Goal: Task Accomplishment & Management: Manage account settings

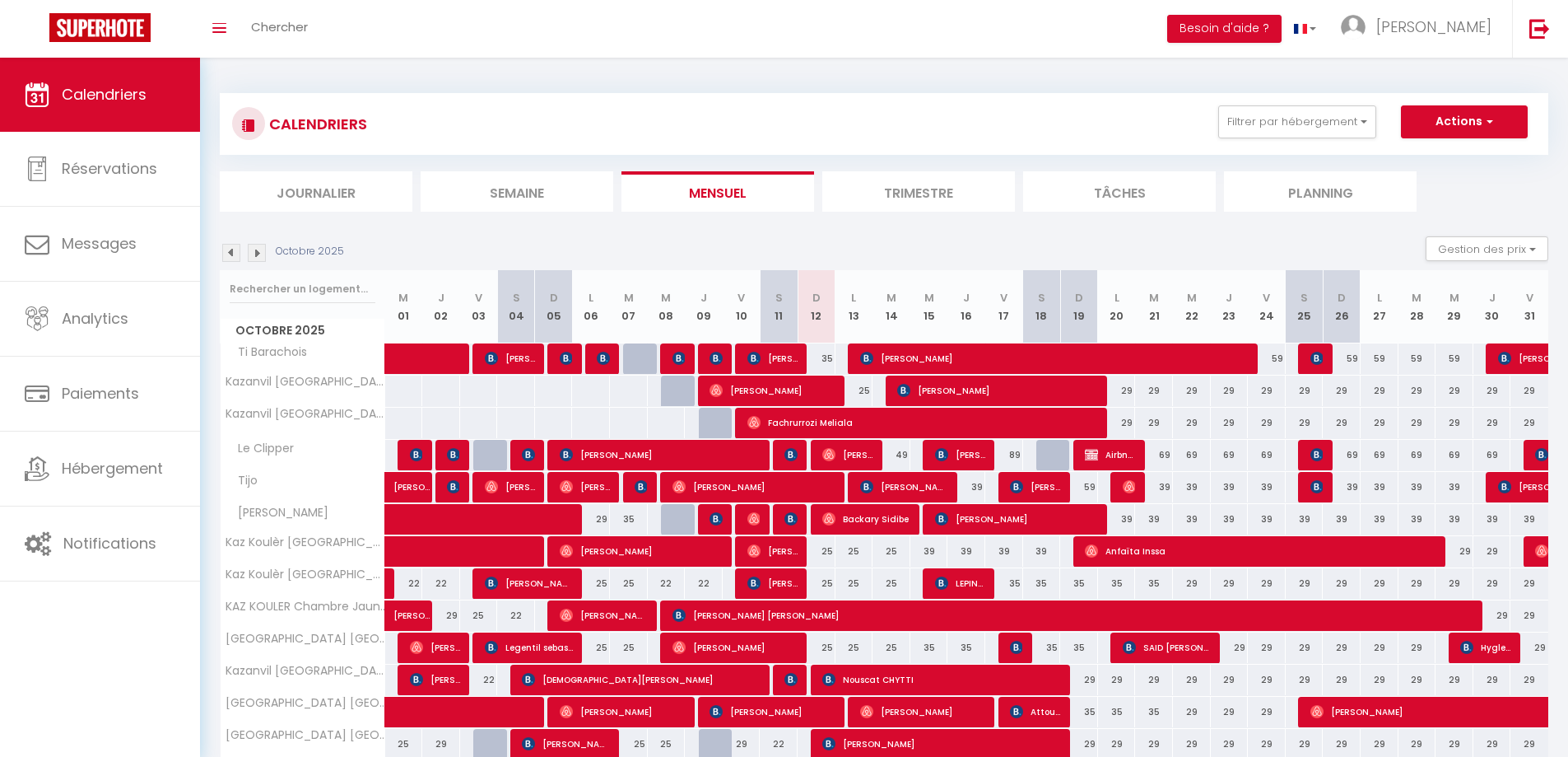
scroll to position [73, 0]
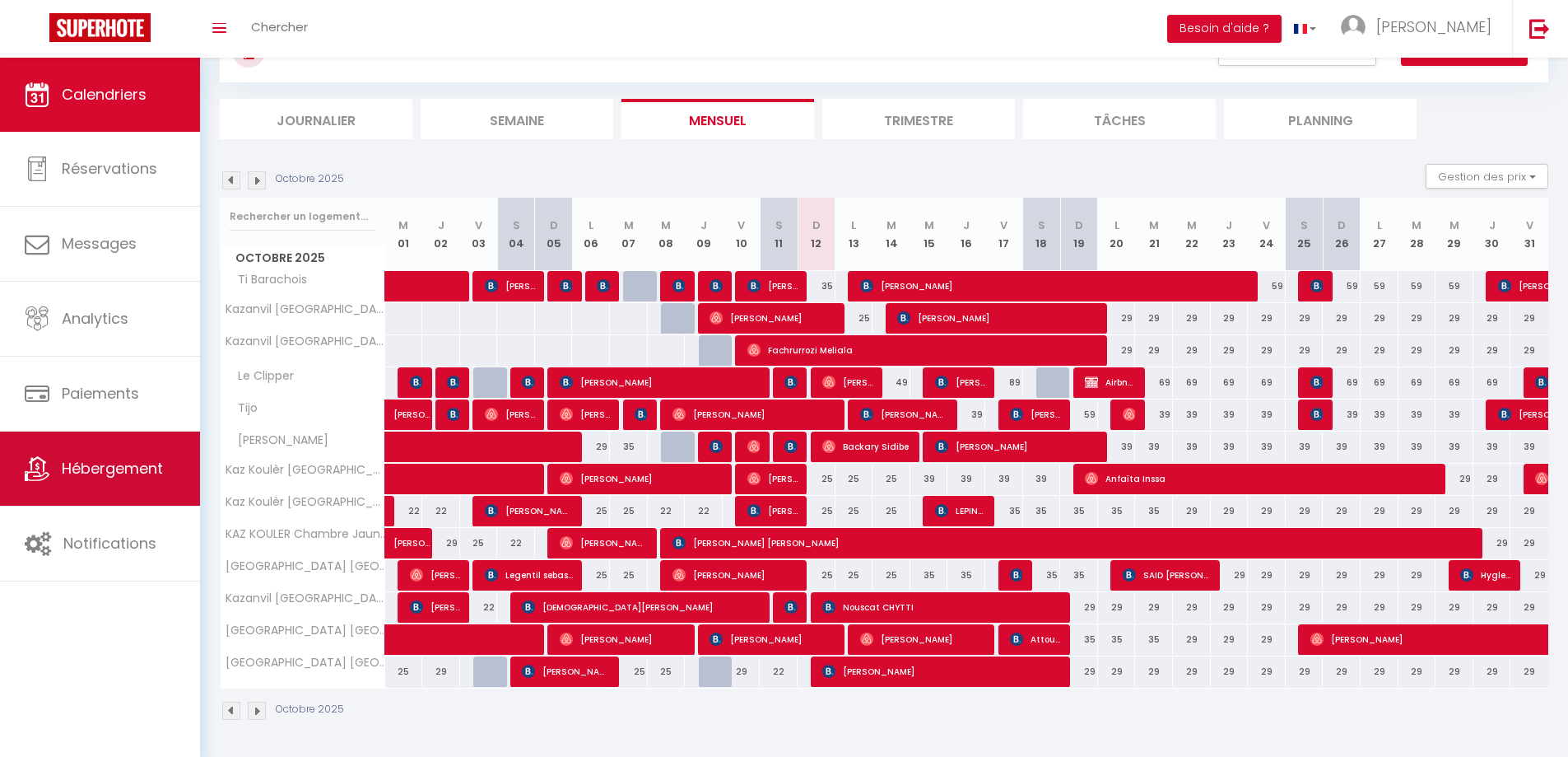
click at [111, 457] on link "Hébergement" at bounding box center [100, 468] width 200 height 74
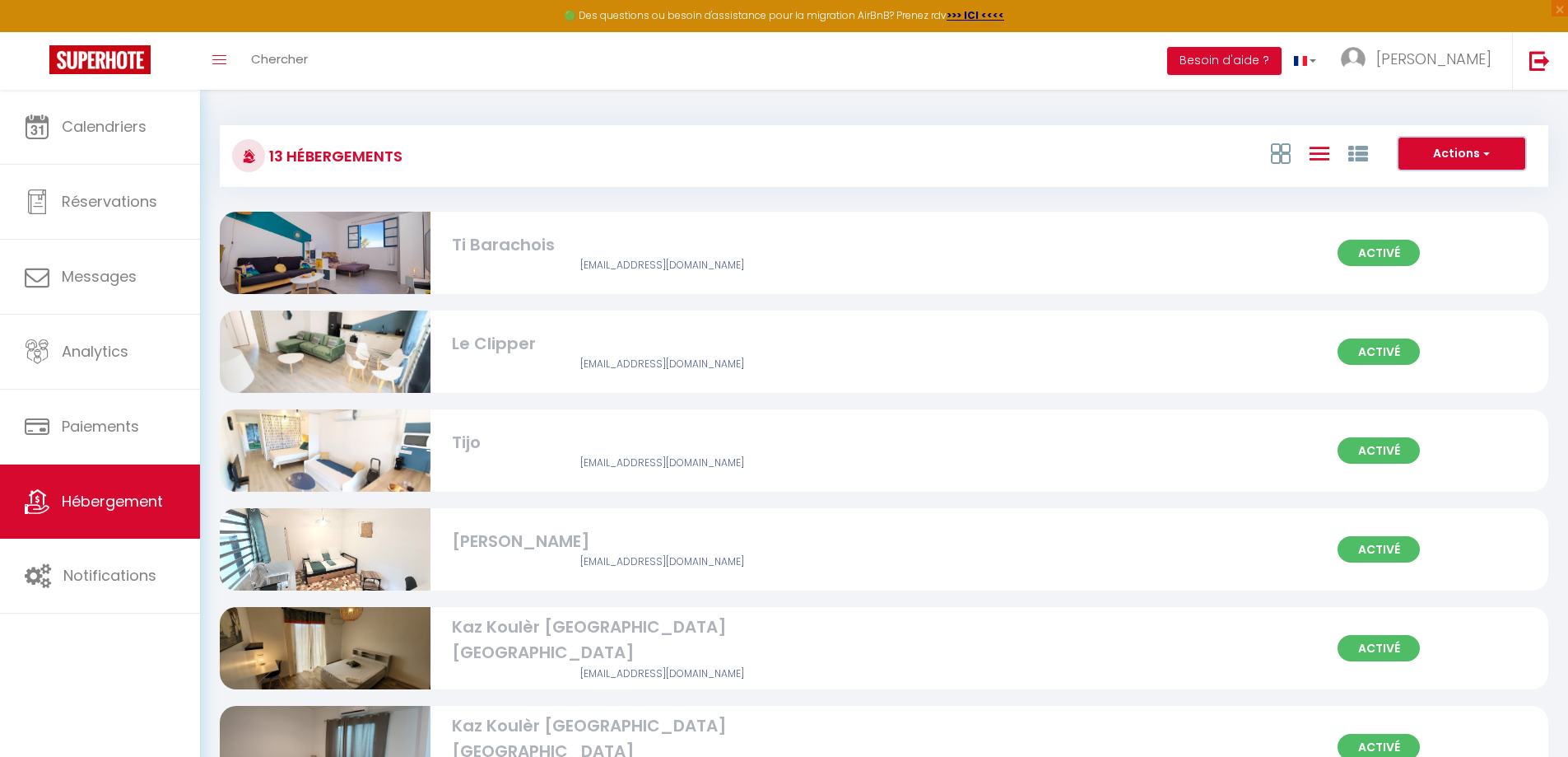
click at [1486, 152] on span "button" at bounding box center [1485, 153] width 10 height 17
click at [1478, 186] on li "Créer un Hébergement" at bounding box center [1449, 188] width 151 height 18
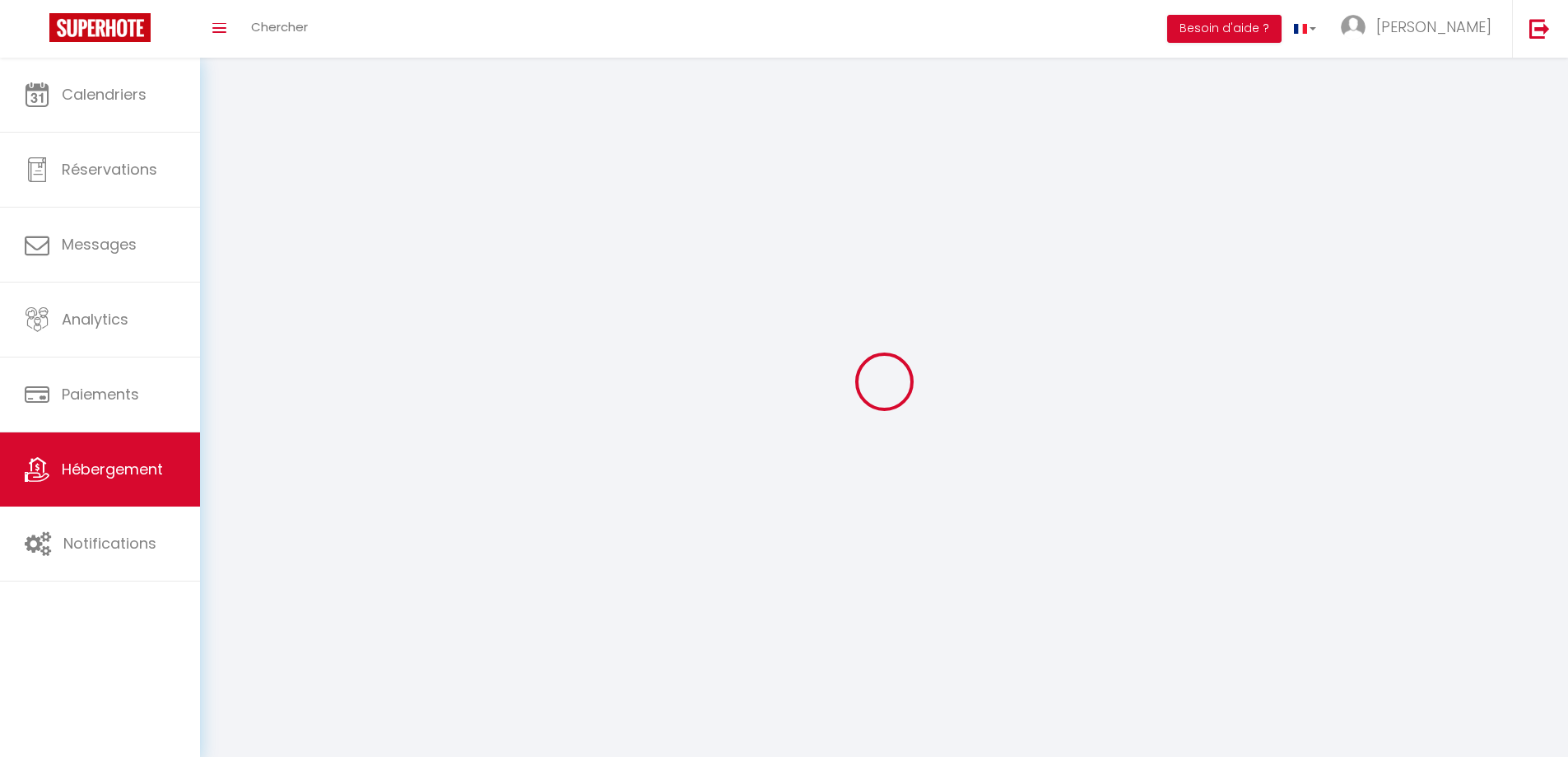
select select
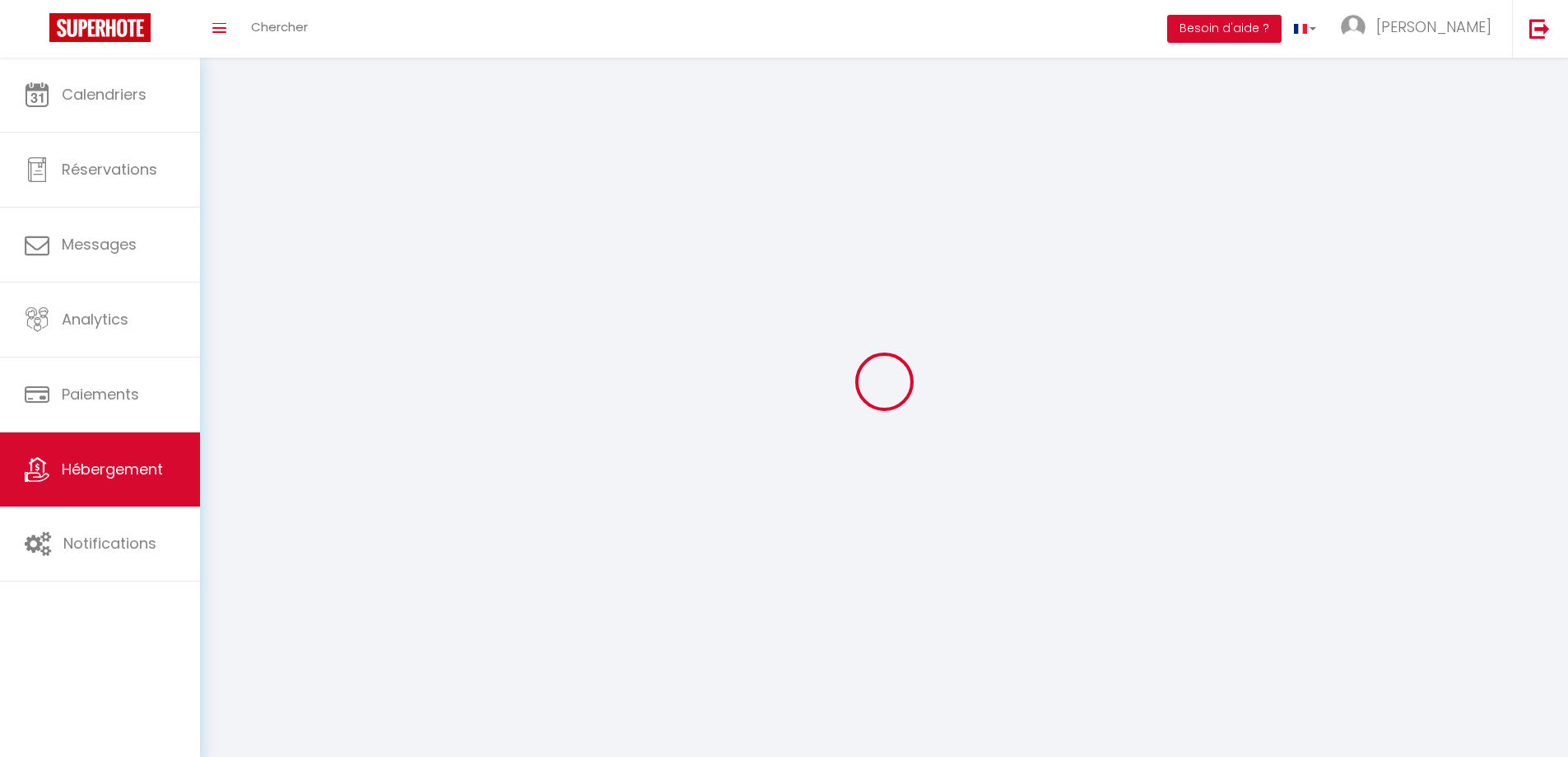
select select
checkbox input "false"
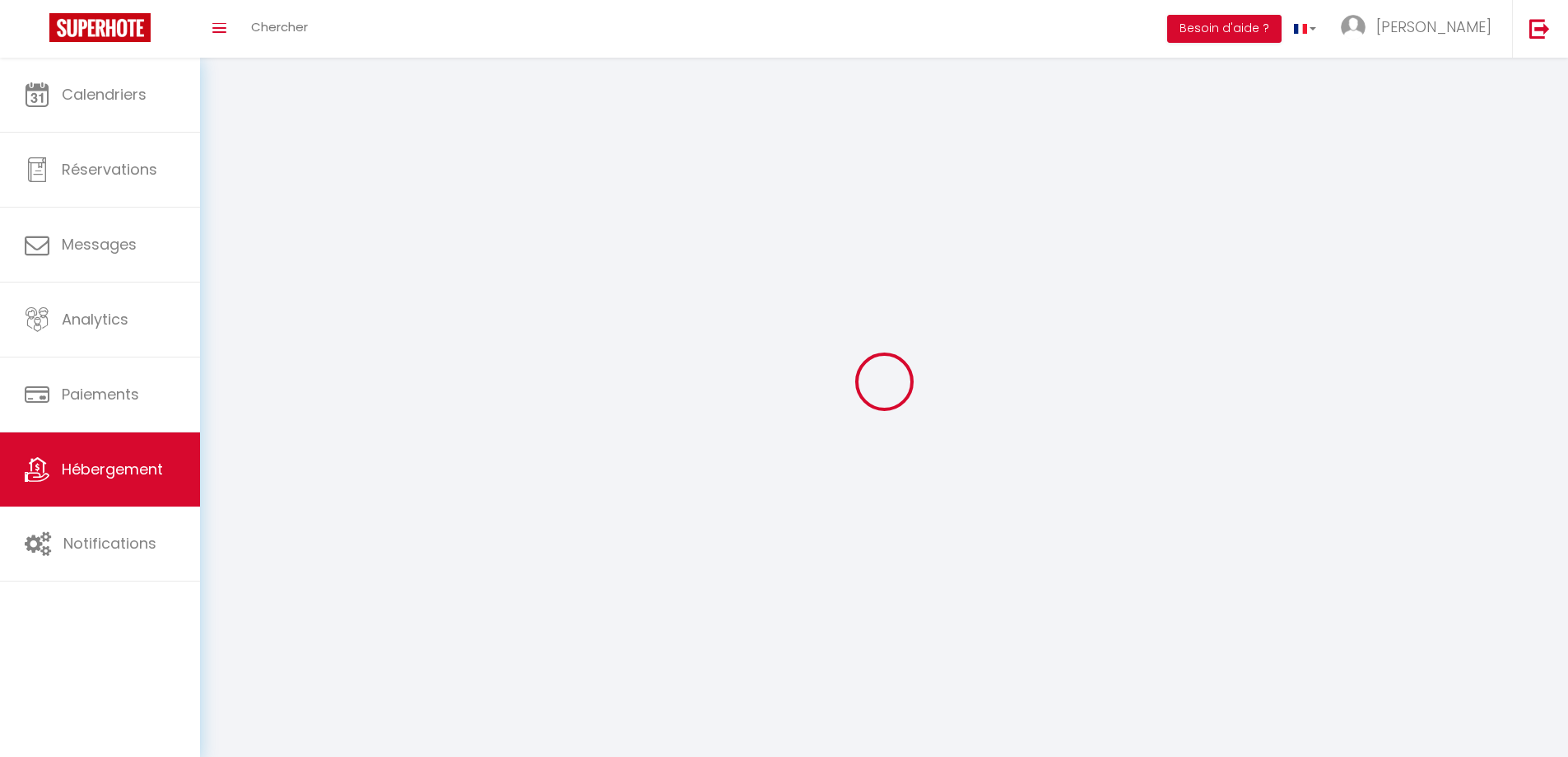
select select "28"
select select
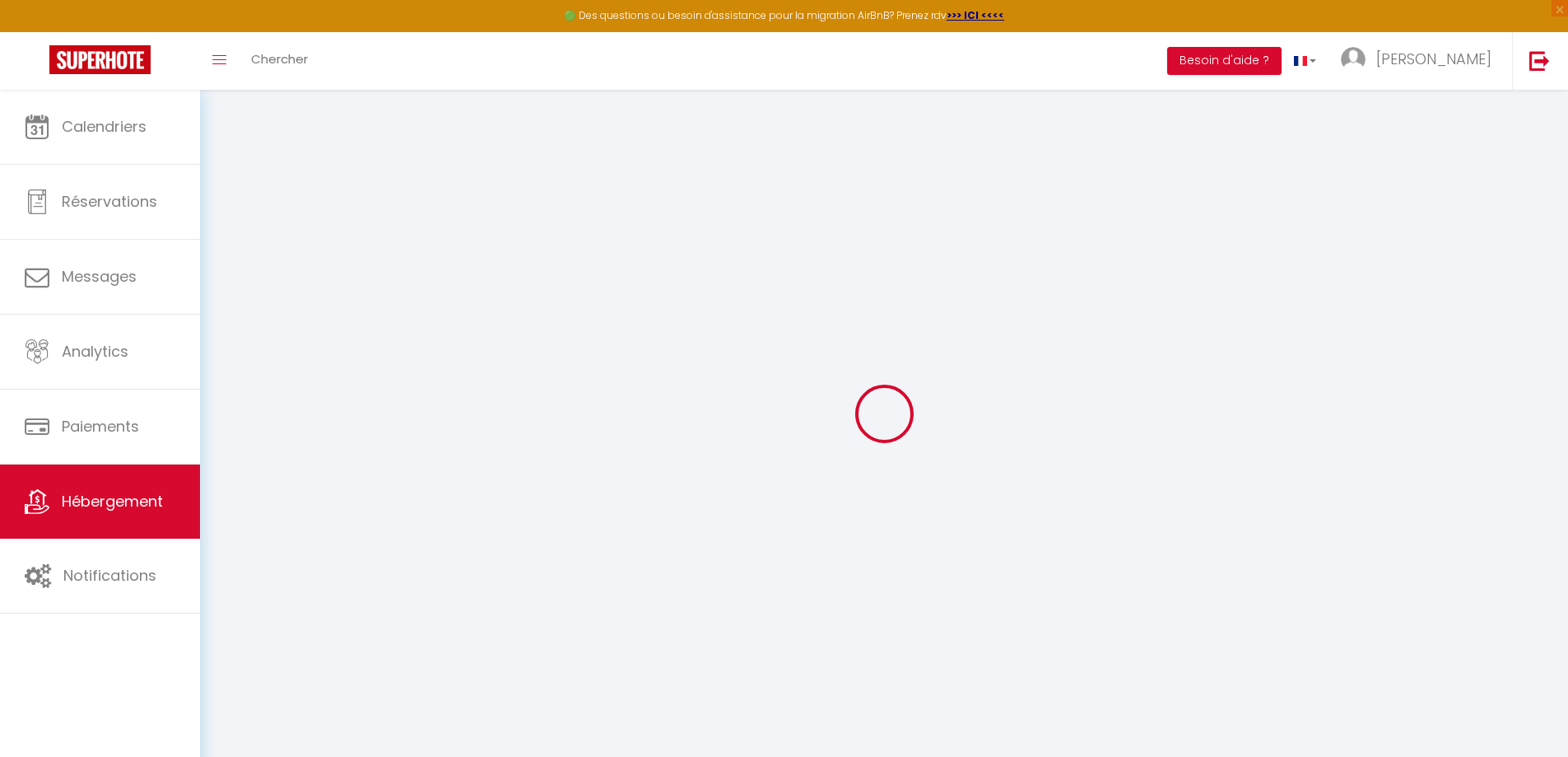
select select
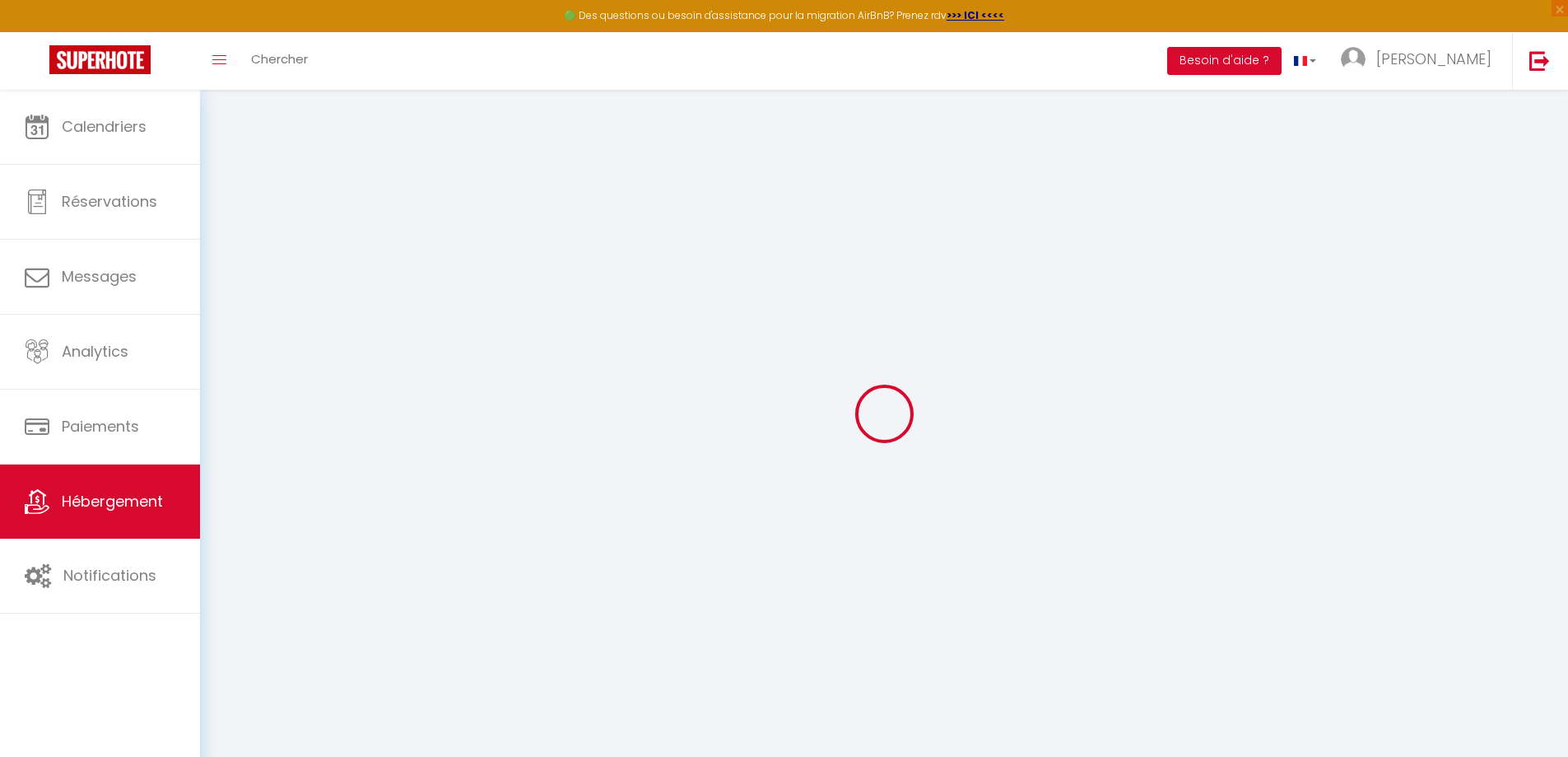
select select
checkbox input "false"
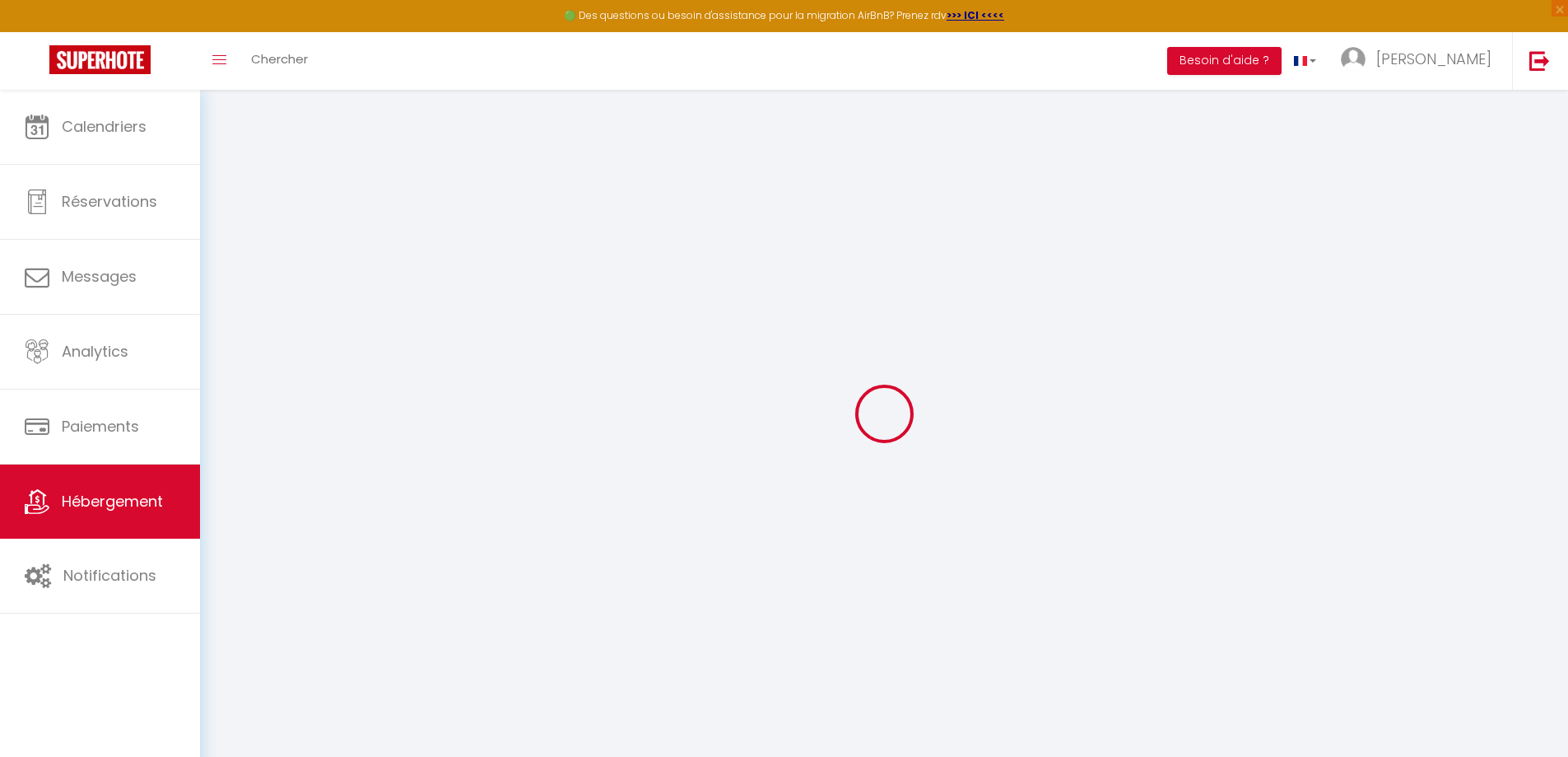
select select
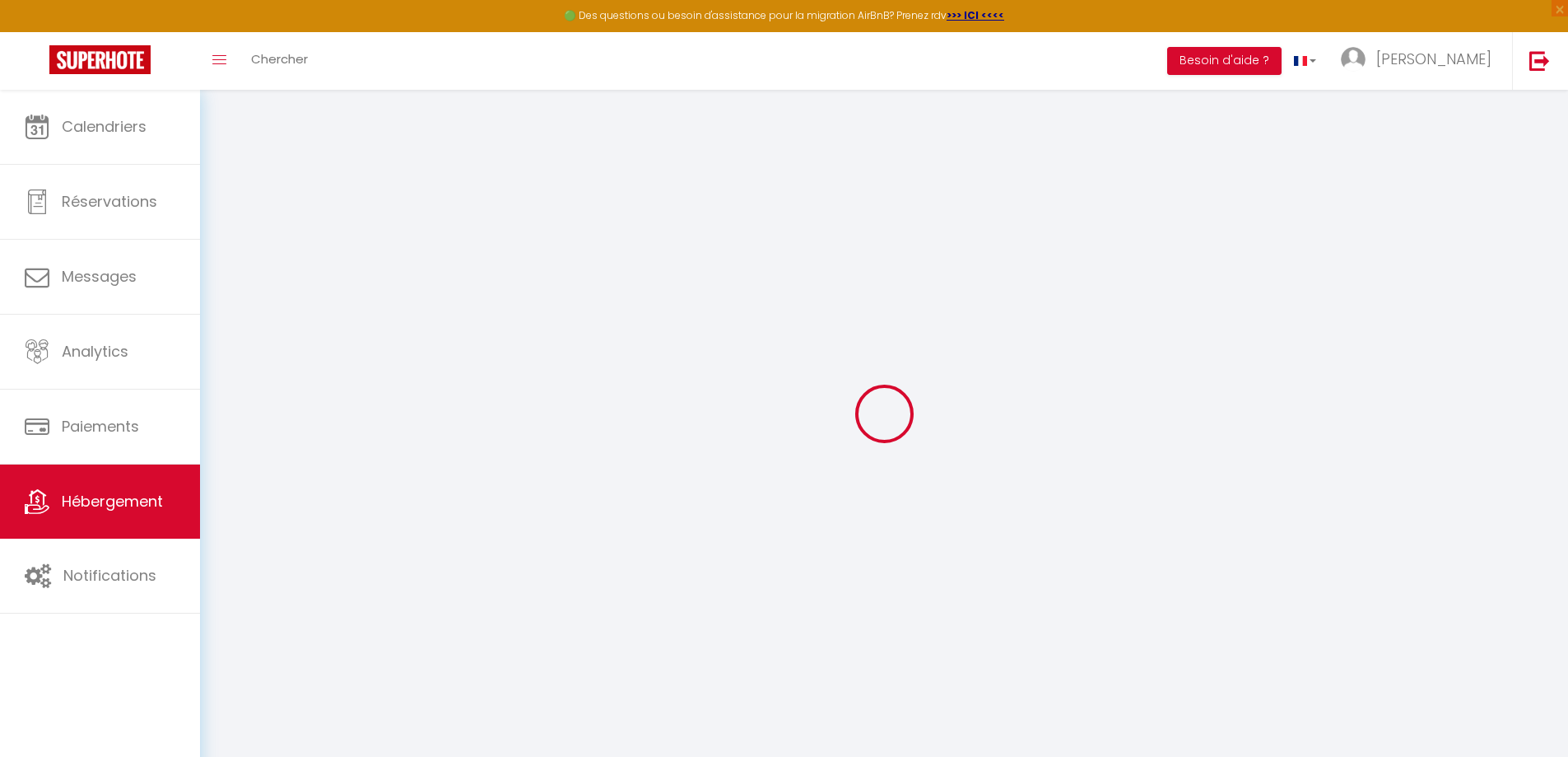
select select
checkbox input "false"
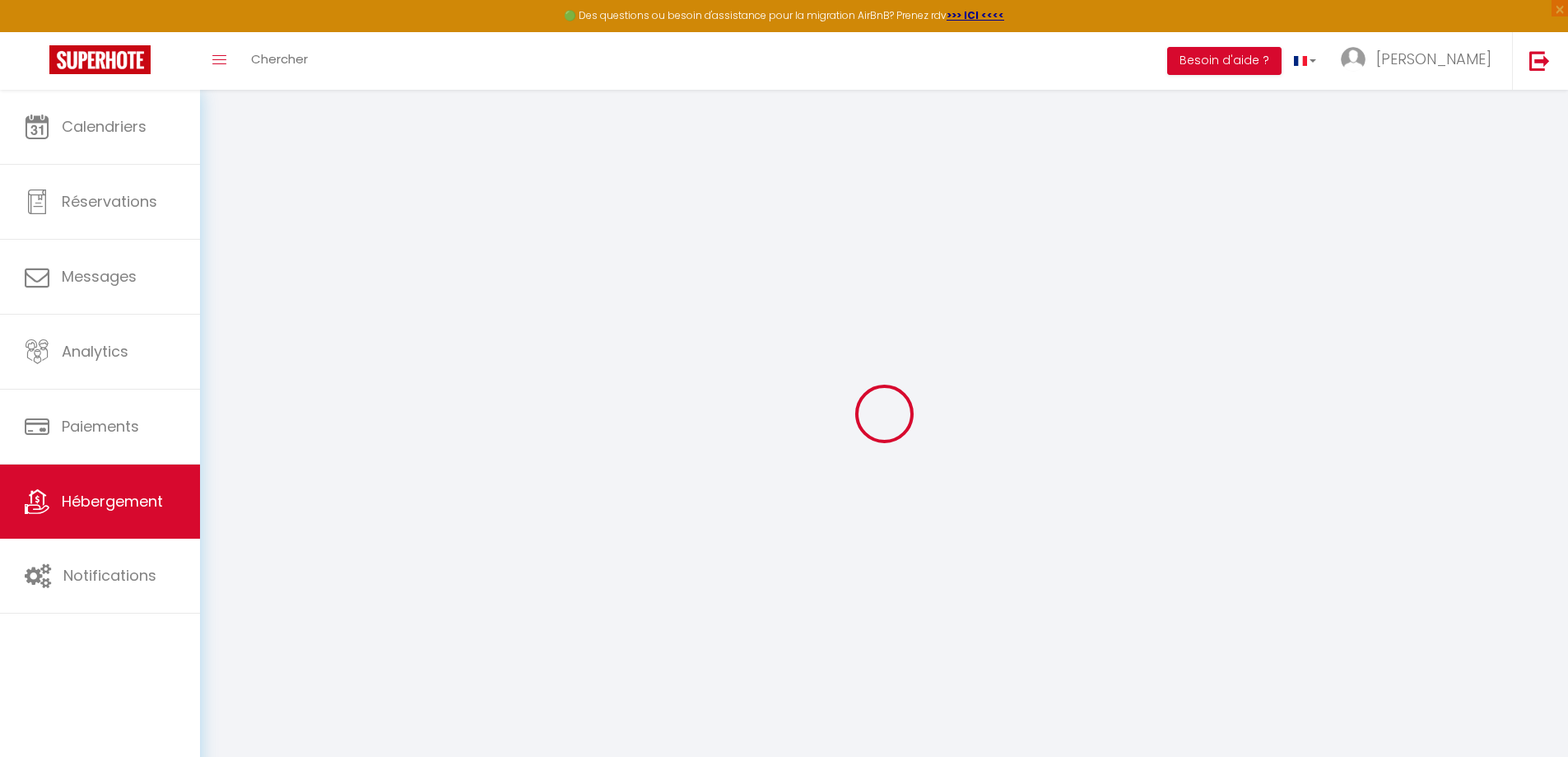
checkbox input "false"
select select
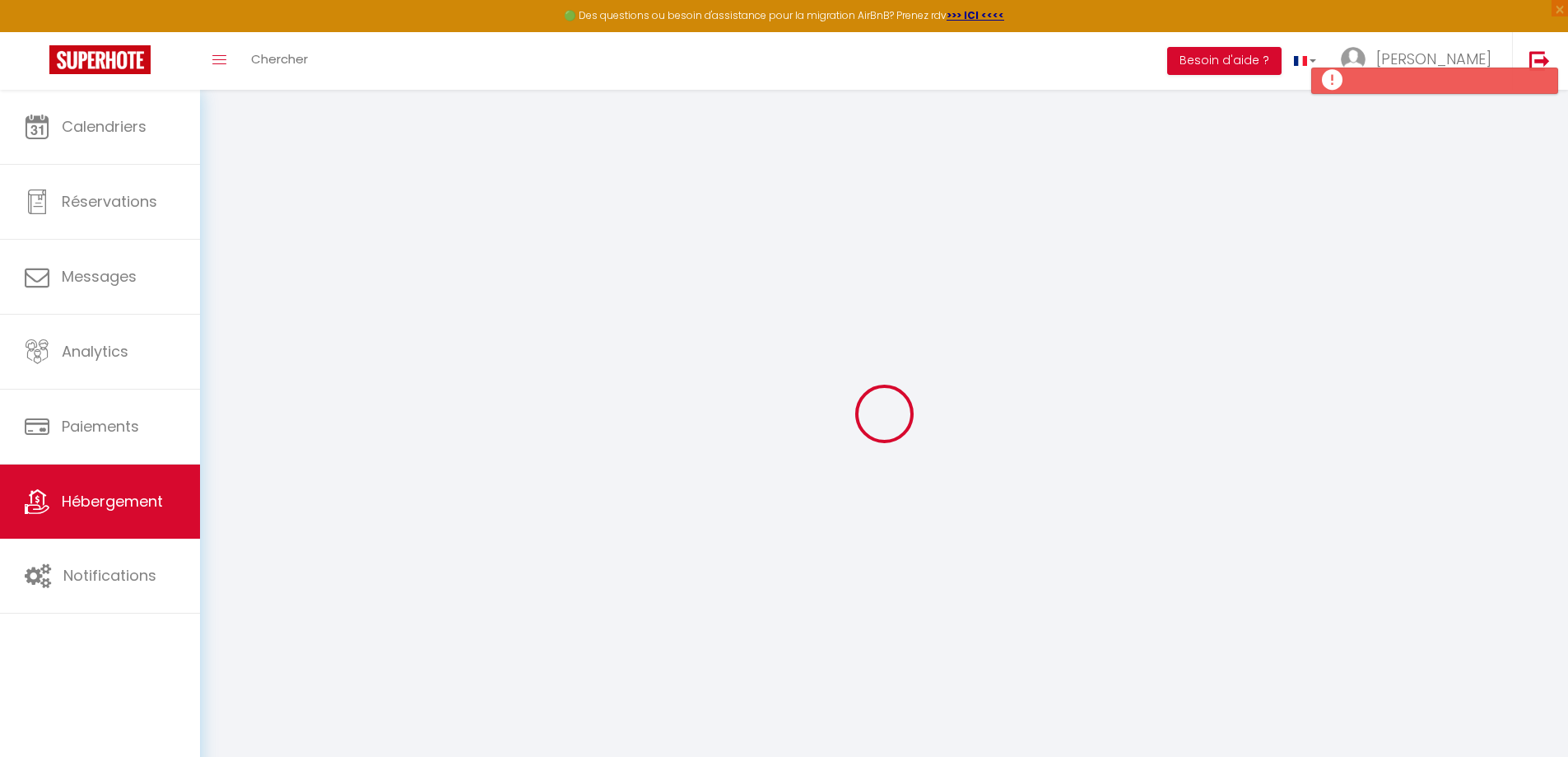
select select
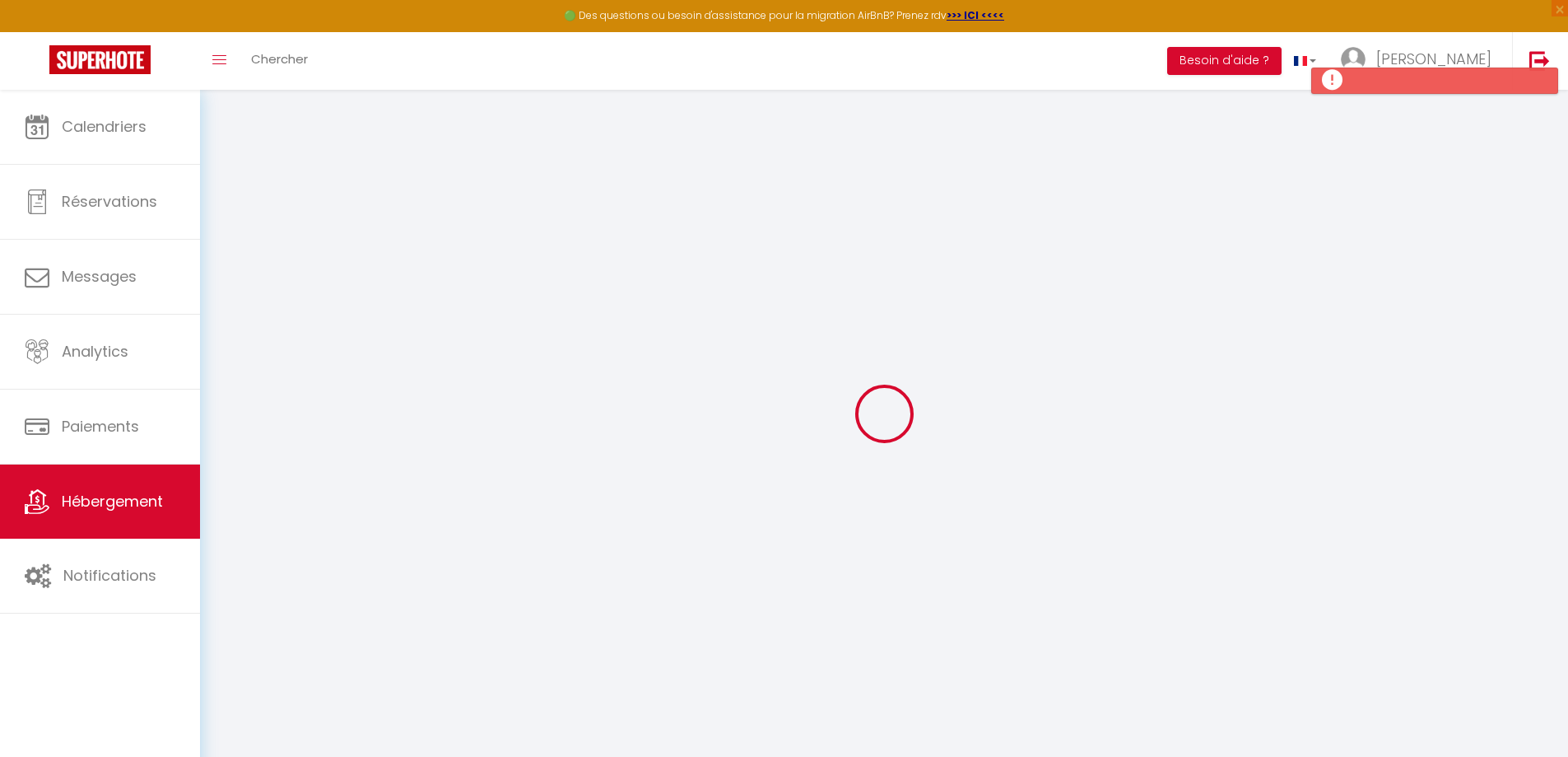
checkbox input "false"
select select
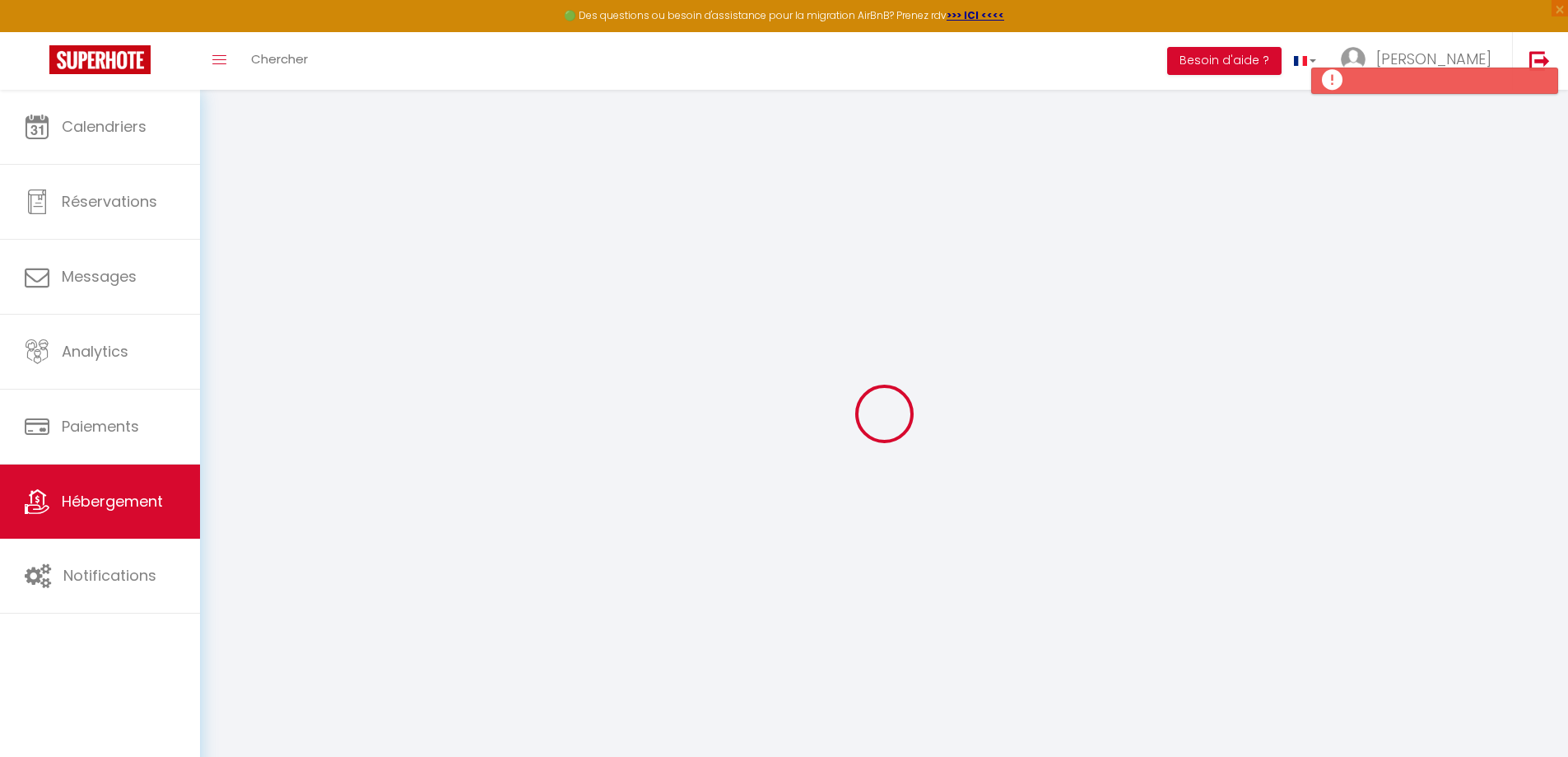
select select
checkbox input "false"
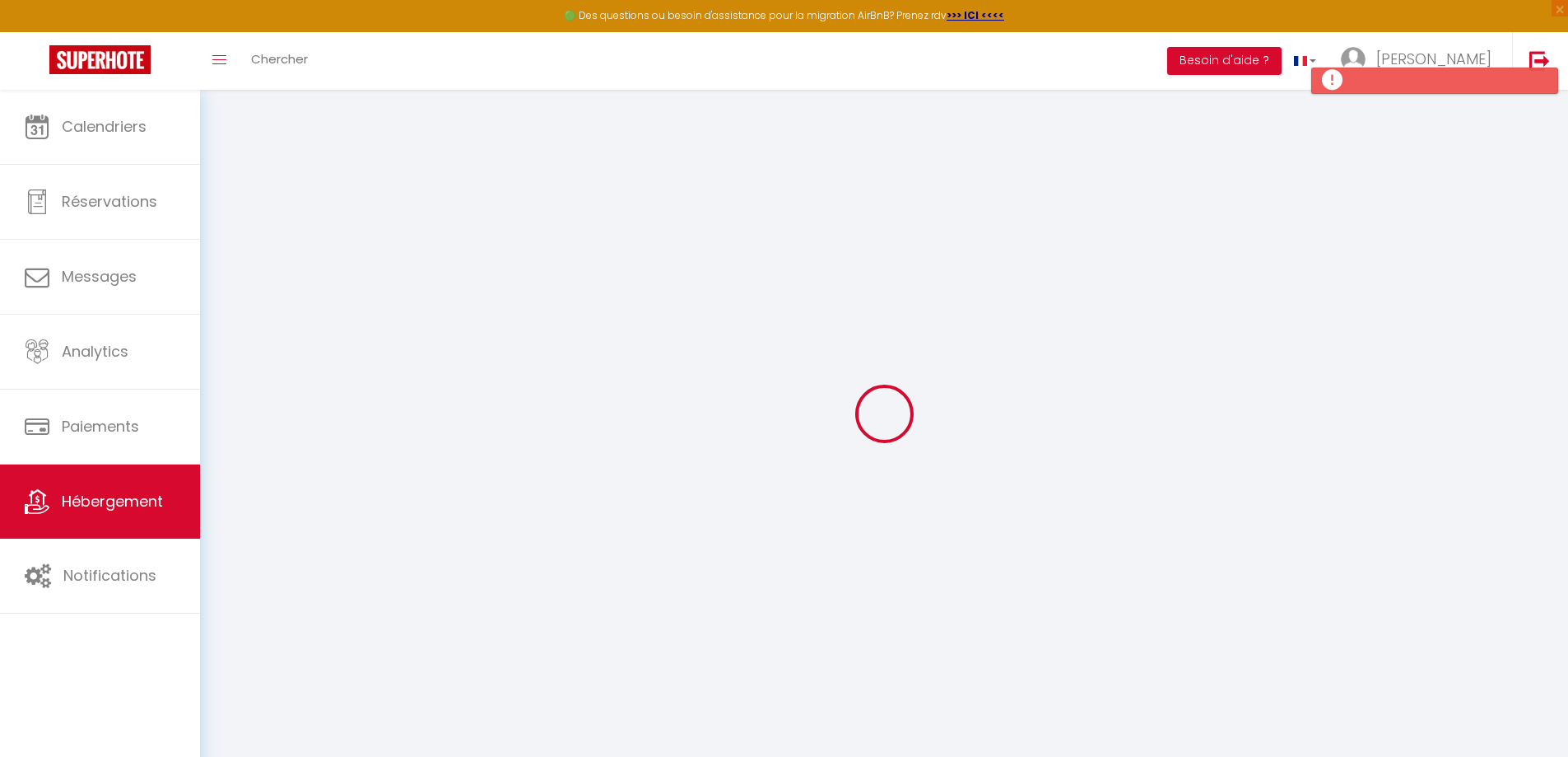
checkbox input "false"
select select
select select "15:00"
select select "23:45"
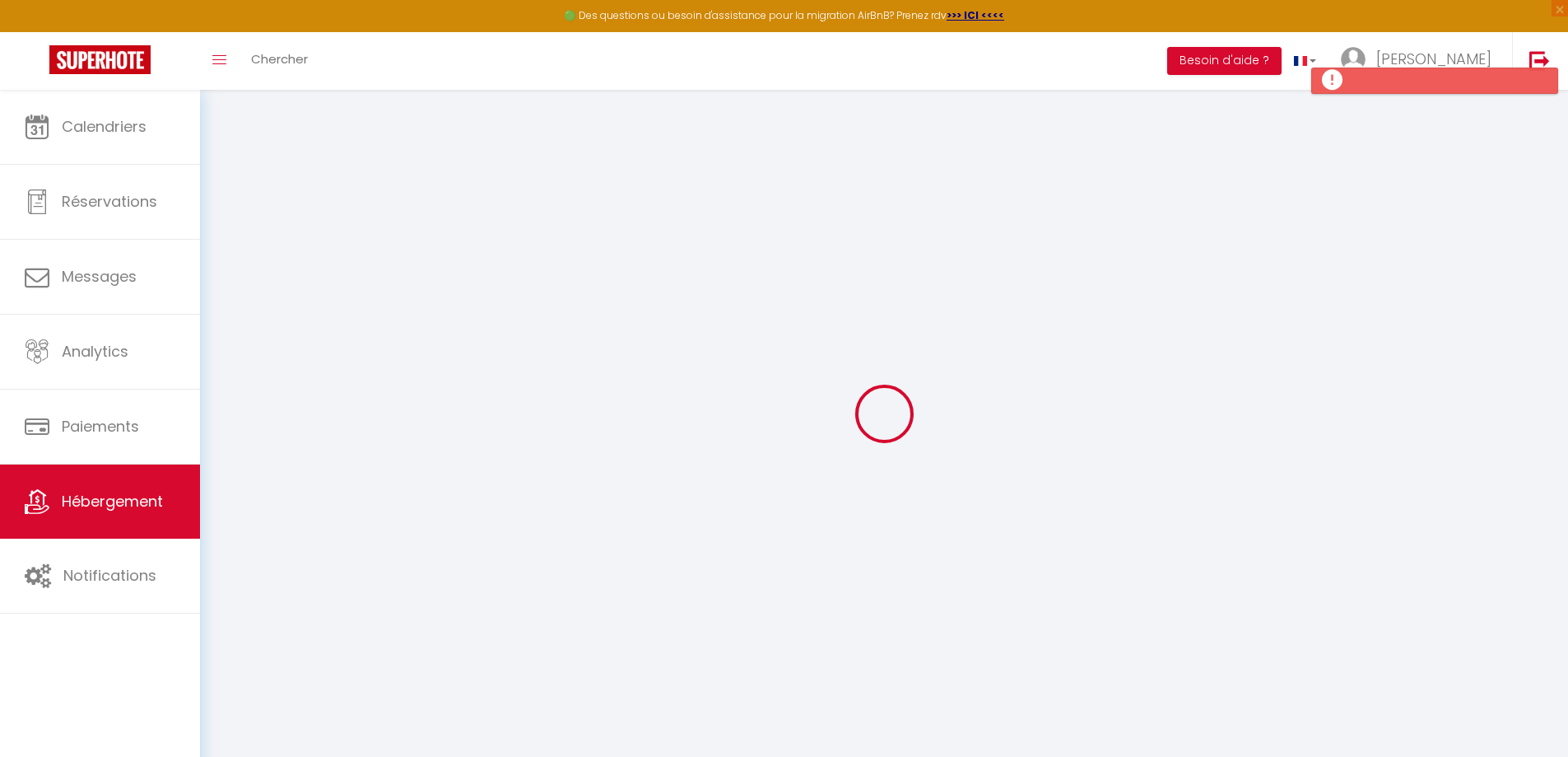
select select "11:00"
select select "30"
select select "120"
select select
checkbox input "false"
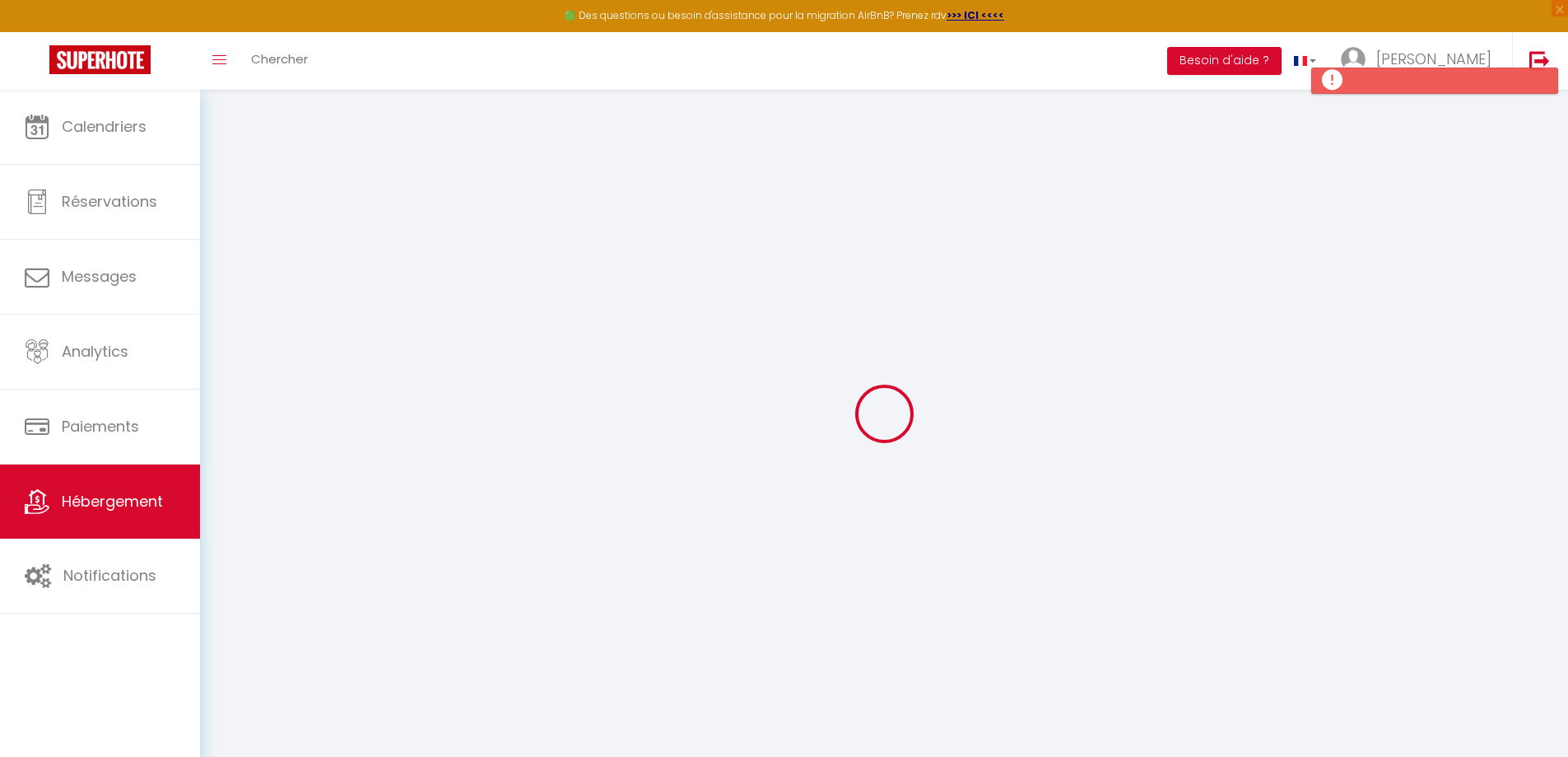
checkbox input "false"
select select
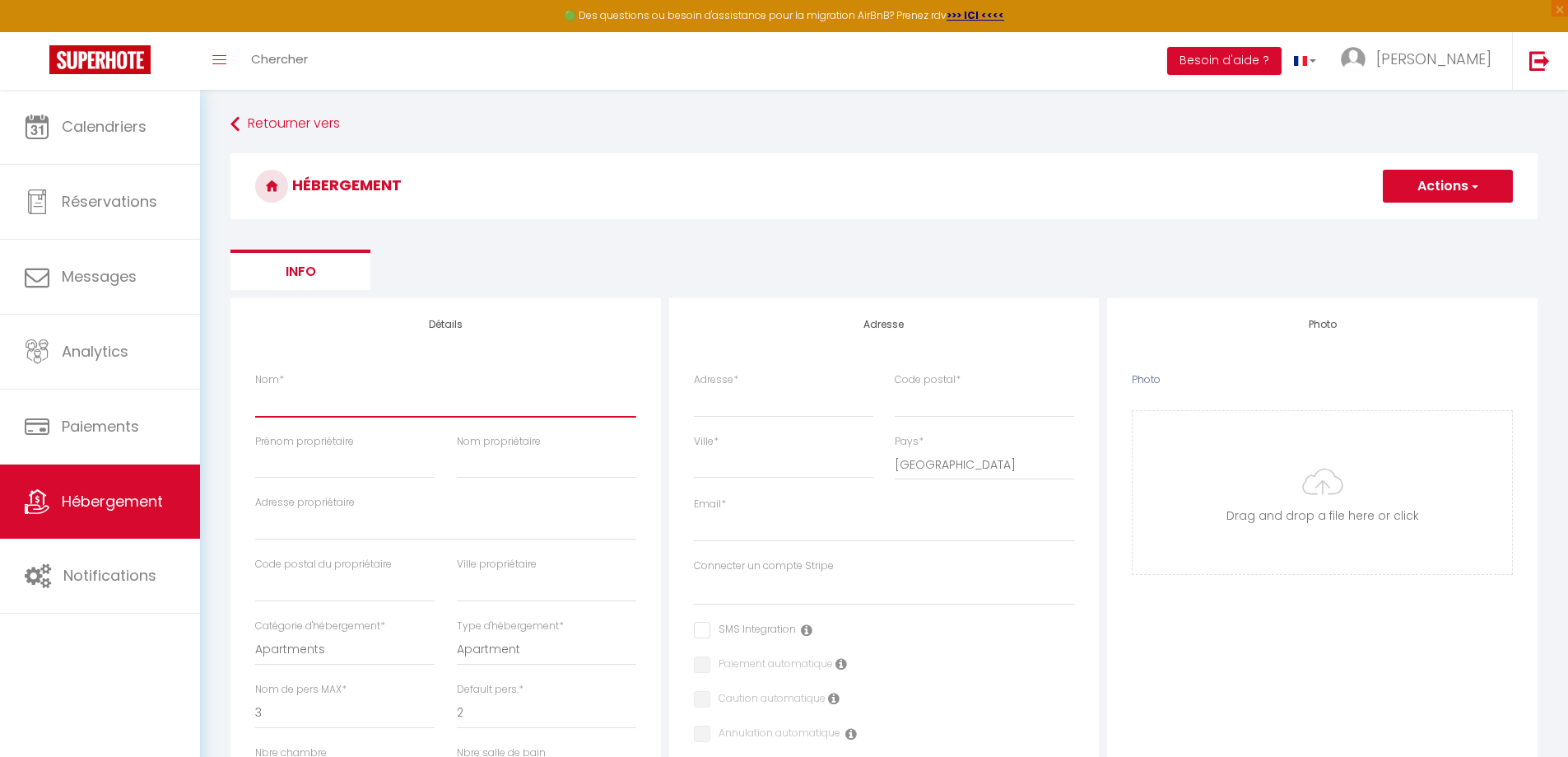
click at [323, 405] on input "Nom *" at bounding box center [445, 401] width 381 height 29
type input "K"
select select
checkbox input "false"
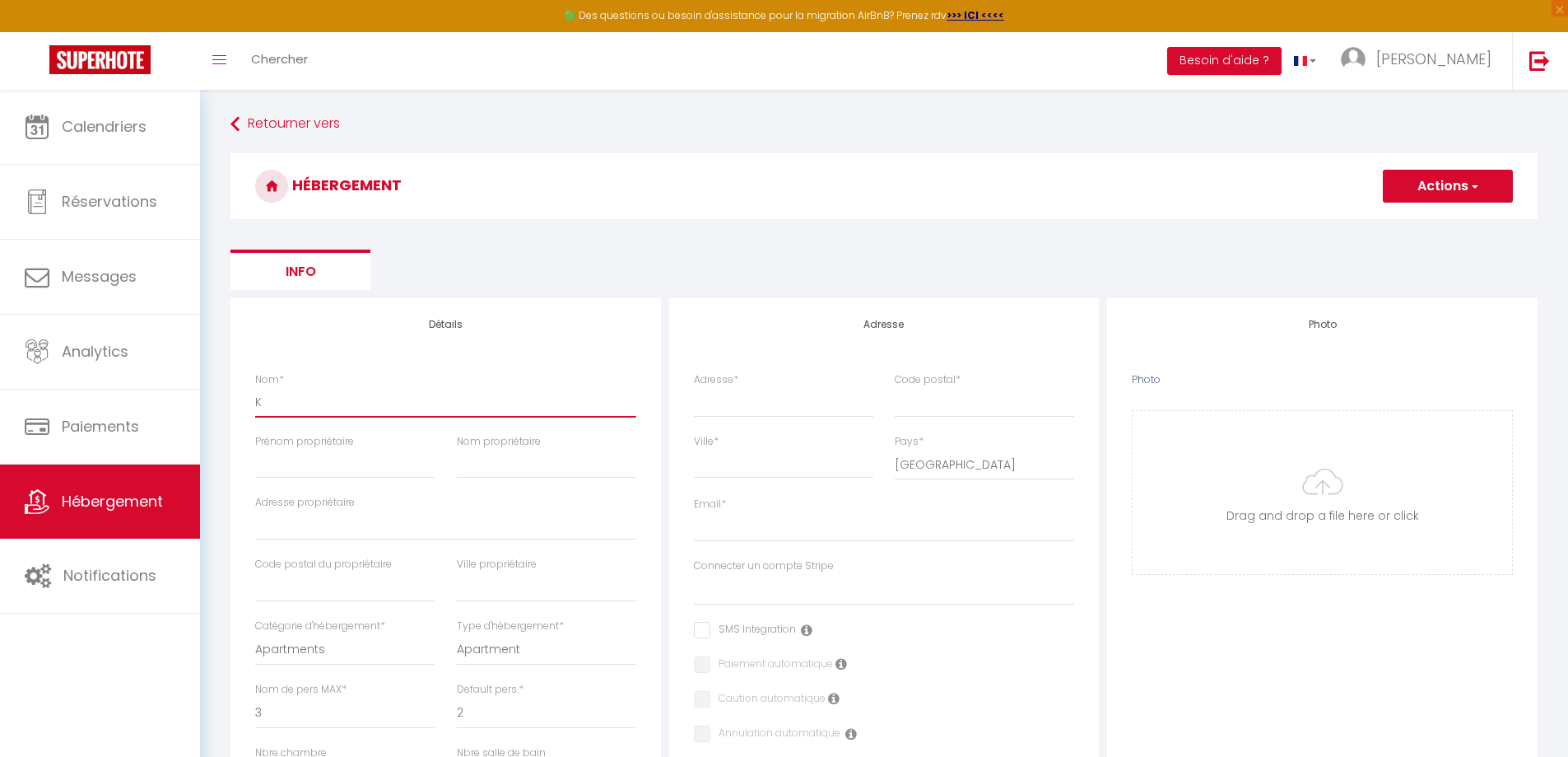
checkbox input "false"
select select
type input "Ka"
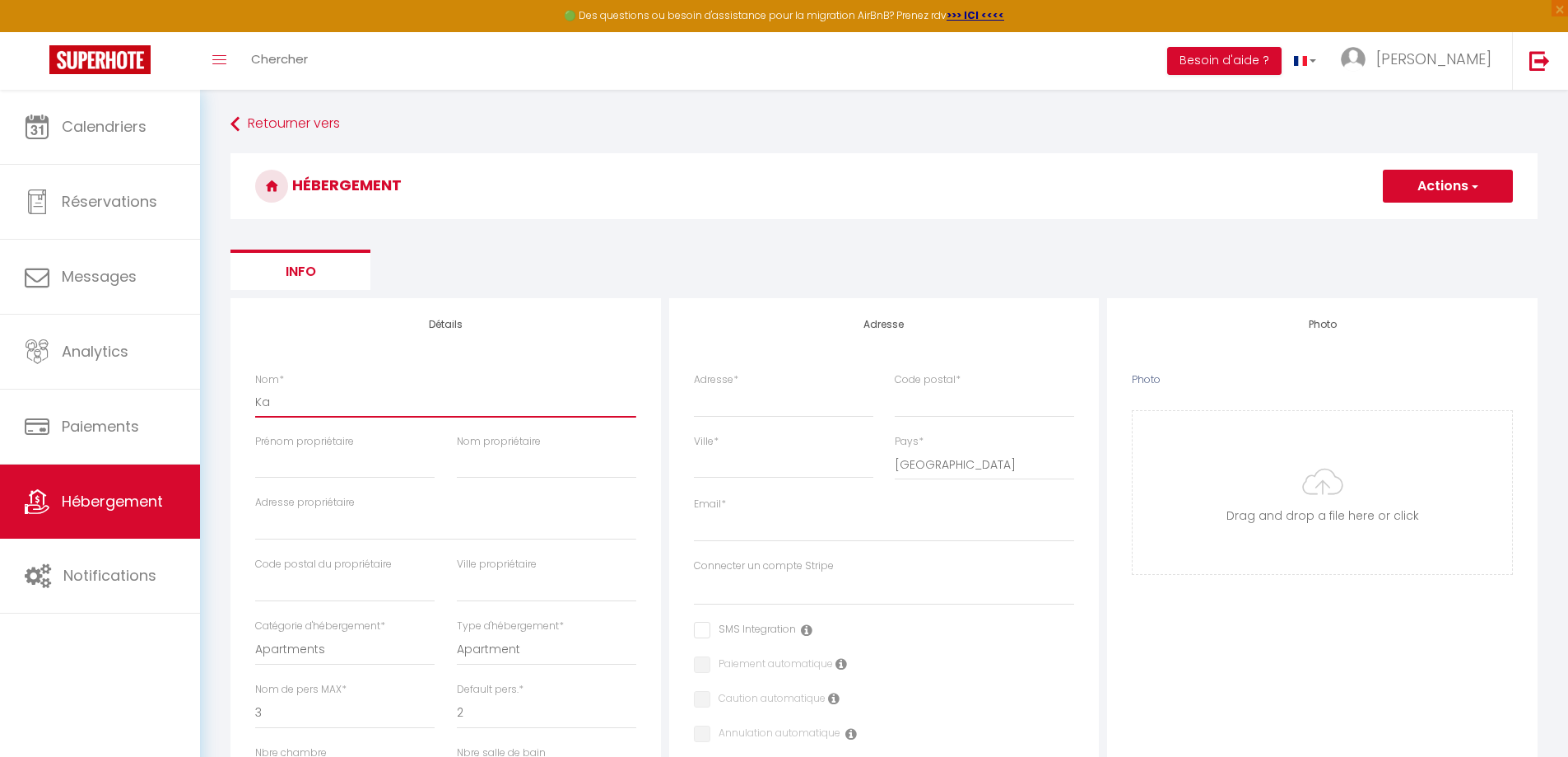
select select
checkbox input "false"
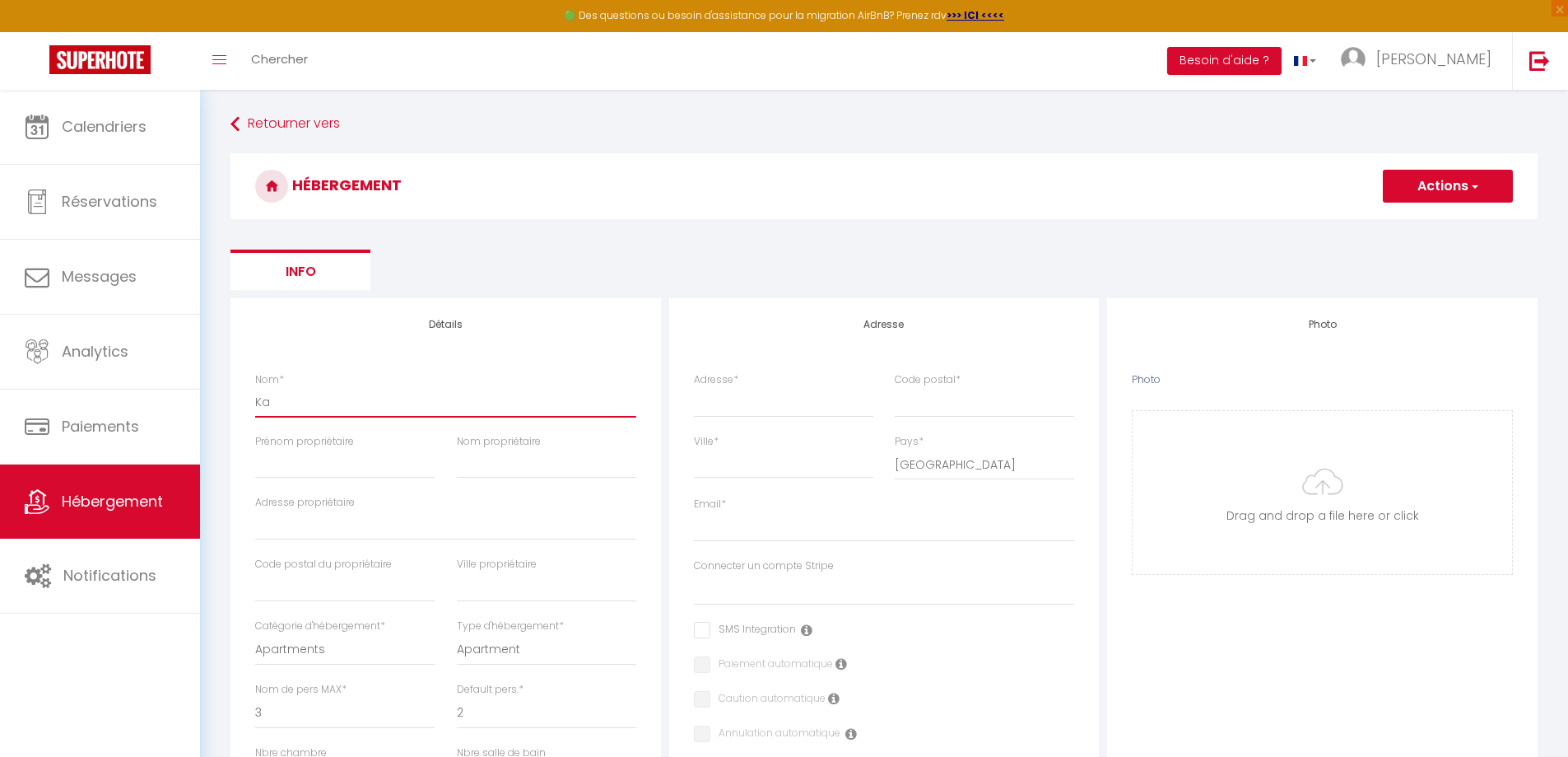
select select
type input "Kaz"
select select
checkbox input "false"
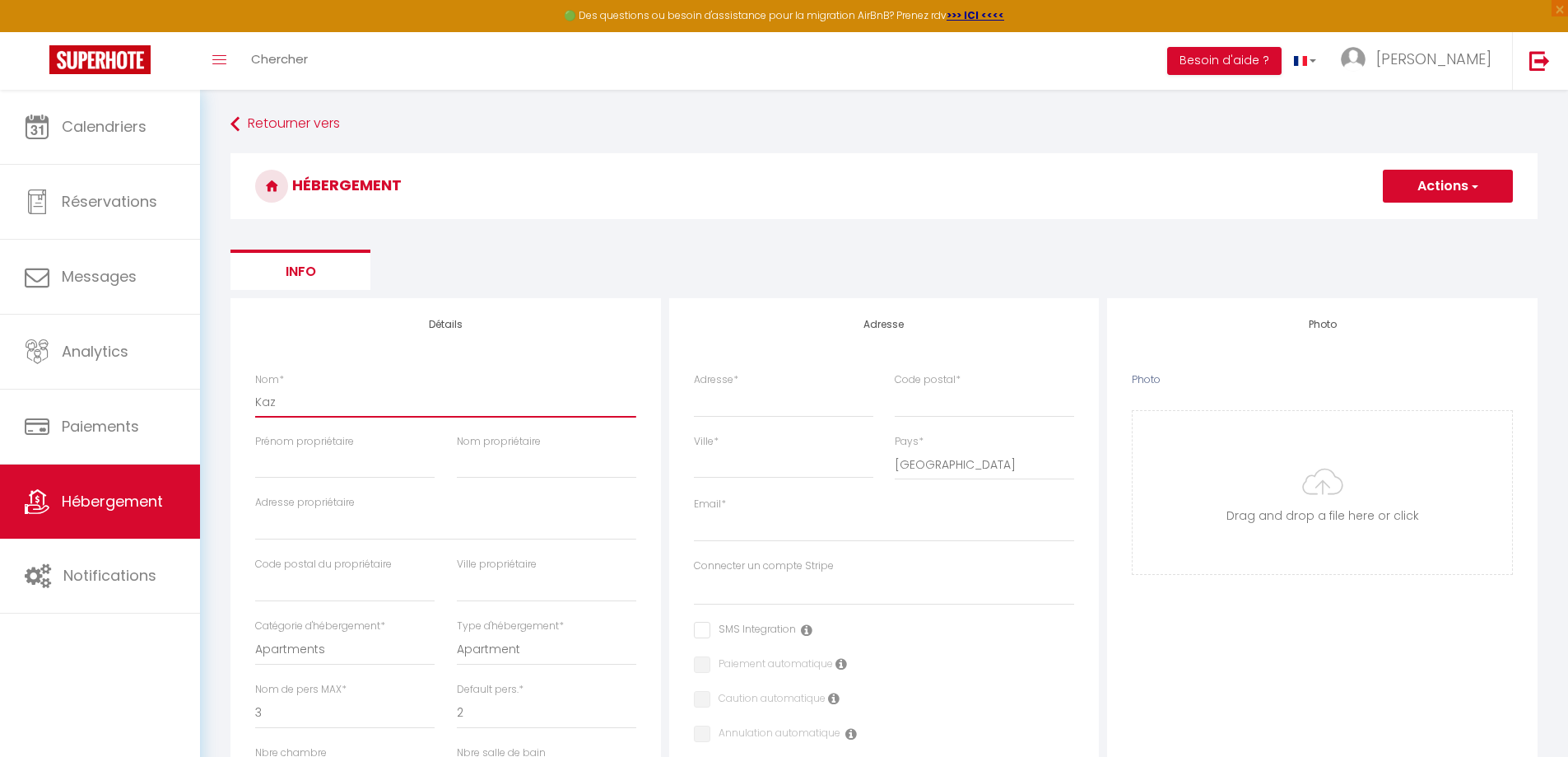
checkbox input "false"
select select
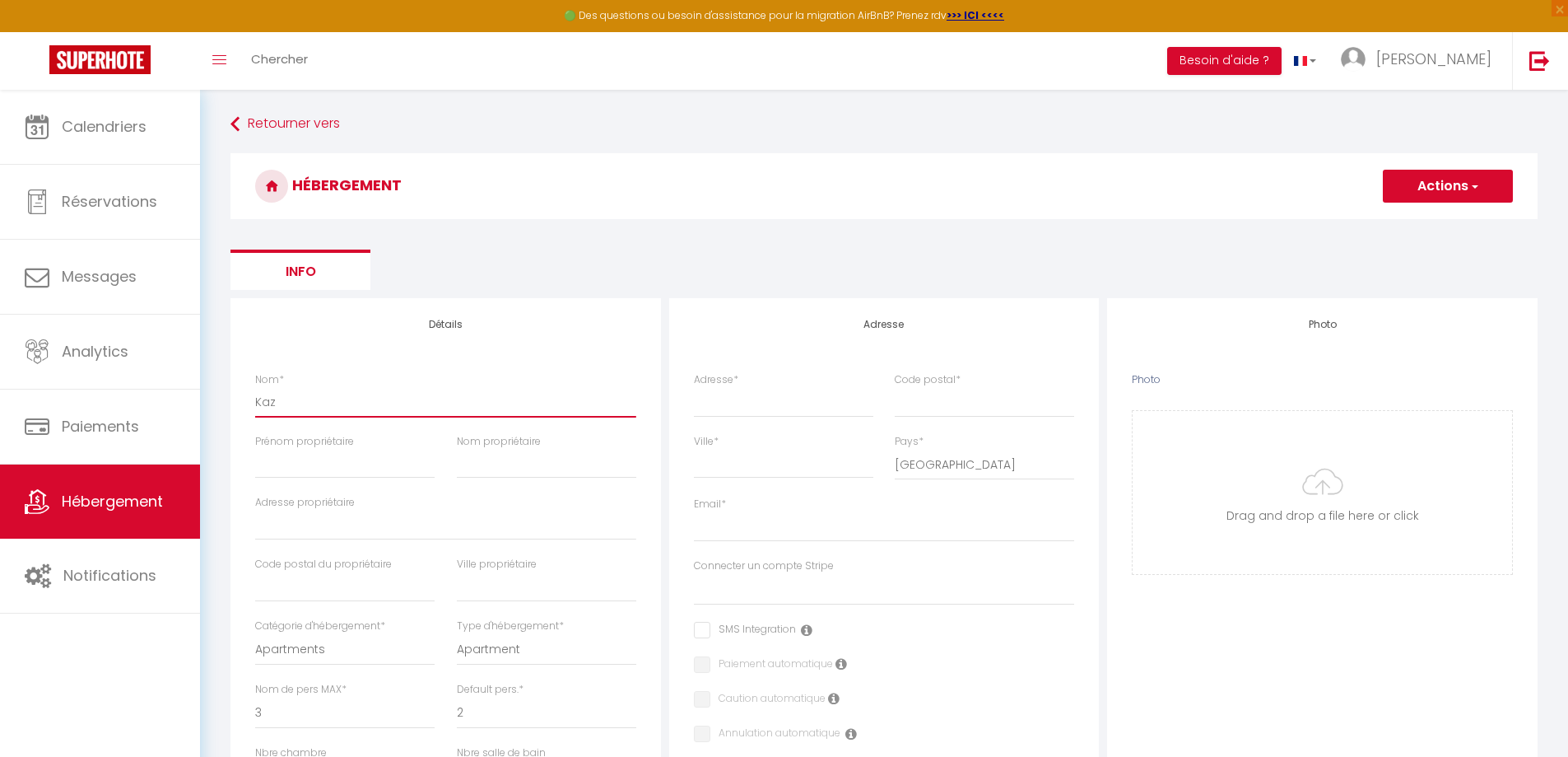
type input "Kaz"
select select
checkbox input "false"
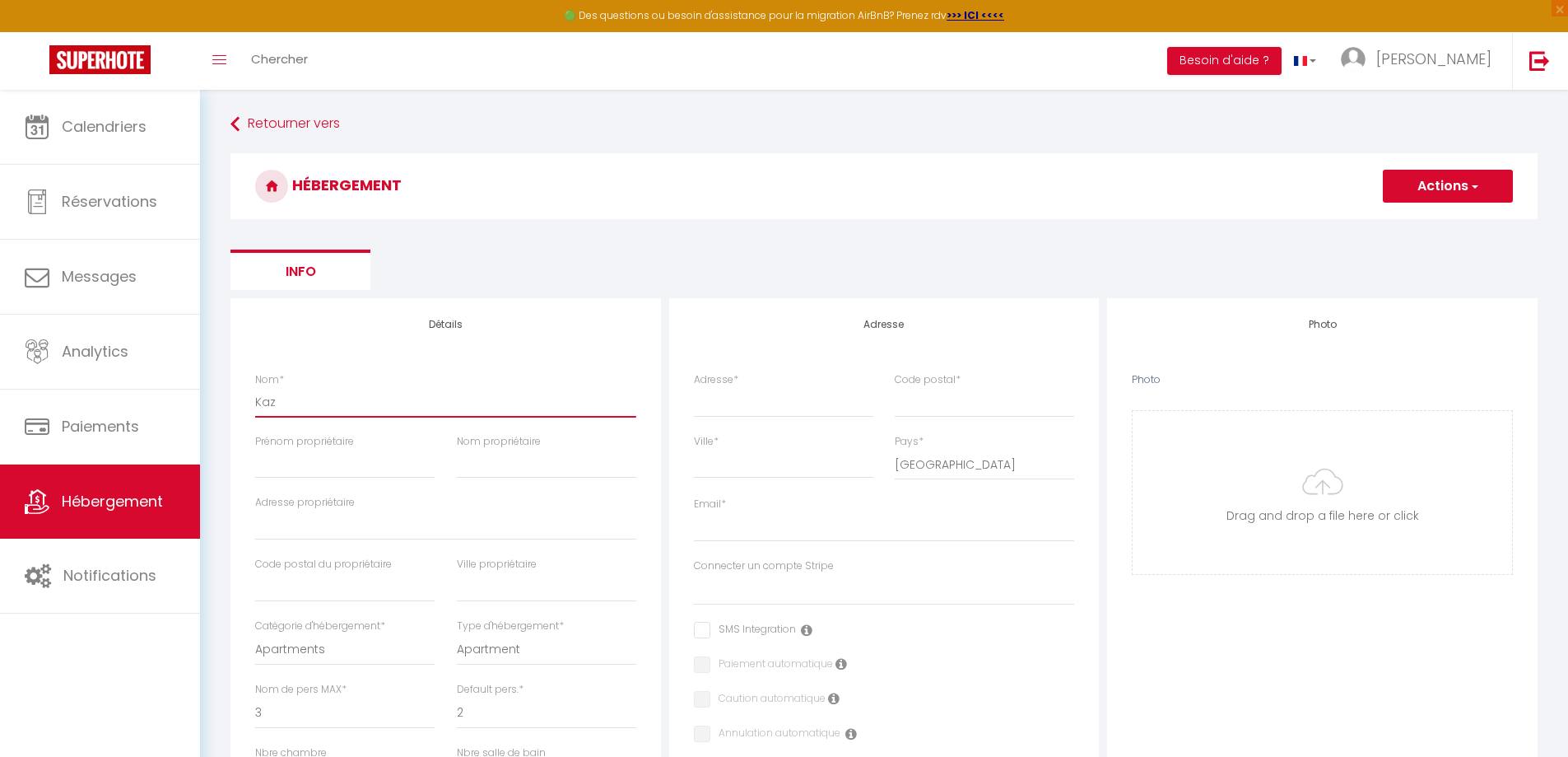
checkbox input "false"
select select
type input "Kaz K"
select select
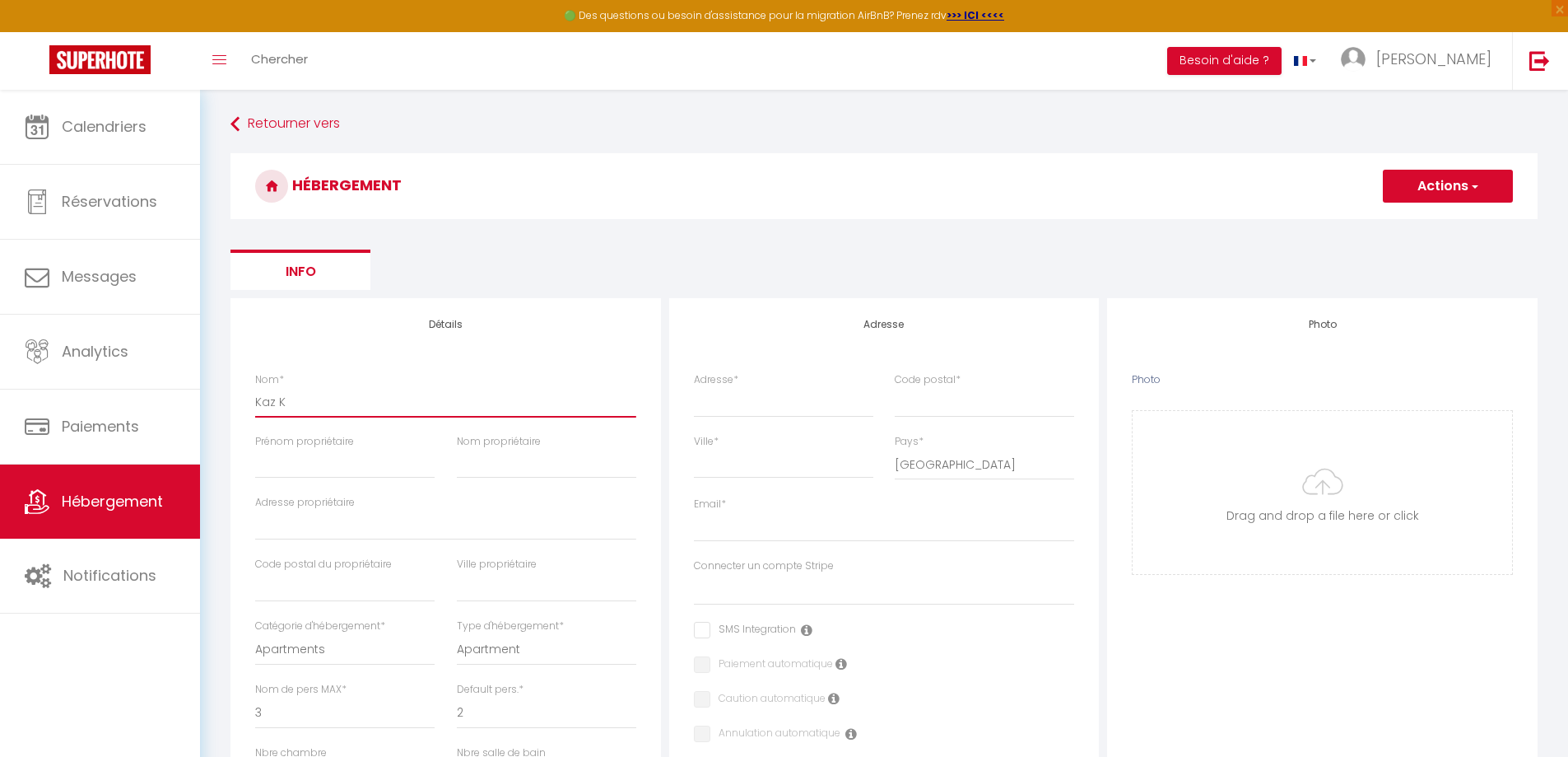
checkbox input "false"
select select
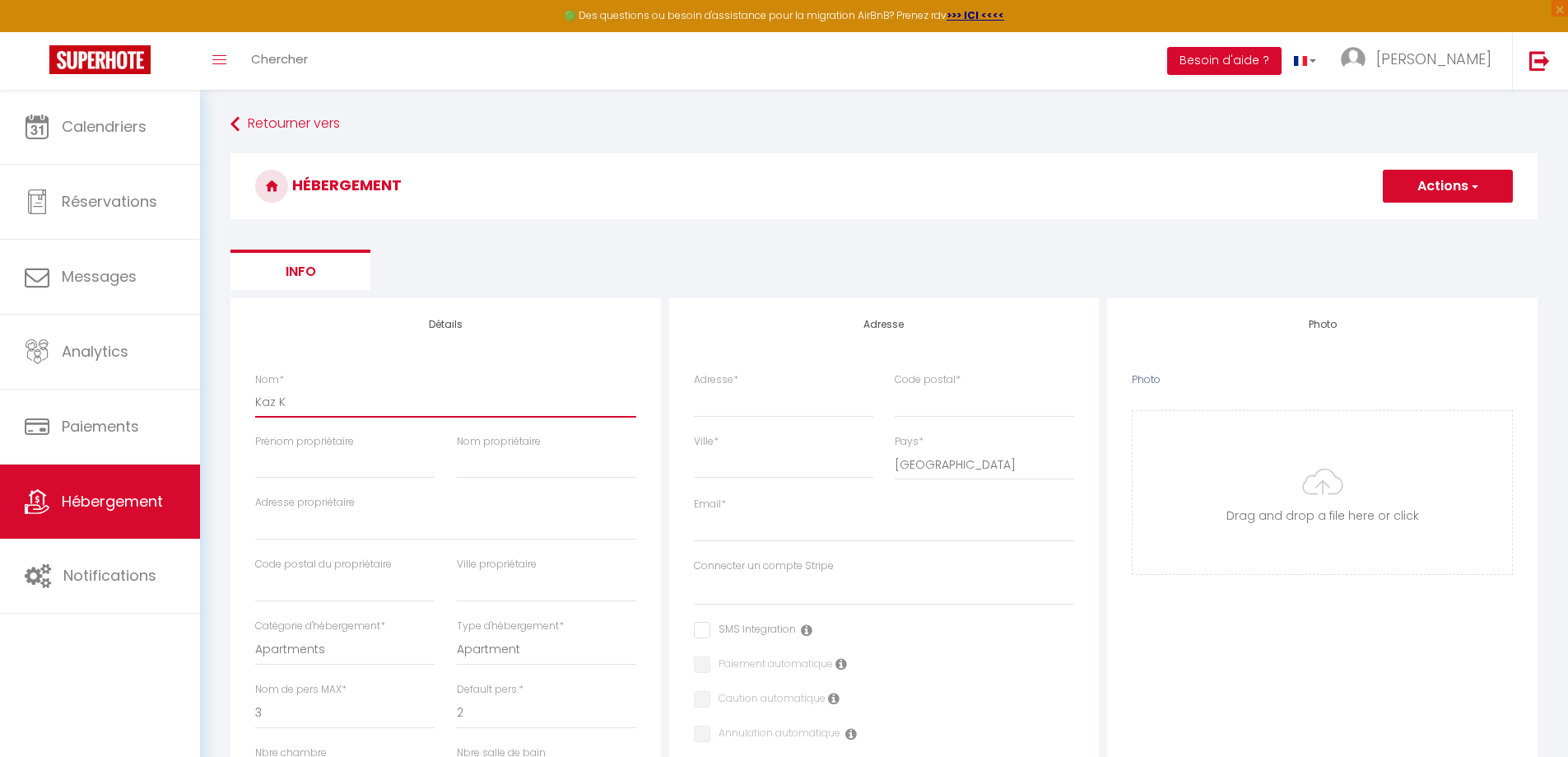
select select
type input "Kaz Ko"
select select
checkbox input "false"
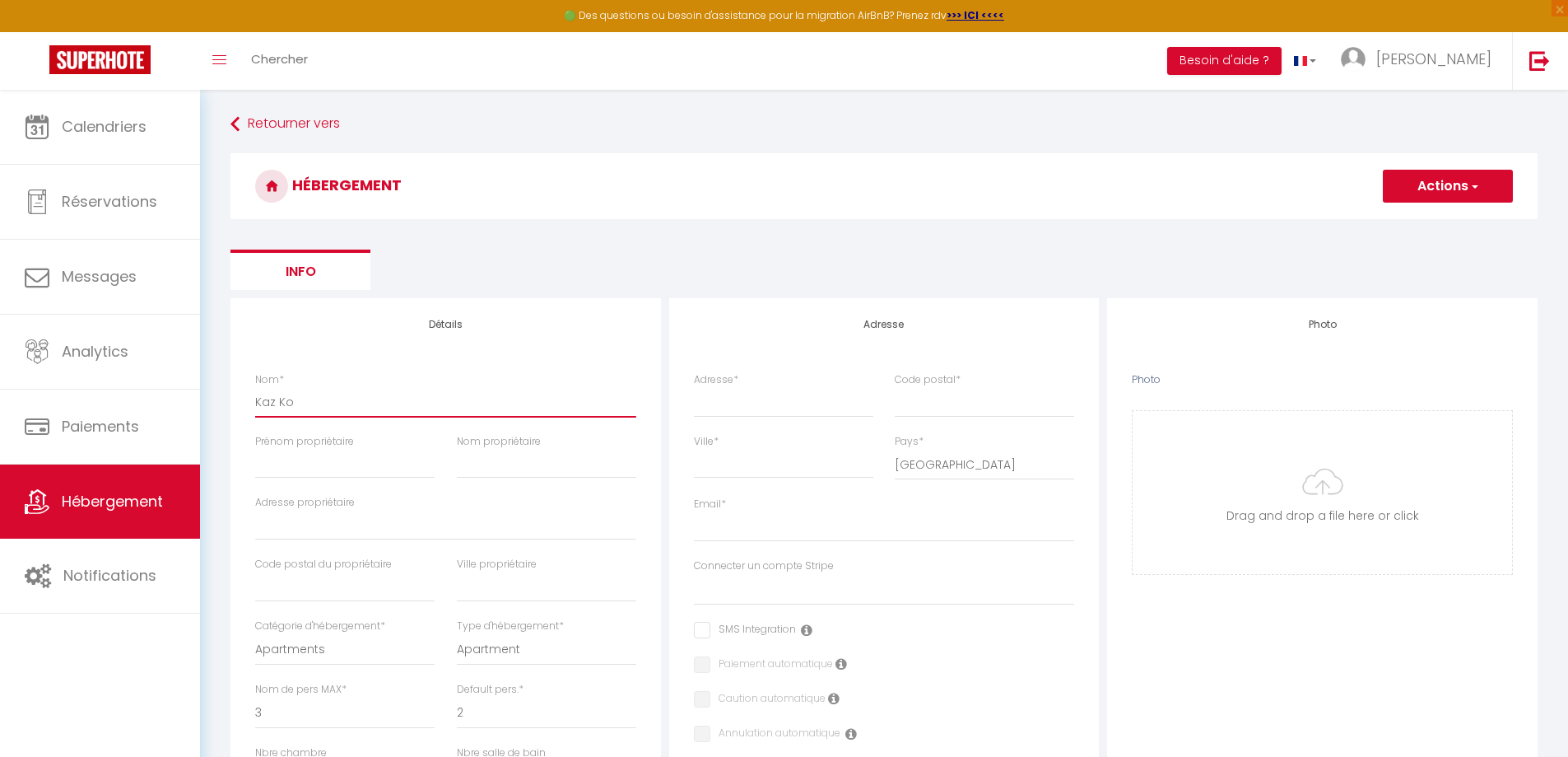
checkbox input "false"
select select
type input "Kaz Kou"
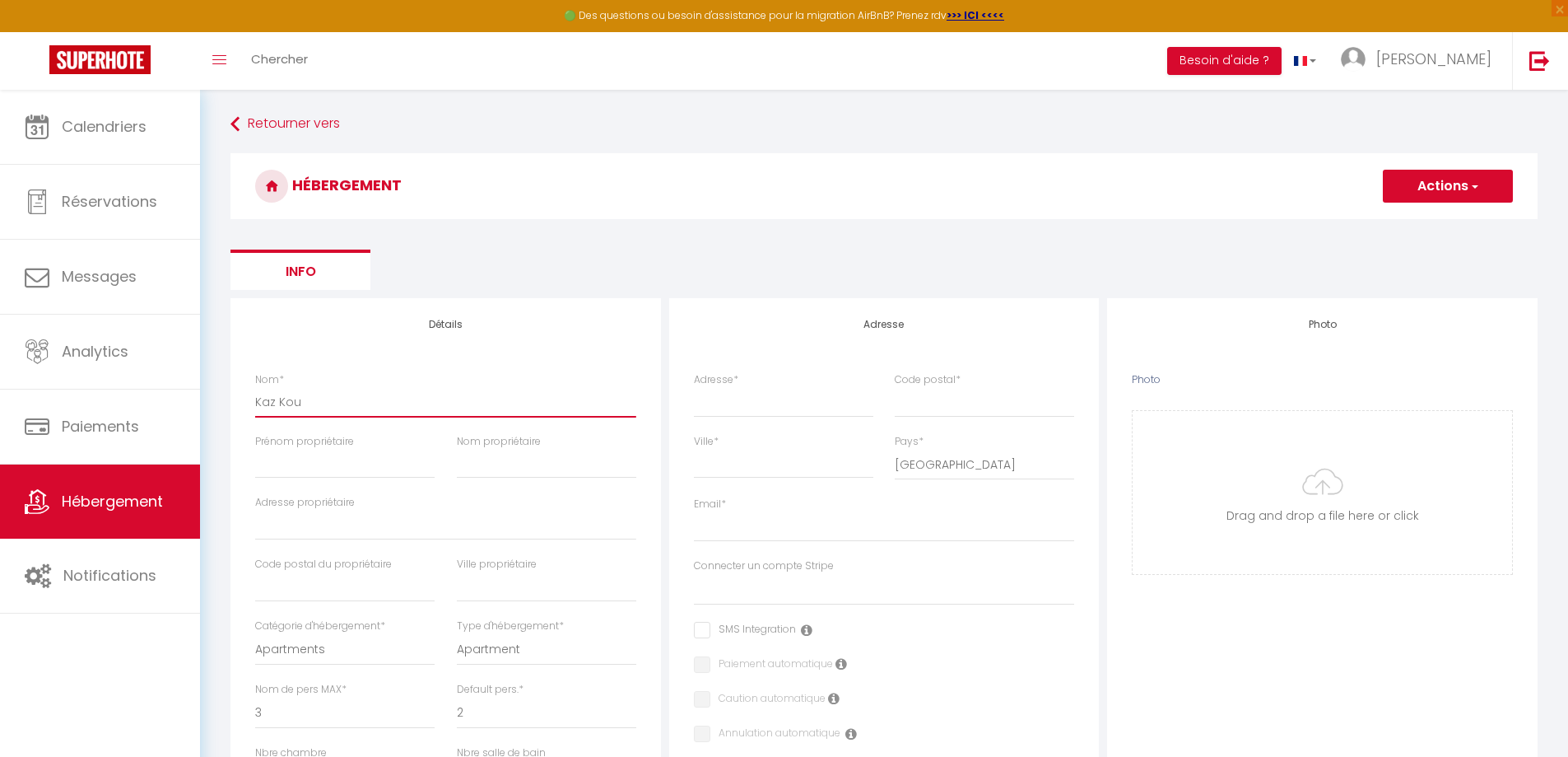
select select
checkbox input "false"
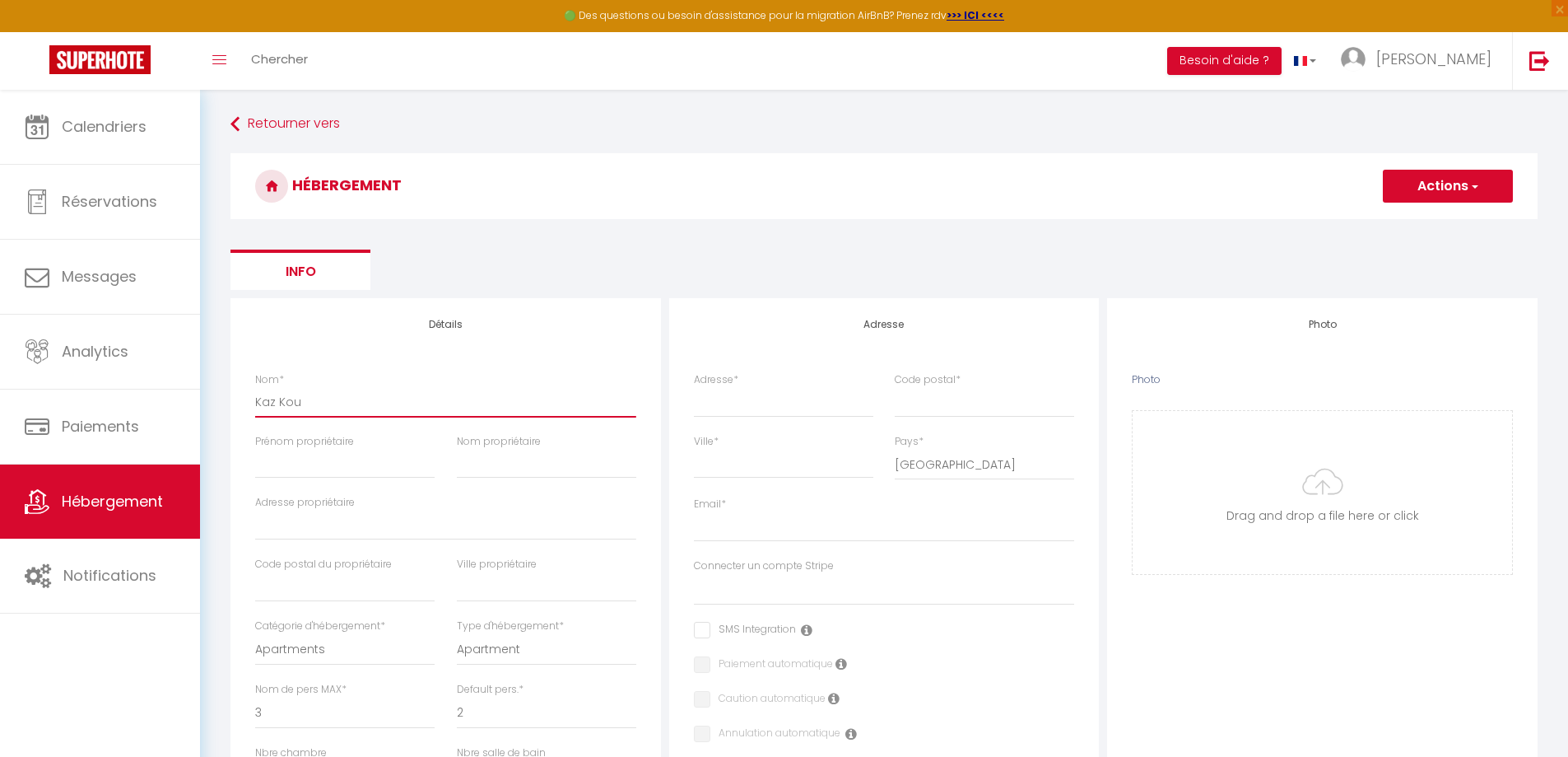
select select
type input "[PERSON_NAME]"
select select
checkbox input "false"
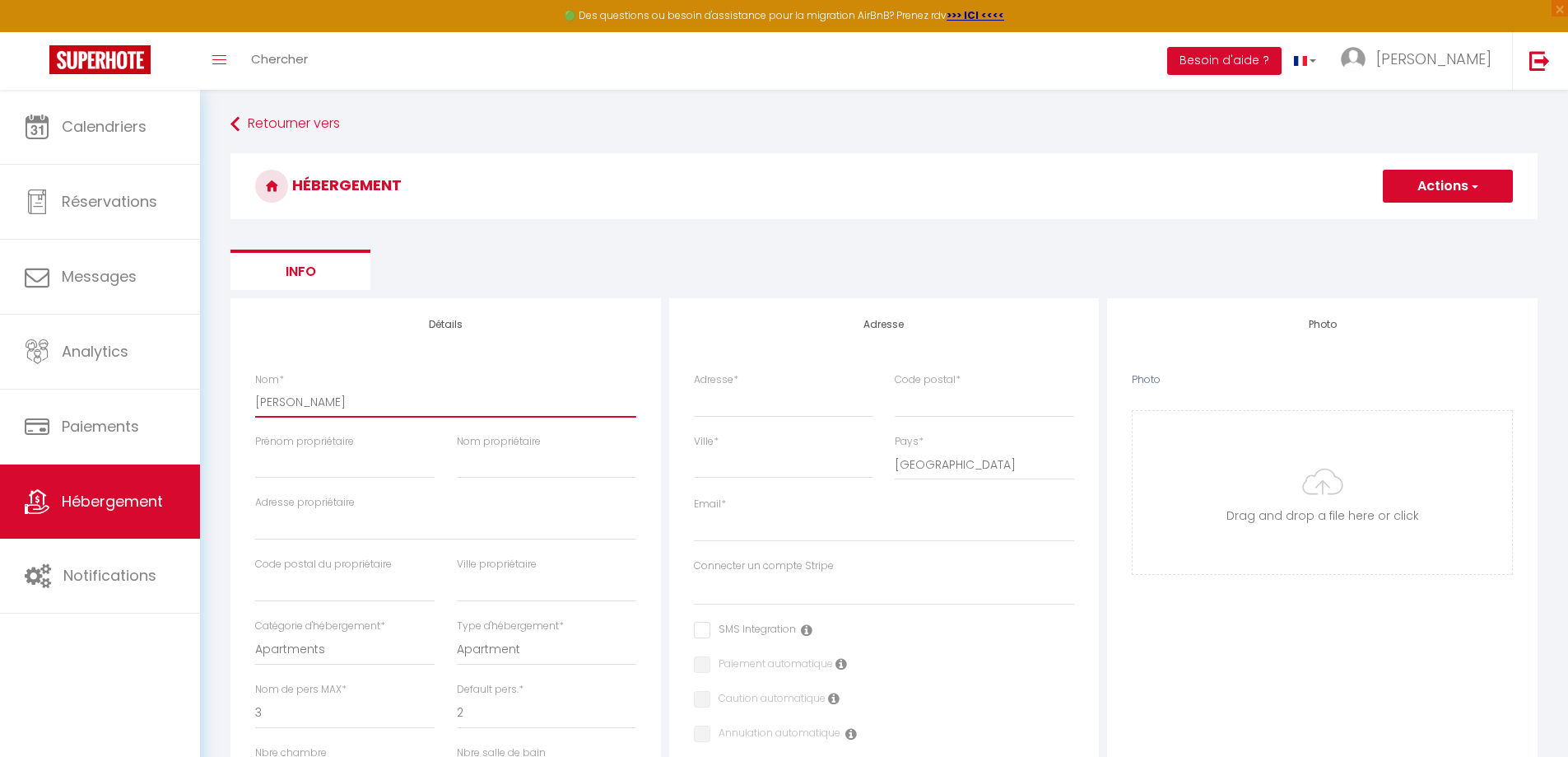
checkbox input "false"
select select
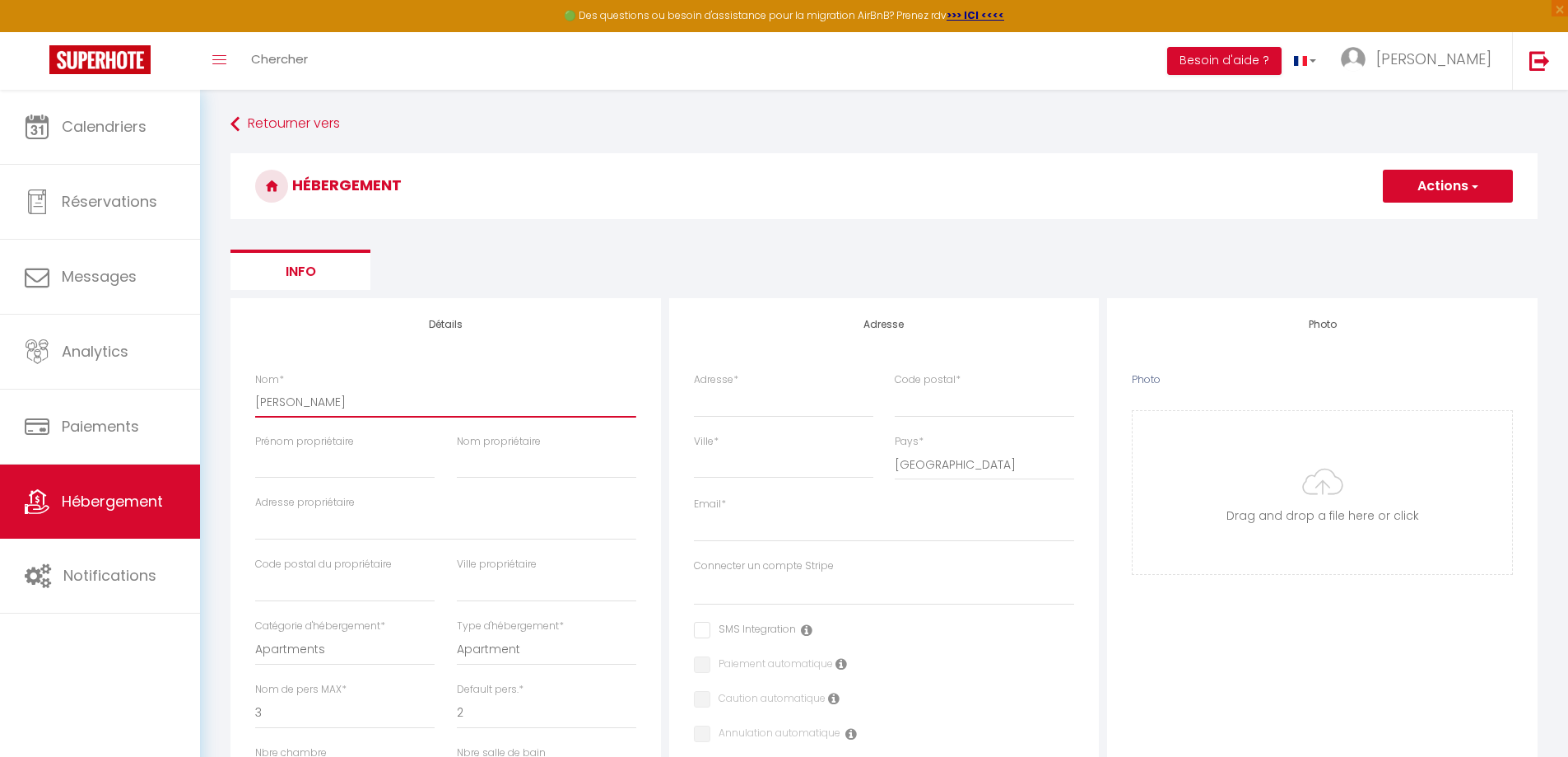
type input "[PERSON_NAME]"
select select
checkbox input "false"
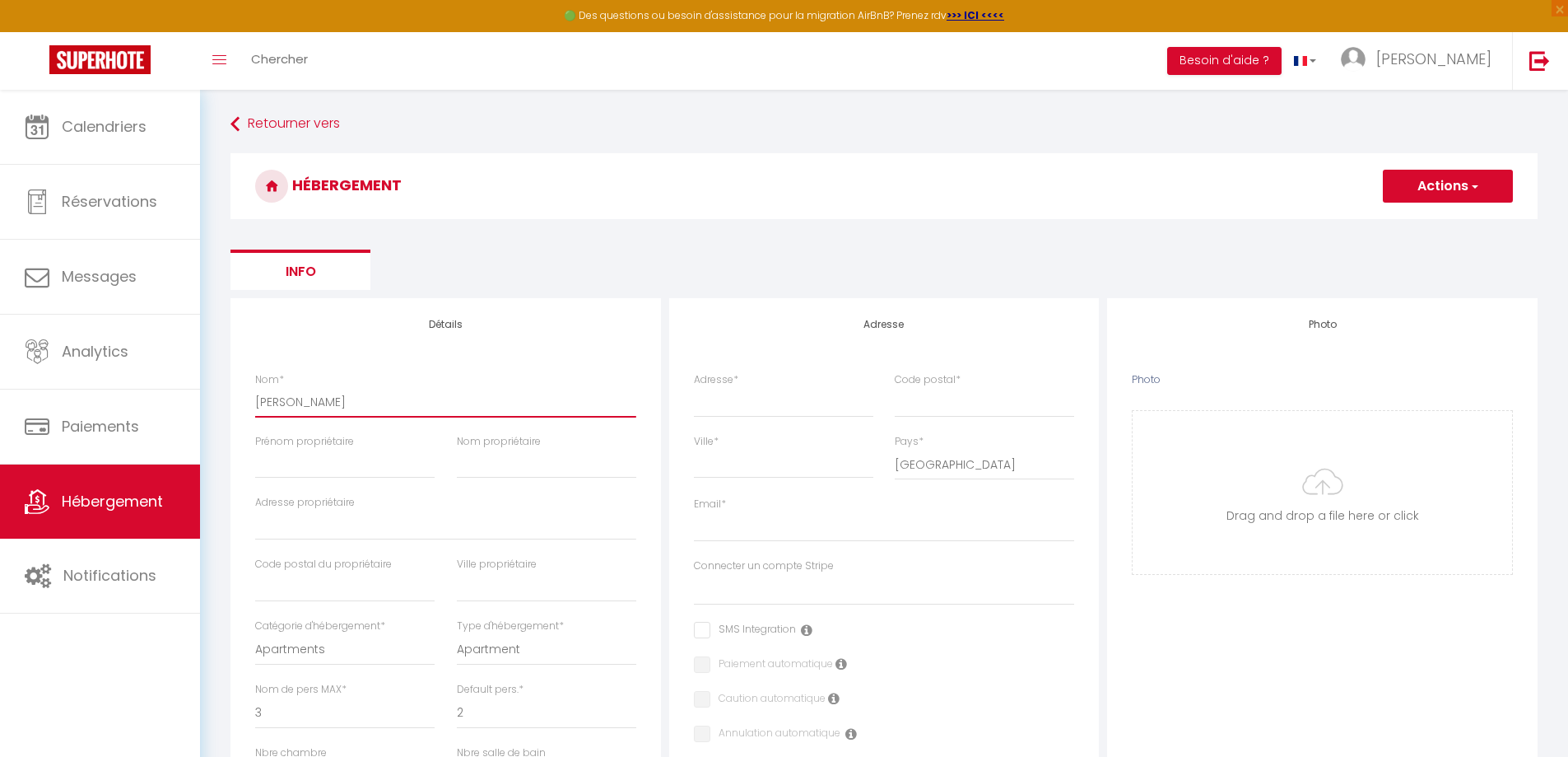
checkbox input "false"
select select
type input "[PERSON_NAME]"
select select
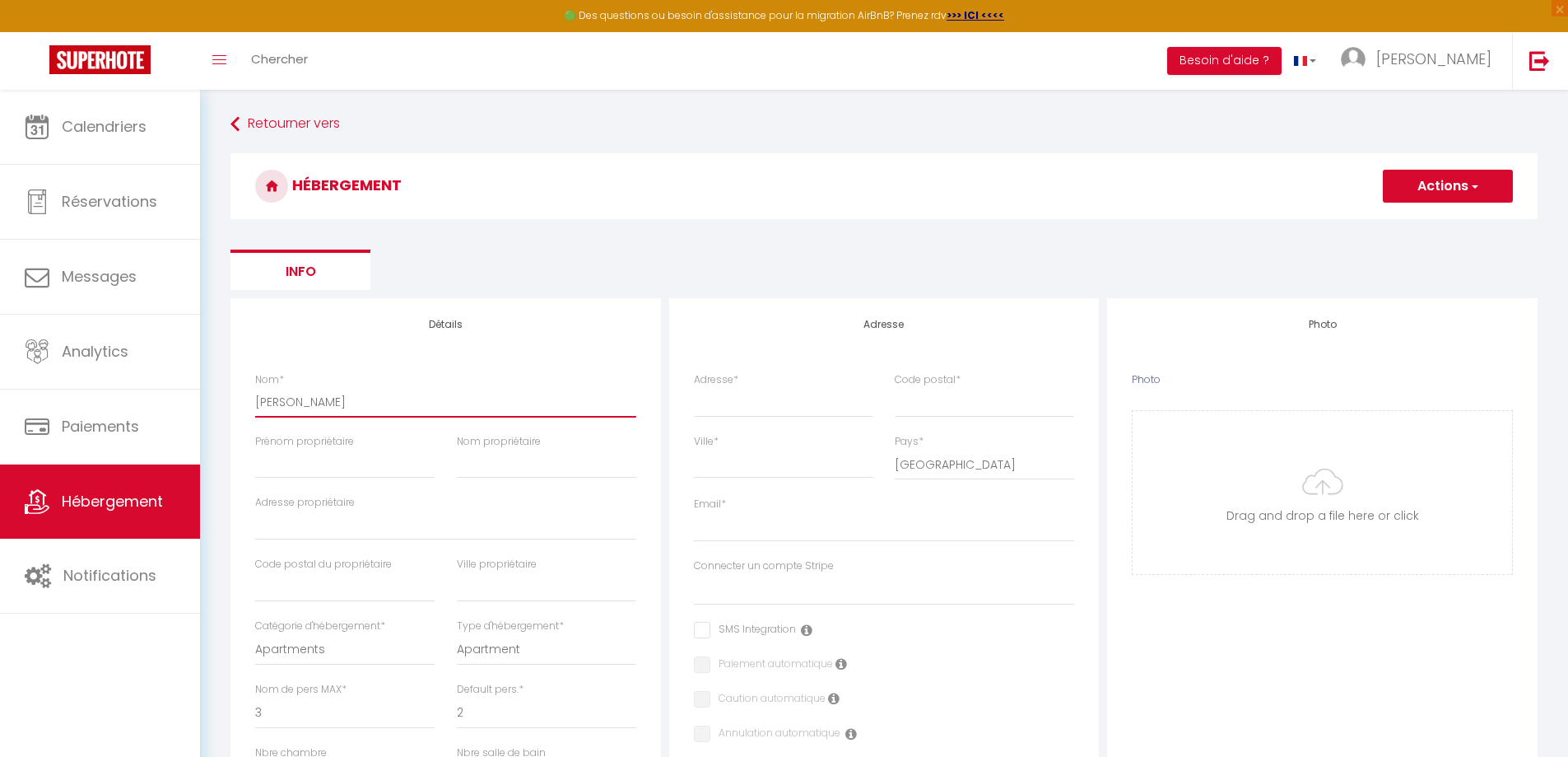
checkbox input "false"
select select
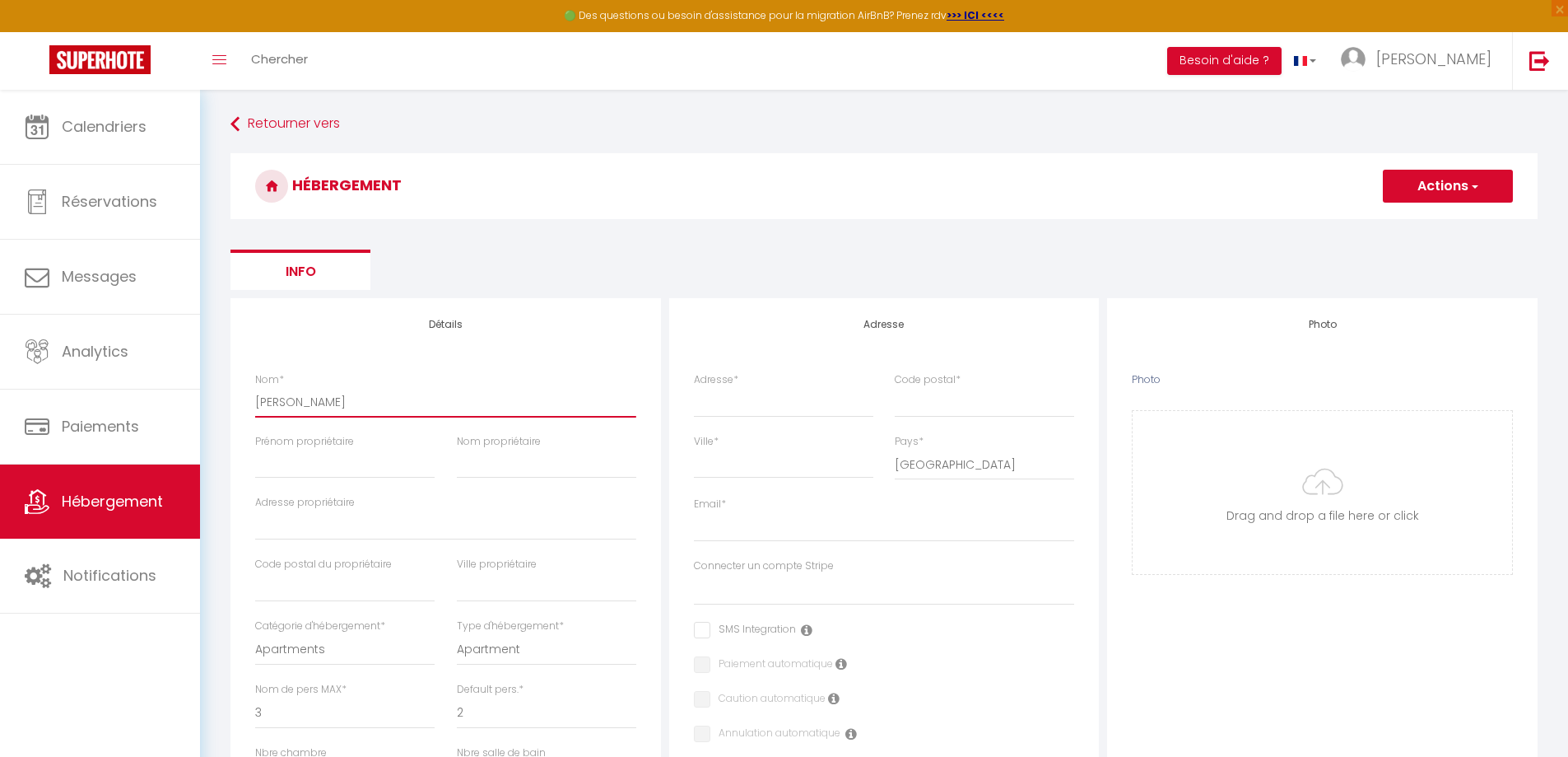
select select
type input "[PERSON_NAME]"
select select
checkbox input "false"
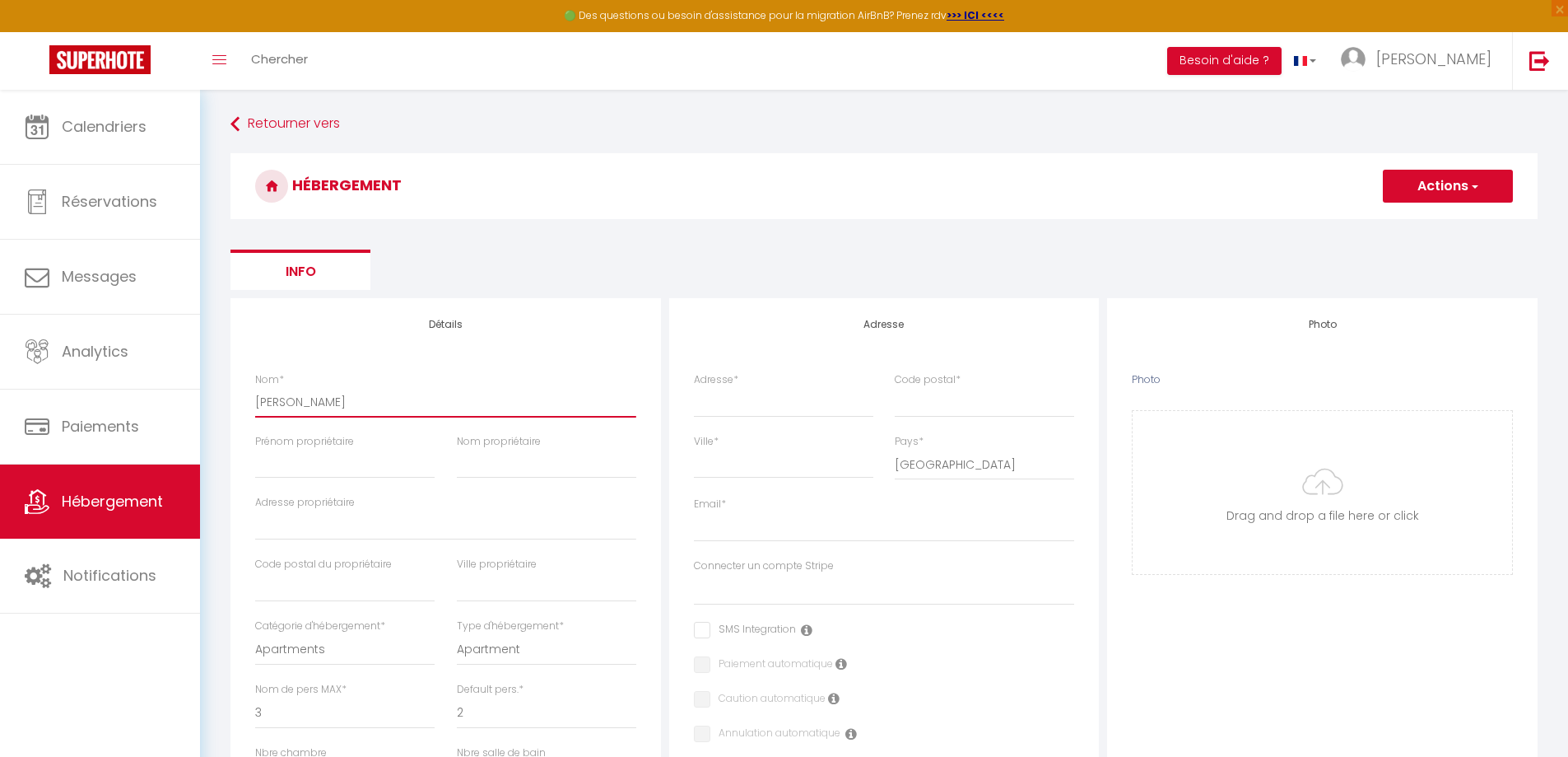
checkbox input "false"
select select
type input "Kaz Koulèr C"
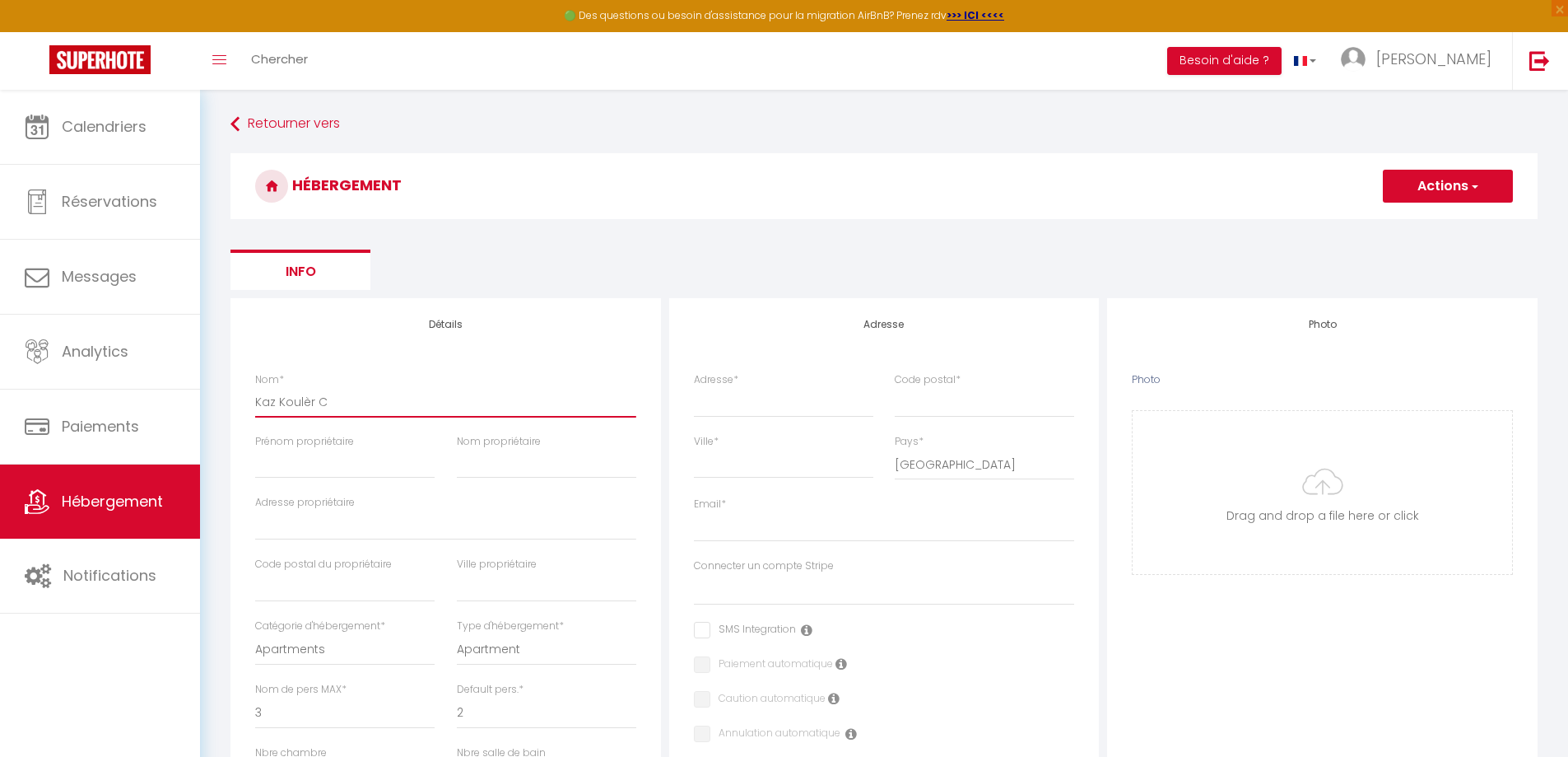
select select
checkbox input "false"
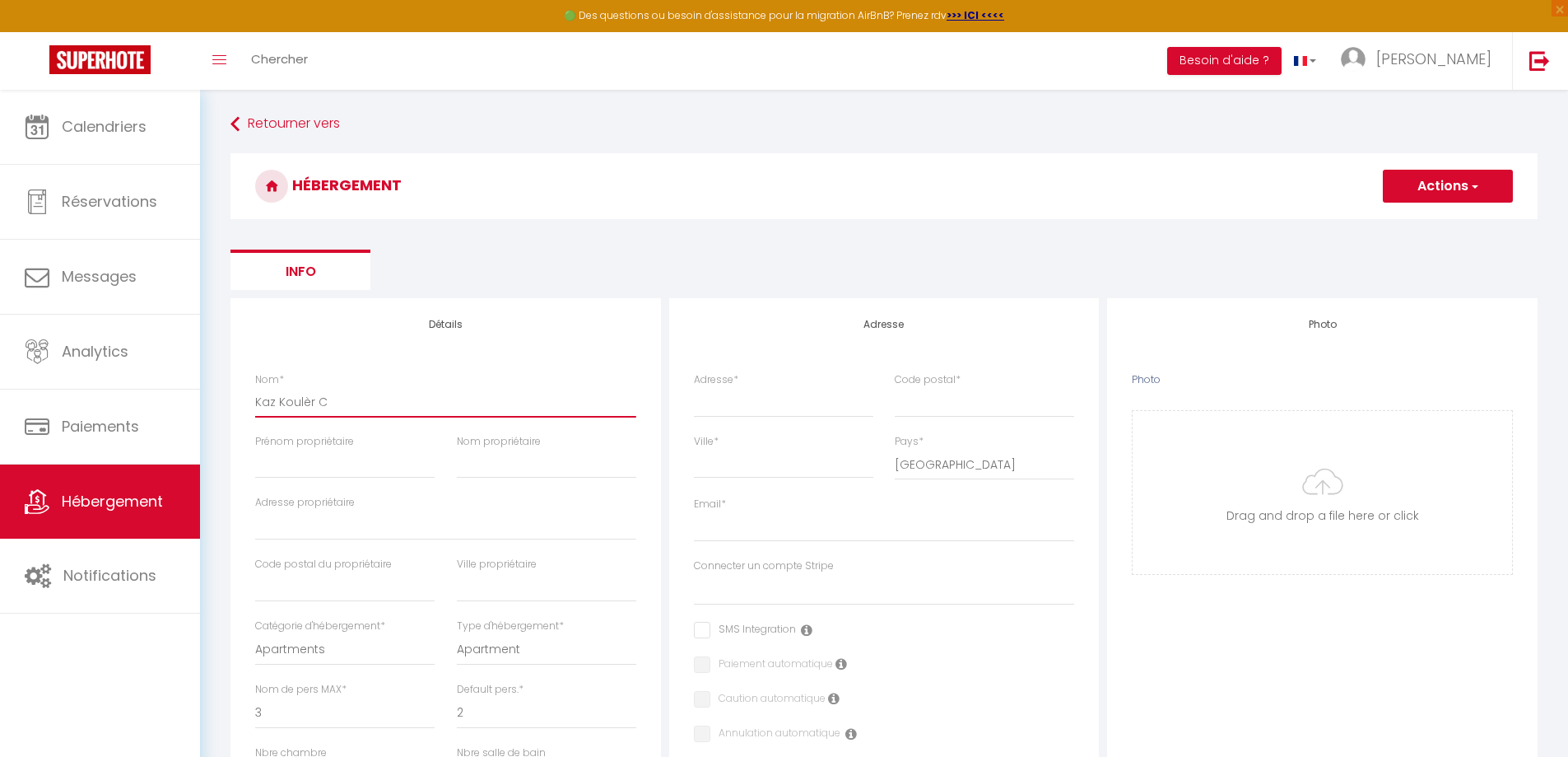
select select
type input "Kaz Koulèr Ca"
select select
checkbox input "false"
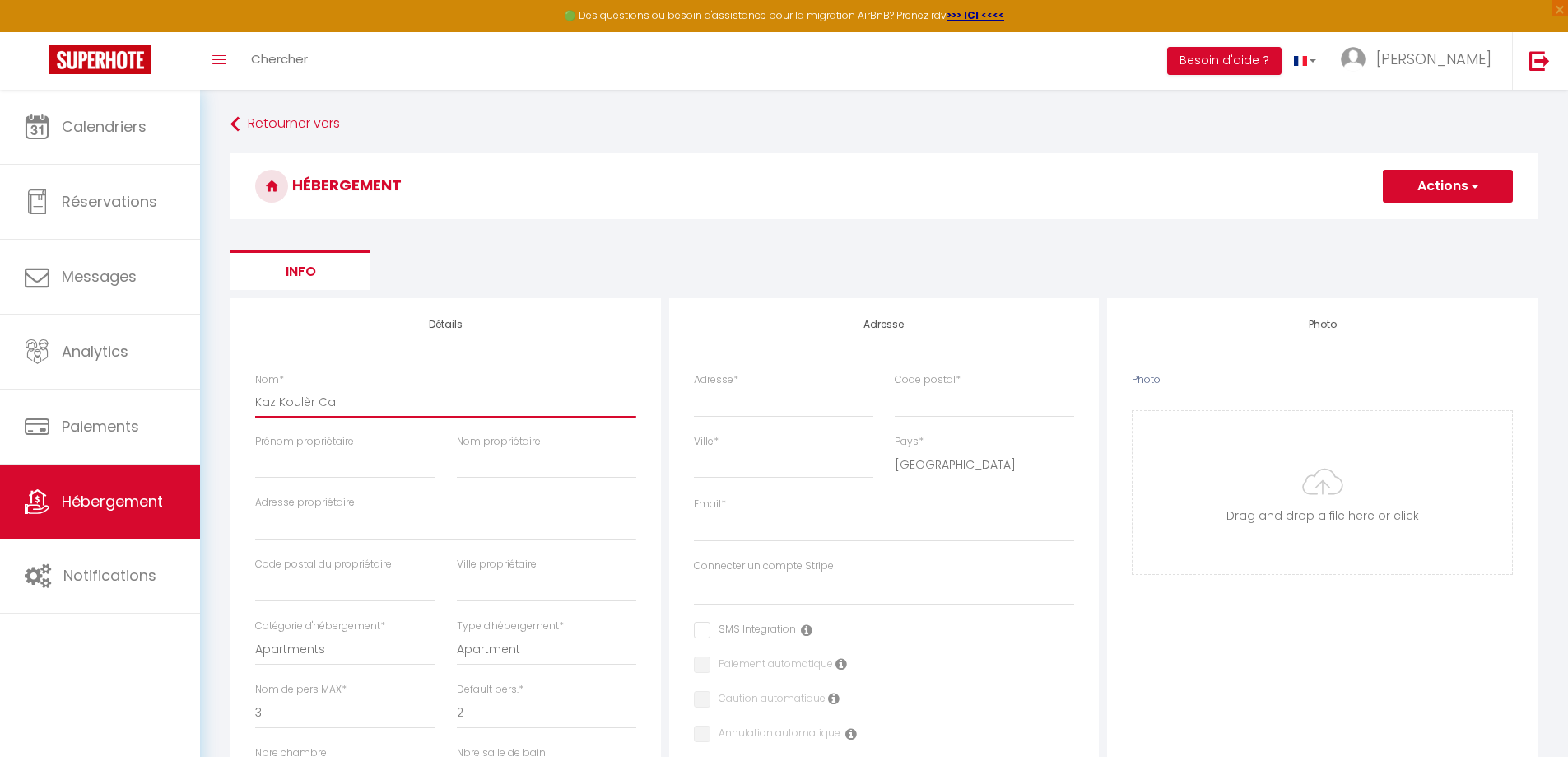
checkbox input "false"
select select
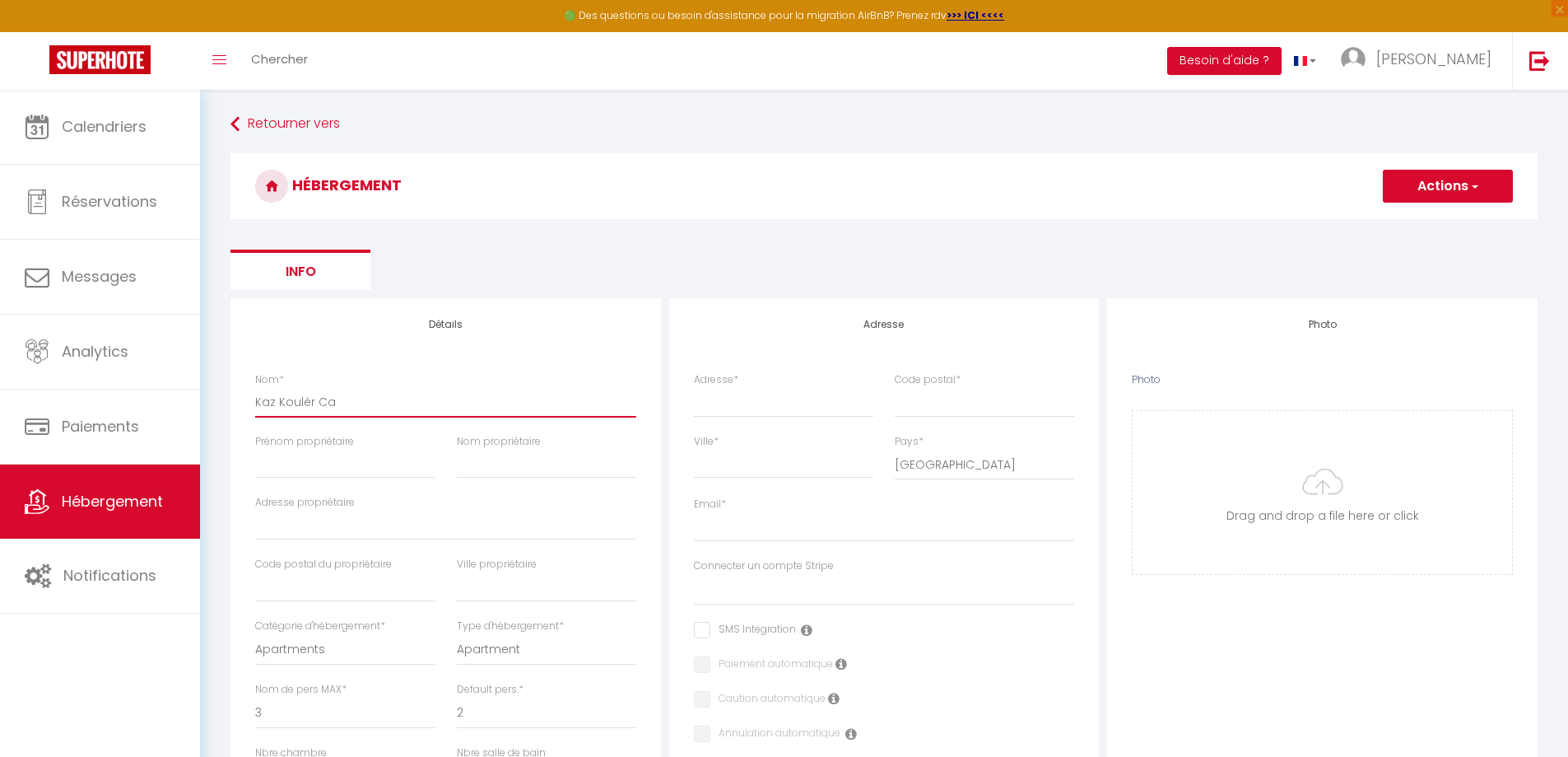
type input "Kaz Koulèr C"
select select
checkbox input "false"
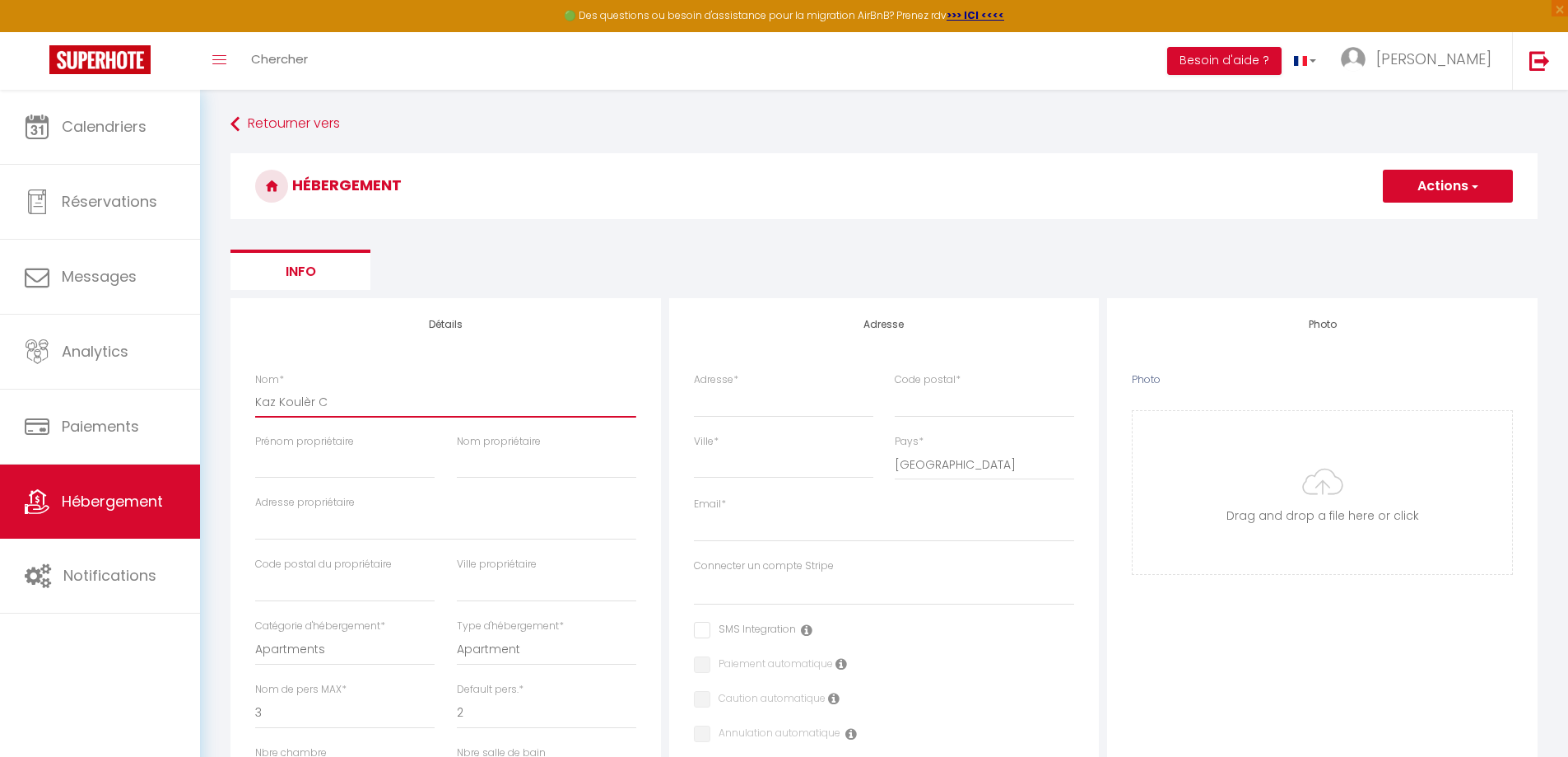
checkbox input "false"
select select
type input "Kaz Koulèr Ch"
select select
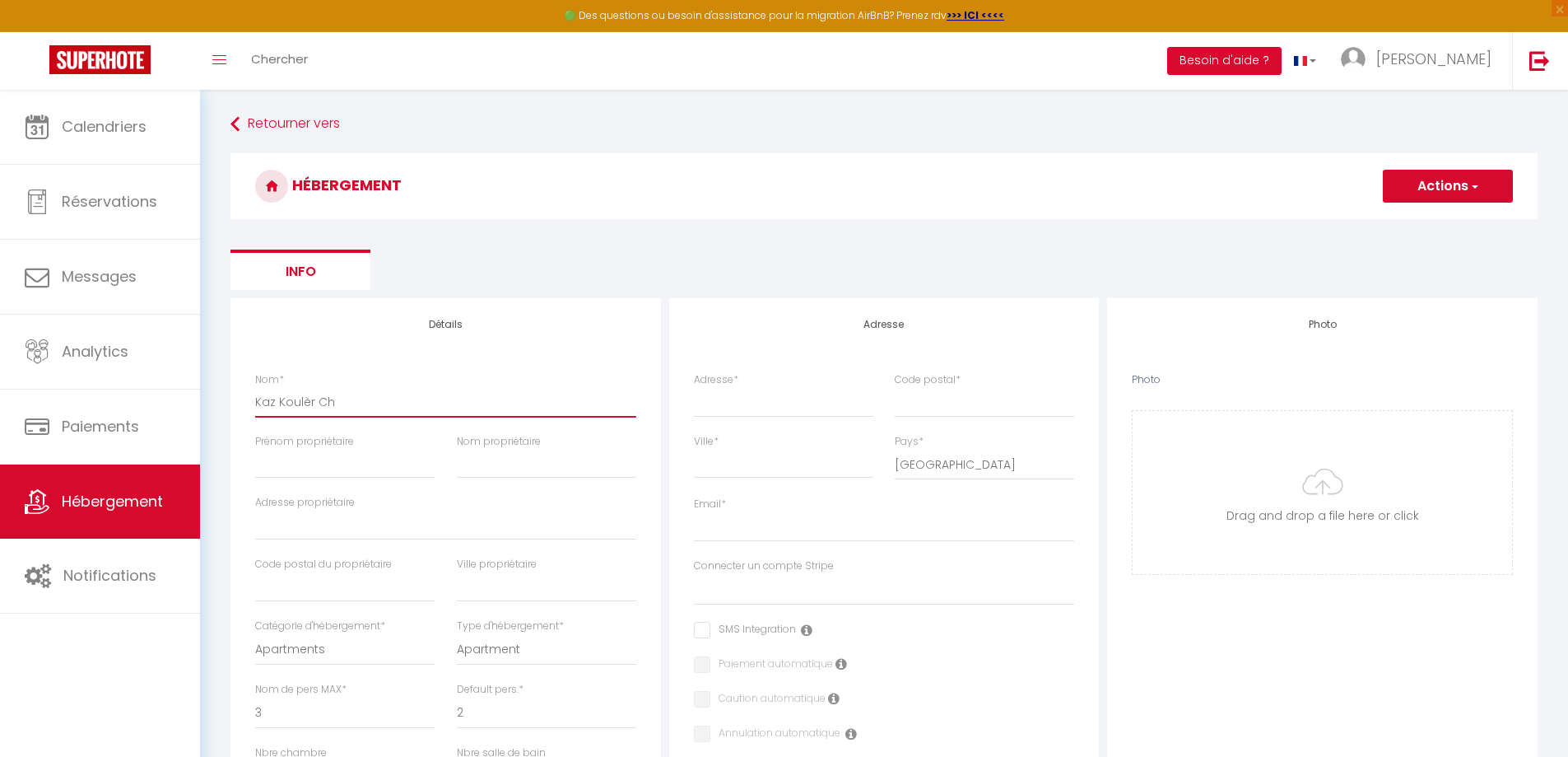
checkbox input "false"
select select
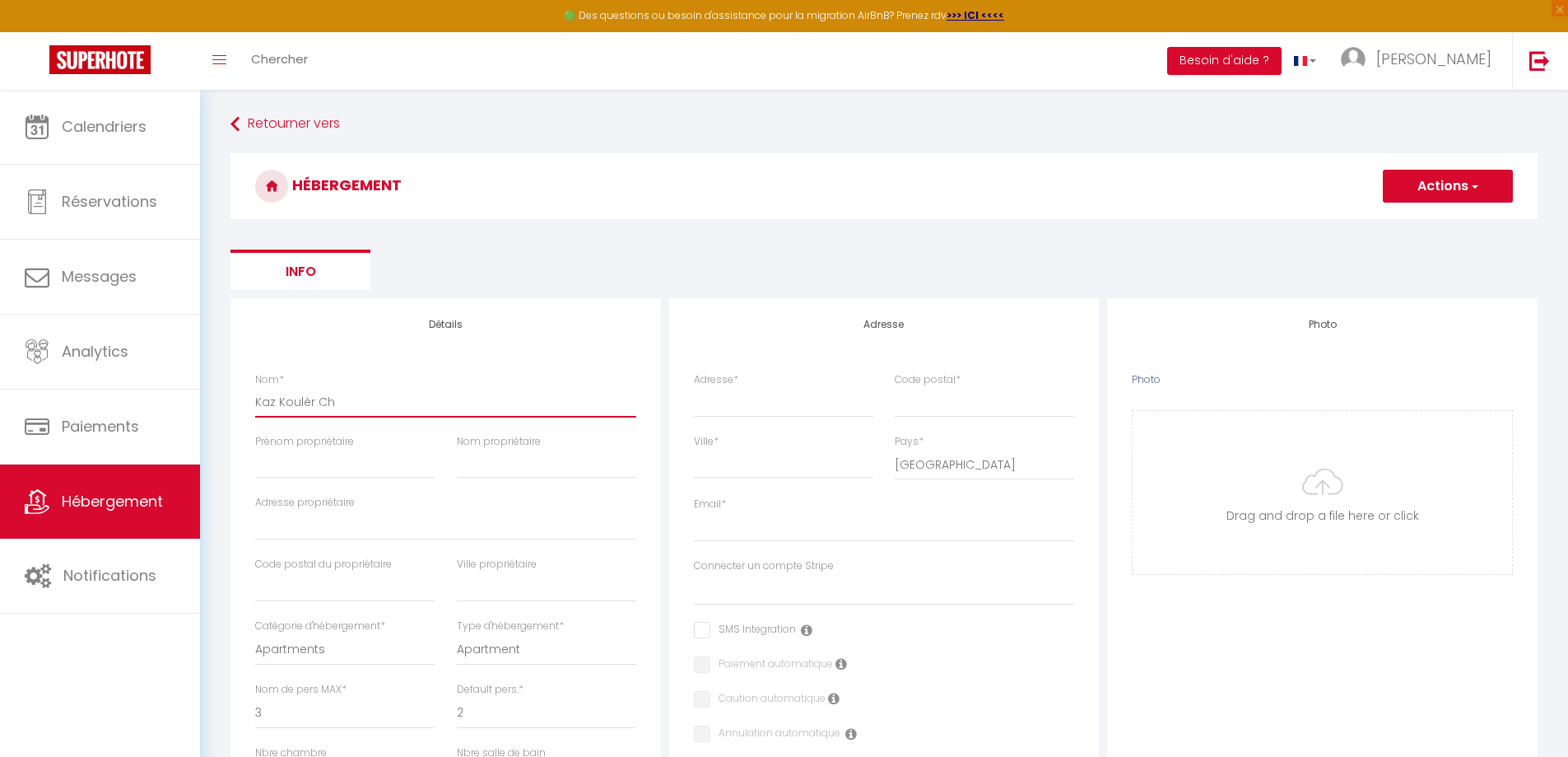
select select
type input "Kaz Koulèr Cha"
select select
checkbox input "false"
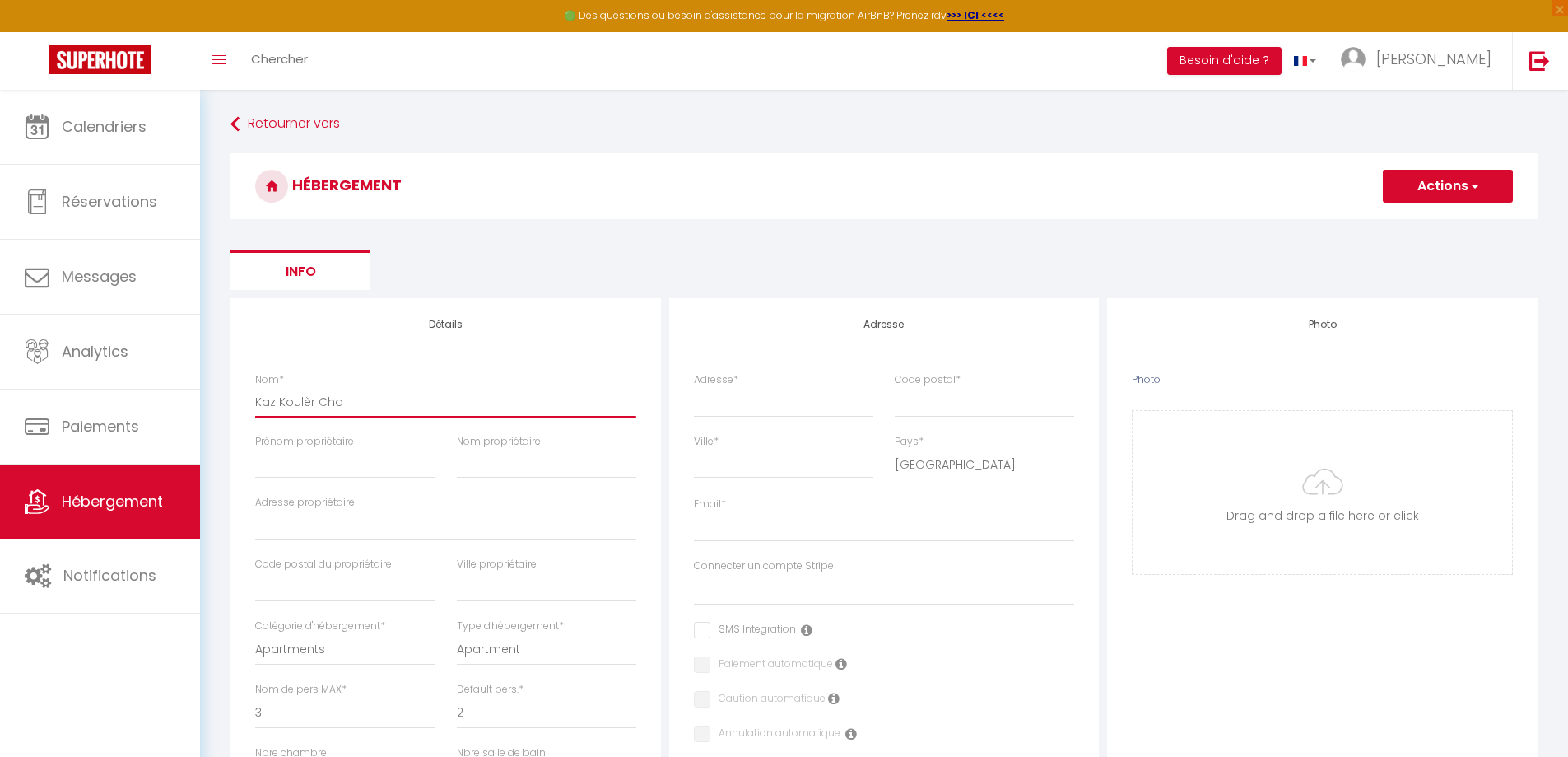
checkbox input "false"
select select
type input "Kaz Koulèr Cham"
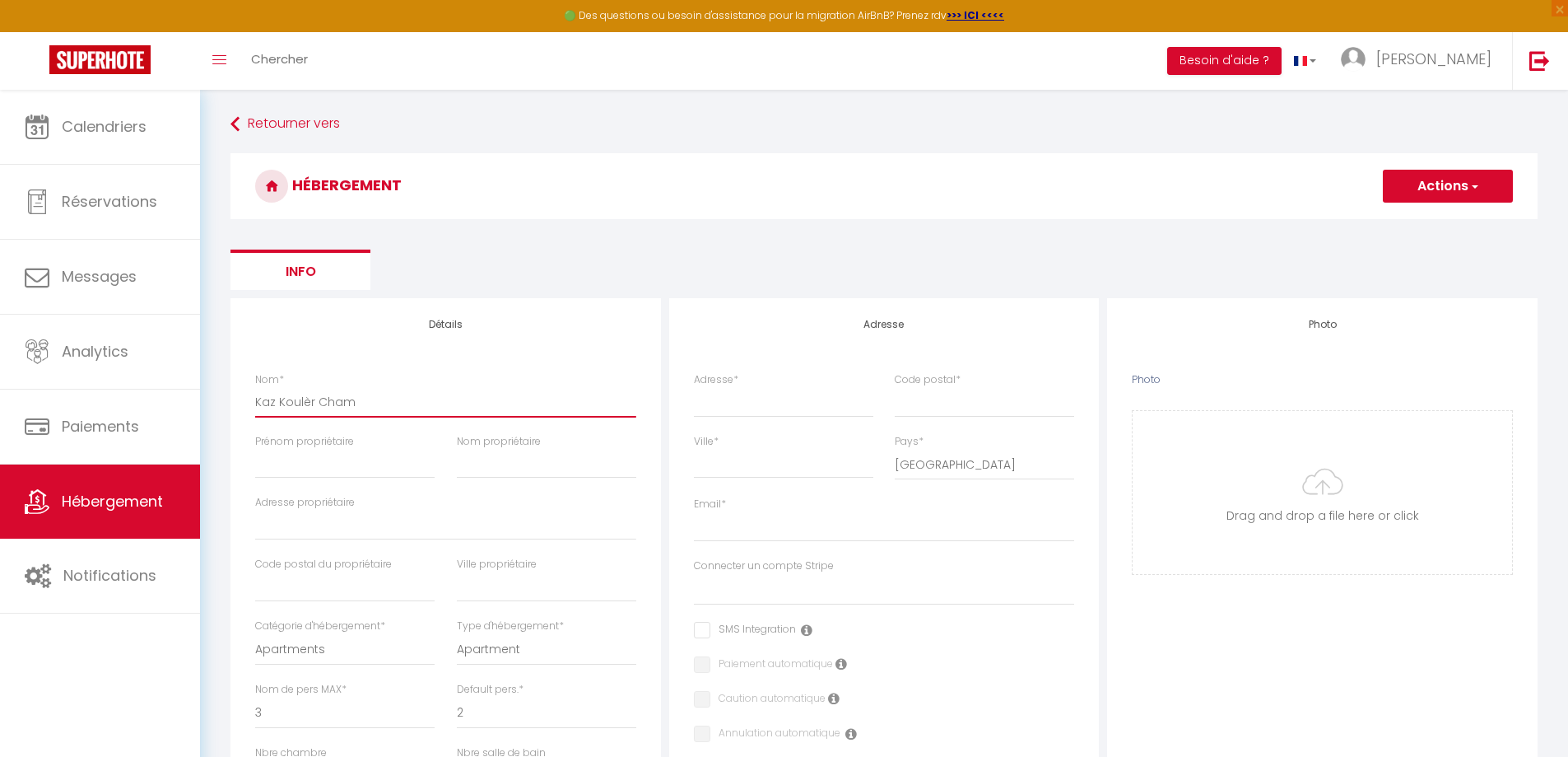
select select
checkbox input "false"
click at [301, 471] on input "Prénom propriétaire" at bounding box center [345, 463] width 179 height 29
click at [752, 411] on input "Adresse *" at bounding box center [784, 401] width 179 height 29
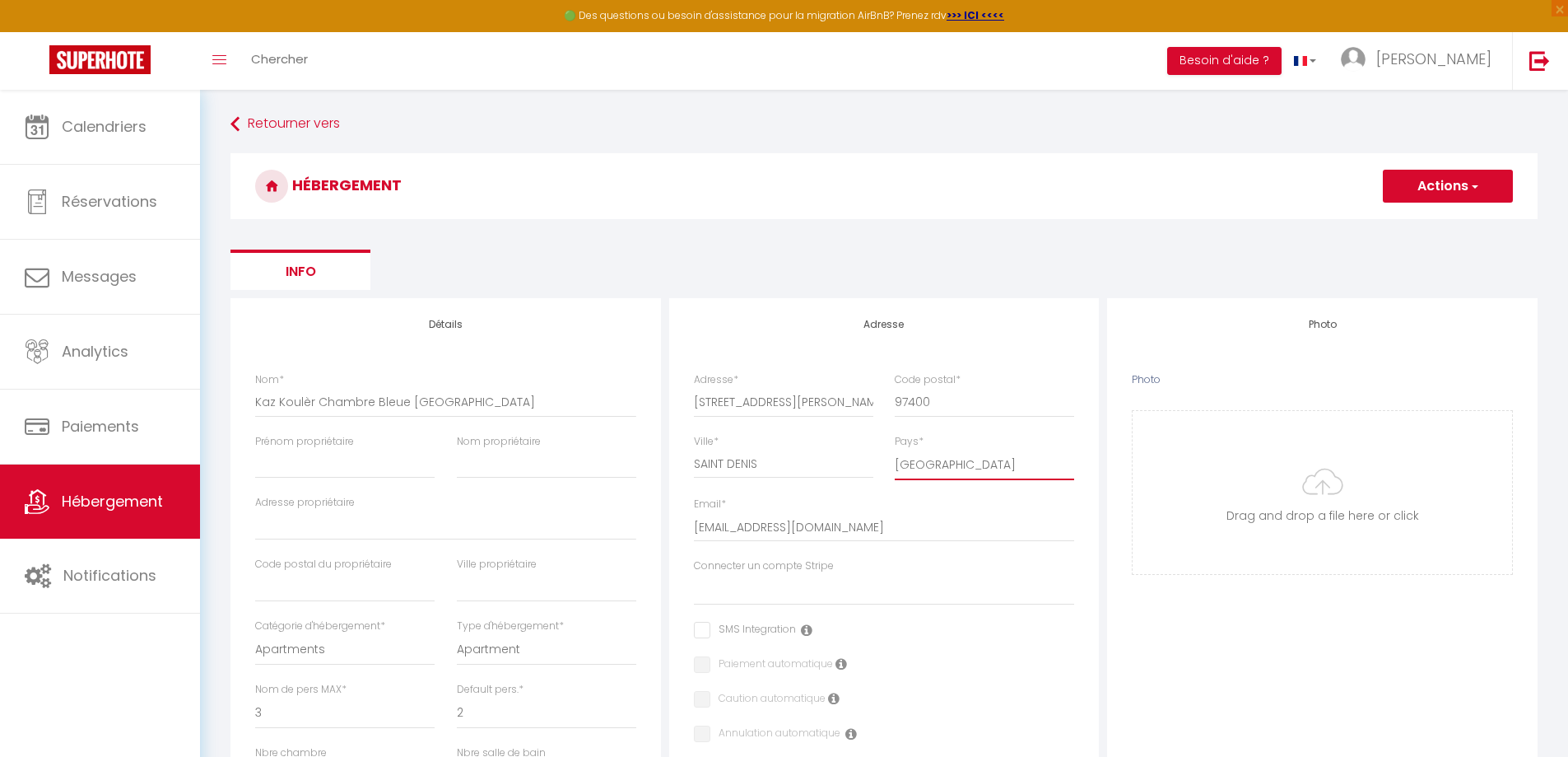
click at [931, 470] on select "[GEOGRAPHIC_DATA] [GEOGRAPHIC_DATA] [GEOGRAPHIC_DATA] [GEOGRAPHIC_DATA] [GEOGRA…" at bounding box center [984, 464] width 179 height 31
click at [895, 449] on select "[GEOGRAPHIC_DATA] [GEOGRAPHIC_DATA] [GEOGRAPHIC_DATA] [GEOGRAPHIC_DATA] [GEOGRA…" at bounding box center [984, 464] width 179 height 31
click at [789, 518] on input "[EMAIL_ADDRESS][DOMAIN_NAME]" at bounding box center [884, 527] width 381 height 29
click at [790, 518] on input "[EMAIL_ADDRESS][DOMAIN_NAME]" at bounding box center [884, 527] width 381 height 29
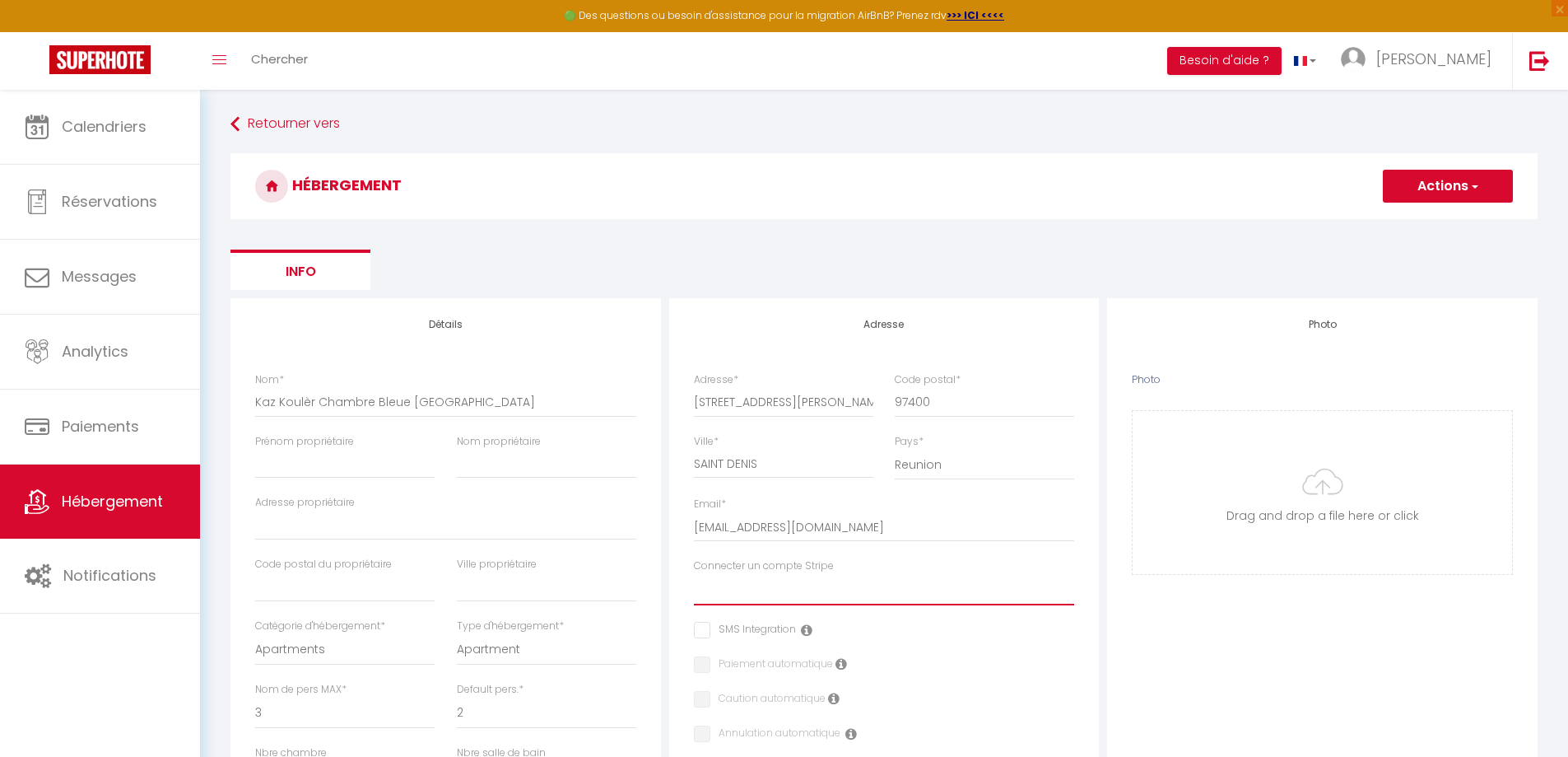
click at [780, 576] on select "[EMAIL_ADDRESS][DOMAIN_NAME]" at bounding box center [884, 589] width 381 height 31
click at [694, 574] on select "[EMAIL_ADDRESS][DOMAIN_NAME]" at bounding box center [884, 589] width 381 height 31
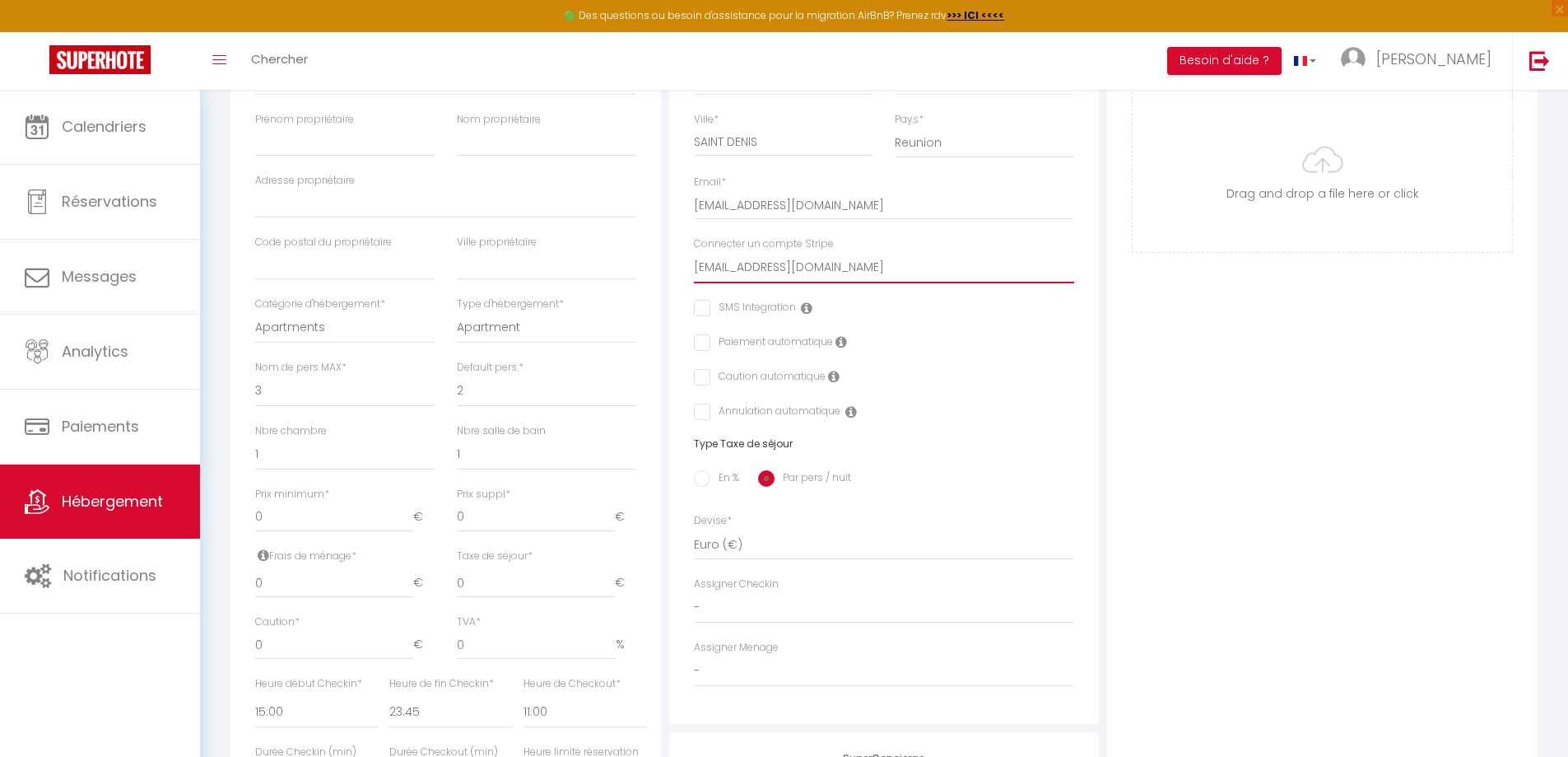
scroll to position [329, 0]
click at [289, 384] on select "1 2 3 4 5 6 7 8 9 10 11 12 13 14" at bounding box center [345, 383] width 179 height 31
click at [255, 368] on select "1 2 3 4 5 6 7 8 9 10 11 12 13 14" at bounding box center [345, 383] width 179 height 31
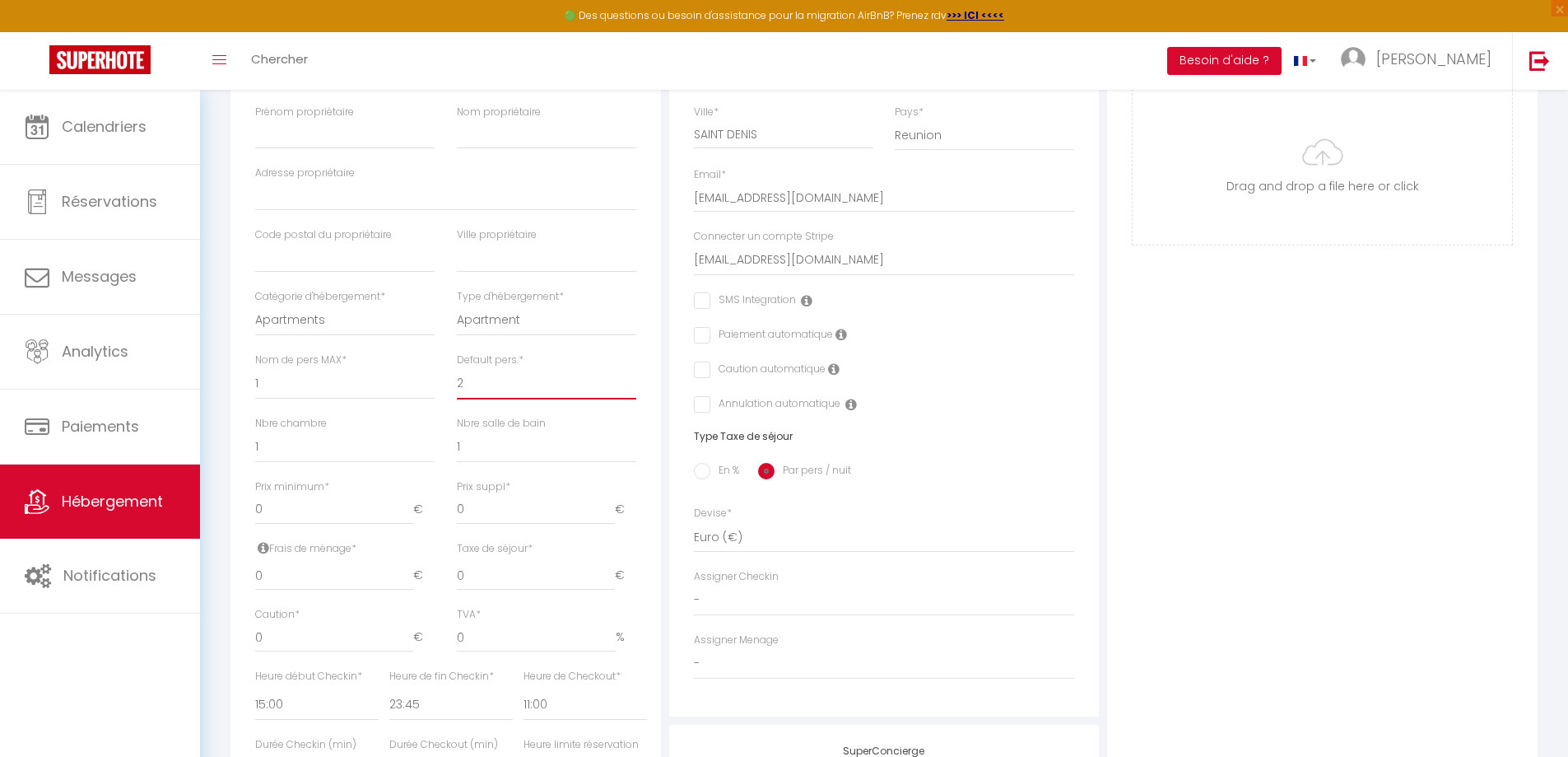
click at [495, 384] on select "1 2 3 4 5 6 7 8 9 10 11 12 13 14" at bounding box center [547, 383] width 179 height 31
click at [457, 368] on select "1 2 3 4 5 6 7 8 9 10 11 12 13 14" at bounding box center [547, 383] width 179 height 31
click at [317, 514] on input "0" at bounding box center [334, 509] width 158 height 29
drag, startPoint x: 236, startPoint y: 512, endPoint x: 219, endPoint y: 511, distance: 17.0
click at [219, 511] on div "Retourner vers HÉBERGEMENT Actions Enregistrer Info Modèle personnalisé × Titre…" at bounding box center [883, 399] width 1329 height 1238
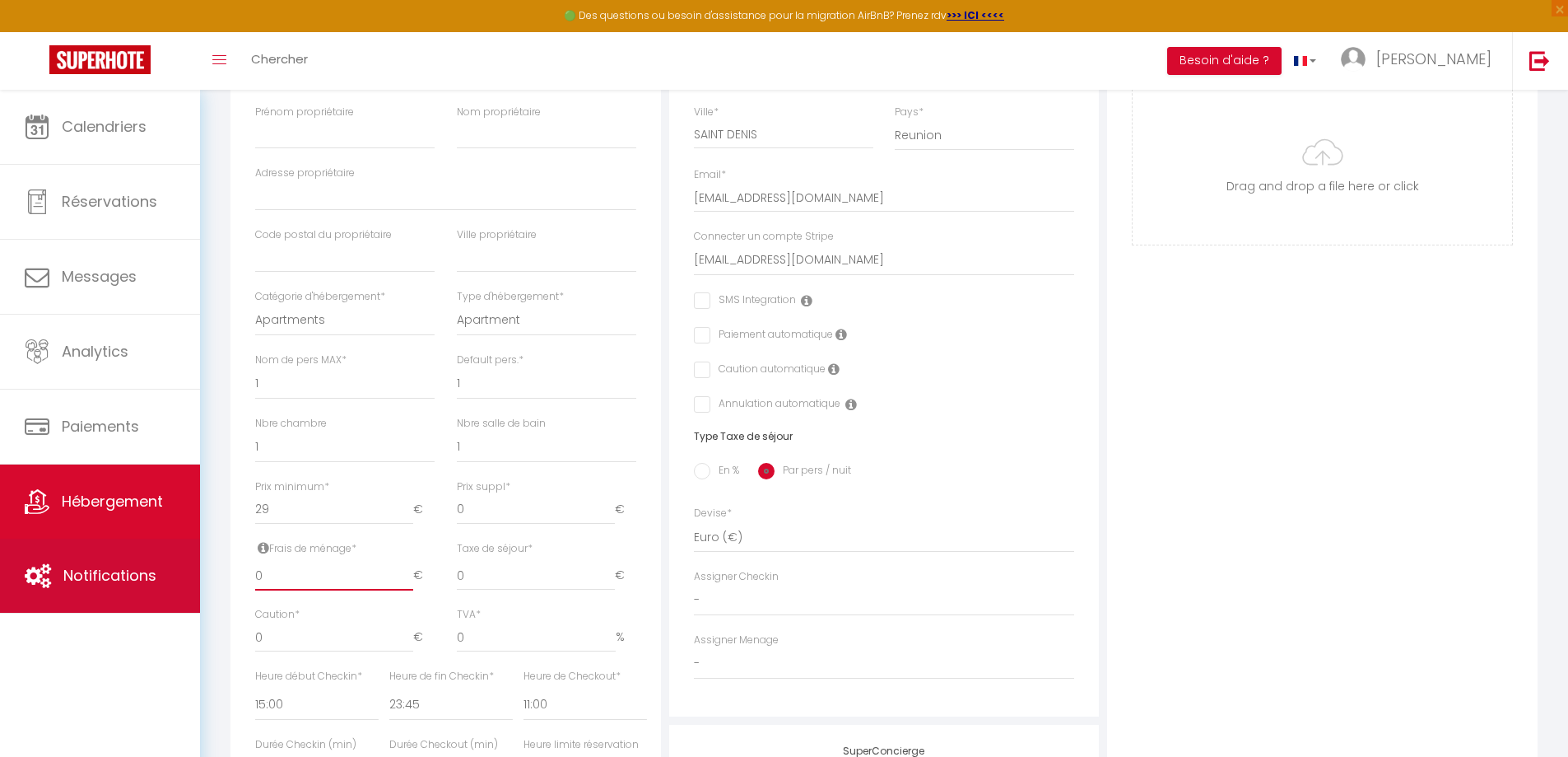
drag, startPoint x: 278, startPoint y: 575, endPoint x: 188, endPoint y: 574, distance: 90.0
click at [185, 575] on div "🟢 Des questions ou besoin d'assistance pour la migration AirBnB? Prenez rdv >>>…" at bounding box center [784, 409] width 1568 height 1299
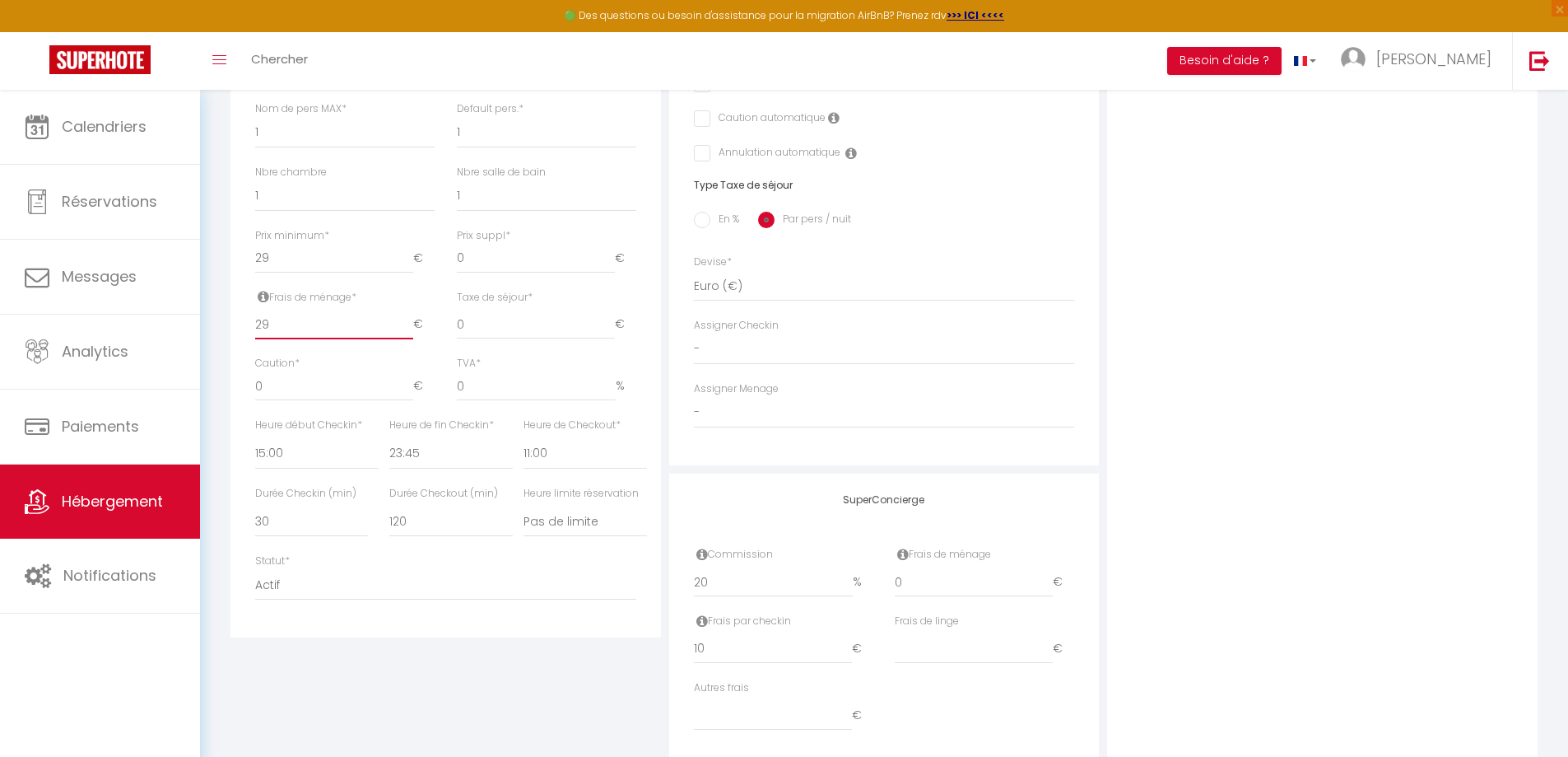
scroll to position [632, 0]
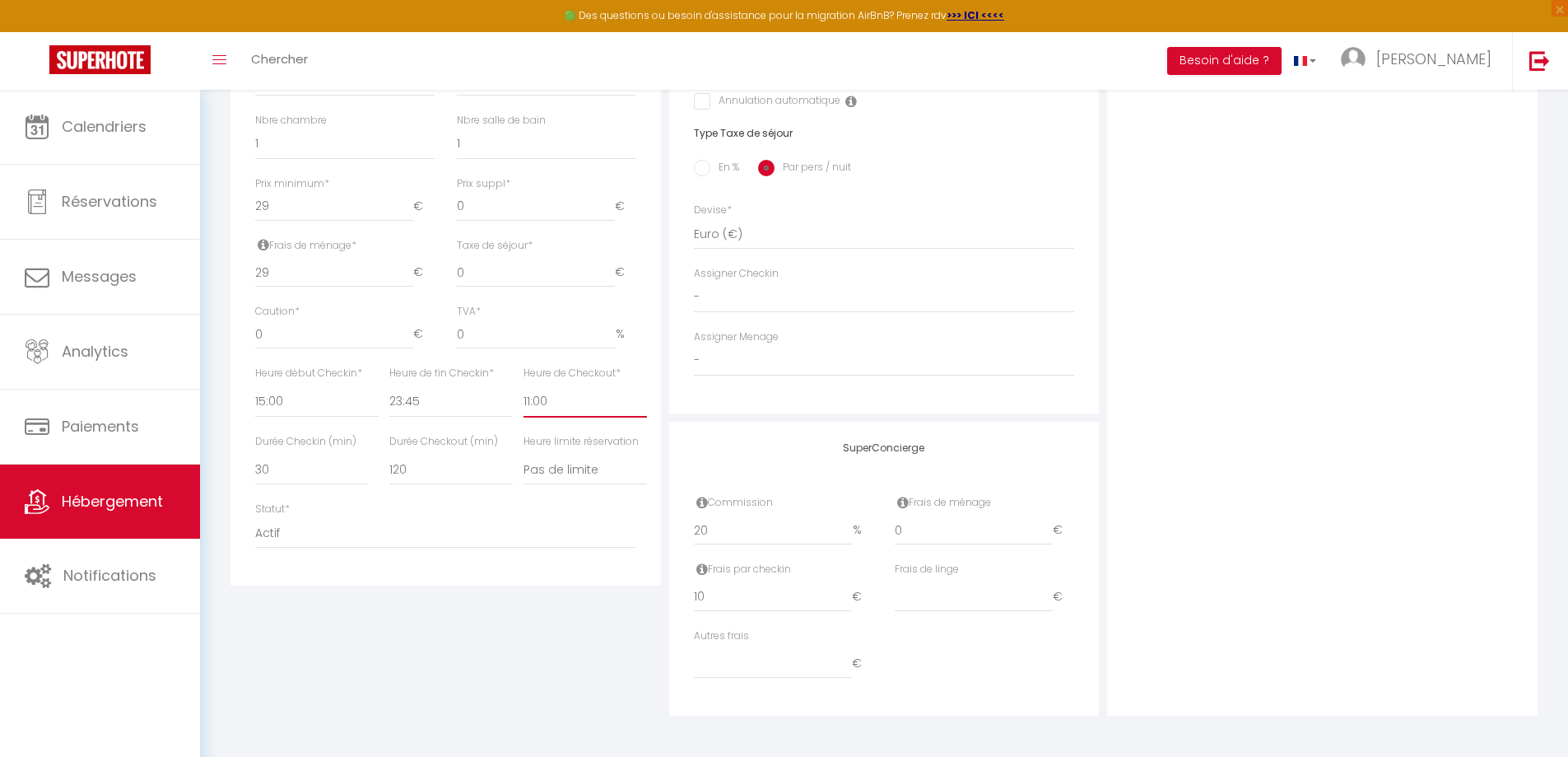
click at [537, 404] on select "00:00 00:15 00:30 00:45 01:00 01:15 01:30 01:45 02:00 02:15 02:30 02:45 03:00" at bounding box center [584, 401] width 123 height 31
click at [523, 386] on select "00:00 00:15 00:30 00:45 01:00 01:15 01:30 01:45 02:00 02:15 02:30 02:45 03:00" at bounding box center [584, 401] width 123 height 31
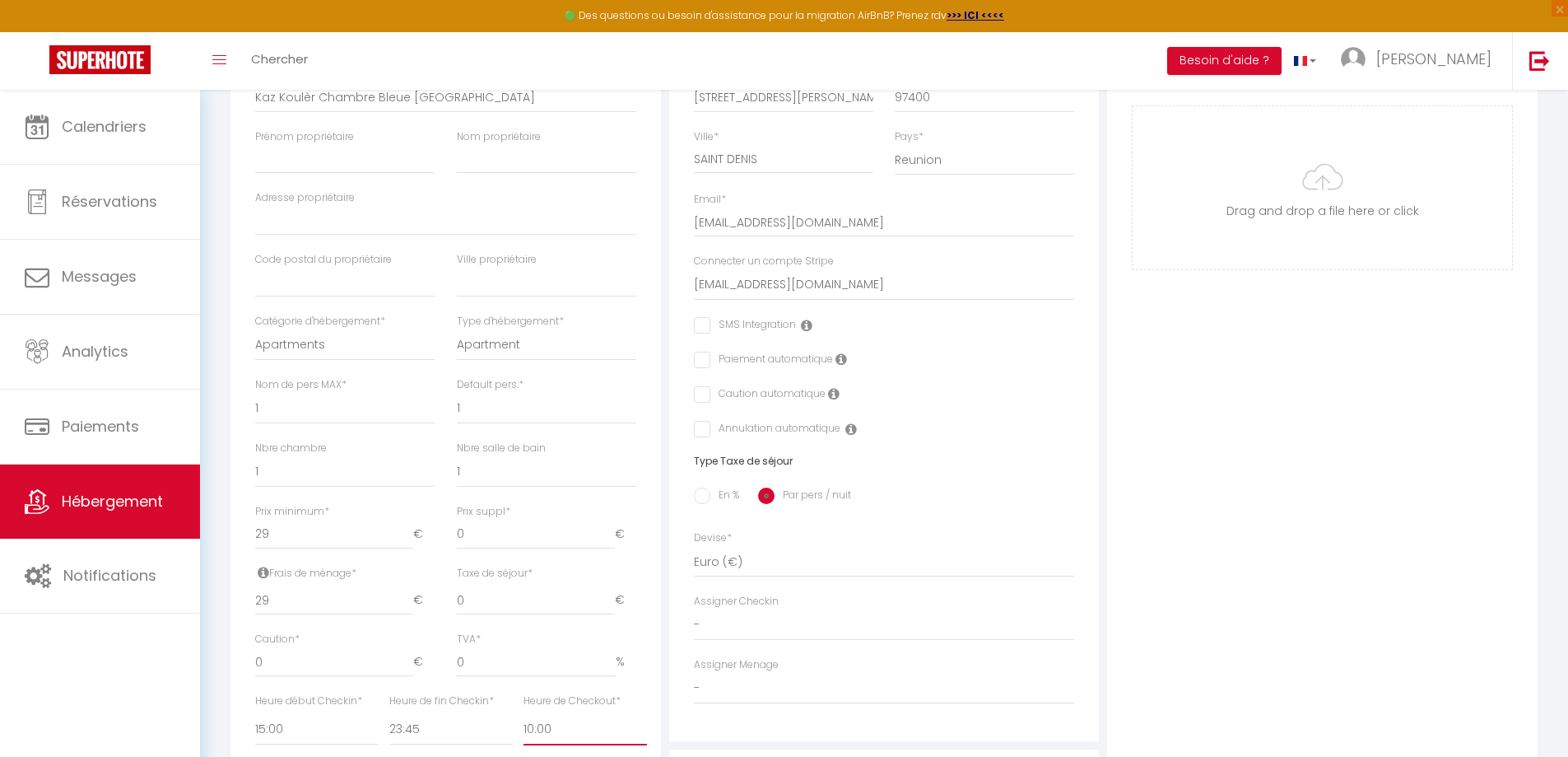
scroll to position [303, 0]
click at [703, 363] on input "checkbox" at bounding box center [699, 362] width 11 height 17
click at [706, 386] on div "Adresse Adresse * [STREET_ADDRESS][PERSON_NAME] [GEOGRAPHIC_DATA] [GEOGRAPHIC_D…" at bounding box center [884, 368] width 430 height 748
click at [710, 396] on label "Caution automatique" at bounding box center [768, 397] width 116 height 18
click at [707, 425] on input "checkbox" at bounding box center [767, 430] width 147 height 17
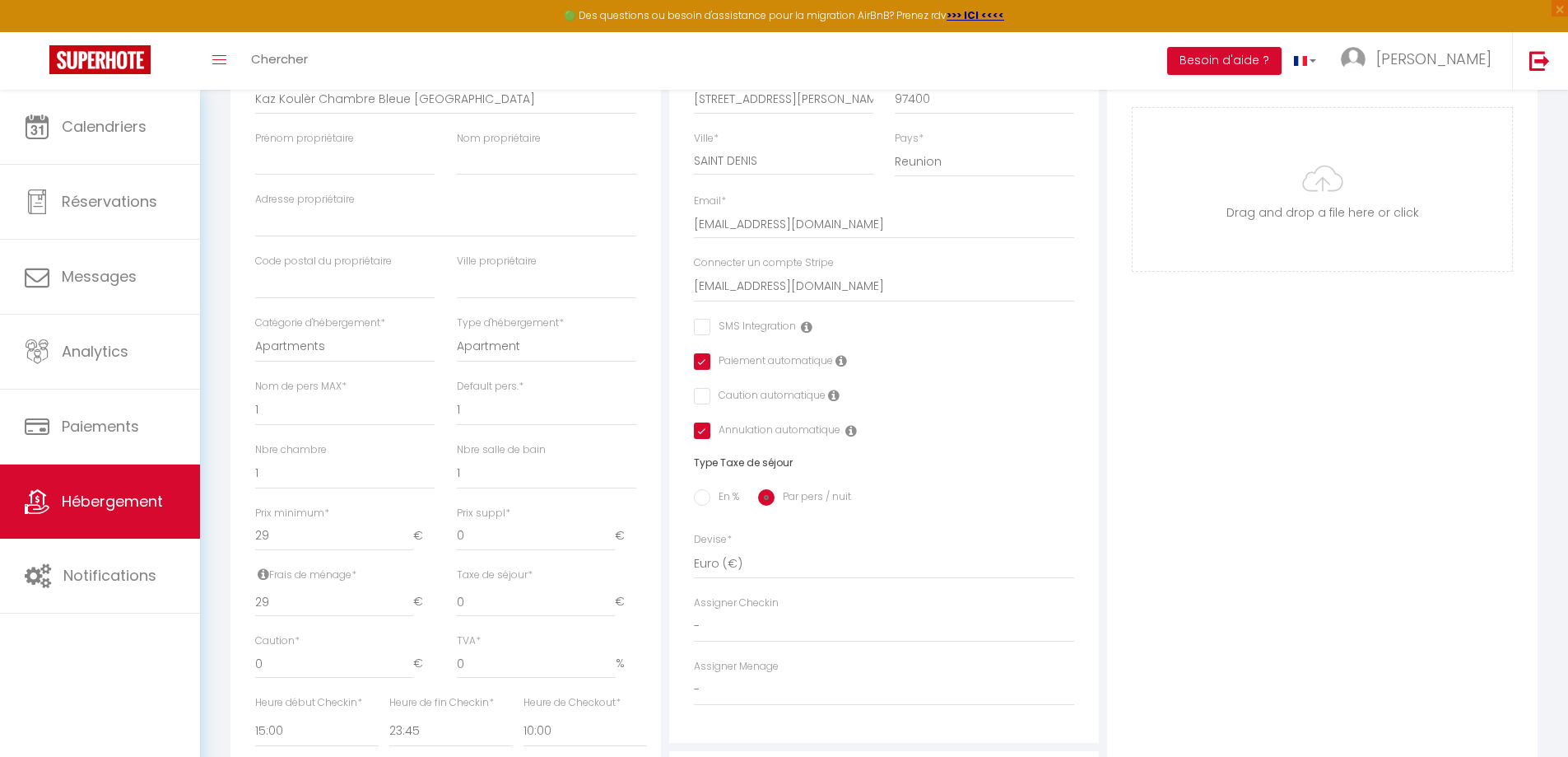
click at [710, 403] on label "Caution automatique" at bounding box center [768, 397] width 116 height 18
click at [704, 396] on input "checkbox" at bounding box center [699, 396] width 11 height 17
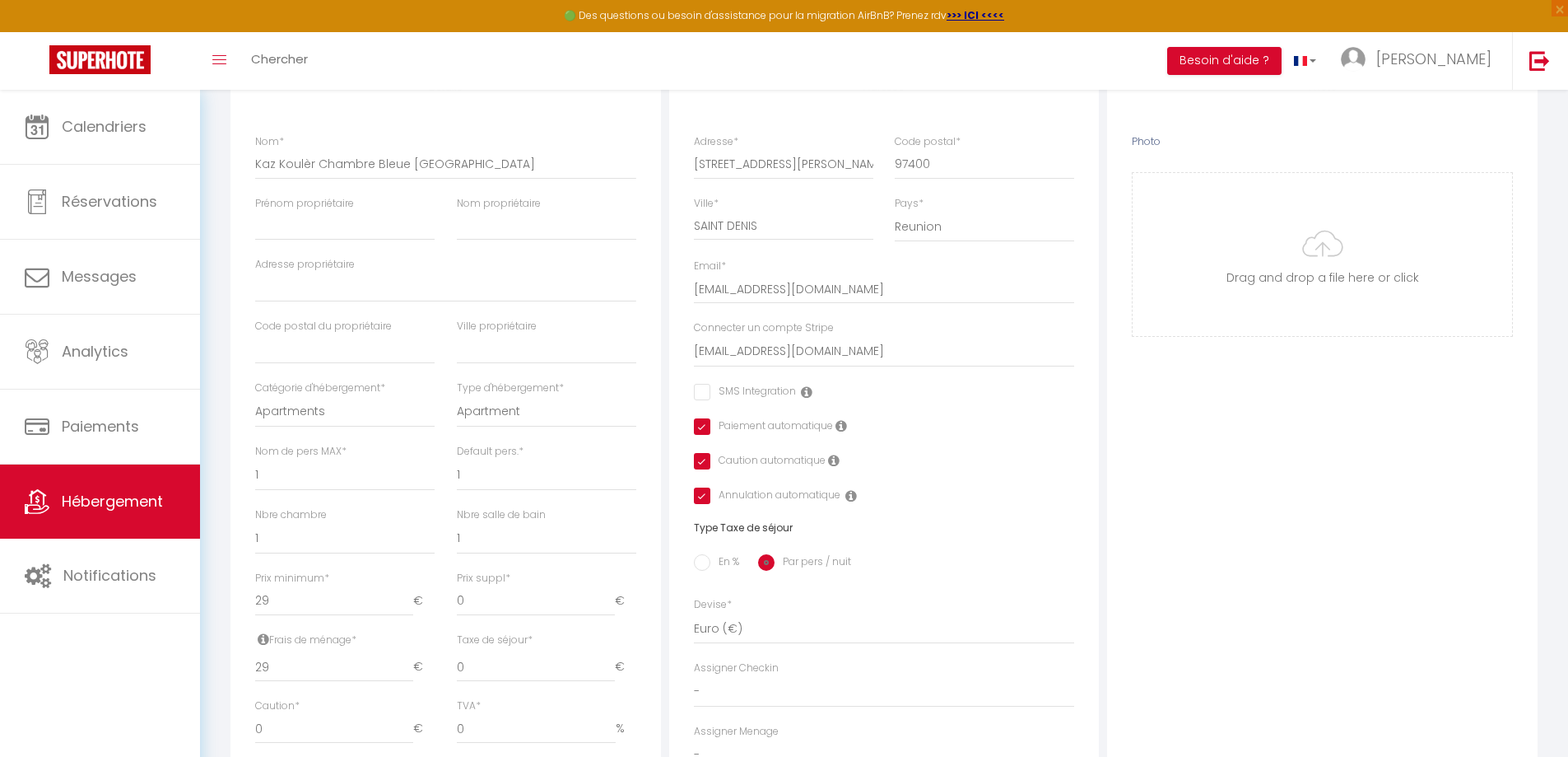
scroll to position [56, 0]
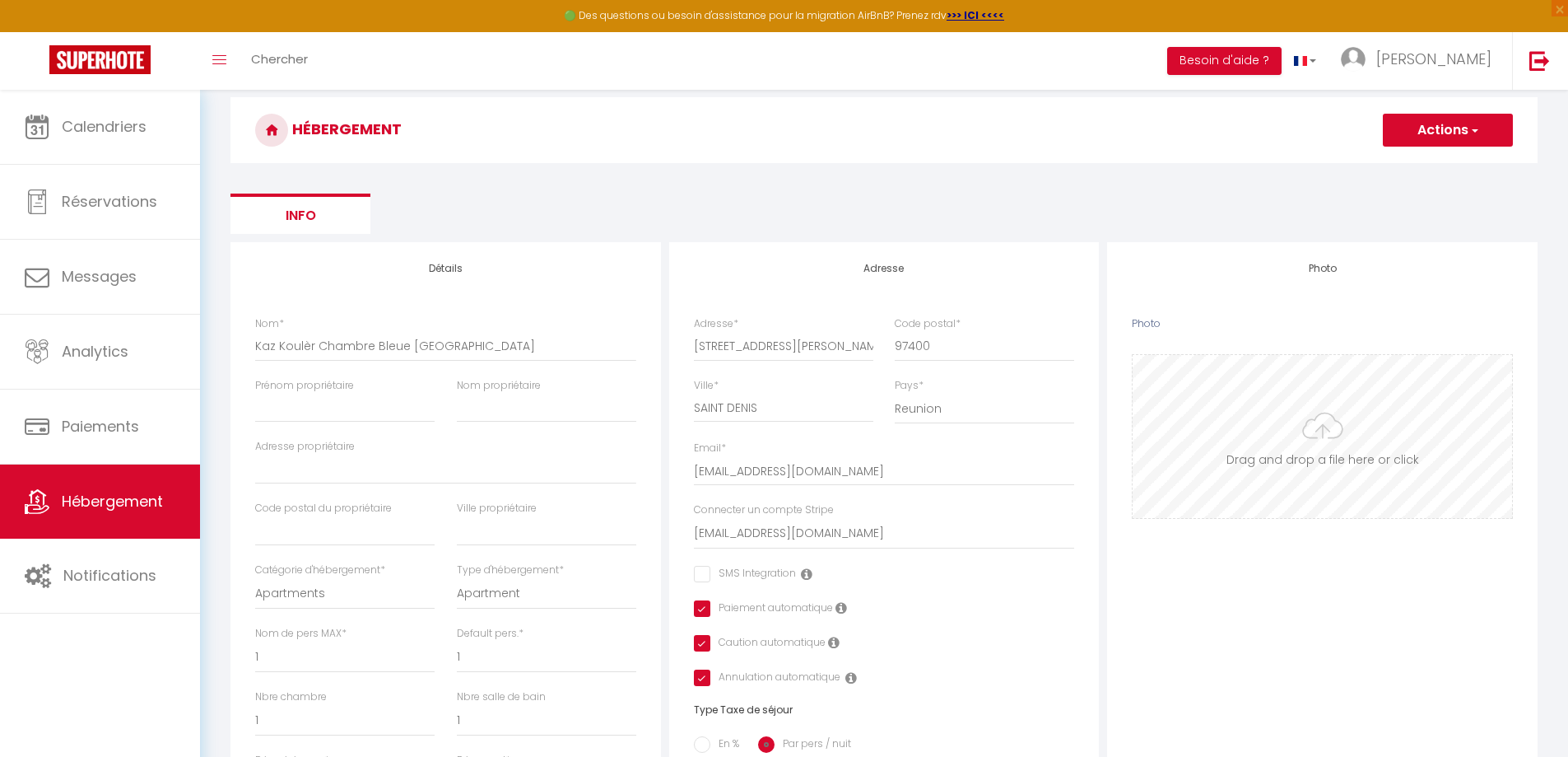
click at [1340, 422] on input "Photo" at bounding box center [1322, 436] width 379 height 163
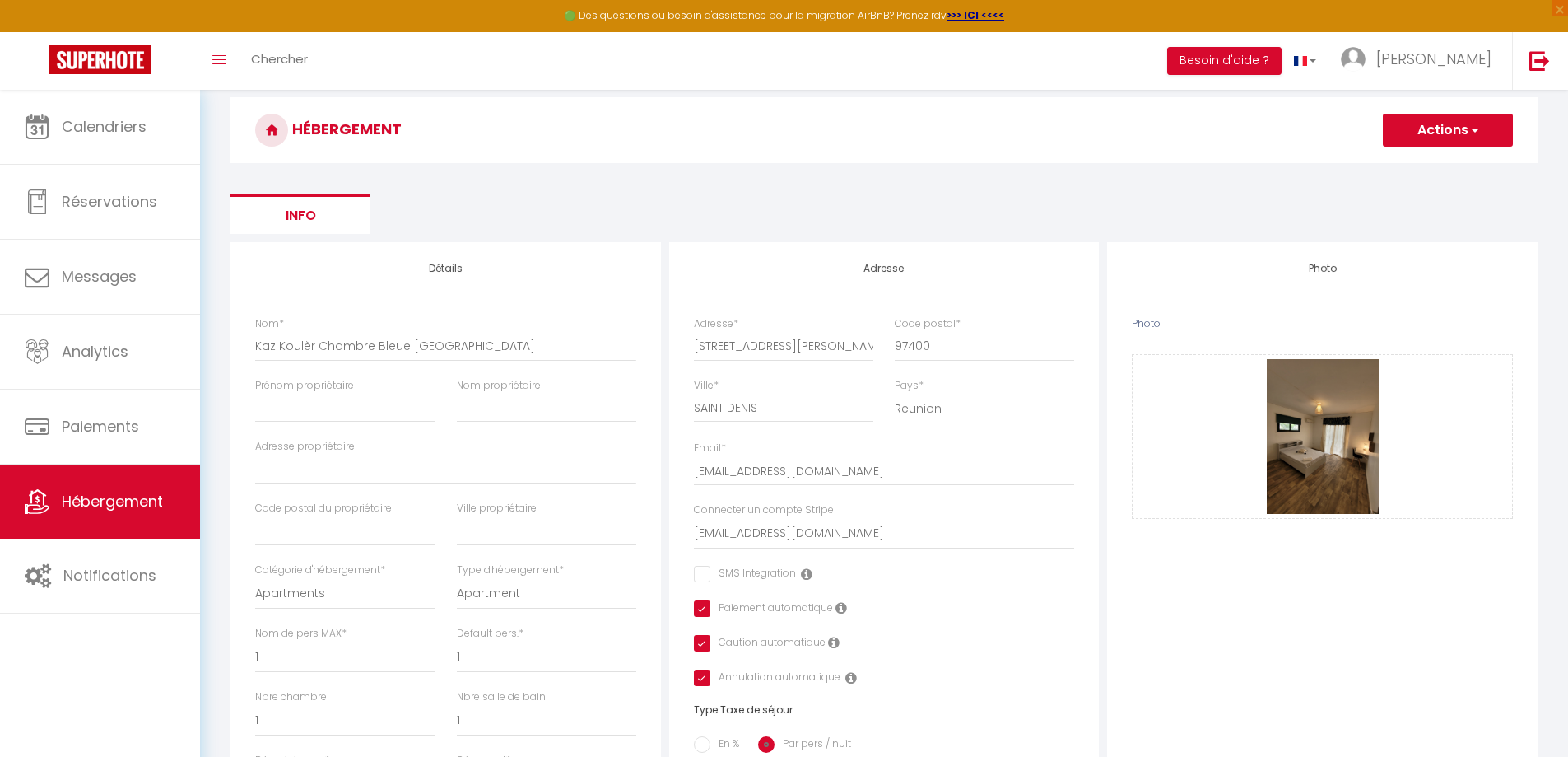
click at [1437, 144] on button "Actions" at bounding box center [1447, 130] width 130 height 33
click at [1437, 168] on input "Enregistrer" at bounding box center [1428, 167] width 61 height 17
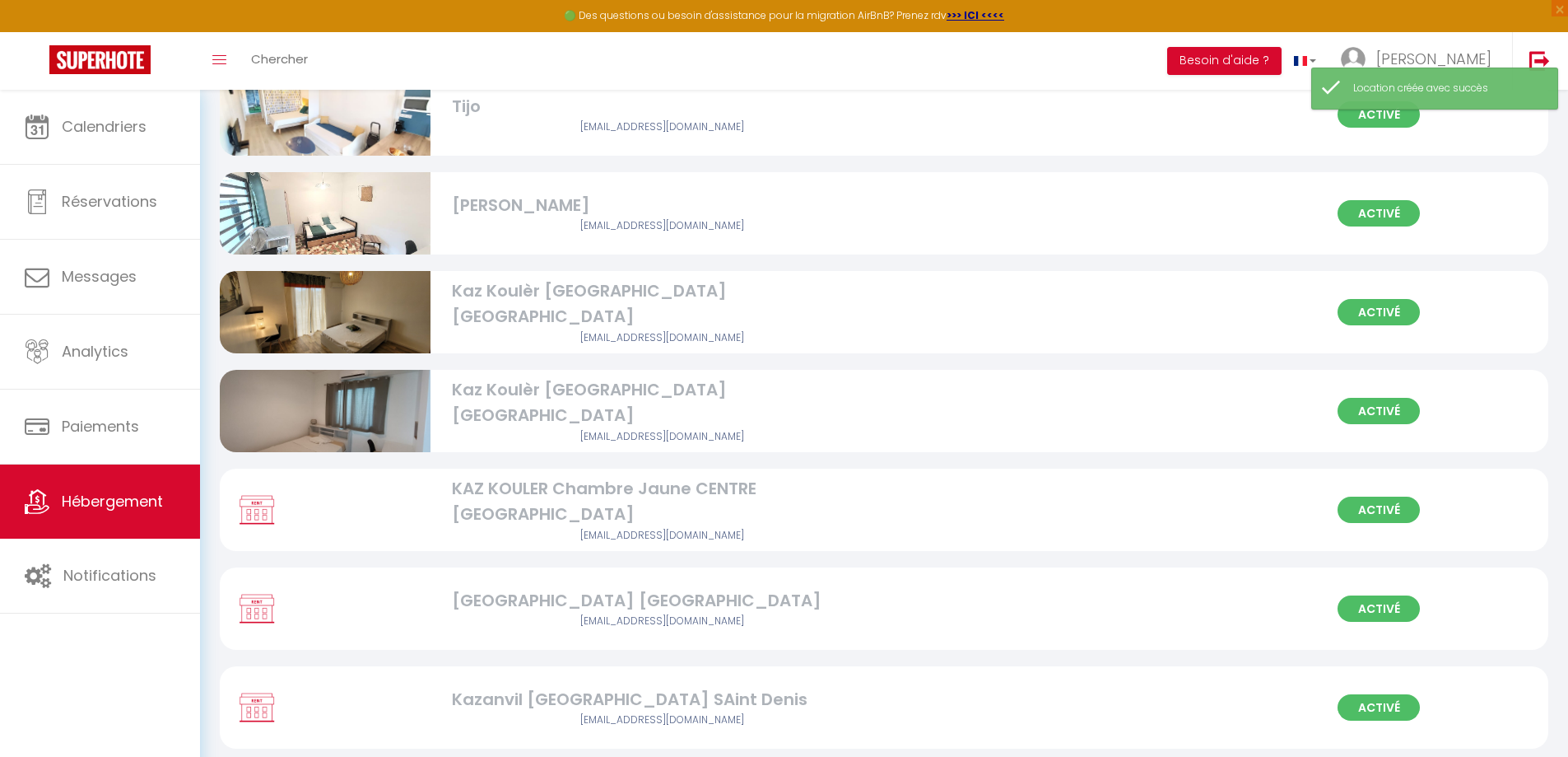
scroll to position [329, 0]
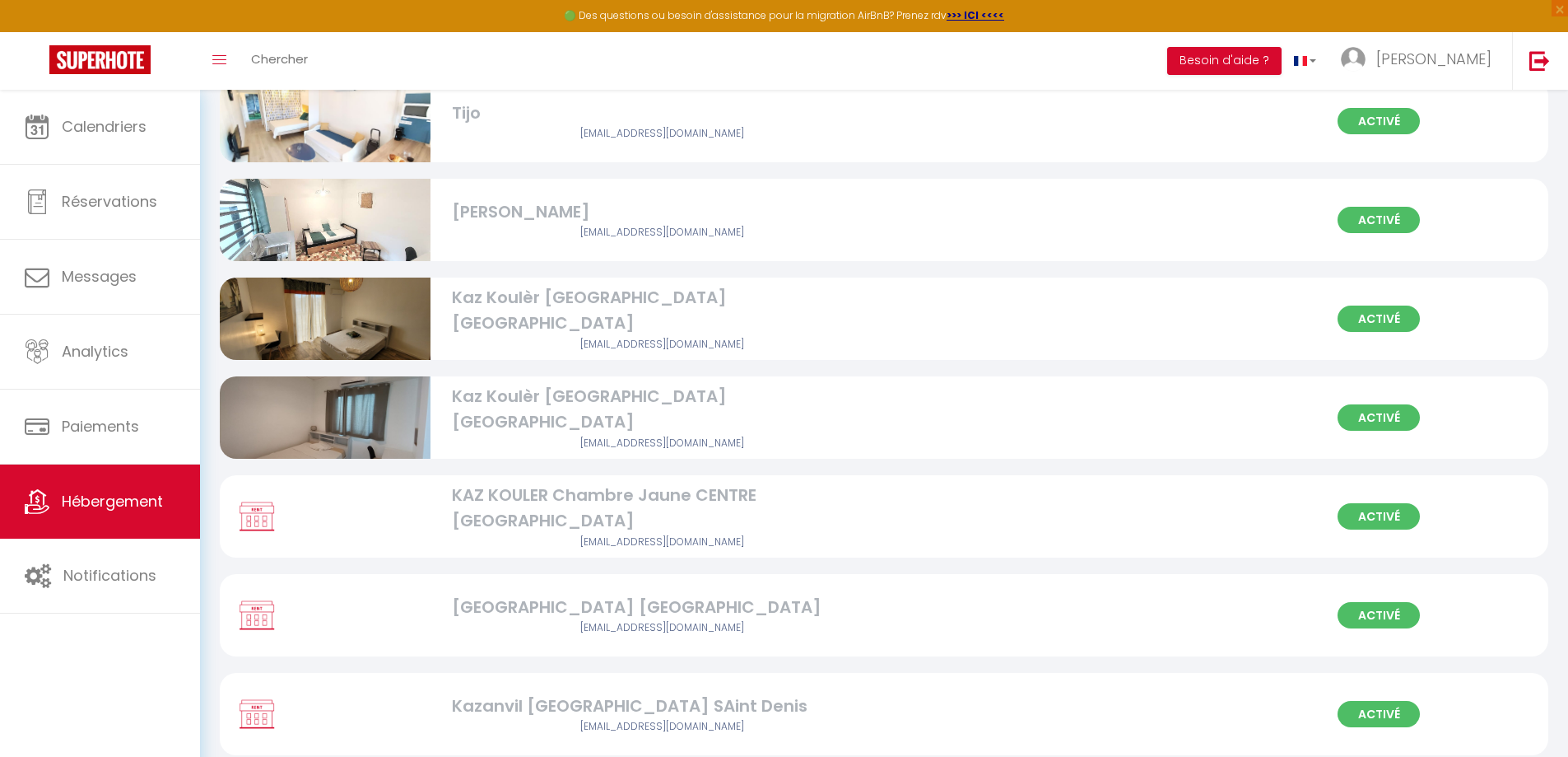
click at [586, 311] on div "Kaz Koulèr [GEOGRAPHIC_DATA] [GEOGRAPHIC_DATA]" at bounding box center [662, 311] width 421 height 52
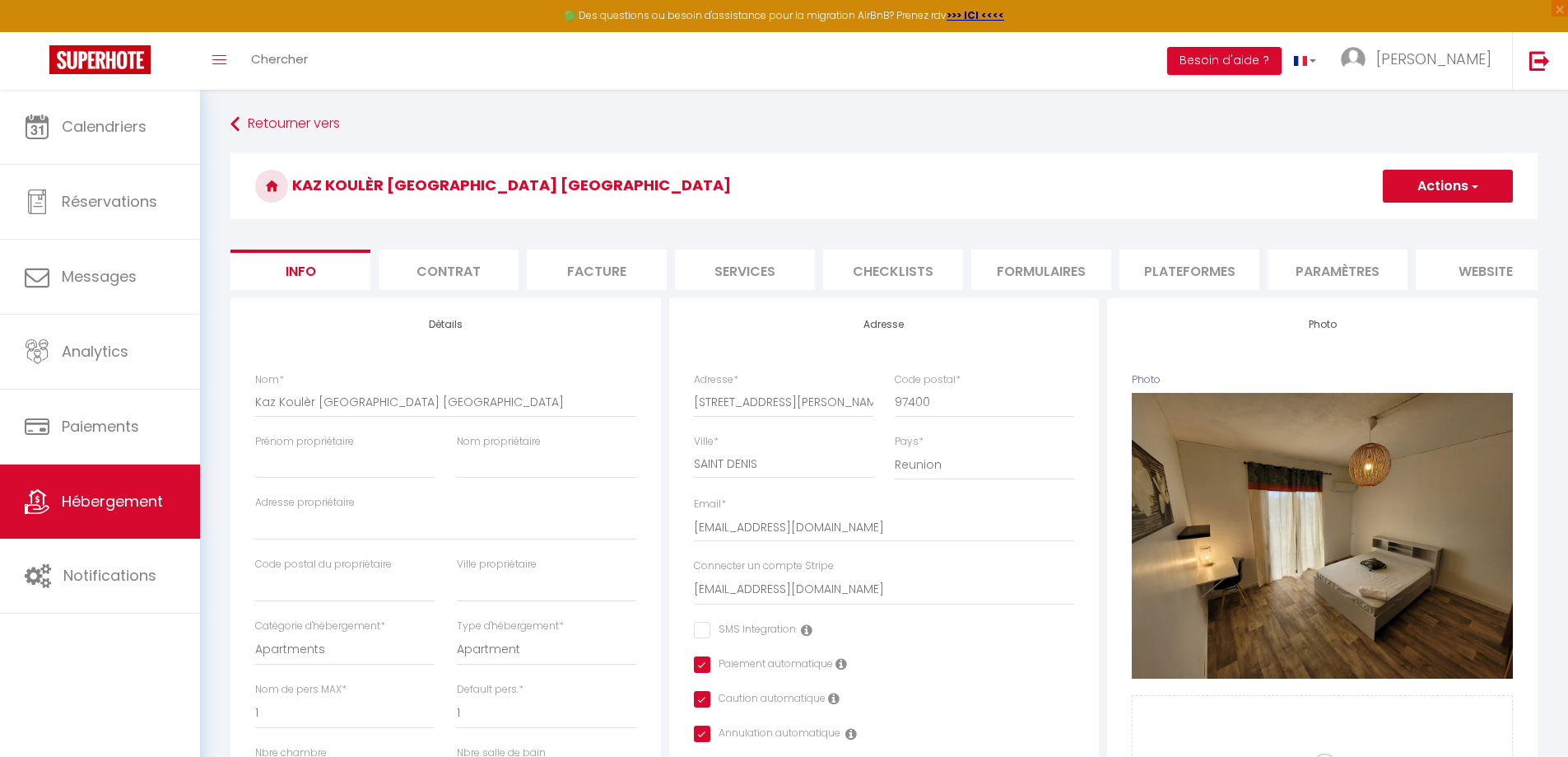
click at [1315, 264] on li "Paramètres" at bounding box center [1337, 270] width 140 height 40
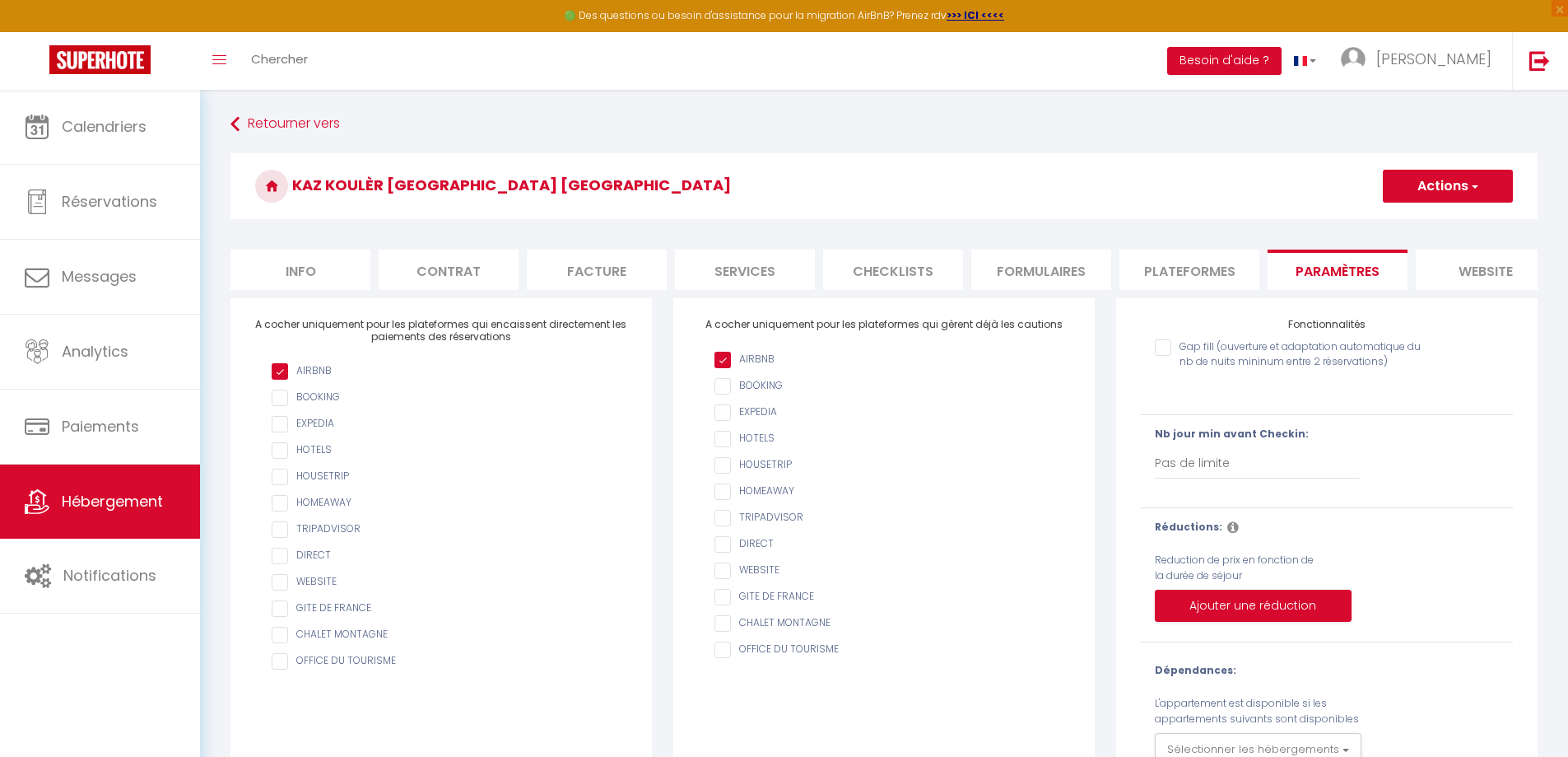
click at [1174, 264] on li "Plateformes" at bounding box center [1189, 270] width 140 height 40
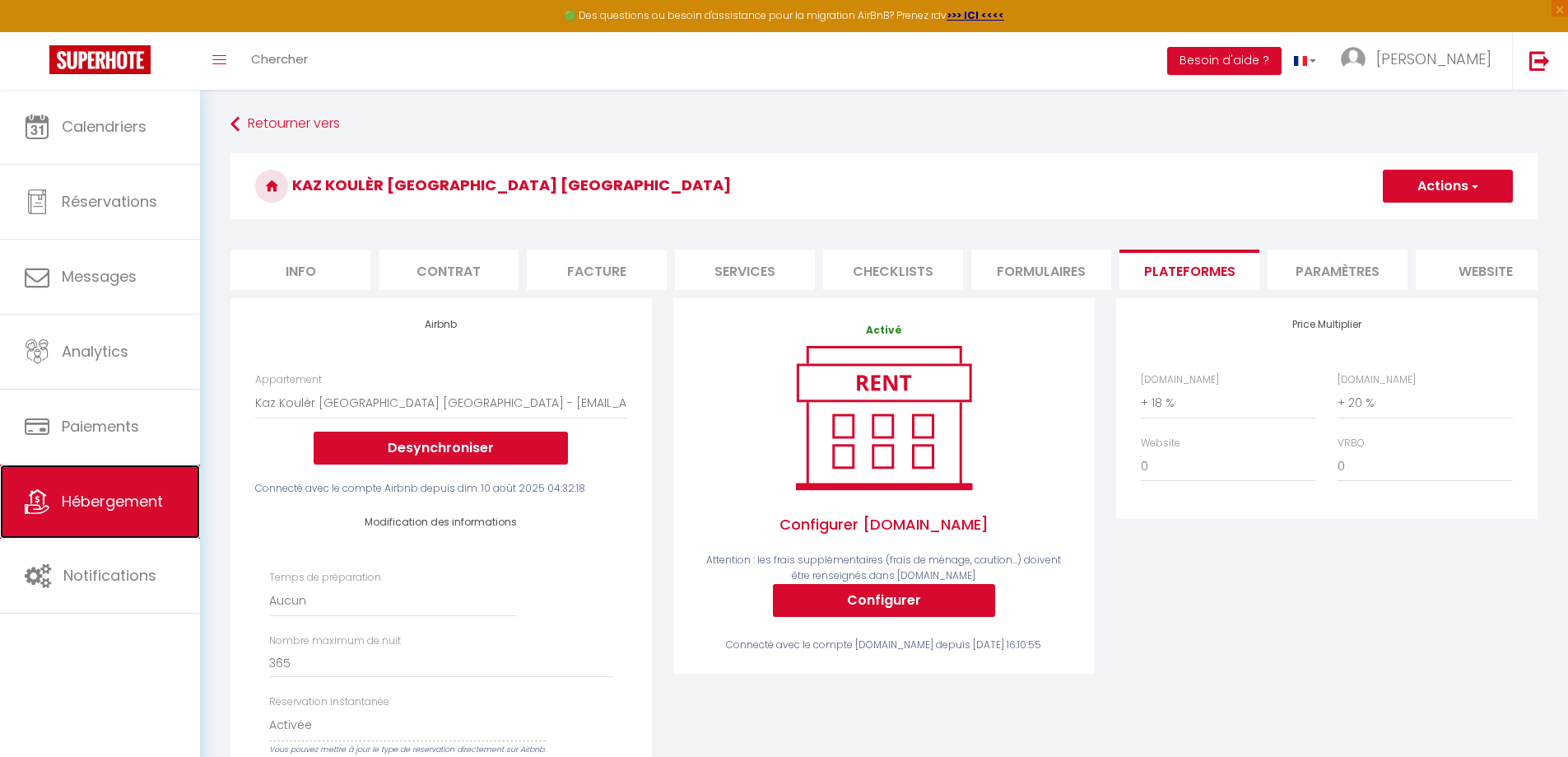
click at [85, 506] on span "Hébergement" at bounding box center [112, 501] width 101 height 21
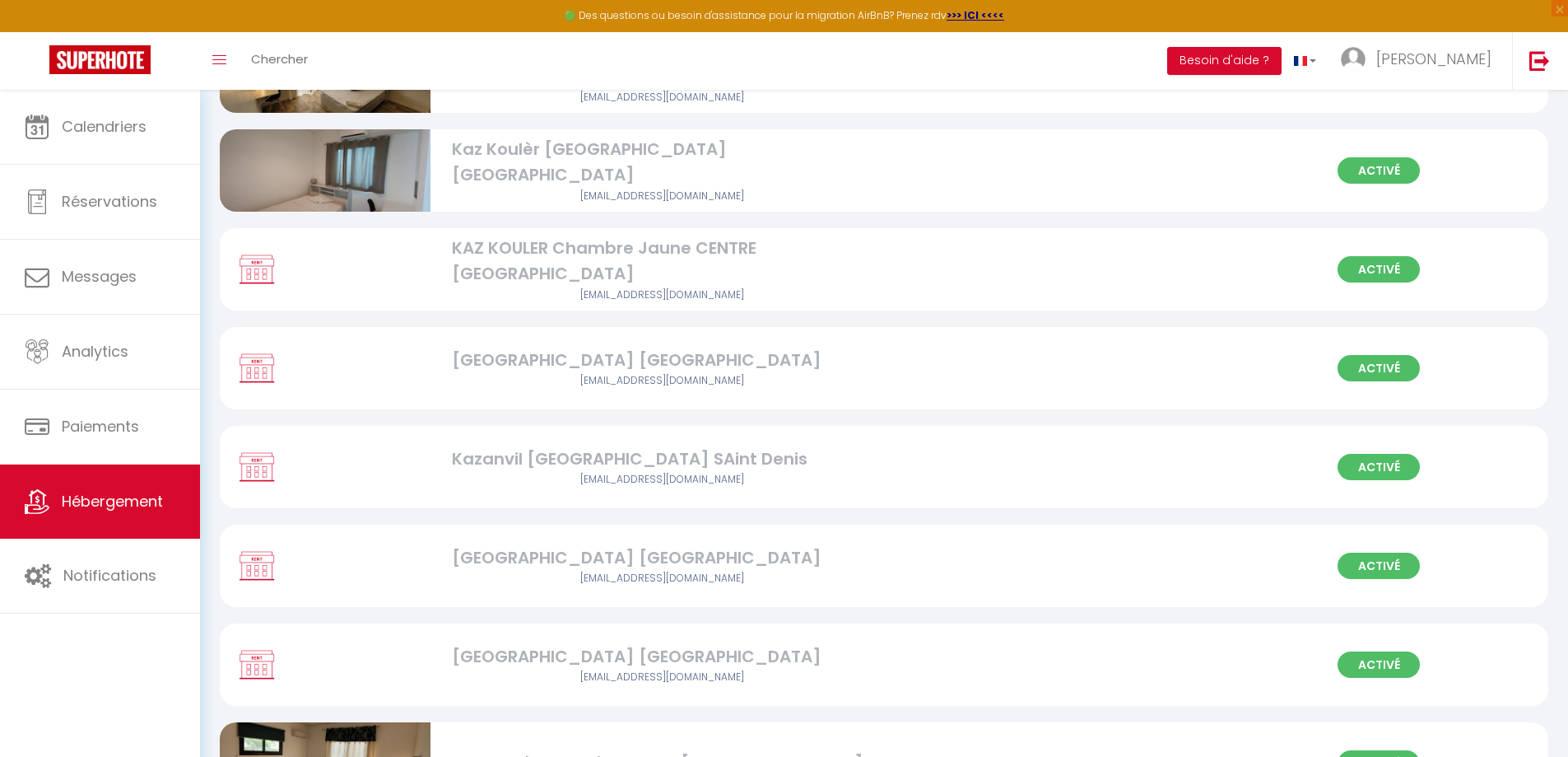
scroll to position [857, 0]
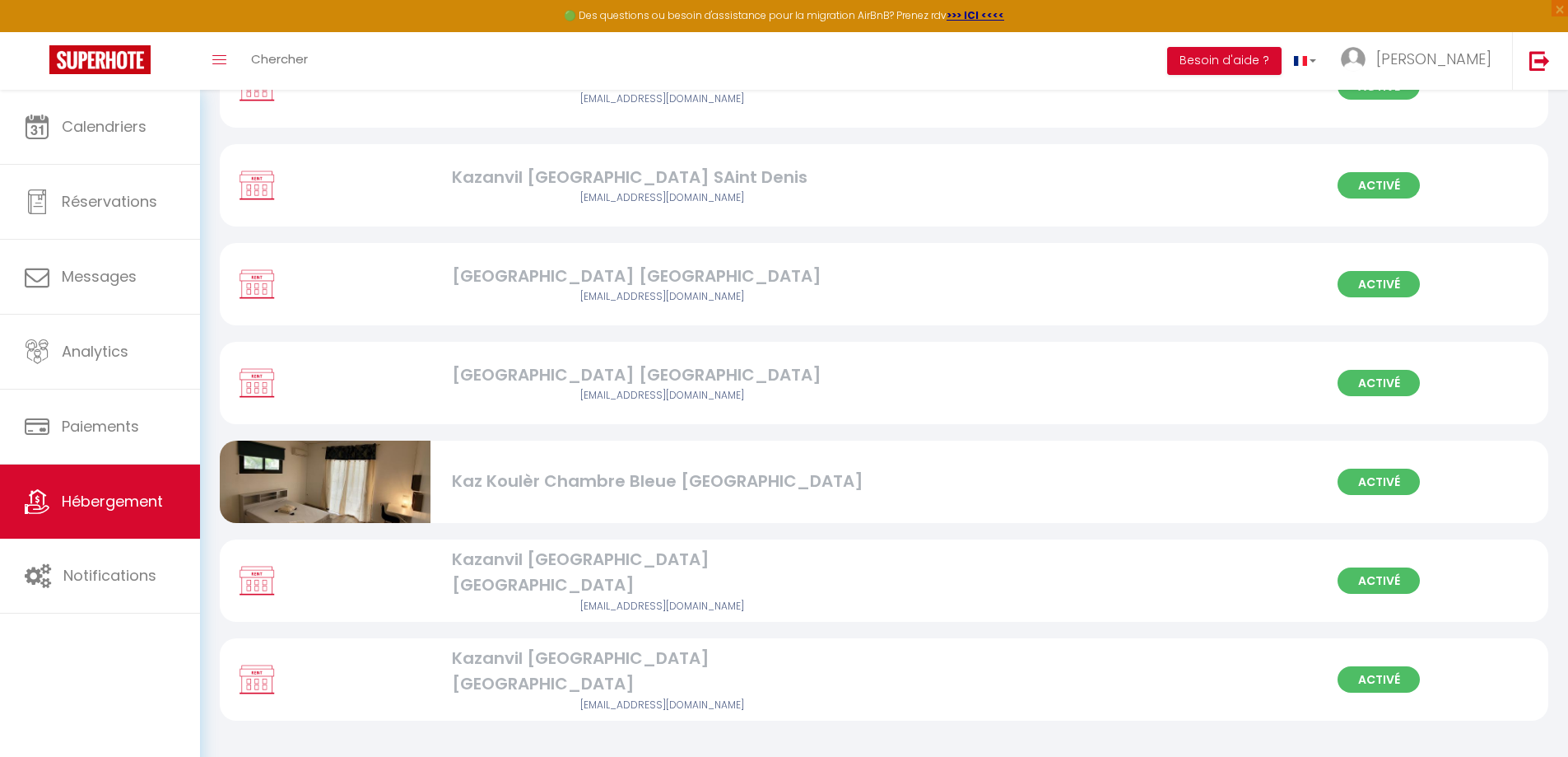
click at [713, 475] on div "Kaz Koulèr Chambre Bleue [GEOGRAPHIC_DATA]" at bounding box center [662, 481] width 421 height 25
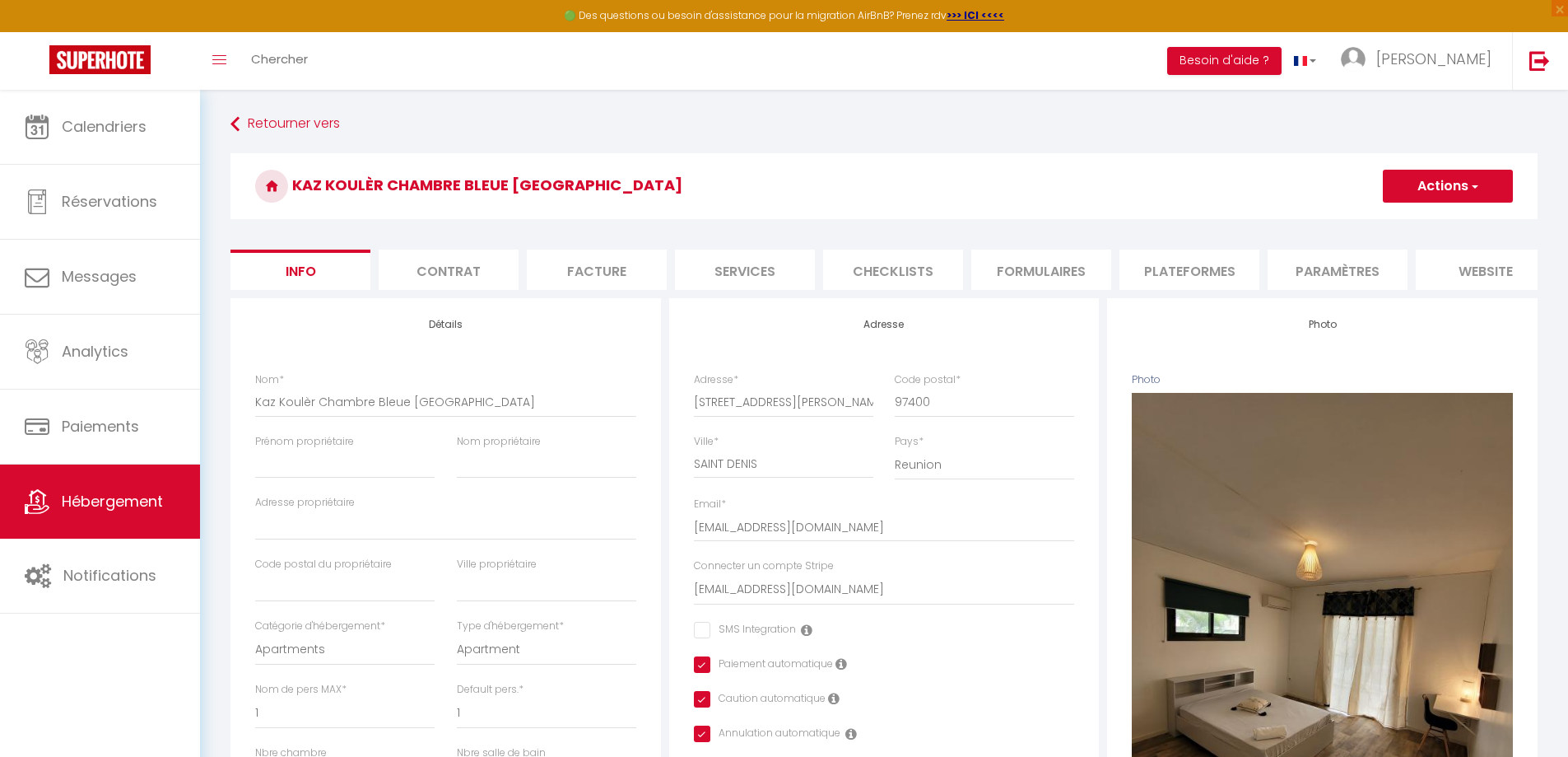
click at [1214, 274] on li "Plateformes" at bounding box center [1189, 270] width 140 height 40
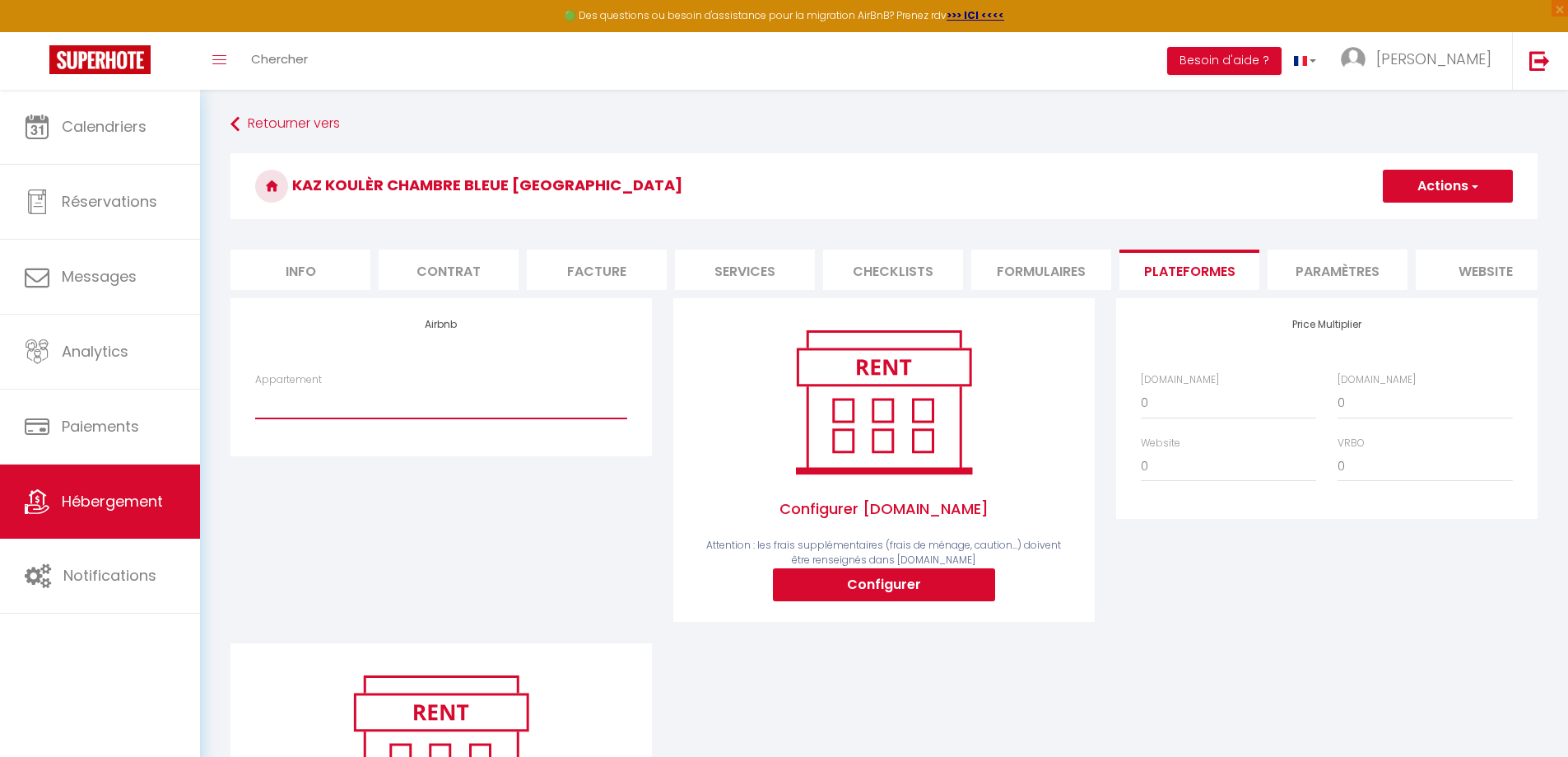
click at [409, 418] on select "Kaz Koulèr Chambre Bleue [GEOGRAPHIC_DATA] - [EMAIL_ADDRESS][DOMAIN_NAME]" at bounding box center [441, 402] width 372 height 31
click at [255, 399] on select "Kaz Koulèr Chambre Bleue [GEOGRAPHIC_DATA] - [EMAIL_ADDRESS][DOMAIN_NAME]" at bounding box center [441, 402] width 372 height 31
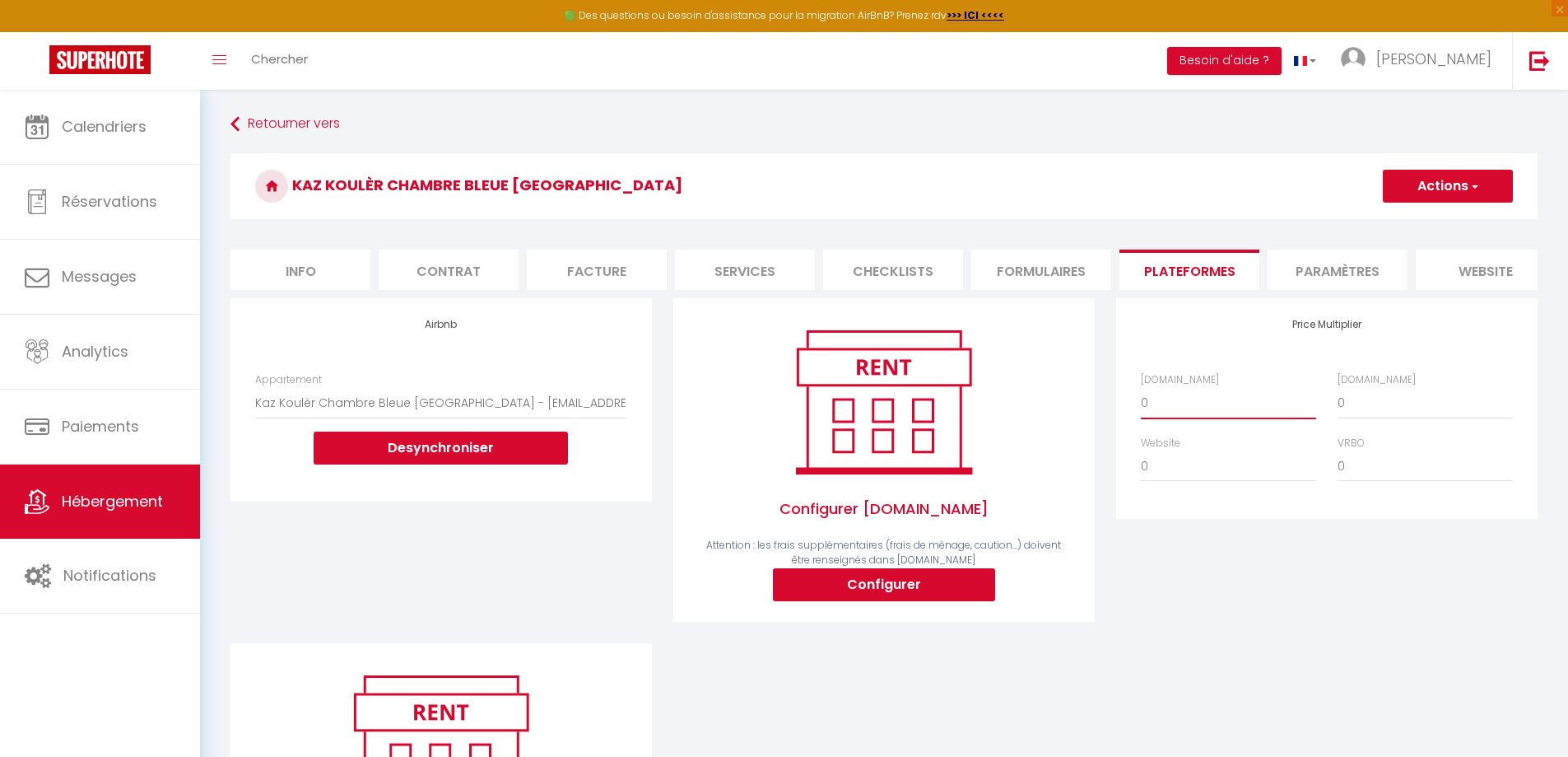
click at [1185, 418] on select "0 + 1 % + 2 % + 3 % + 4 % + 5 % + 6 % + 7 % + 8 % + 9 %" at bounding box center [1228, 402] width 175 height 31
click at [1141, 399] on select "0 + 1 % + 2 % + 3 % + 4 % + 5 % + 6 % + 7 % + 8 % + 9 %" at bounding box center [1228, 402] width 175 height 31
click at [1369, 416] on select "0 + 1 % + 2 % + 3 % + 4 % + 5 % + 6 % + 7 % + 8 % + 9 %" at bounding box center [1425, 402] width 175 height 31
click at [1338, 399] on select "0 + 1 % + 2 % + 3 % + 4 % + 5 % + 6 % + 7 % + 8 % + 9 %" at bounding box center [1425, 402] width 175 height 31
click at [1439, 180] on button "Actions" at bounding box center [1447, 186] width 130 height 33
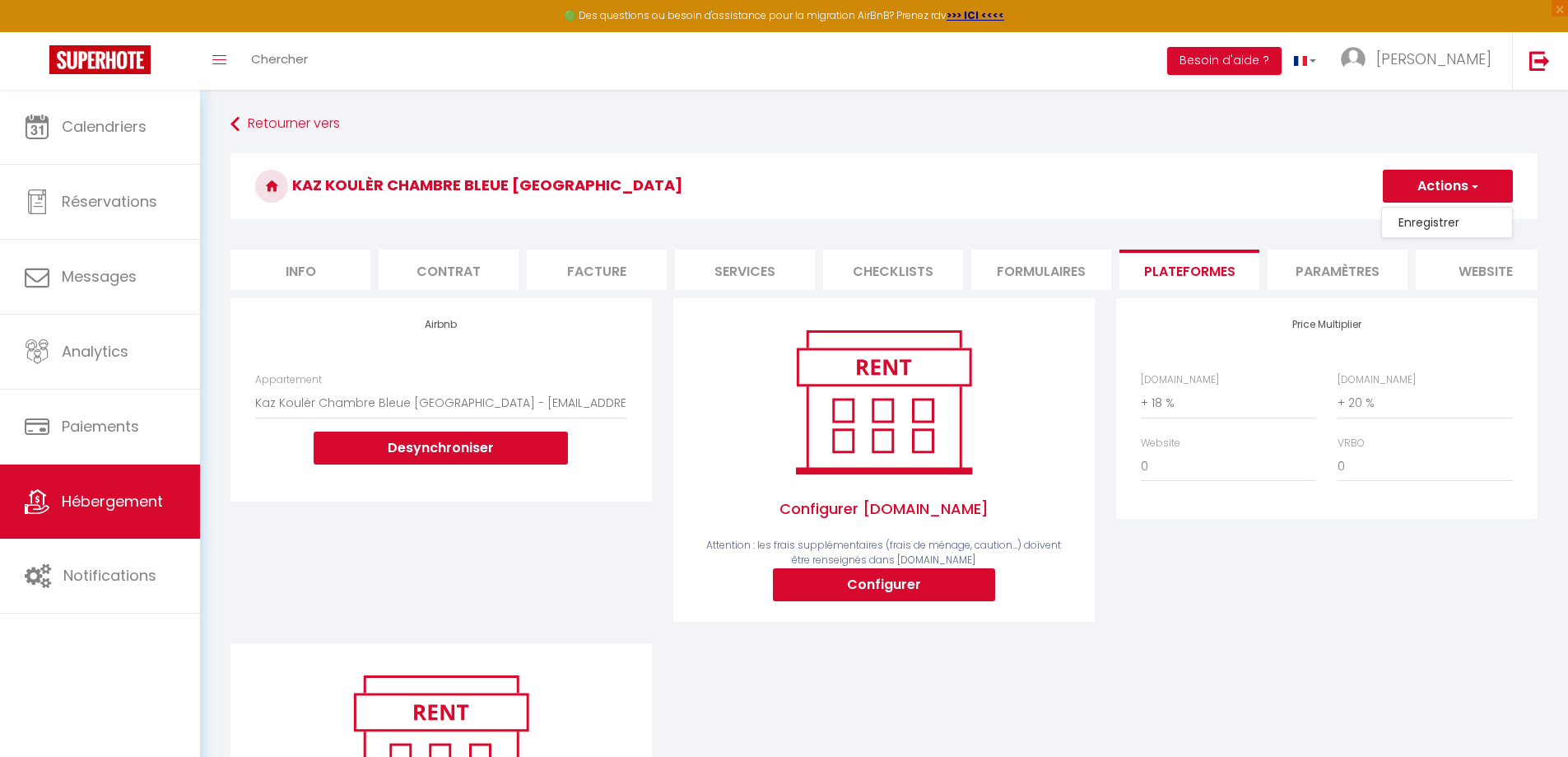
click at [1419, 220] on link "Enregistrer" at bounding box center [1447, 223] width 130 height 22
click at [1329, 260] on li "Paramètres" at bounding box center [1337, 270] width 140 height 40
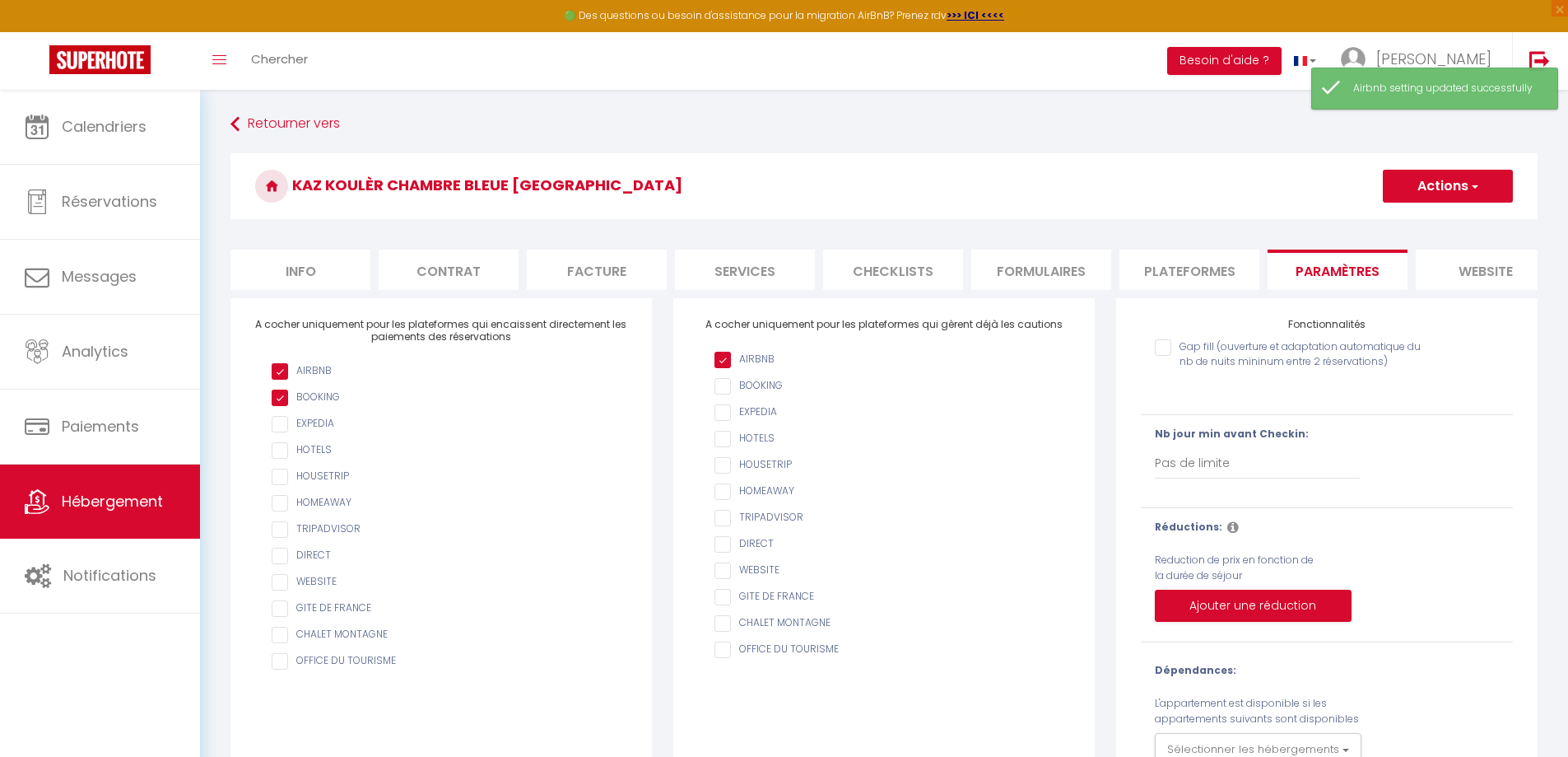
click at [1231, 268] on li "Plateformes" at bounding box center [1189, 270] width 140 height 40
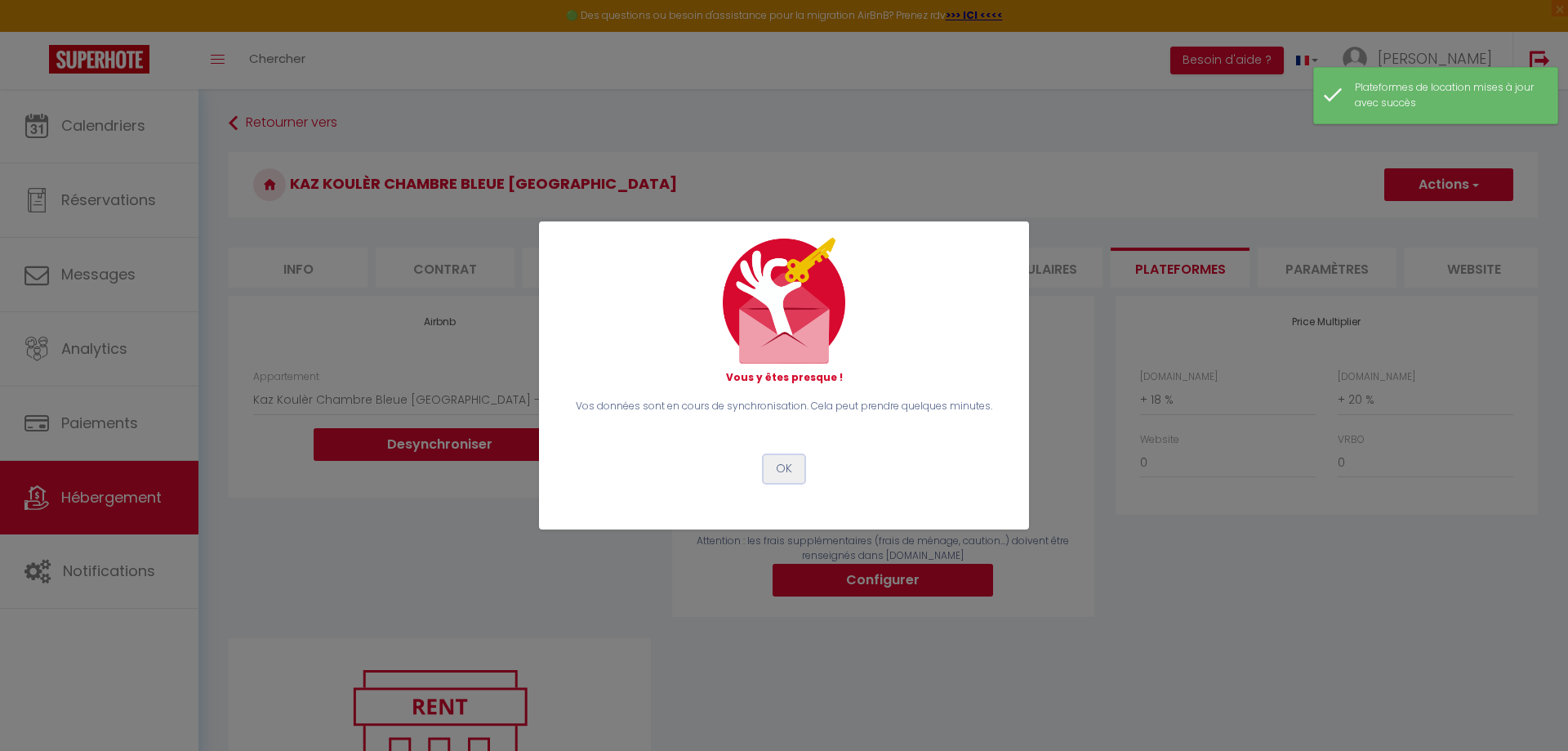
click at [780, 476] on button "OK" at bounding box center [783, 469] width 41 height 27
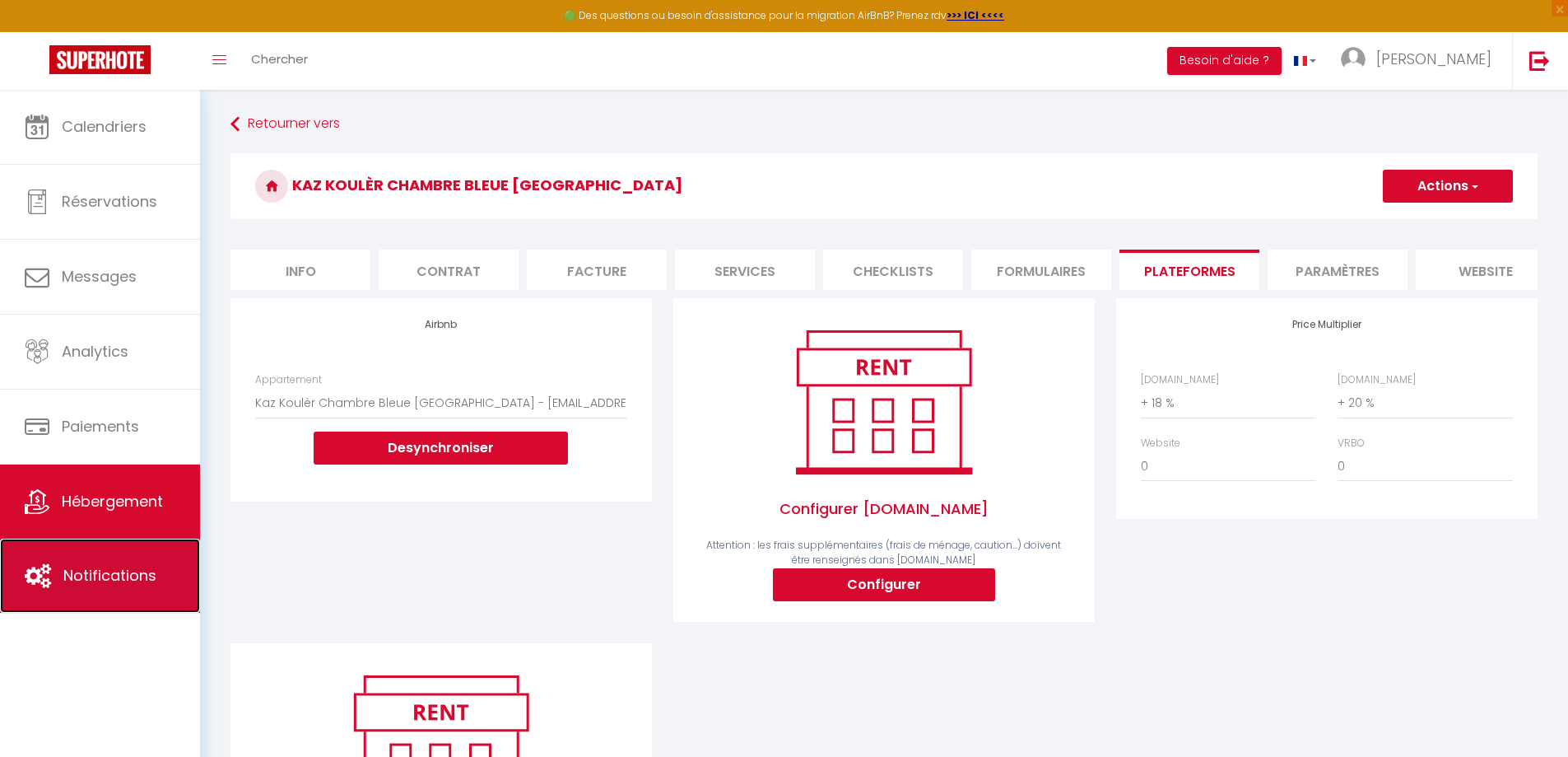
click at [73, 562] on link "Notifications" at bounding box center [100, 575] width 200 height 74
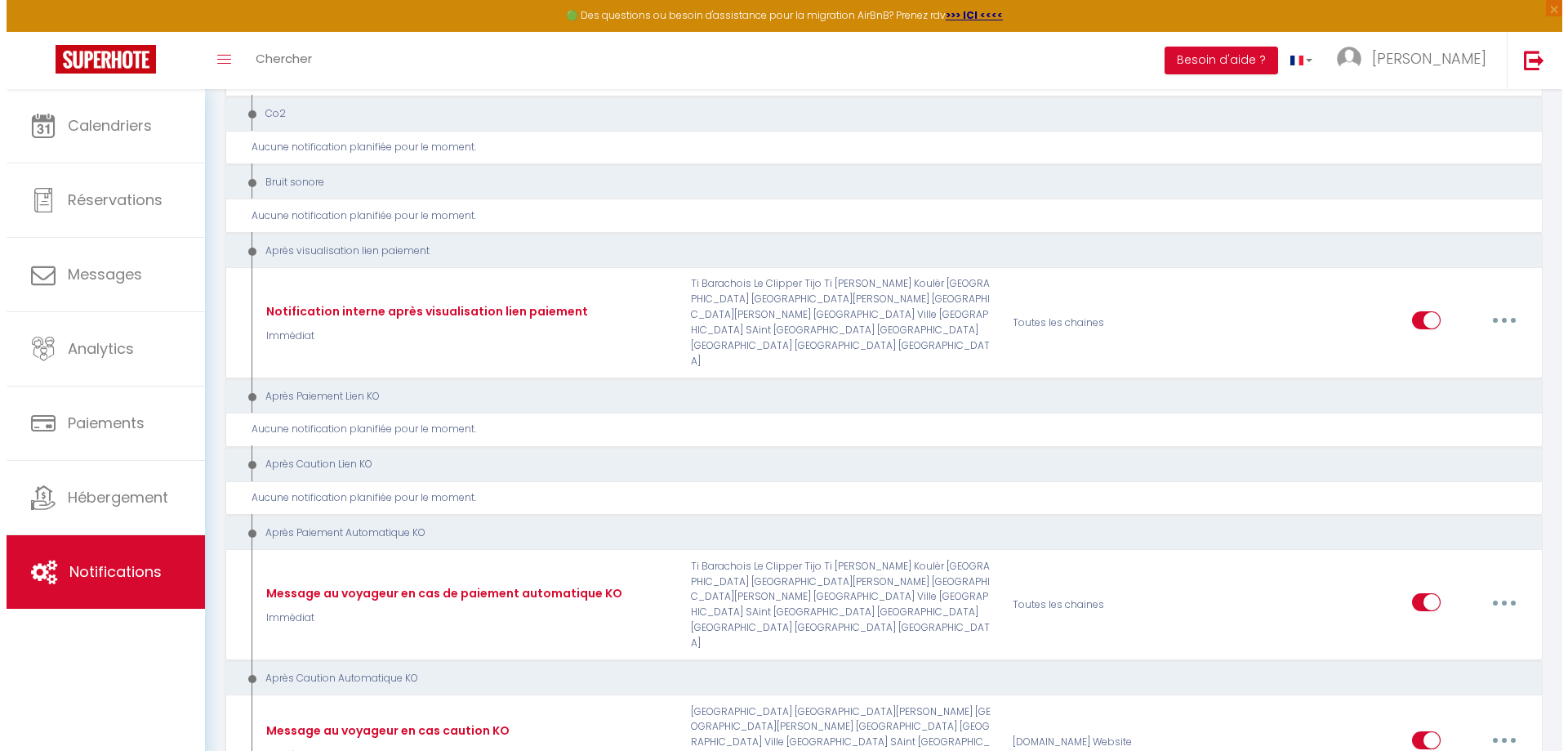
scroll to position [1062, 0]
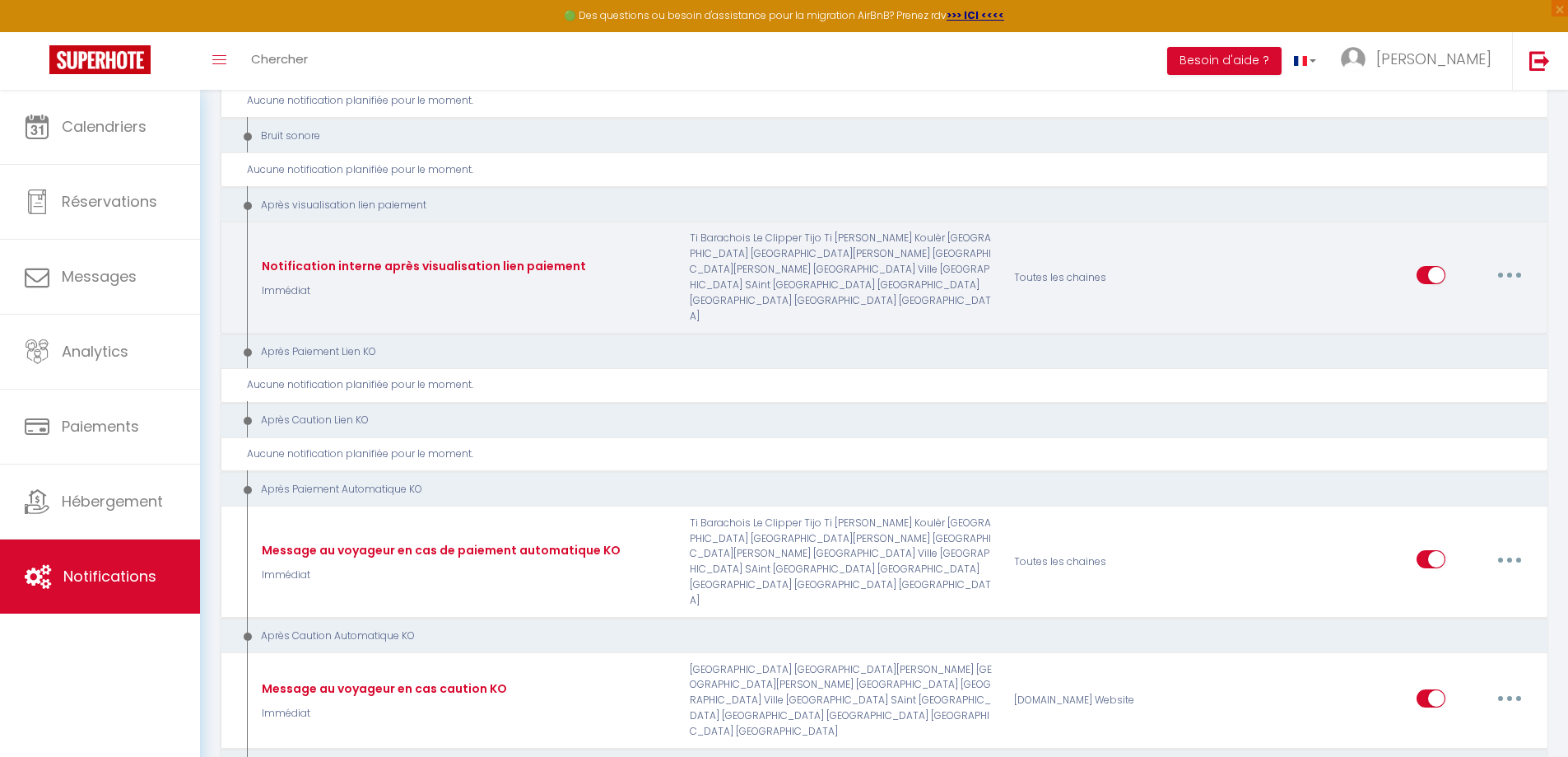
click at [1509, 286] on button "button" at bounding box center [1509, 275] width 46 height 26
click at [1428, 317] on link "Editer" at bounding box center [1467, 312] width 122 height 28
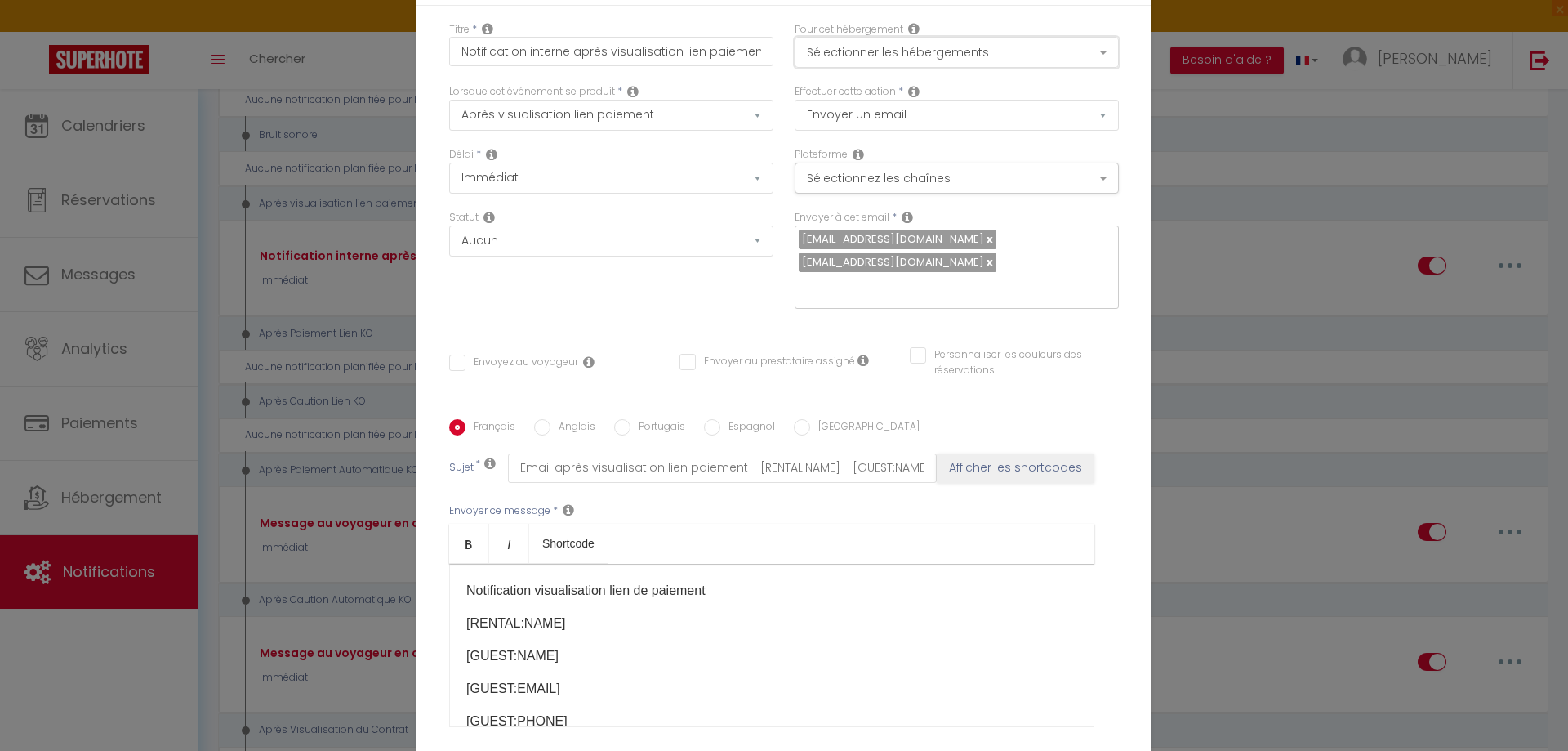
click at [896, 54] on button "Sélectionner les hébergements" at bounding box center [957, 52] width 324 height 31
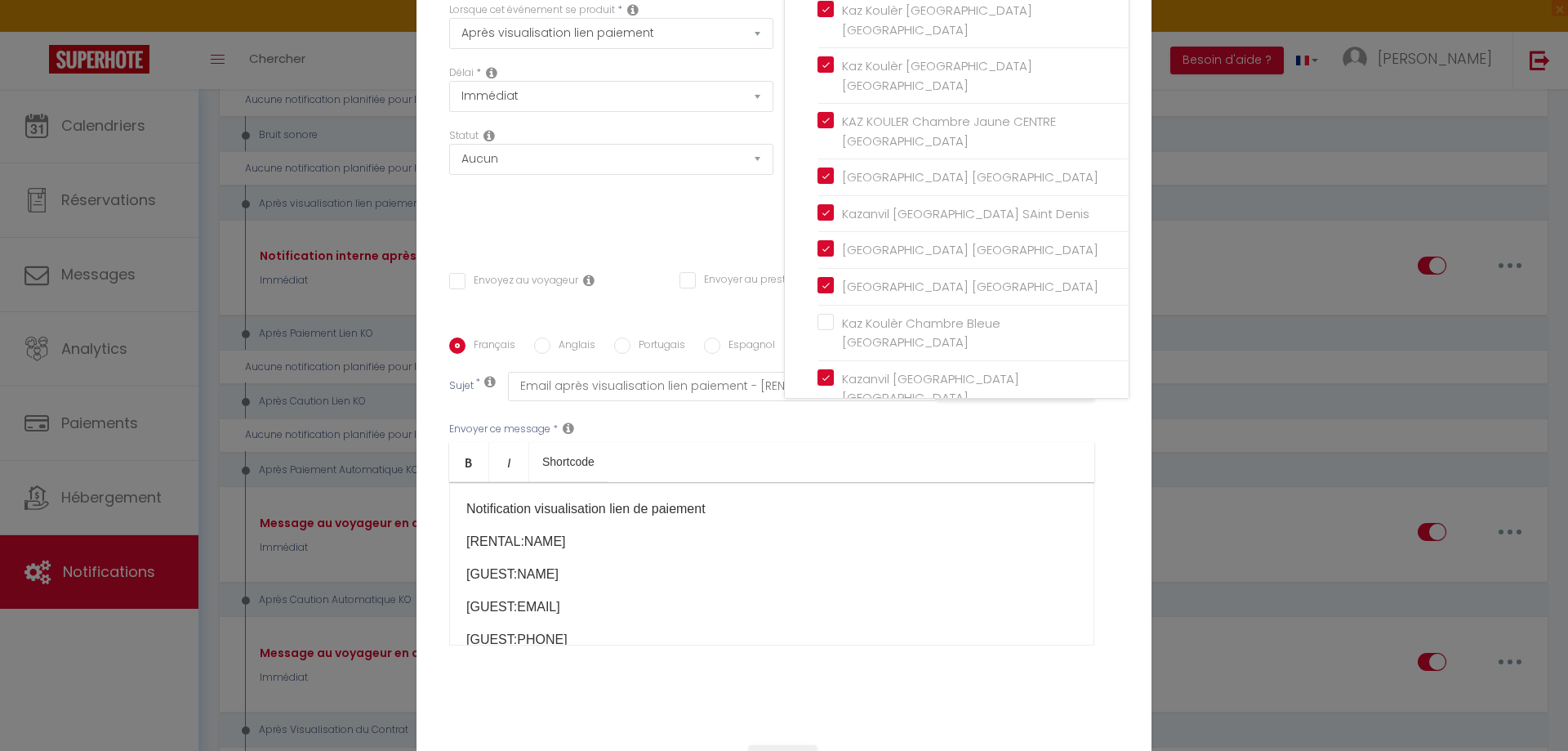
scroll to position [284, 0]
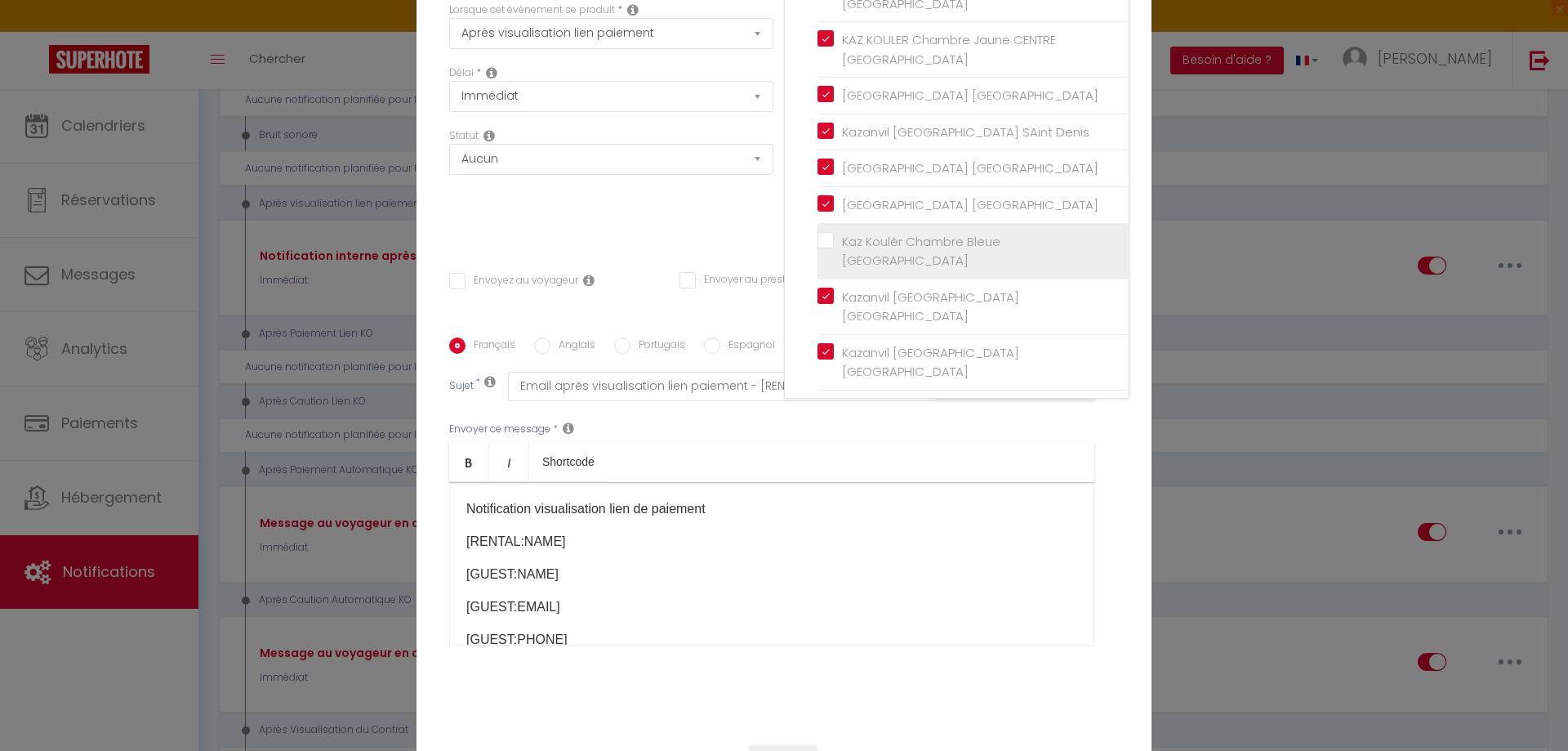
click at [834, 270] on label "Kaz Koulèr Chambre Bleue [GEOGRAPHIC_DATA]" at bounding box center [976, 251] width 284 height 38
click at [825, 259] on input "Kaz Koulèr Chambre Bleue [GEOGRAPHIC_DATA]" at bounding box center [973, 251] width 311 height 17
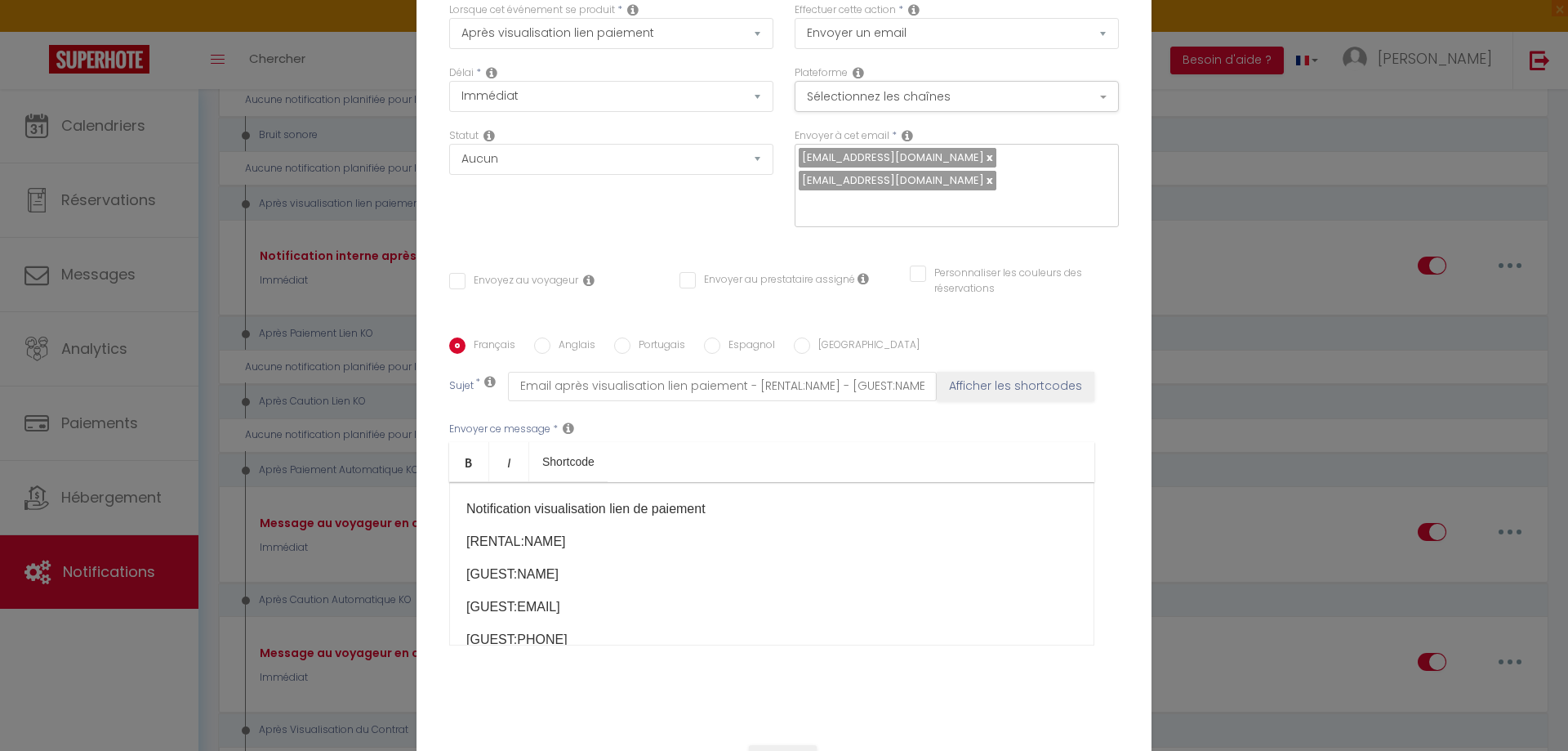
scroll to position [0, 0]
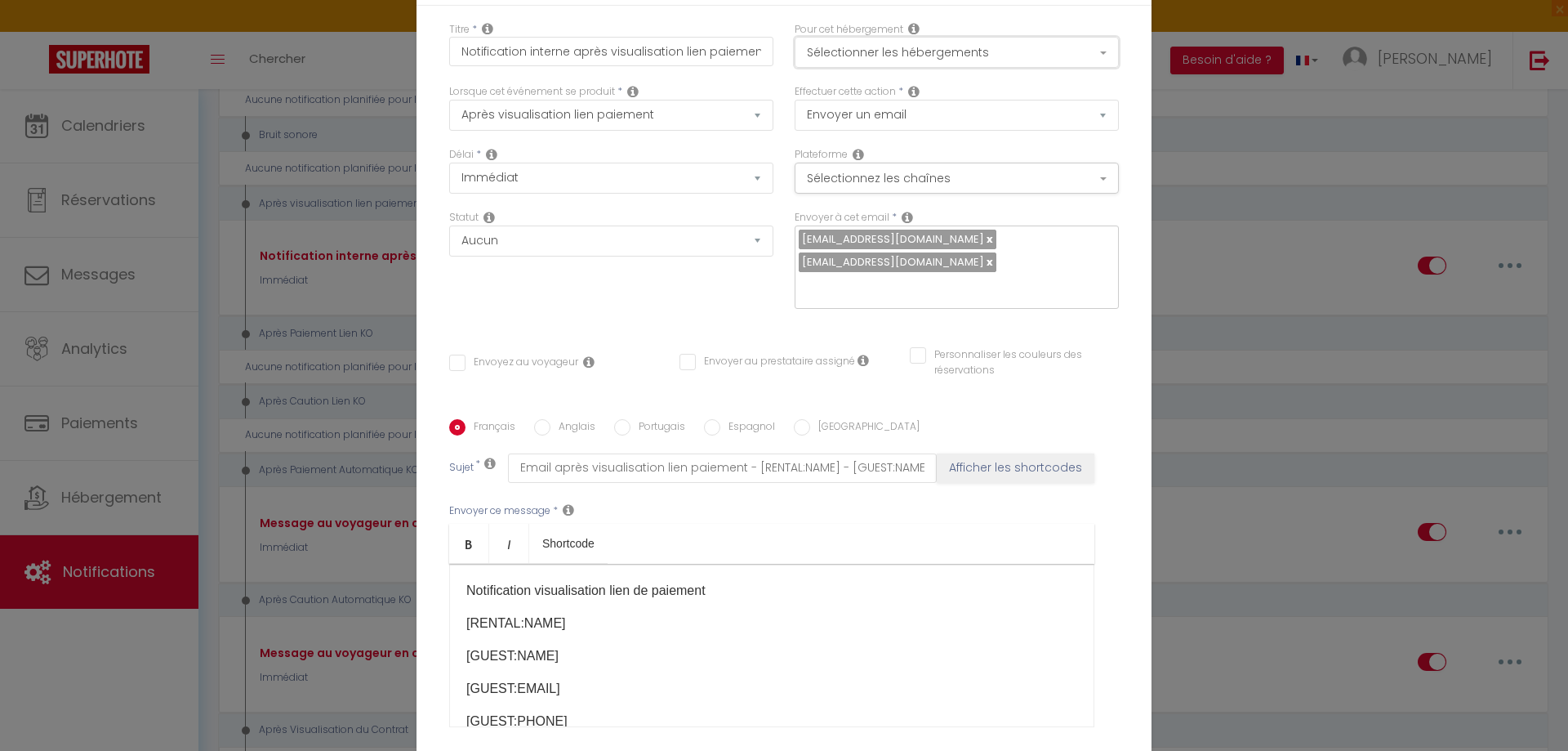
click at [887, 55] on button "Sélectionner les hébergements" at bounding box center [957, 52] width 324 height 31
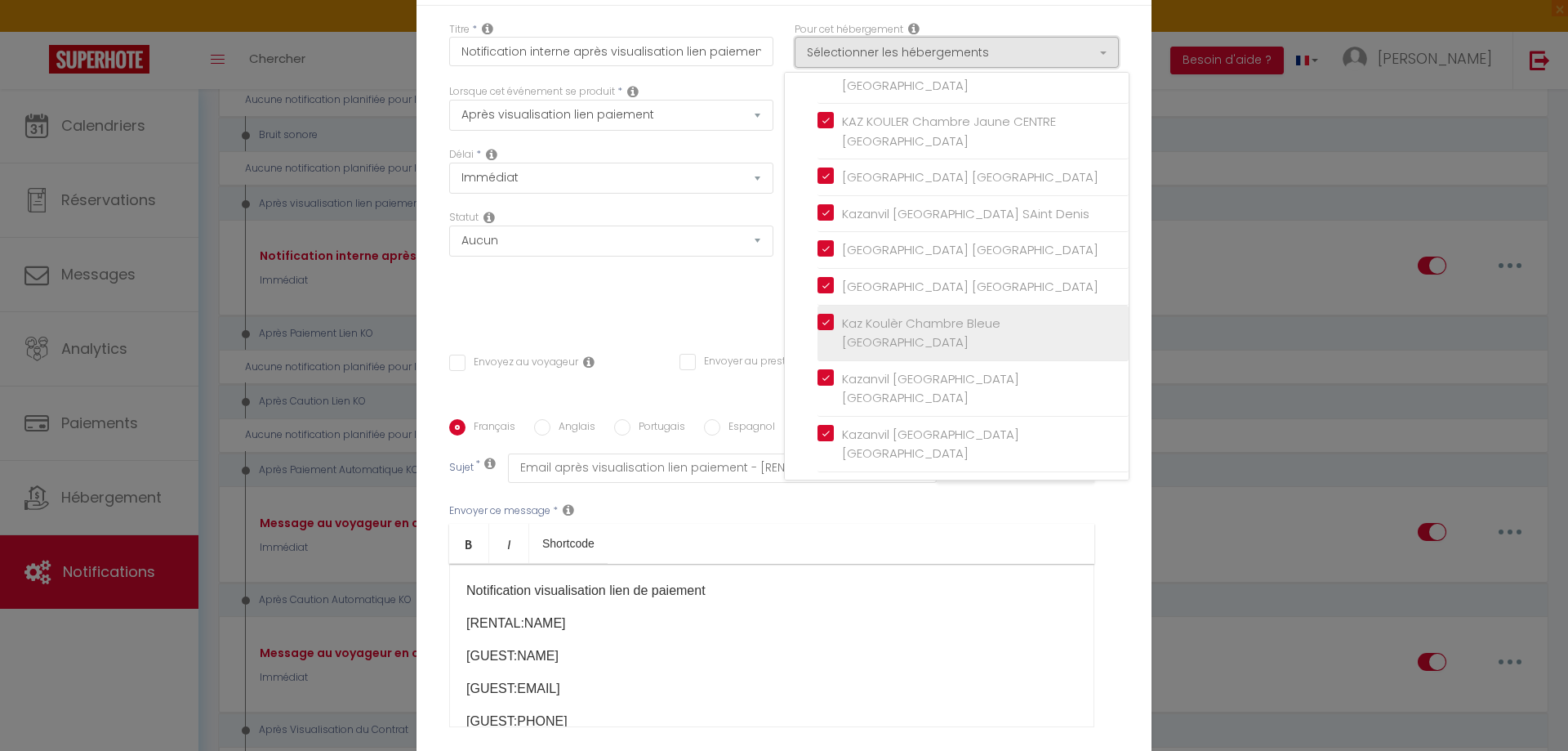
scroll to position [366, 0]
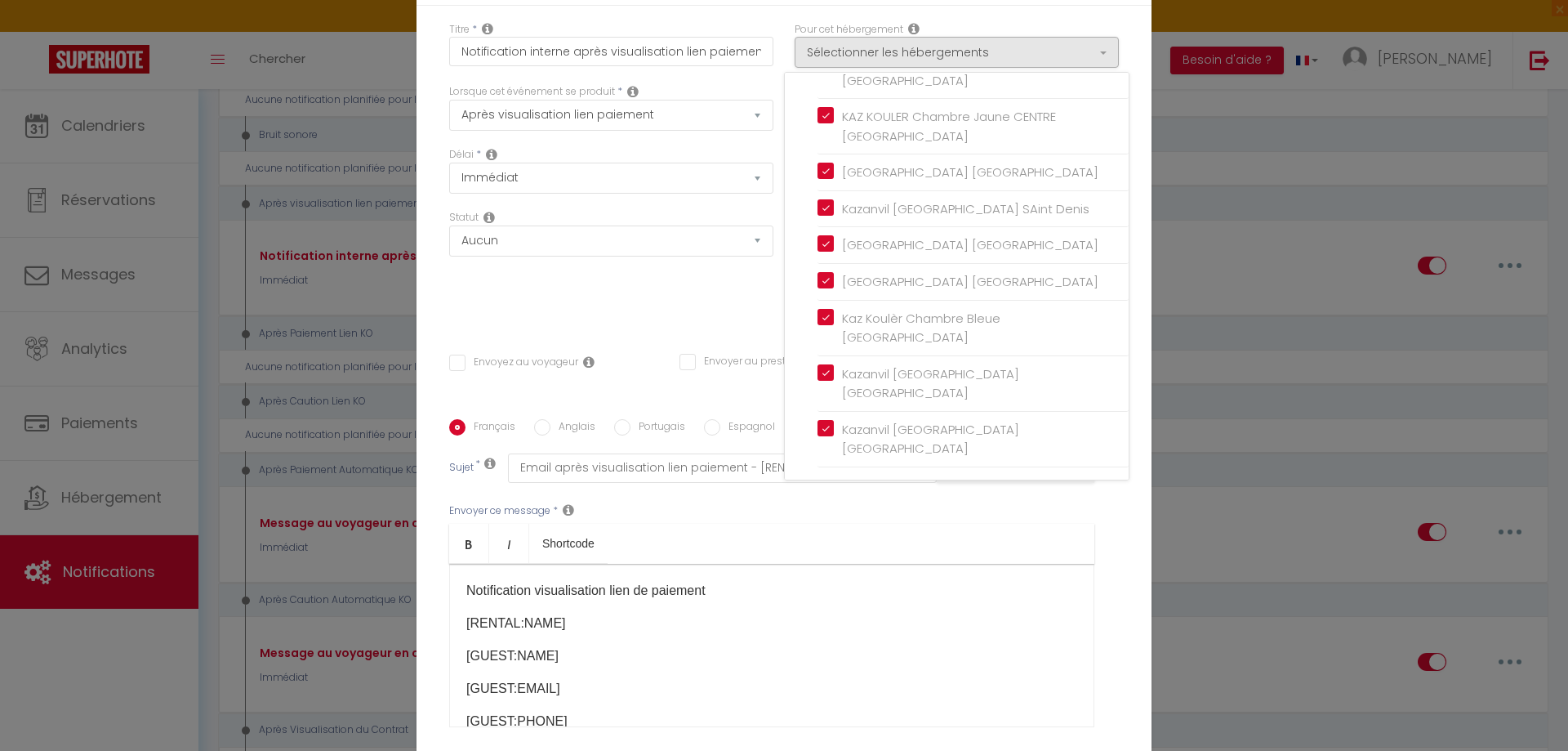
click at [717, 292] on div "Statut Aucun Si la réservation est payée Si réservation non payée Si la caution…" at bounding box center [611, 268] width 345 height 115
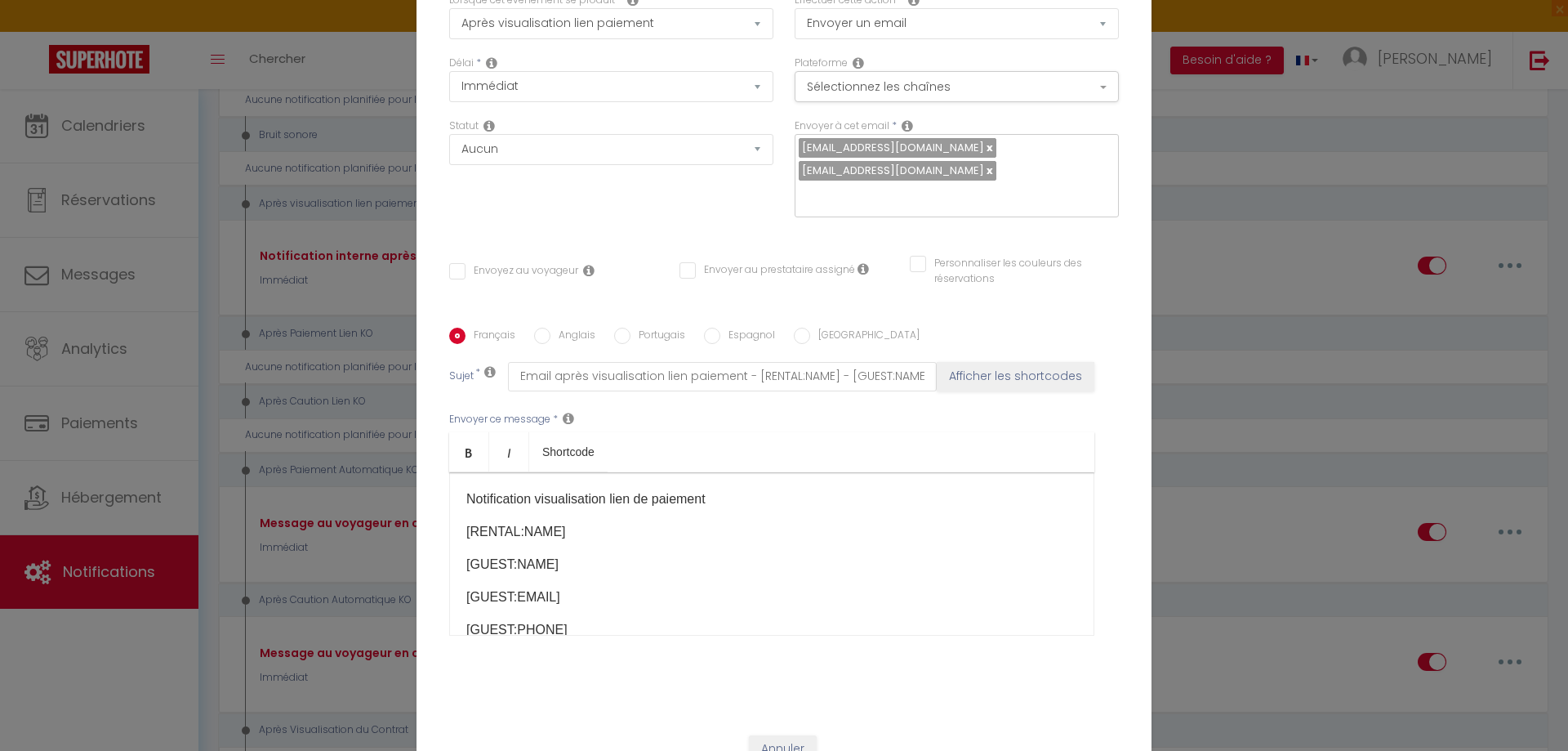
scroll to position [150, 0]
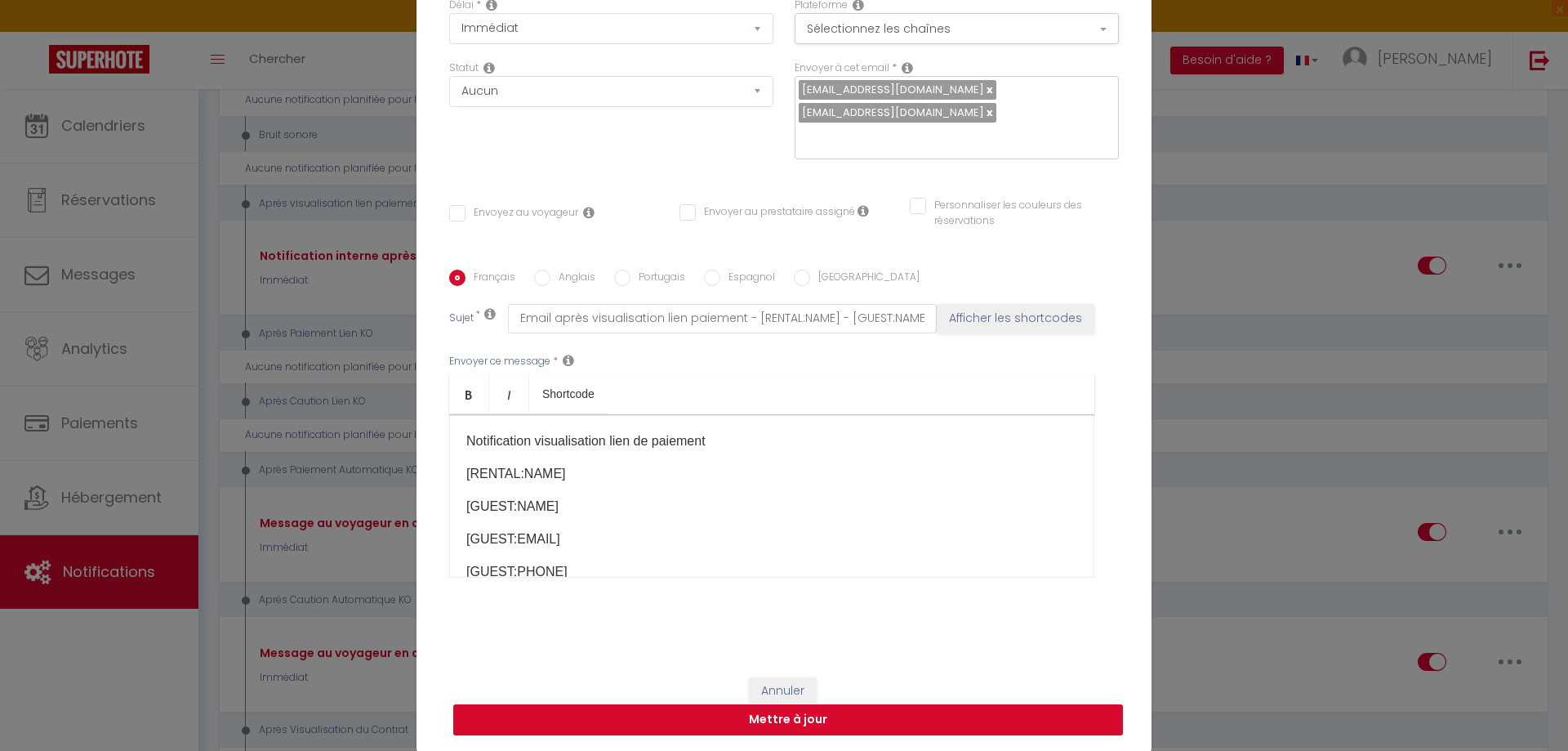
click at [855, 709] on button "Mettre à jour" at bounding box center [788, 719] width 669 height 31
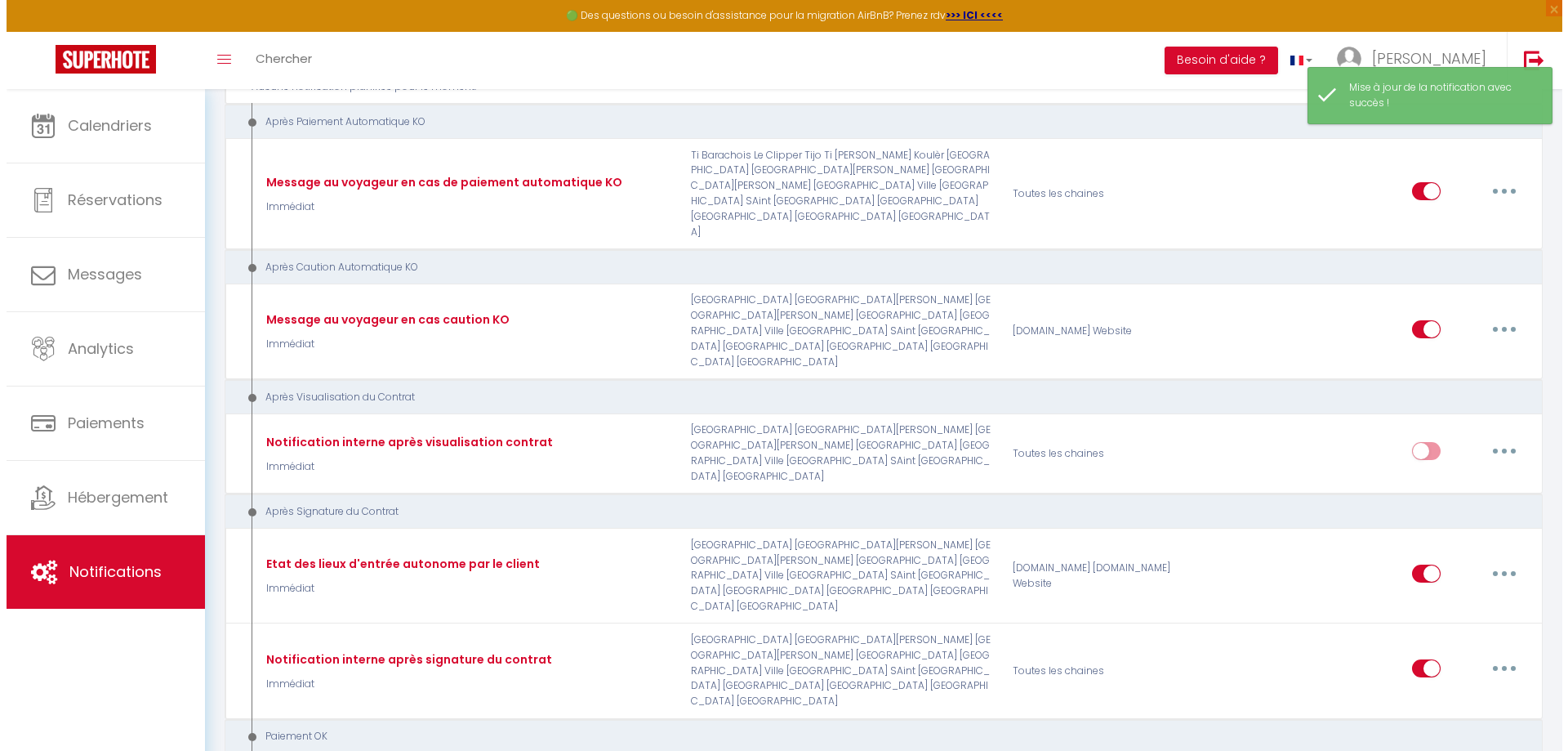
scroll to position [1388, 0]
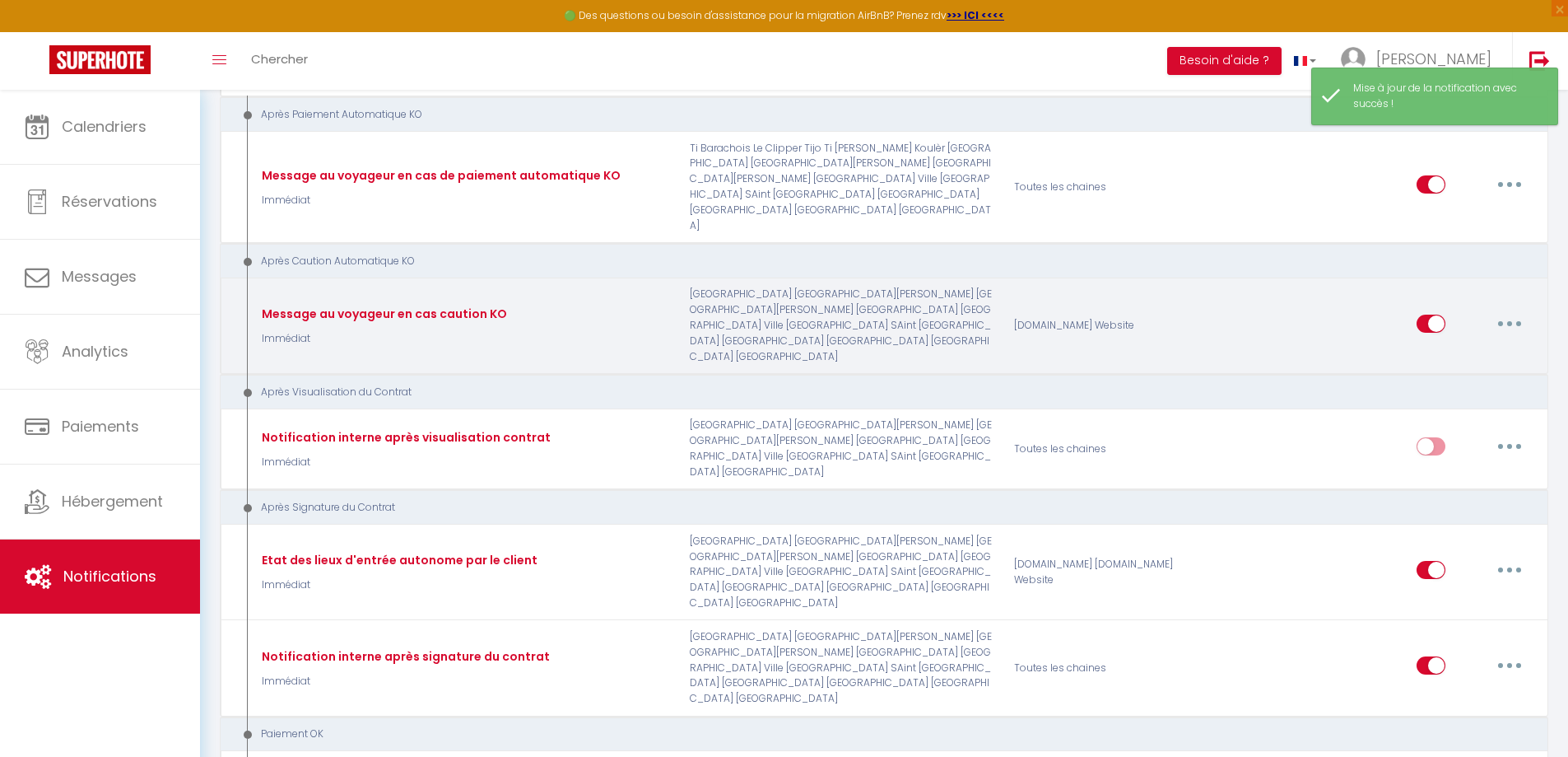
click at [1502, 337] on button "button" at bounding box center [1509, 323] width 46 height 26
click at [1433, 374] on link "Editer" at bounding box center [1467, 360] width 122 height 28
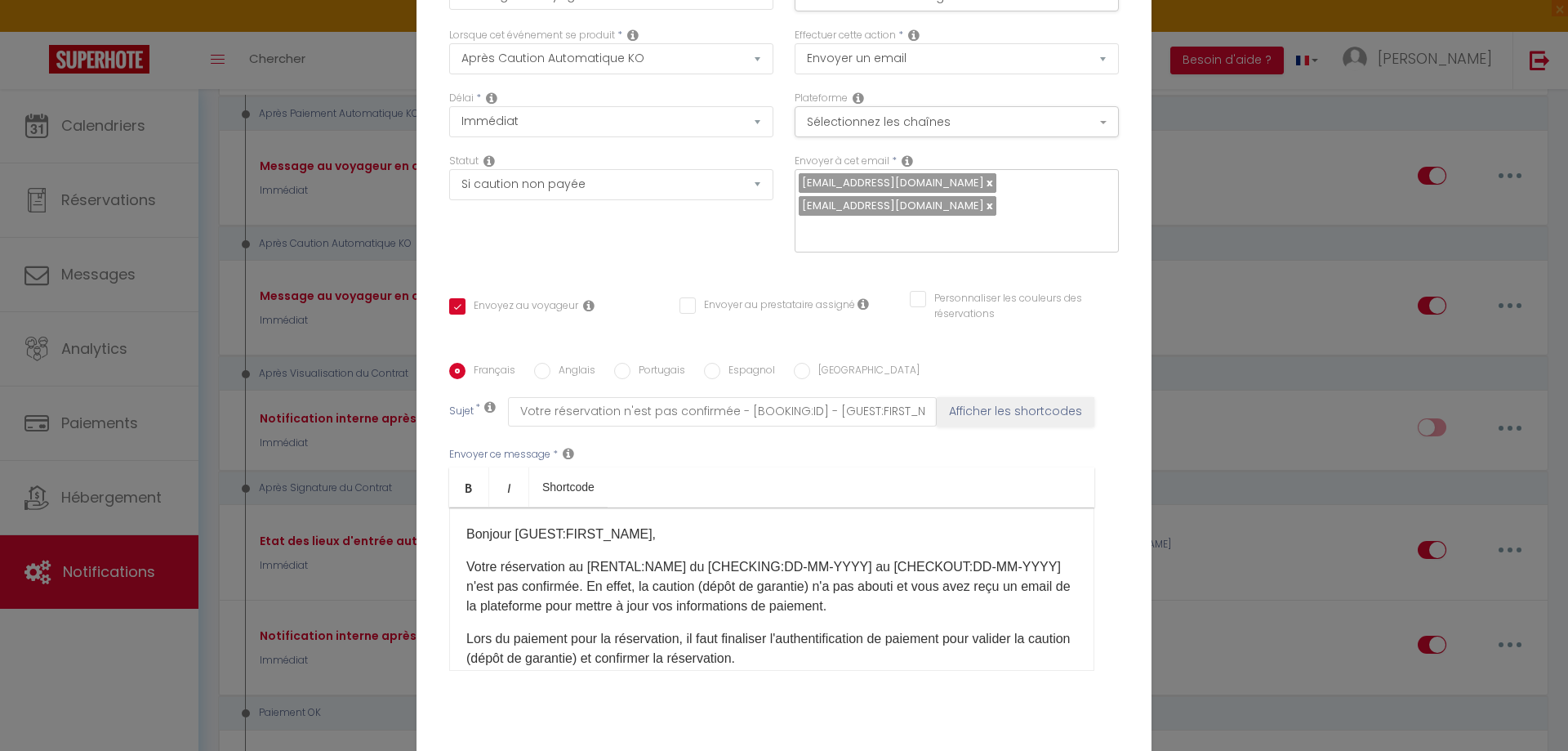
scroll to position [0, 0]
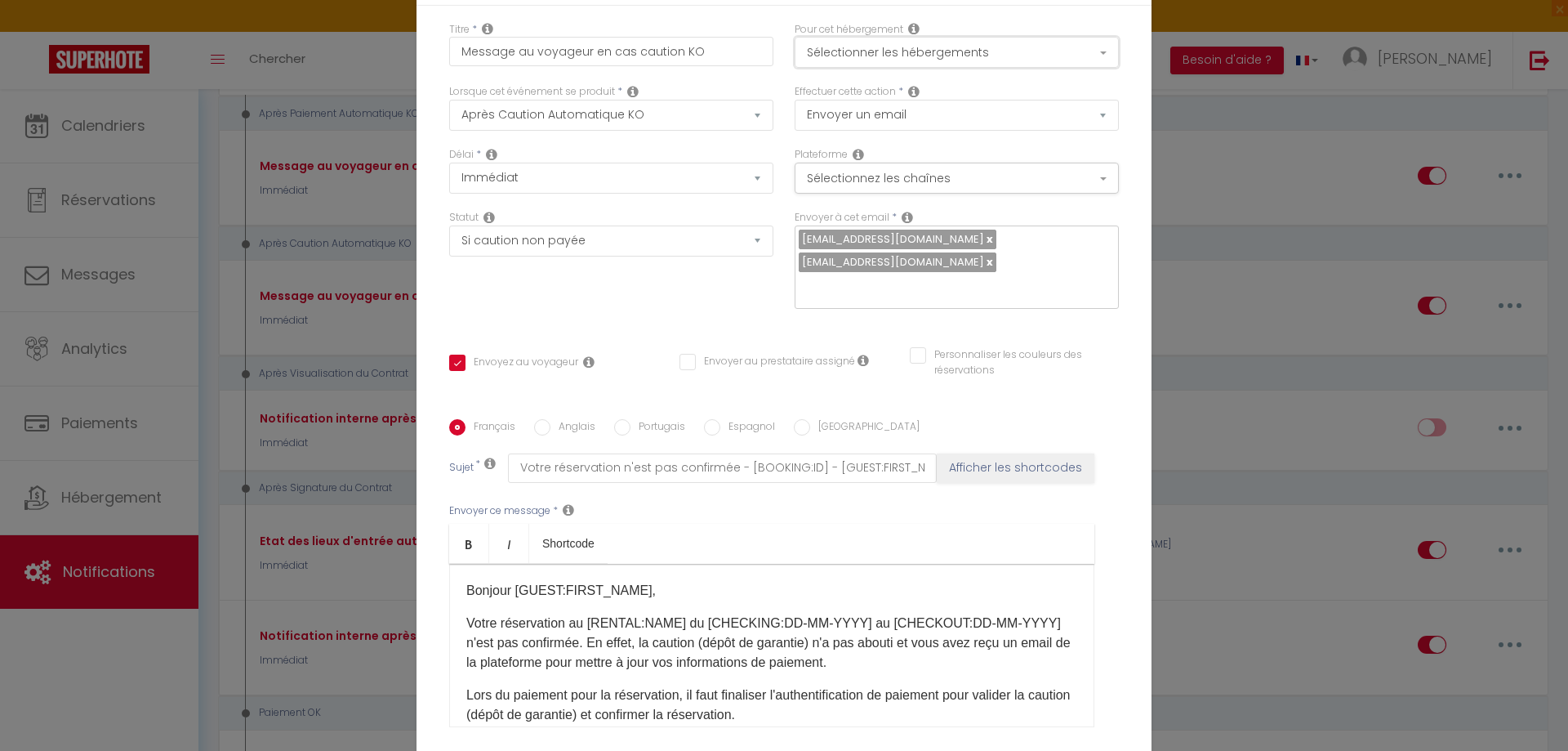
click at [895, 61] on button "Sélectionner les hébergements" at bounding box center [957, 52] width 324 height 31
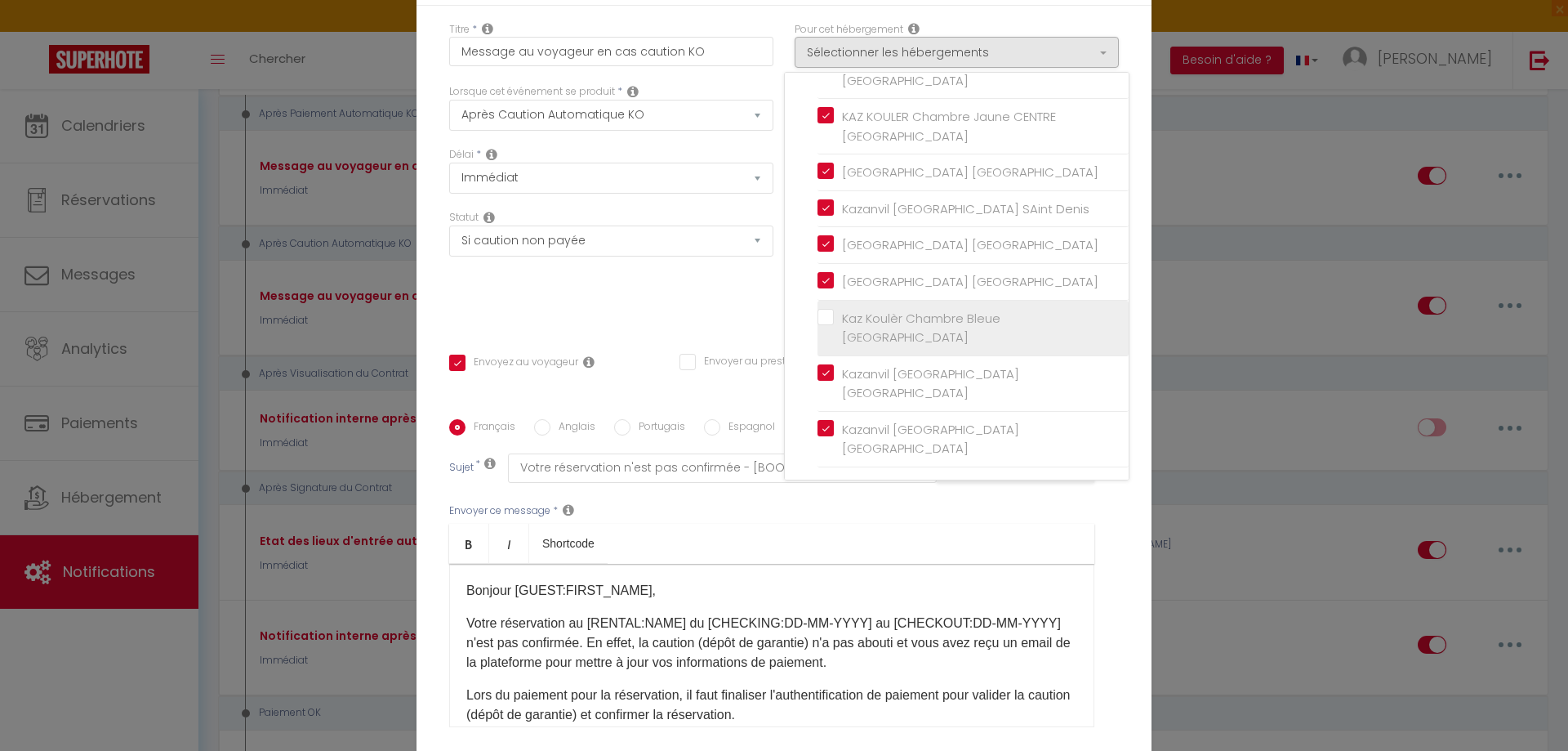
click at [834, 317] on label "Kaz Koulèr Chambre Bleue [GEOGRAPHIC_DATA]" at bounding box center [976, 328] width 284 height 38
click at [826, 319] on input "Kaz Koulèr Chambre Bleue [GEOGRAPHIC_DATA]" at bounding box center [973, 327] width 311 height 17
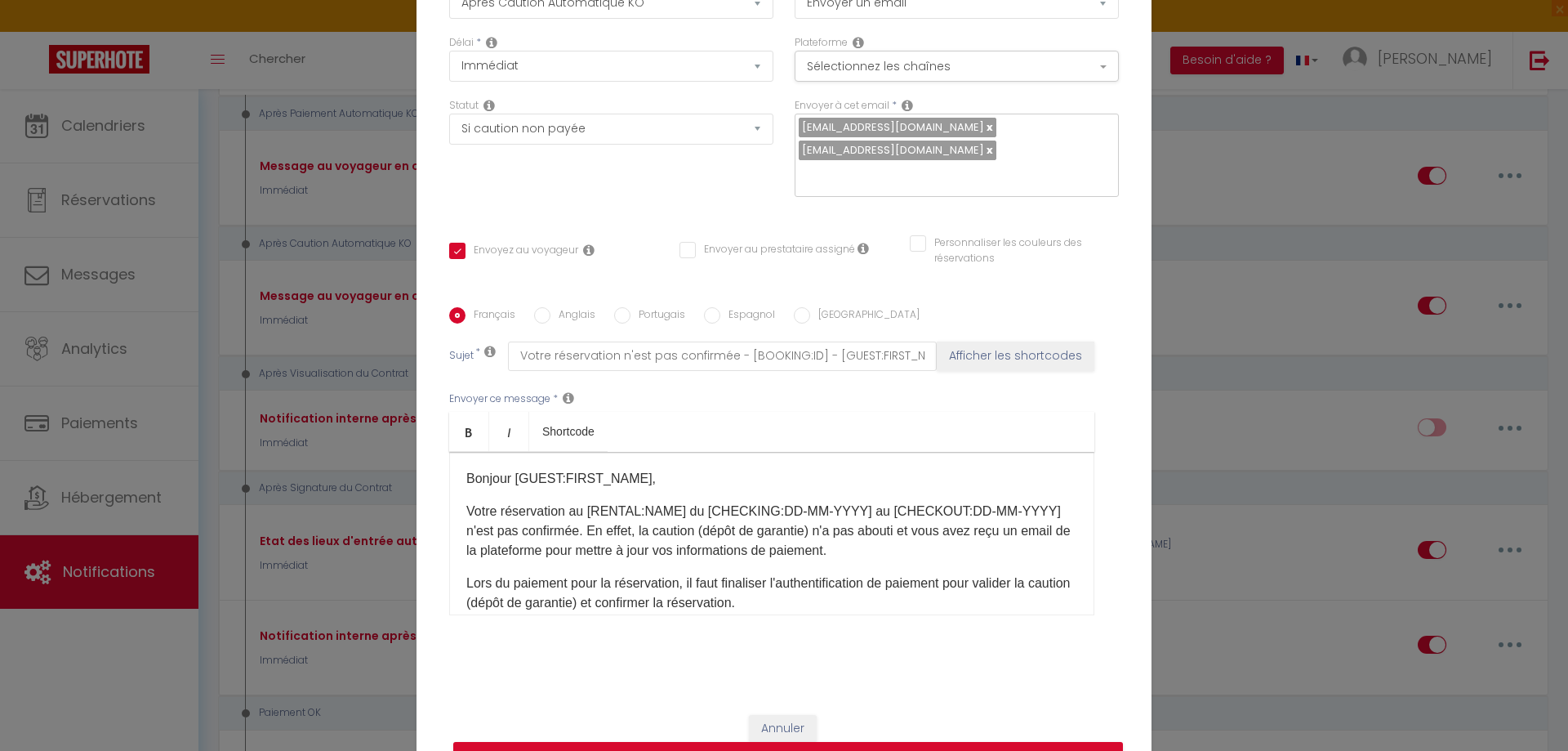
scroll to position [150, 0]
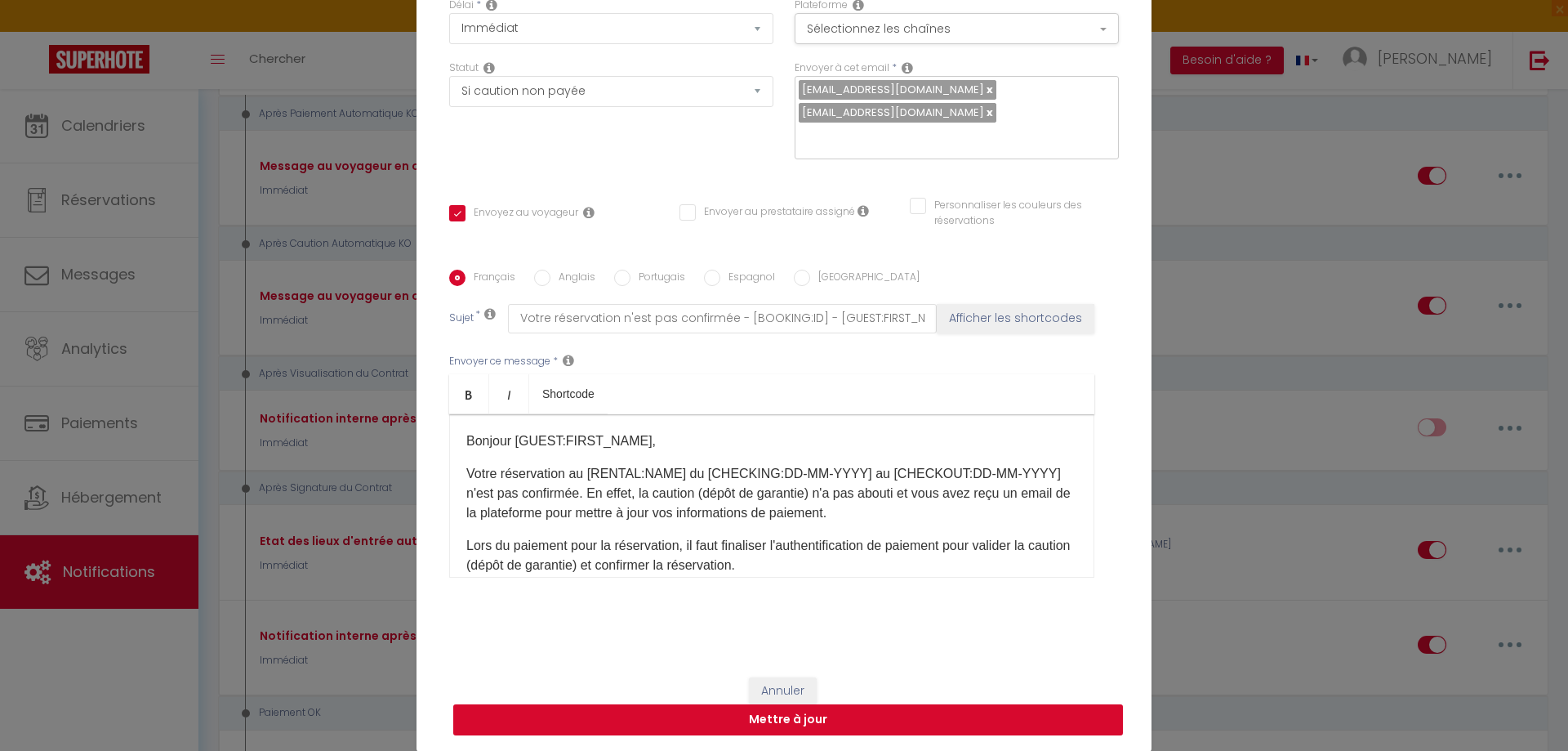
click at [818, 725] on button "Mettre à jour" at bounding box center [788, 719] width 669 height 31
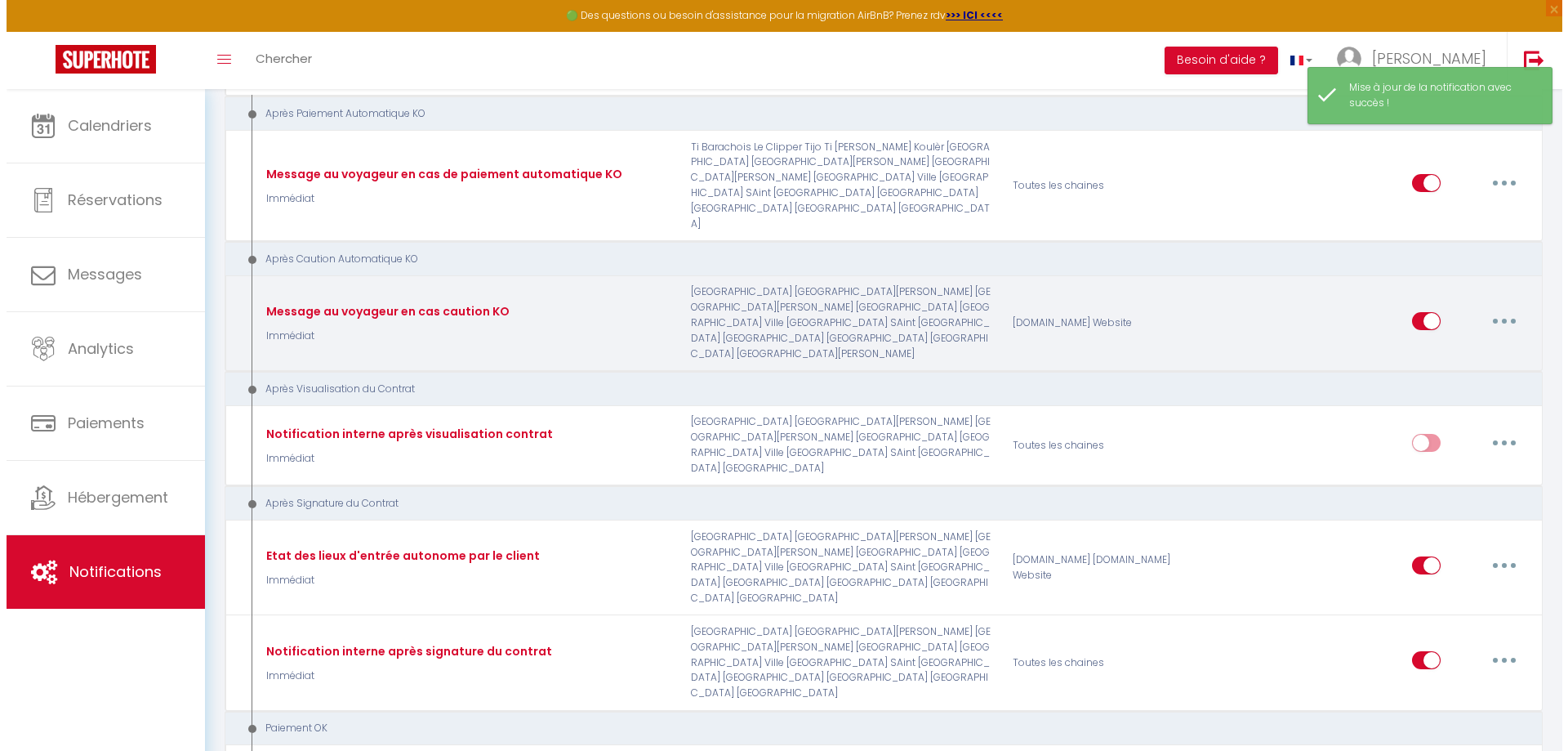
scroll to position [1797, 0]
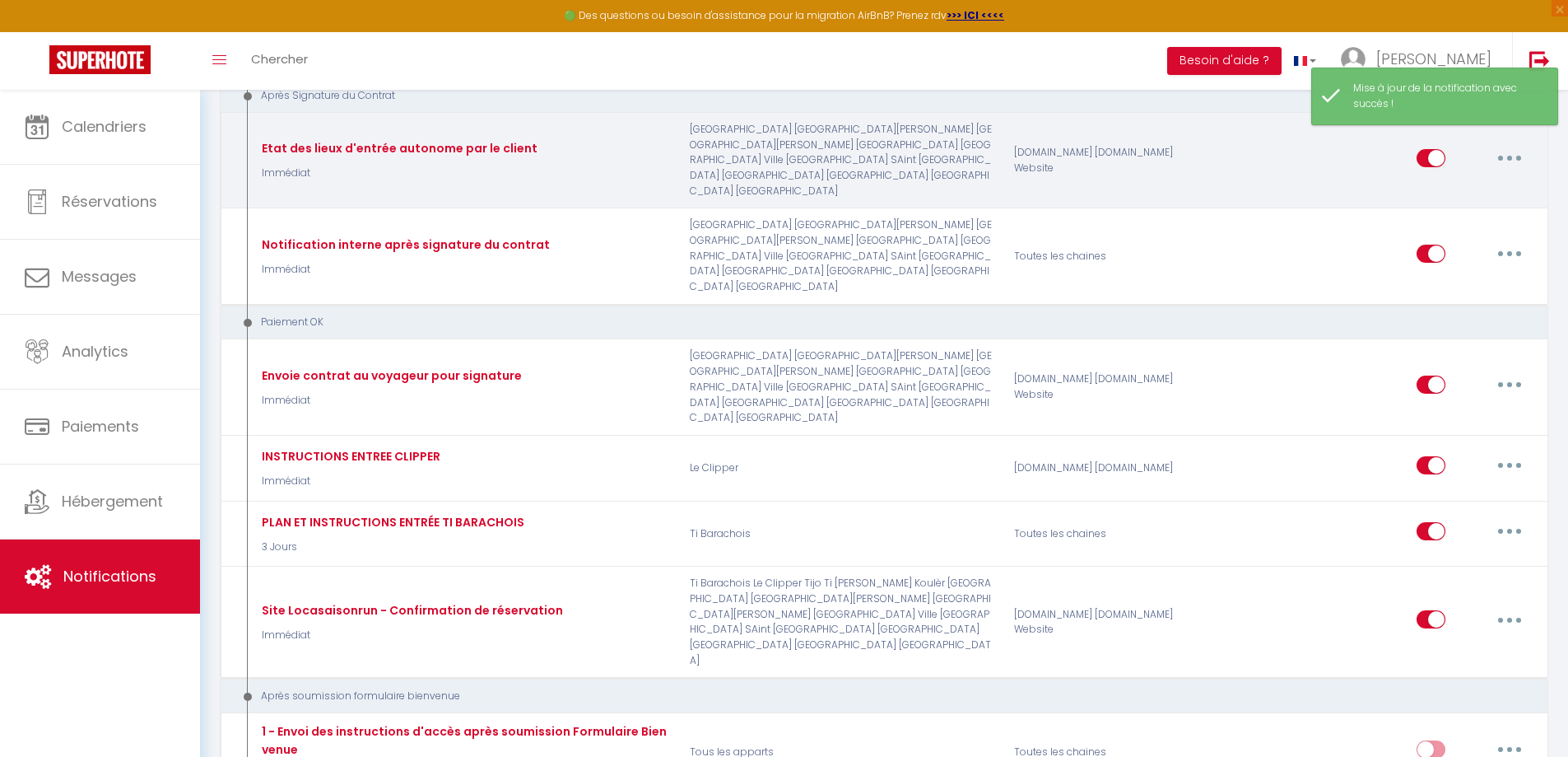
click at [1508, 171] on button "button" at bounding box center [1509, 157] width 46 height 26
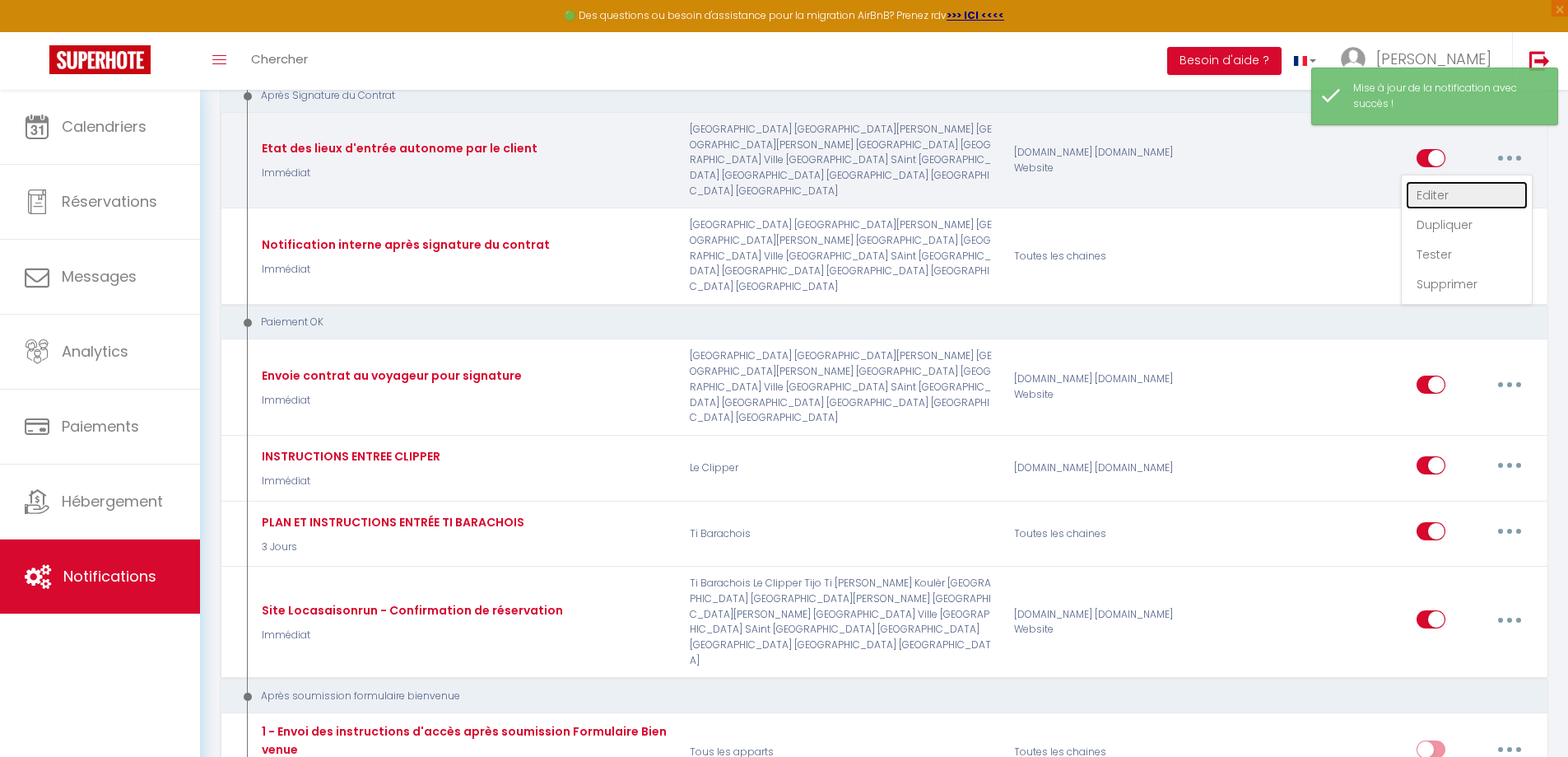
click at [1438, 209] on link "Editer" at bounding box center [1467, 194] width 122 height 28
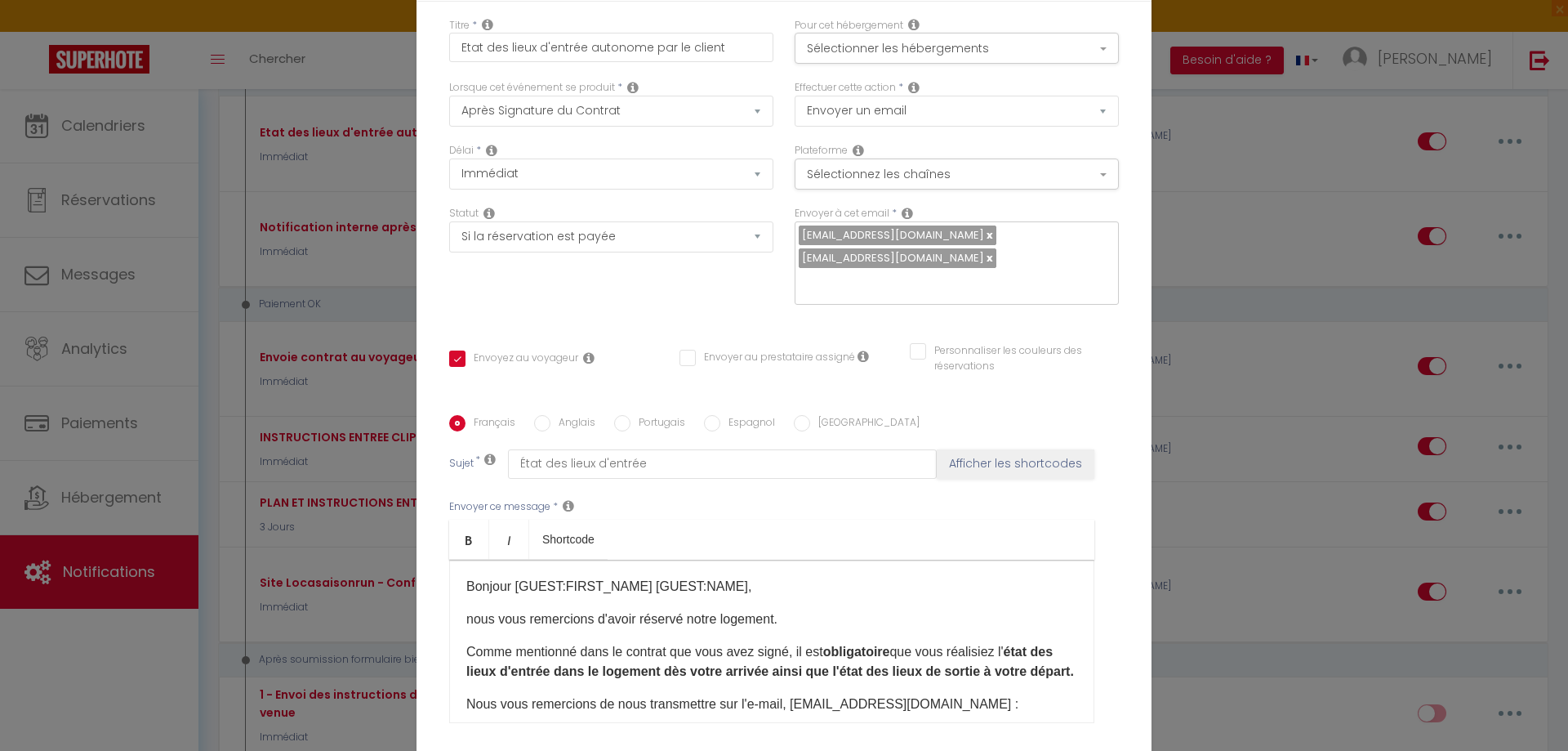
scroll to position [0, 0]
click at [831, 68] on div "Pour cet hébergement Sélectionner les hébergements Tous les apparts Autres Ti B…" at bounding box center [957, 54] width 345 height 63
click at [840, 59] on button "Sélectionner les hébergements" at bounding box center [957, 52] width 324 height 31
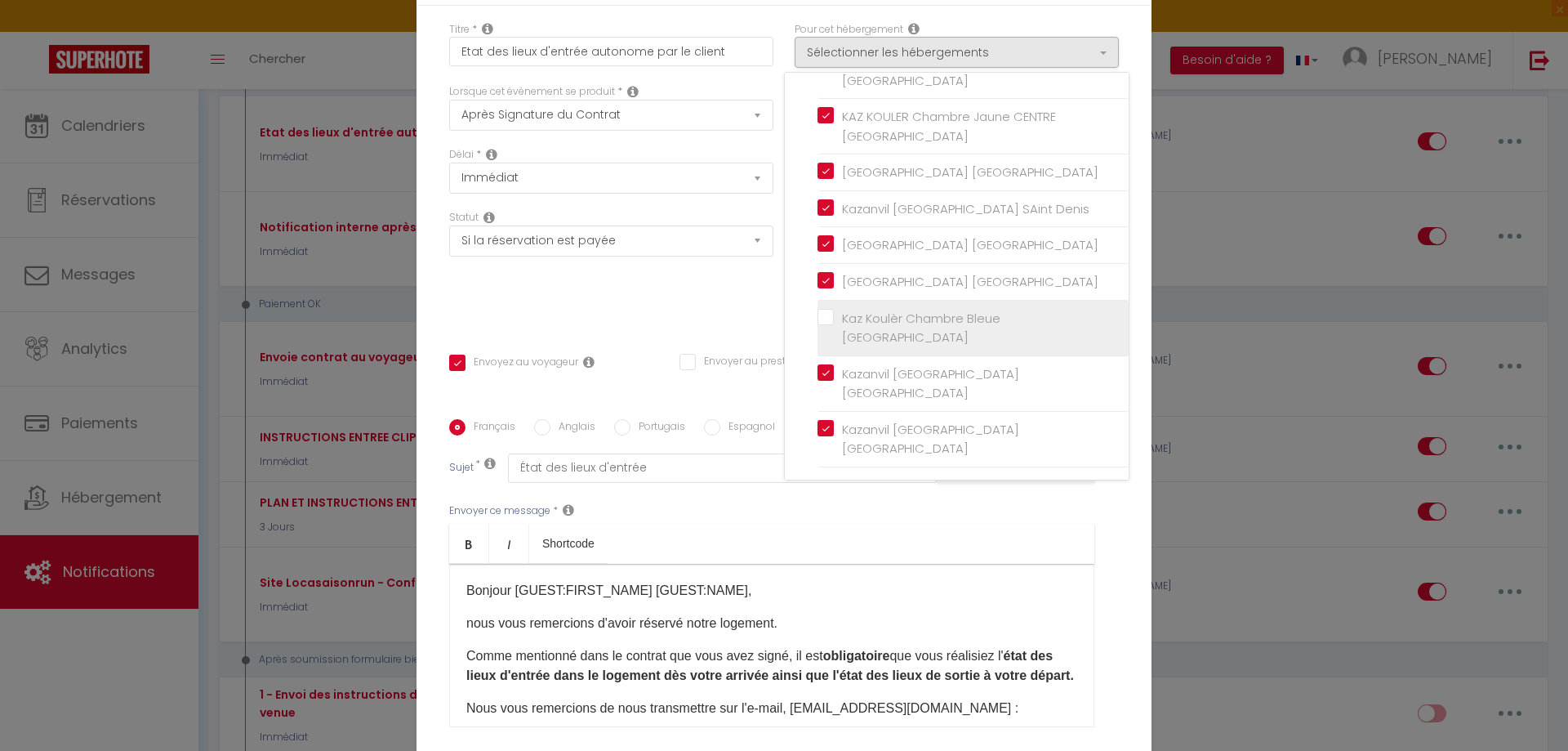
click at [819, 321] on input "Kaz Koulèr Chambre Bleue [GEOGRAPHIC_DATA]" at bounding box center [973, 327] width 311 height 17
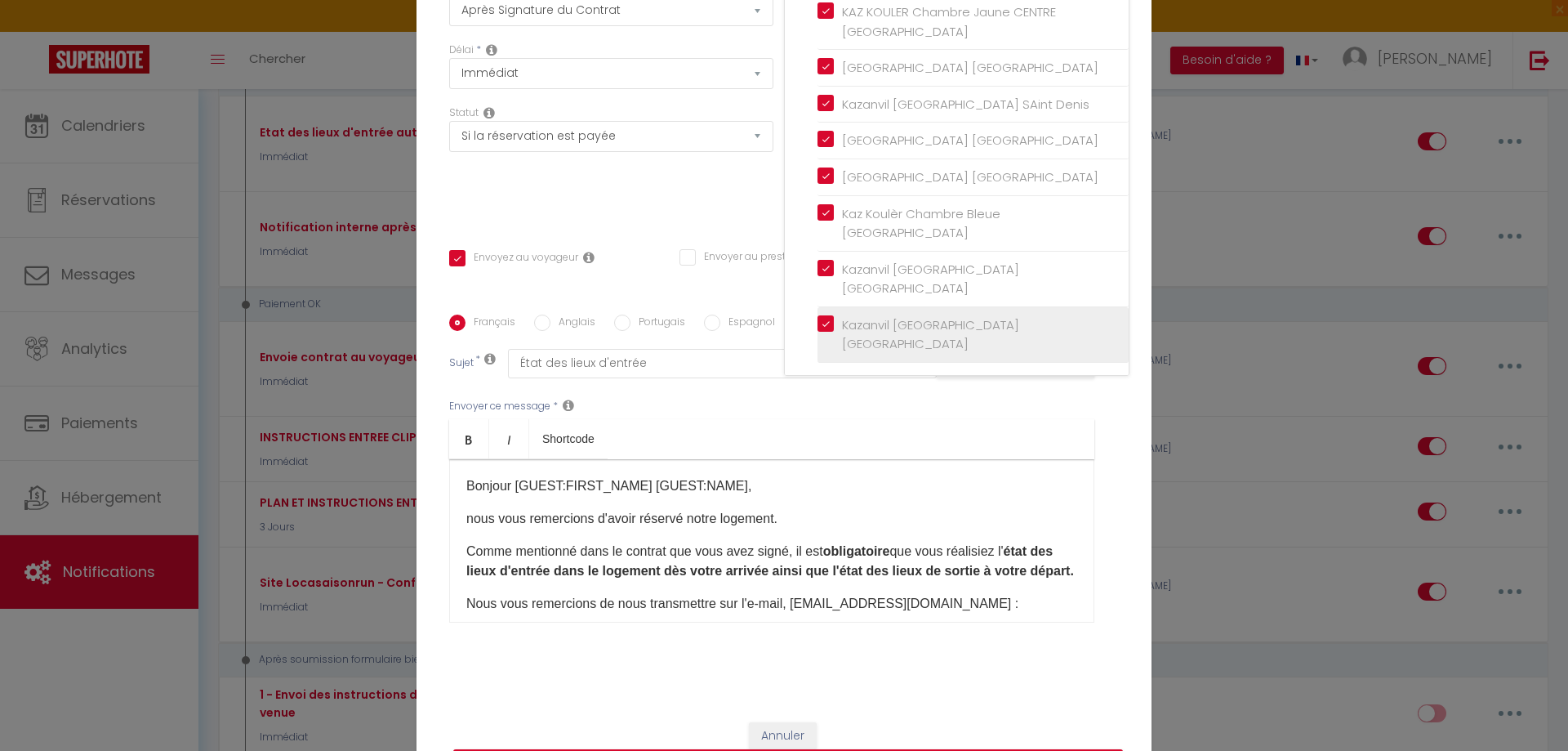
scroll to position [150, 0]
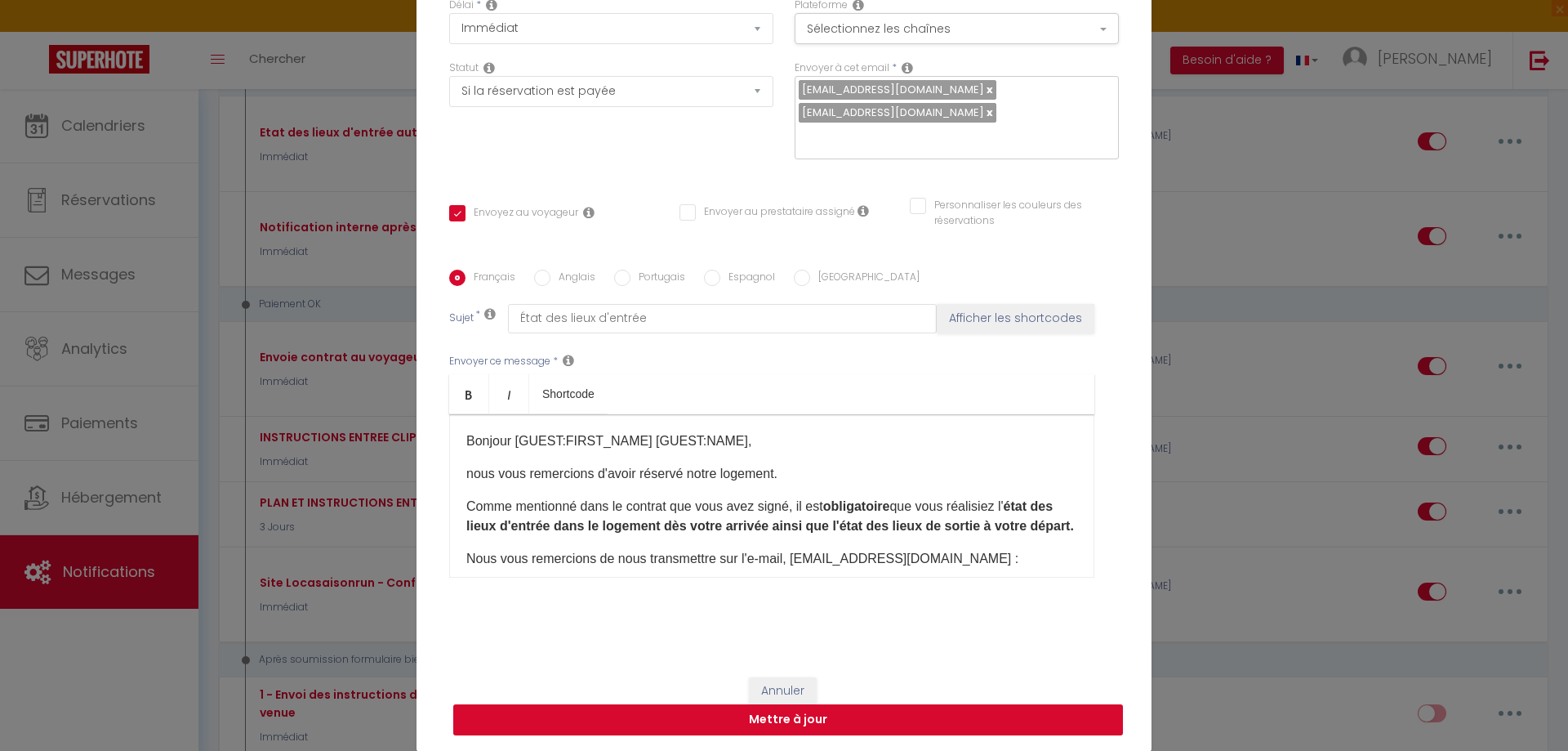
click at [843, 719] on button "Mettre à jour" at bounding box center [788, 719] width 669 height 31
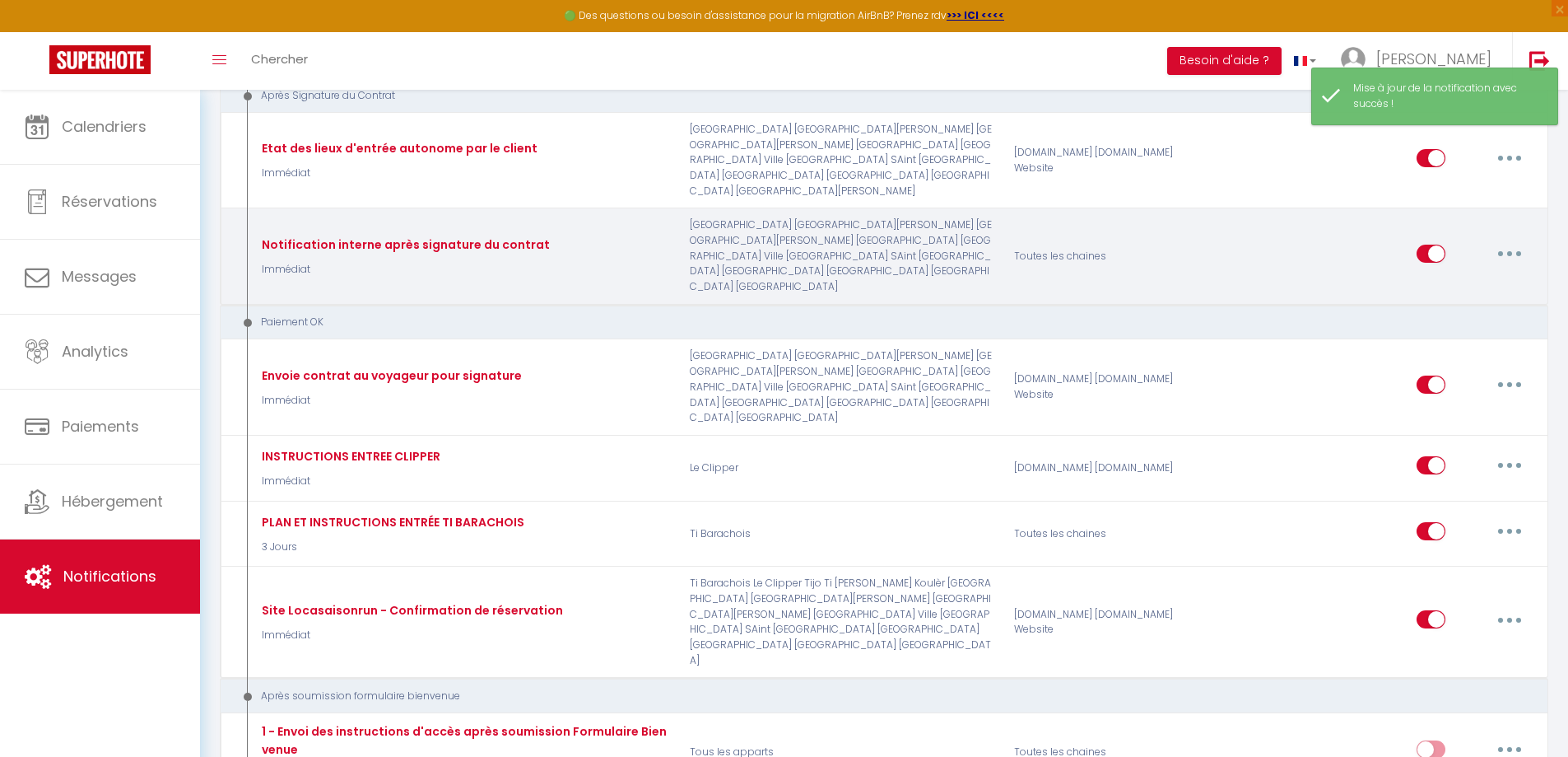
click at [1506, 267] on button "button" at bounding box center [1509, 253] width 46 height 26
click at [1434, 306] on link "Editer" at bounding box center [1467, 291] width 122 height 28
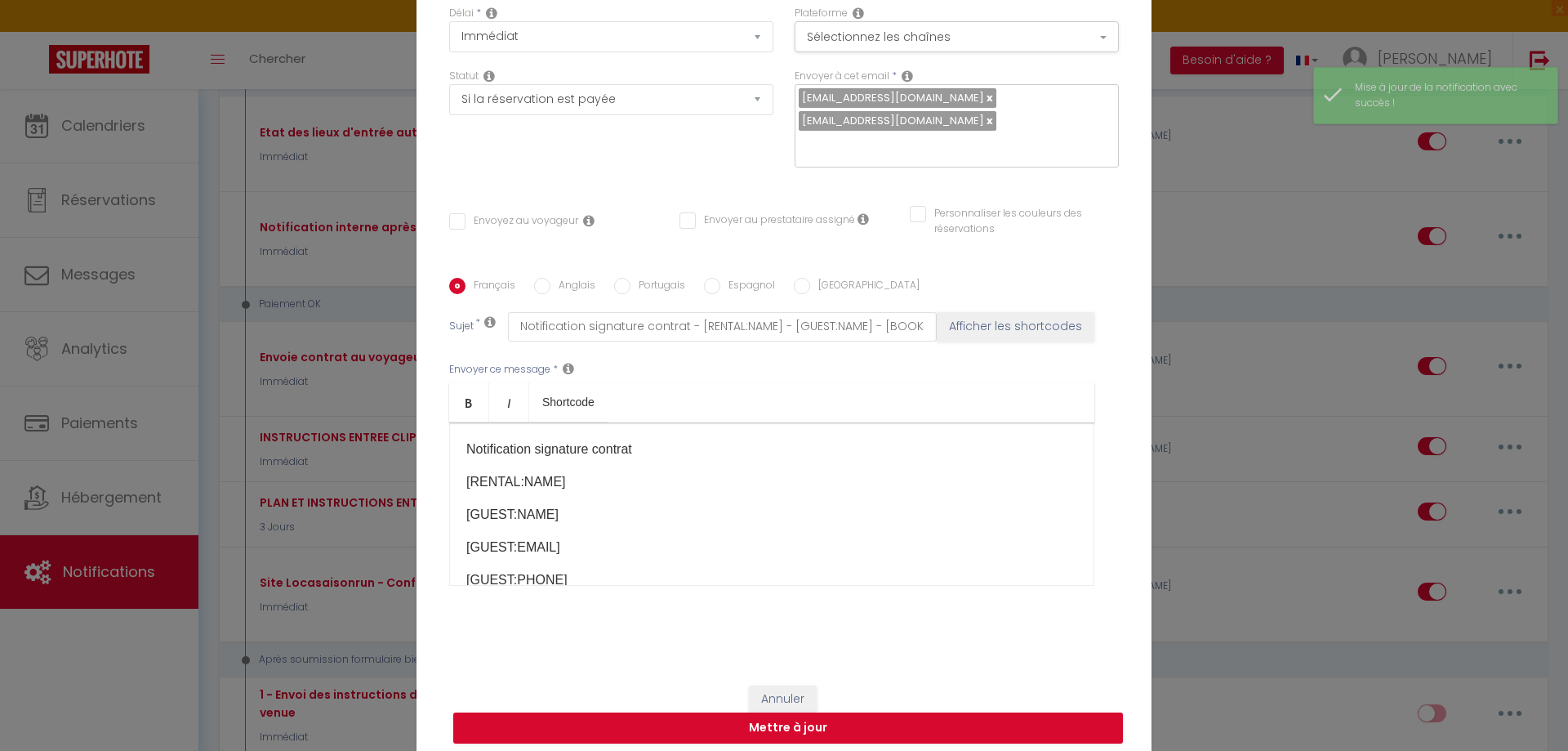
scroll to position [0, 0]
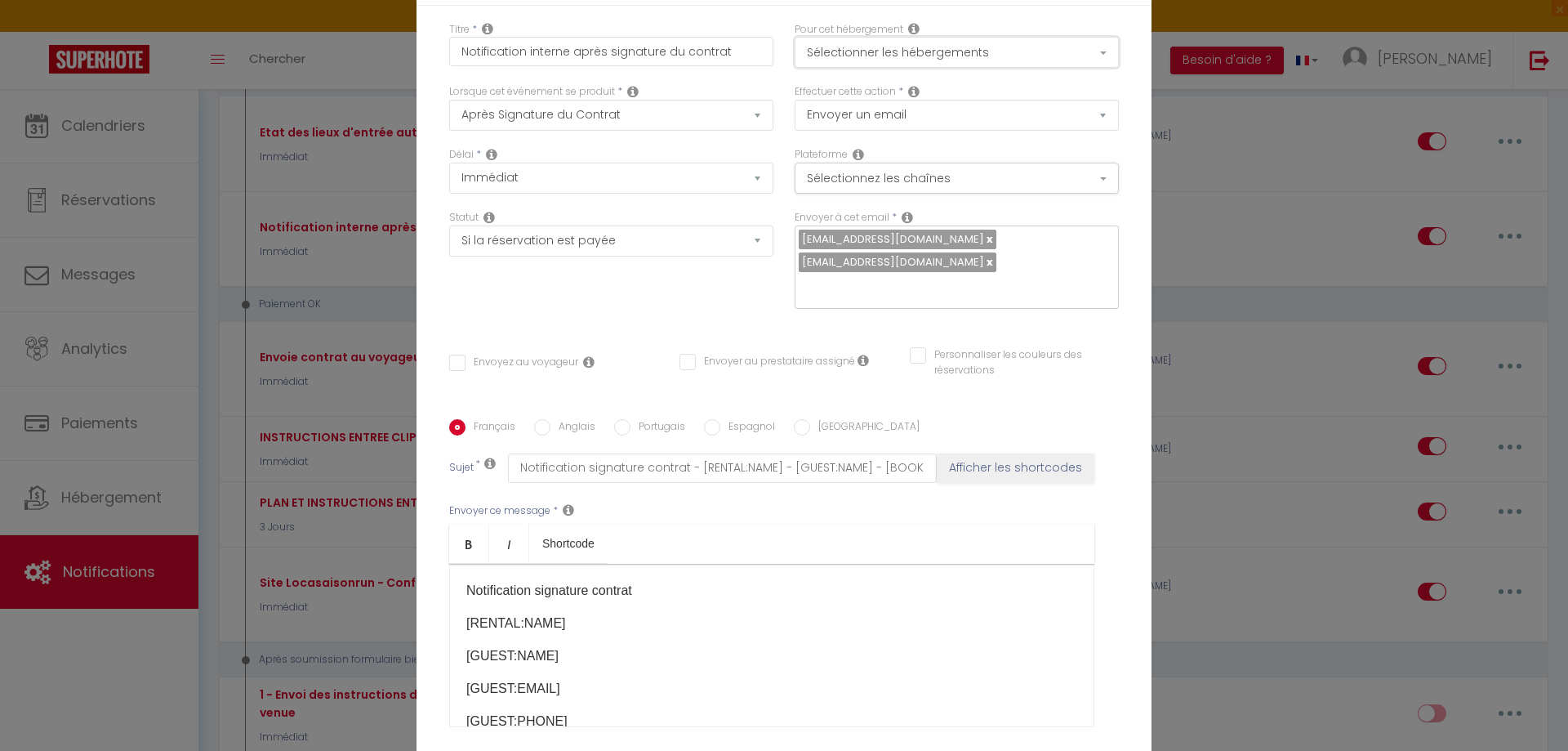
click at [859, 52] on button "Sélectionner les hébergements" at bounding box center [957, 52] width 324 height 31
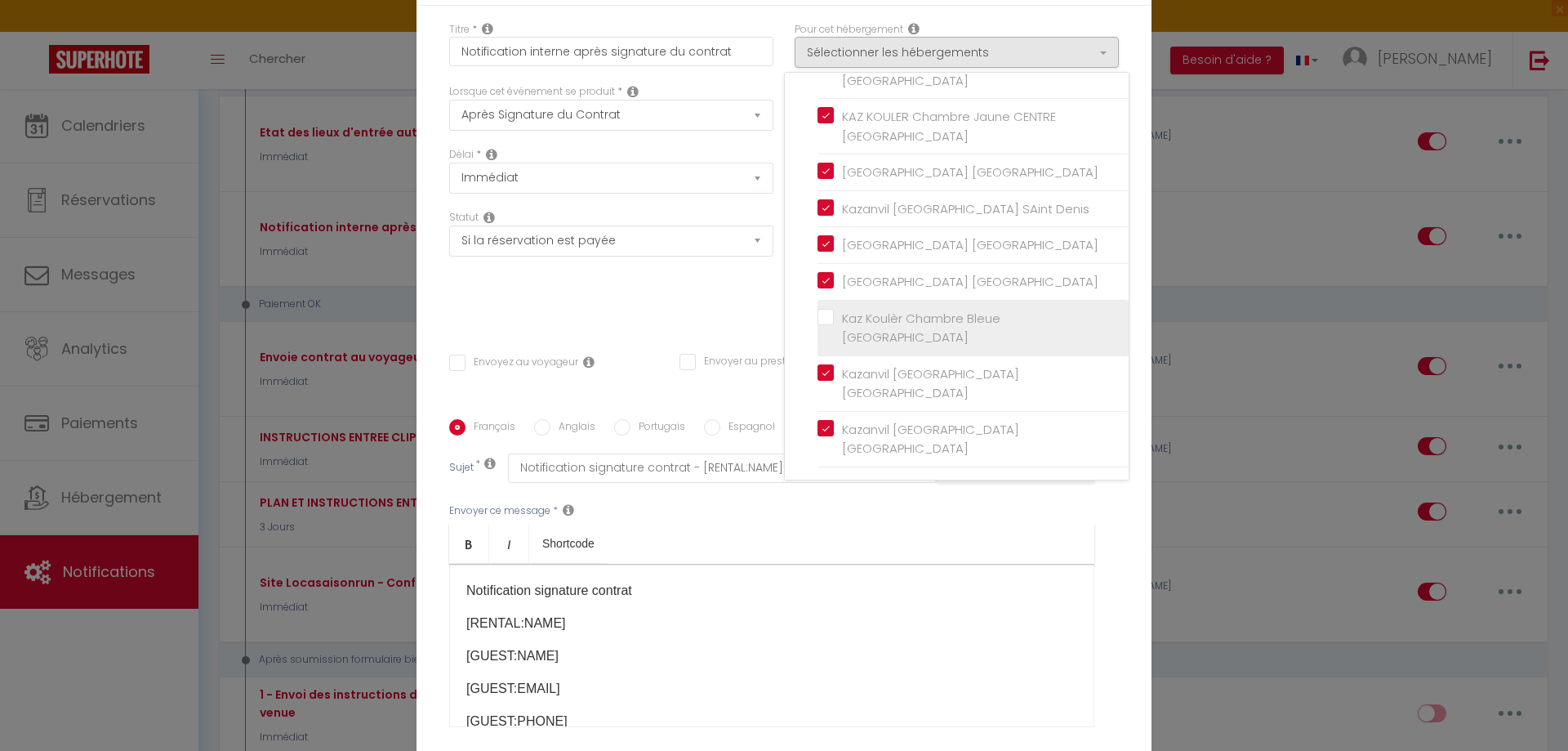
click at [822, 320] on input "Kaz Koulèr Chambre Bleue [GEOGRAPHIC_DATA]" at bounding box center [973, 327] width 311 height 17
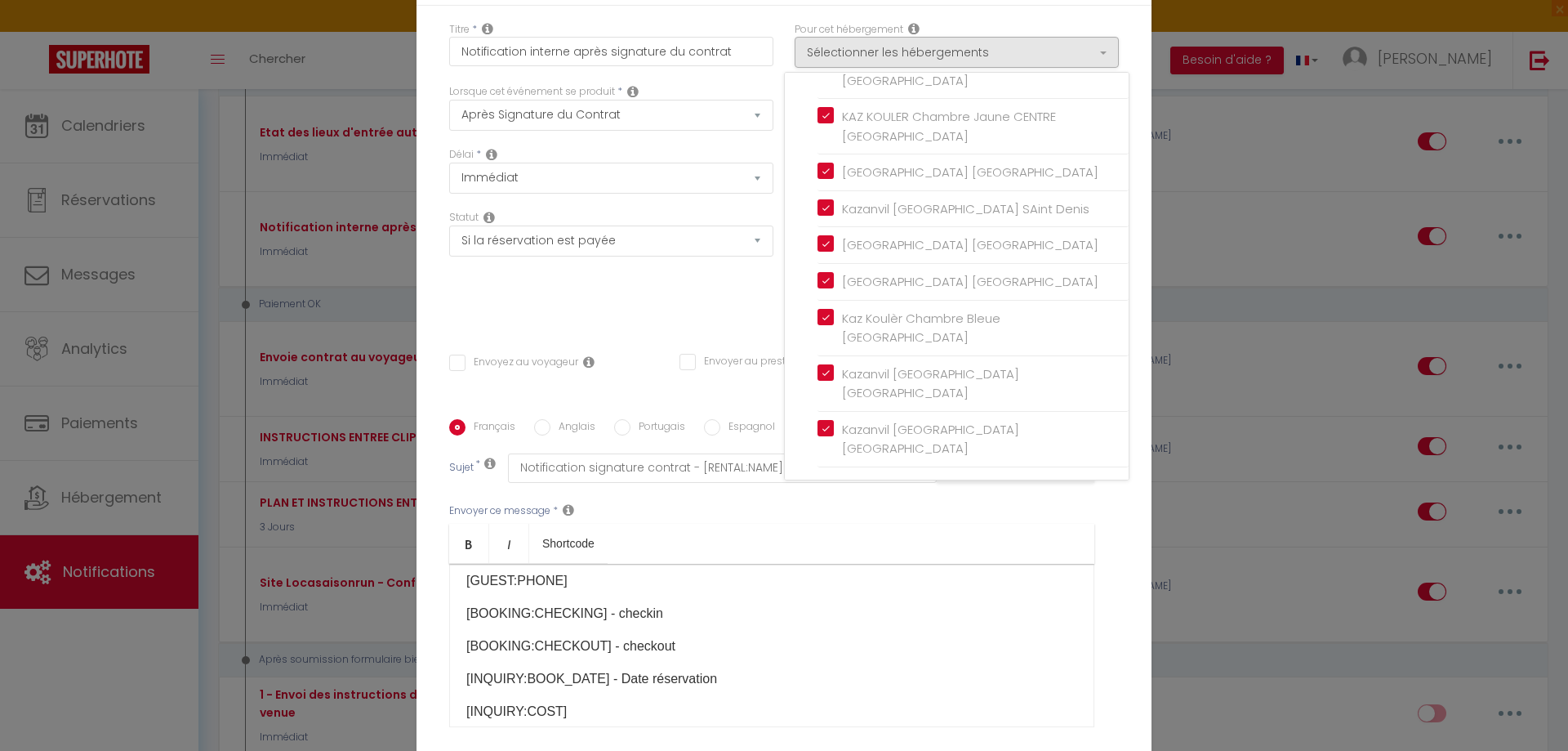
scroll to position [267, 0]
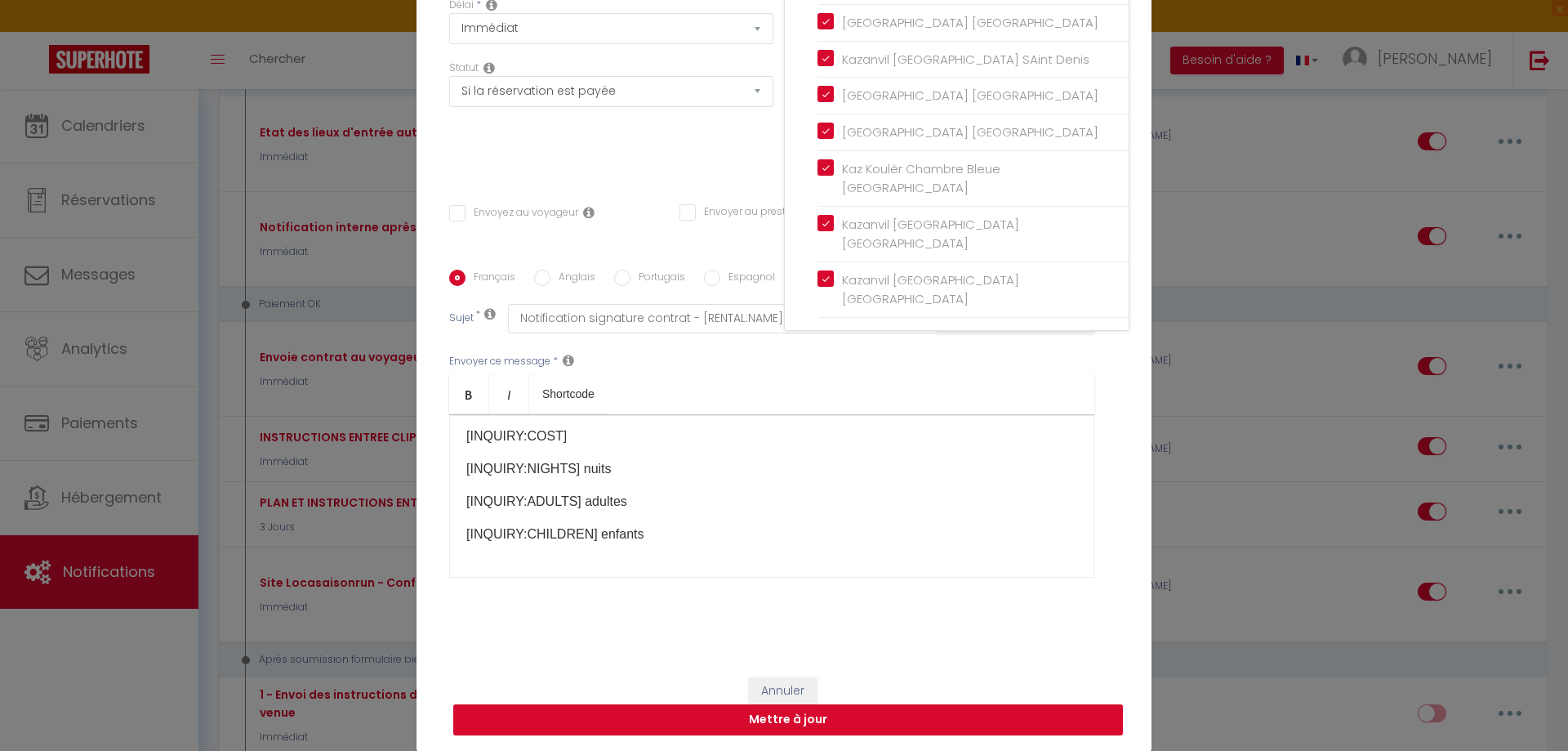
click at [865, 718] on button "Mettre à jour" at bounding box center [788, 719] width 669 height 31
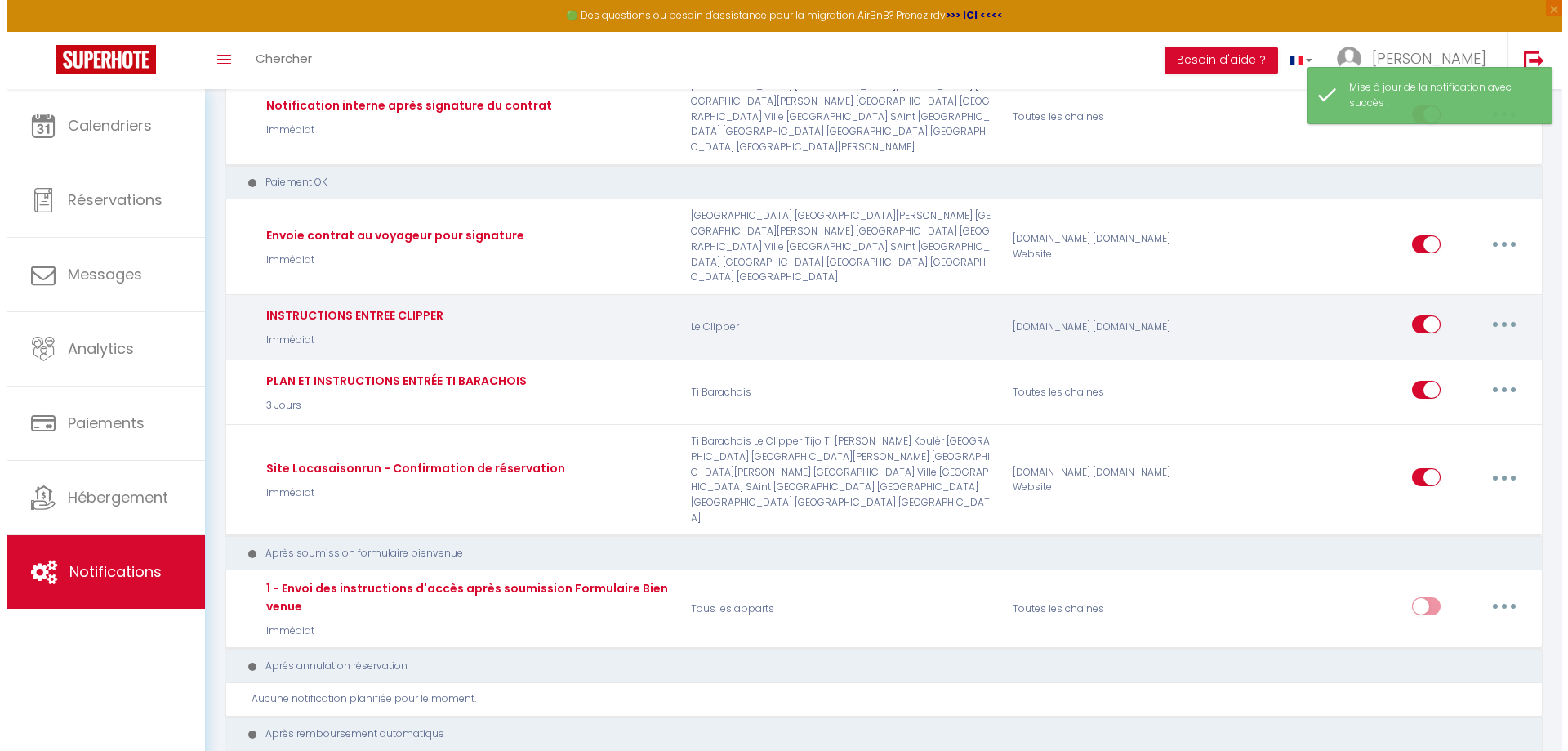
scroll to position [2123, 0]
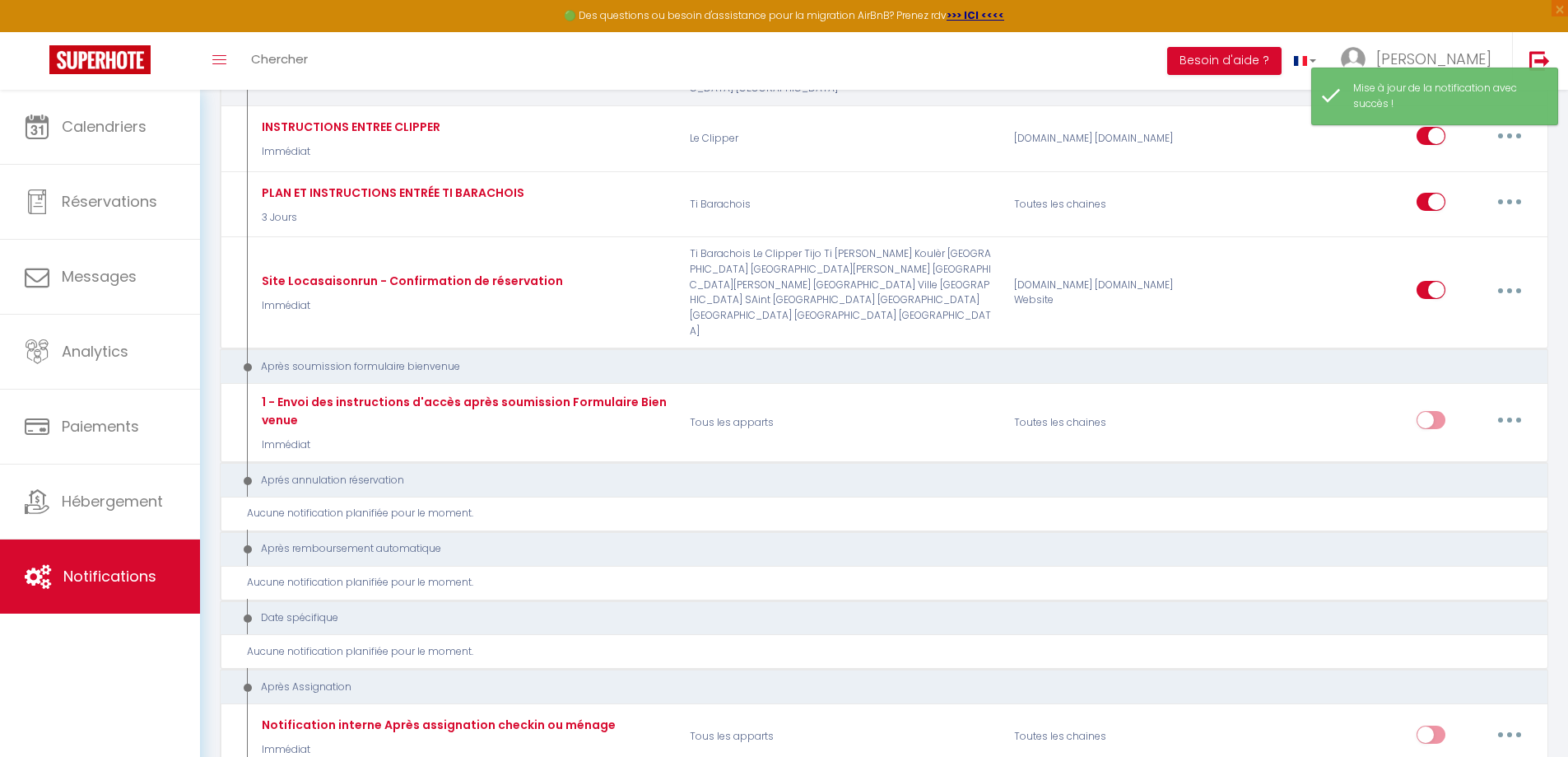
click at [1507, 58] on icon "button" at bounding box center [1509, 55] width 5 height 5
click at [1437, 107] on link "Editer" at bounding box center [1467, 92] width 122 height 28
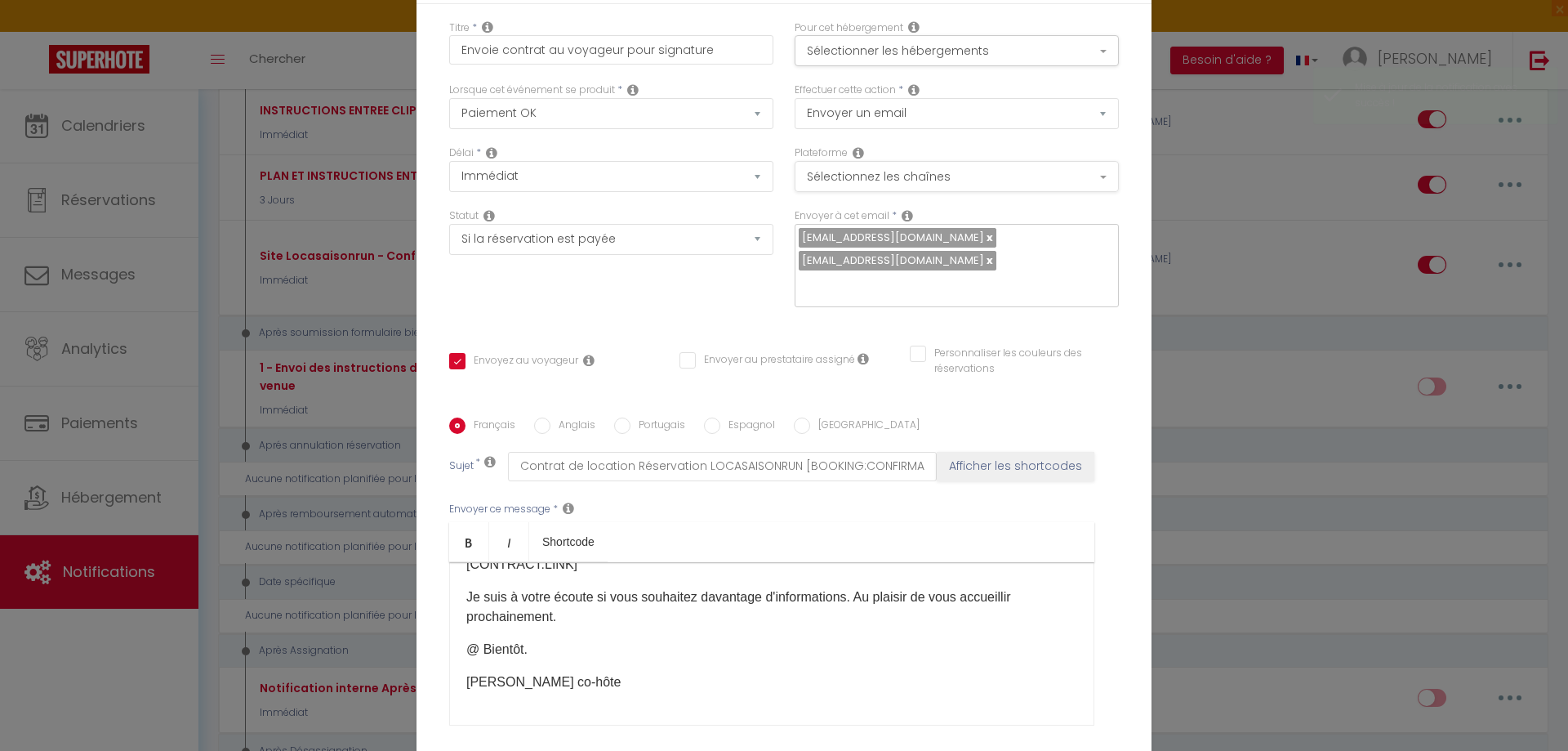
scroll to position [0, 0]
click at [871, 55] on button "Sélectionner les hébergements" at bounding box center [957, 52] width 324 height 31
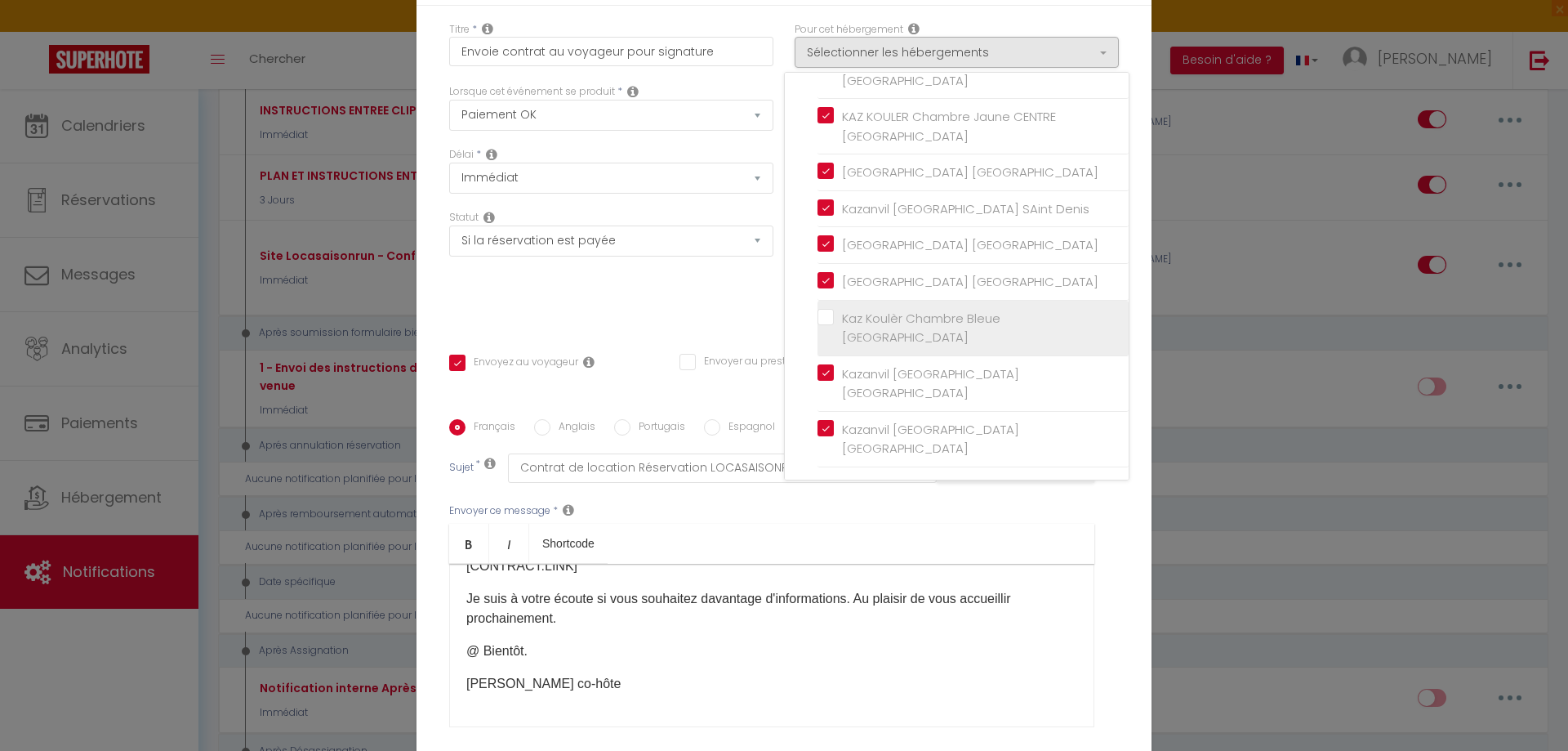
click at [820, 319] on input "Kaz Koulèr Chambre Bleue [GEOGRAPHIC_DATA]" at bounding box center [973, 327] width 311 height 17
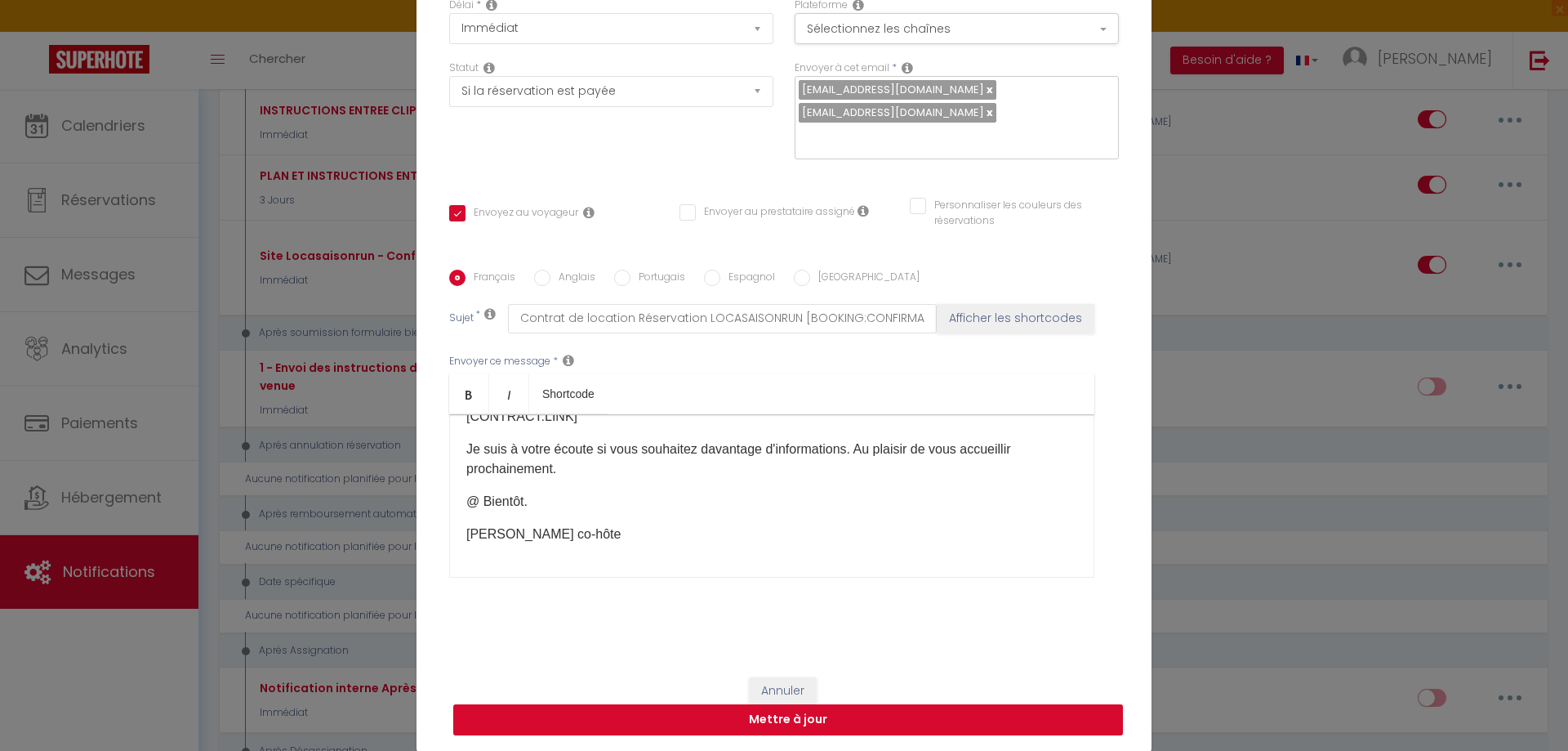
click at [826, 724] on button "Mettre à jour" at bounding box center [788, 719] width 669 height 31
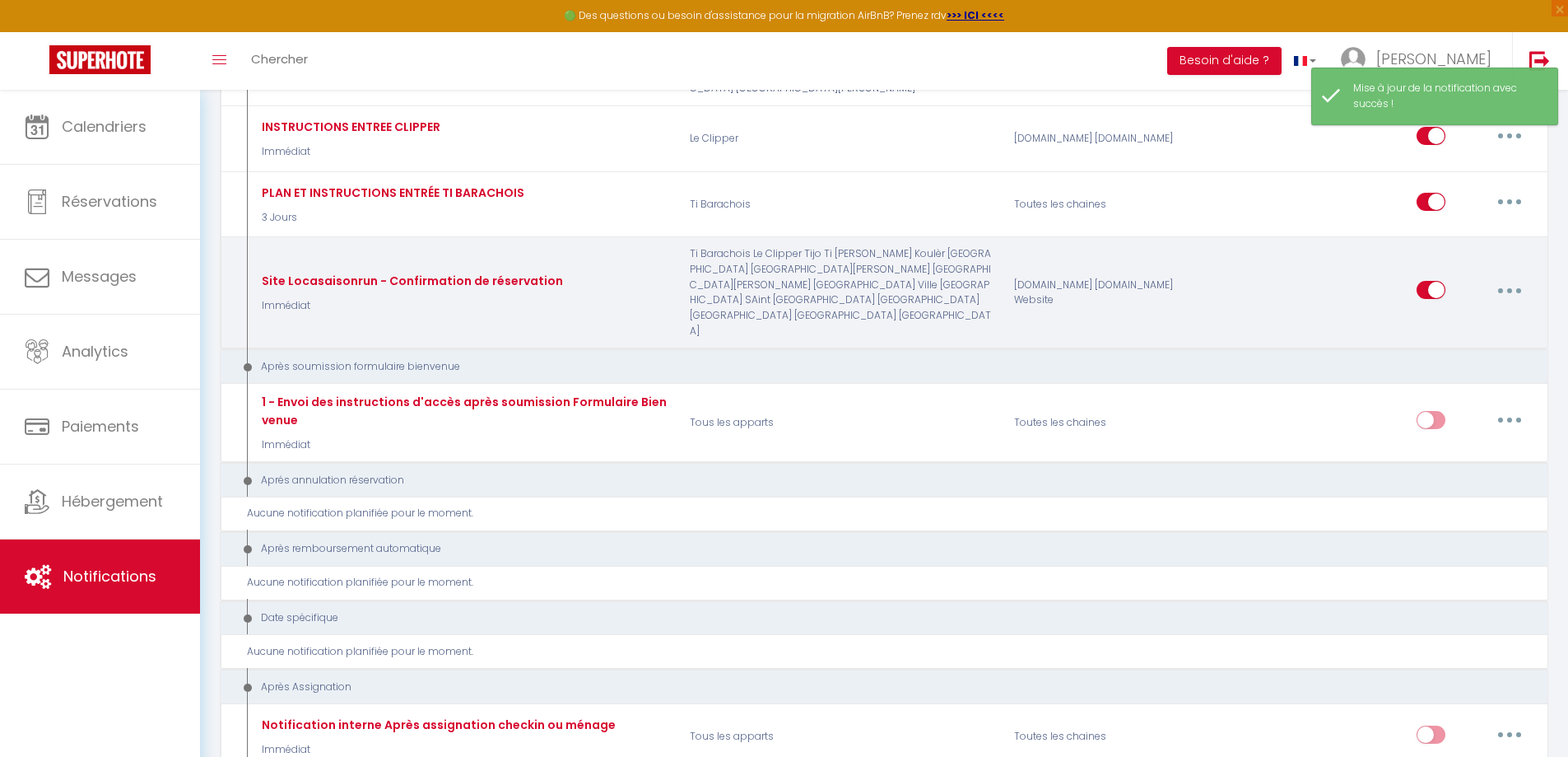
click at [1505, 303] on button "button" at bounding box center [1509, 289] width 46 height 26
click at [1443, 342] on link "Editer" at bounding box center [1467, 327] width 122 height 28
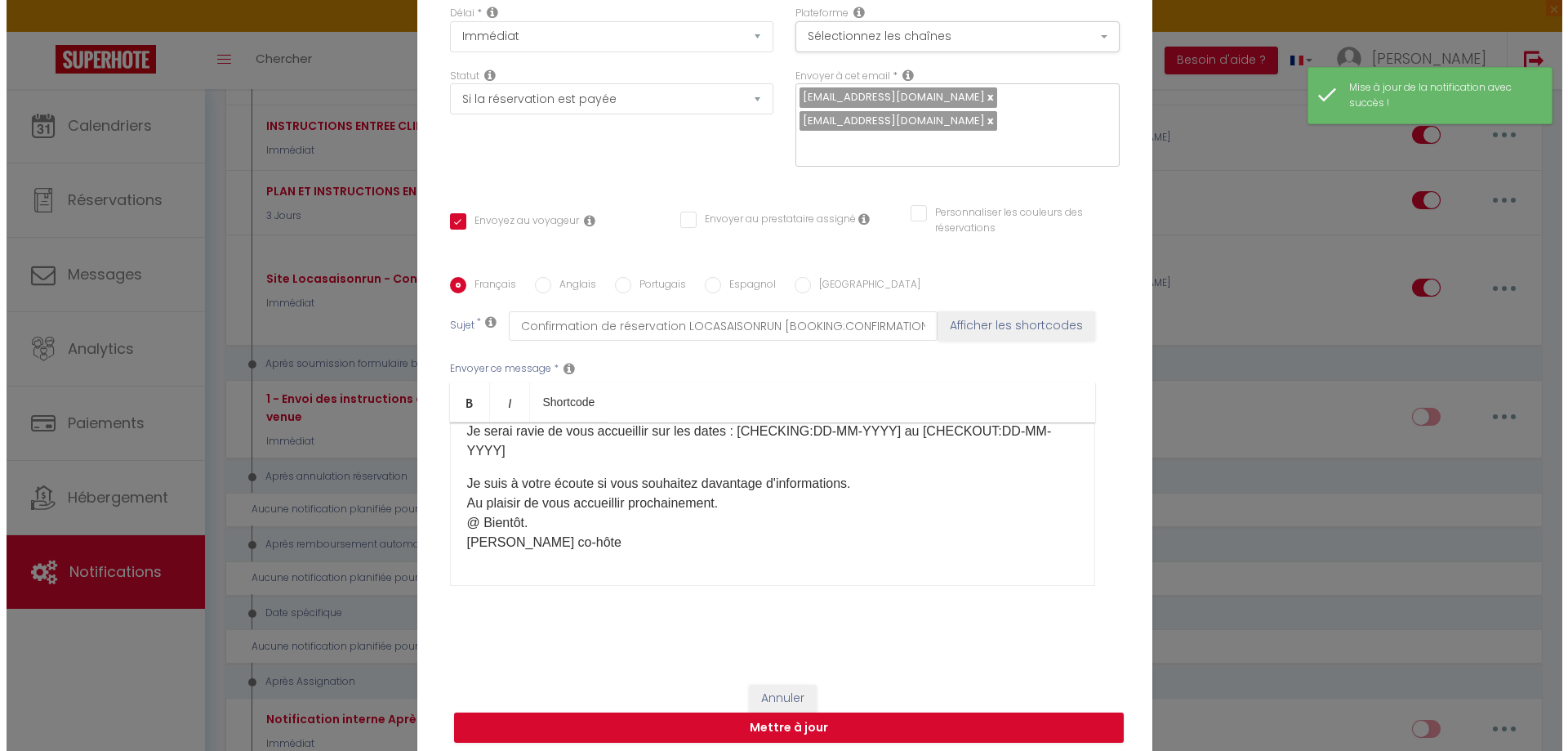
scroll to position [64, 0]
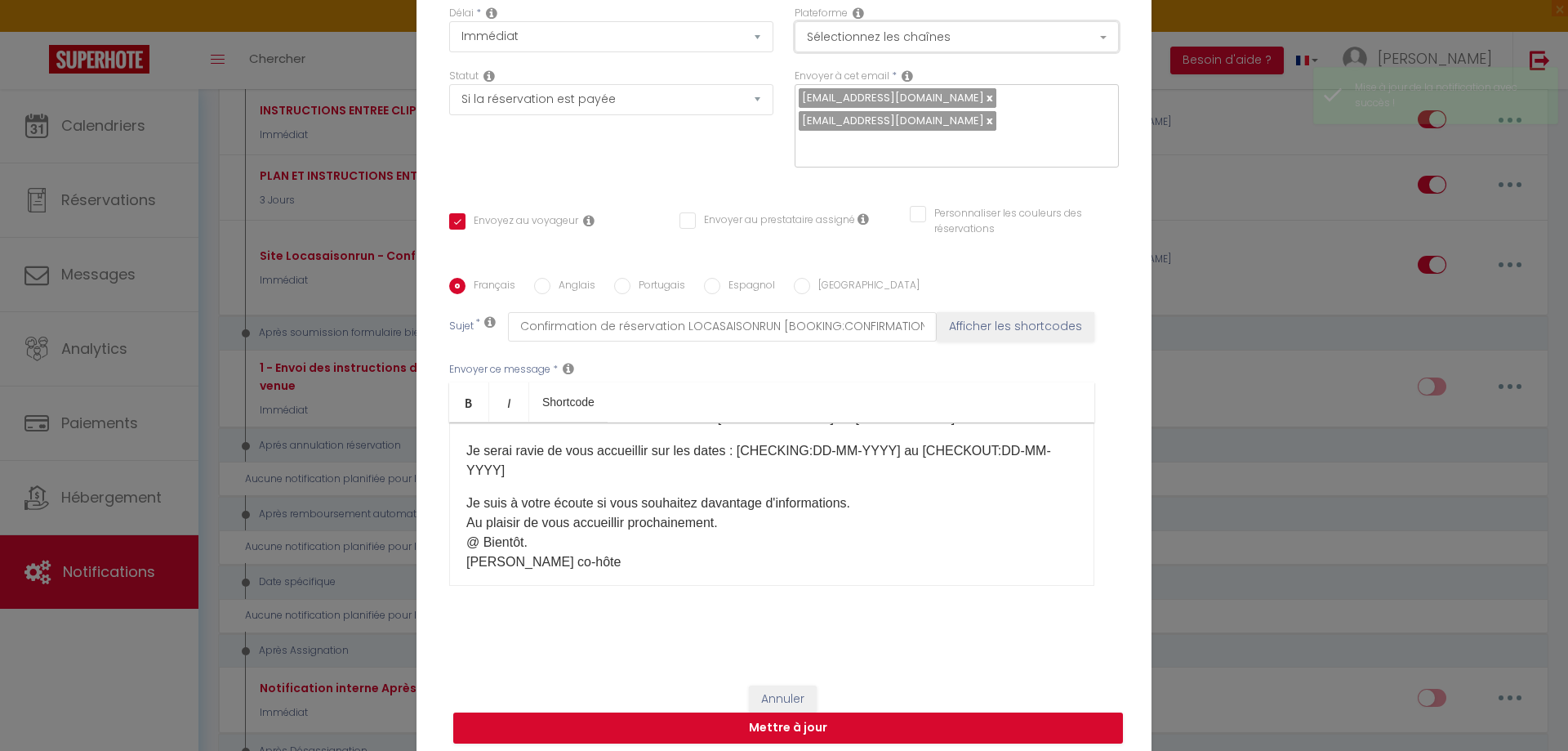
click at [838, 39] on button "Sélectionnez les chaînes" at bounding box center [957, 37] width 324 height 31
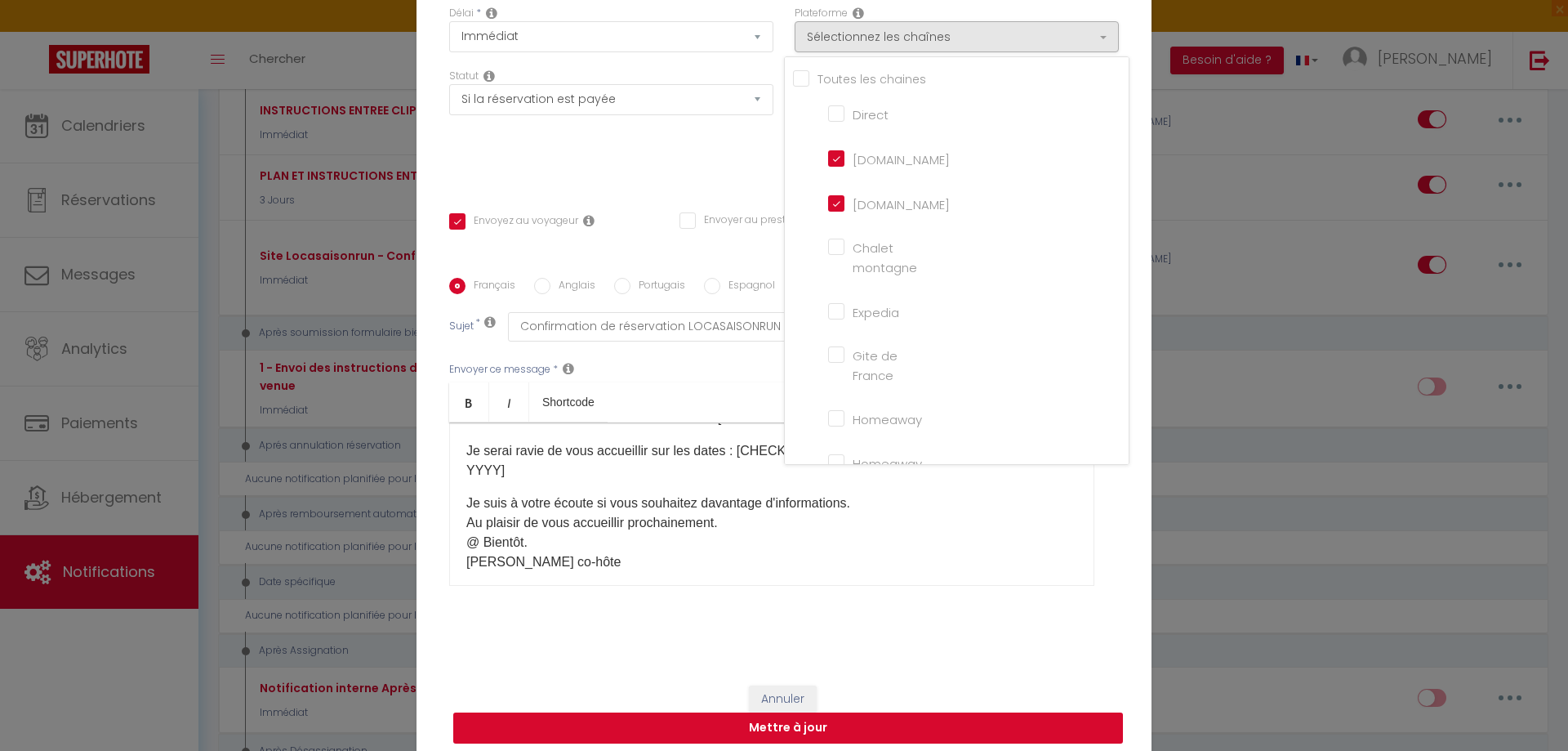
click at [841, 734] on button "Mettre à jour" at bounding box center [788, 727] width 669 height 31
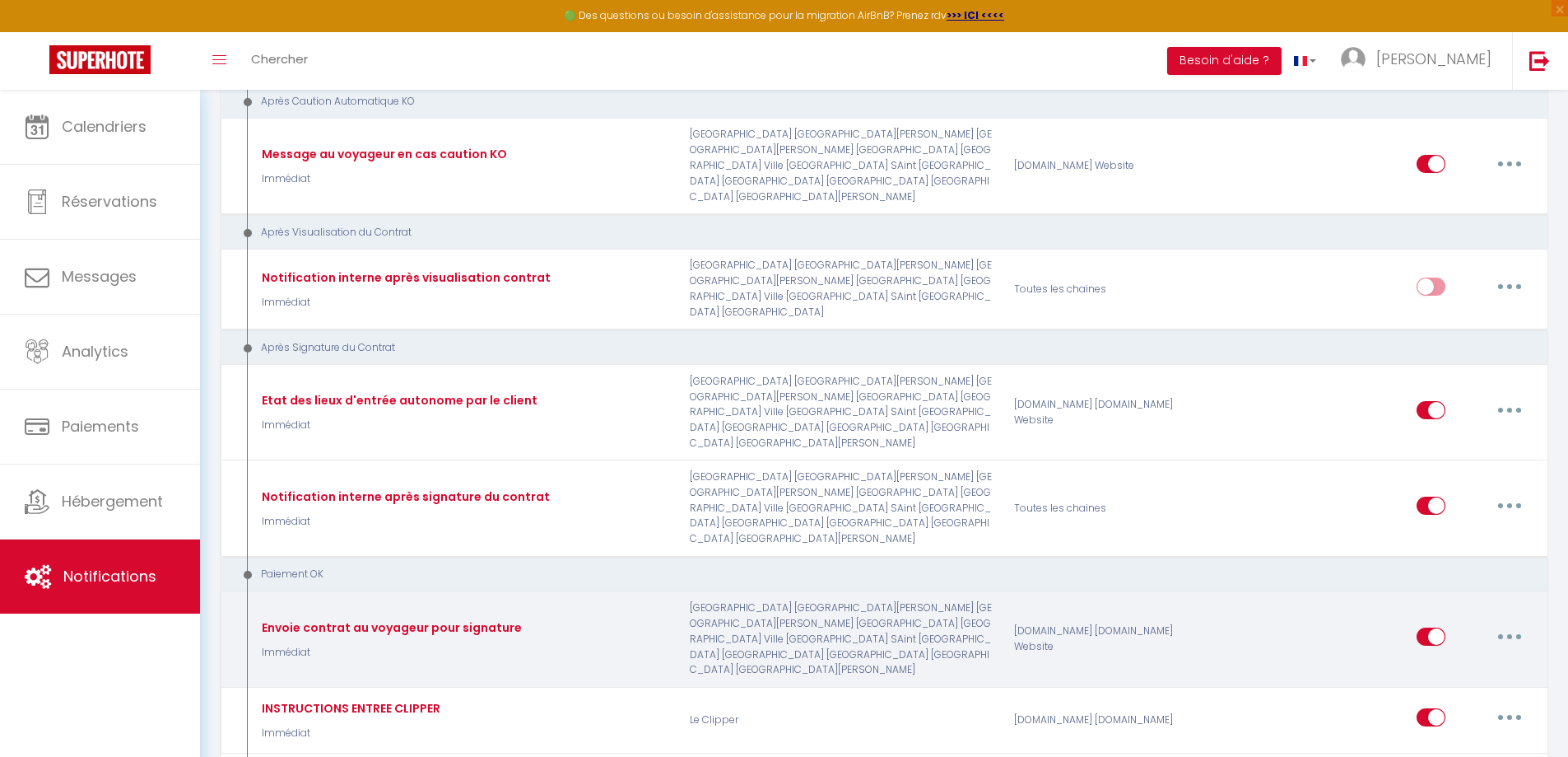
scroll to position [1558, 0]
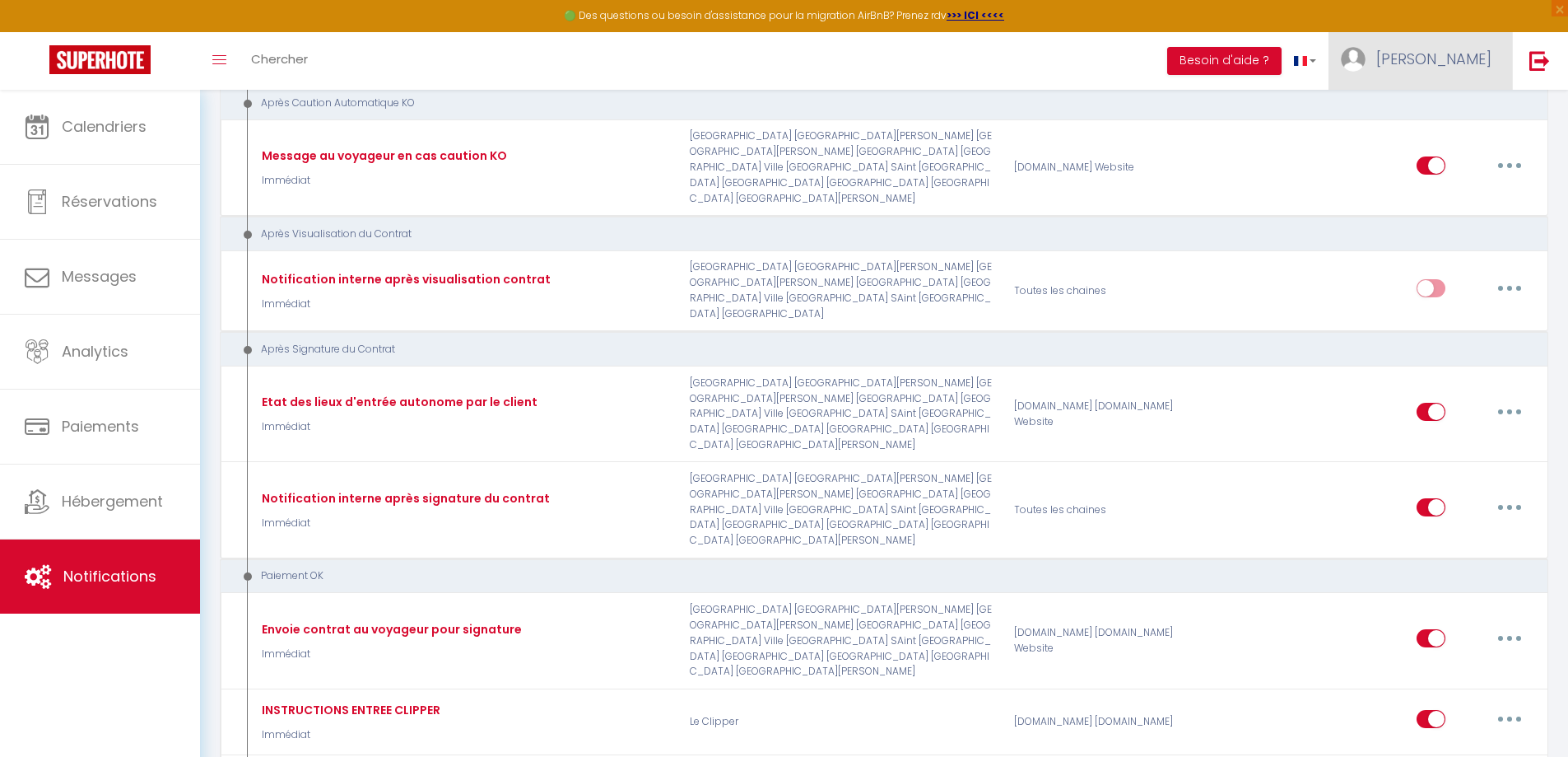
click at [1488, 54] on span "[PERSON_NAME]" at bounding box center [1434, 59] width 116 height 21
click at [1417, 145] on link "Équipe" at bounding box center [1447, 143] width 122 height 28
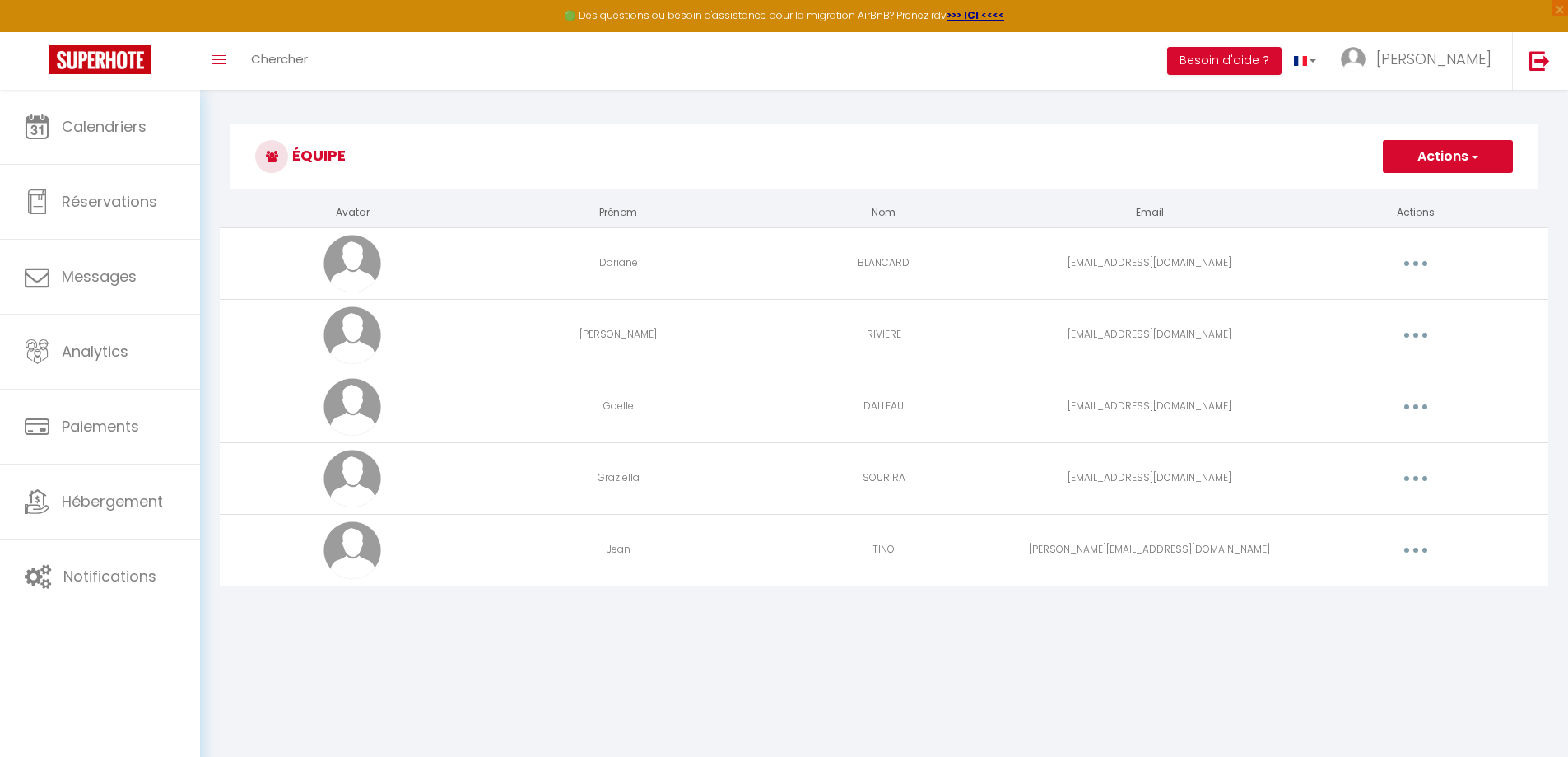
click at [1414, 258] on button "button" at bounding box center [1415, 263] width 46 height 26
click at [1348, 301] on link "Editer" at bounding box center [1373, 301] width 122 height 28
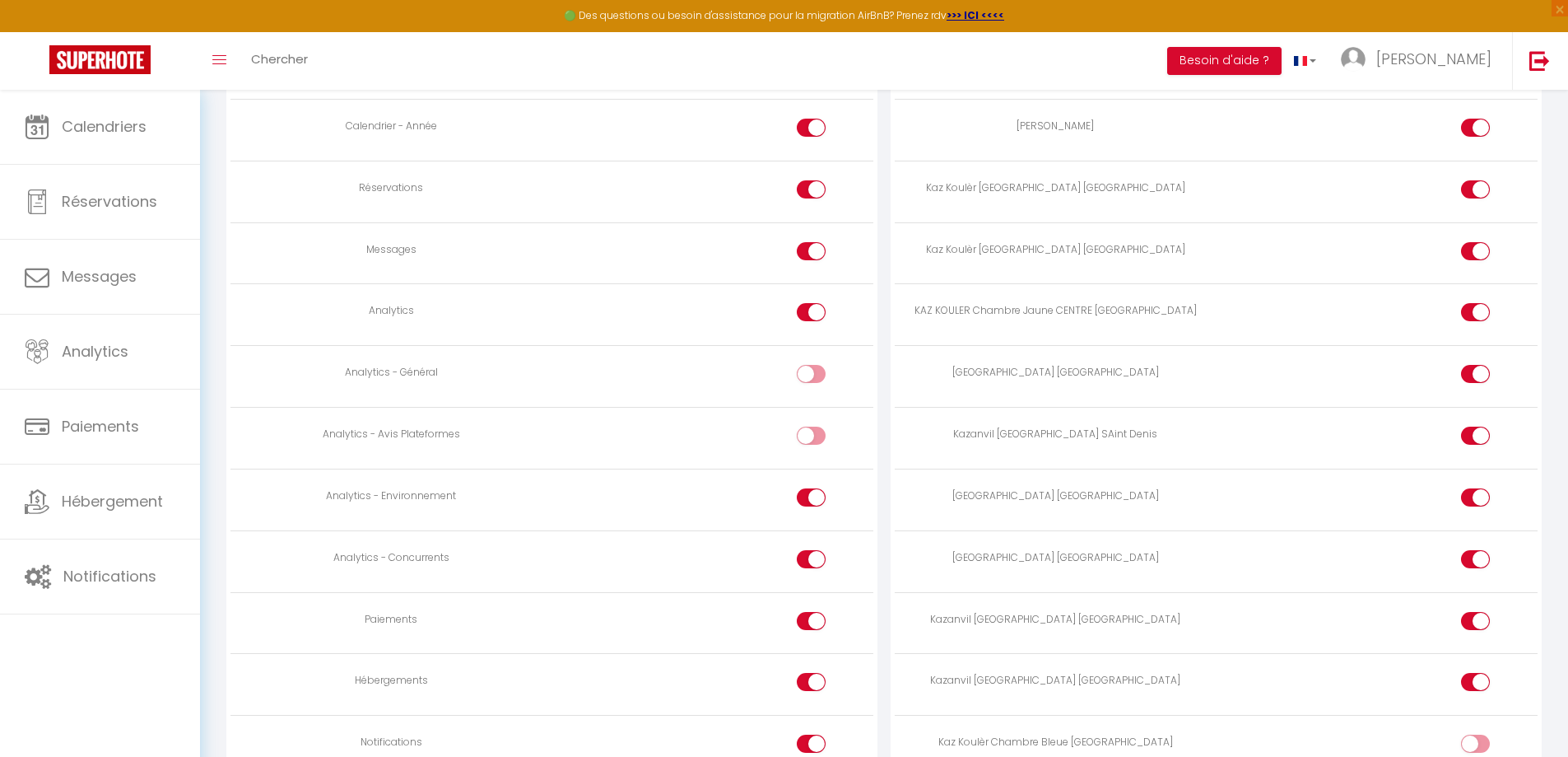
scroll to position [1345, 0]
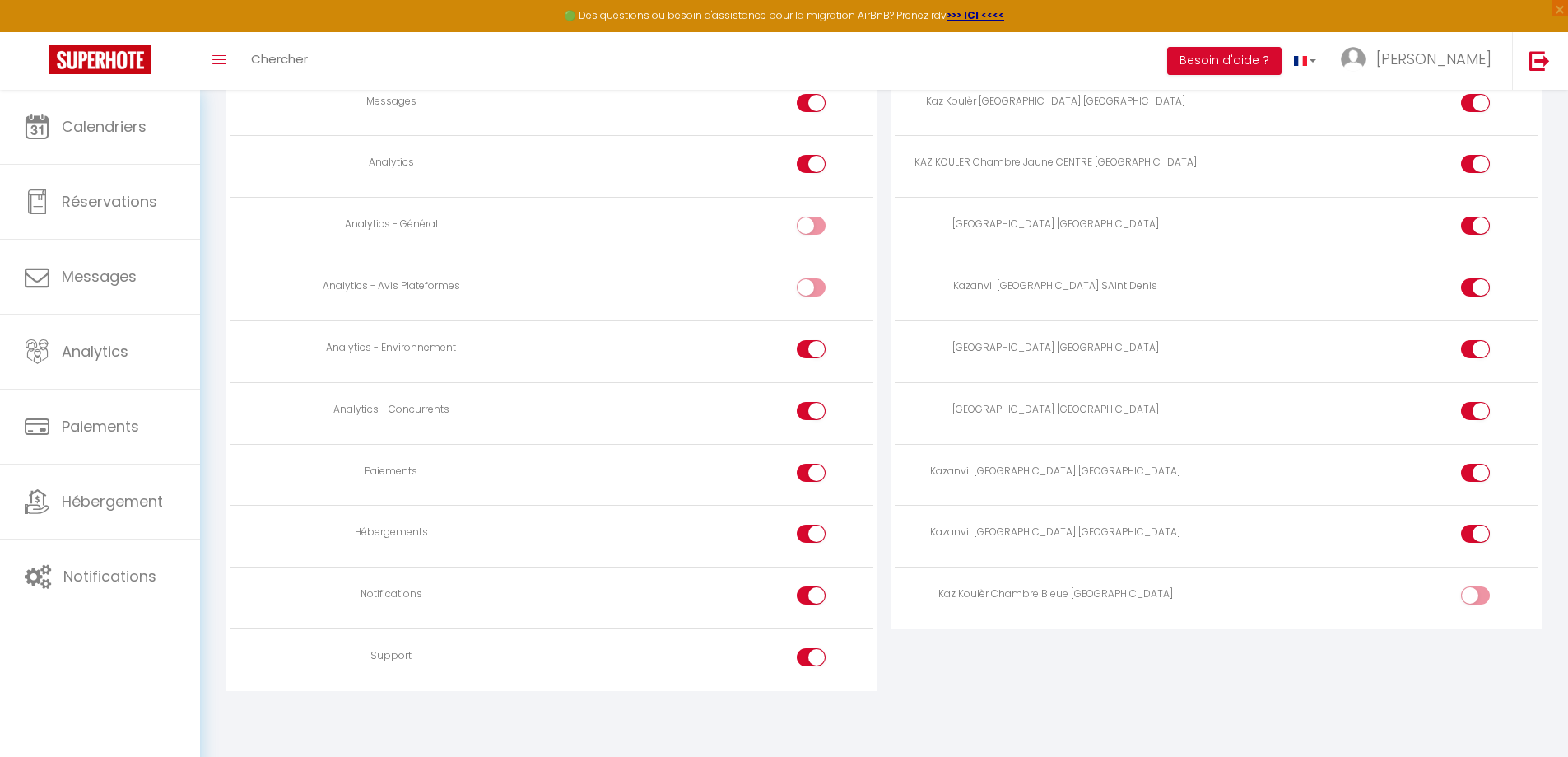
click at [1479, 594] on input "checkbox" at bounding box center [1489, 598] width 28 height 24
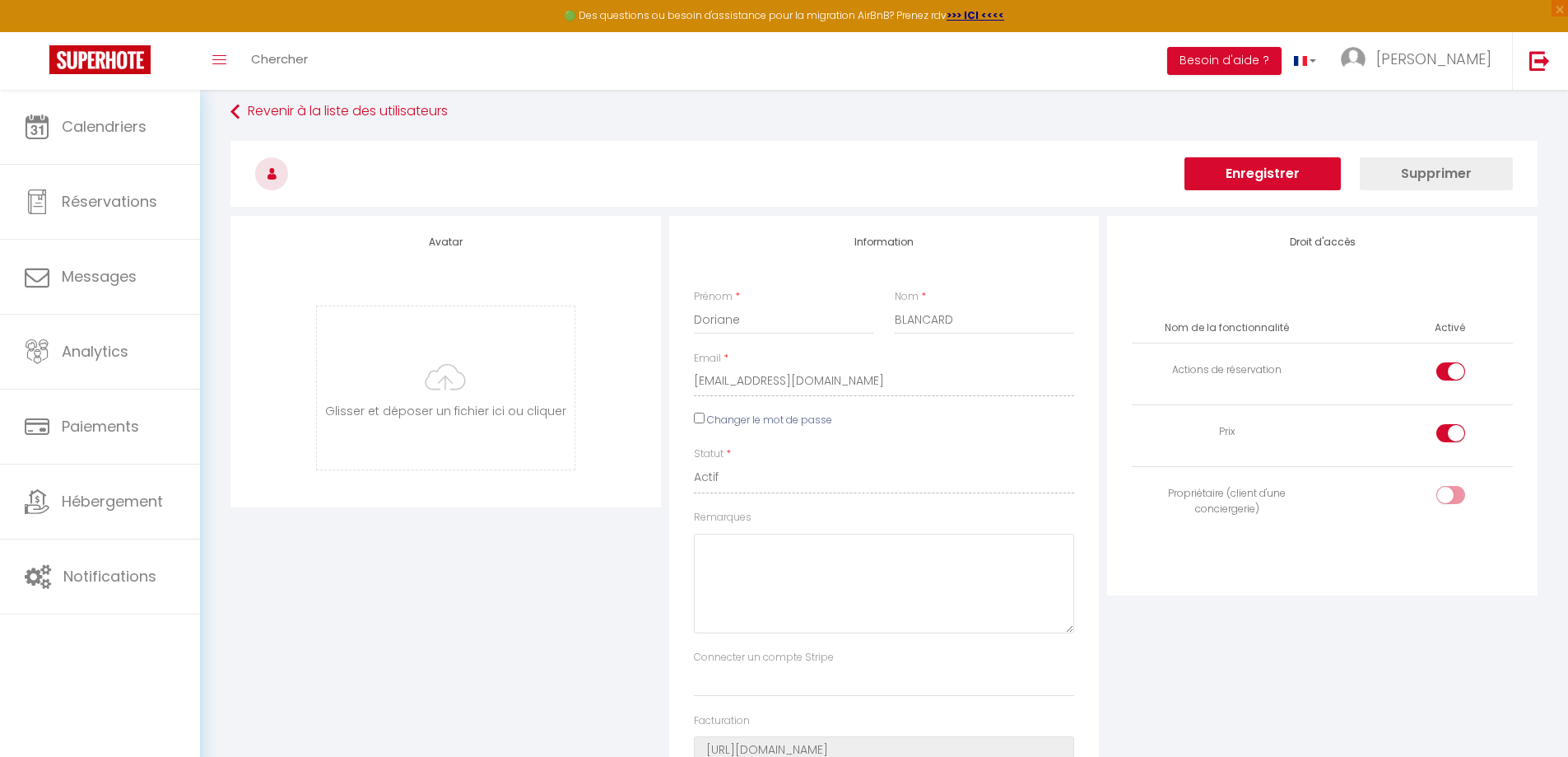
scroll to position [0, 0]
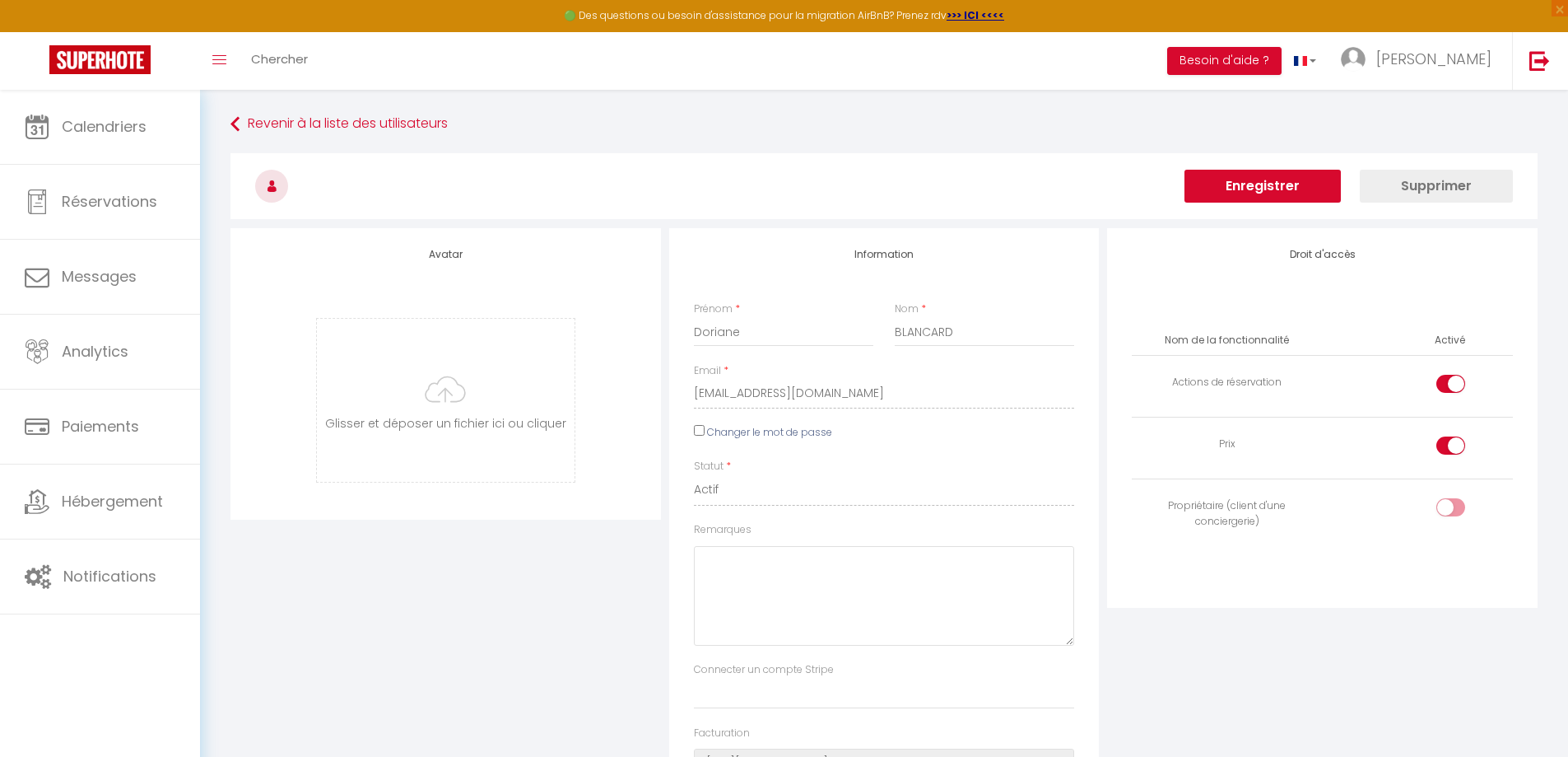
click at [1265, 196] on button "Enregistrer" at bounding box center [1262, 186] width 157 height 33
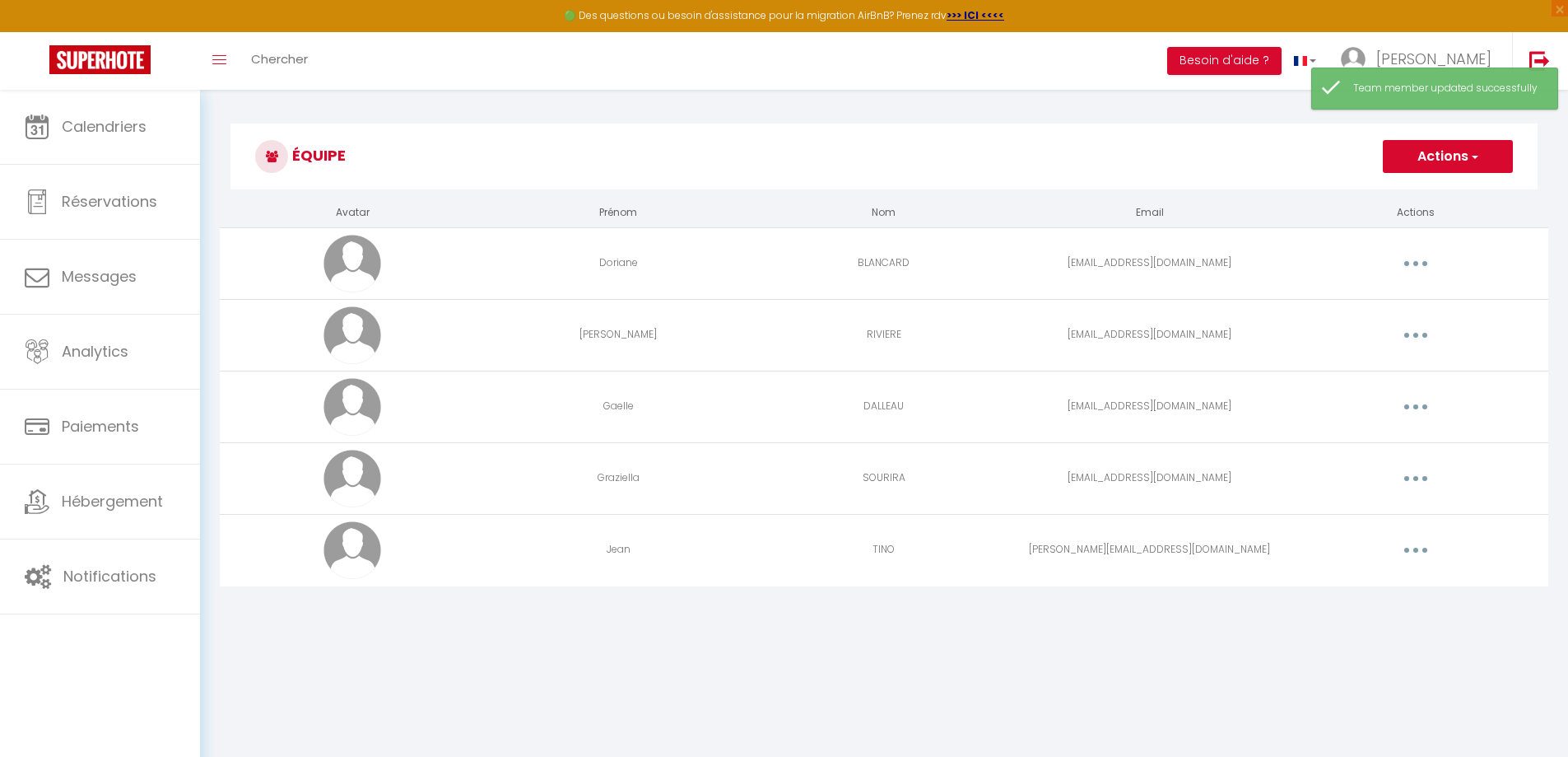
click at [1421, 548] on button "button" at bounding box center [1415, 549] width 46 height 26
click at [1339, 584] on link "Editer" at bounding box center [1373, 587] width 122 height 28
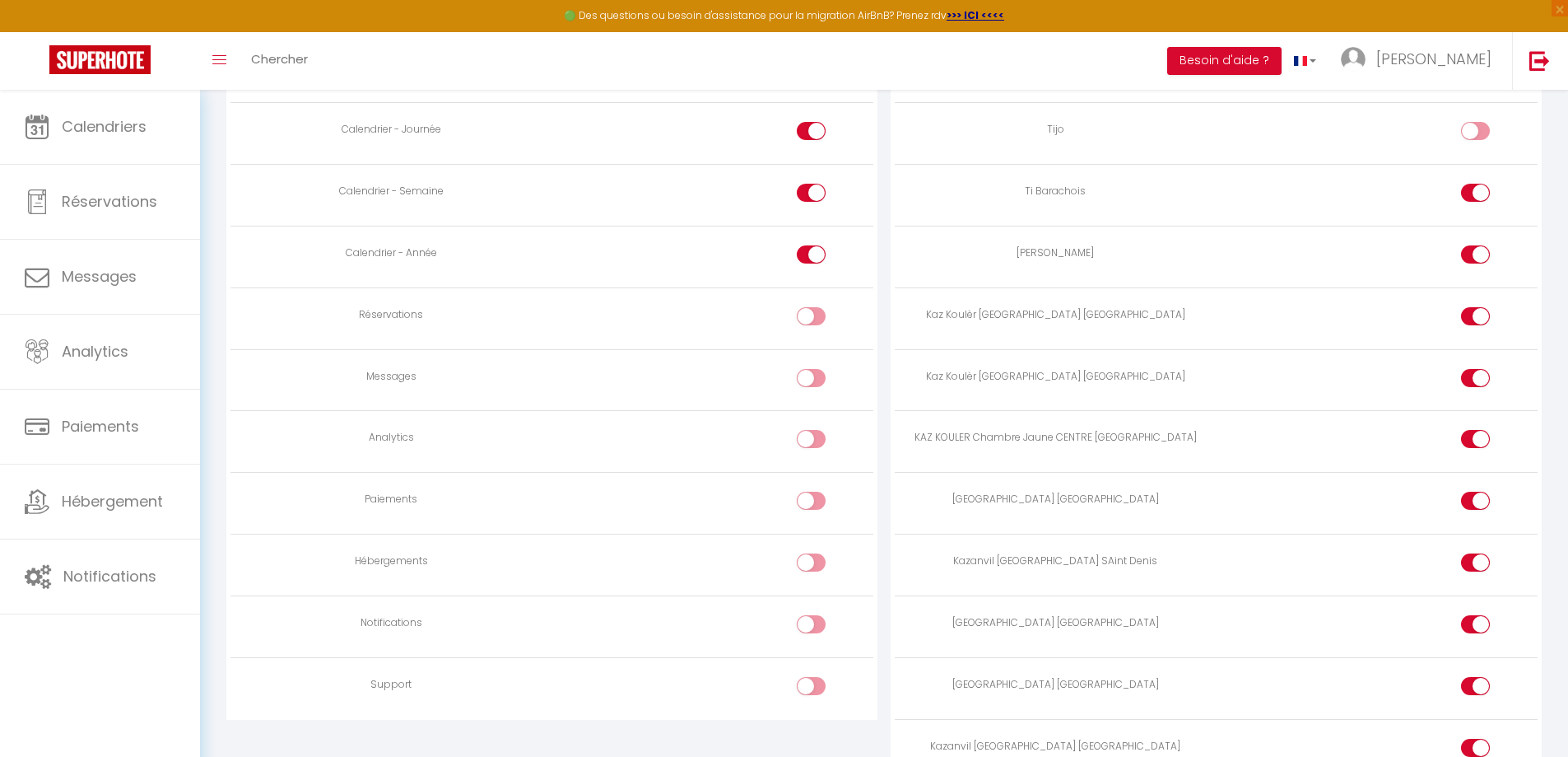
scroll to position [1284, 0]
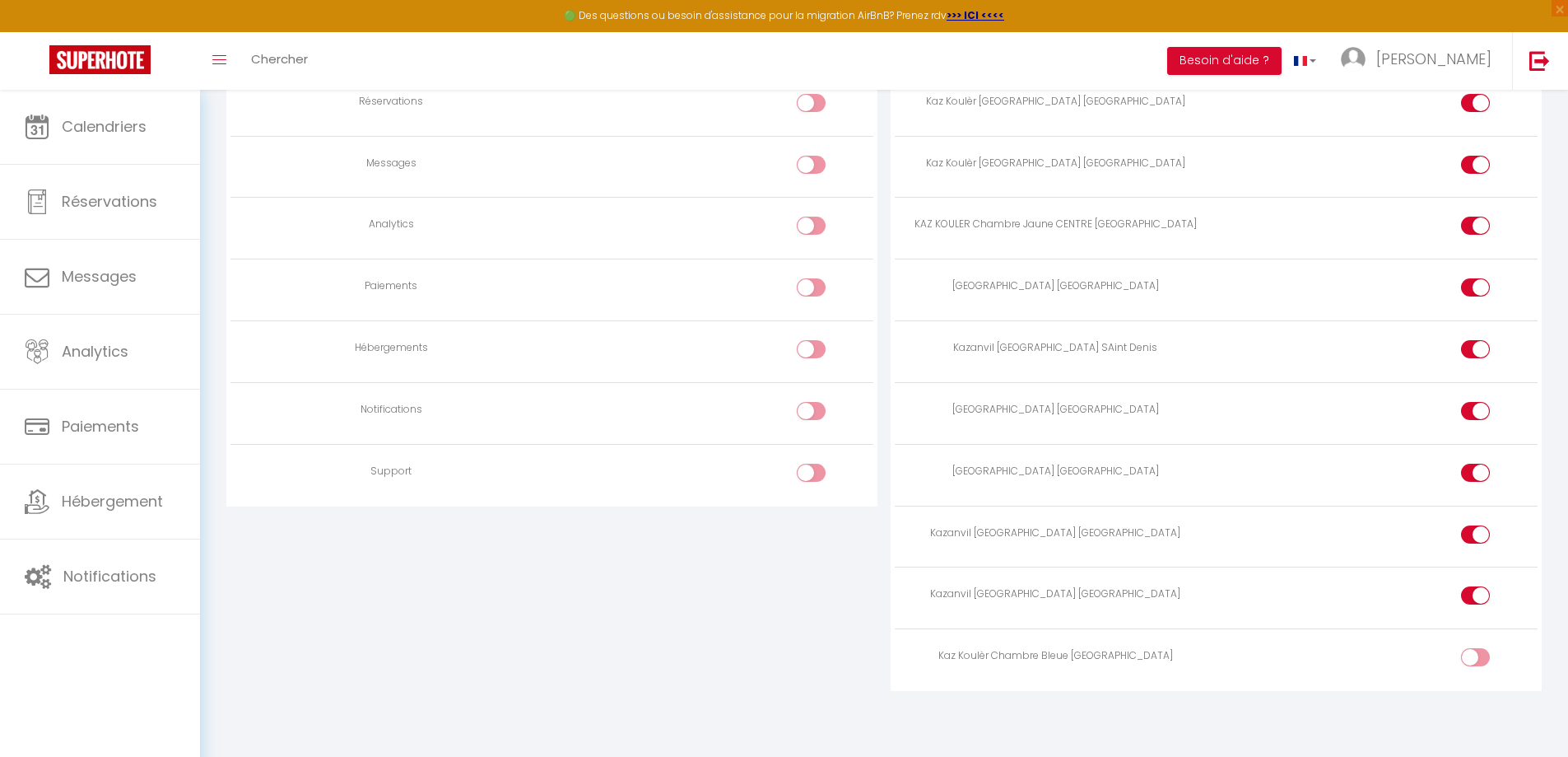
click at [1457, 652] on td at bounding box center [1376, 660] width 321 height 62
click at [1465, 653] on div at bounding box center [1475, 657] width 28 height 18
click at [1475, 653] on input "checkbox" at bounding box center [1489, 660] width 28 height 24
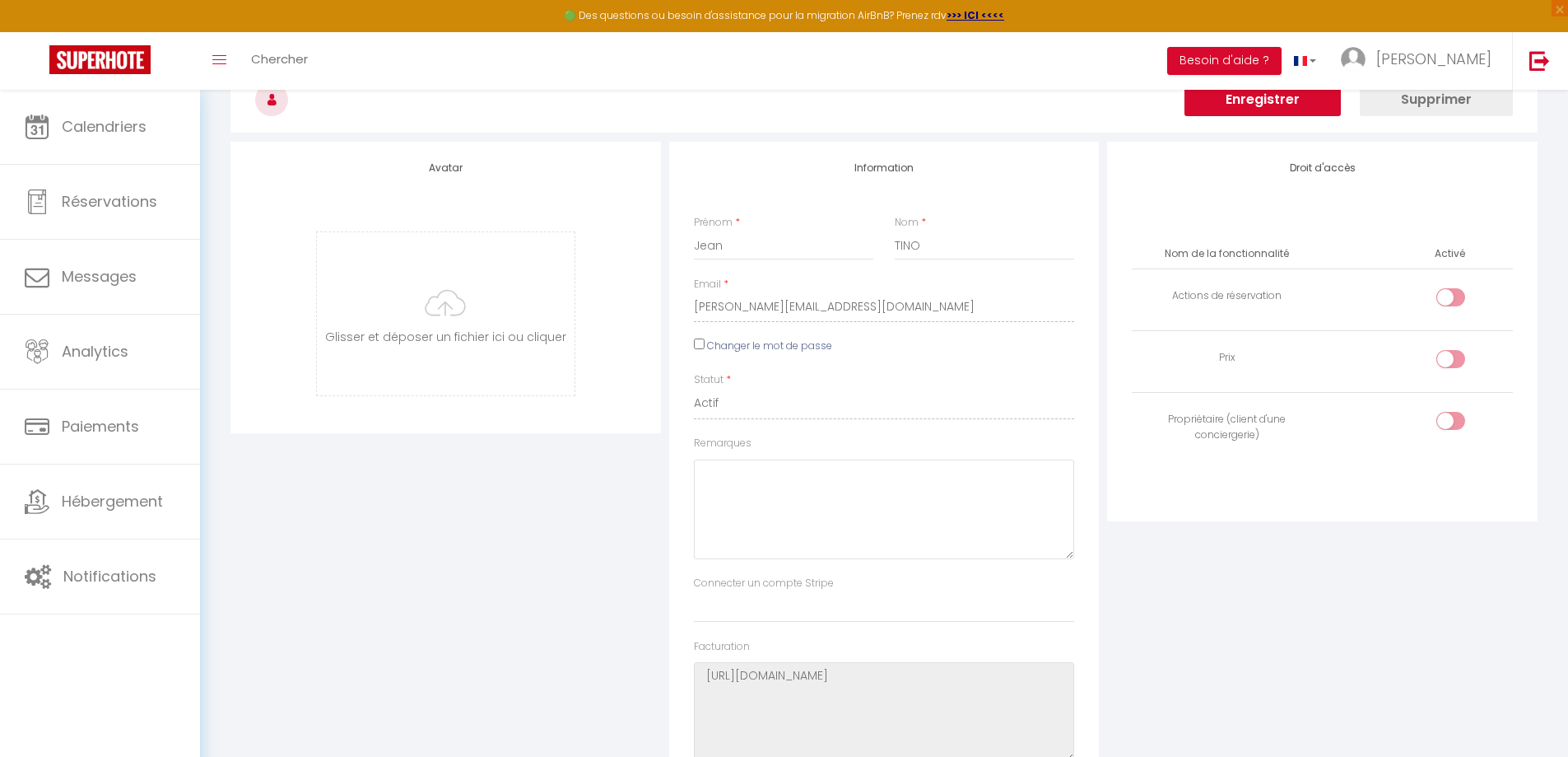
scroll to position [49, 0]
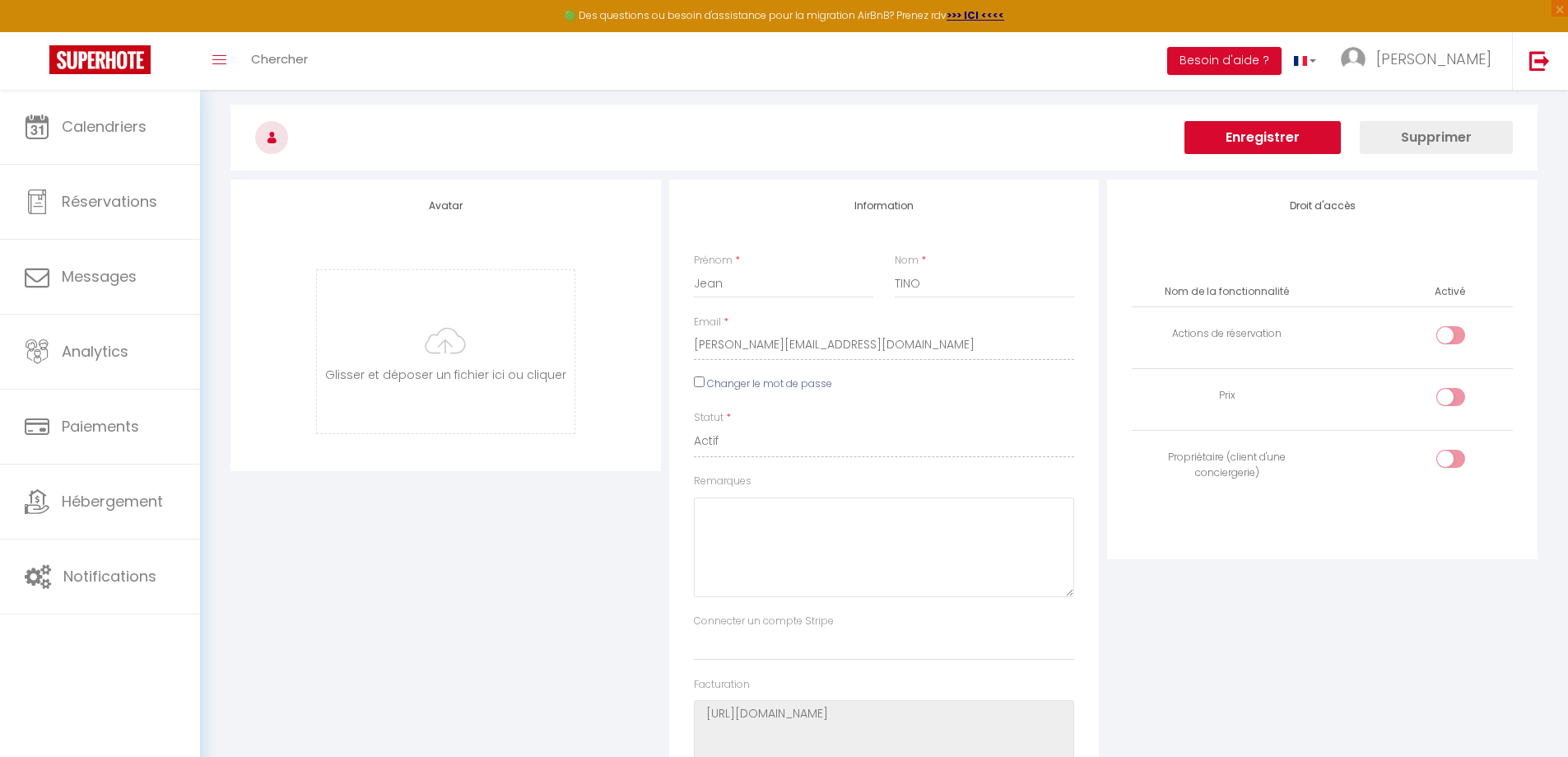
click at [1285, 144] on button "Enregistrer" at bounding box center [1262, 137] width 157 height 33
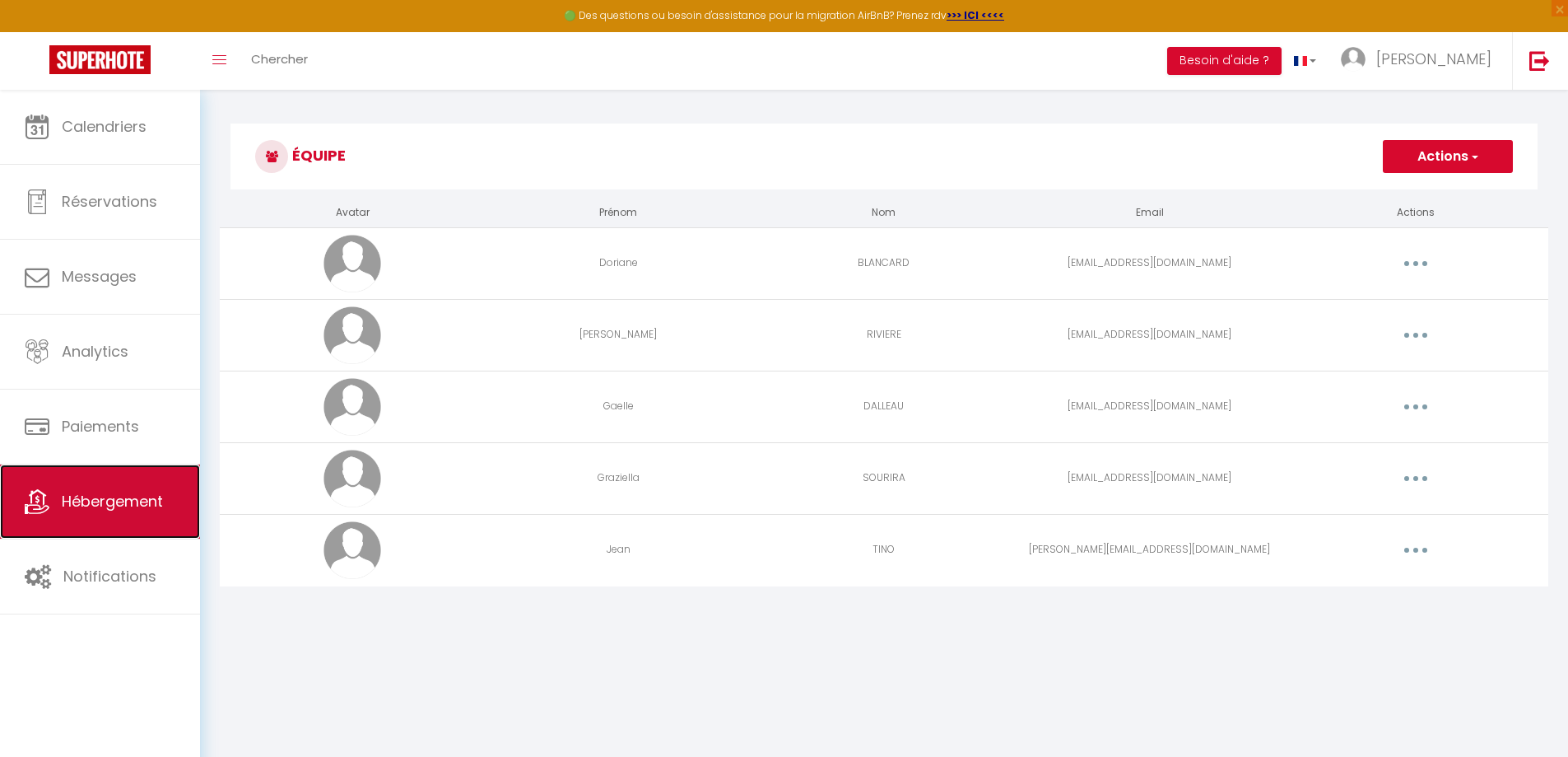
click at [106, 502] on span "Hébergement" at bounding box center [112, 501] width 101 height 21
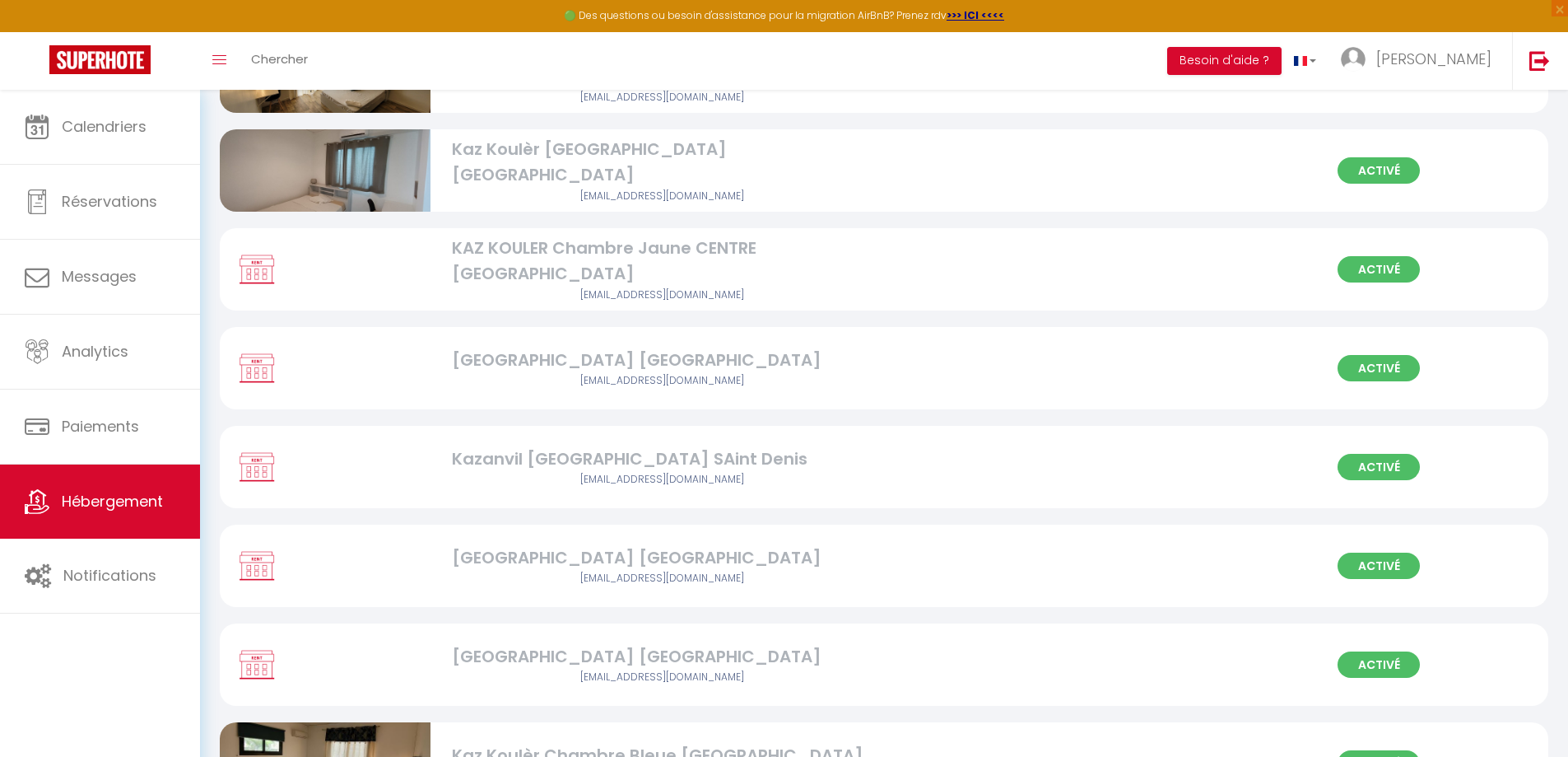
scroll to position [857, 0]
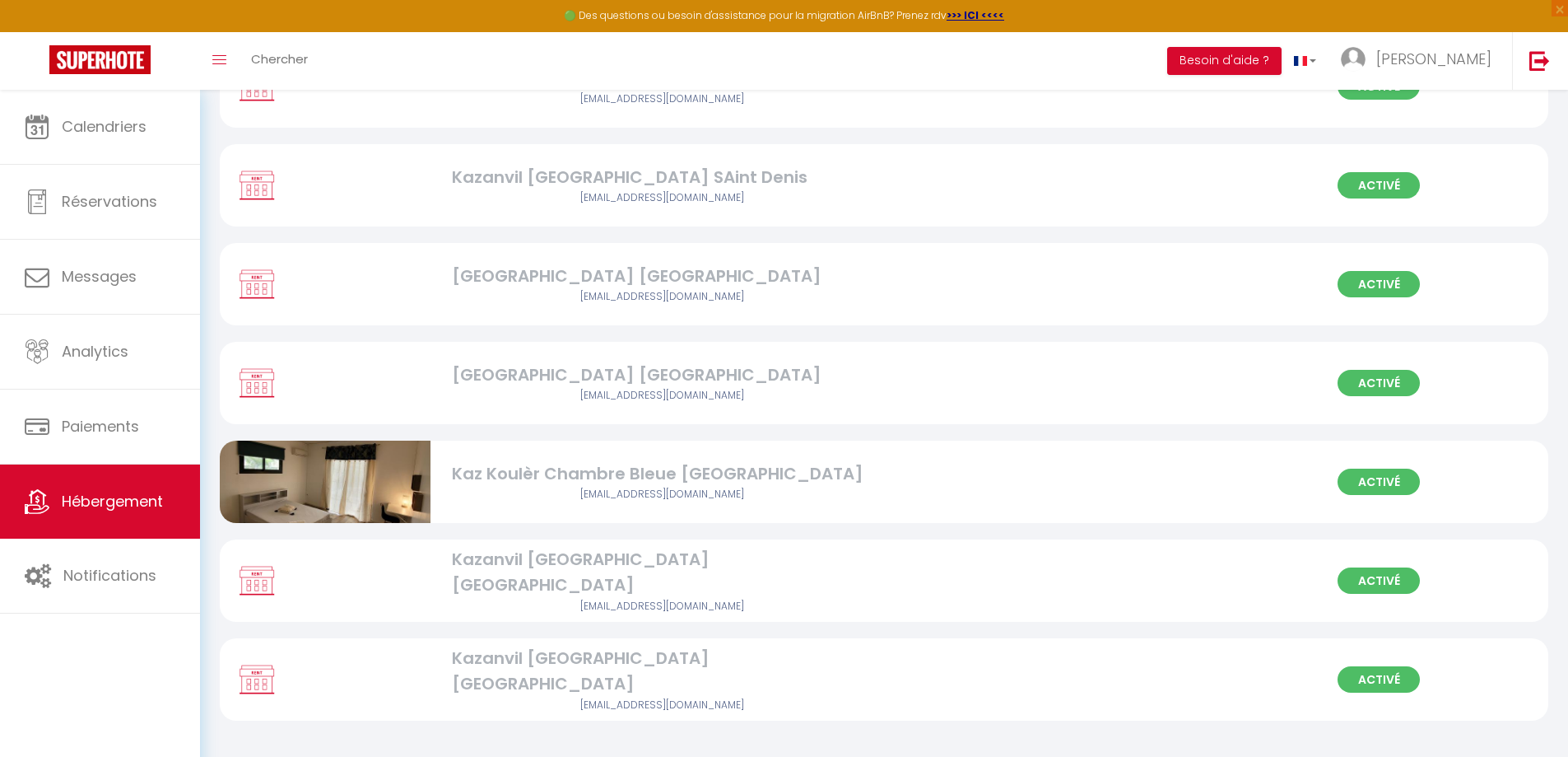
click at [614, 471] on div "Kaz Koulèr Chambre Bleue [GEOGRAPHIC_DATA]" at bounding box center [662, 474] width 421 height 25
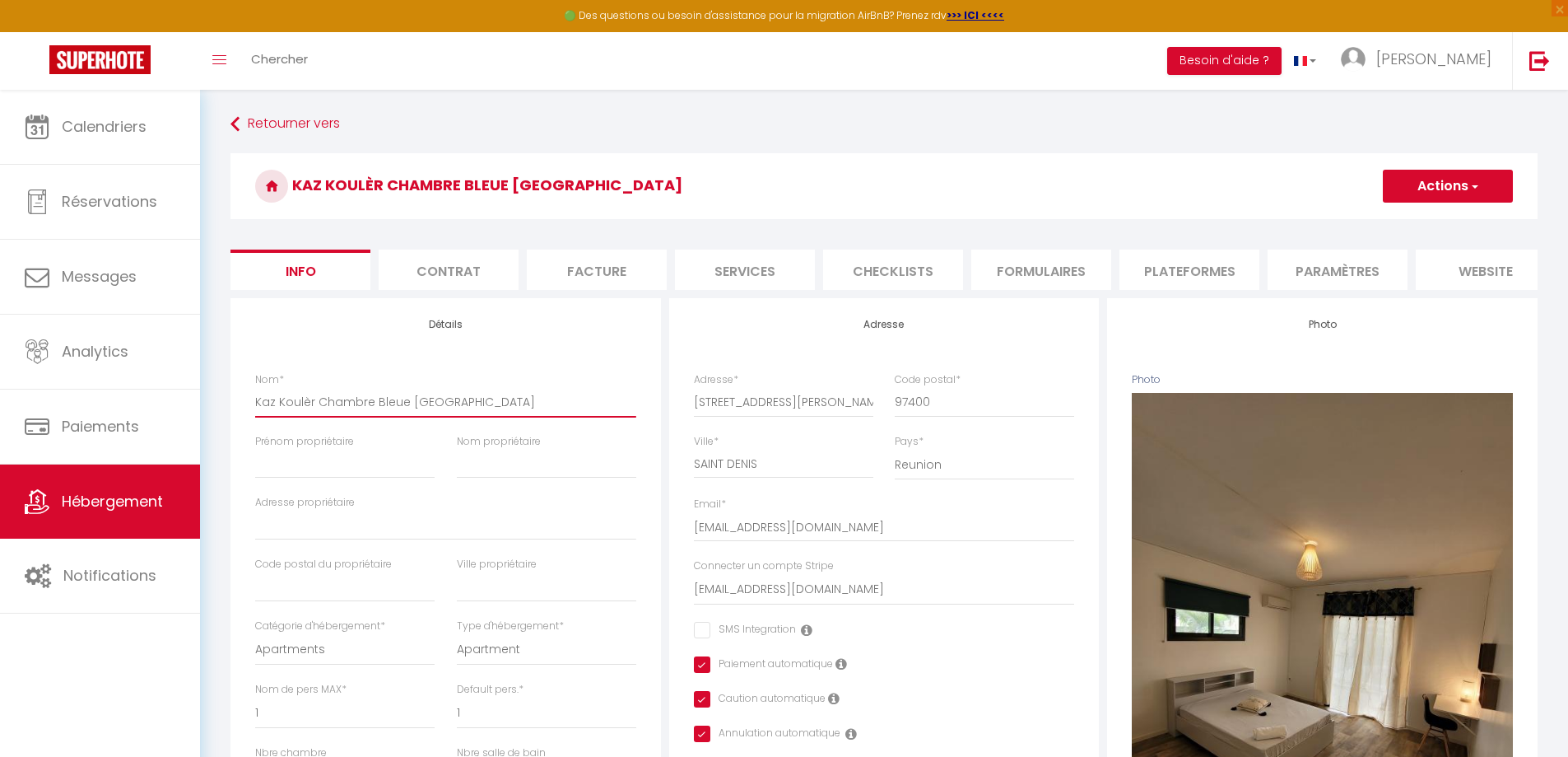
click at [510, 416] on input "Kaz Koulèr Chambre Bleue [GEOGRAPHIC_DATA]" at bounding box center [445, 401] width 381 height 29
click at [405, 414] on input "Kaz Koulèr Chambre Bleue SAINTE DENIS" at bounding box center [445, 401] width 381 height 29
paste input "CENTRE"
click at [1205, 271] on li "Plateformes" at bounding box center [1189, 270] width 140 height 40
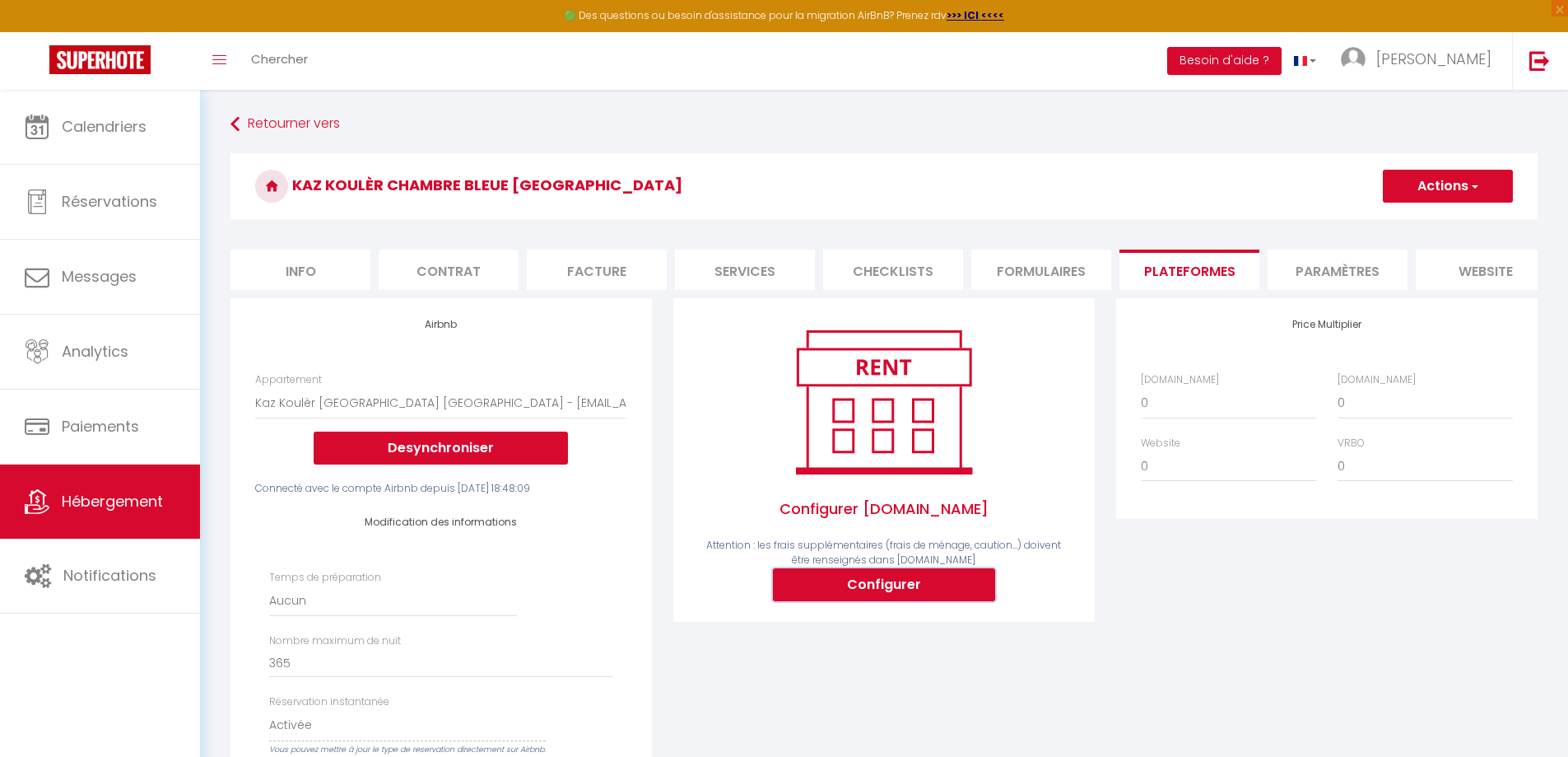
click at [855, 601] on button "Configurer" at bounding box center [883, 584] width 222 height 33
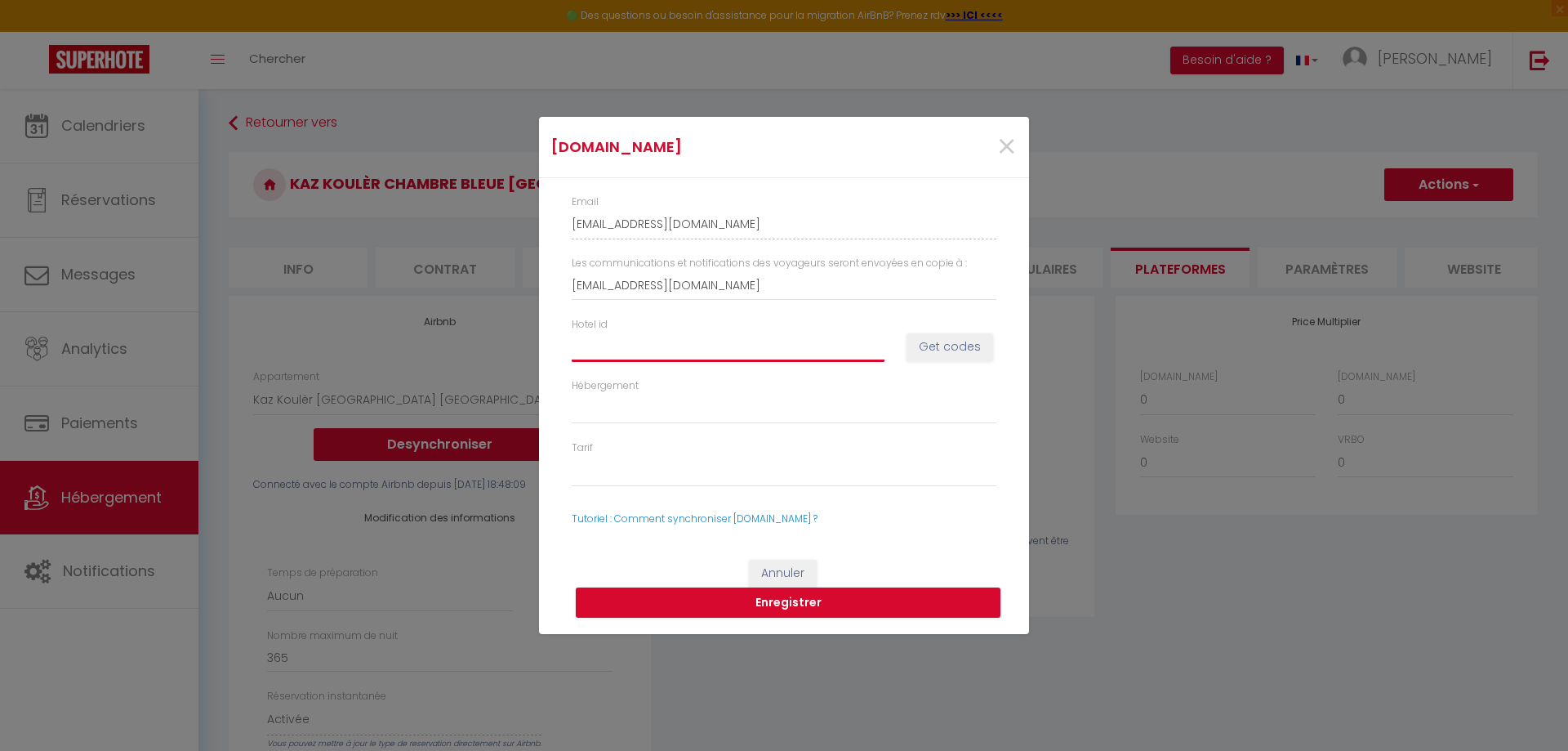
click at [669, 348] on input "Hotel id" at bounding box center [728, 346] width 313 height 29
click at [942, 340] on button "Get codes" at bounding box center [949, 346] width 86 height 27
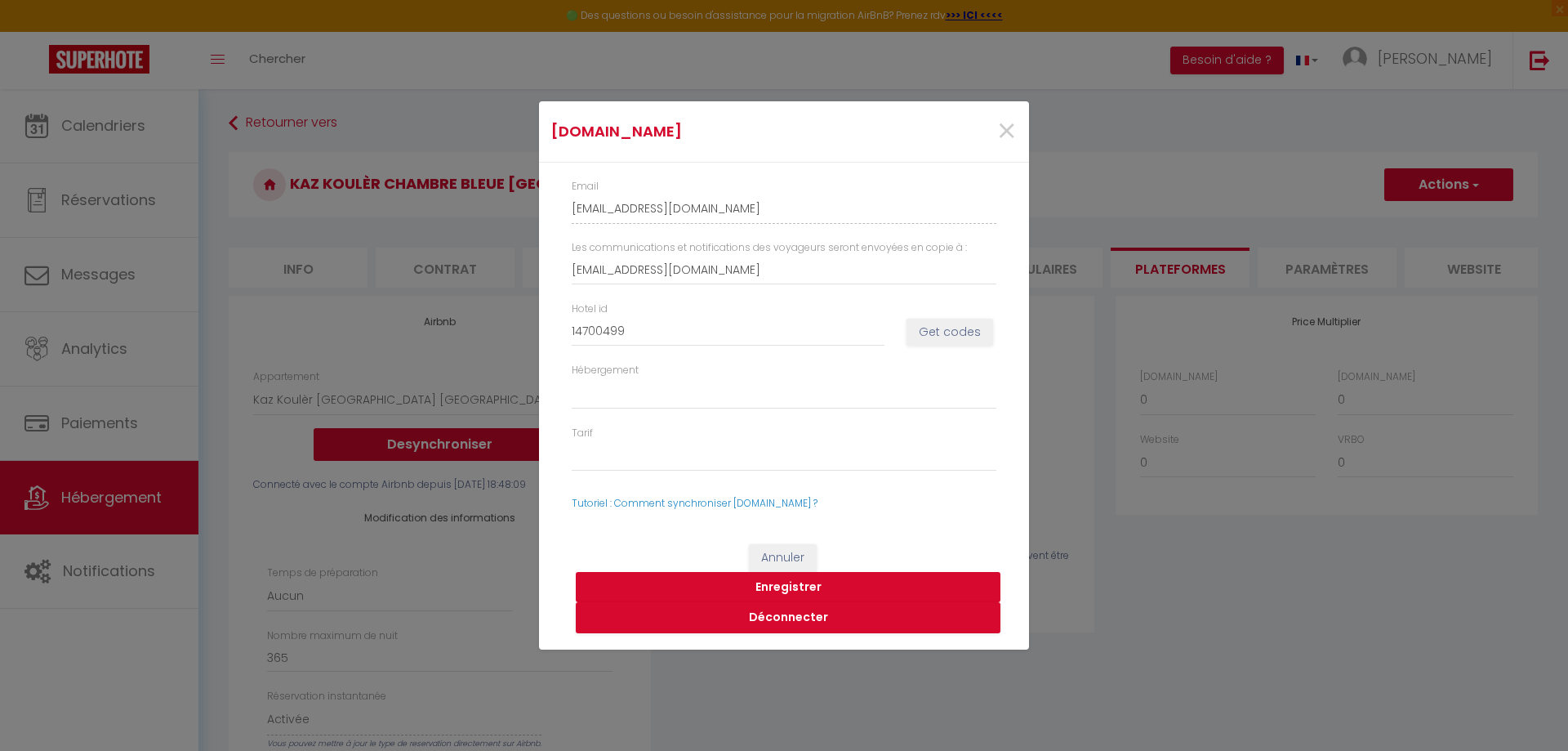
click at [763, 588] on button "Enregistrer" at bounding box center [787, 587] width 424 height 31
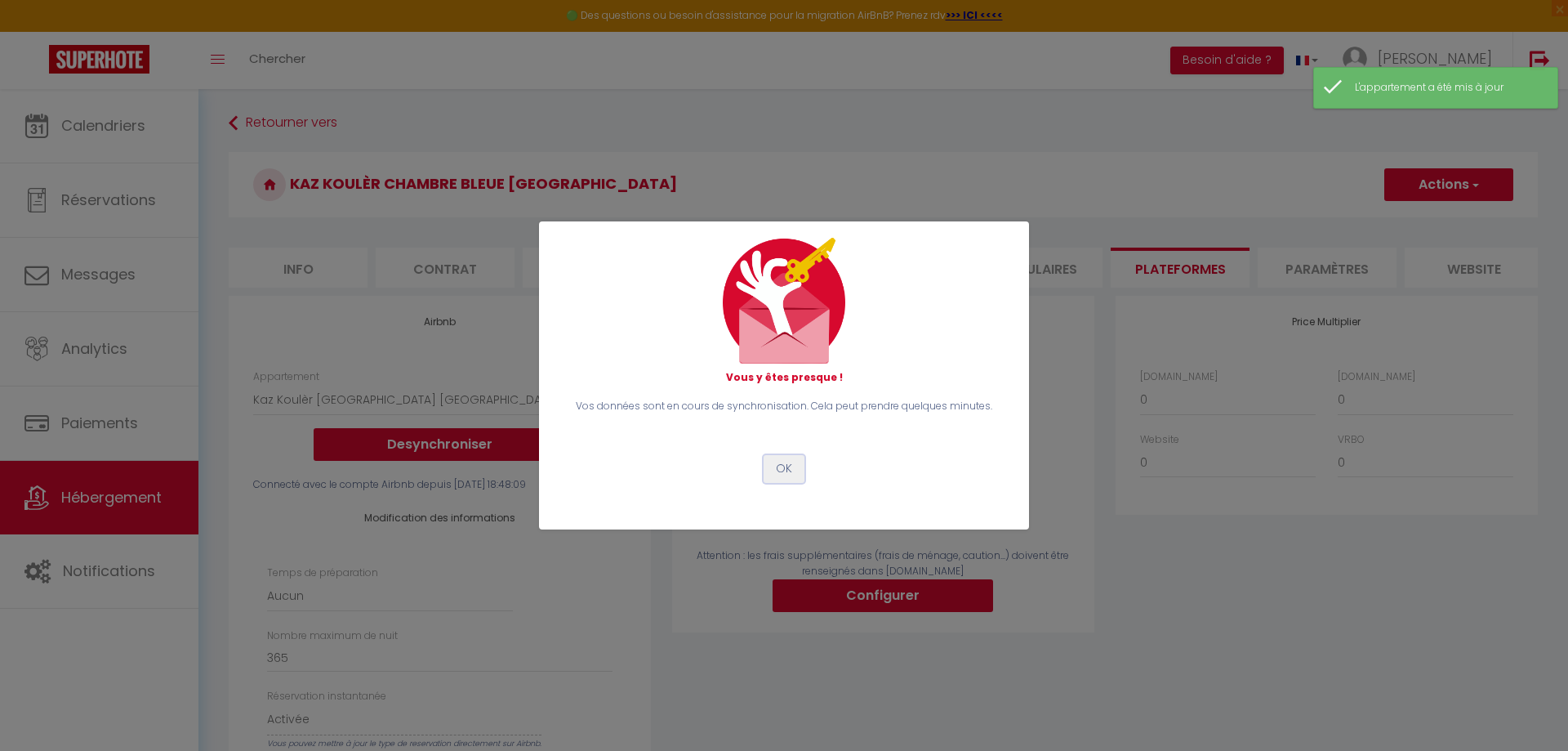
click at [782, 470] on button "OK" at bounding box center [783, 469] width 41 height 27
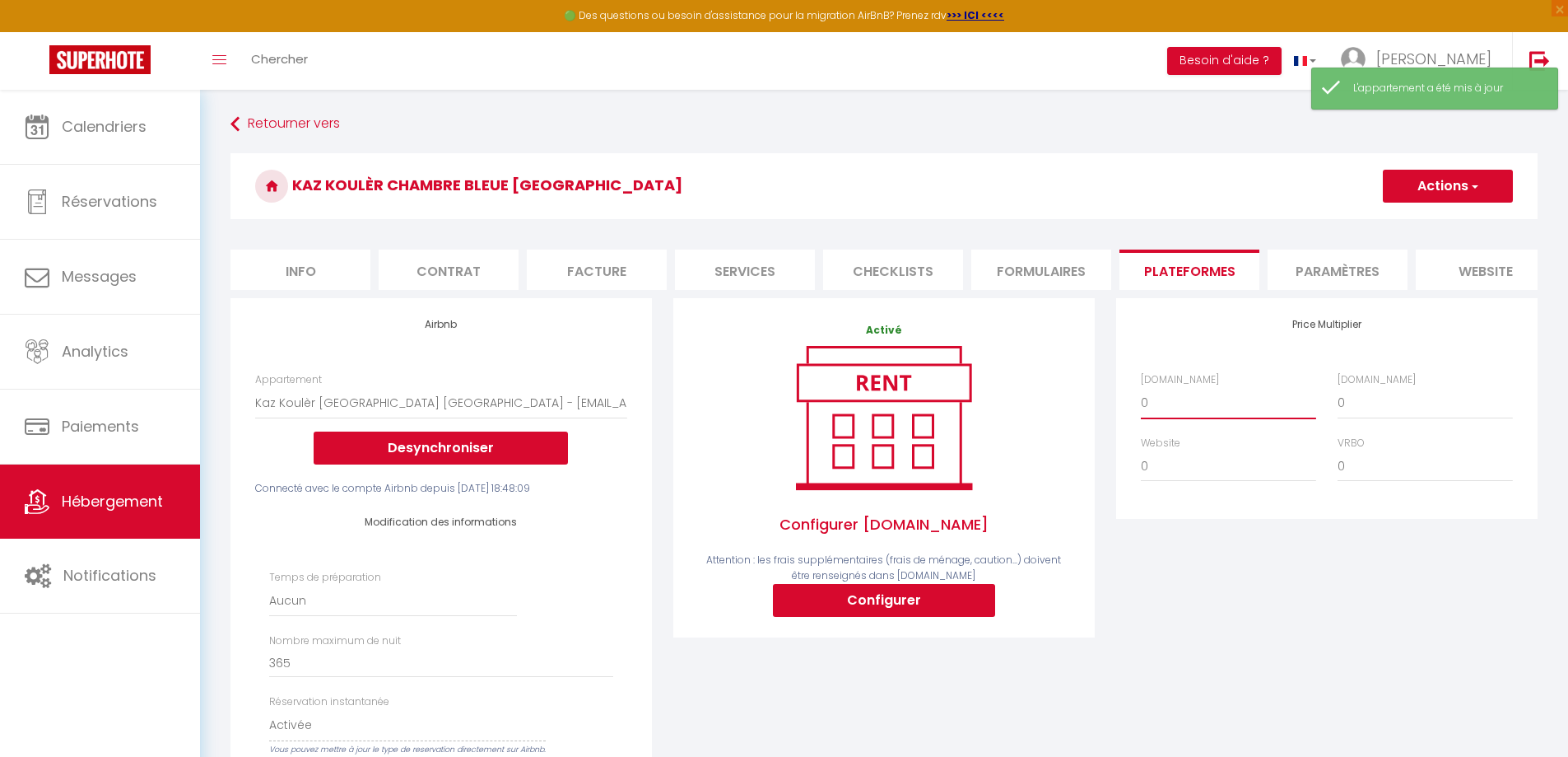
drag, startPoint x: 1177, startPoint y: 410, endPoint x: 1092, endPoint y: 413, distance: 85.1
click at [1141, 399] on select "0 + 1 % + 2 % + 3 % + 4 % + 5 % + 6 % + 7 % + 8 % + 9 %" at bounding box center [1228, 402] width 175 height 31
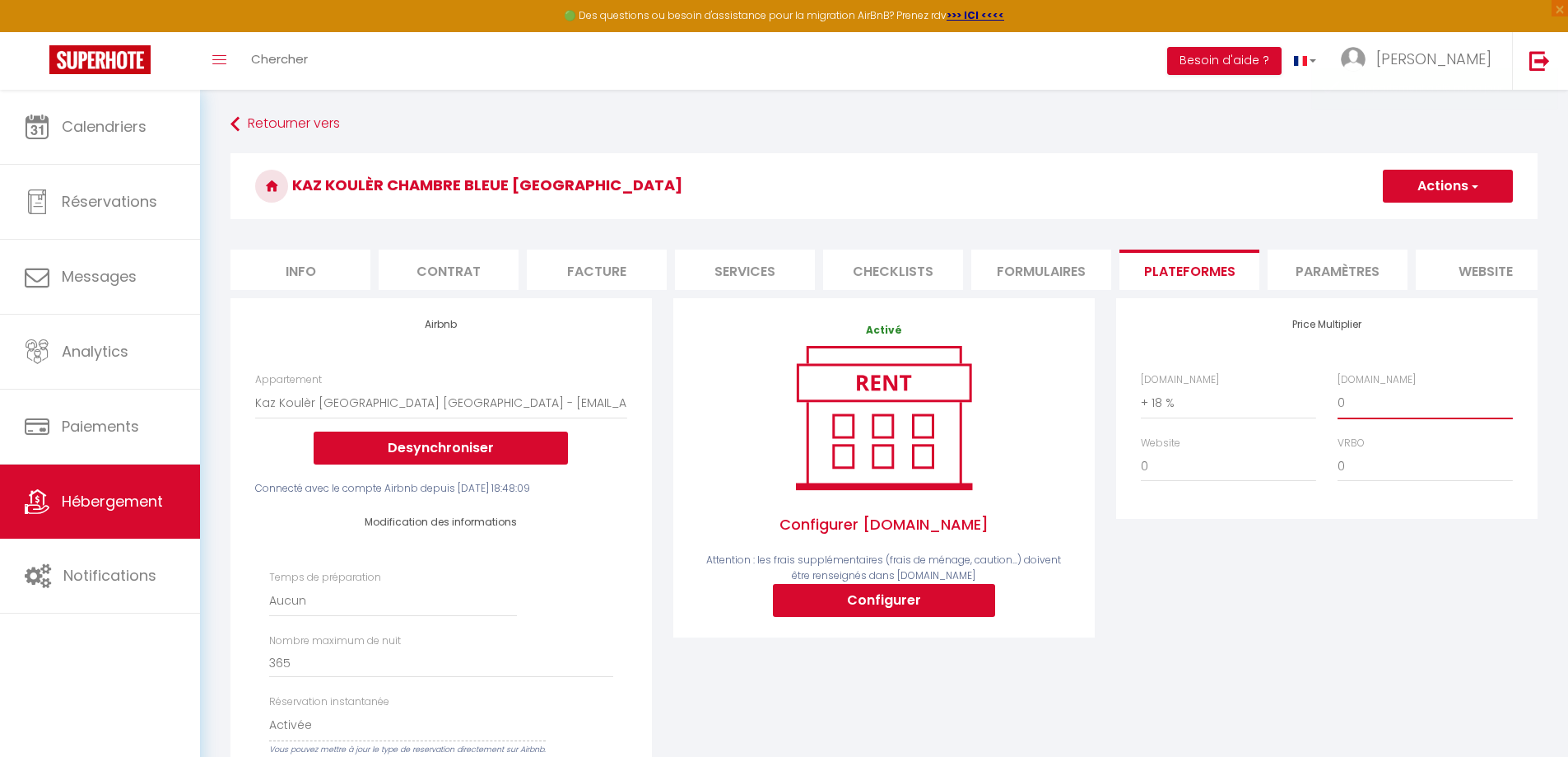
click at [1378, 412] on select "0 + 1 % + 2 % + 3 % + 4 % + 5 % + 6 % + 7 % + 8 % + 9 %" at bounding box center [1425, 402] width 175 height 31
click at [1338, 399] on select "0 + 1 % + 2 % + 3 % + 4 % + 5 % + 6 % + 7 % + 8 % + 9 %" at bounding box center [1425, 402] width 175 height 31
click at [1418, 188] on button "Actions" at bounding box center [1447, 186] width 130 height 33
click at [1419, 216] on link "Enregistrer" at bounding box center [1447, 223] width 130 height 22
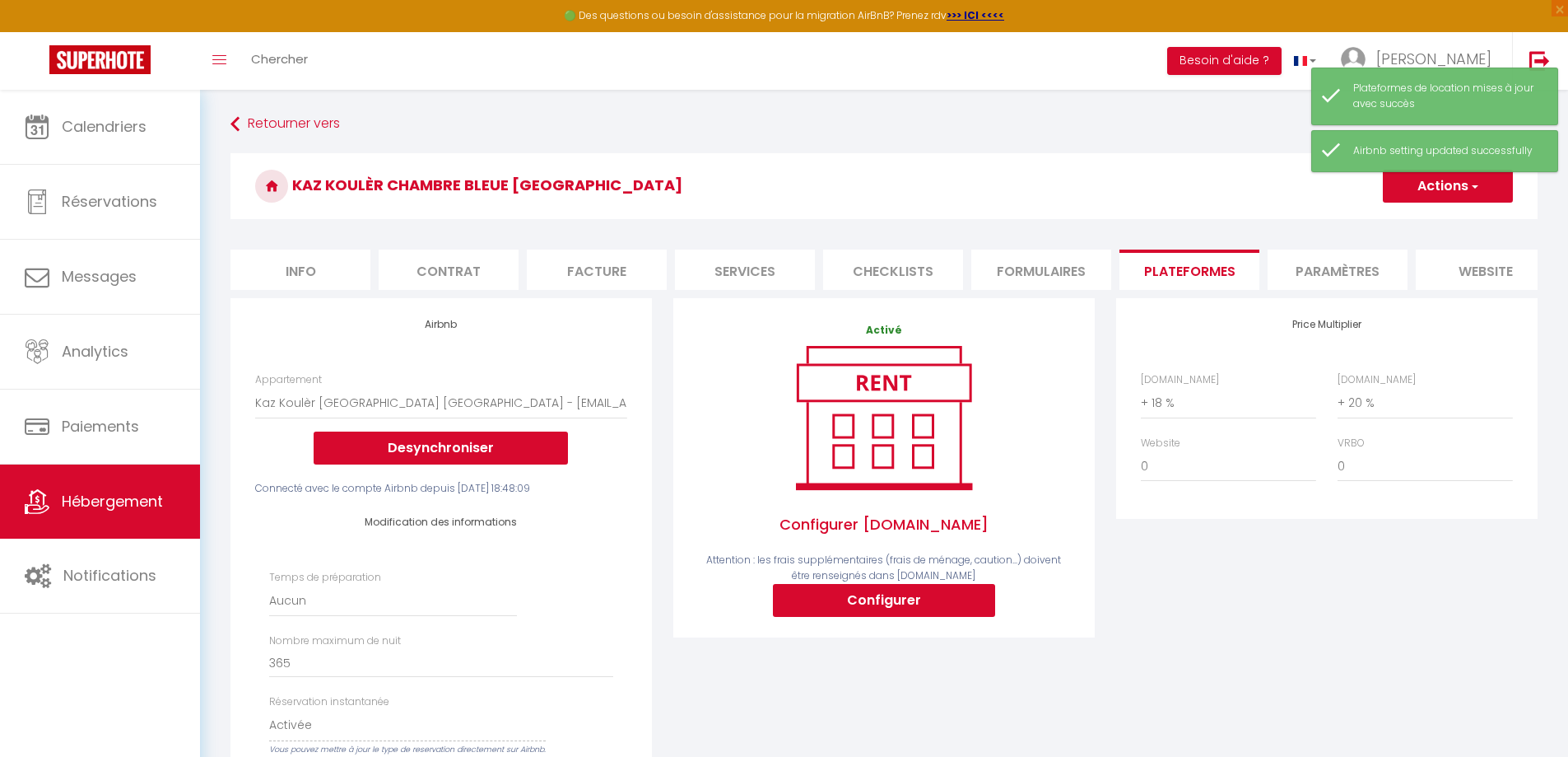
click at [296, 278] on li "Info" at bounding box center [300, 270] width 140 height 40
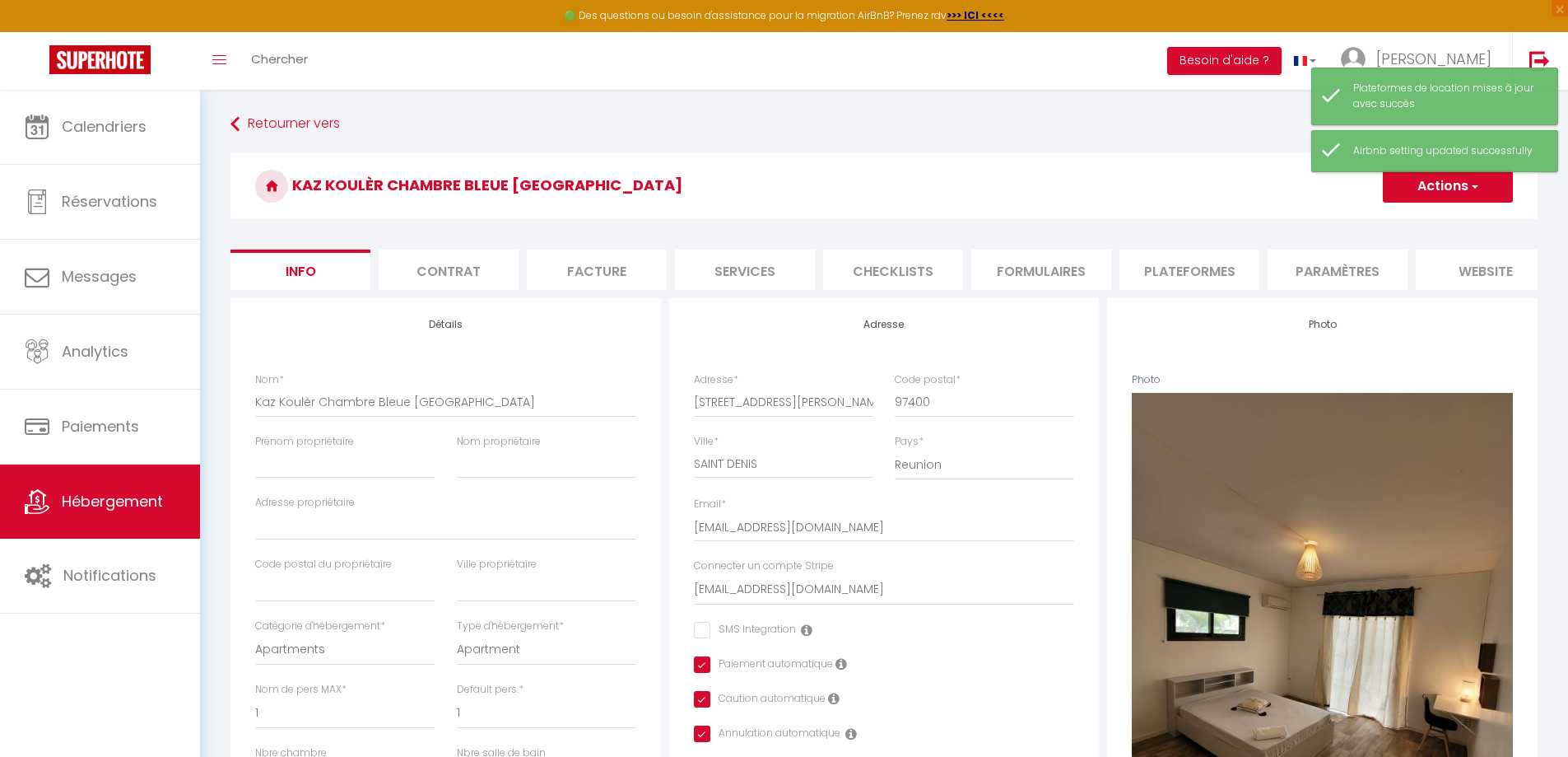
click at [1308, 268] on li "Paramètres" at bounding box center [1337, 270] width 140 height 40
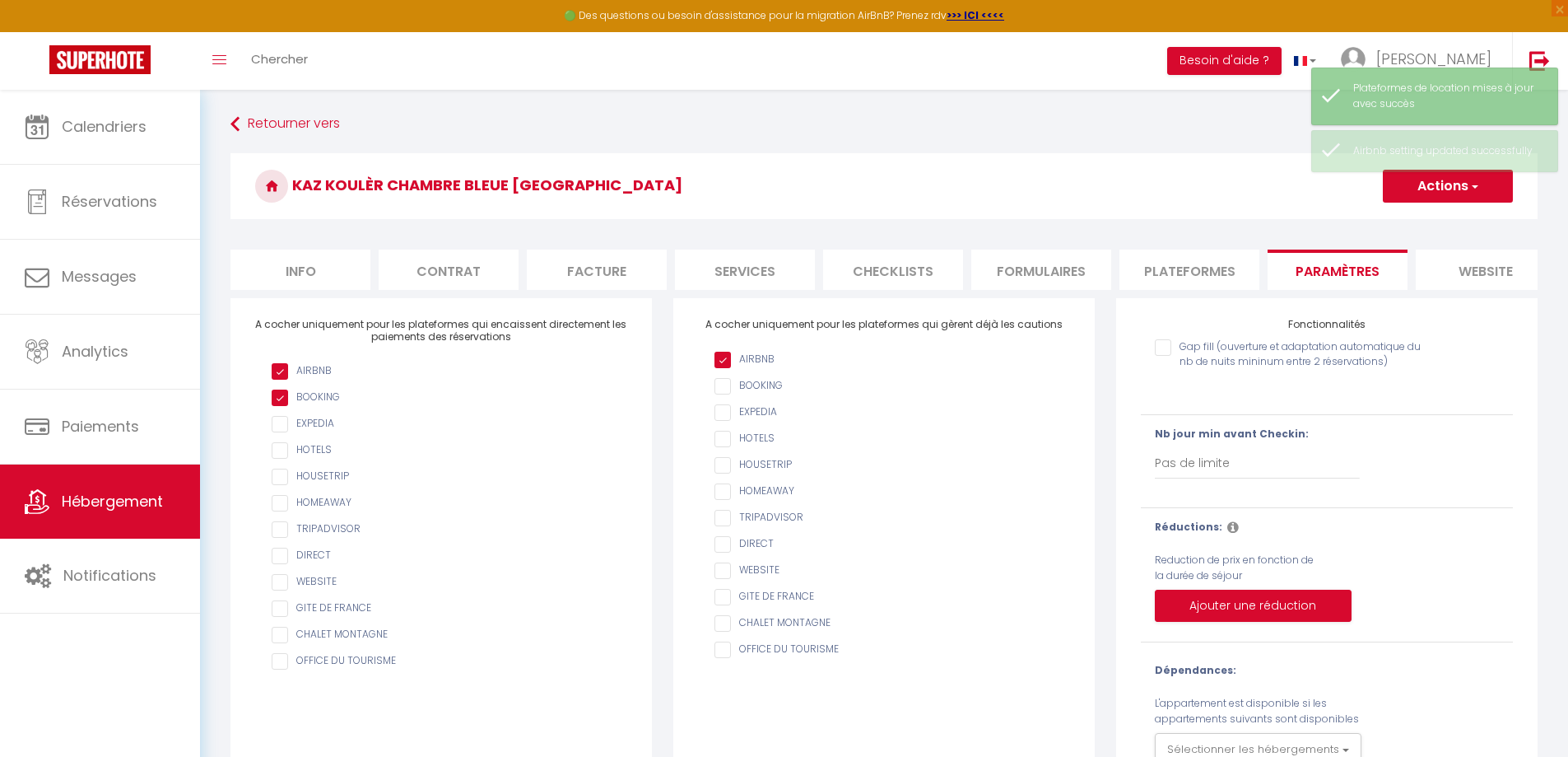
click at [281, 406] on input "checkbox" at bounding box center [449, 398] width 356 height 17
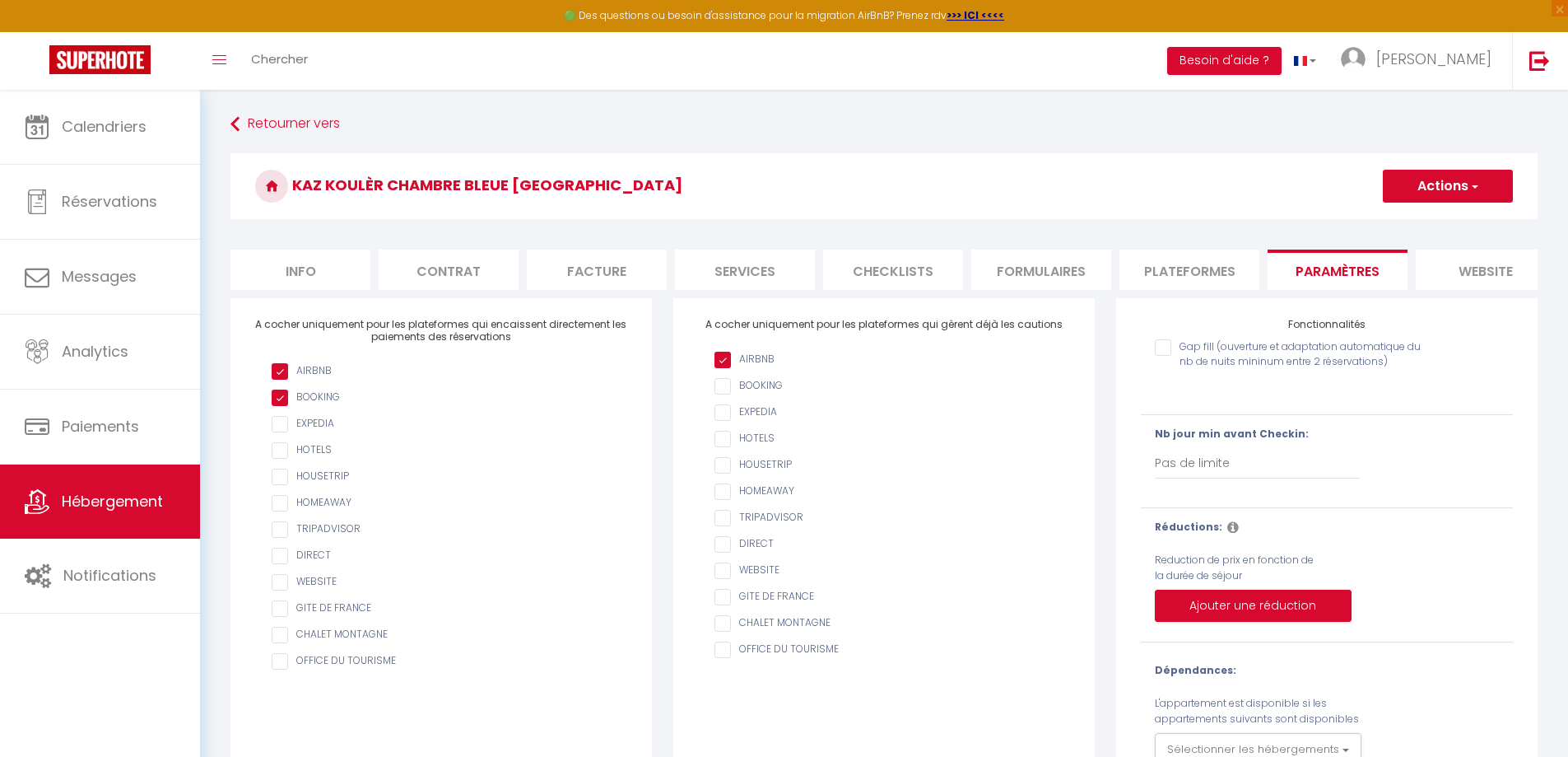
click at [281, 406] on input "checkbox" at bounding box center [449, 398] width 356 height 17
click at [1437, 190] on button "Actions" at bounding box center [1447, 186] width 130 height 33
click at [1418, 220] on input "Enregistrer" at bounding box center [1428, 223] width 61 height 17
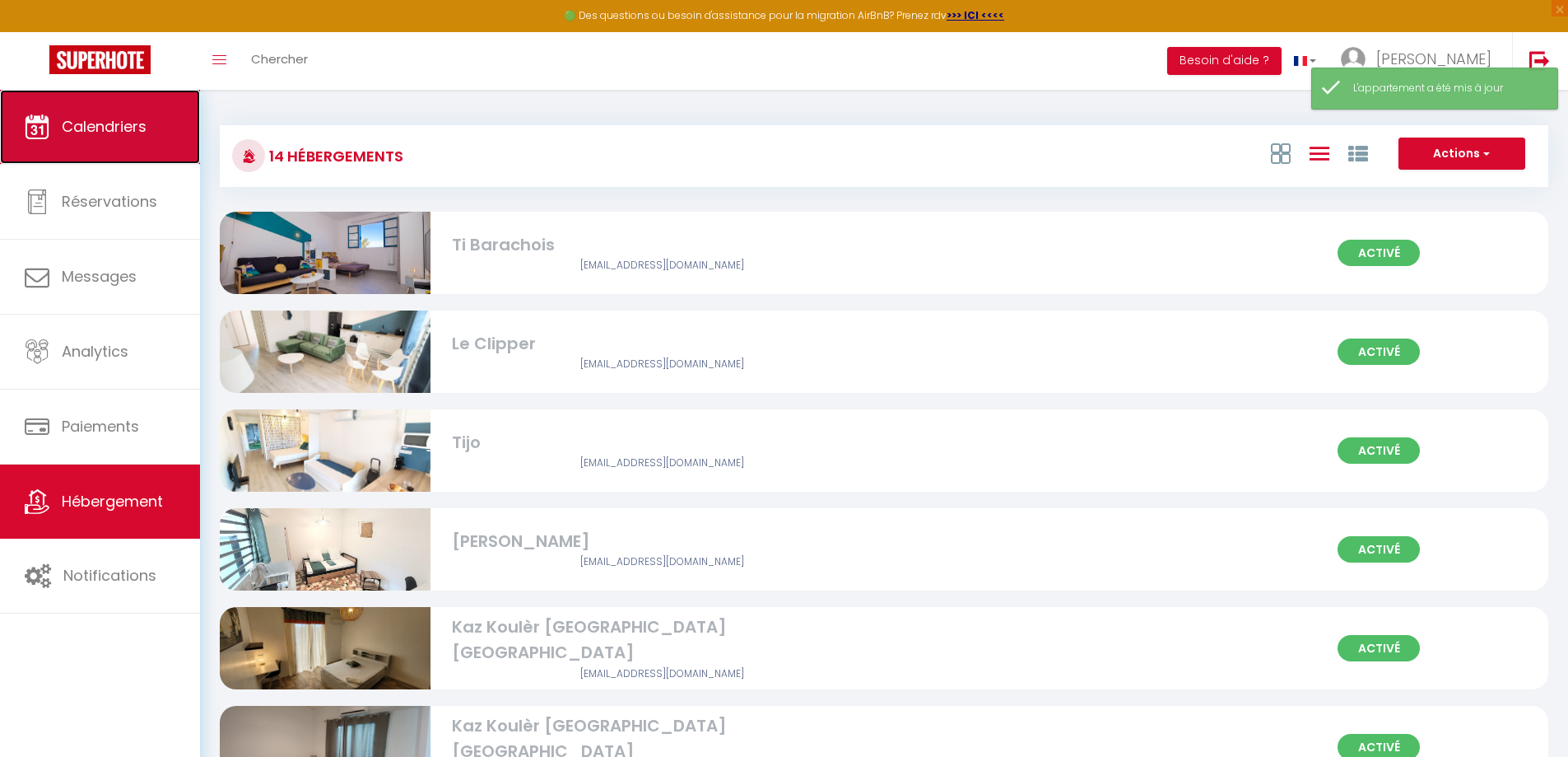
click at [115, 121] on span "Calendriers" at bounding box center [104, 126] width 85 height 21
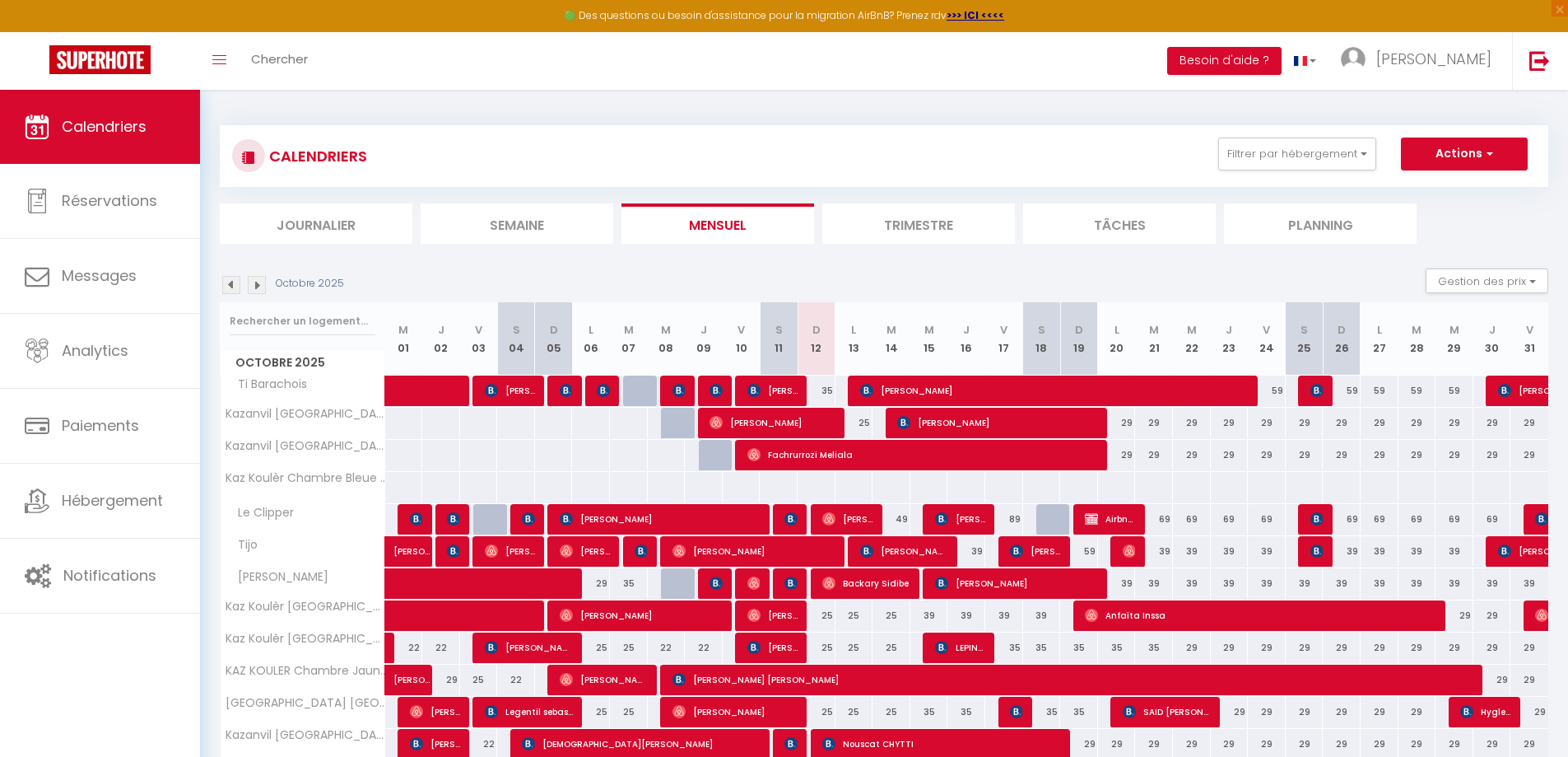
click at [860, 486] on div at bounding box center [854, 487] width 39 height 30
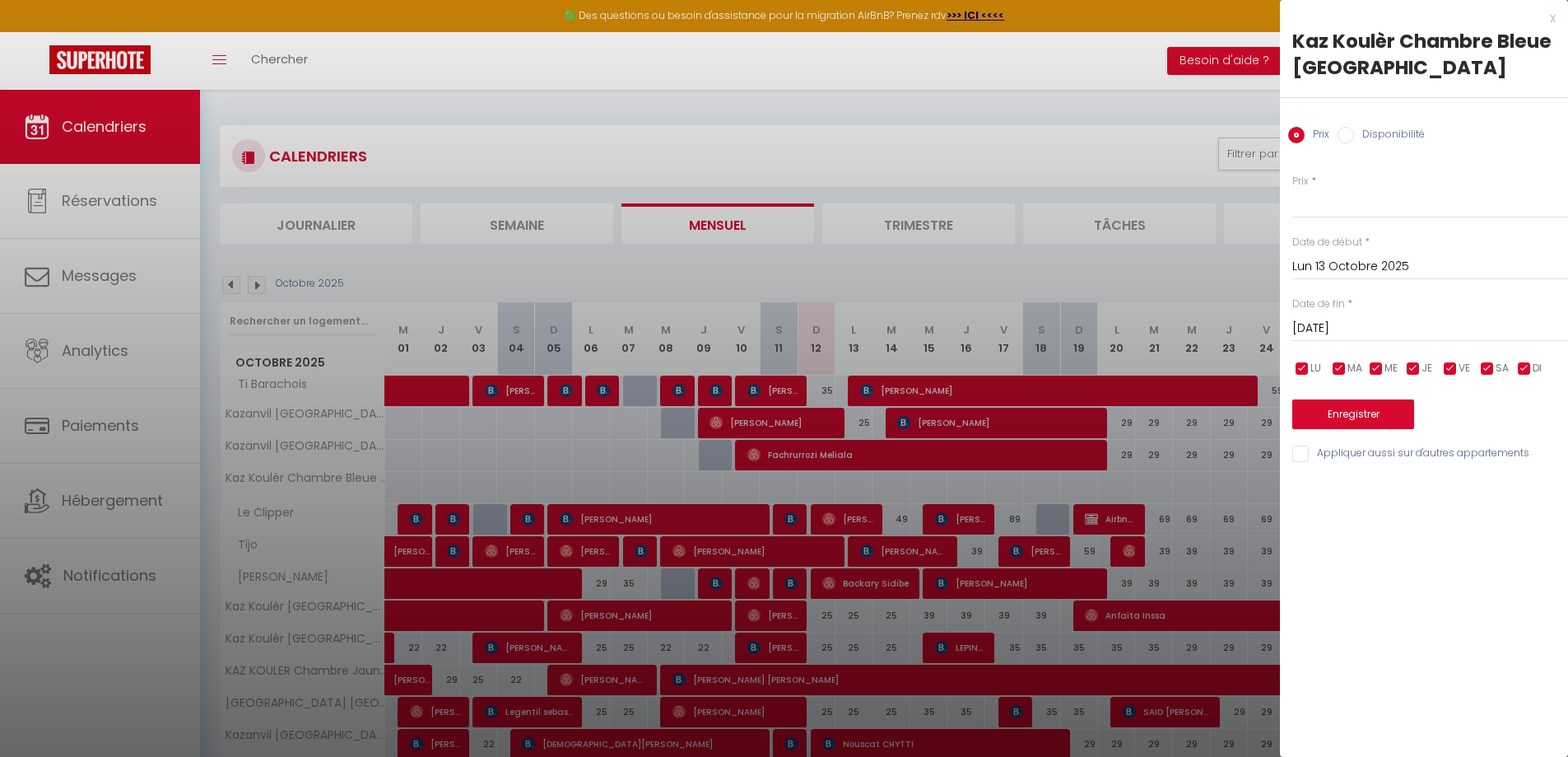
click at [1397, 131] on label "Disponibilité" at bounding box center [1389, 136] width 71 height 18
click at [1354, 131] on input "Disponibilité" at bounding box center [1346, 135] width 17 height 17
click at [1482, 329] on input "[DATE]" at bounding box center [1430, 330] width 275 height 22
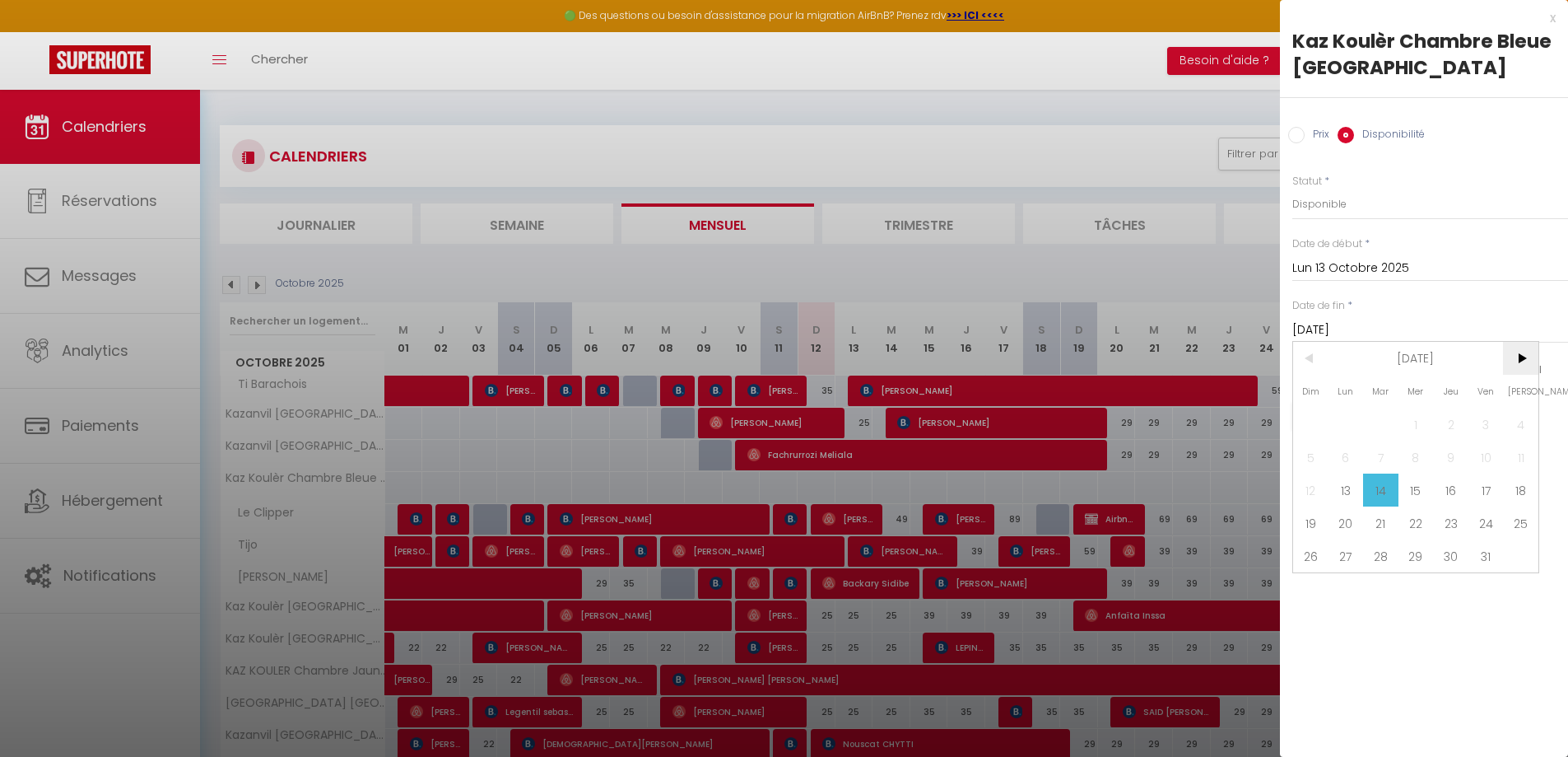
click at [1529, 363] on span ">" at bounding box center [1520, 358] width 35 height 33
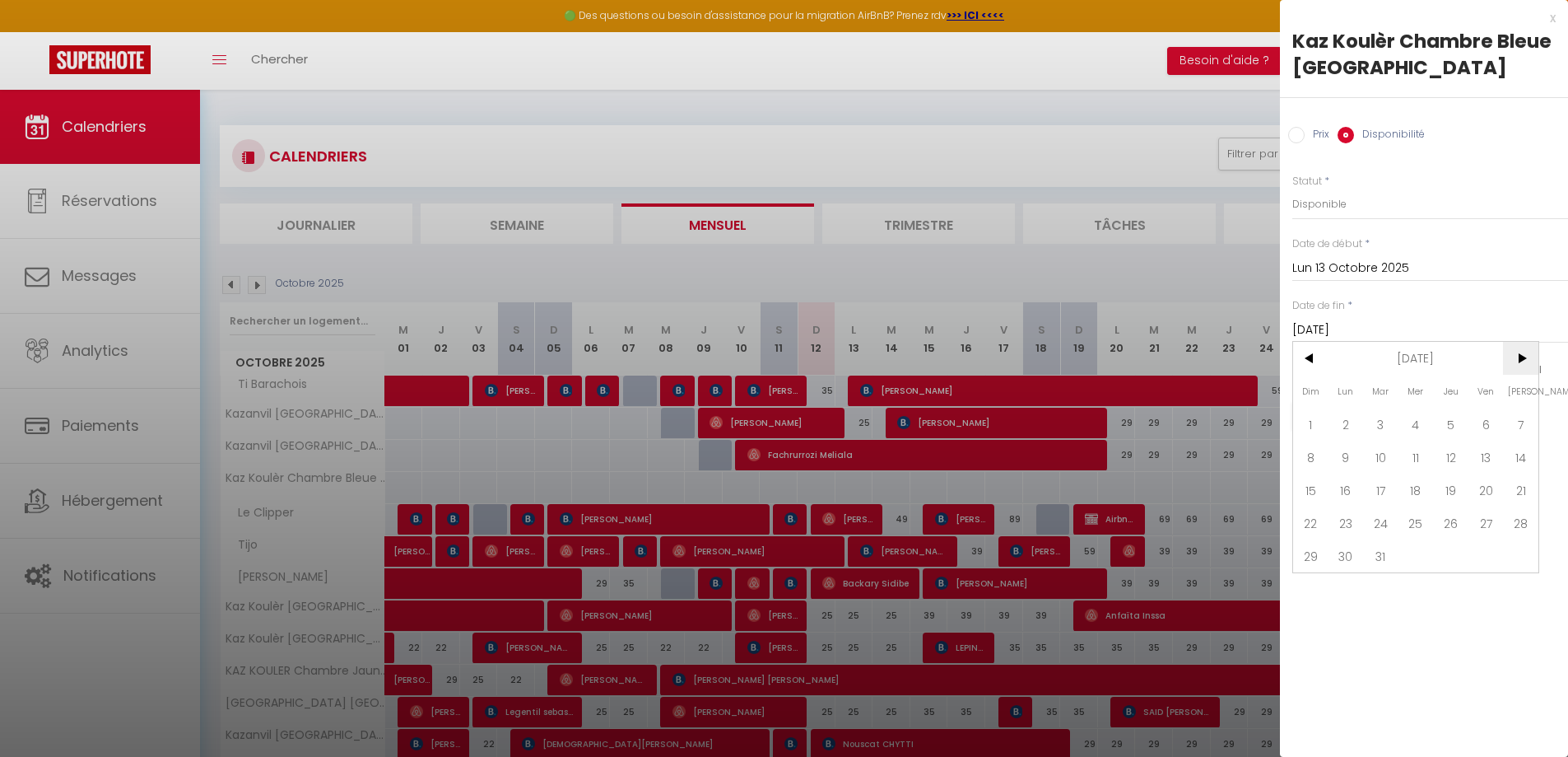
click at [1529, 363] on span ">" at bounding box center [1520, 358] width 35 height 33
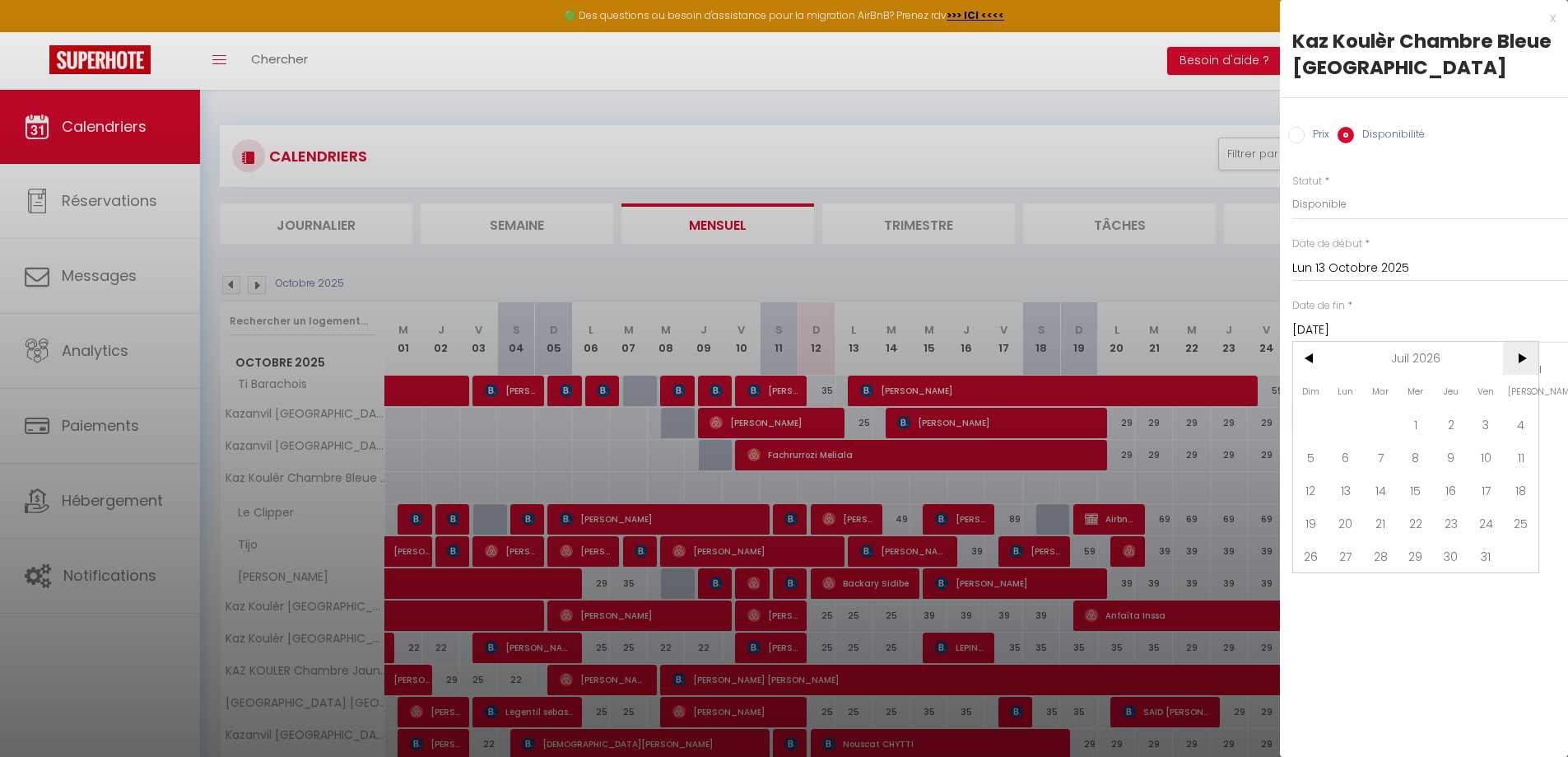
click at [1529, 363] on span ">" at bounding box center [1520, 358] width 35 height 33
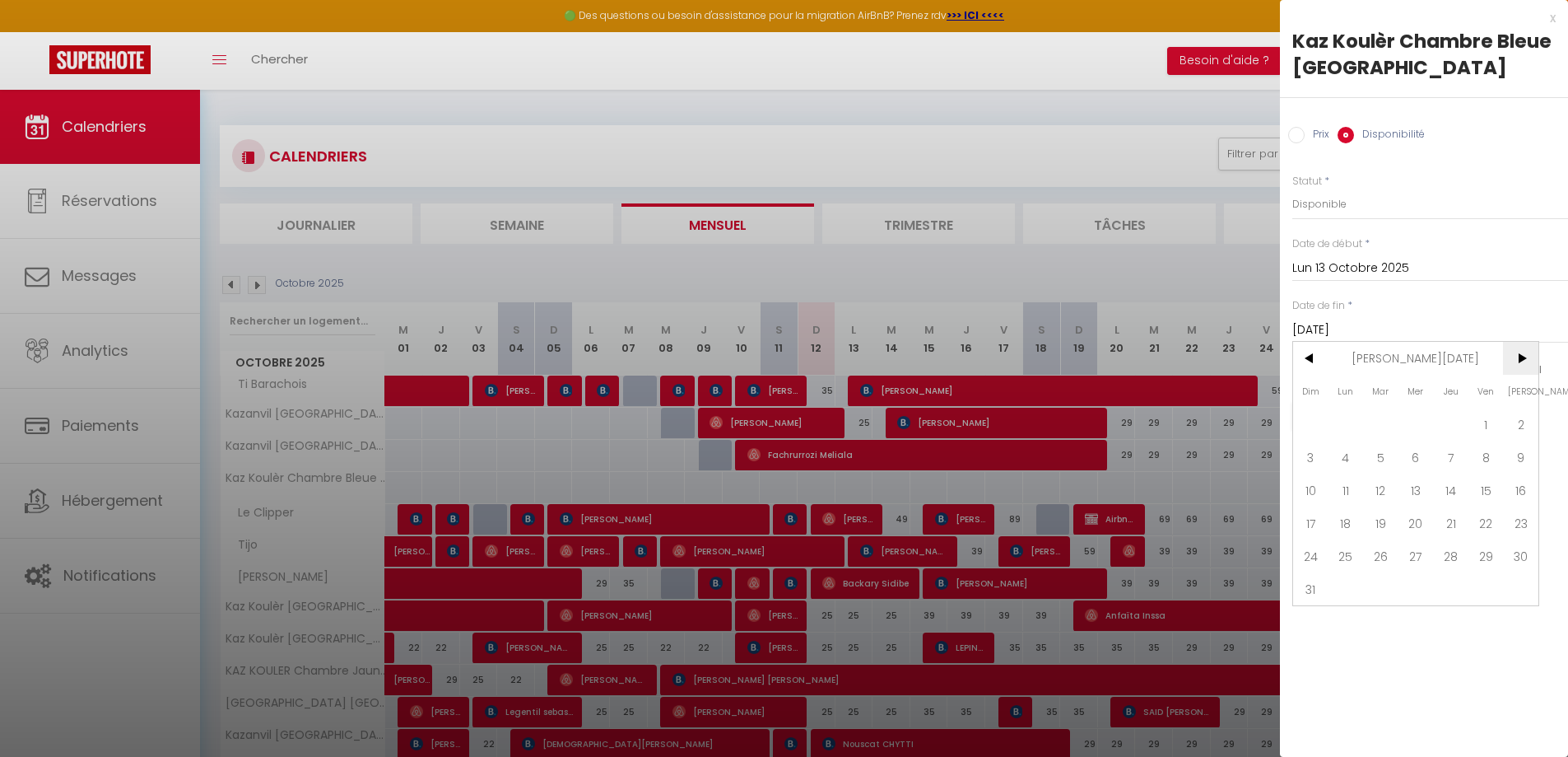
click at [1529, 363] on span ">" at bounding box center [1520, 358] width 35 height 33
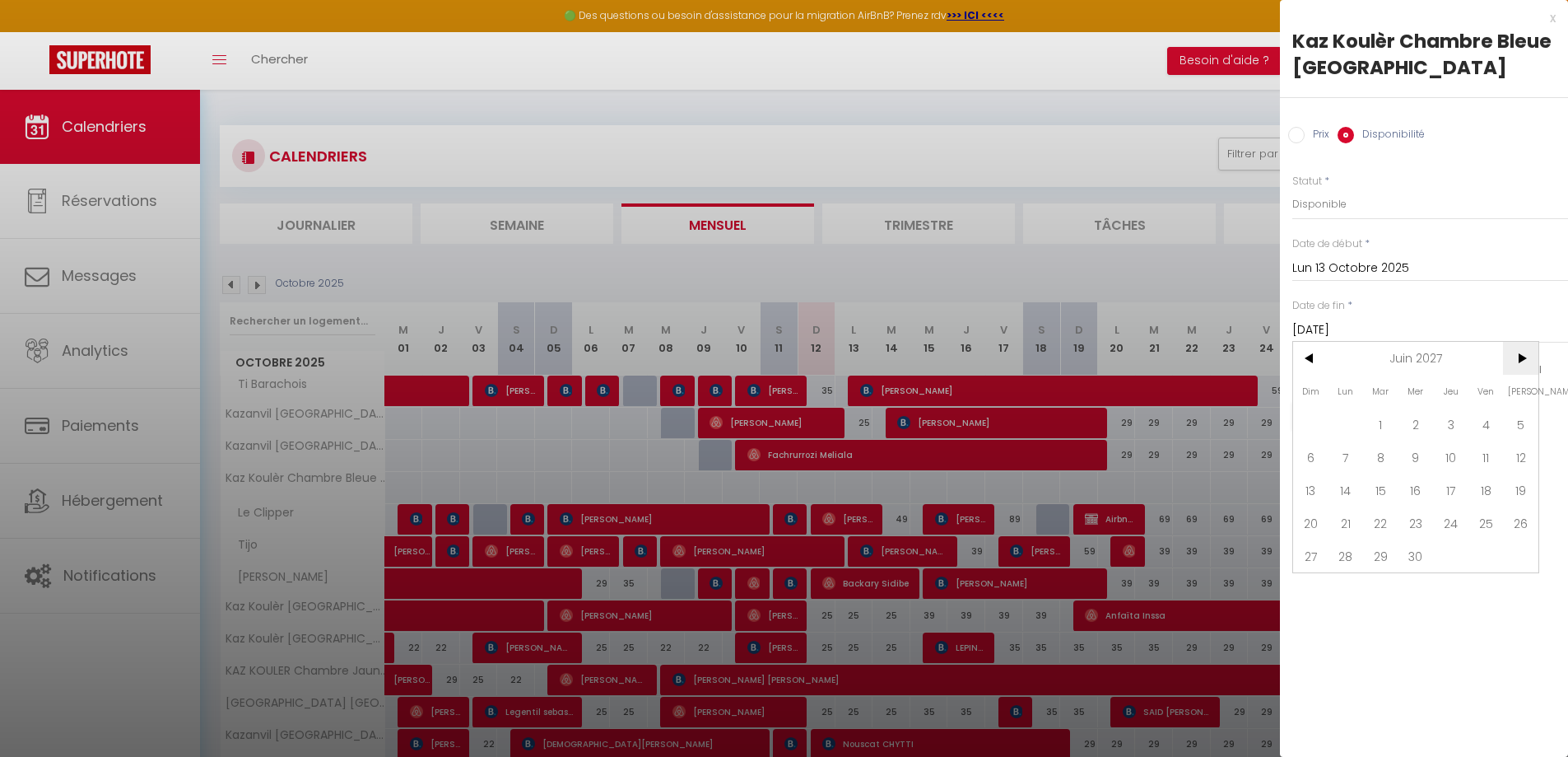
click at [1529, 363] on span ">" at bounding box center [1520, 358] width 35 height 33
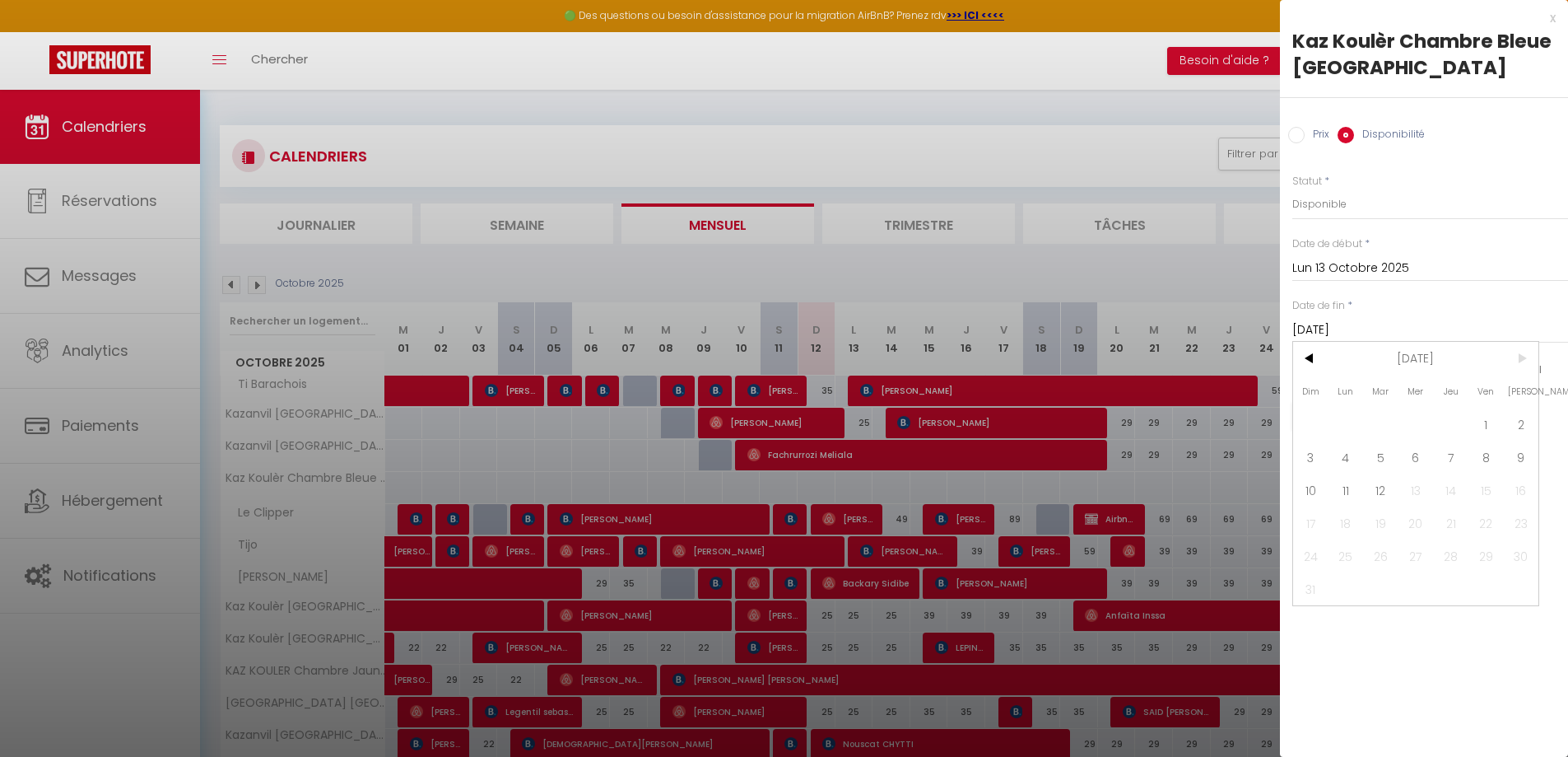
click at [1529, 363] on span ">" at bounding box center [1520, 358] width 35 height 33
click at [1382, 492] on span "12" at bounding box center [1380, 489] width 35 height 33
click at [1335, 412] on button "Enregistrer" at bounding box center [1354, 415] width 122 height 29
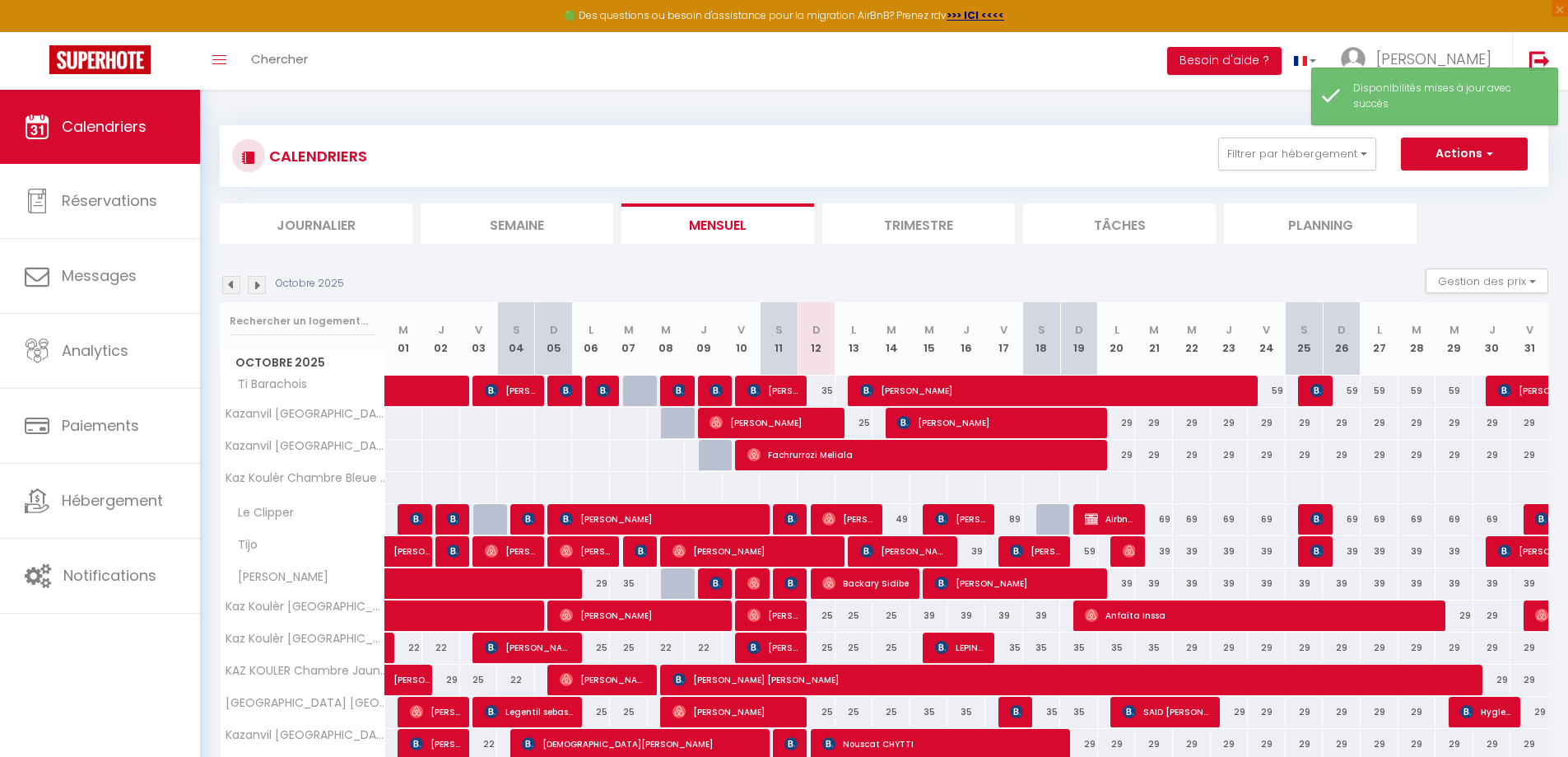
click at [857, 488] on div at bounding box center [854, 487] width 39 height 30
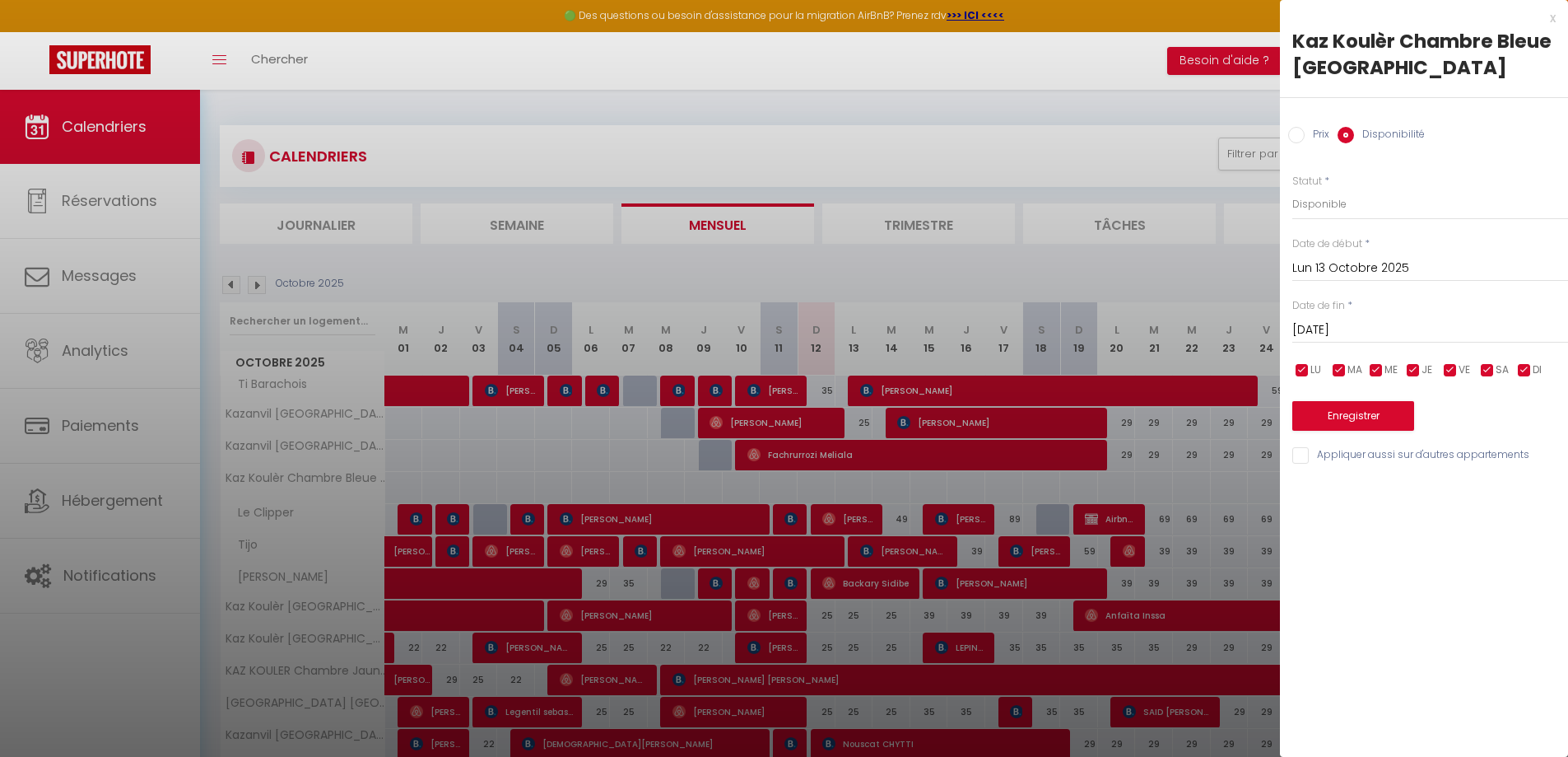
click at [1308, 136] on label "Prix" at bounding box center [1316, 136] width 24 height 18
click at [1304, 136] on input "Prix" at bounding box center [1297, 135] width 17 height 17
click at [1319, 201] on input "Prix" at bounding box center [1430, 203] width 275 height 29
click at [1425, 321] on input "[DATE]" at bounding box center [1430, 328] width 275 height 22
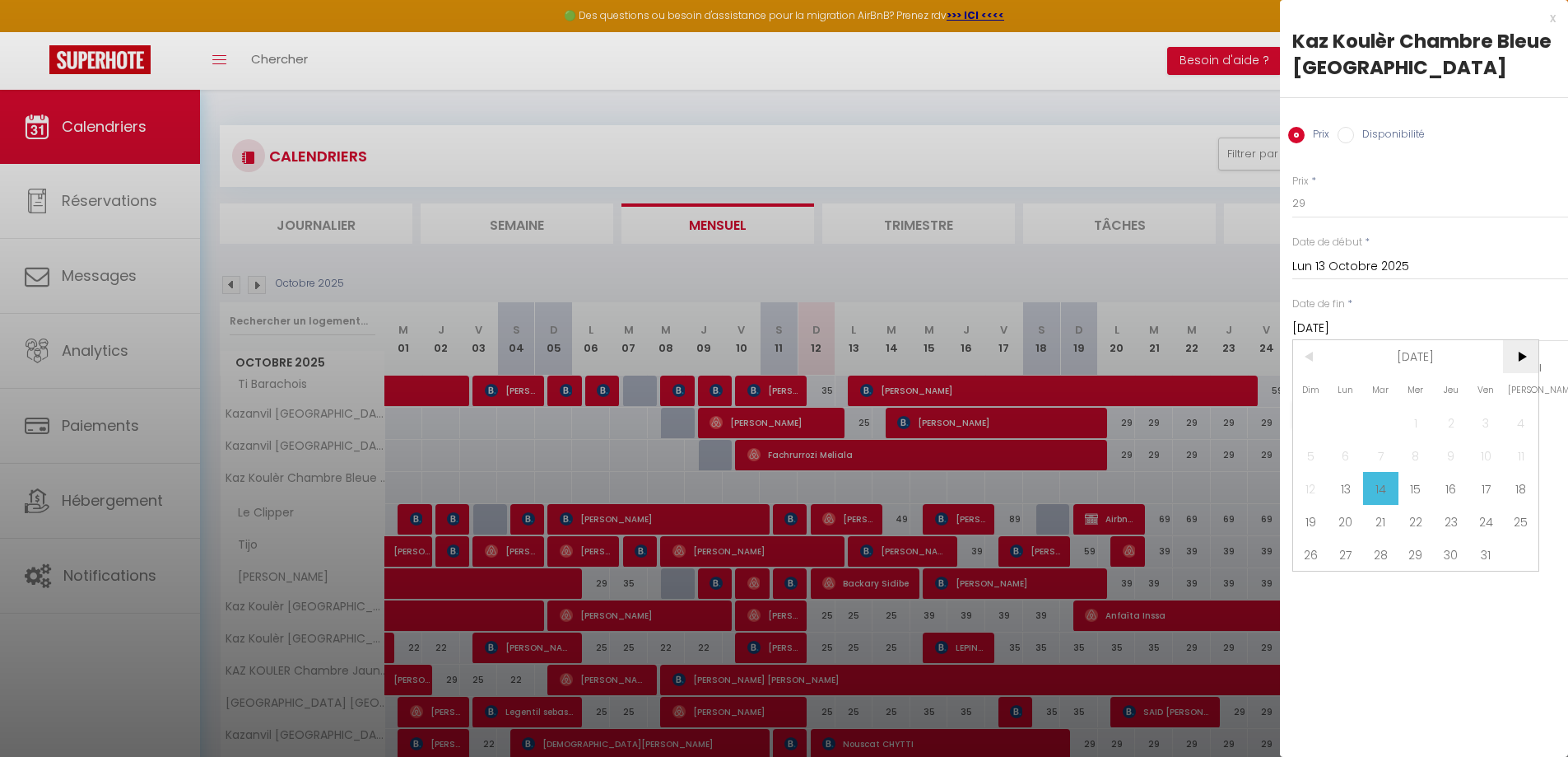
click at [1519, 366] on span ">" at bounding box center [1520, 356] width 35 height 33
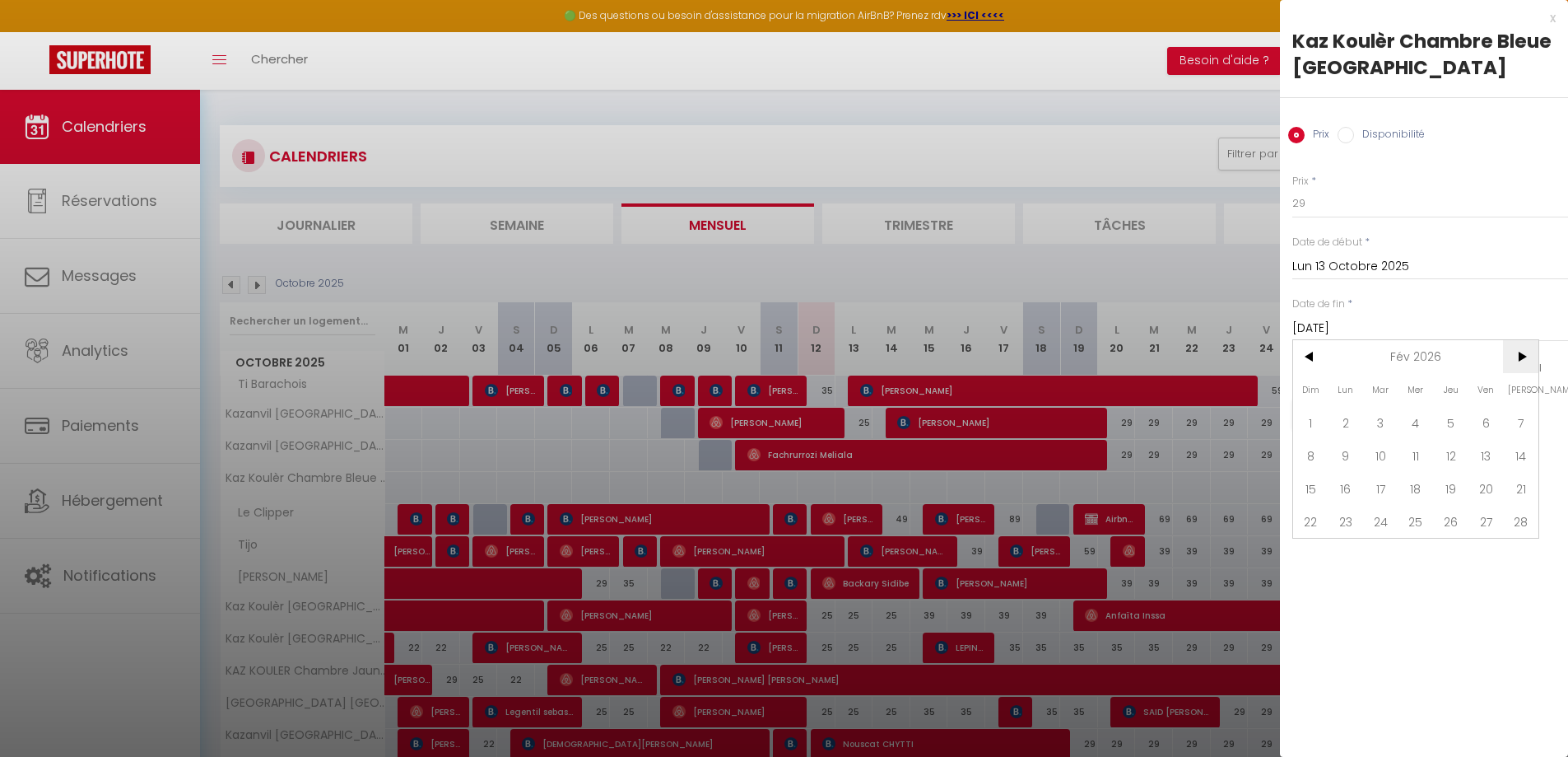
click at [1519, 366] on span ">" at bounding box center [1520, 356] width 35 height 33
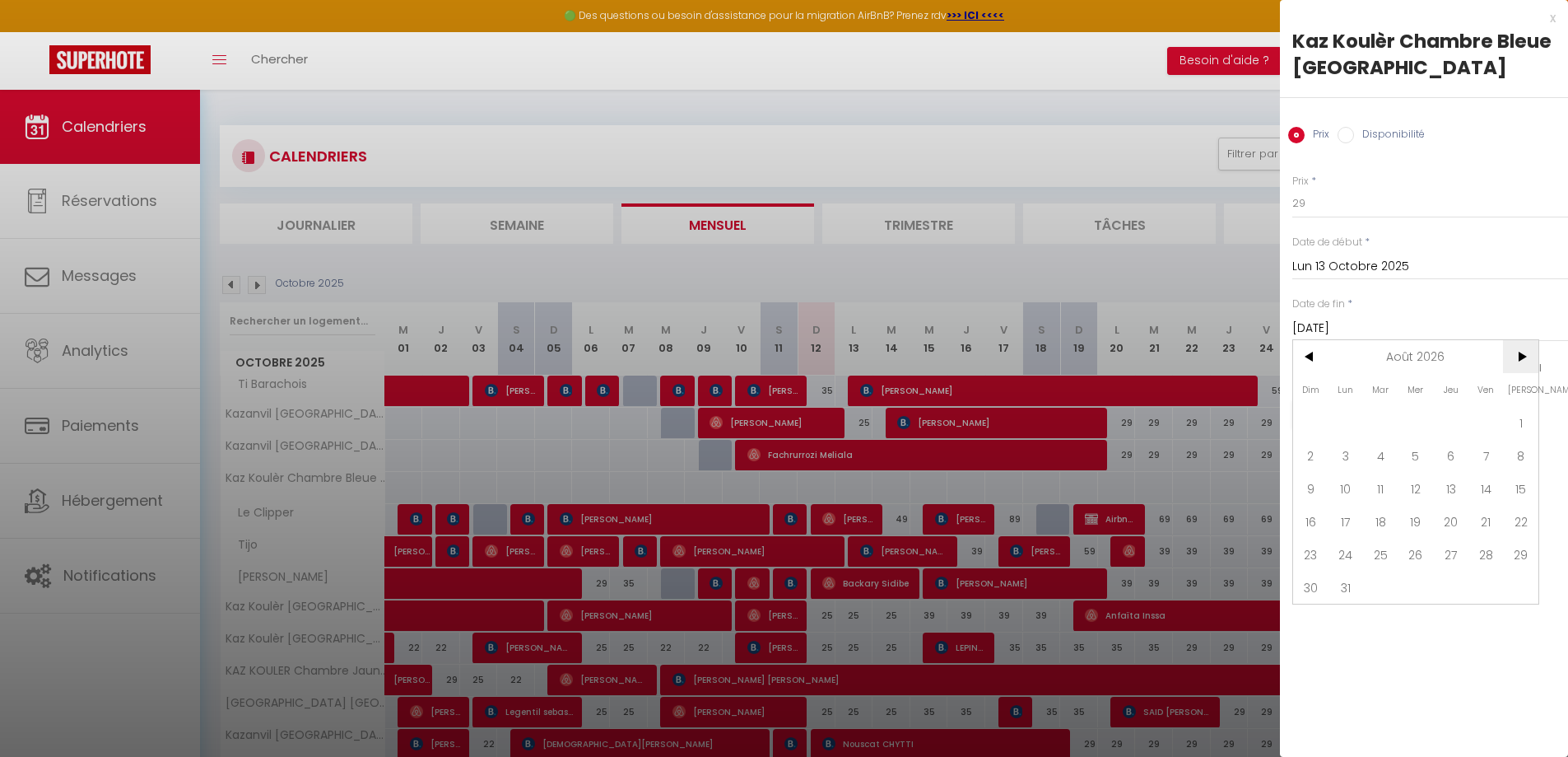
click at [1519, 366] on span ">" at bounding box center [1520, 356] width 35 height 33
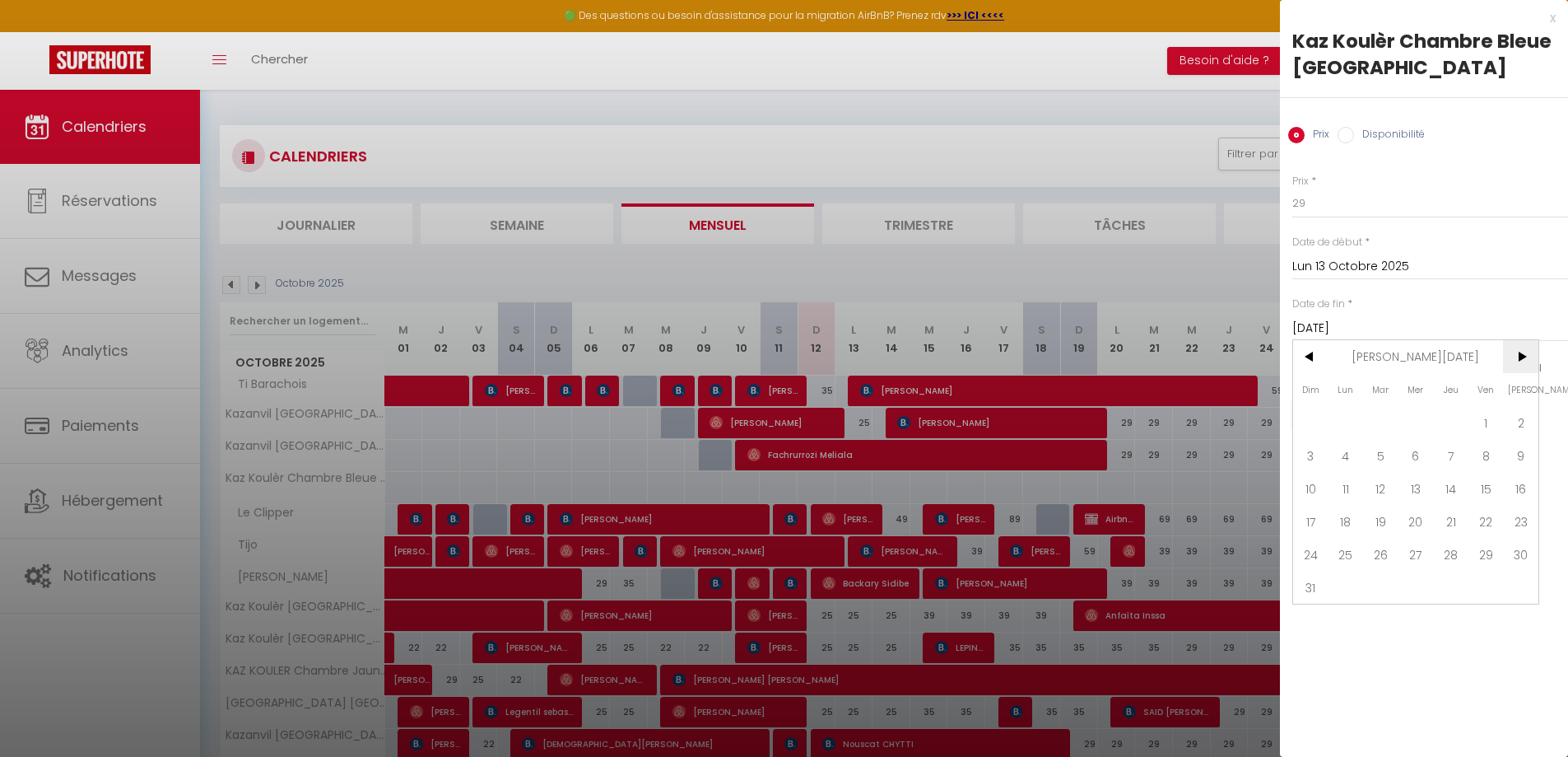
click at [1519, 366] on span ">" at bounding box center [1520, 356] width 35 height 33
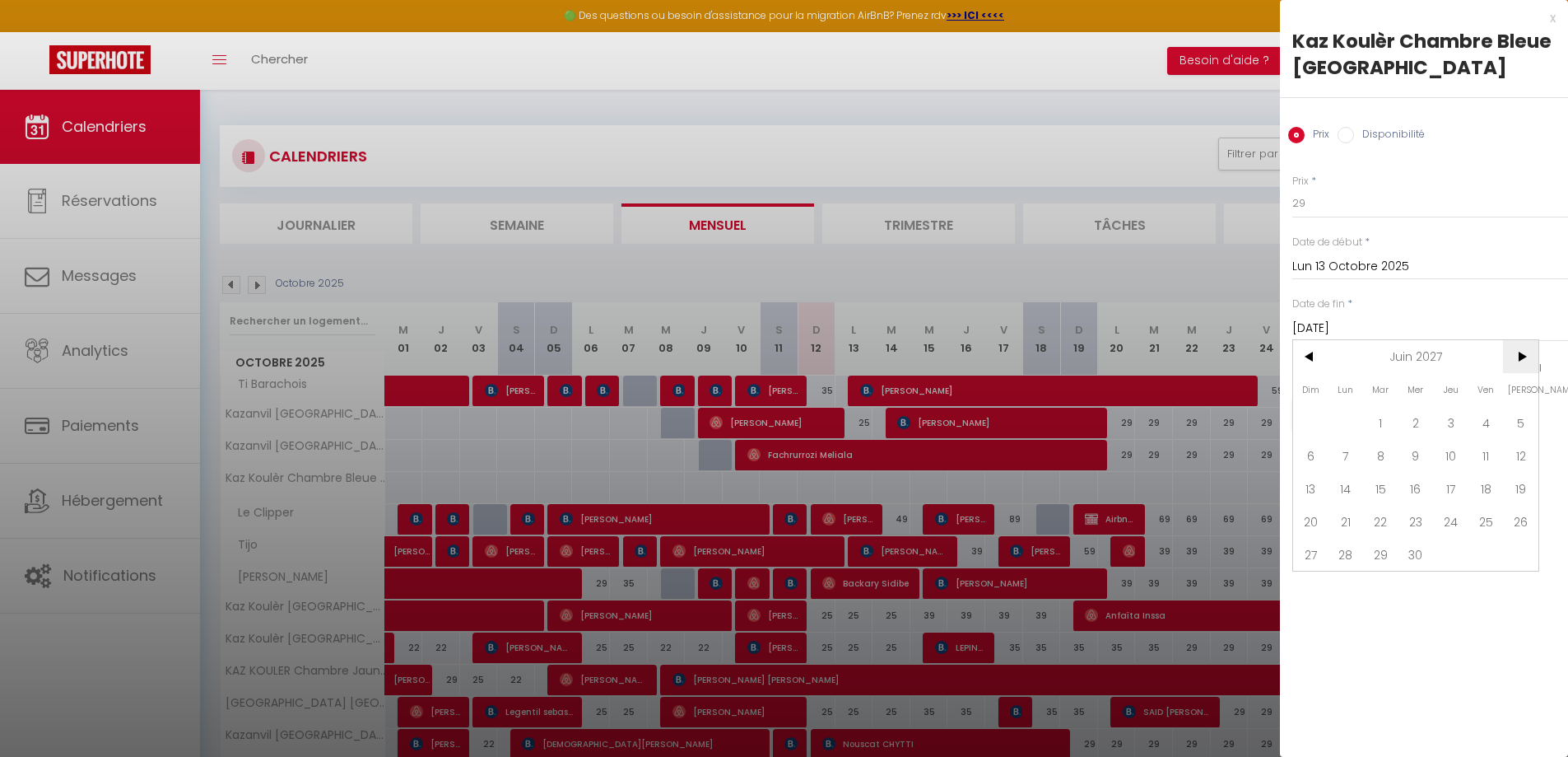
click at [1519, 366] on span ">" at bounding box center [1520, 356] width 35 height 33
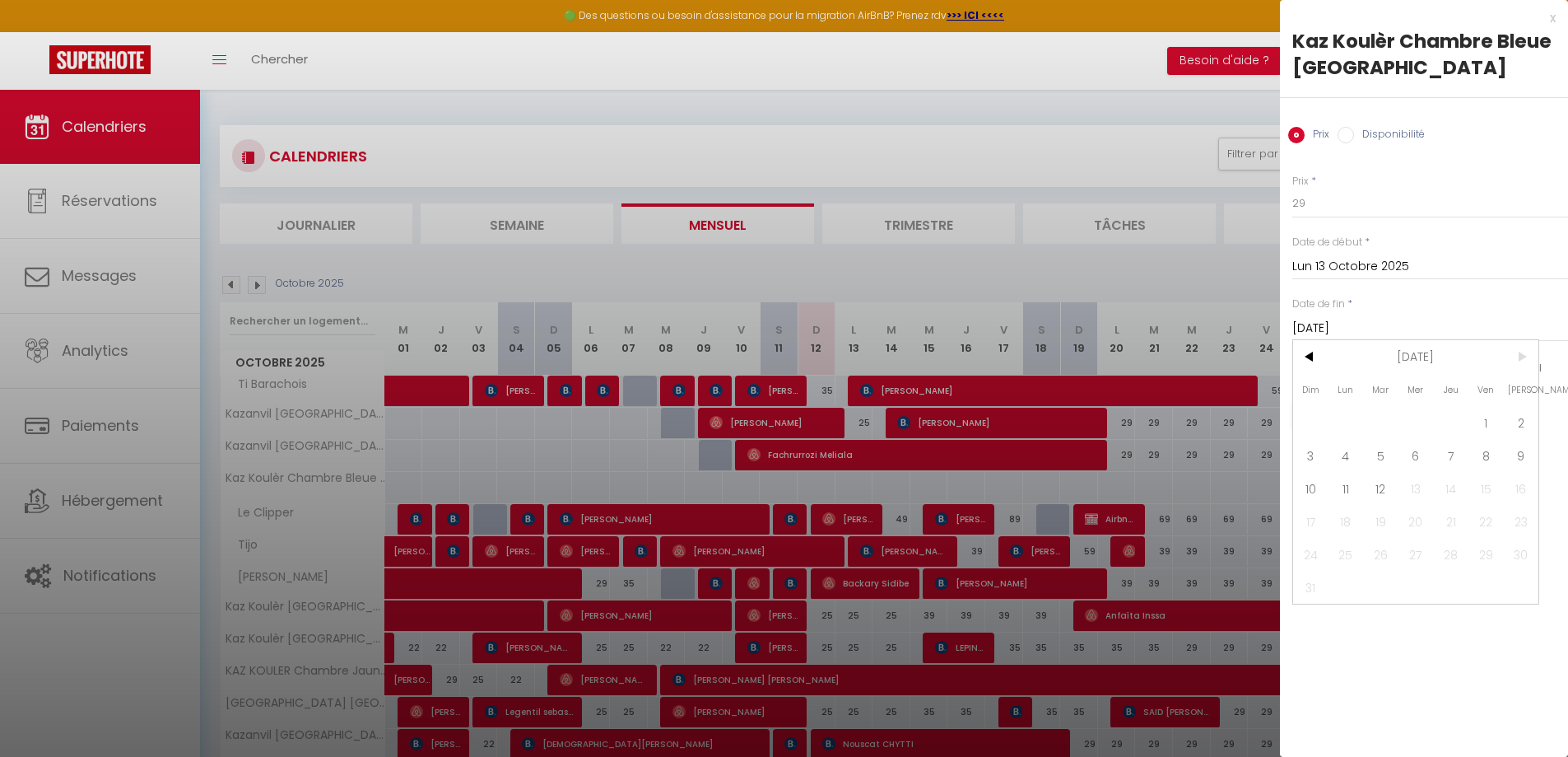
click at [1519, 366] on span ">" at bounding box center [1520, 356] width 35 height 33
click at [1391, 482] on span "12" at bounding box center [1380, 487] width 35 height 33
click at [1339, 412] on button "Enregistrer" at bounding box center [1354, 414] width 122 height 29
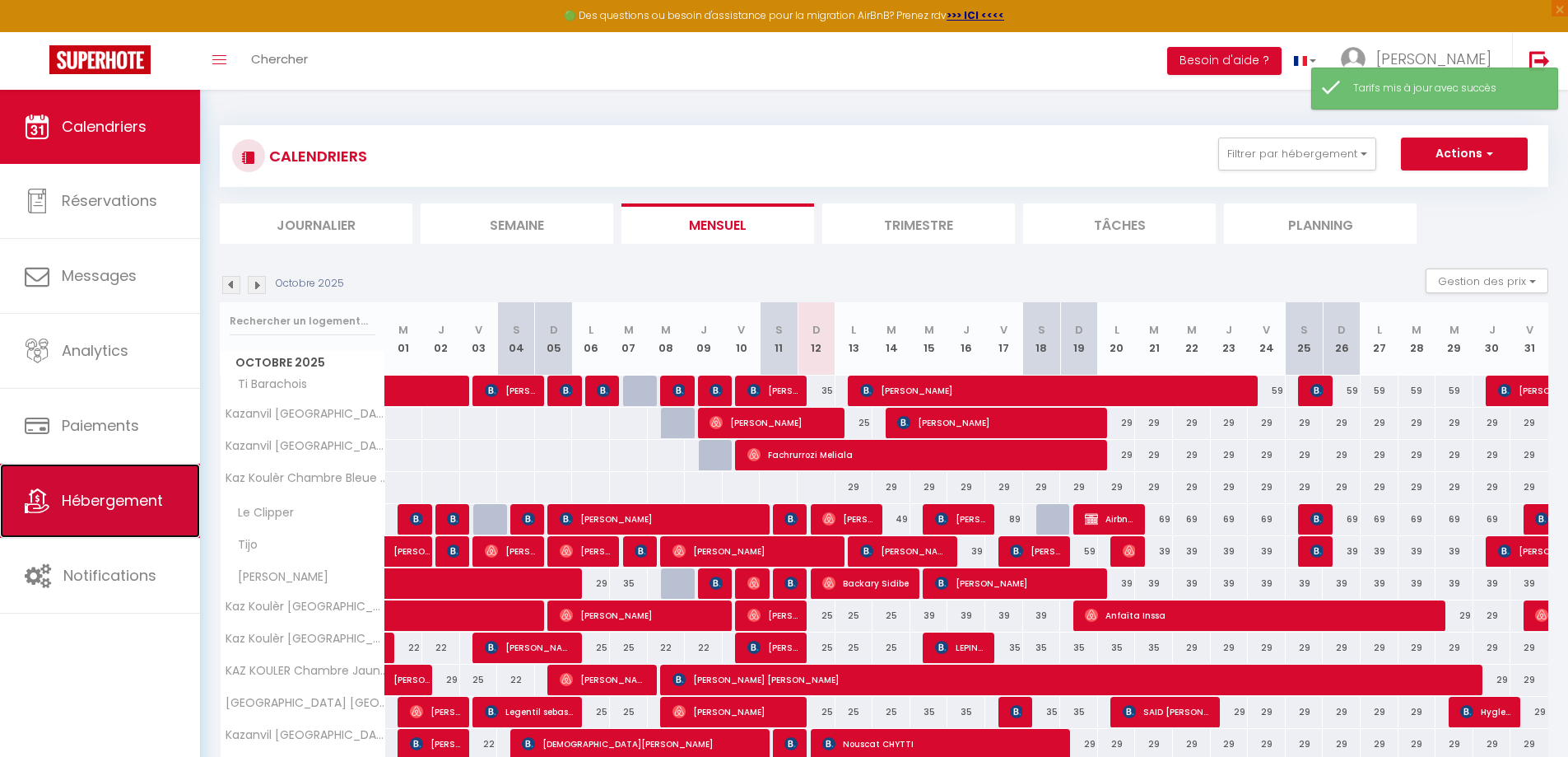
click at [102, 497] on span "Hébergement" at bounding box center [112, 500] width 101 height 21
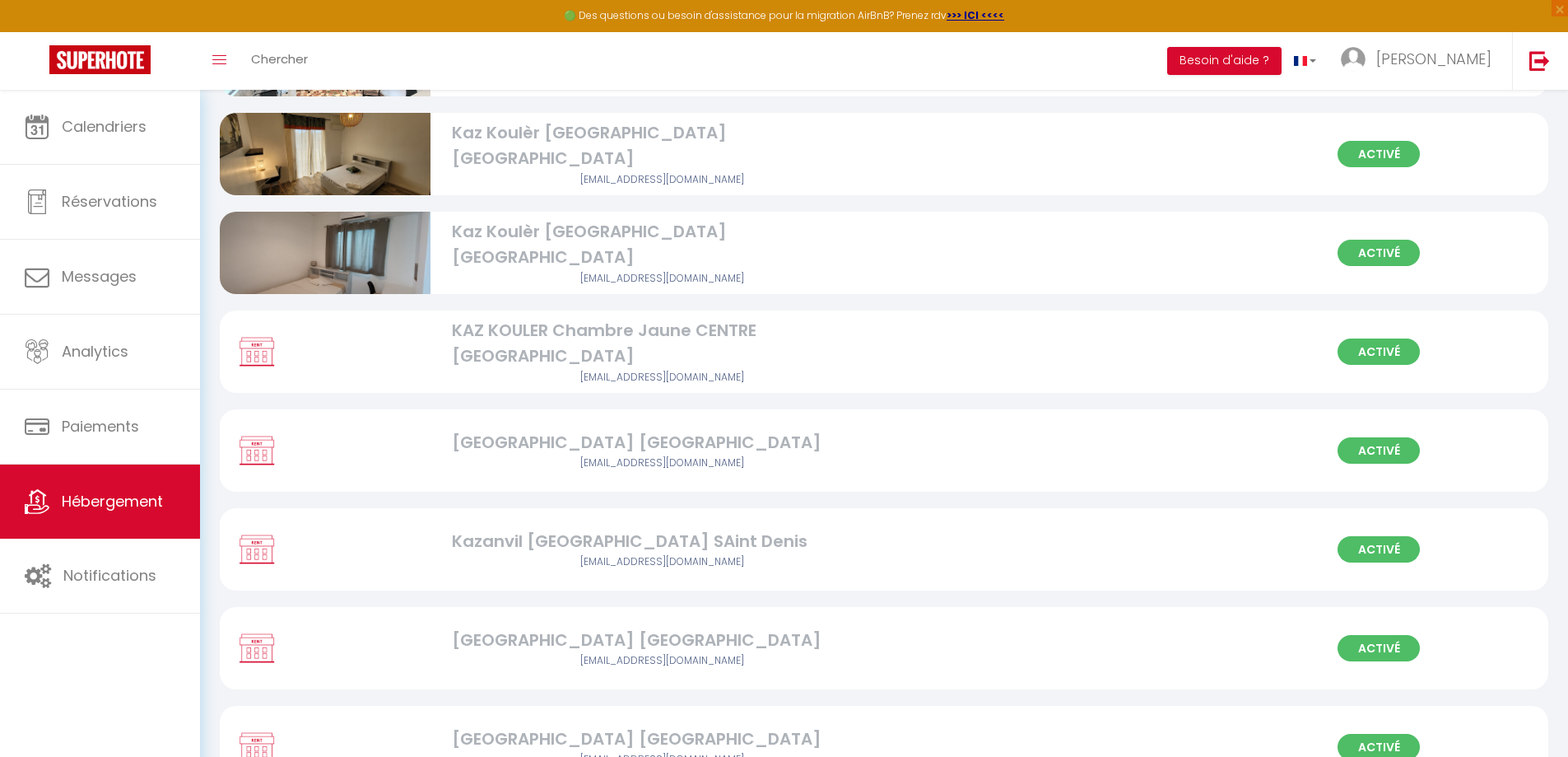
scroll to position [857, 0]
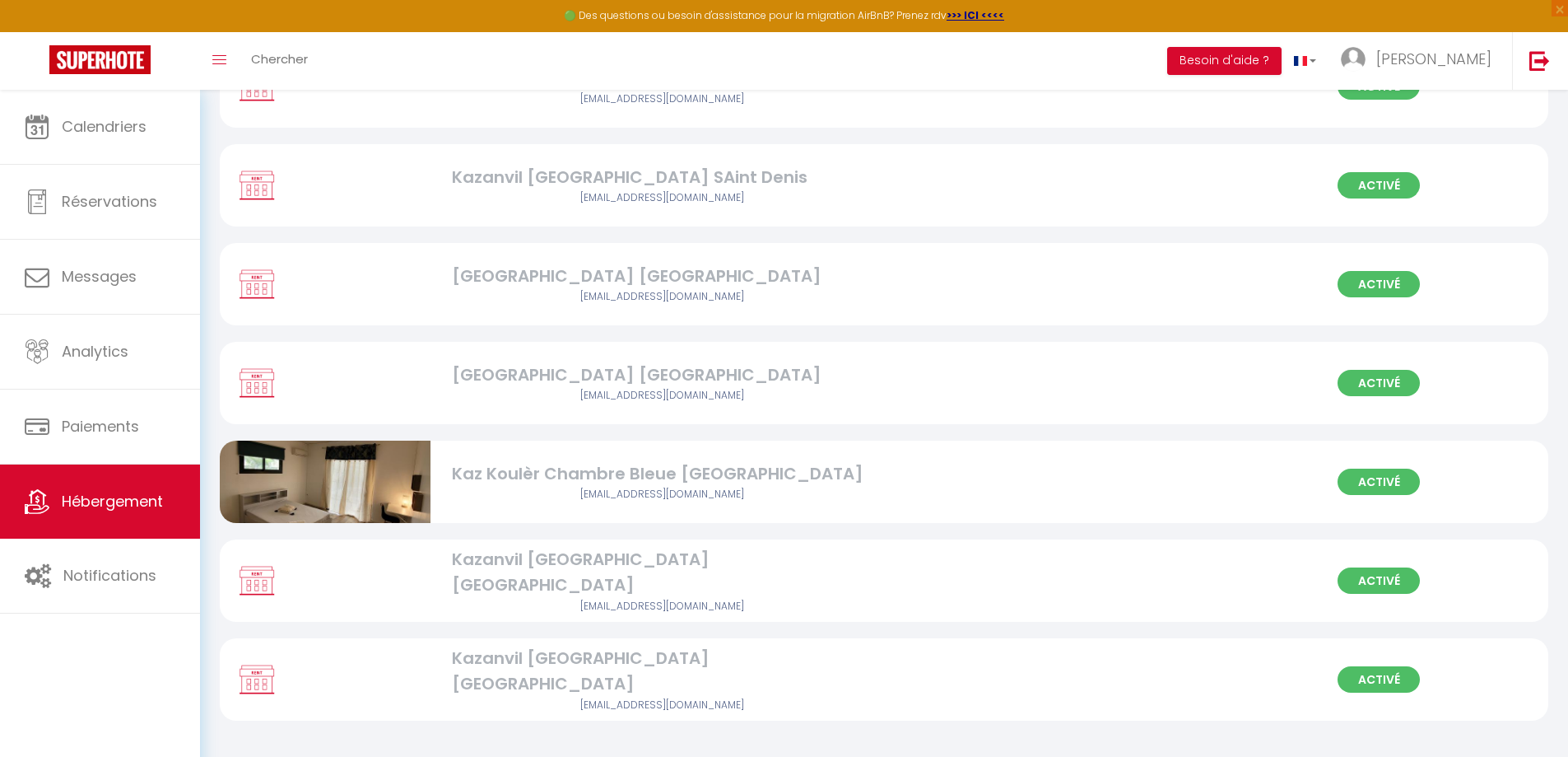
click at [1165, 471] on div "Activé Kaz Koulèr Chambre Bleue [GEOGRAPHIC_DATA] [EMAIL_ADDRESS][DOMAIN_NAME]" at bounding box center [883, 481] width 1329 height 82
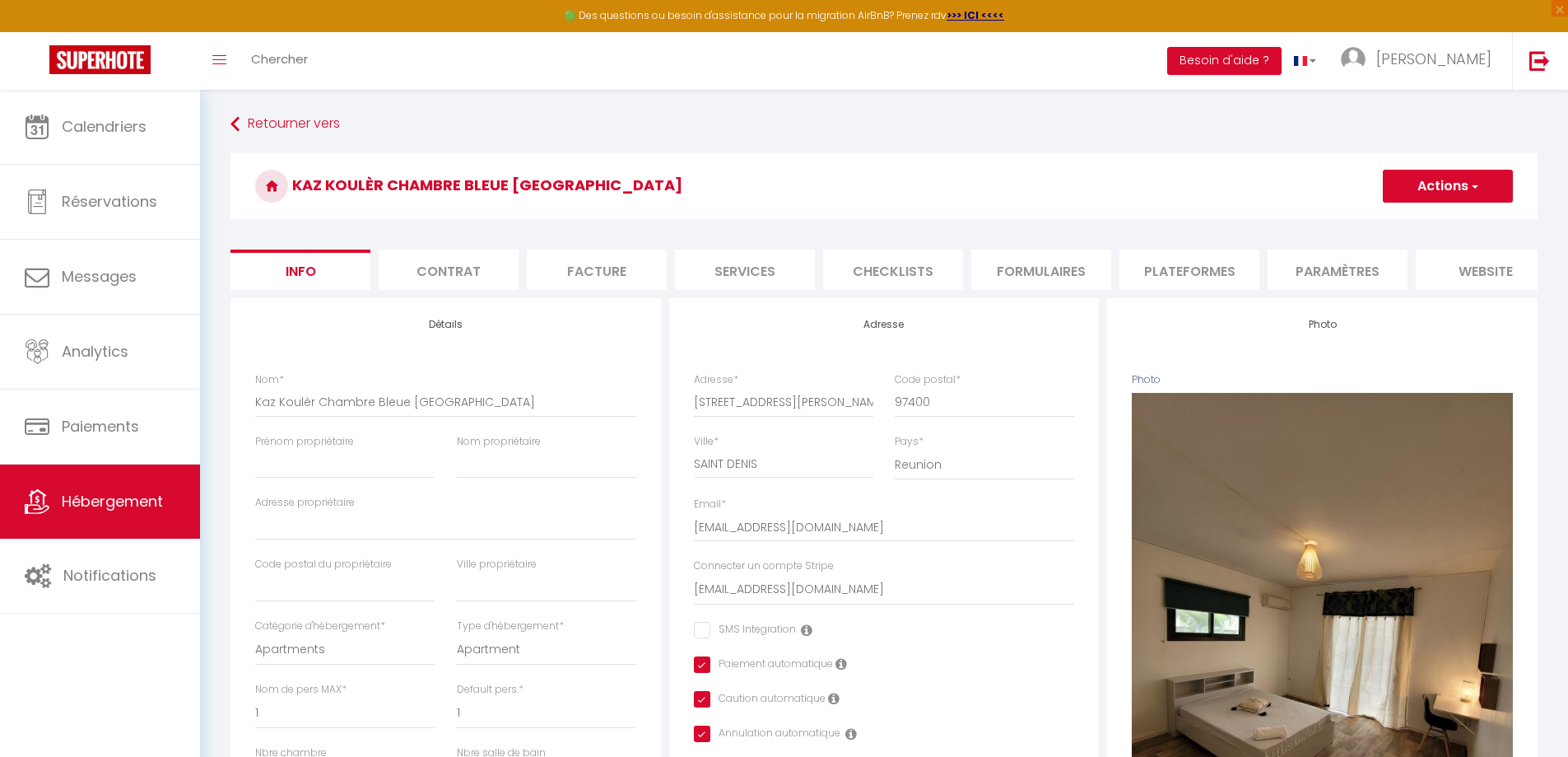
click at [1185, 265] on li "Plateformes" at bounding box center [1189, 270] width 140 height 40
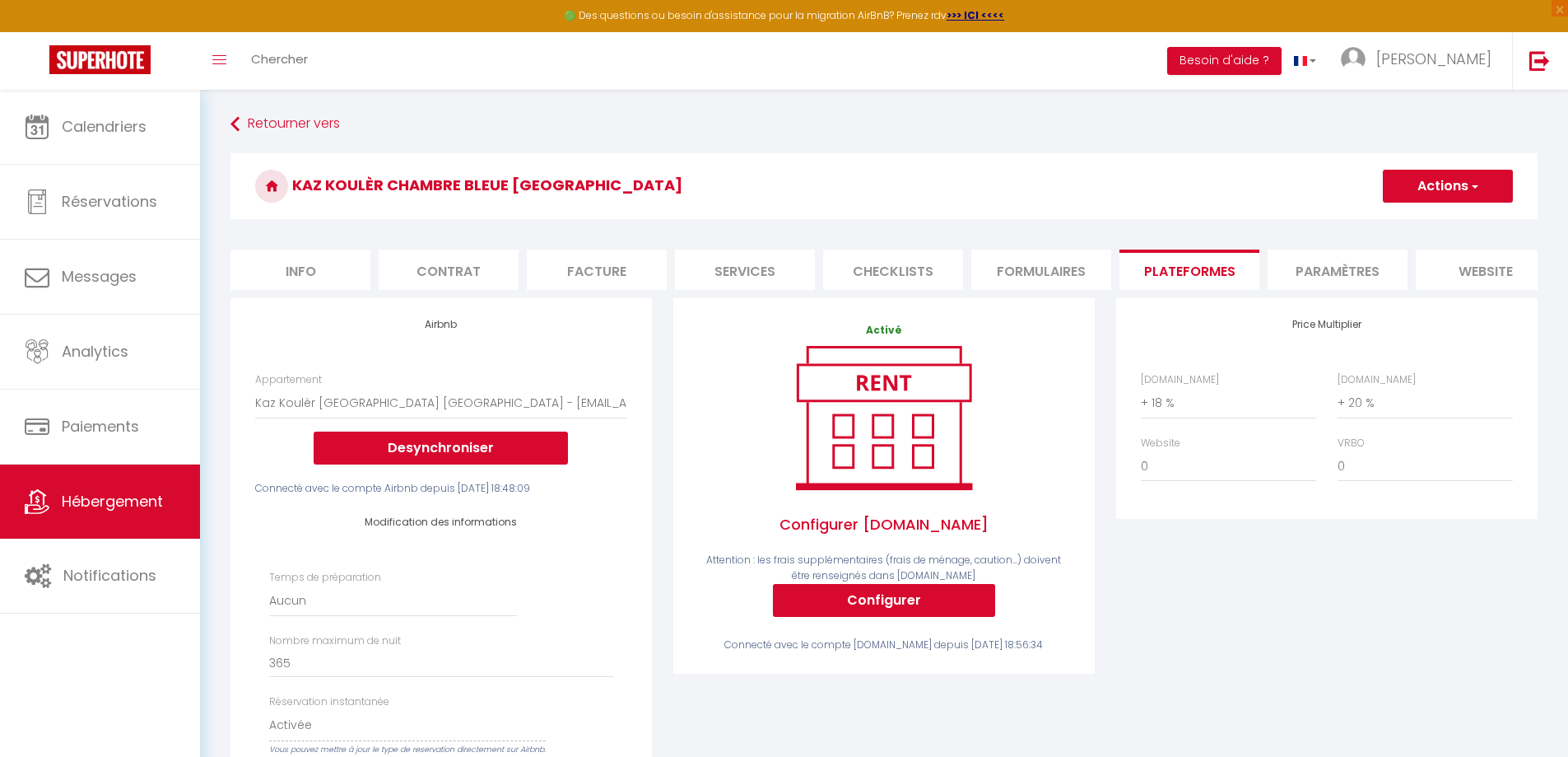
click at [1322, 276] on li "Paramètres" at bounding box center [1337, 270] width 140 height 40
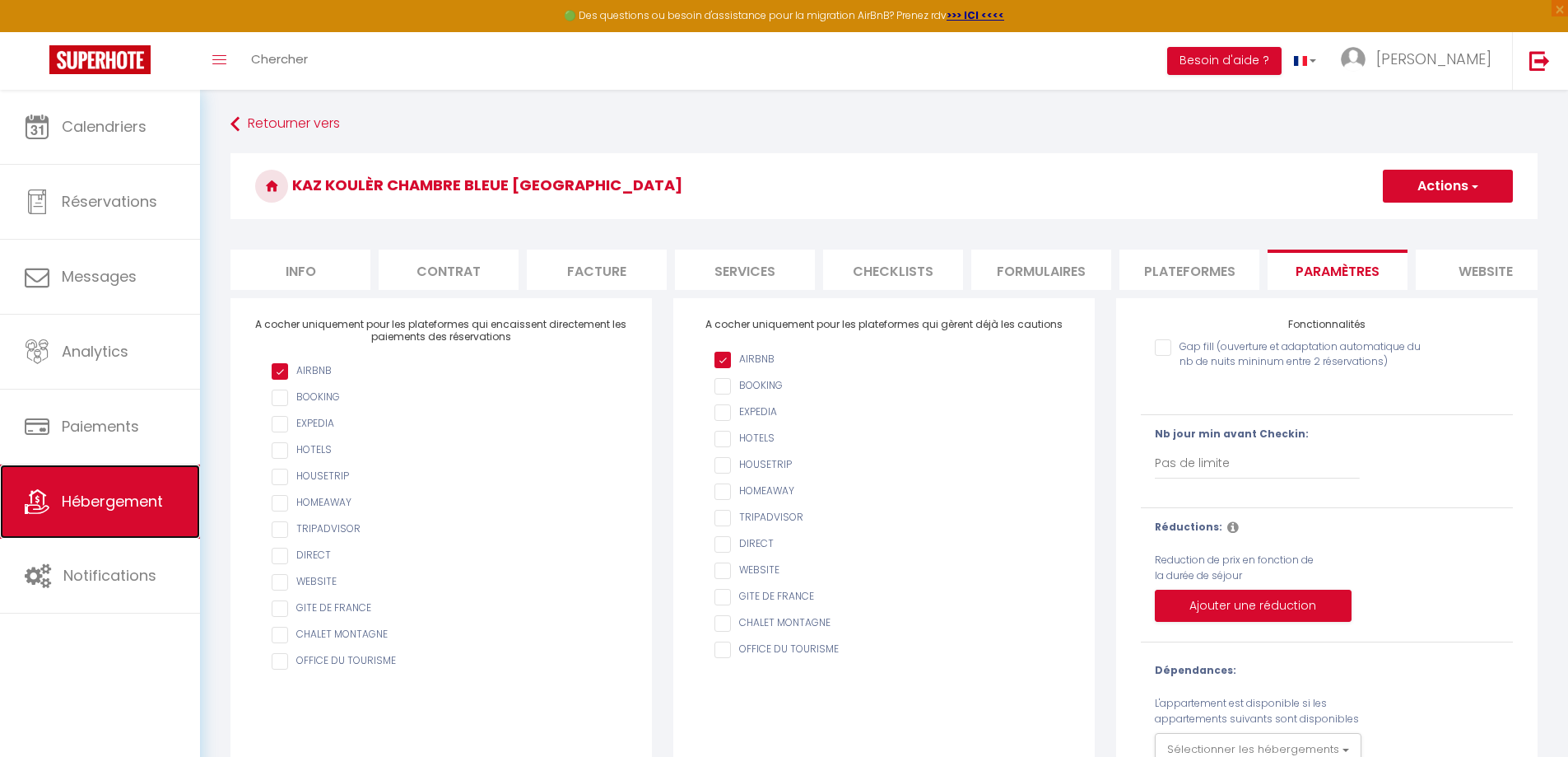
click at [100, 512] on span "Hébergement" at bounding box center [112, 501] width 101 height 21
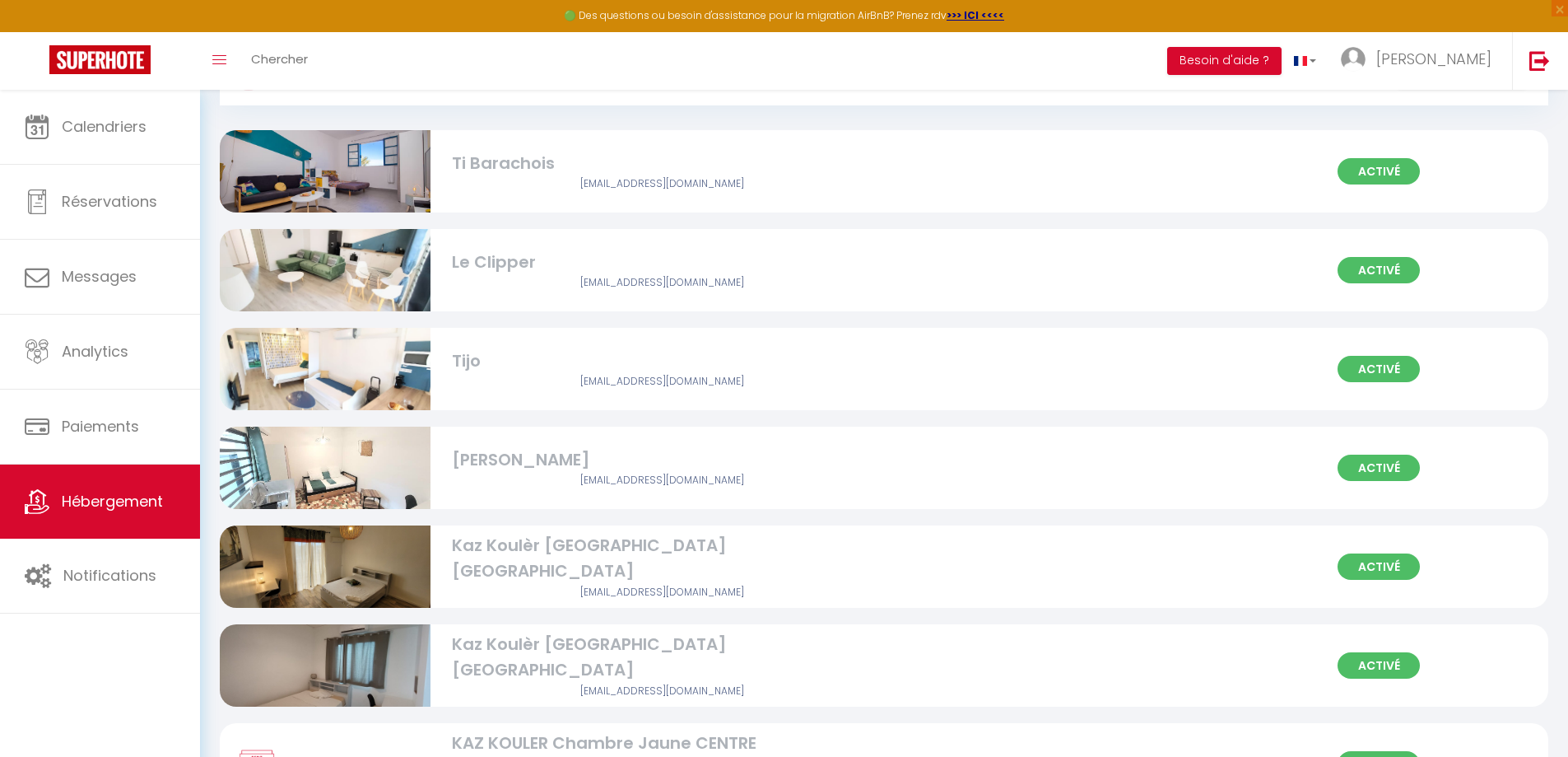
scroll to position [165, 0]
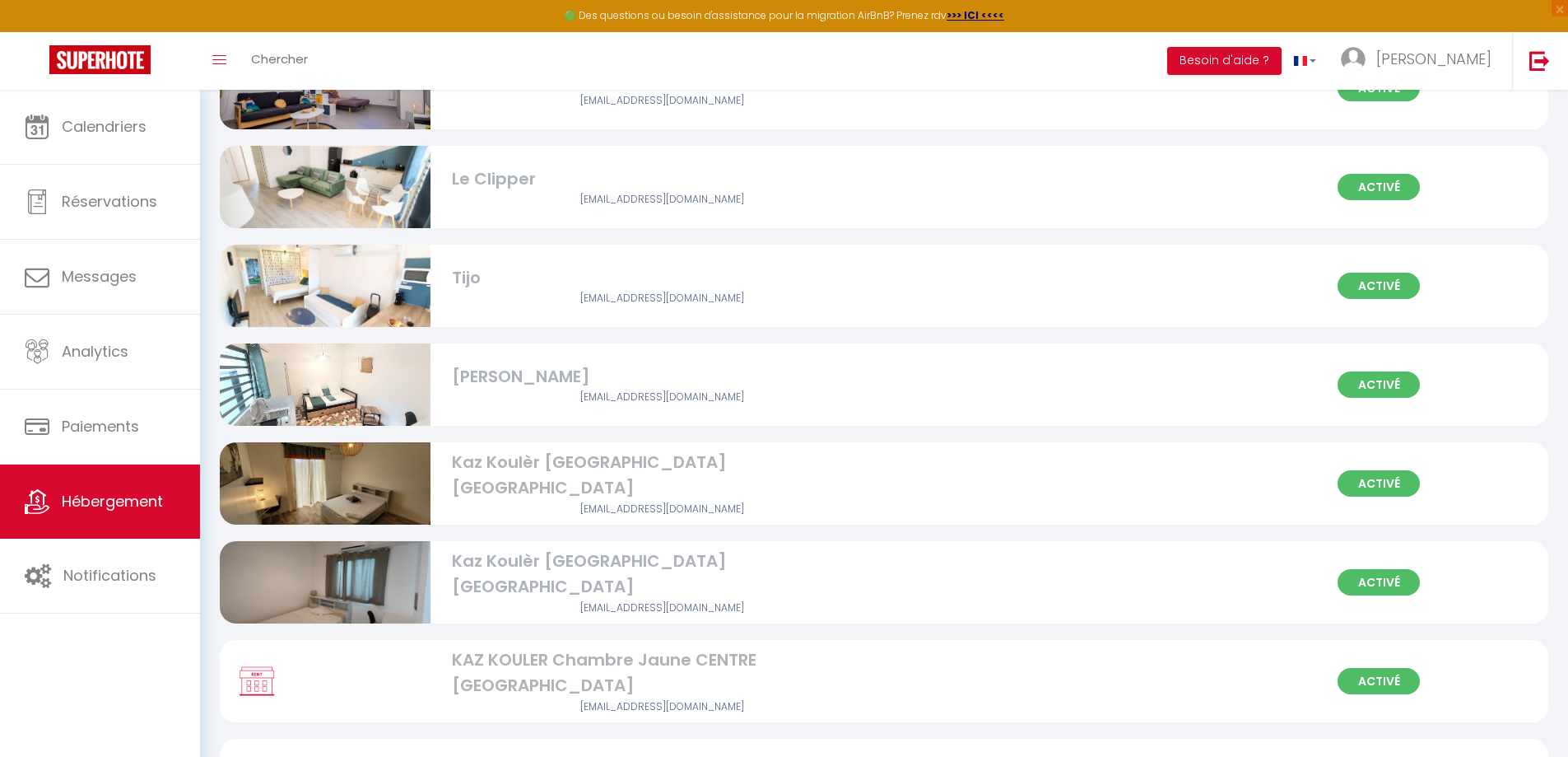
click at [809, 473] on div "Kaz Koulèr [GEOGRAPHIC_DATA] [GEOGRAPHIC_DATA]" at bounding box center [662, 476] width 421 height 52
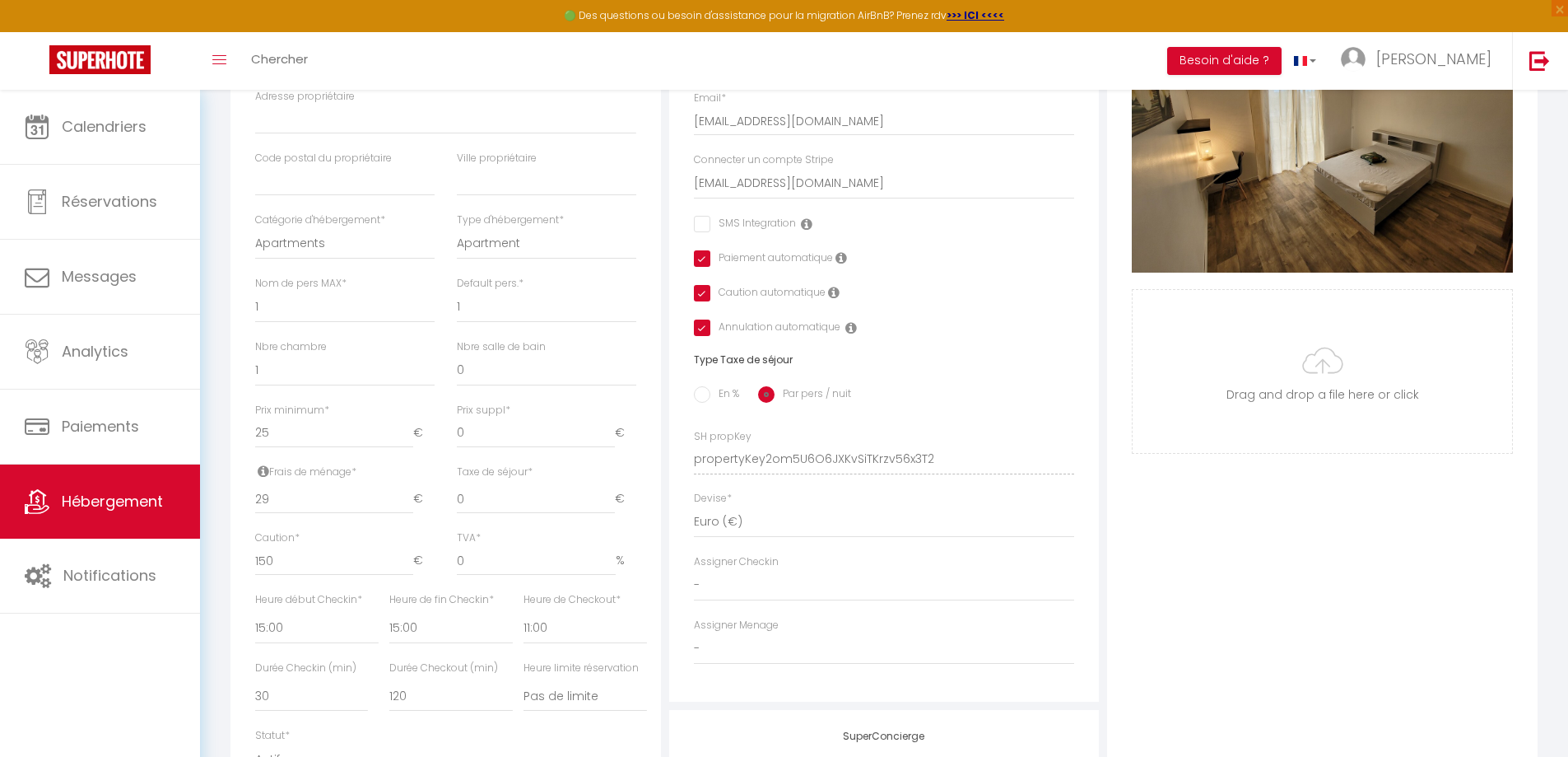
scroll to position [412, 0]
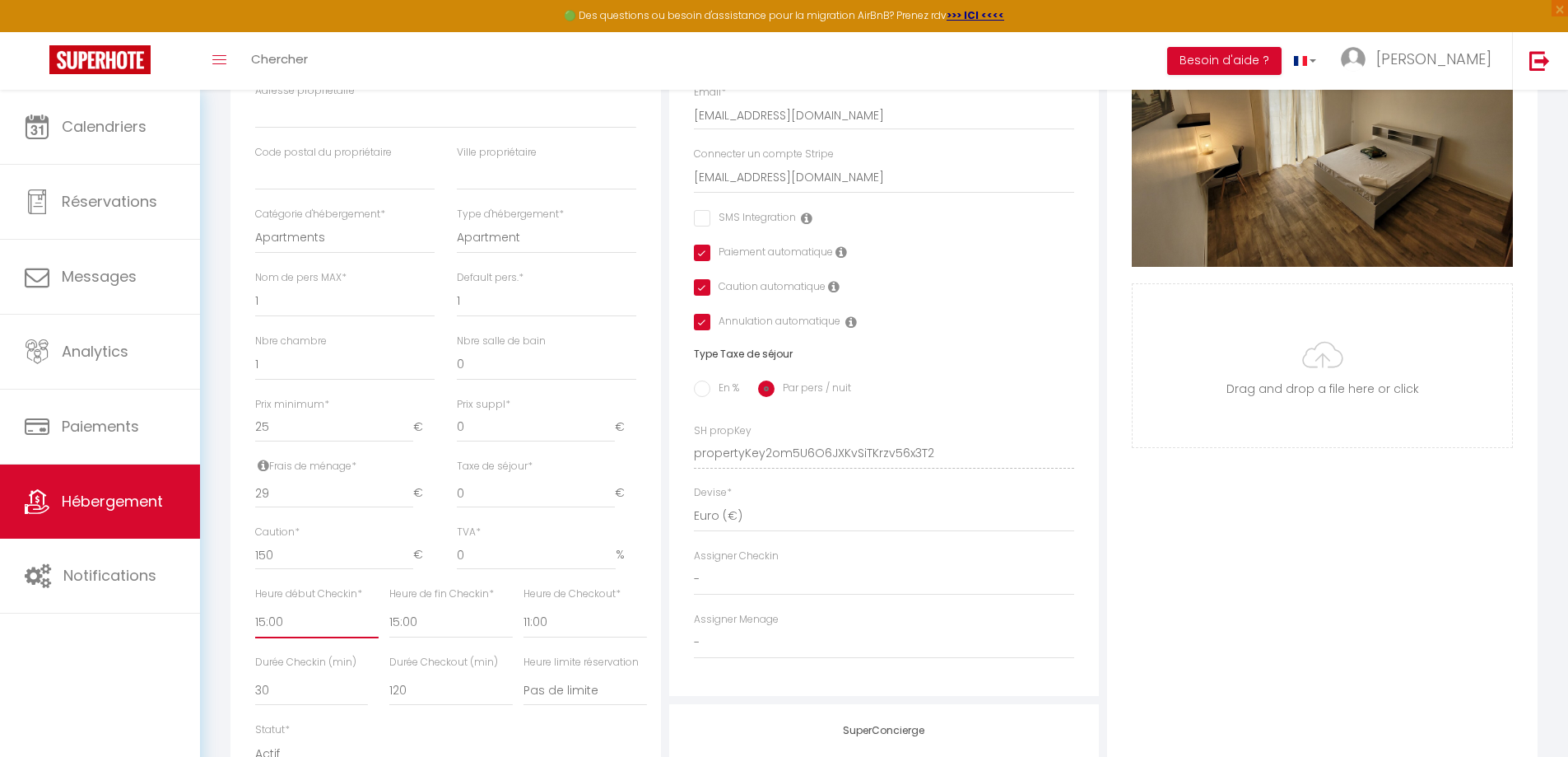
click at [301, 636] on select "00:00 00:15 00:30 00:45 01:00 01:15 01:30 01:45 02:00 02:15 02:30 02:45 03:00" at bounding box center [316, 622] width 123 height 31
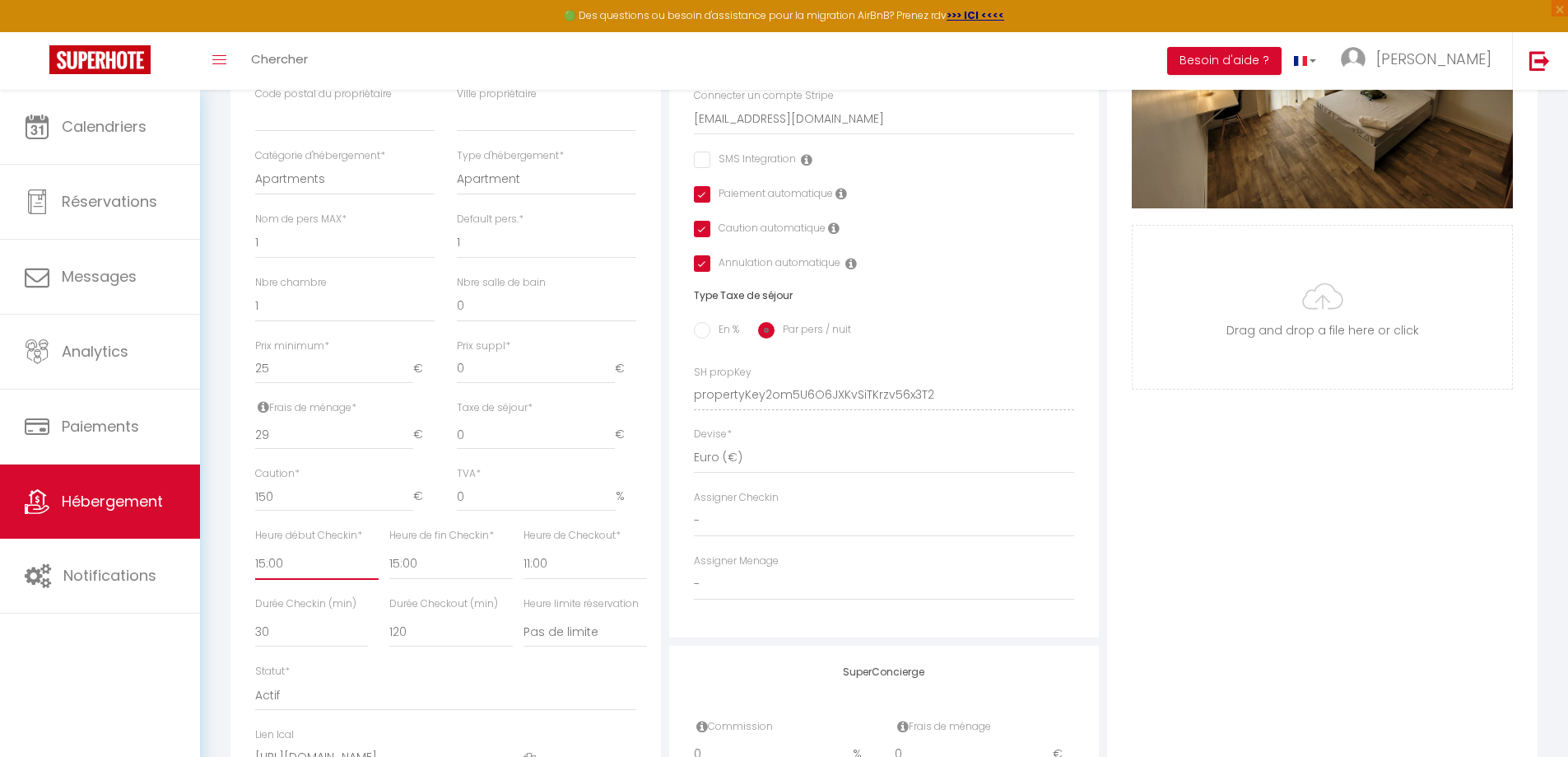
scroll to position [494, 0]
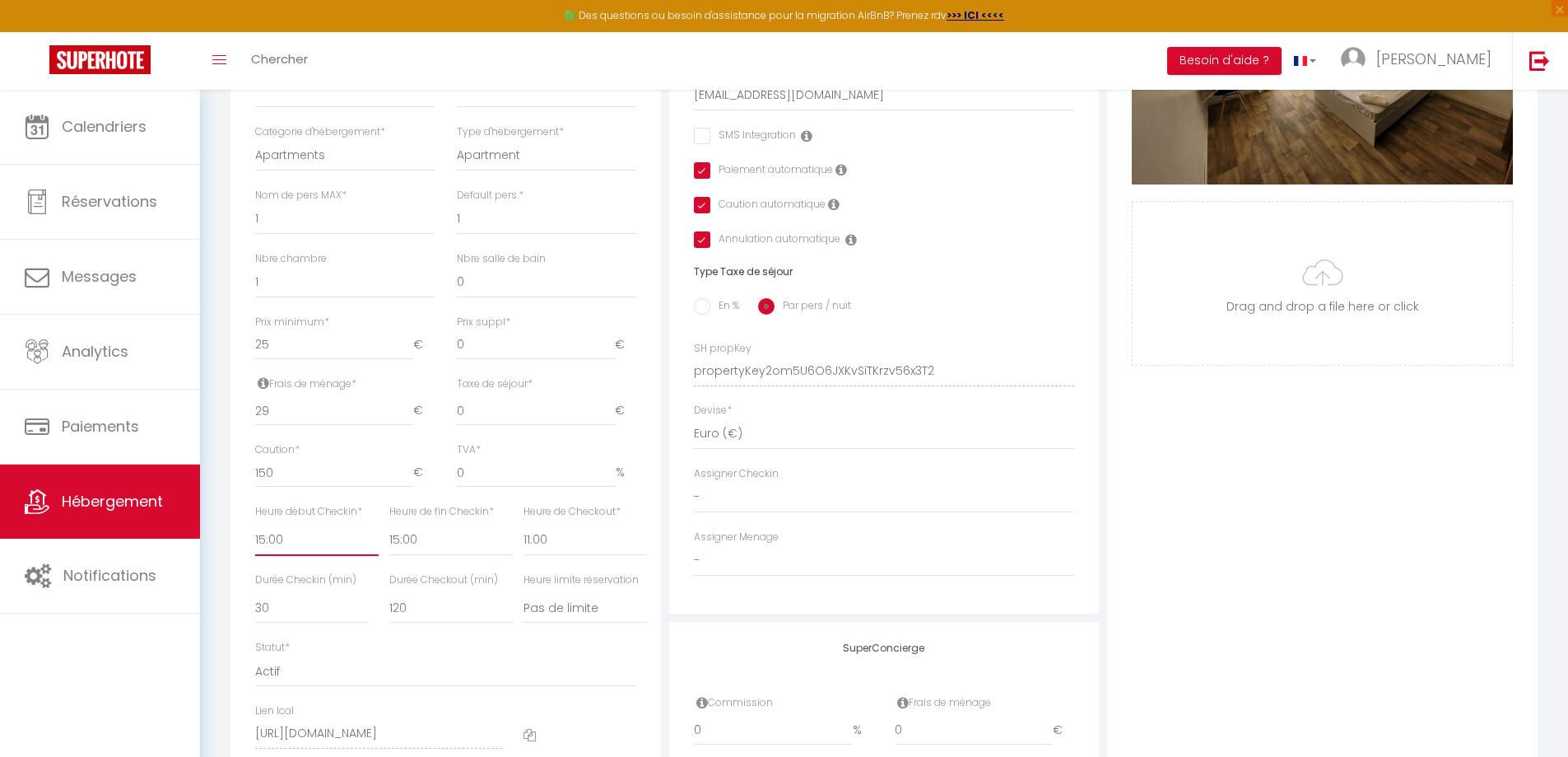
click at [300, 556] on select "00:00 00:15 00:30 00:45 01:00 01:15 01:30 01:45 02:00 02:15 02:30 02:45 03:00" at bounding box center [316, 539] width 123 height 31
click at [255, 536] on select "00:00 00:15 00:30 00:45 01:00 01:15 01:30 01:45 02:00 02:15 02:30 02:45 03:00" at bounding box center [316, 539] width 123 height 31
click at [419, 549] on select "00:00 00:15 00:30 00:45 01:00 01:15 01:30 01:45 02:00 02:15 02:30 02:45 03:00" at bounding box center [450, 539] width 123 height 31
click at [389, 536] on select "00:00 00:15 00:30 00:45 01:00 01:15 01:30 01:45 02:00 02:15 02:30 02:45 03:00" at bounding box center [450, 539] width 123 height 31
click at [545, 556] on select "00:00 00:15 00:30 00:45 01:00 01:15 01:30 01:45 02:00 02:15 02:30 02:45 03:00" at bounding box center [584, 539] width 123 height 31
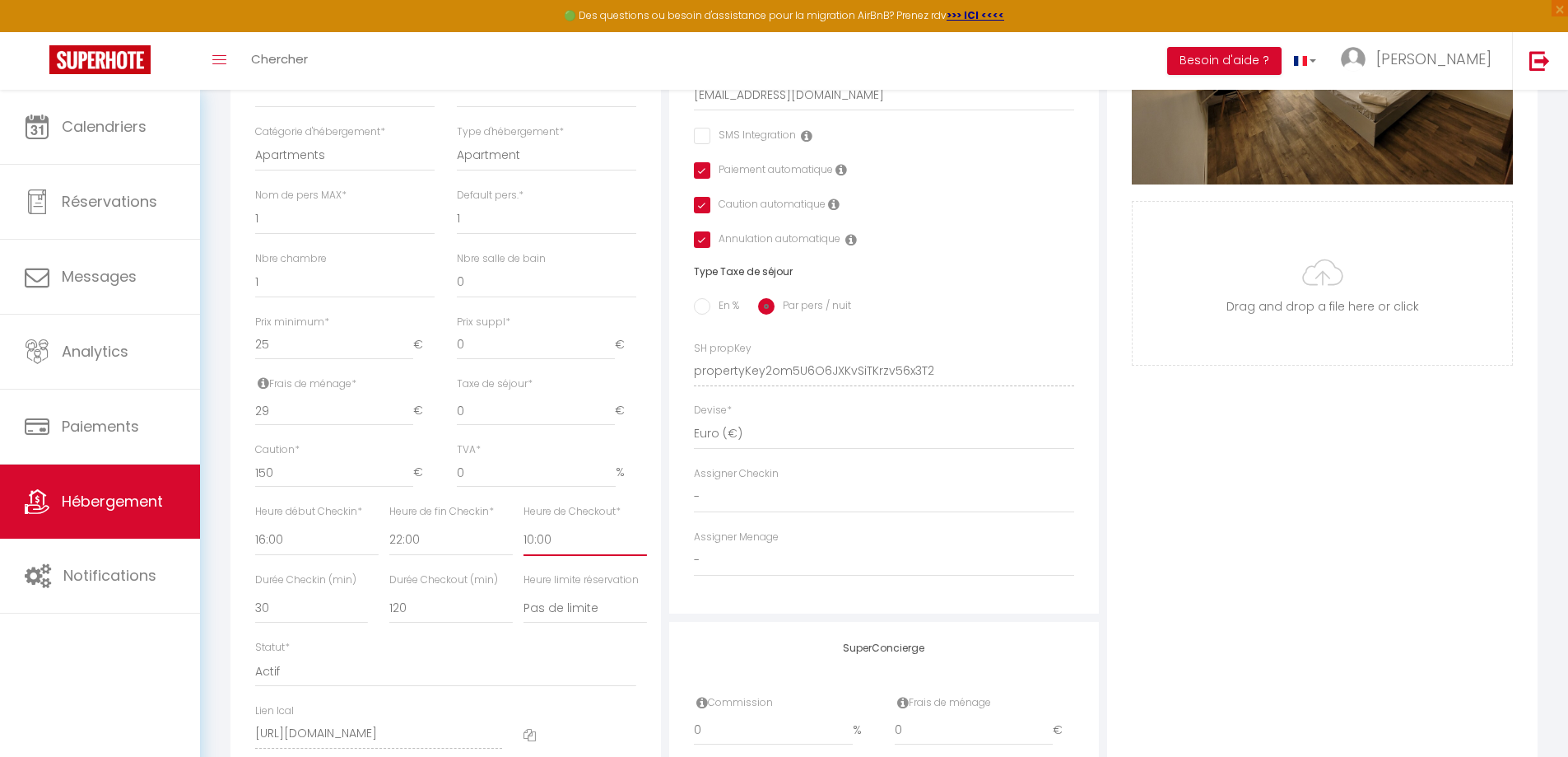
click at [523, 536] on select "00:00 00:15 00:30 00:45 01:00 01:15 01:30 01:45 02:00 02:15 02:30 02:45 03:00" at bounding box center [584, 539] width 123 height 31
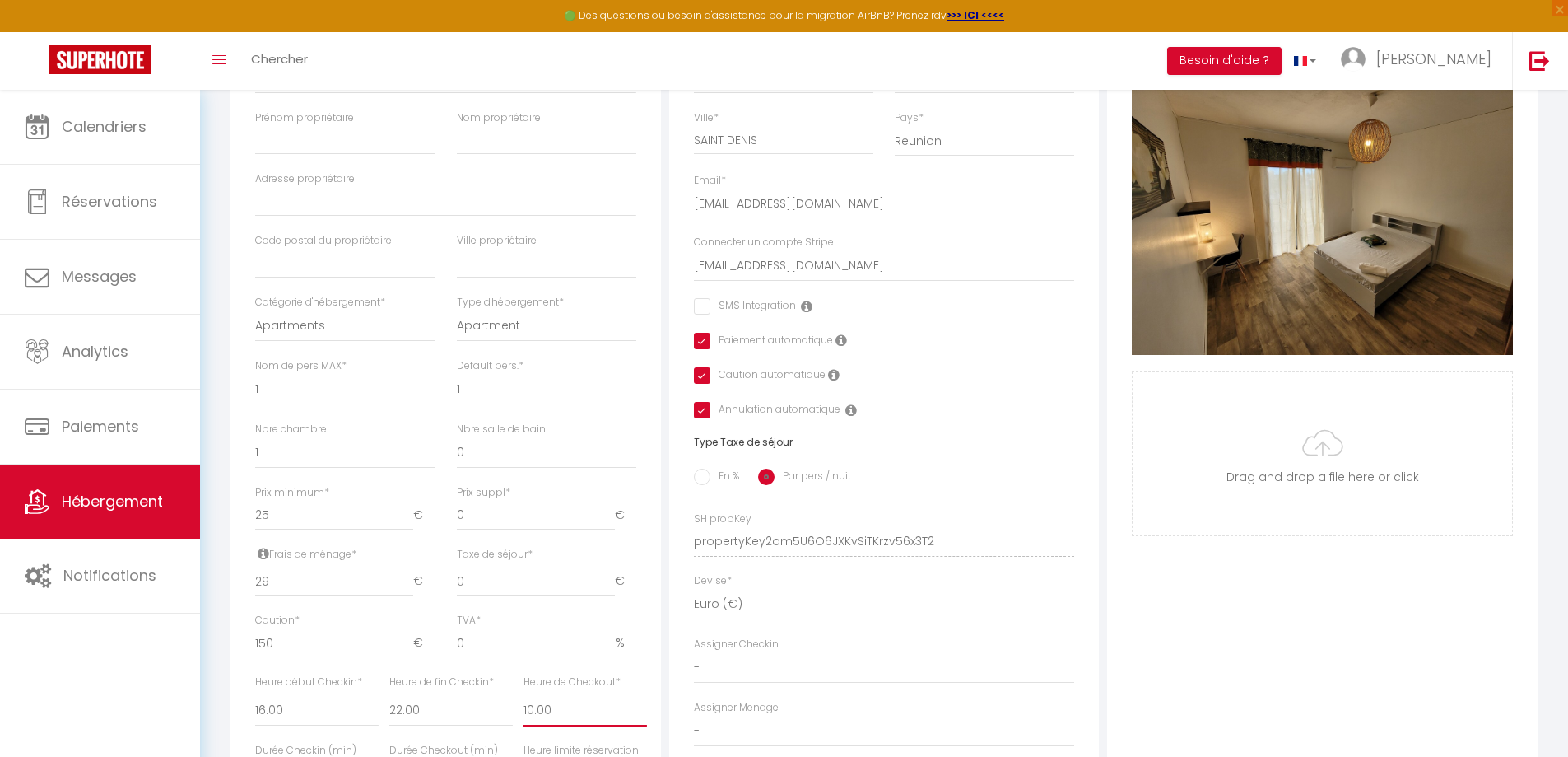
scroll to position [82, 0]
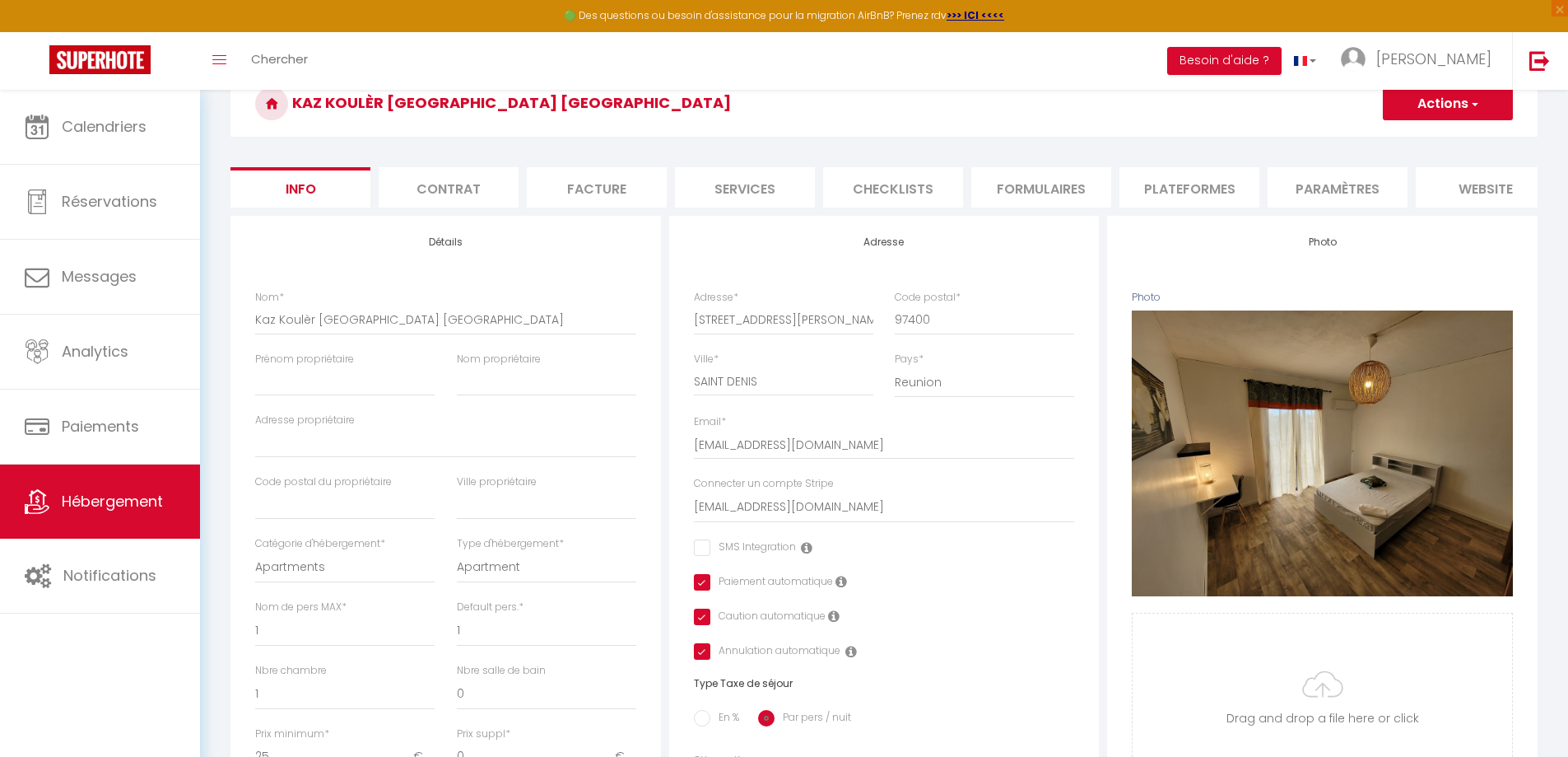
click at [1416, 107] on button "Actions" at bounding box center [1447, 103] width 130 height 33
click at [1393, 133] on input "Enregistrer" at bounding box center [1382, 140] width 61 height 17
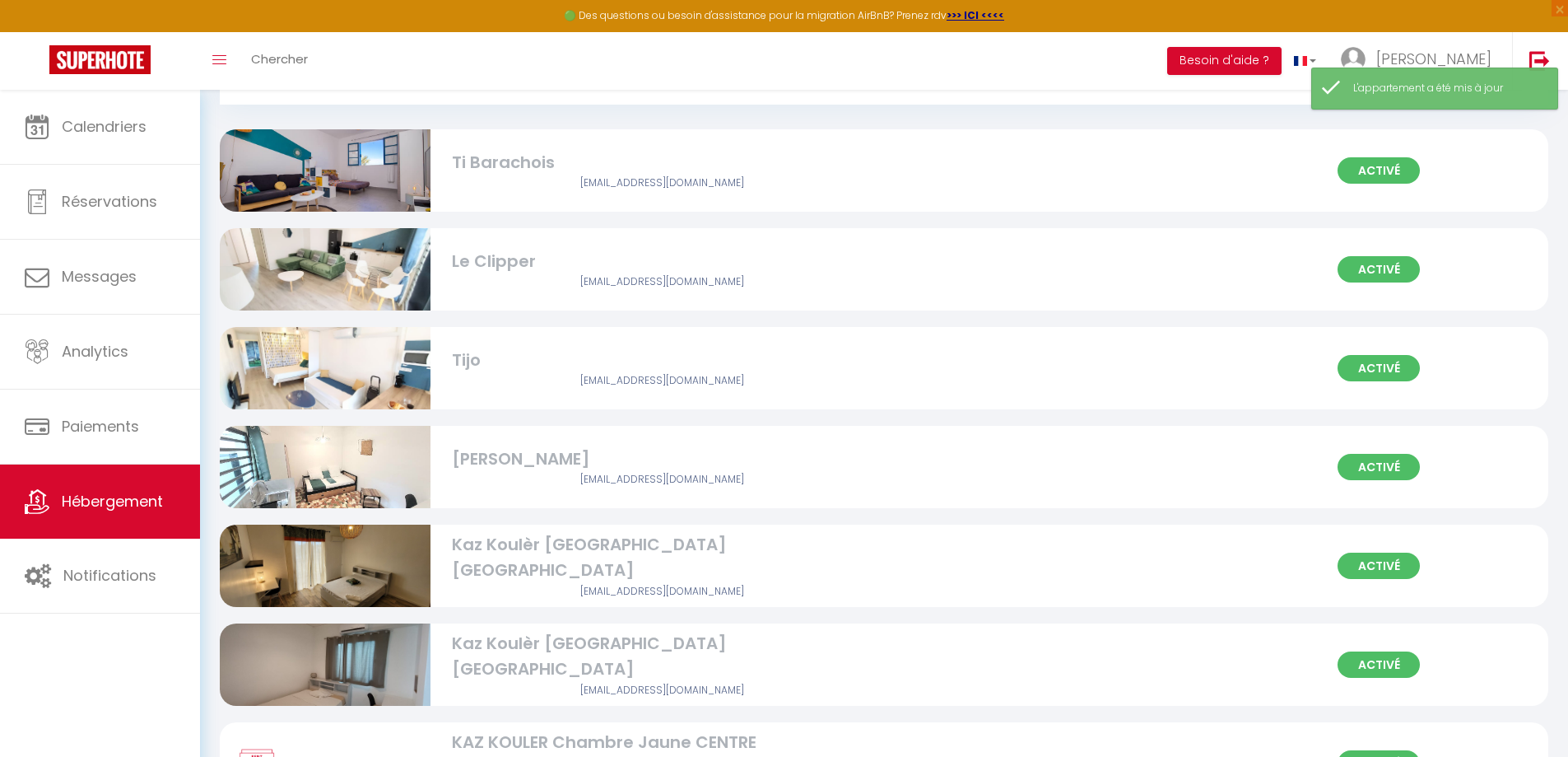
scroll to position [165, 0]
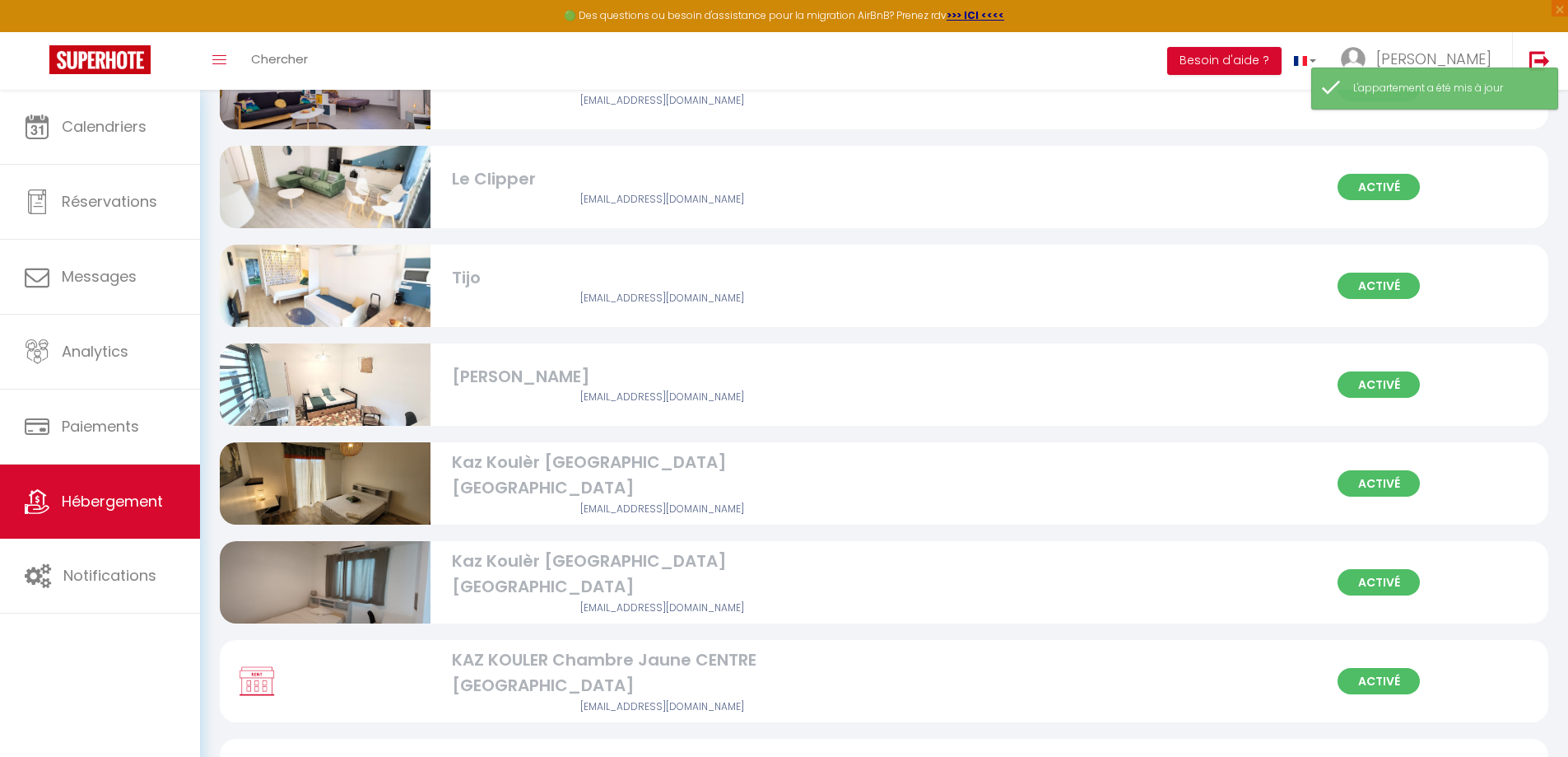
click at [681, 581] on div "Kaz Koulèr [GEOGRAPHIC_DATA] [GEOGRAPHIC_DATA]" at bounding box center [662, 574] width 421 height 52
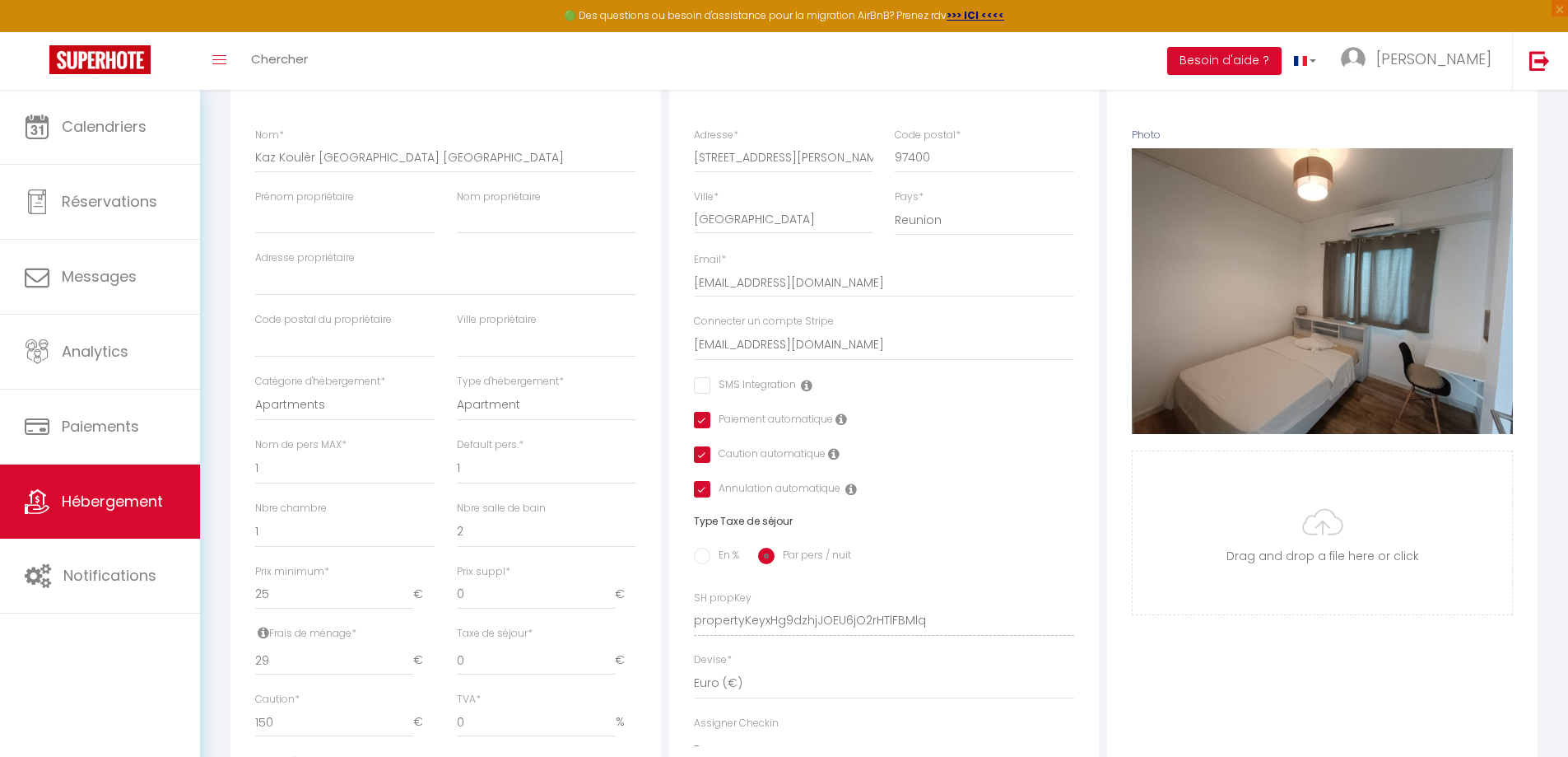
scroll to position [494, 0]
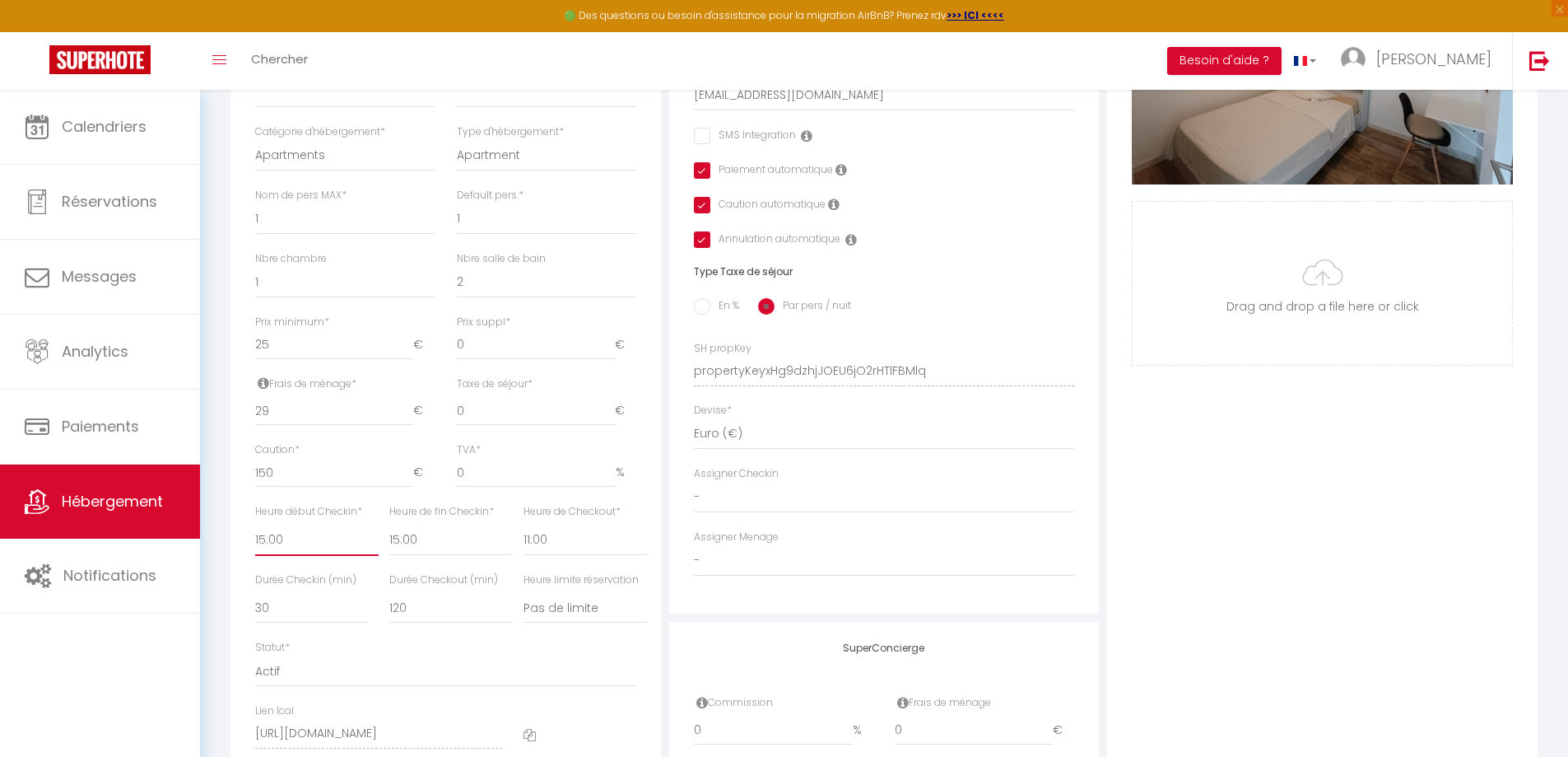
click at [308, 551] on select "00:00 00:15 00:30 00:45 01:00 01:15 01:30 01:45 02:00 02:15 02:30 02:45 03:00" at bounding box center [316, 539] width 123 height 31
click at [255, 536] on select "00:00 00:15 00:30 00:45 01:00 01:15 01:30 01:45 02:00 02:15 02:30 02:45 03:00" at bounding box center [316, 539] width 123 height 31
click at [421, 546] on select "00:00 00:15 00:30 00:45 01:00 01:15 01:30 01:45 02:00 02:15 02:30 02:45 03:00" at bounding box center [450, 539] width 123 height 31
click at [389, 536] on select "00:00 00:15 00:30 00:45 01:00 01:15 01:30 01:45 02:00 02:15 02:30 02:45 03:00" at bounding box center [450, 539] width 123 height 31
click at [539, 548] on select "00:00 00:15 00:30 00:45 01:00 01:15 01:30 01:45 02:00 02:15 02:30 02:45 03:00" at bounding box center [584, 539] width 123 height 31
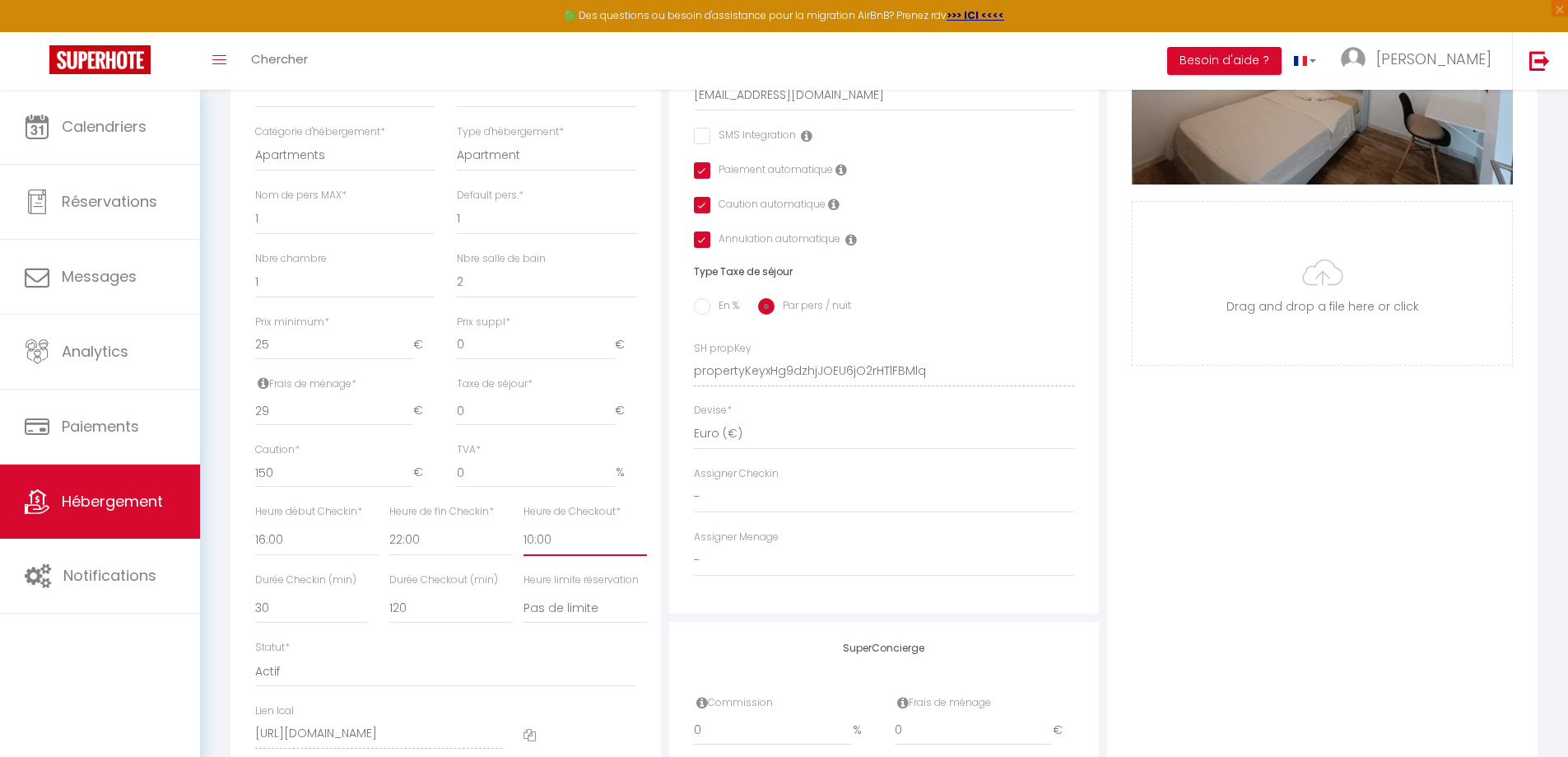
click at [523, 536] on select "00:00 00:15 00:30 00:45 01:00 01:15 01:30 01:45 02:00 02:15 02:30 02:45 03:00" at bounding box center [584, 539] width 123 height 31
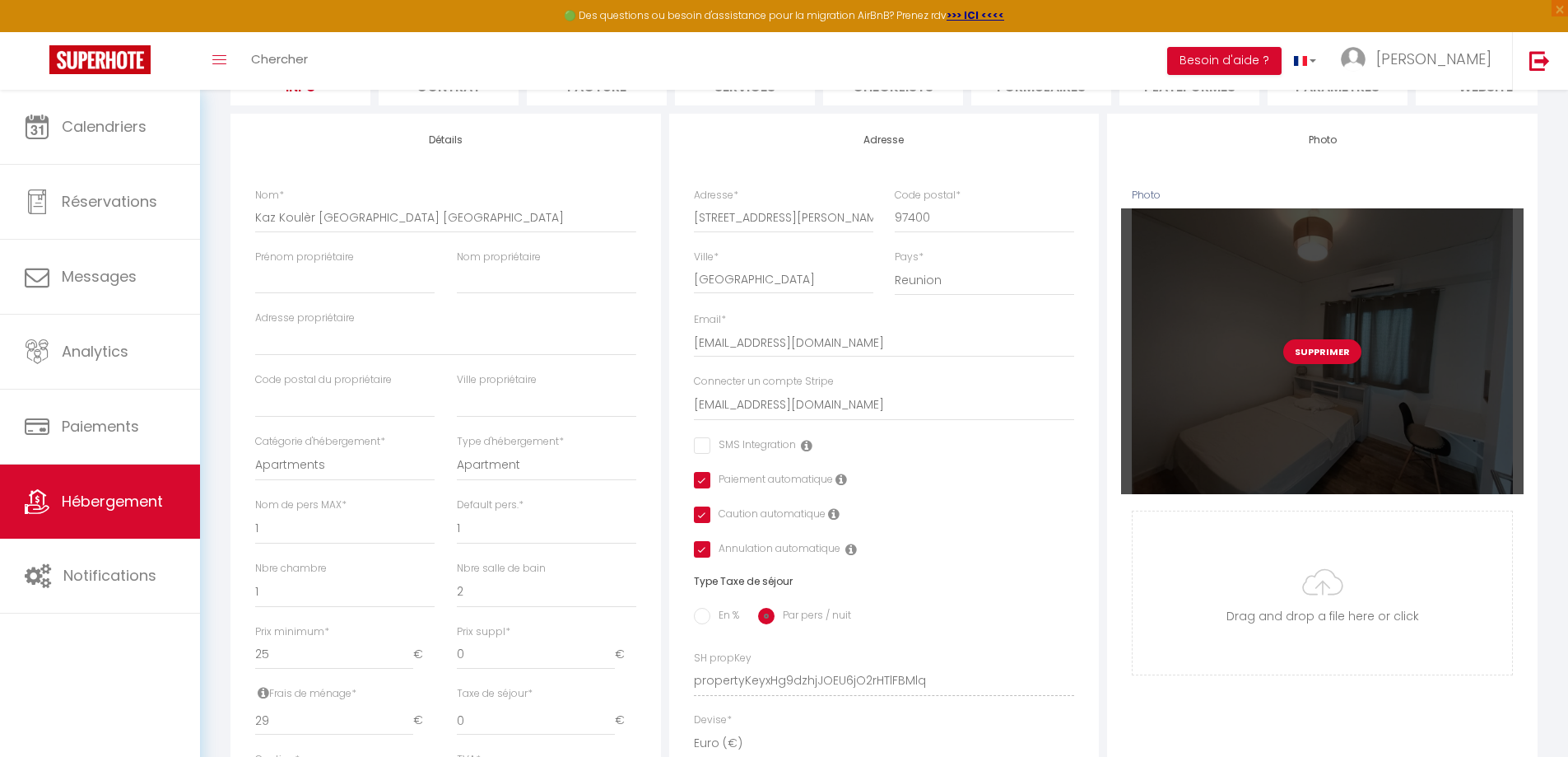
scroll to position [0, 0]
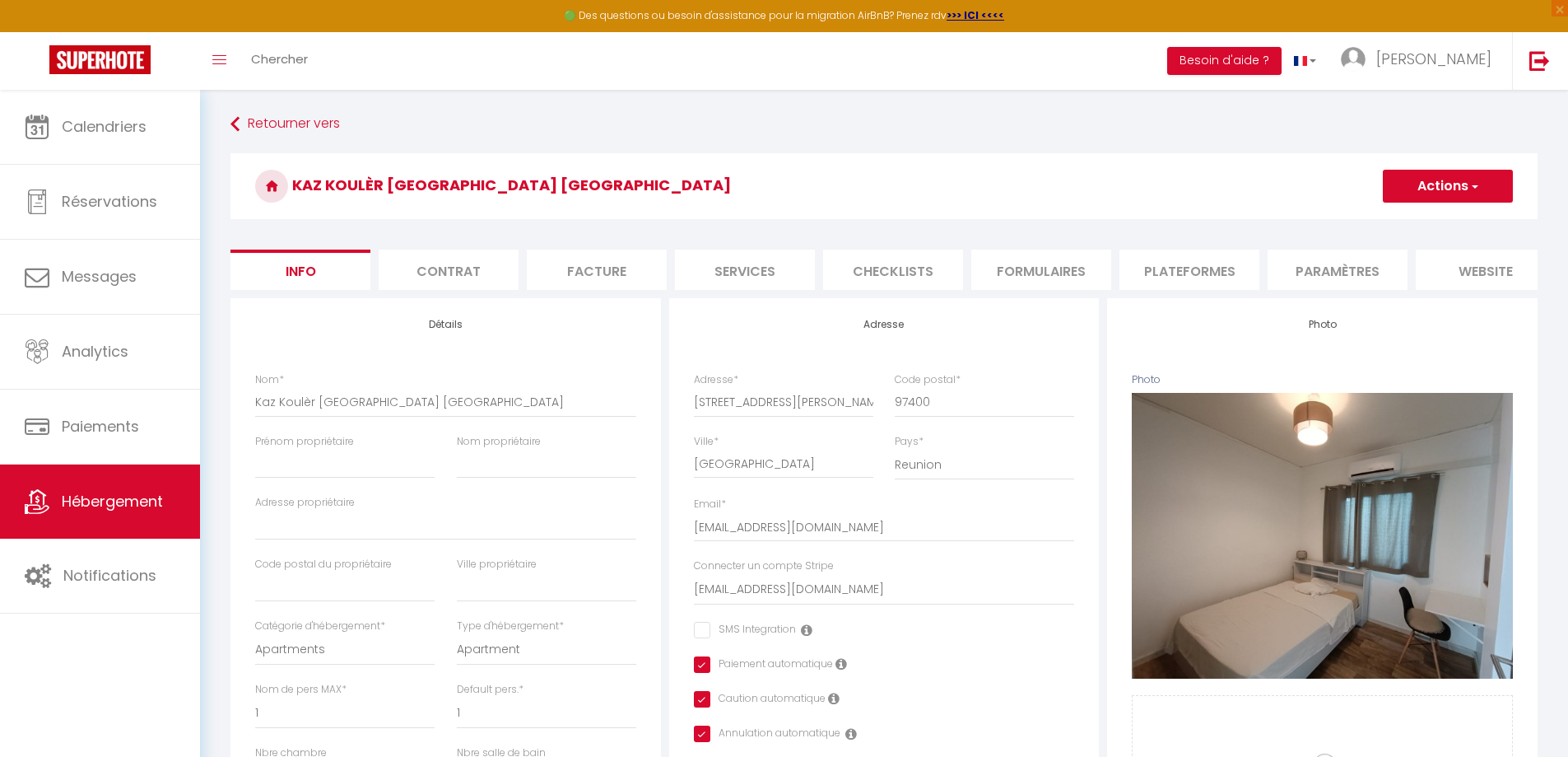
click at [1401, 192] on button "Actions" at bounding box center [1447, 186] width 130 height 33
click at [1396, 220] on input "Enregistrer" at bounding box center [1382, 223] width 61 height 17
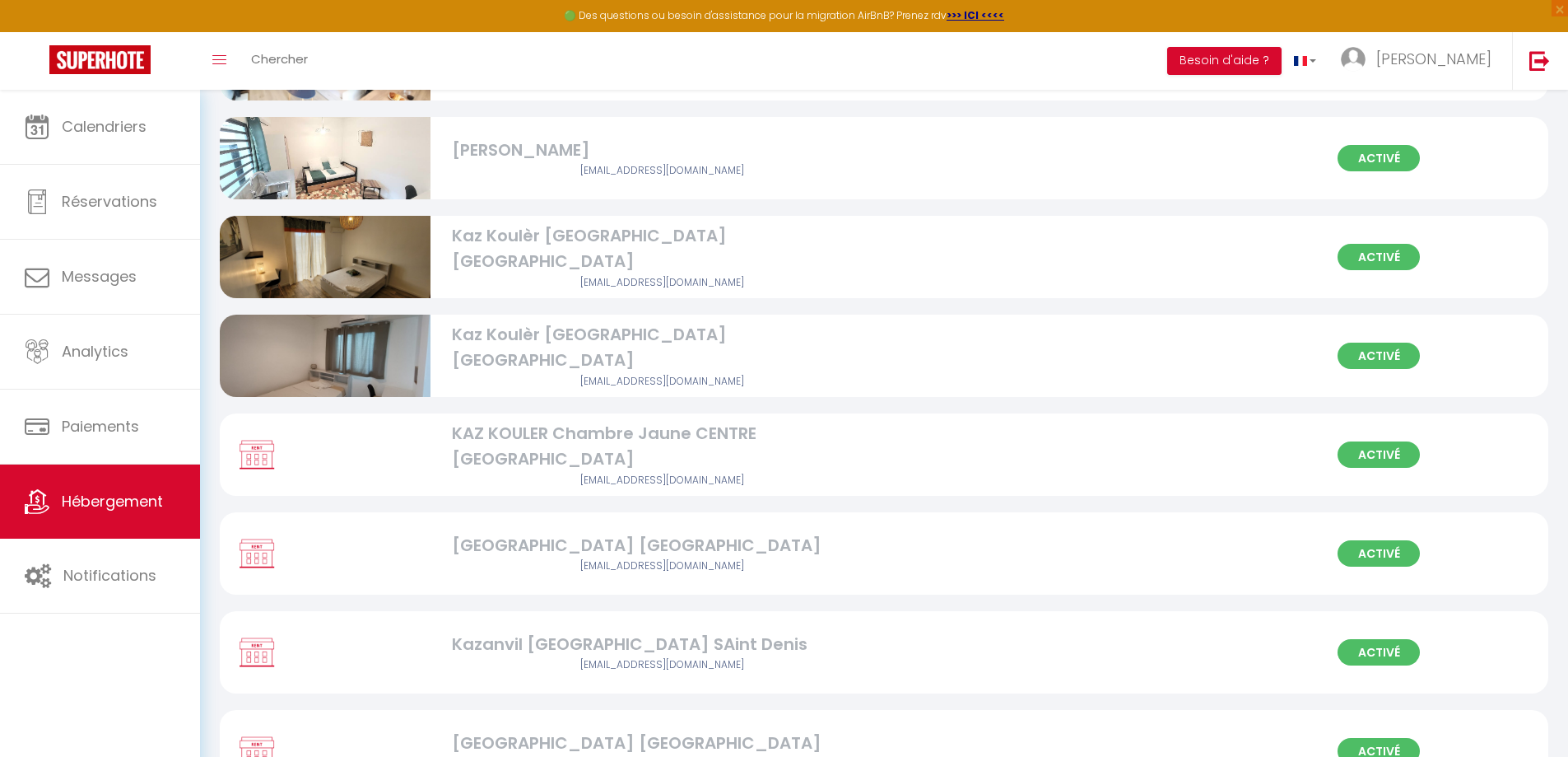
scroll to position [412, 0]
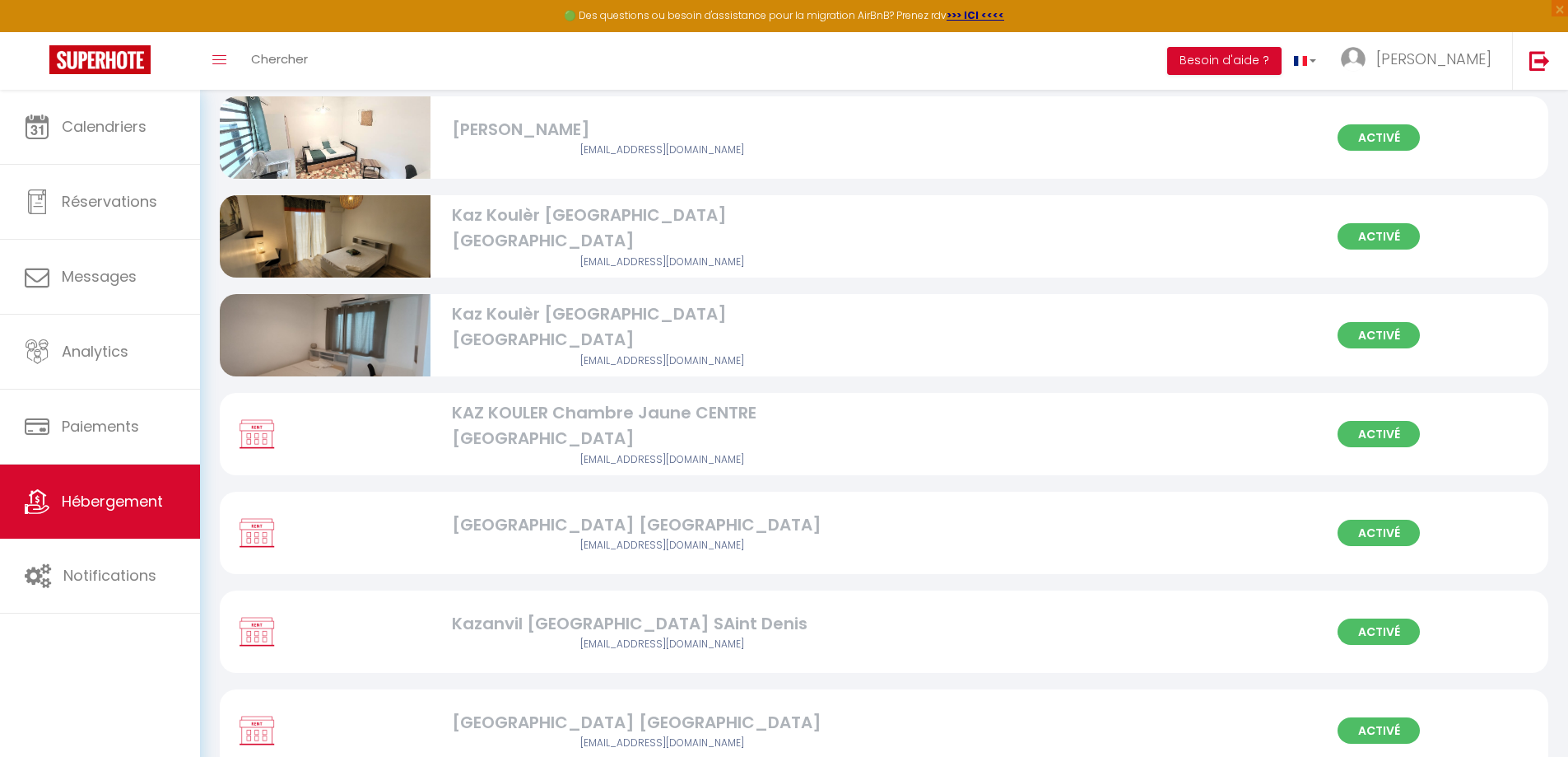
click at [542, 327] on div "Kaz Koulèr [GEOGRAPHIC_DATA] [GEOGRAPHIC_DATA]" at bounding box center [662, 327] width 421 height 52
click at [591, 333] on div "Kaz Koulèr [GEOGRAPHIC_DATA] [GEOGRAPHIC_DATA]" at bounding box center [662, 327] width 421 height 52
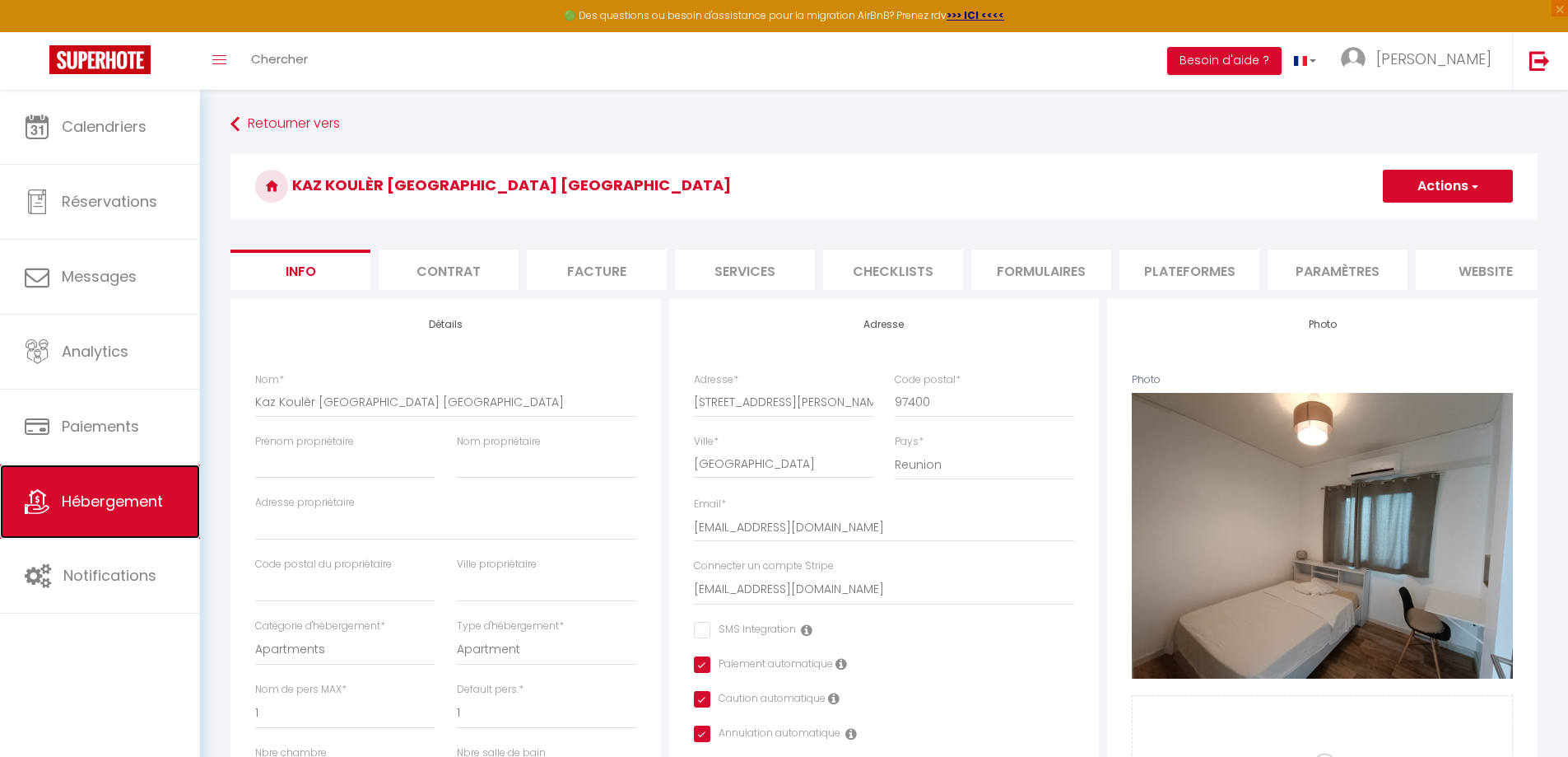
click at [99, 500] on span "Hébergement" at bounding box center [112, 501] width 101 height 21
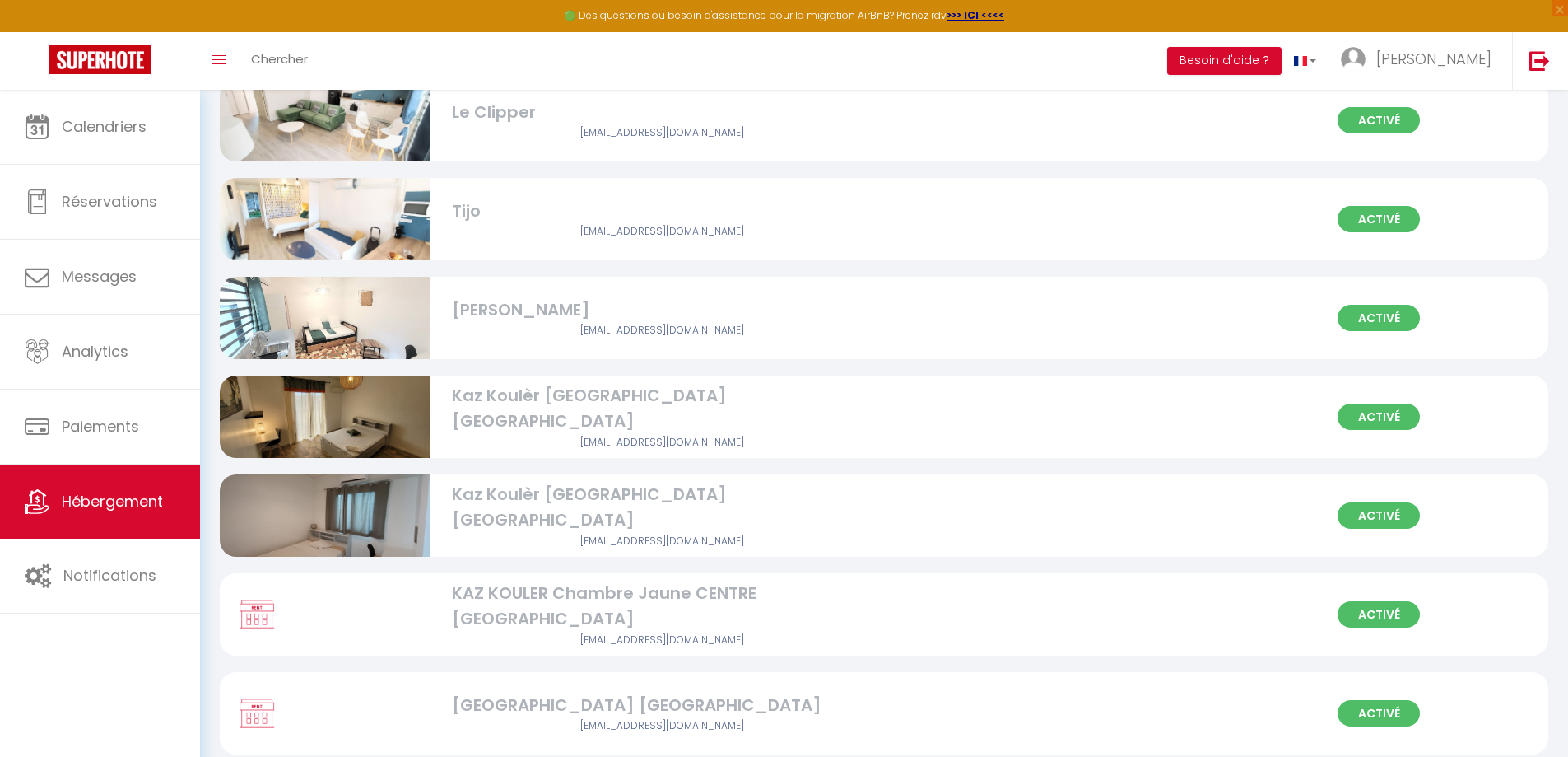
scroll to position [329, 0]
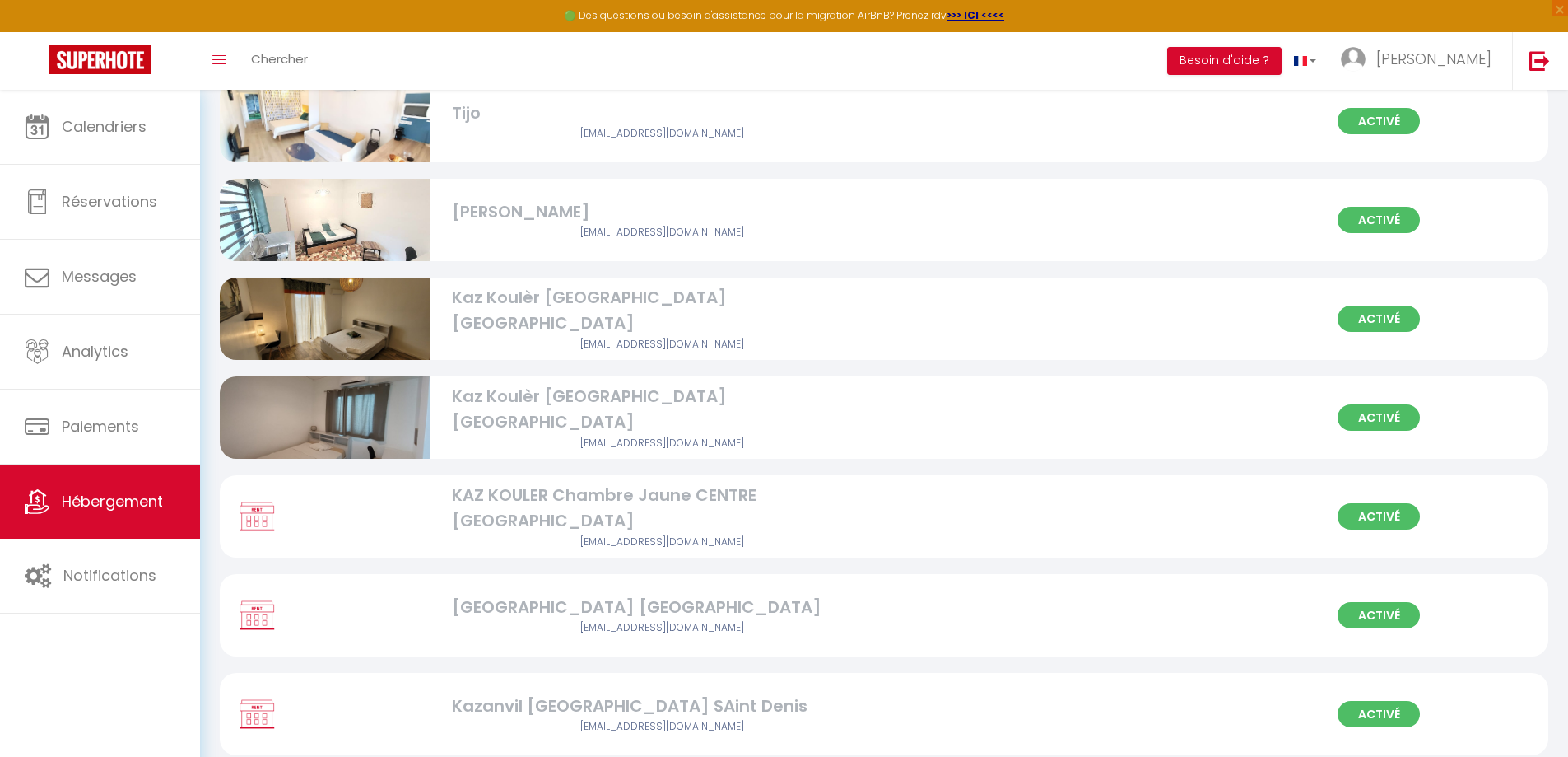
click at [578, 508] on div "KAZ KOULER Chambre Jaune CENTRE [GEOGRAPHIC_DATA]" at bounding box center [662, 508] width 421 height 52
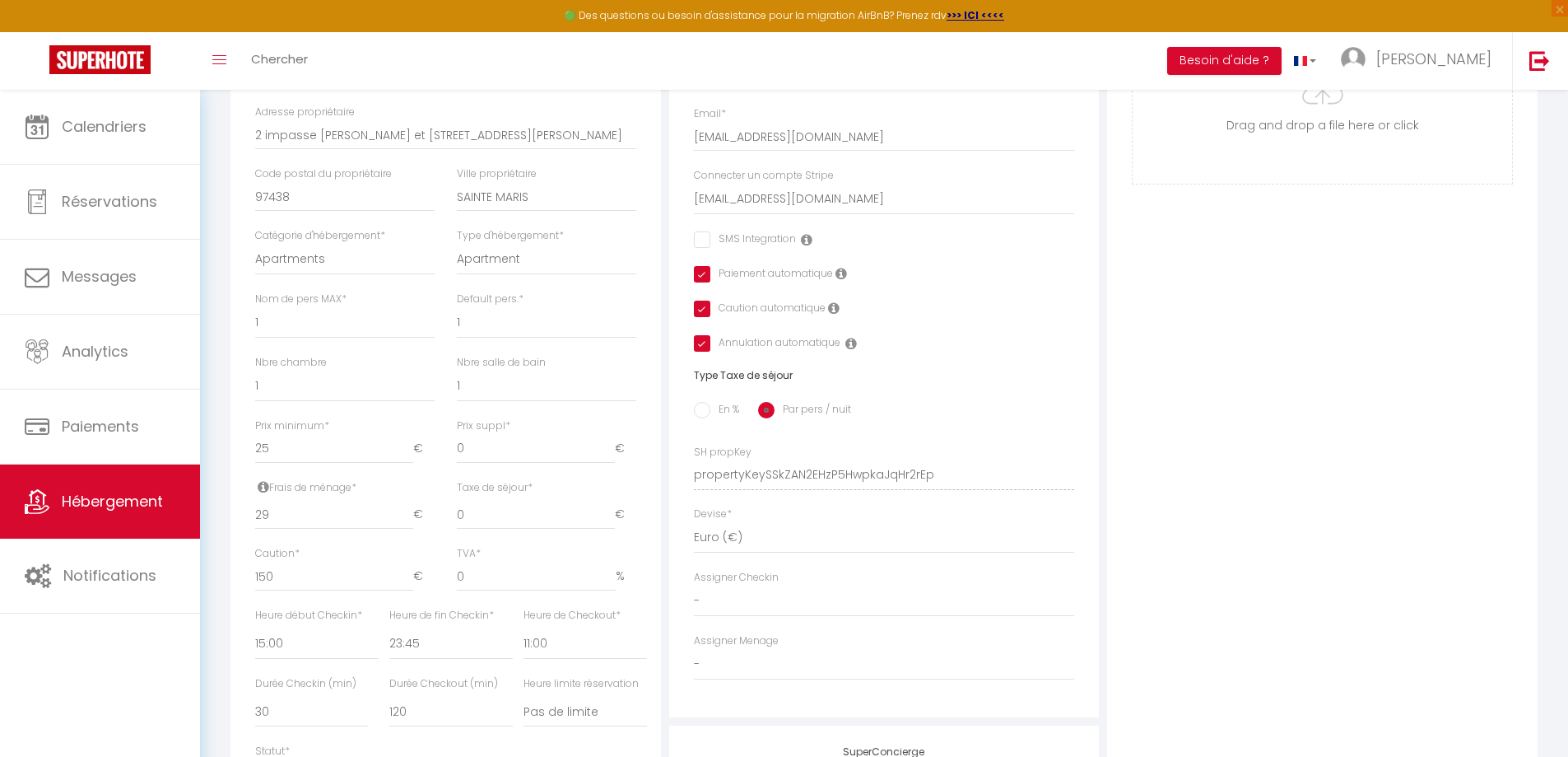
scroll to position [494, 0]
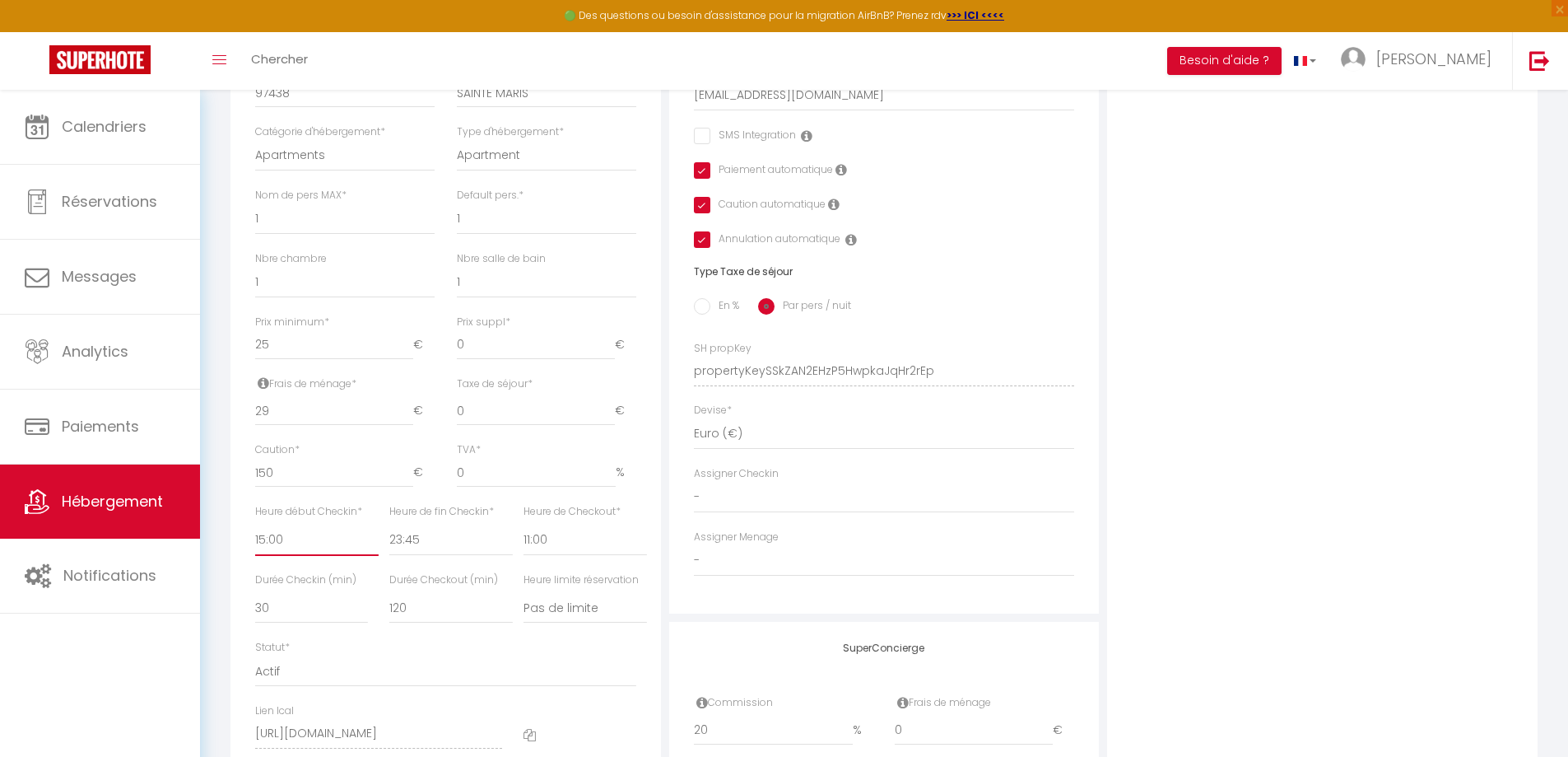
click at [301, 556] on select "00:00 00:15 00:30 00:45 01:00 01:15 01:30 01:45 02:00 02:15 02:30 02:45 03:00" at bounding box center [316, 539] width 123 height 31
click at [255, 536] on select "00:00 00:15 00:30 00:45 01:00 01:15 01:30 01:45 02:00 02:15 02:30 02:45 03:00" at bounding box center [316, 539] width 123 height 31
click at [439, 546] on select "00:00 00:15 00:30 00:45 01:00 01:15 01:30 01:45 02:00 02:15 02:30 02:45 03:00" at bounding box center [450, 539] width 123 height 31
click at [389, 536] on select "00:00 00:15 00:30 00:45 01:00 01:15 01:30 01:45 02:00 02:15 02:30 02:45 03:00" at bounding box center [450, 539] width 123 height 31
click at [571, 556] on select "00:00 00:15 00:30 00:45 01:00 01:15 01:30 01:45 02:00 02:15 02:30 02:45 03:00" at bounding box center [584, 539] width 123 height 31
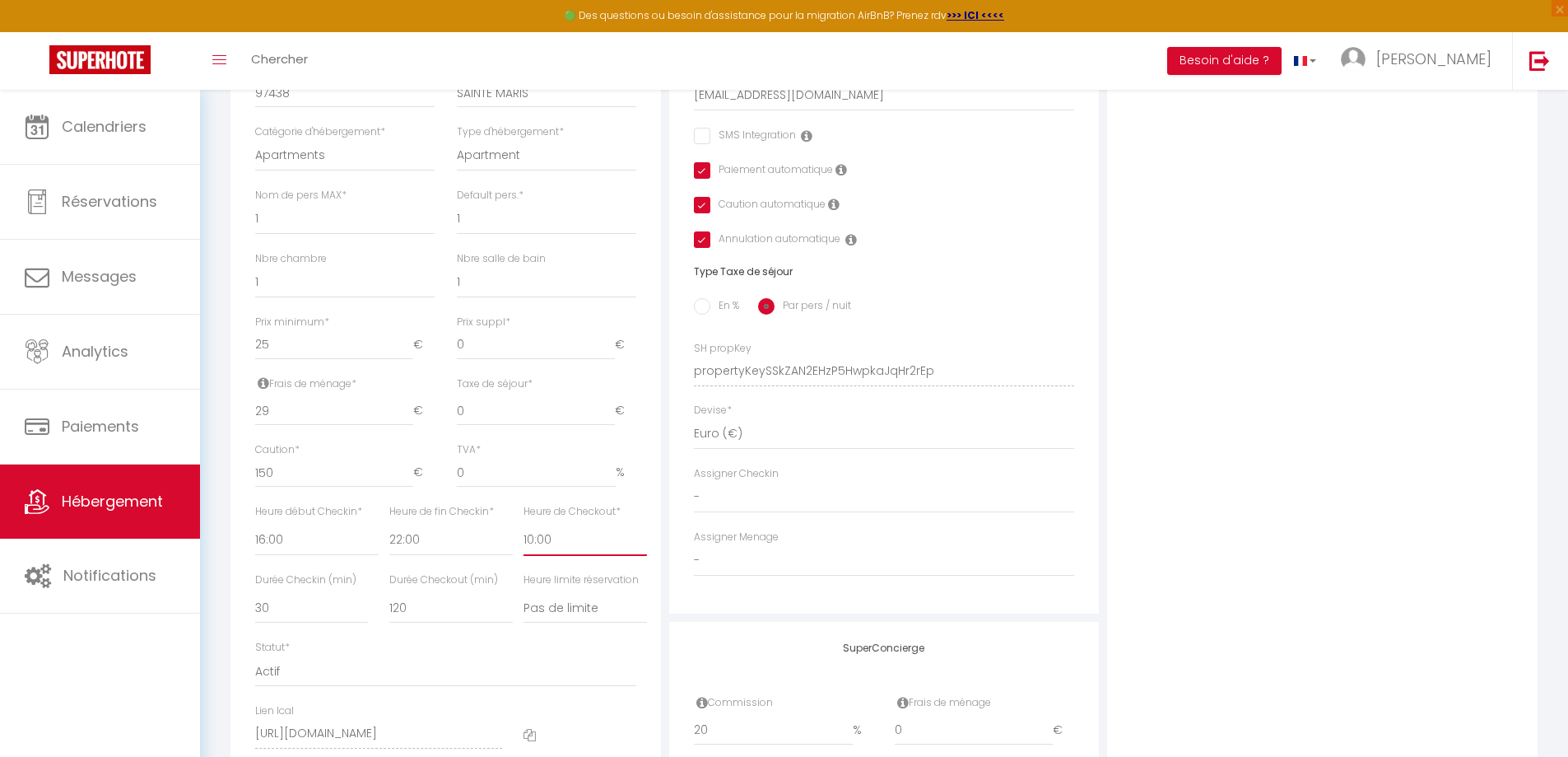
click at [523, 536] on select "00:00 00:15 00:30 00:45 01:00 01:15 01:30 01:45 02:00 02:15 02:30 02:45 03:00" at bounding box center [584, 539] width 123 height 31
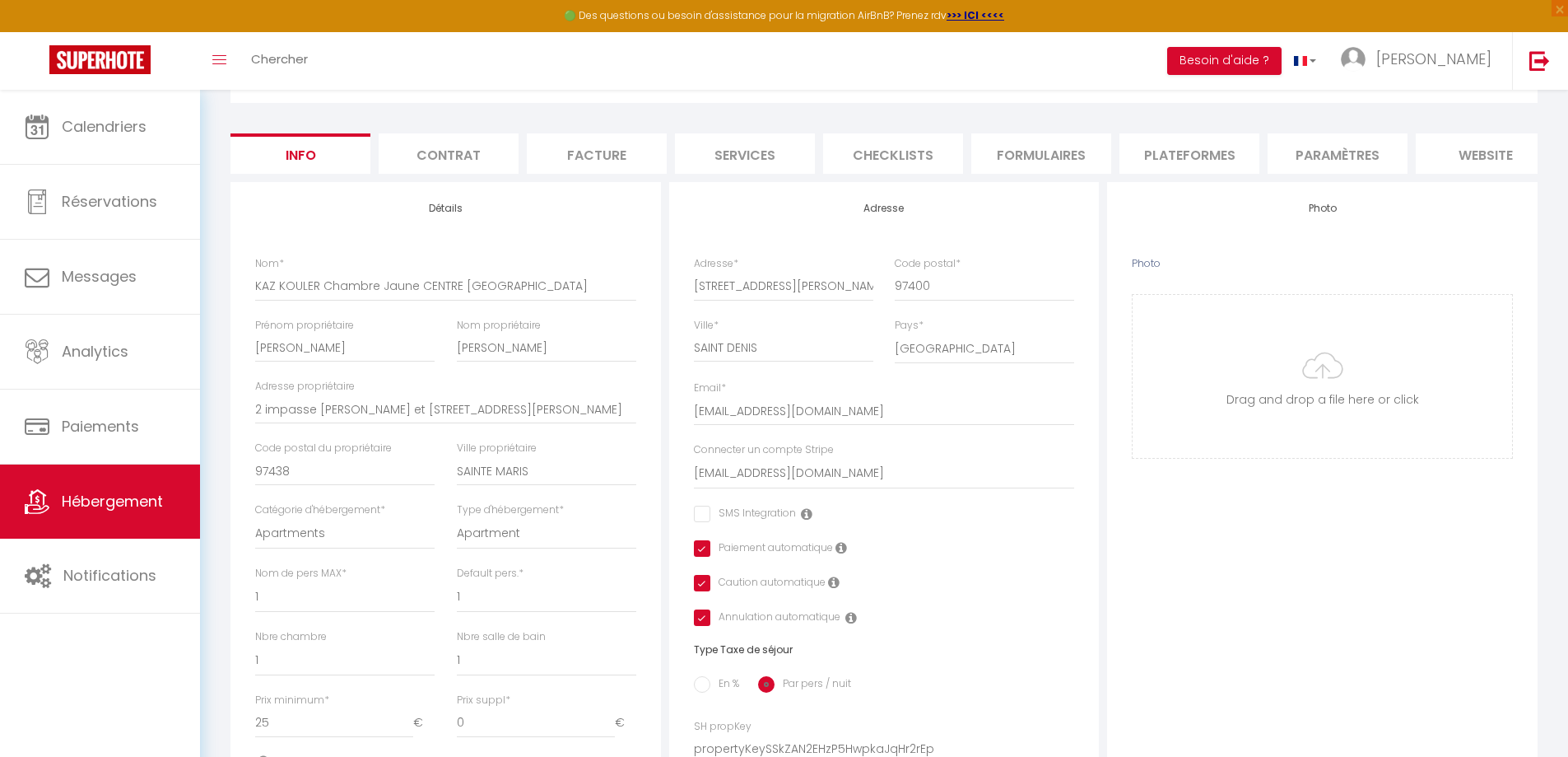
scroll to position [82, 0]
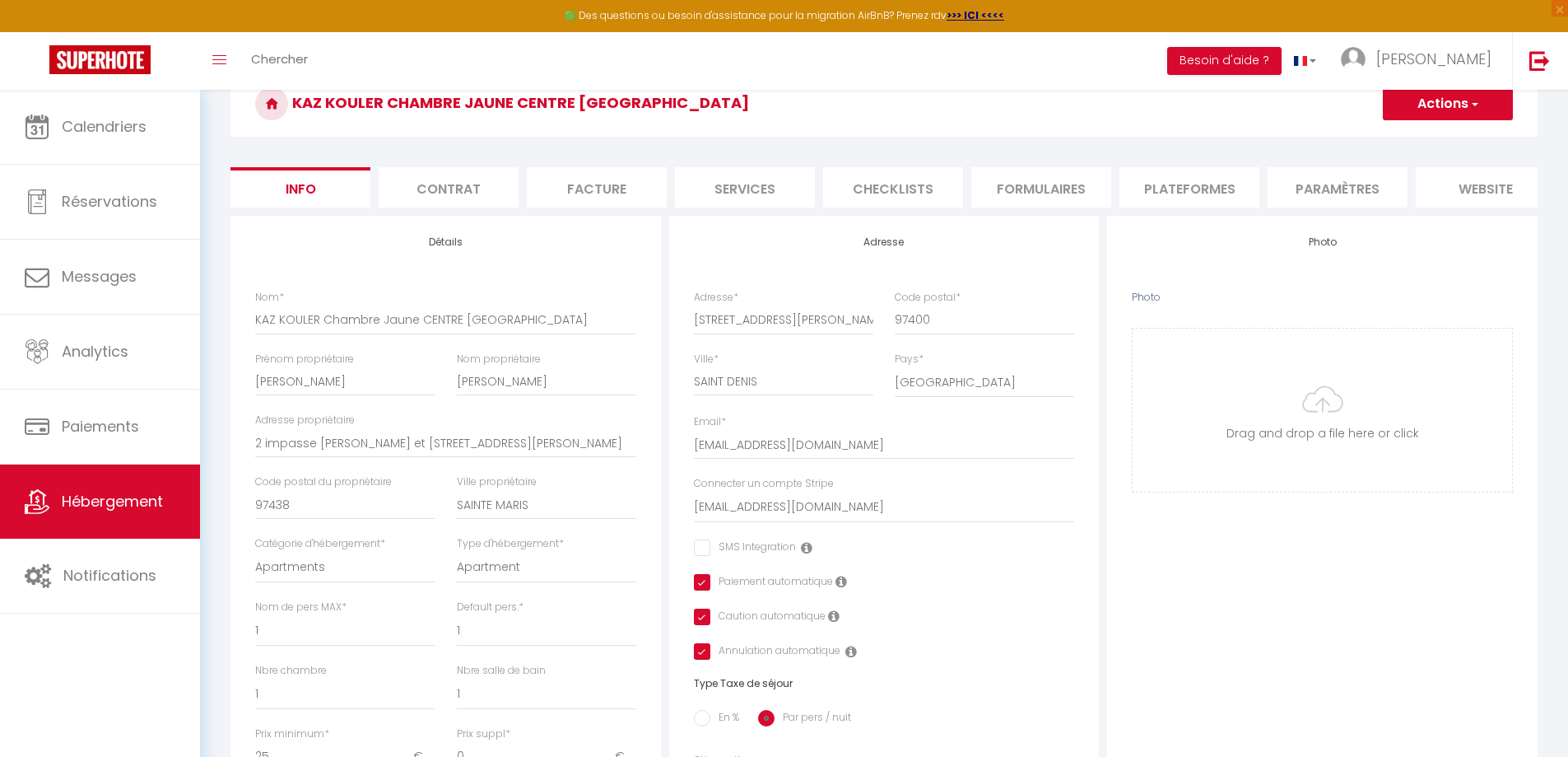
click at [1422, 116] on button "Actions" at bounding box center [1447, 103] width 130 height 33
click at [1400, 139] on input "Enregistrer" at bounding box center [1382, 140] width 61 height 17
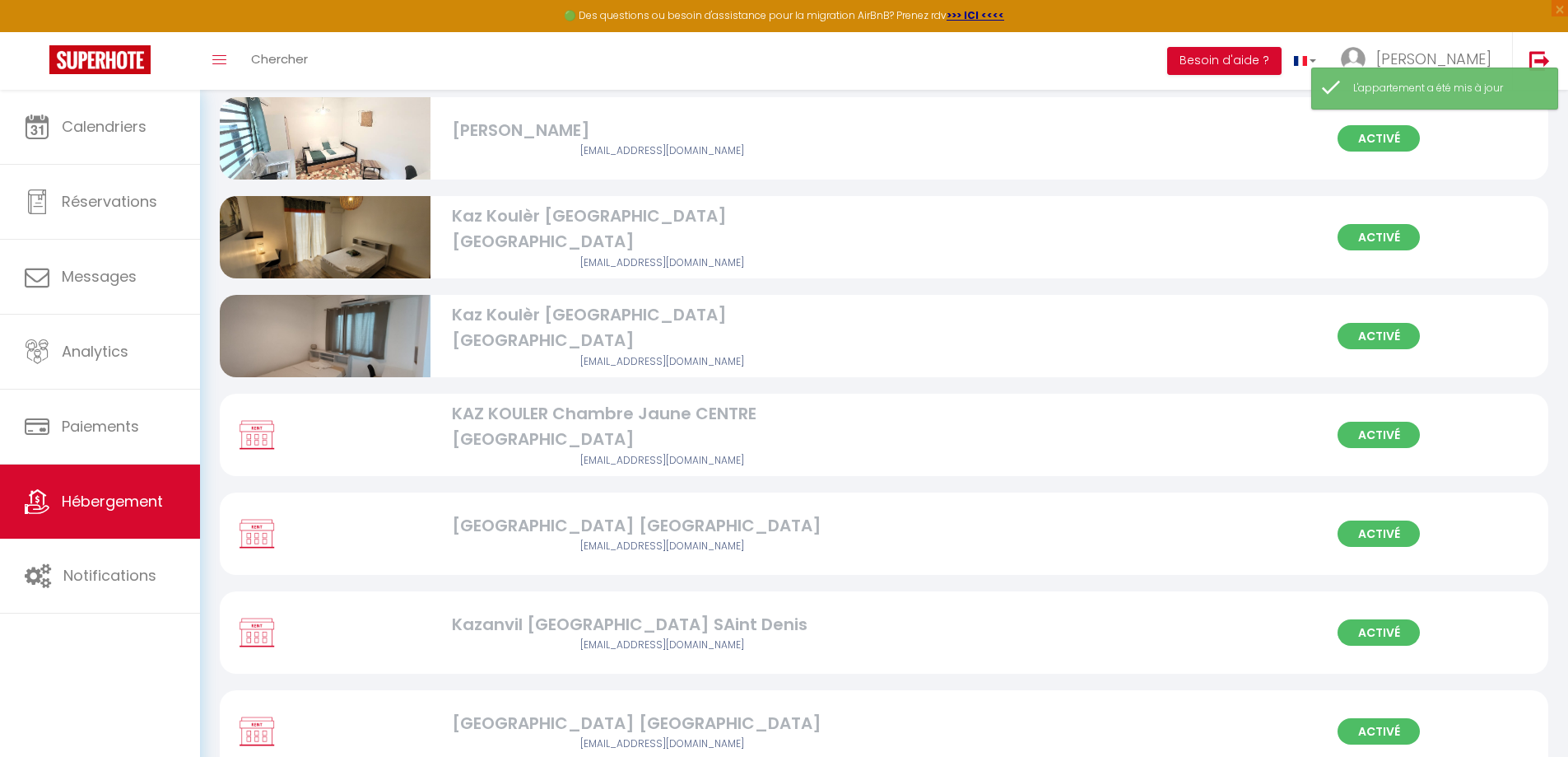
scroll to position [412, 0]
click at [543, 518] on div "[GEOGRAPHIC_DATA] [GEOGRAPHIC_DATA]" at bounding box center [662, 525] width 421 height 25
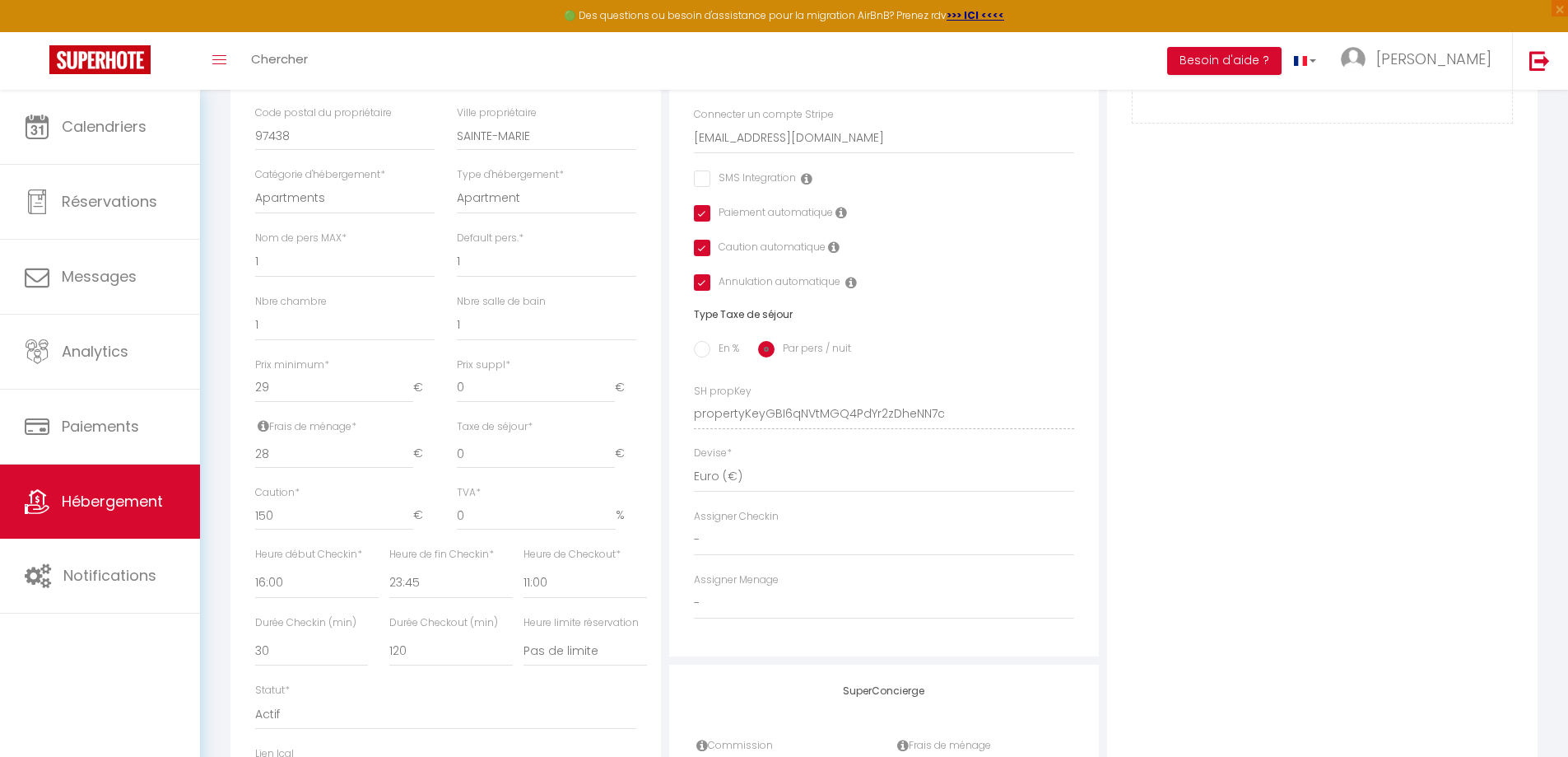
scroll to position [494, 0]
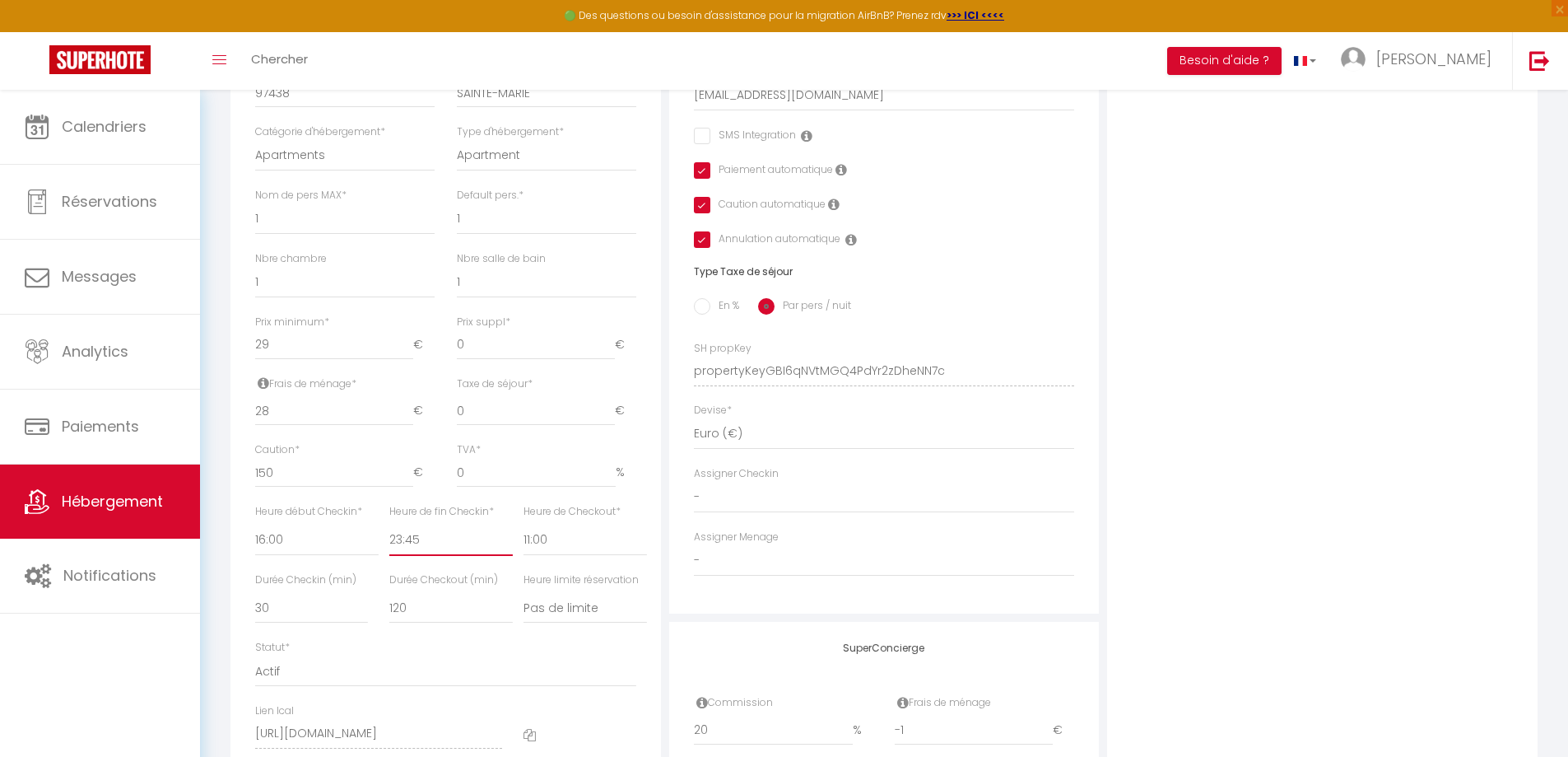
click at [445, 549] on select "00:00 00:15 00:30 00:45 01:00 01:15 01:30 01:45 02:00 02:15 02:30 02:45 03:00" at bounding box center [450, 539] width 123 height 31
click at [389, 536] on select "00:00 00:15 00:30 00:45 01:00 01:15 01:30 01:45 02:00 02:15 02:30 02:45 03:00" at bounding box center [450, 539] width 123 height 31
click at [548, 548] on select "00:00 00:15 00:30 00:45 01:00 01:15 01:30 01:45 02:00 02:15 02:30 02:45 03:00" at bounding box center [584, 539] width 123 height 31
click at [523, 536] on select "00:00 00:15 00:30 00:45 01:00 01:15 01:30 01:45 02:00 02:15 02:30 02:45 03:00" at bounding box center [584, 539] width 123 height 31
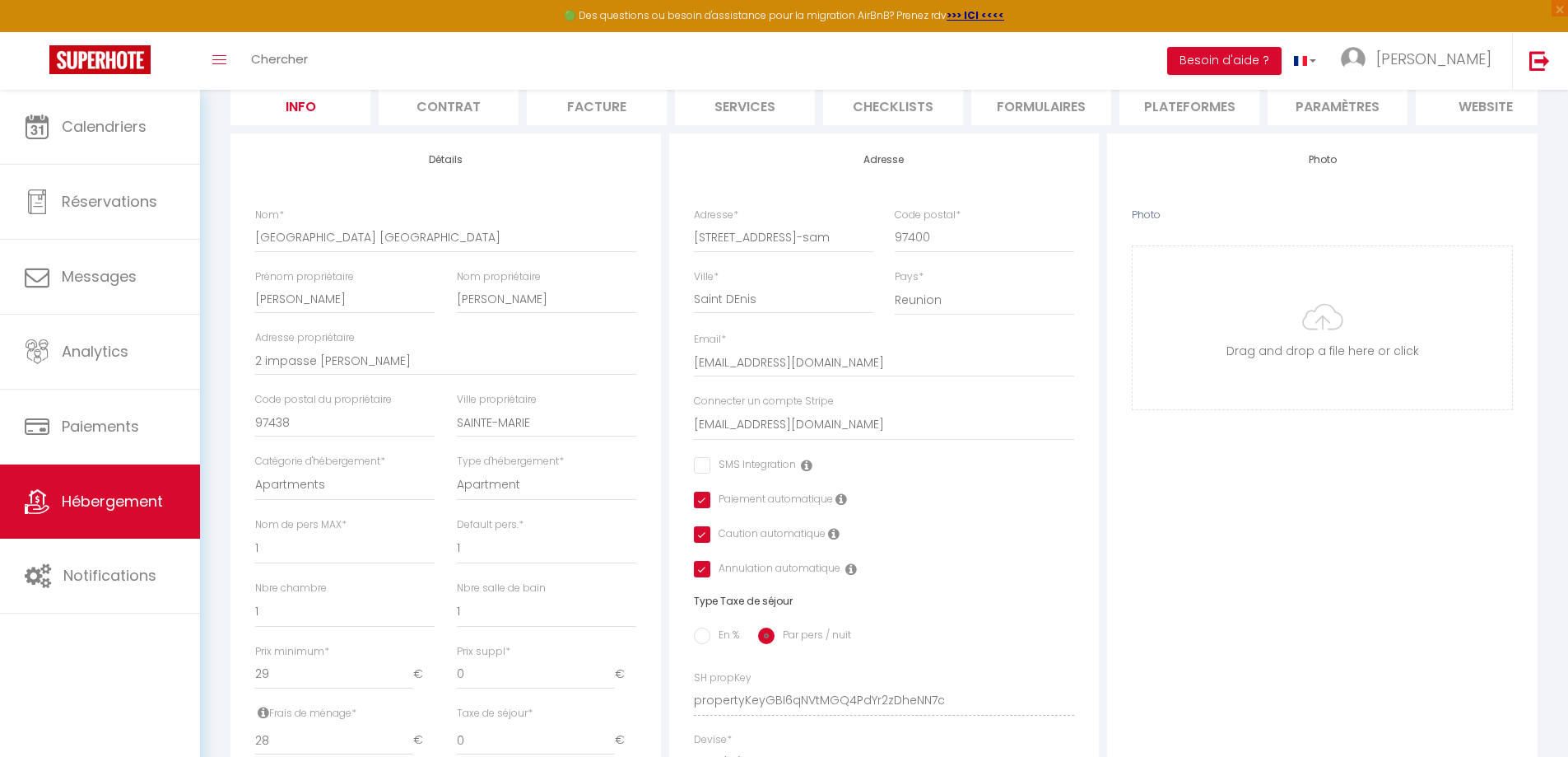
scroll to position [82, 0]
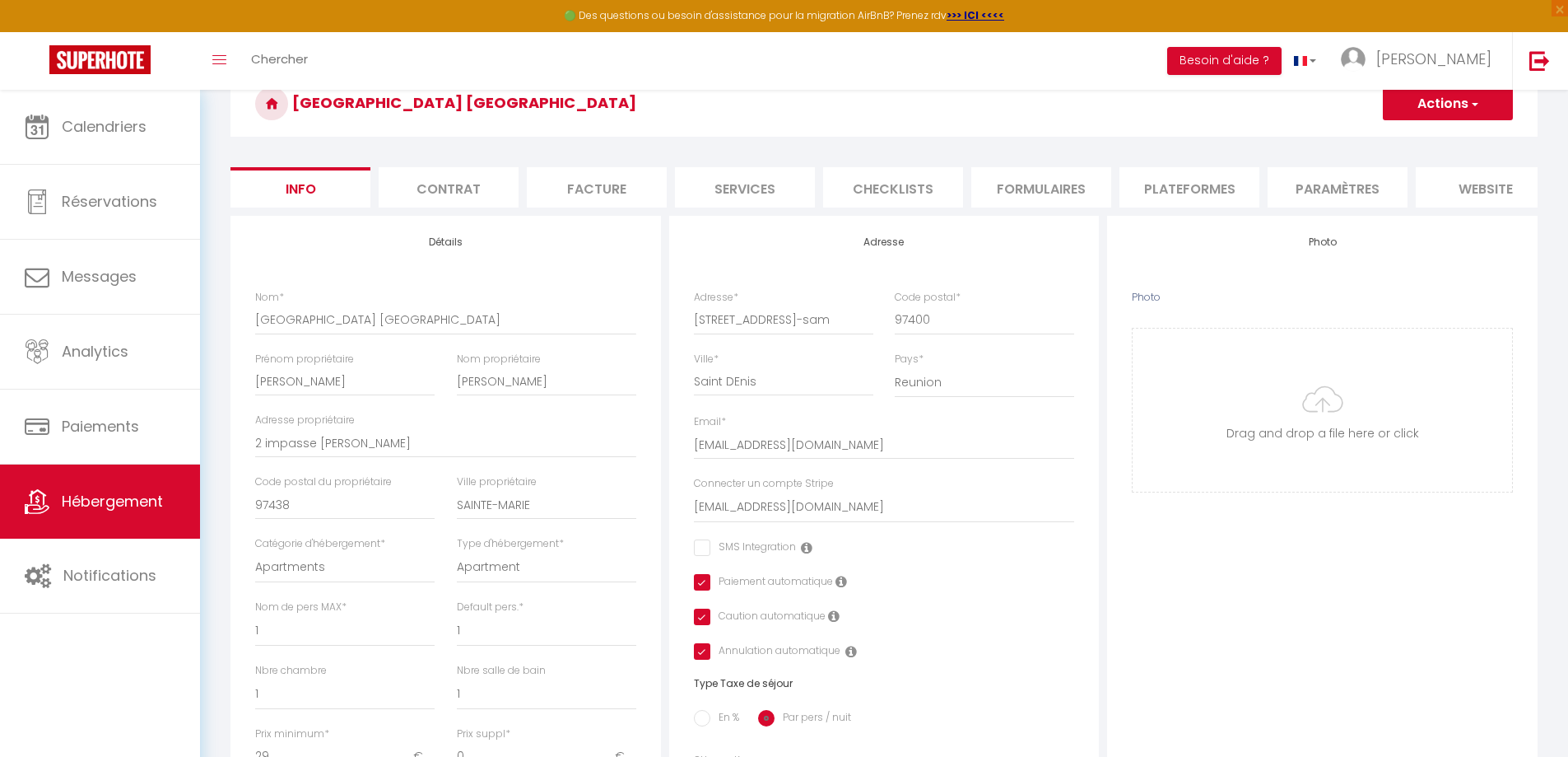
click at [1420, 106] on button "Actions" at bounding box center [1447, 103] width 130 height 33
click at [1400, 138] on input "Enregistrer" at bounding box center [1382, 140] width 61 height 17
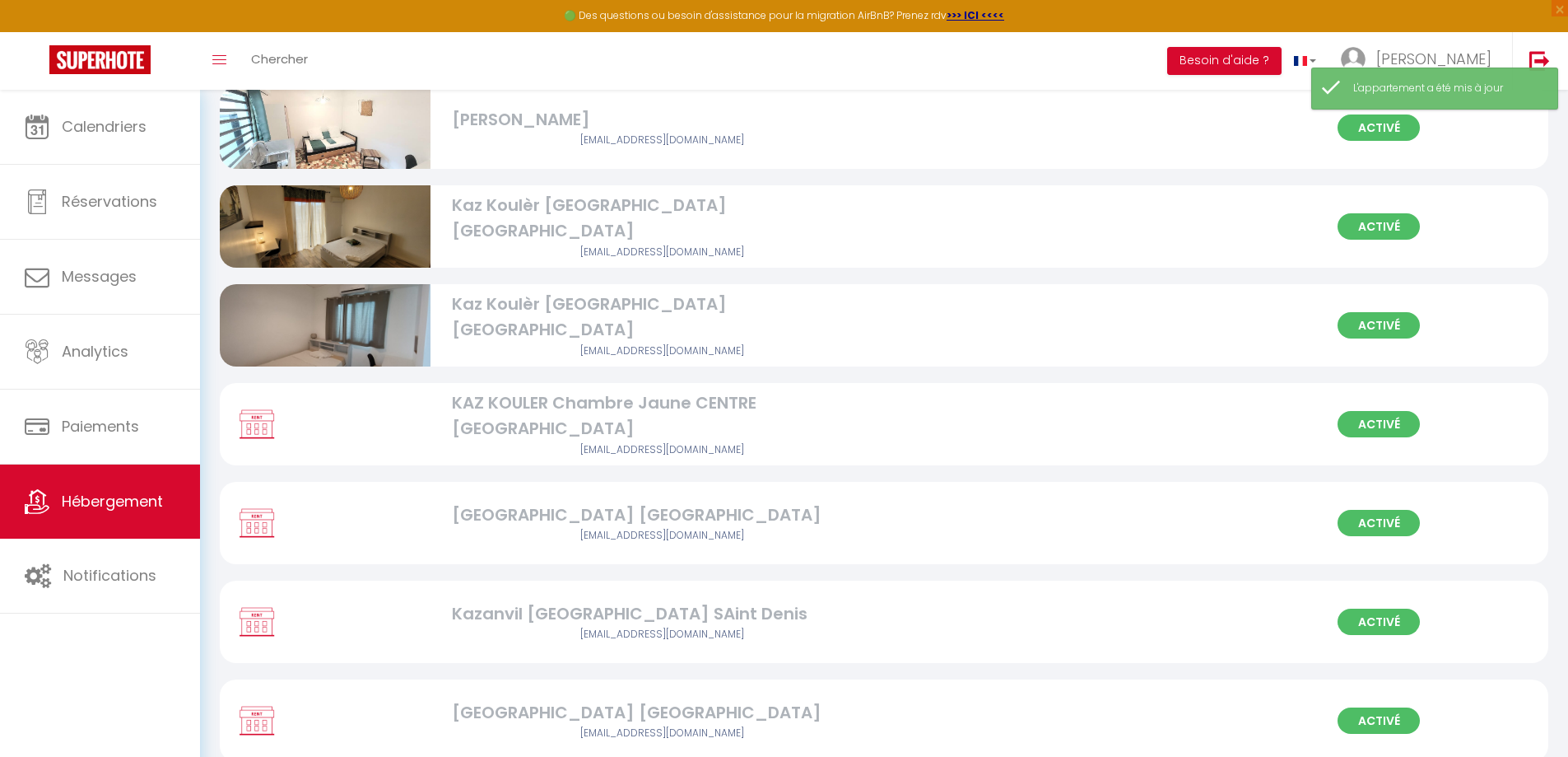
scroll to position [576, 0]
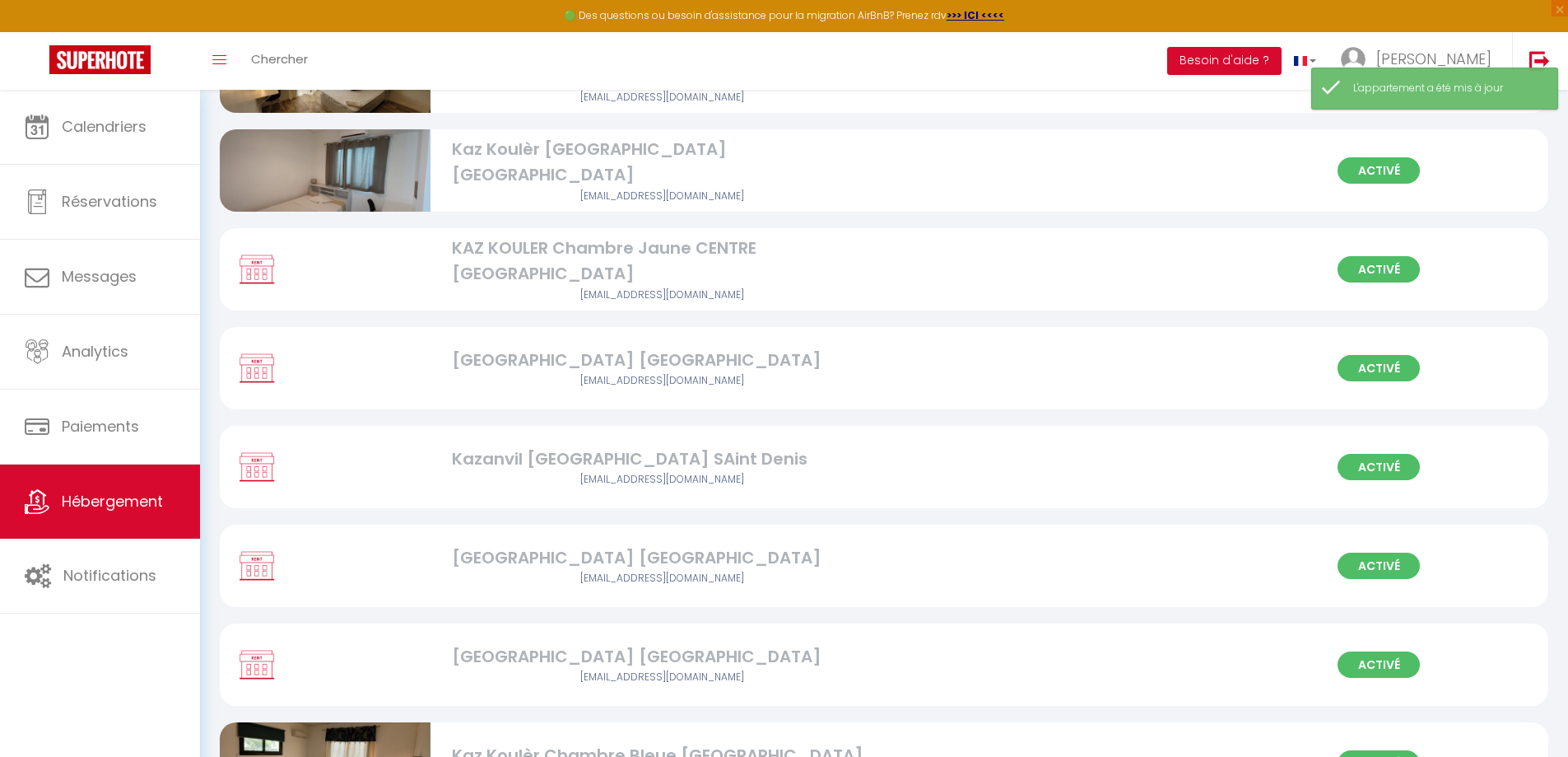
click at [530, 465] on div "Kazanvil [GEOGRAPHIC_DATA] SAint Denis" at bounding box center [662, 459] width 421 height 25
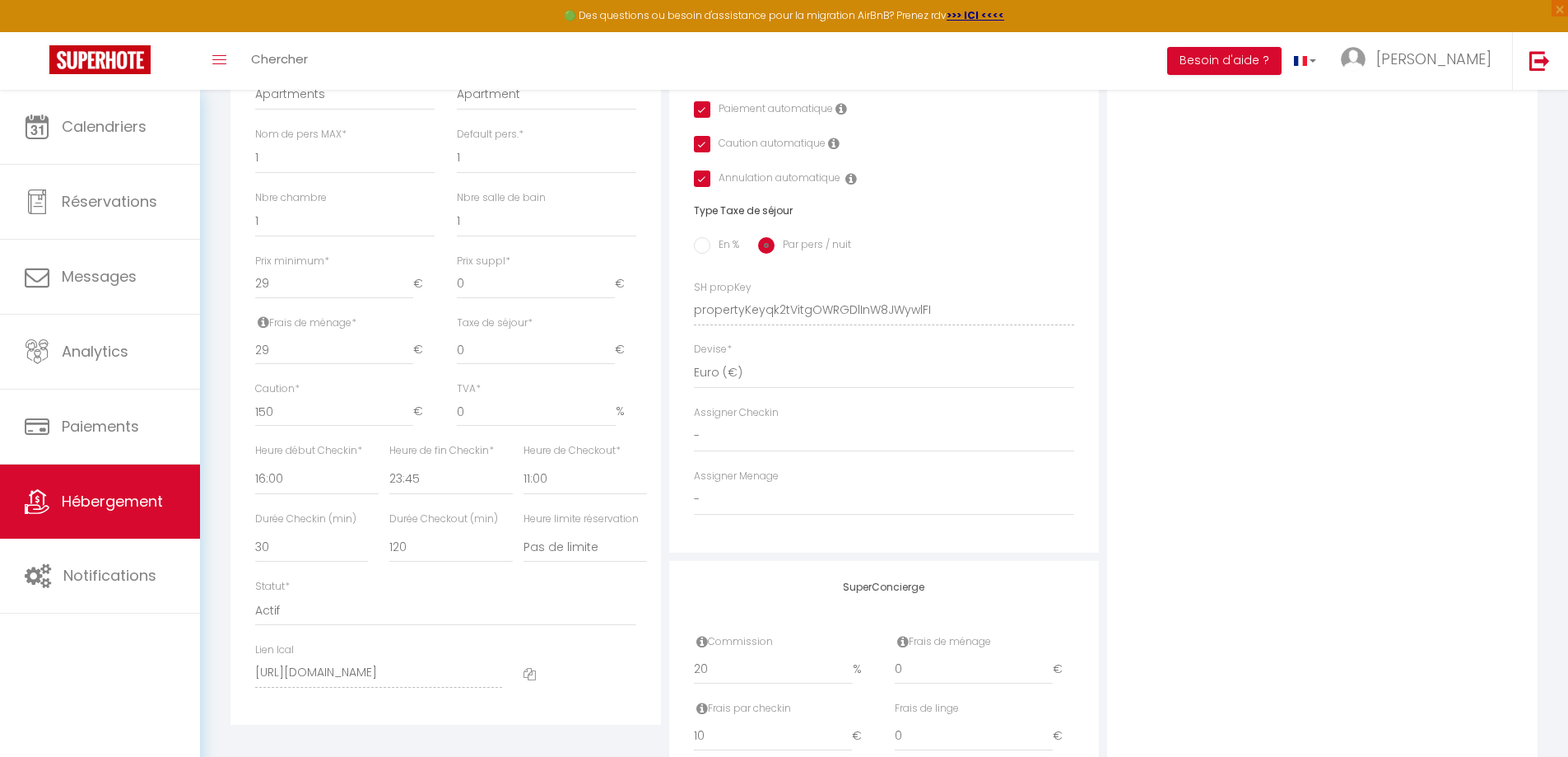
scroll to position [576, 0]
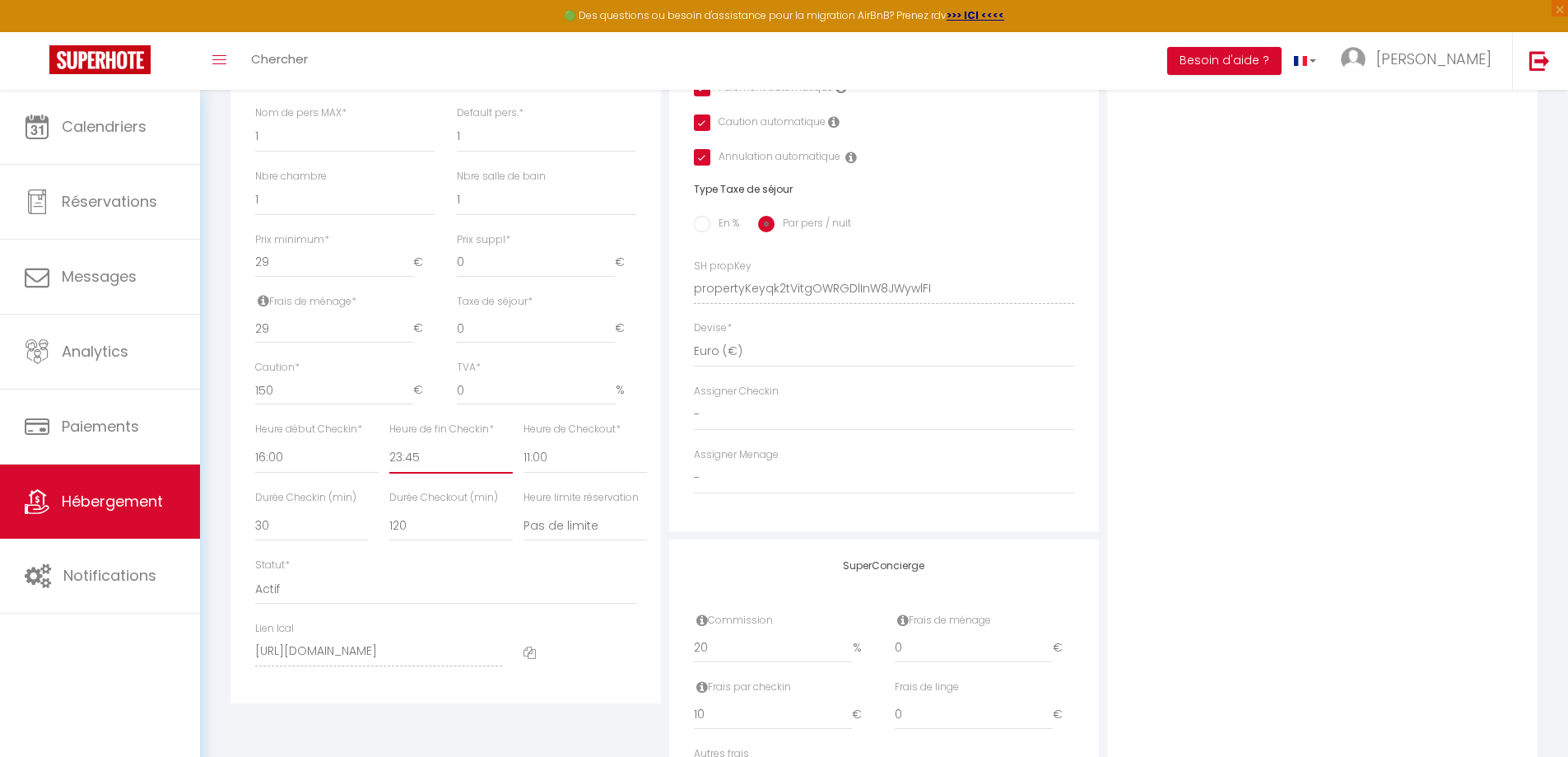
click at [415, 466] on select "00:00 00:15 00:30 00:45 01:00 01:15 01:30 01:45 02:00 02:15 02:30 02:45 03:00" at bounding box center [450, 457] width 123 height 31
click at [389, 454] on select "00:00 00:15 00:30 00:45 01:00 01:15 01:30 01:45 02:00 02:15 02:30 02:45 03:00" at bounding box center [450, 457] width 123 height 31
click at [547, 473] on select "00:00 00:15 00:30 00:45 01:00 01:15 01:30 01:45 02:00 02:15 02:30 02:45 03:00" at bounding box center [584, 457] width 123 height 31
click at [523, 454] on select "00:00 00:15 00:30 00:45 01:00 01:15 01:30 01:45 02:00 02:15 02:30 02:45 03:00" at bounding box center [584, 457] width 123 height 31
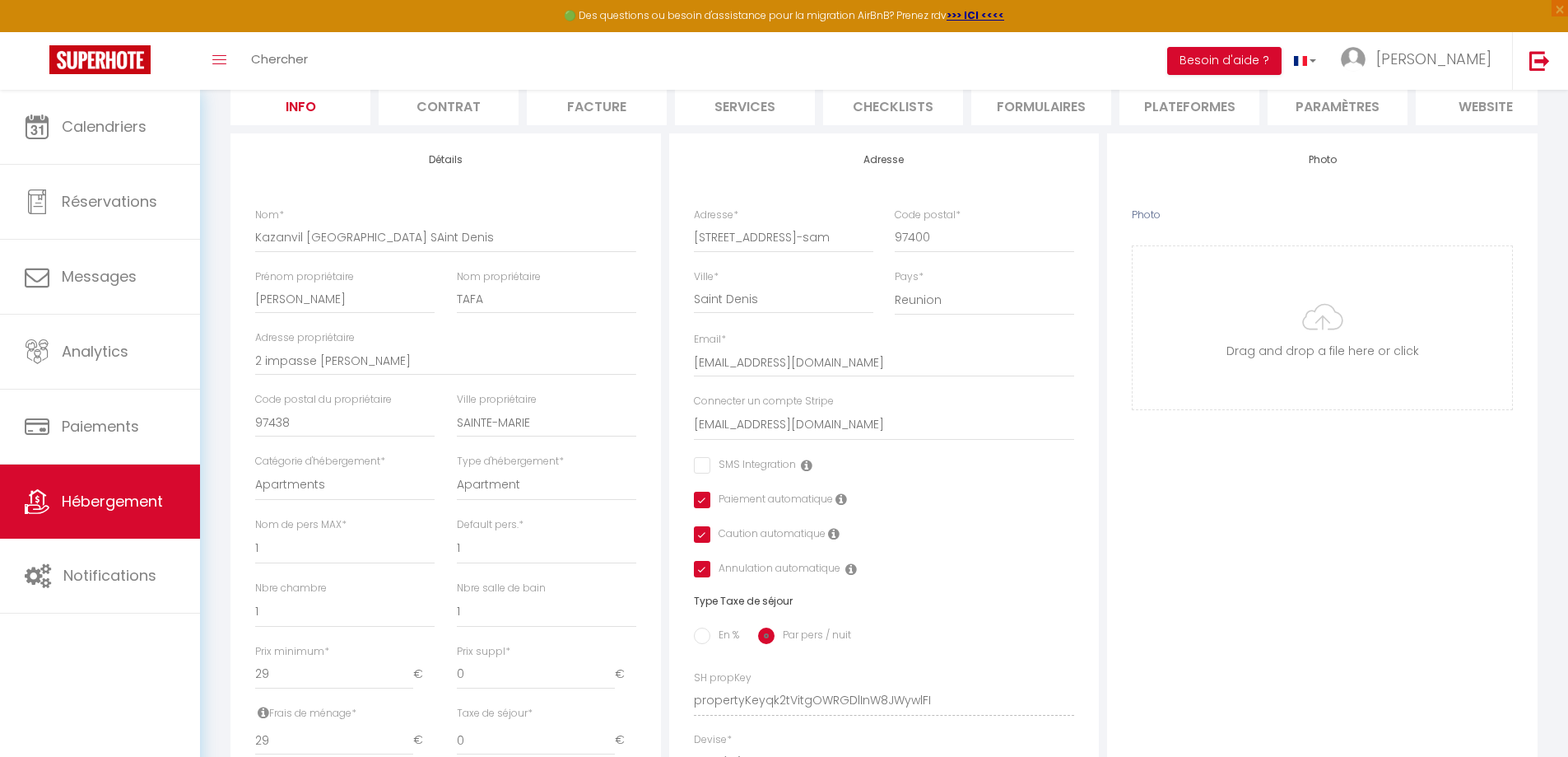
scroll to position [0, 0]
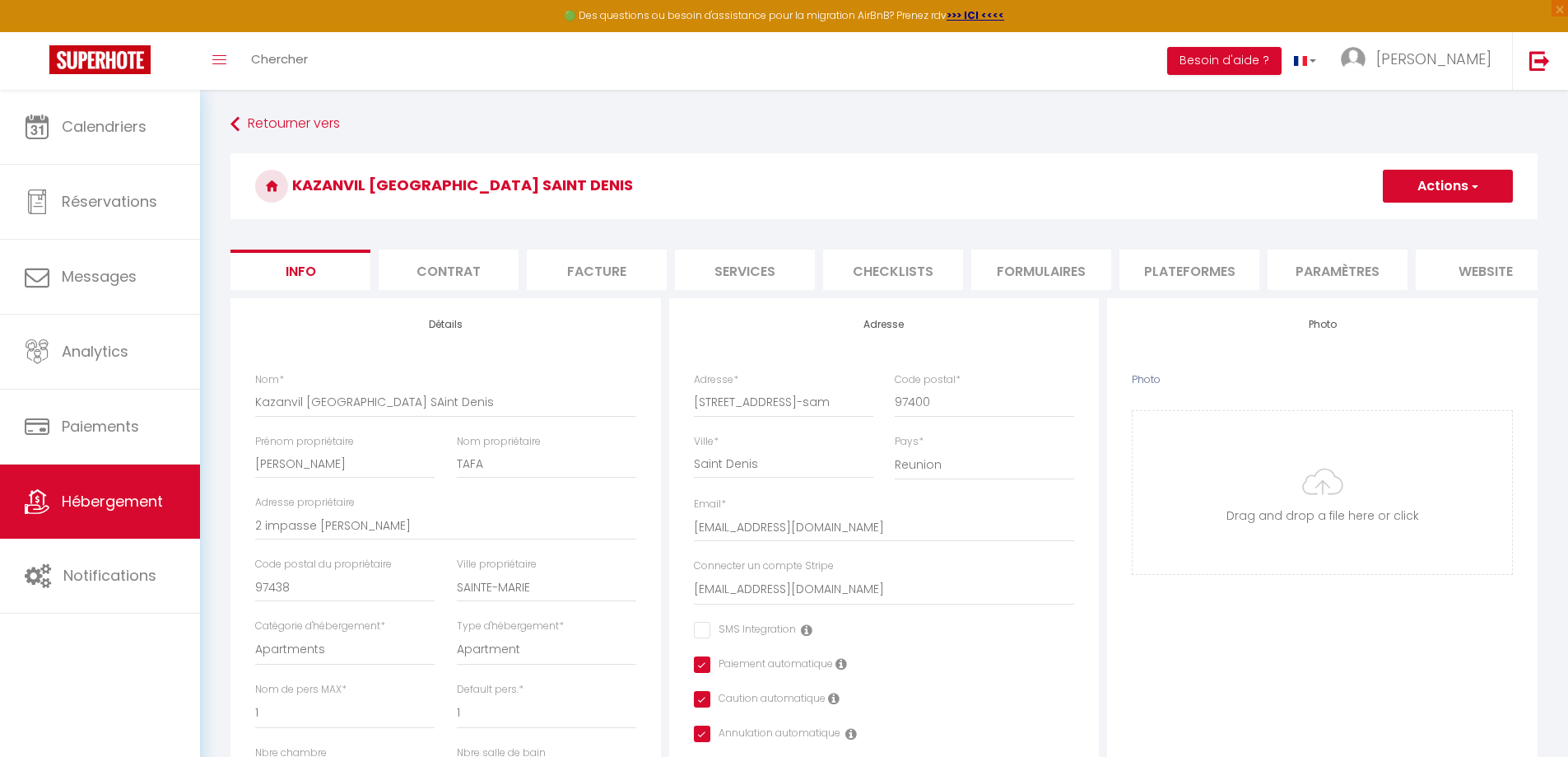
click at [1431, 199] on button "Actions" at bounding box center [1447, 186] width 130 height 33
click at [1410, 221] on input "Enregistrer" at bounding box center [1382, 223] width 61 height 17
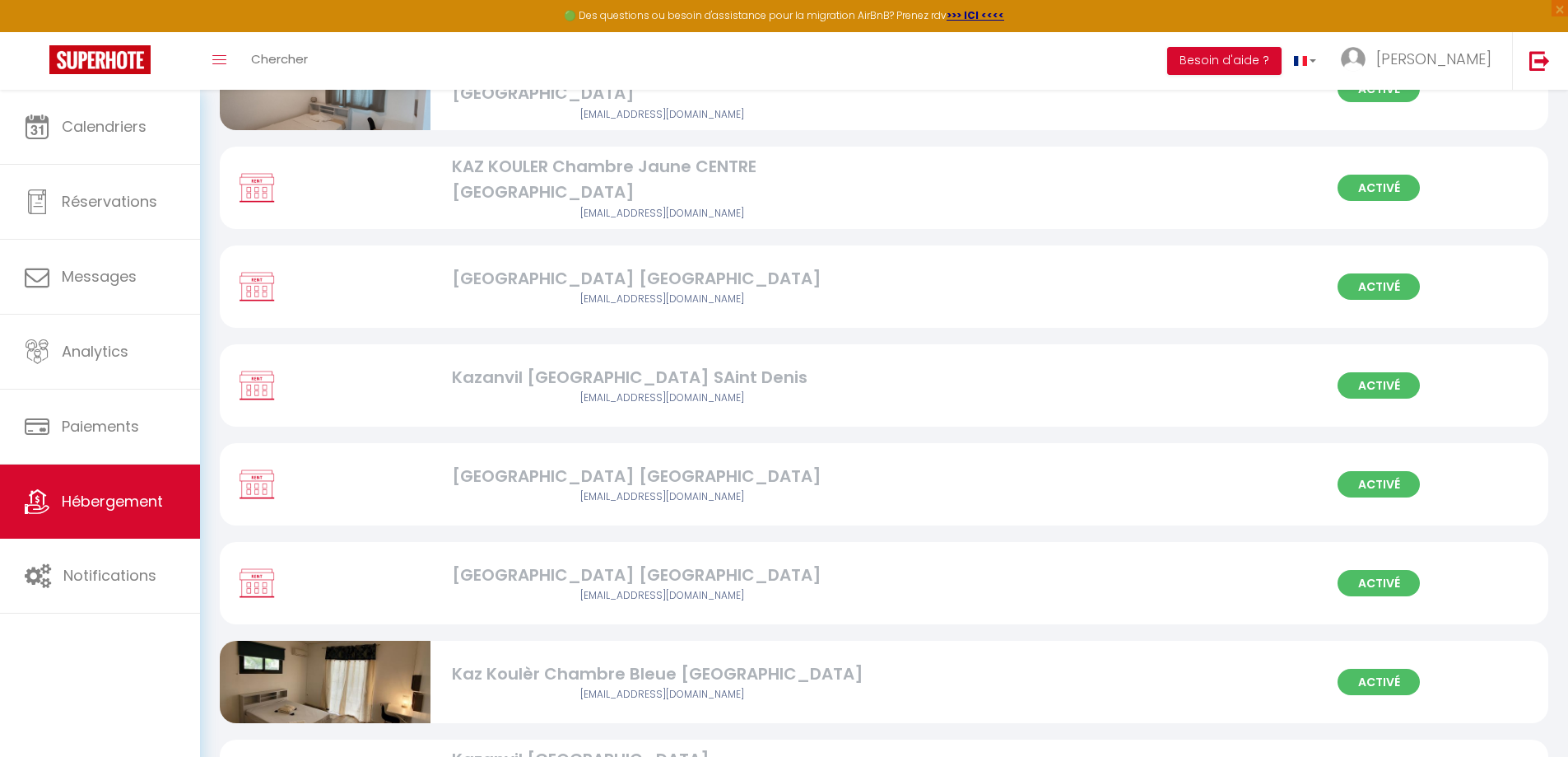
scroll to position [659, 0]
click at [679, 476] on div "[GEOGRAPHIC_DATA] [GEOGRAPHIC_DATA]" at bounding box center [662, 476] width 421 height 25
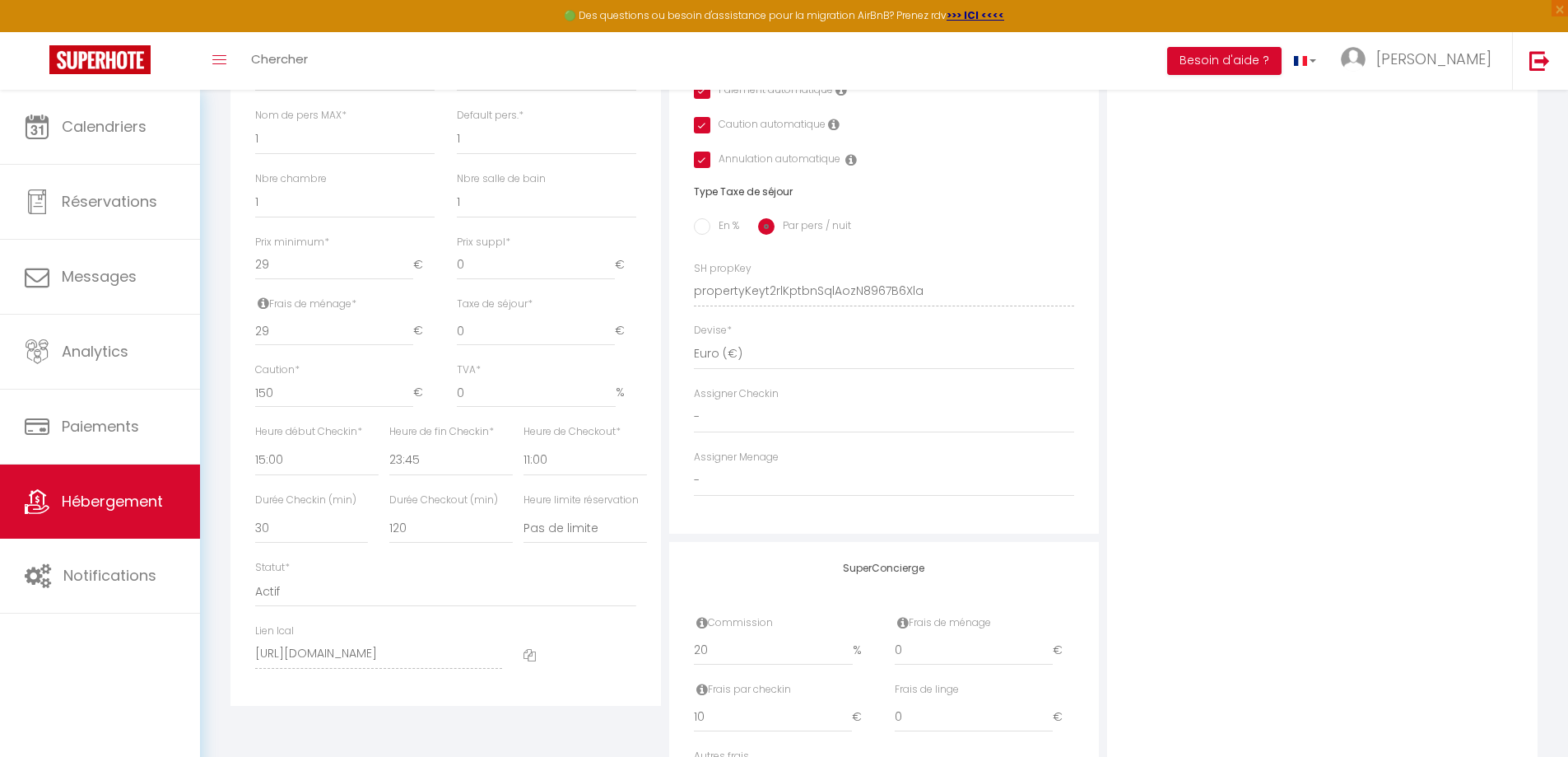
scroll to position [576, 0]
click at [267, 461] on select "00:00 00:15 00:30 00:45 01:00 01:15 01:30 01:45 02:00 02:15 02:30 02:45 03:00" at bounding box center [316, 457] width 123 height 31
click at [255, 454] on select "00:00 00:15 00:30 00:45 01:00 01:15 01:30 01:45 02:00 02:15 02:30 02:45 03:00" at bounding box center [316, 457] width 123 height 31
click at [444, 466] on select "00:00 00:15 00:30 00:45 01:00 01:15 01:30 01:45 02:00 02:15 02:30 02:45 03:00" at bounding box center [450, 457] width 123 height 31
click at [389, 454] on select "00:00 00:15 00:30 00:45 01:00 01:15 01:30 01:45 02:00 02:15 02:30 02:45 03:00" at bounding box center [450, 457] width 123 height 31
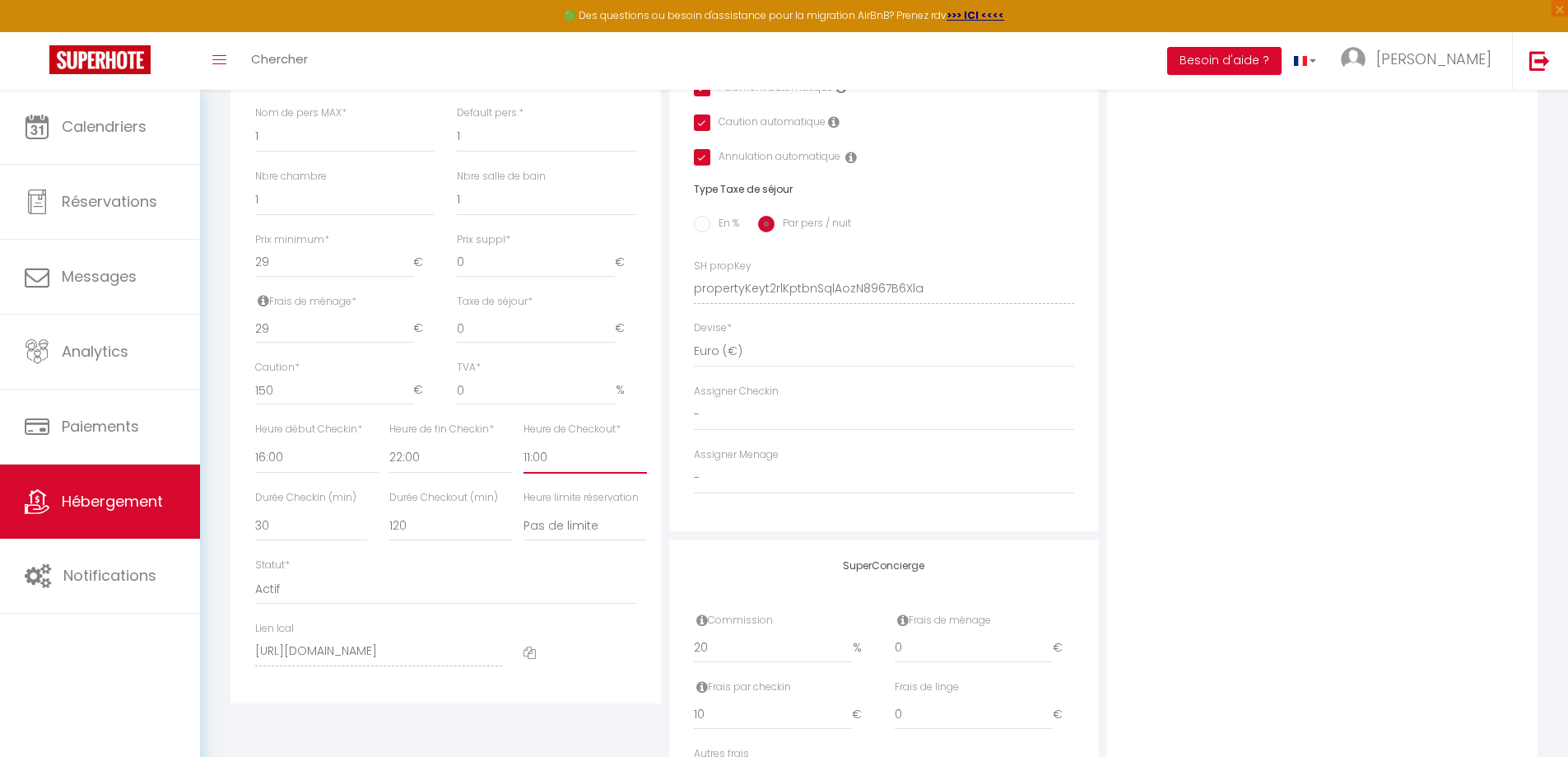
click at [566, 473] on select "00:00 00:15 00:30 00:45 01:00 01:15 01:30 01:45 02:00 02:15 02:30 02:45 03:00" at bounding box center [584, 457] width 123 height 31
click at [523, 454] on select "00:00 00:15 00:30 00:45 01:00 01:15 01:30 01:45 02:00 02:15 02:30 02:45 03:00" at bounding box center [584, 457] width 123 height 31
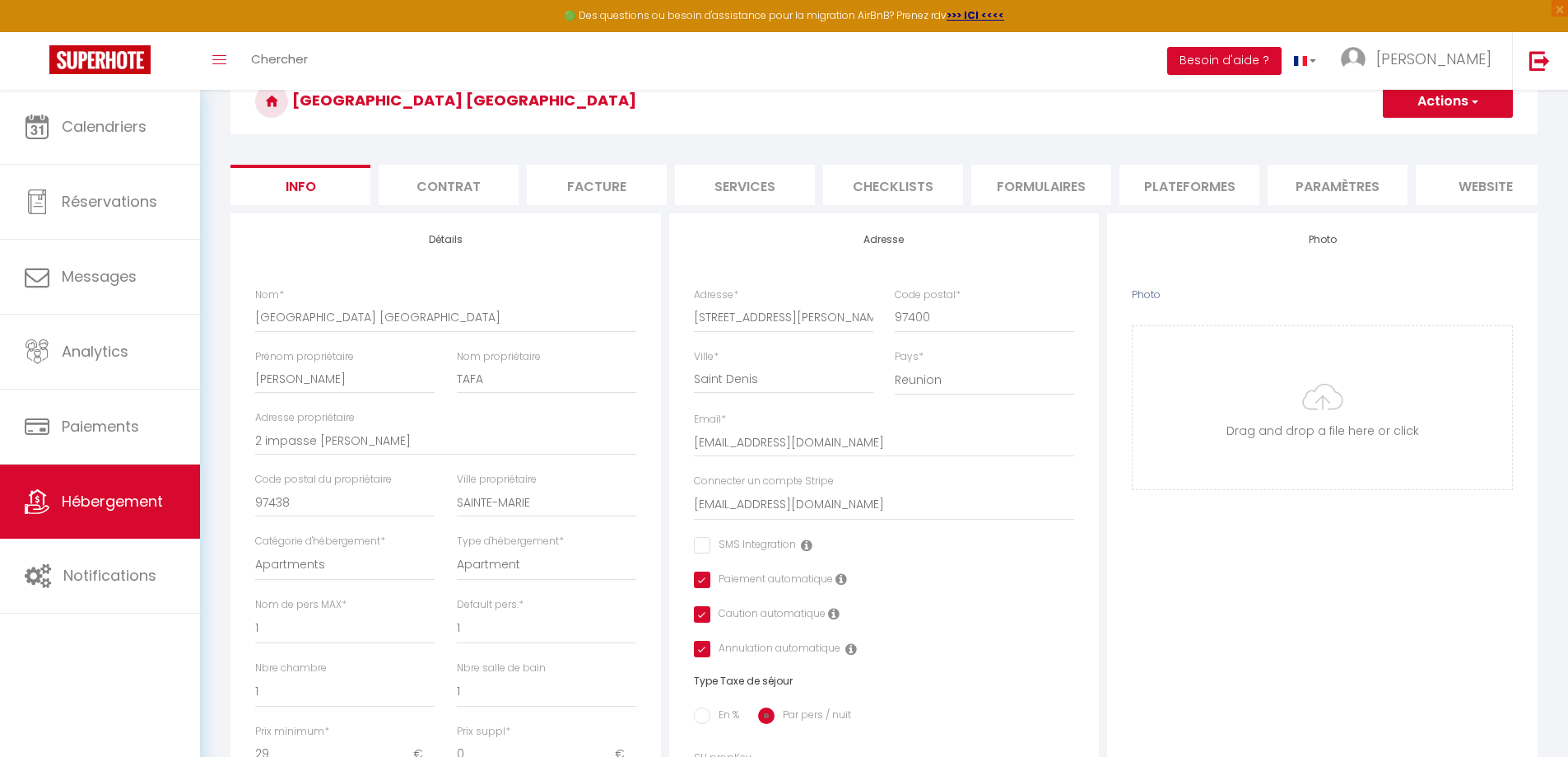
scroll to position [0, 0]
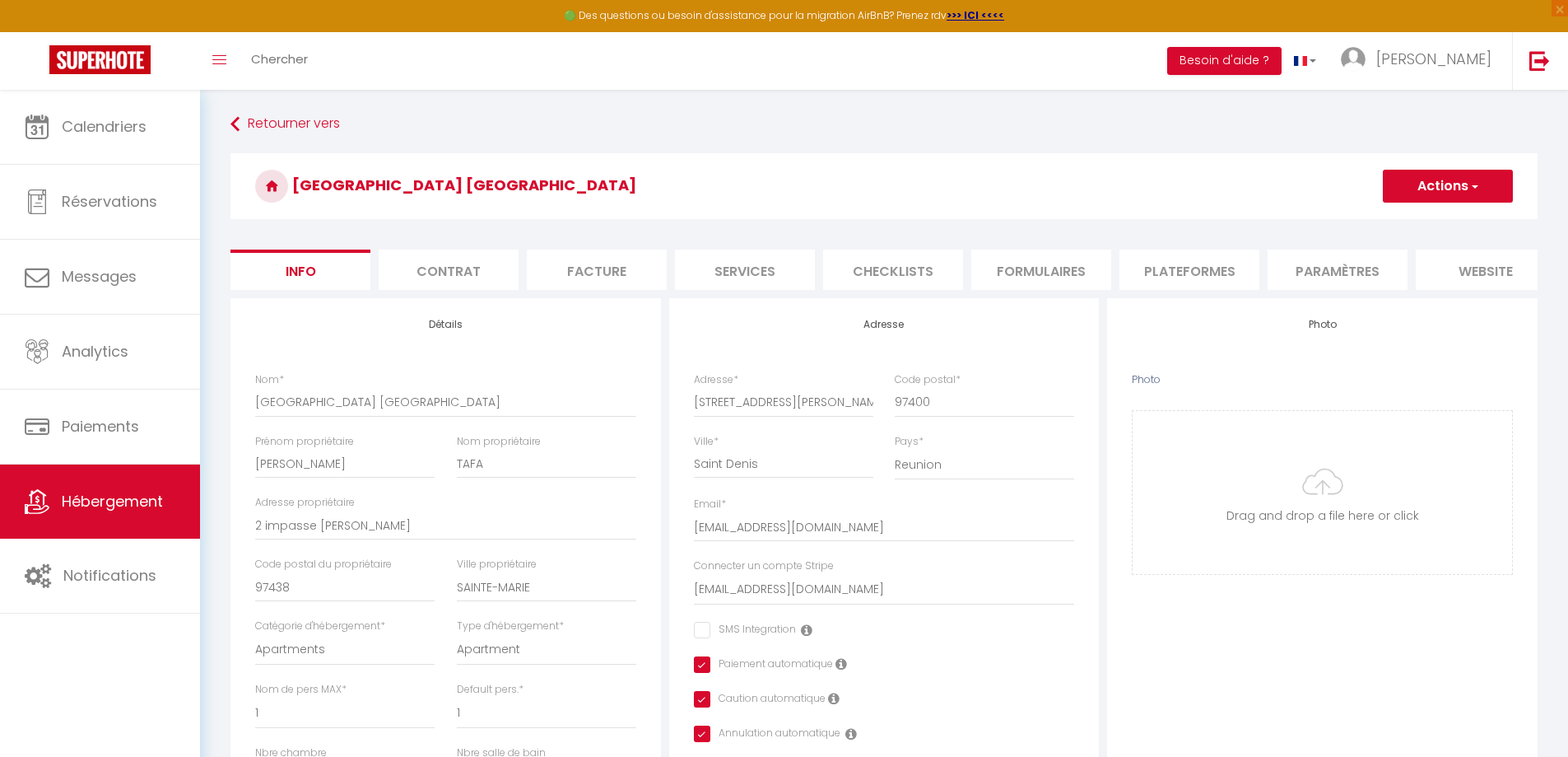
click at [1417, 178] on button "Actions" at bounding box center [1447, 186] width 130 height 33
click at [1381, 217] on input "Enregistrer" at bounding box center [1382, 223] width 61 height 17
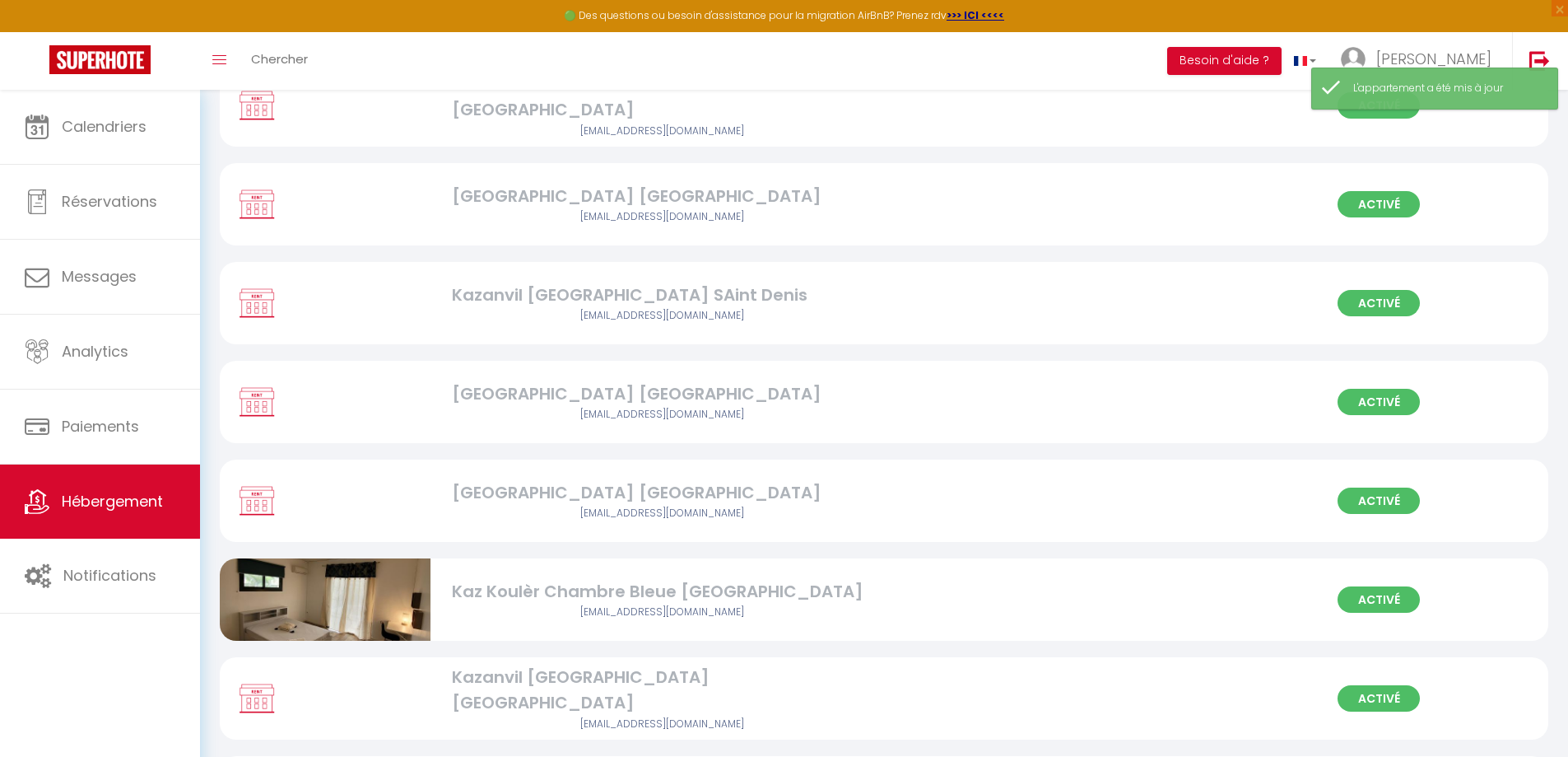
scroll to position [741, 0]
click at [563, 505] on div "[GEOGRAPHIC_DATA] [GEOGRAPHIC_DATA]" at bounding box center [662, 492] width 421 height 25
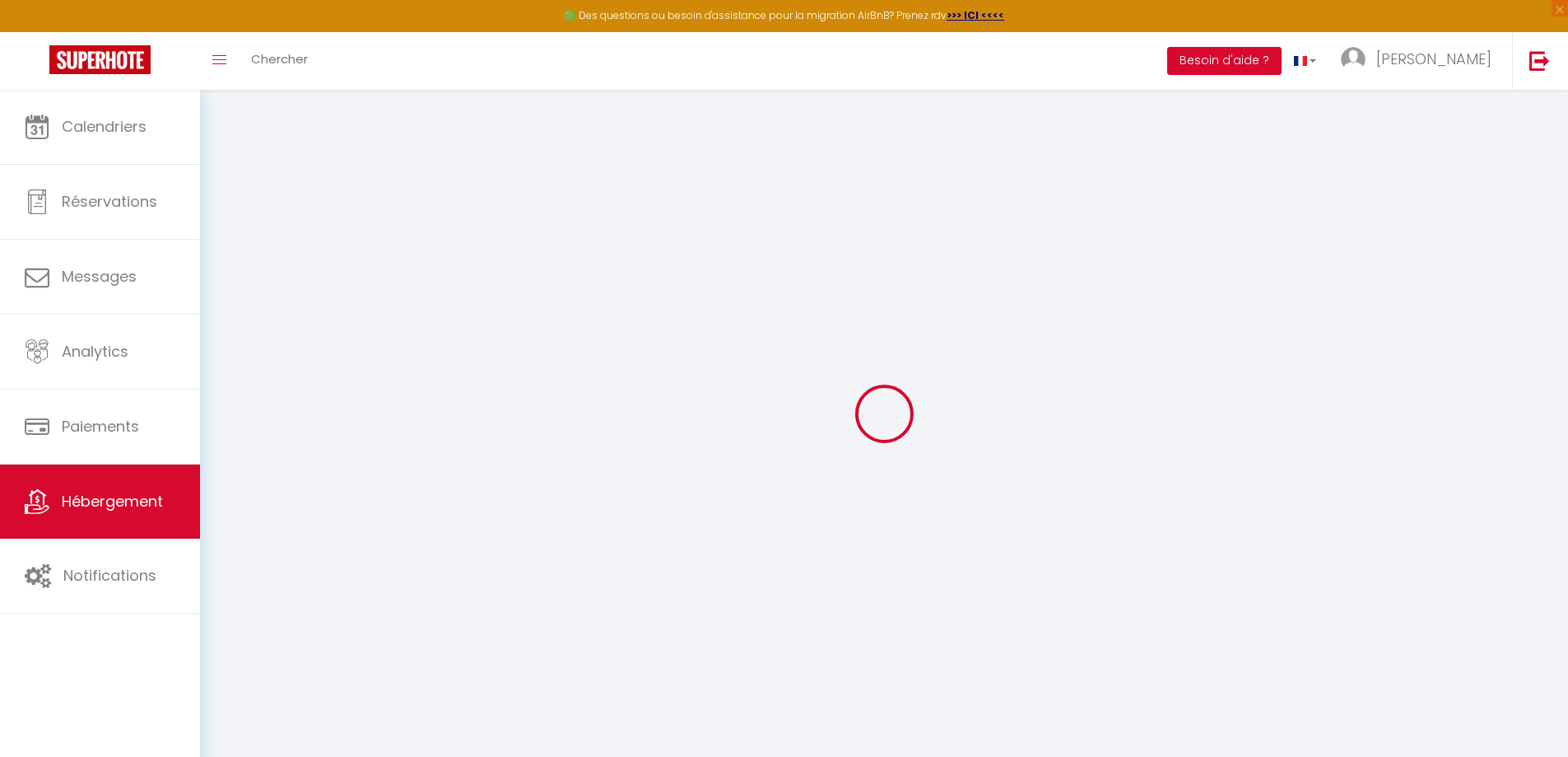
select select "3"
select select "2"
select select "1"
select select
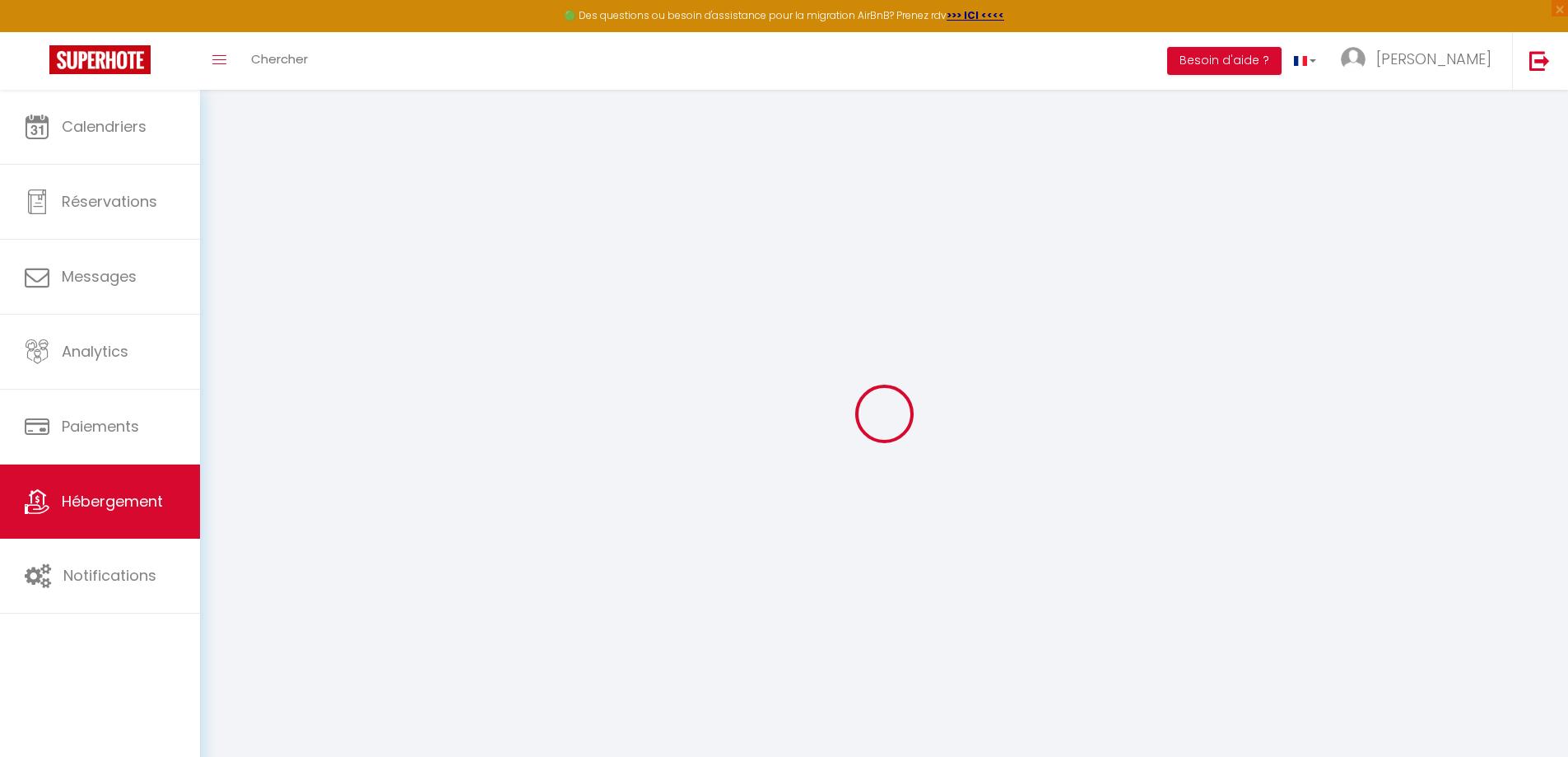
select select "28"
checkbox input "false"
checkbox input "true"
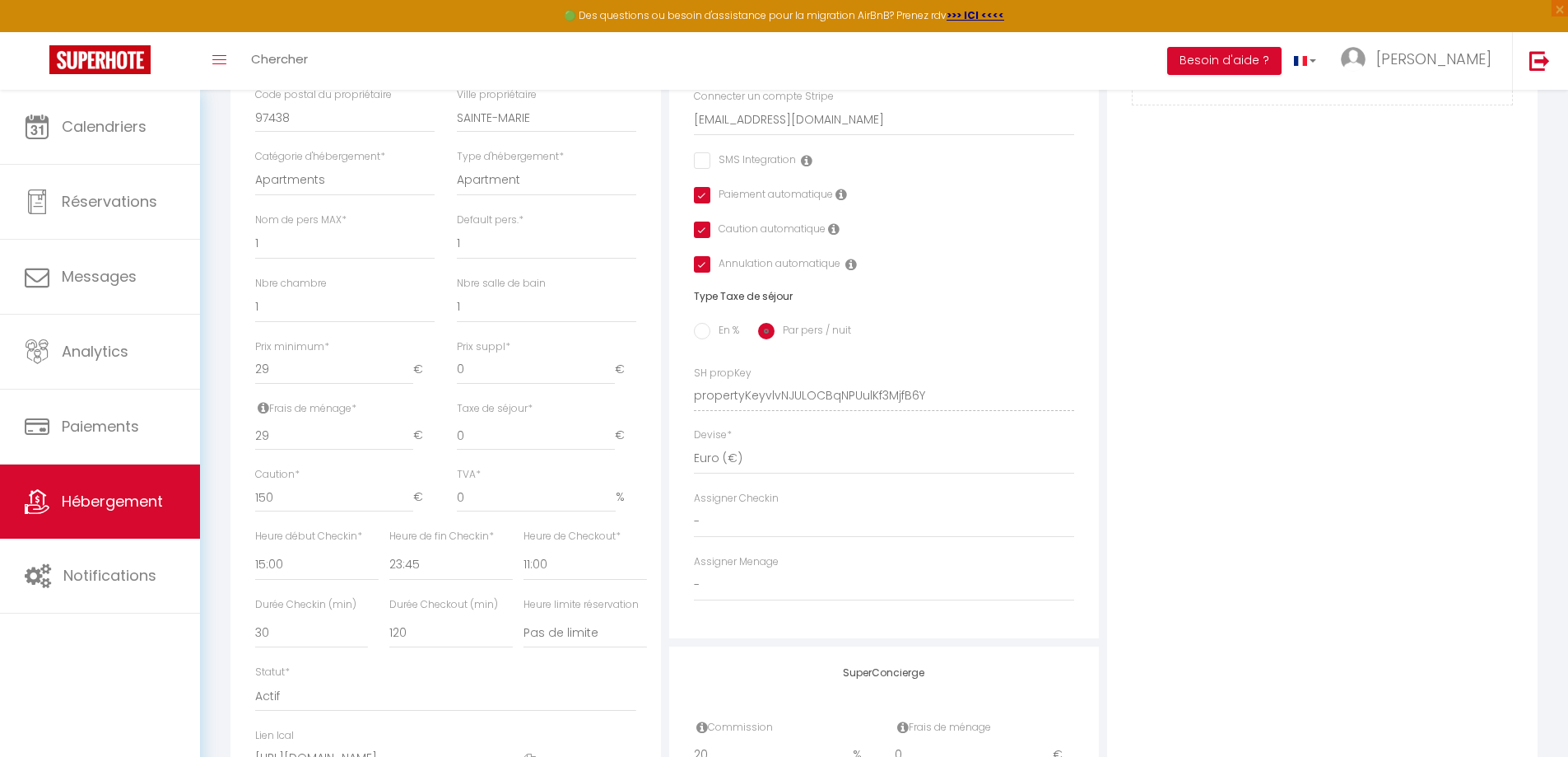
scroll to position [576, 0]
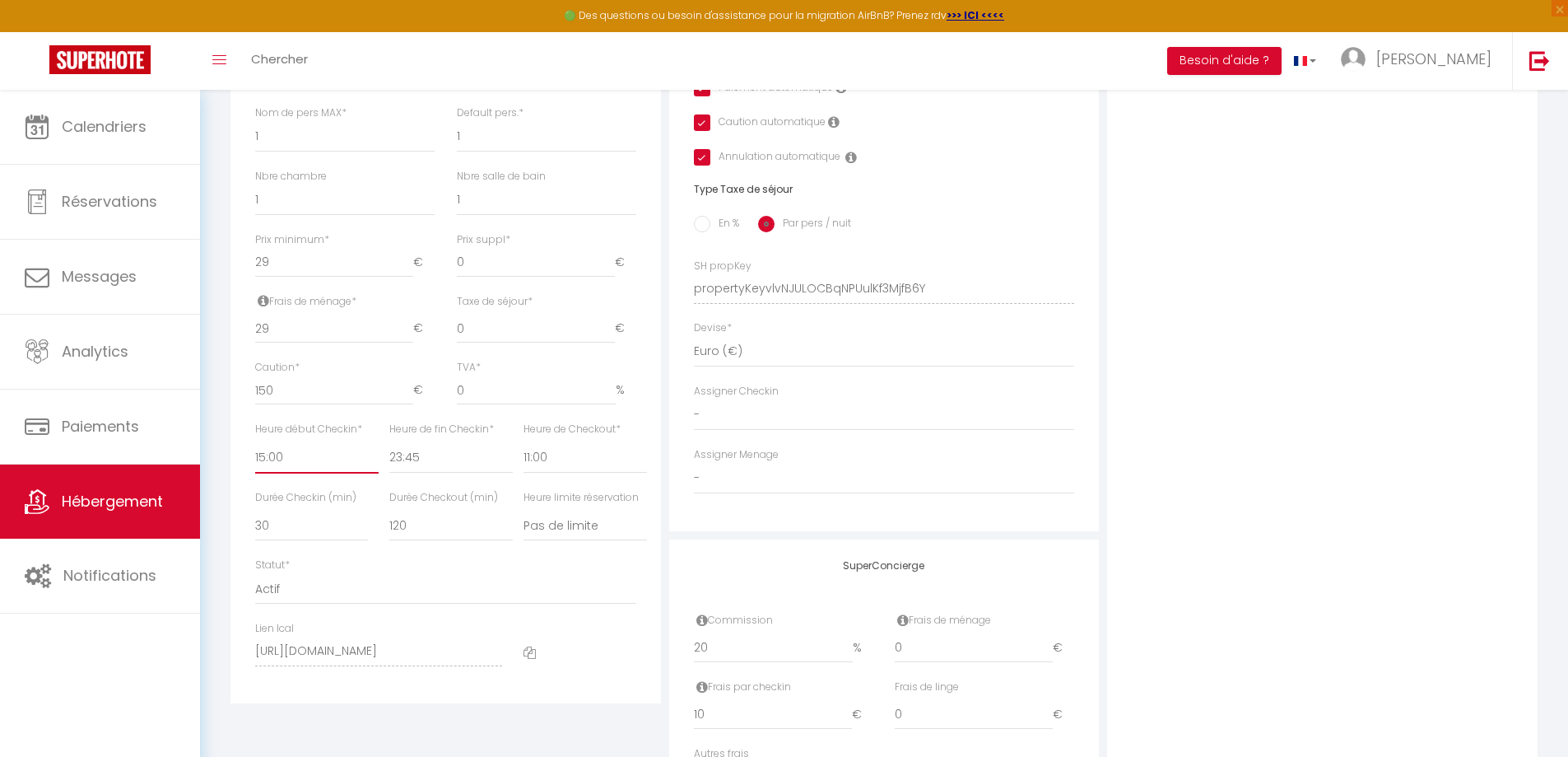
click at [310, 470] on select "00:00 00:15 00:30 00:45 01:00 01:15 01:30 01:45 02:00 02:15 02:30 02:45 03:00" at bounding box center [316, 457] width 123 height 31
select select "16:00"
click at [255, 454] on select "00:00 00:15 00:30 00:45 01:00 01:15 01:30 01:45 02:00 02:15 02:30 02:45 03:00" at bounding box center [316, 457] width 123 height 31
checkbox input "false"
checkbox input "true"
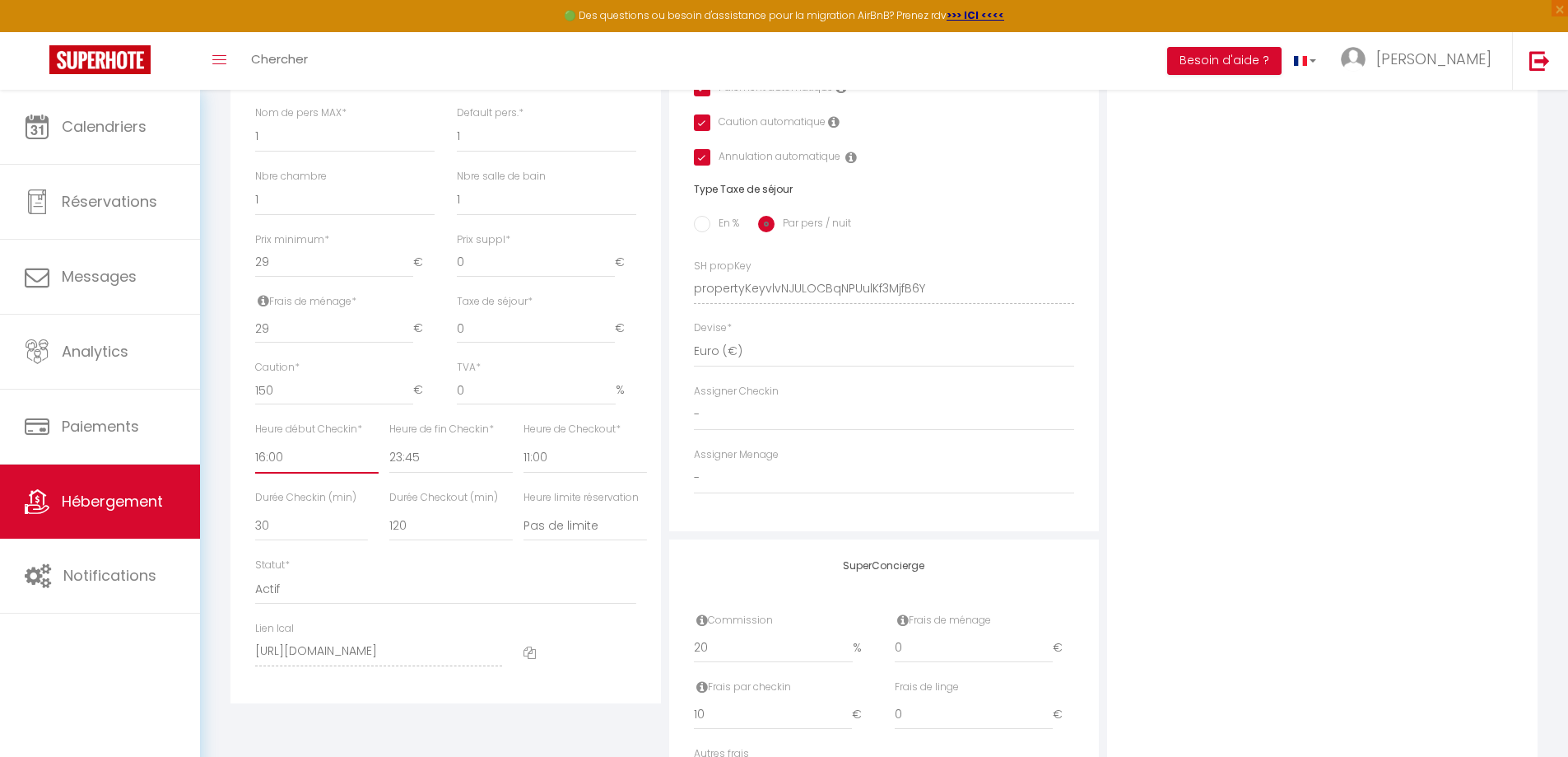
checkbox input "true"
click at [437, 471] on select "00:00 00:15 00:30 00:45 01:00 01:15 01:30 01:45 02:00 02:15 02:30 02:45 03:00" at bounding box center [450, 457] width 123 height 31
select select "22:00"
click at [389, 454] on select "00:00 00:15 00:30 00:45 01:00 01:15 01:30 01:45 02:00 02:15 02:30 02:45 03:00" at bounding box center [450, 457] width 123 height 31
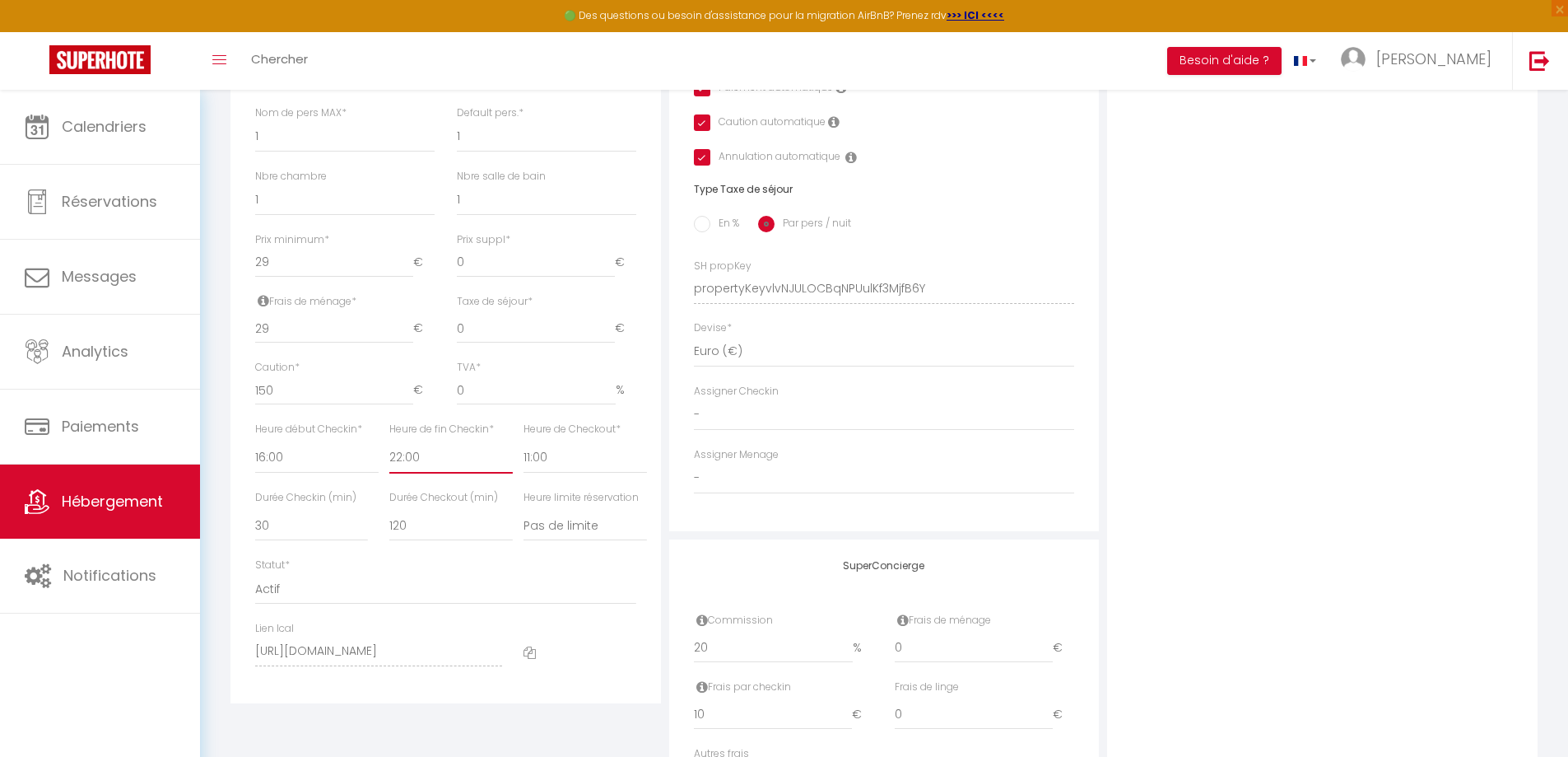
checkbox input "false"
checkbox input "true"
click at [567, 473] on select "00:00 00:15 00:30 00:45 01:00 01:15 01:30 01:45 02:00 02:15 02:30 02:45 03:00" at bounding box center [584, 457] width 123 height 31
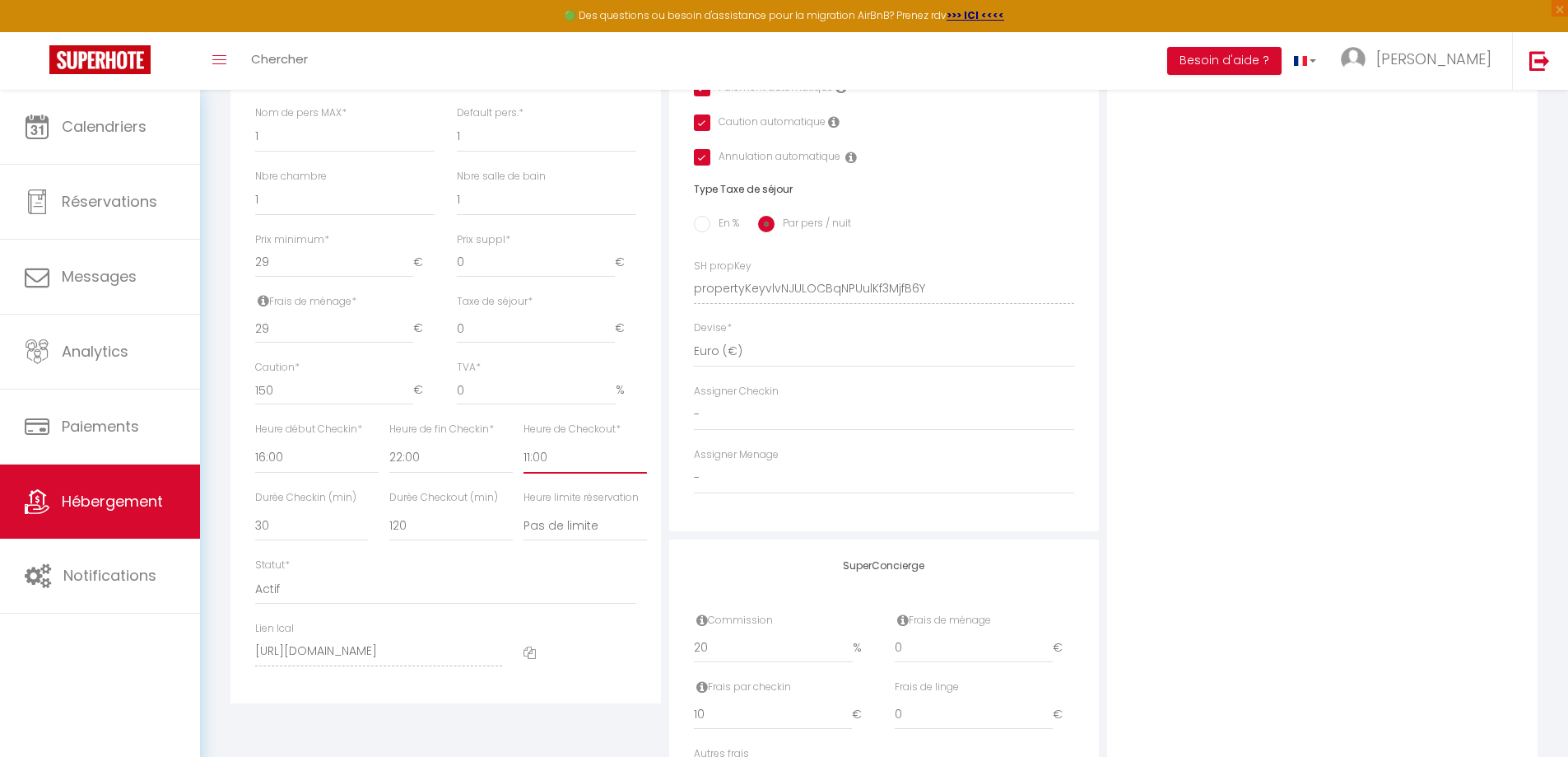
select select "10:00"
click at [523, 454] on select "00:00 00:15 00:30 00:45 01:00 01:15 01:30 01:45 02:00 02:15 02:30 02:45 03:00" at bounding box center [584, 457] width 123 height 31
checkbox input "false"
checkbox input "true"
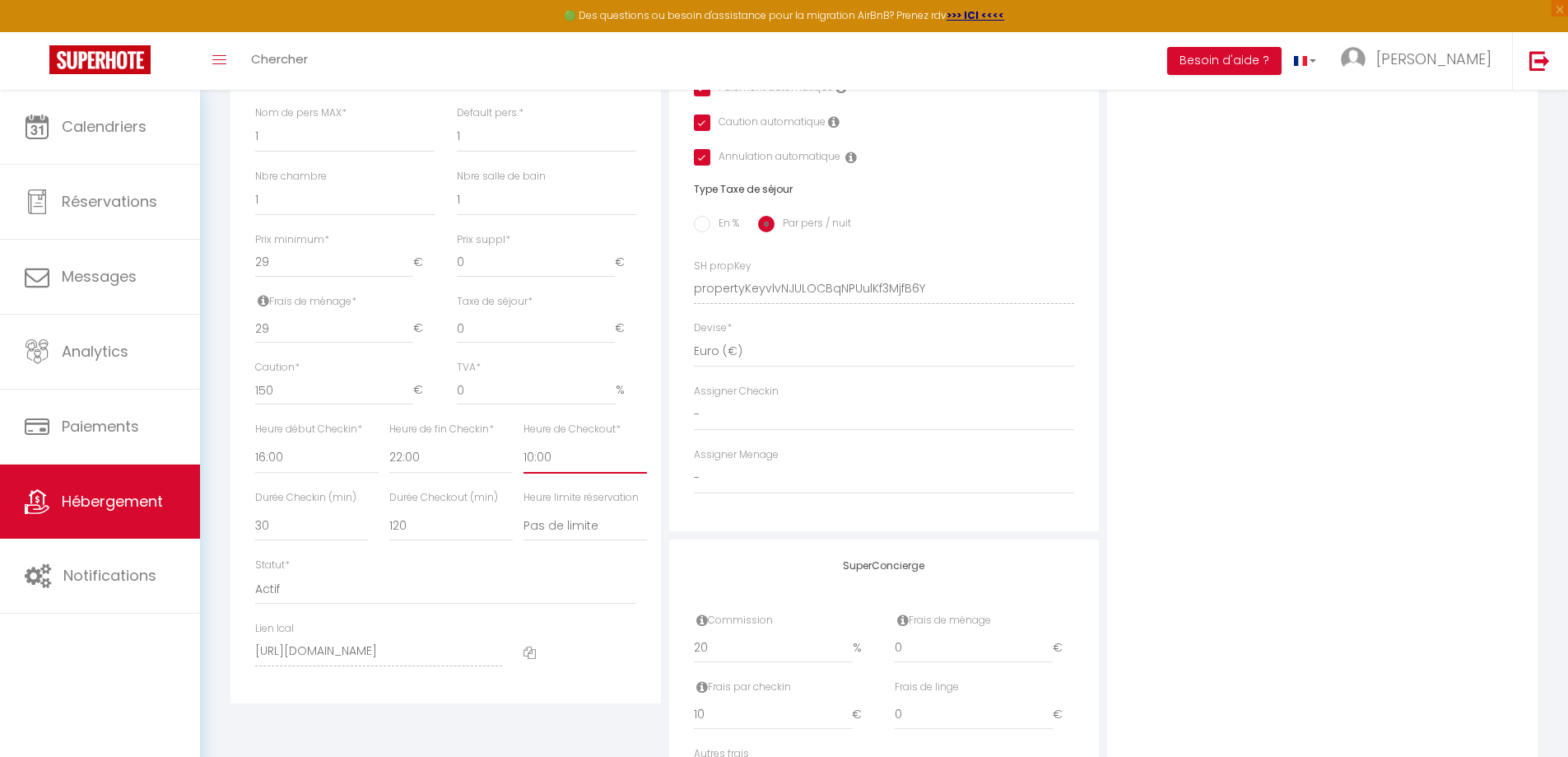
checkbox input "true"
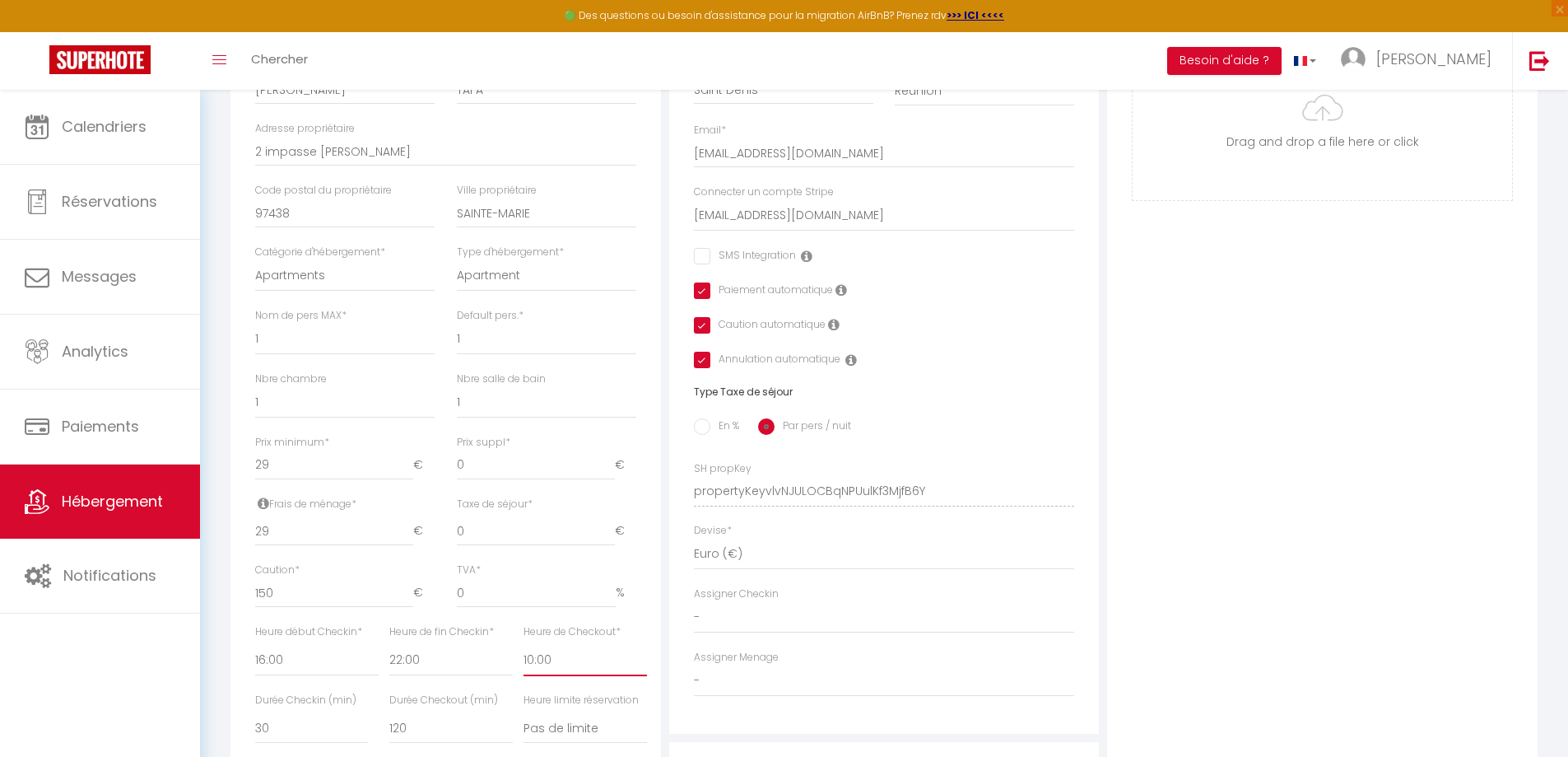
scroll to position [82, 0]
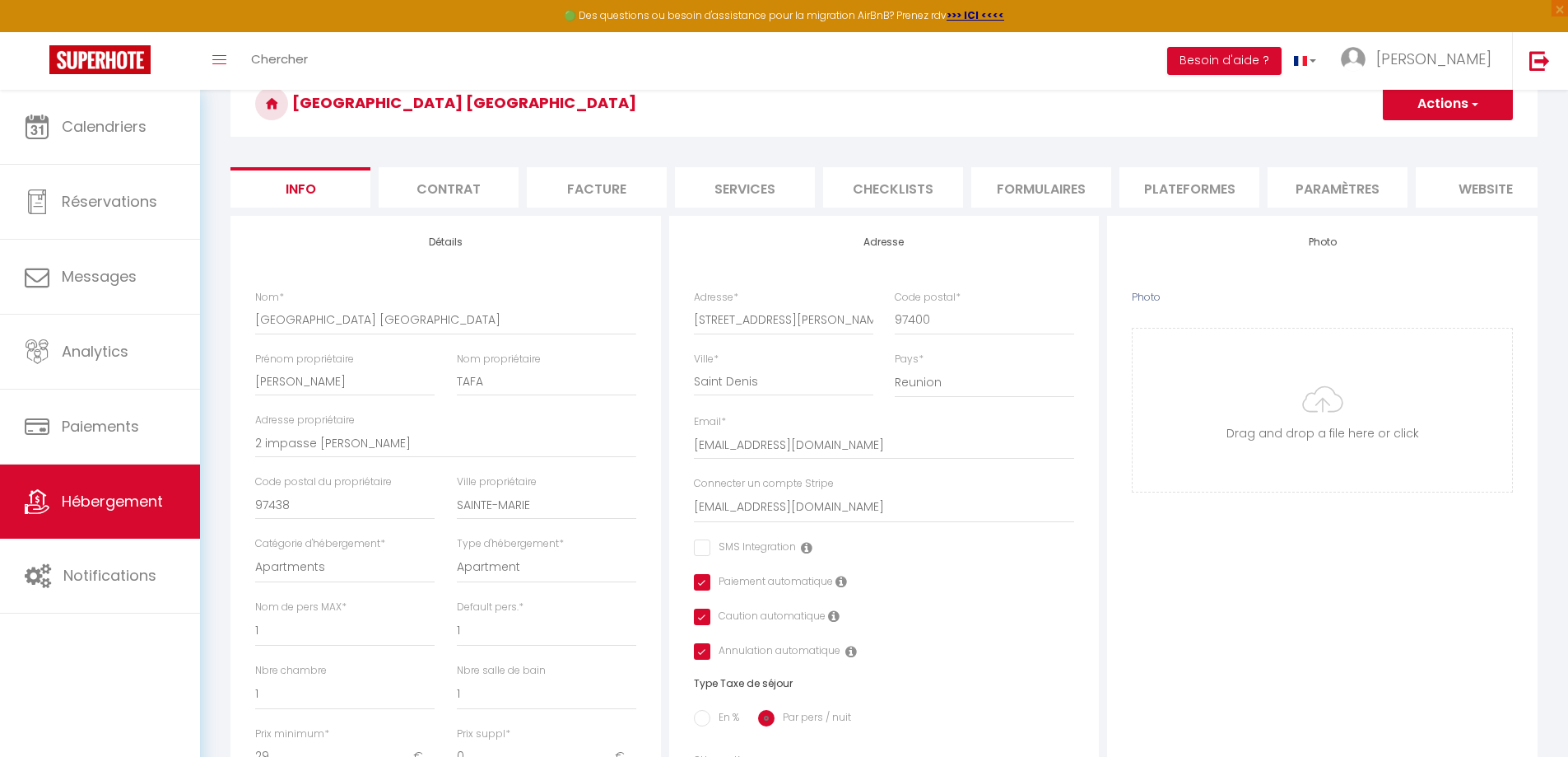
click at [1407, 111] on button "Actions" at bounding box center [1447, 103] width 130 height 33
click at [1395, 142] on input "Enregistrer" at bounding box center [1382, 140] width 61 height 17
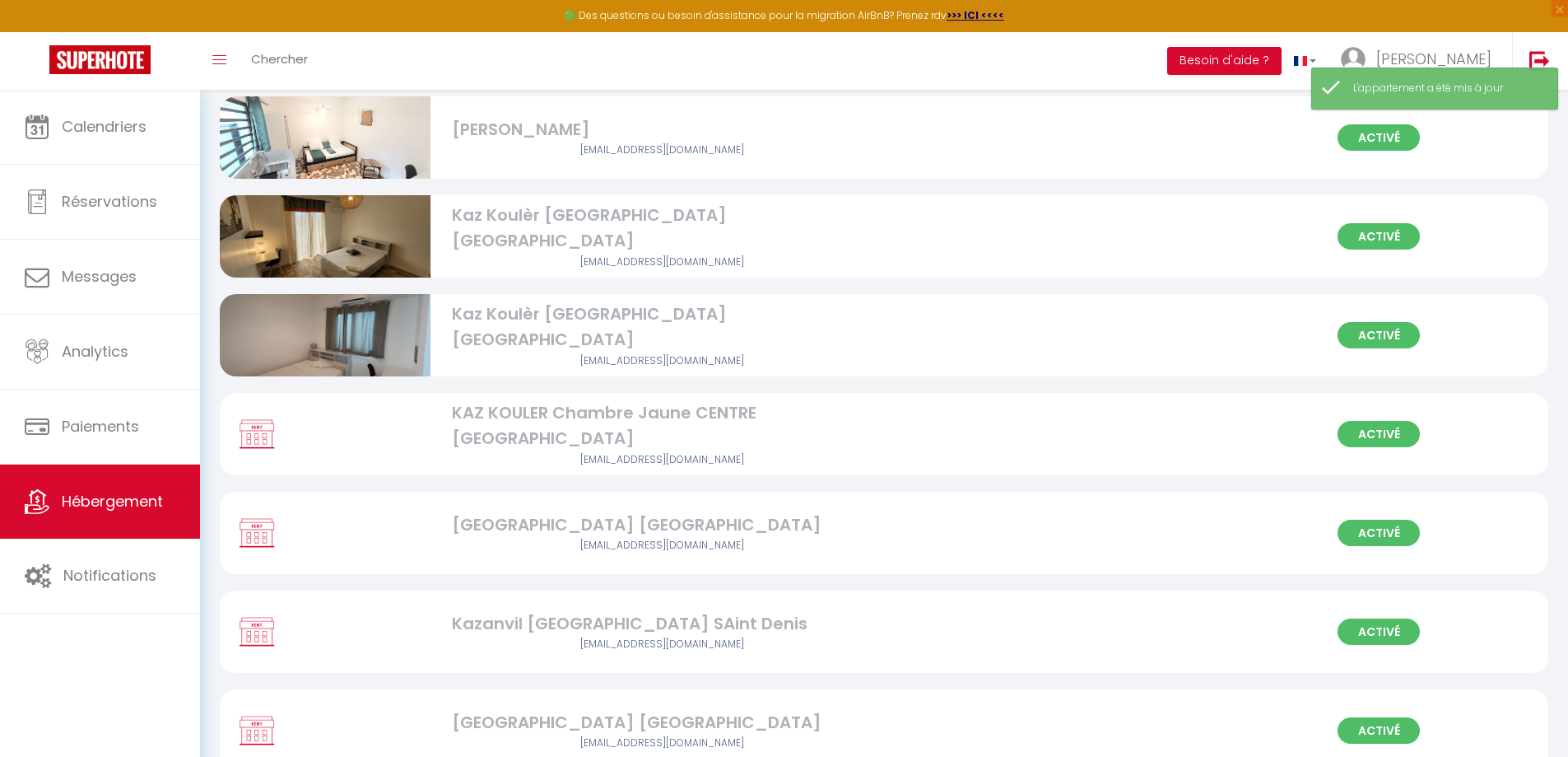
scroll to position [659, 0]
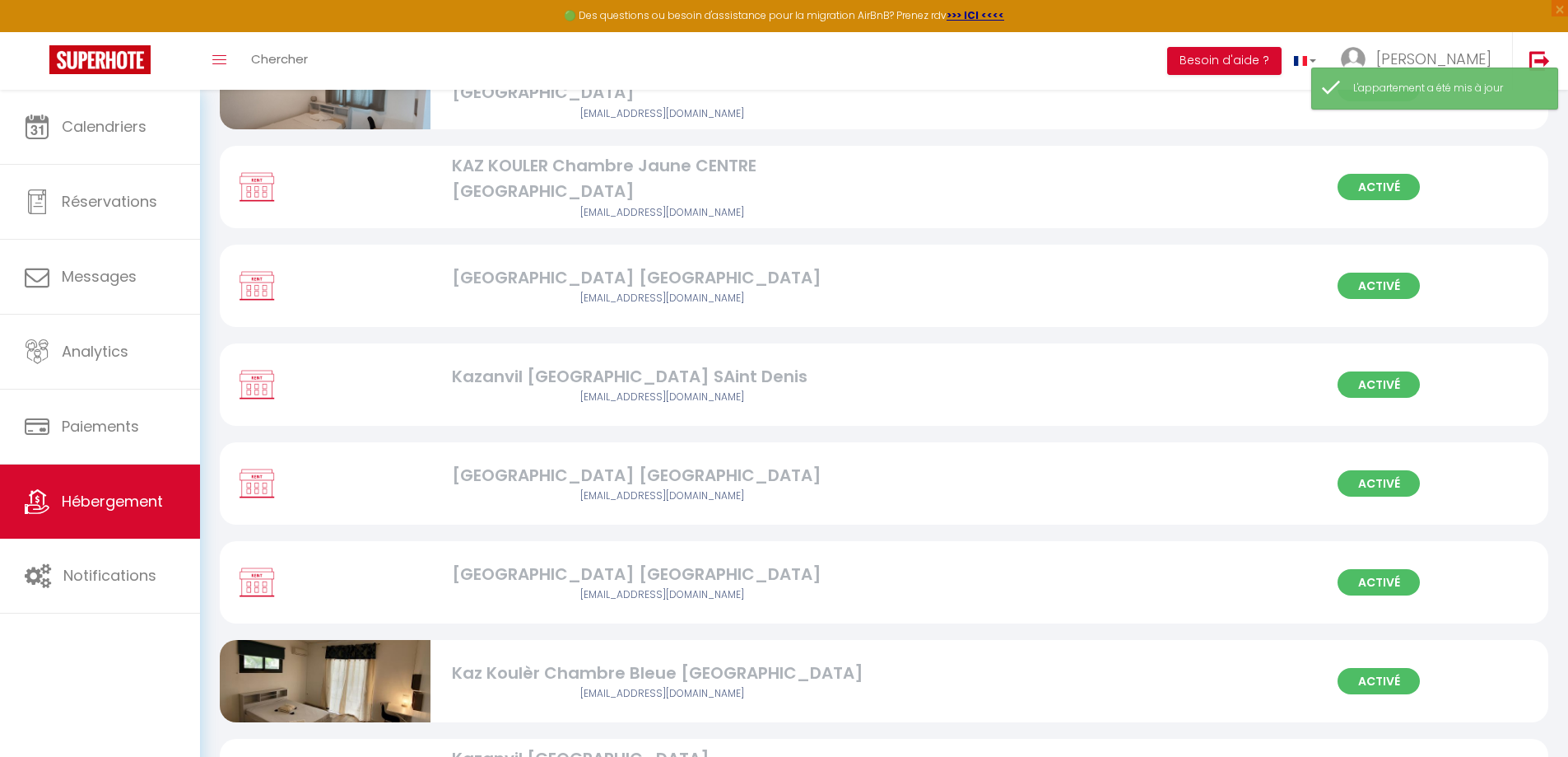
click at [673, 574] on div "[GEOGRAPHIC_DATA] [GEOGRAPHIC_DATA]" at bounding box center [662, 574] width 421 height 25
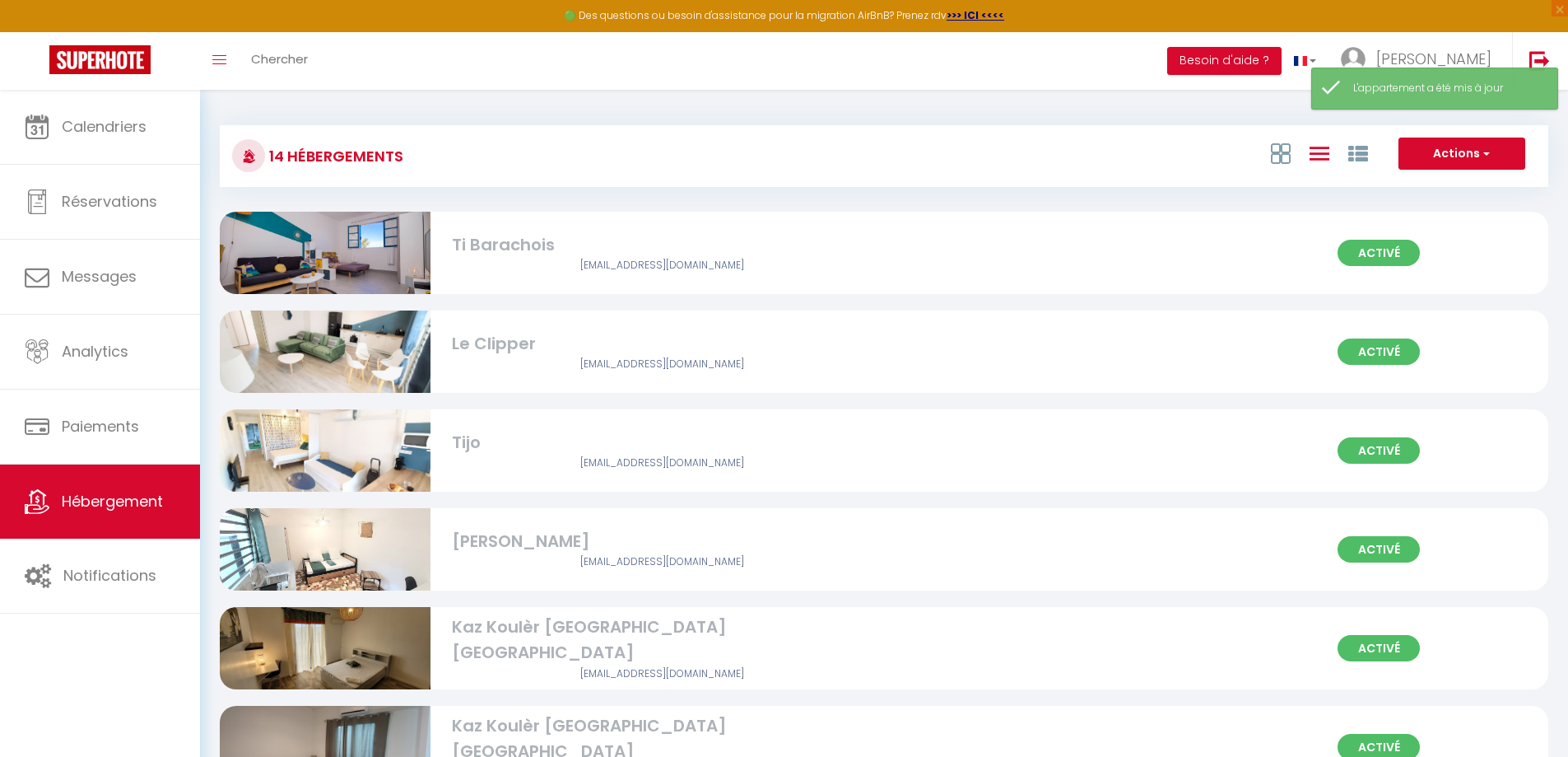
select select "3"
select select "2"
select select "1"
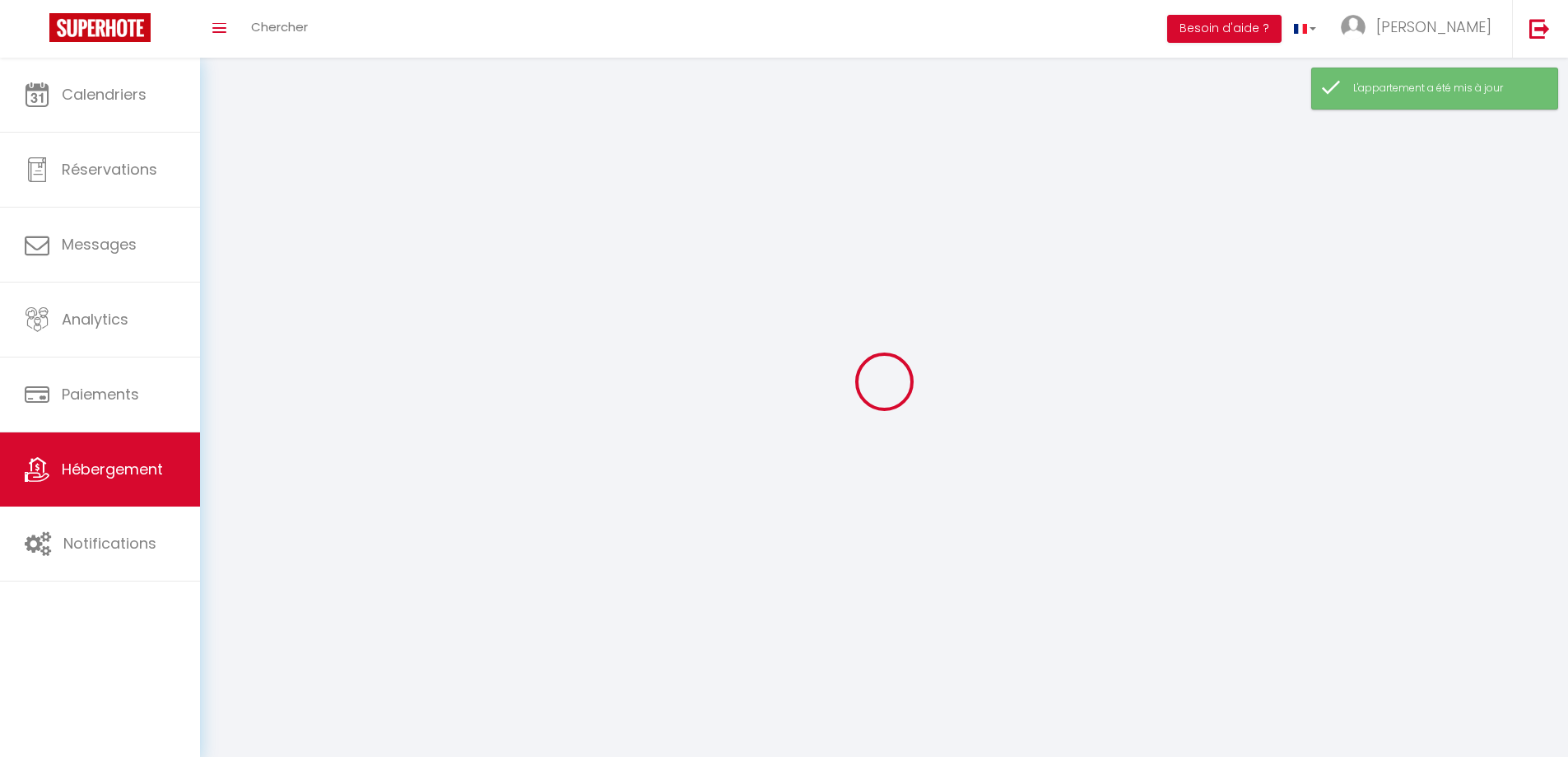
select select
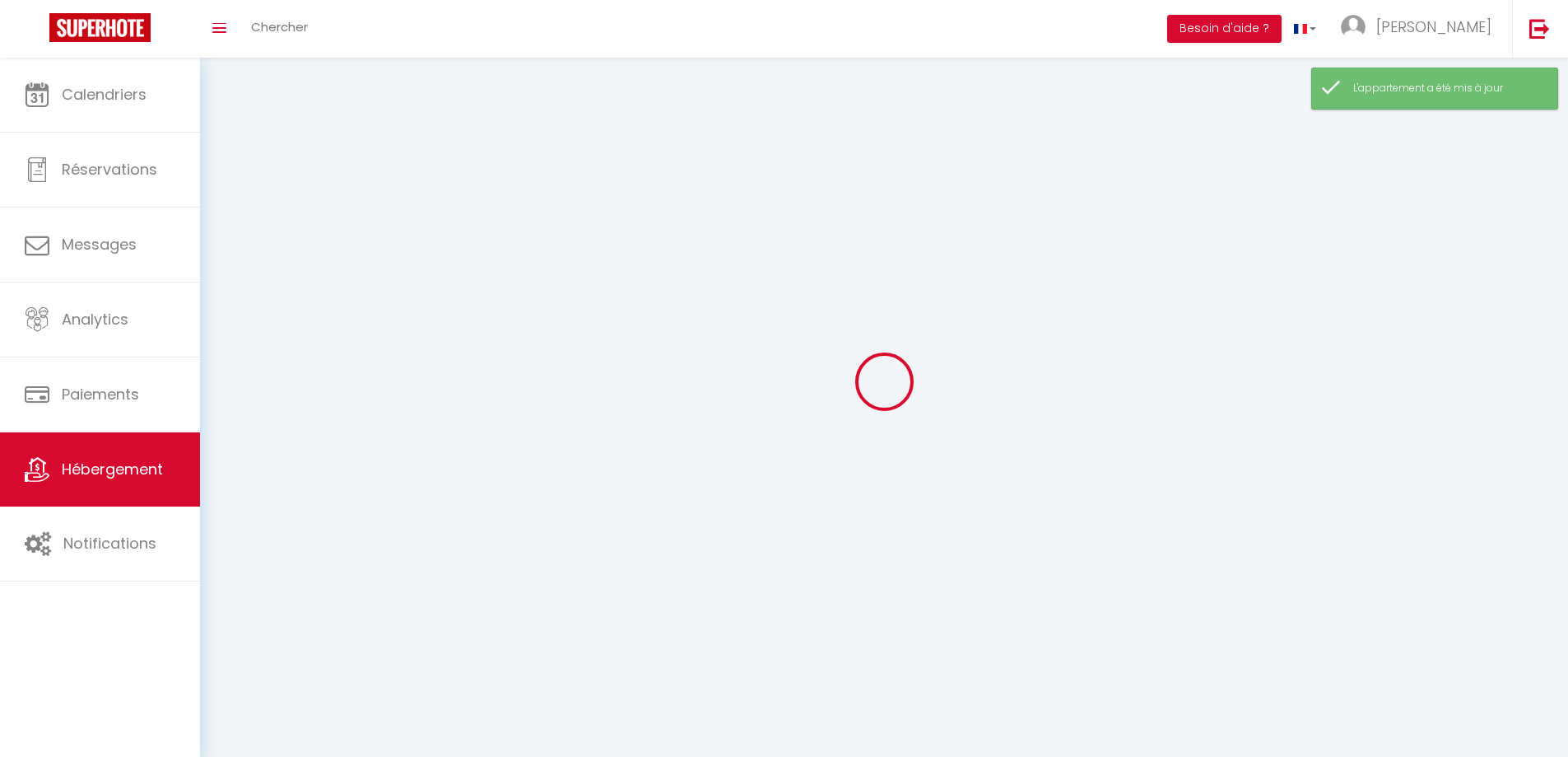
select select
checkbox input "false"
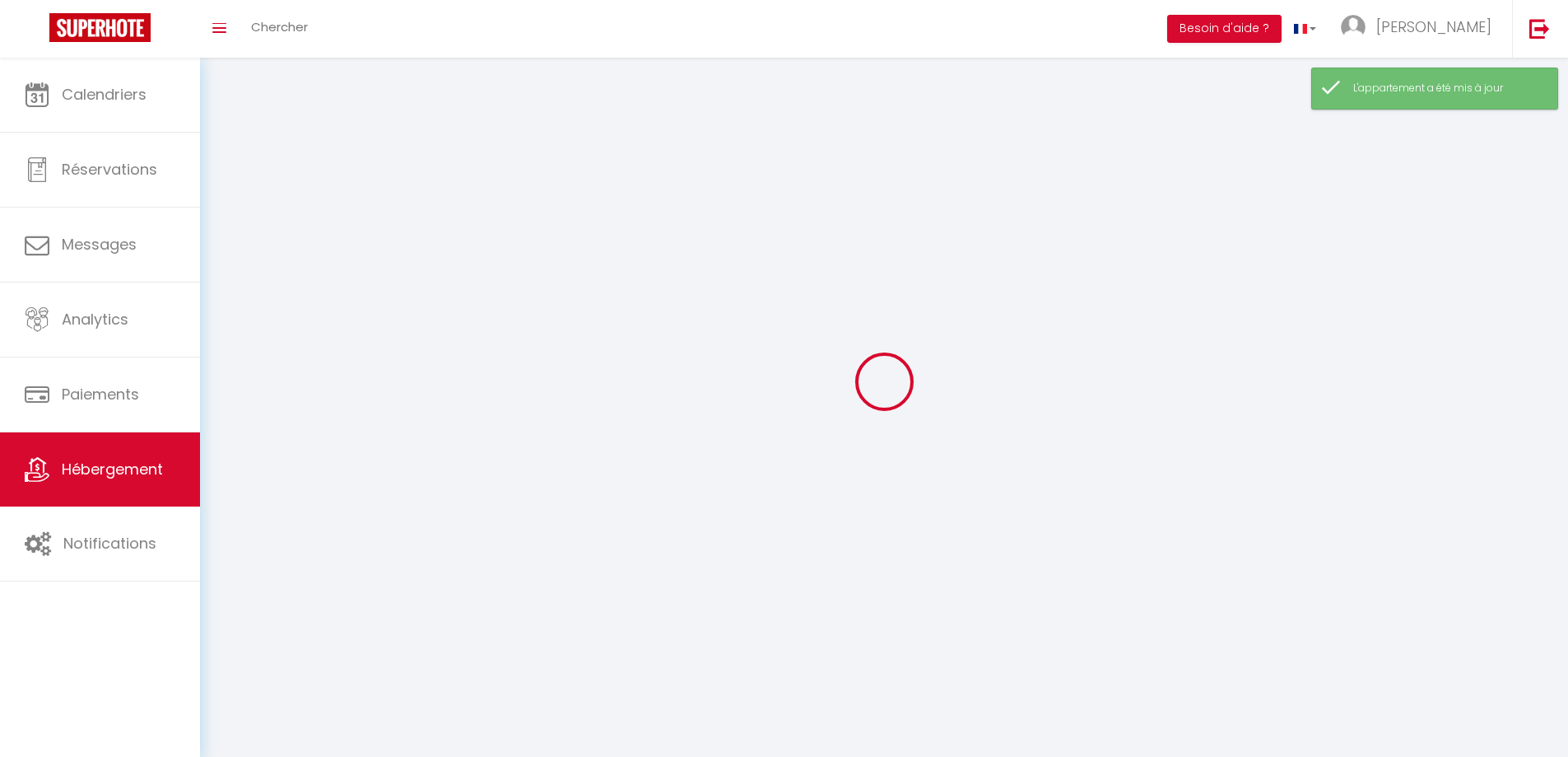
select select
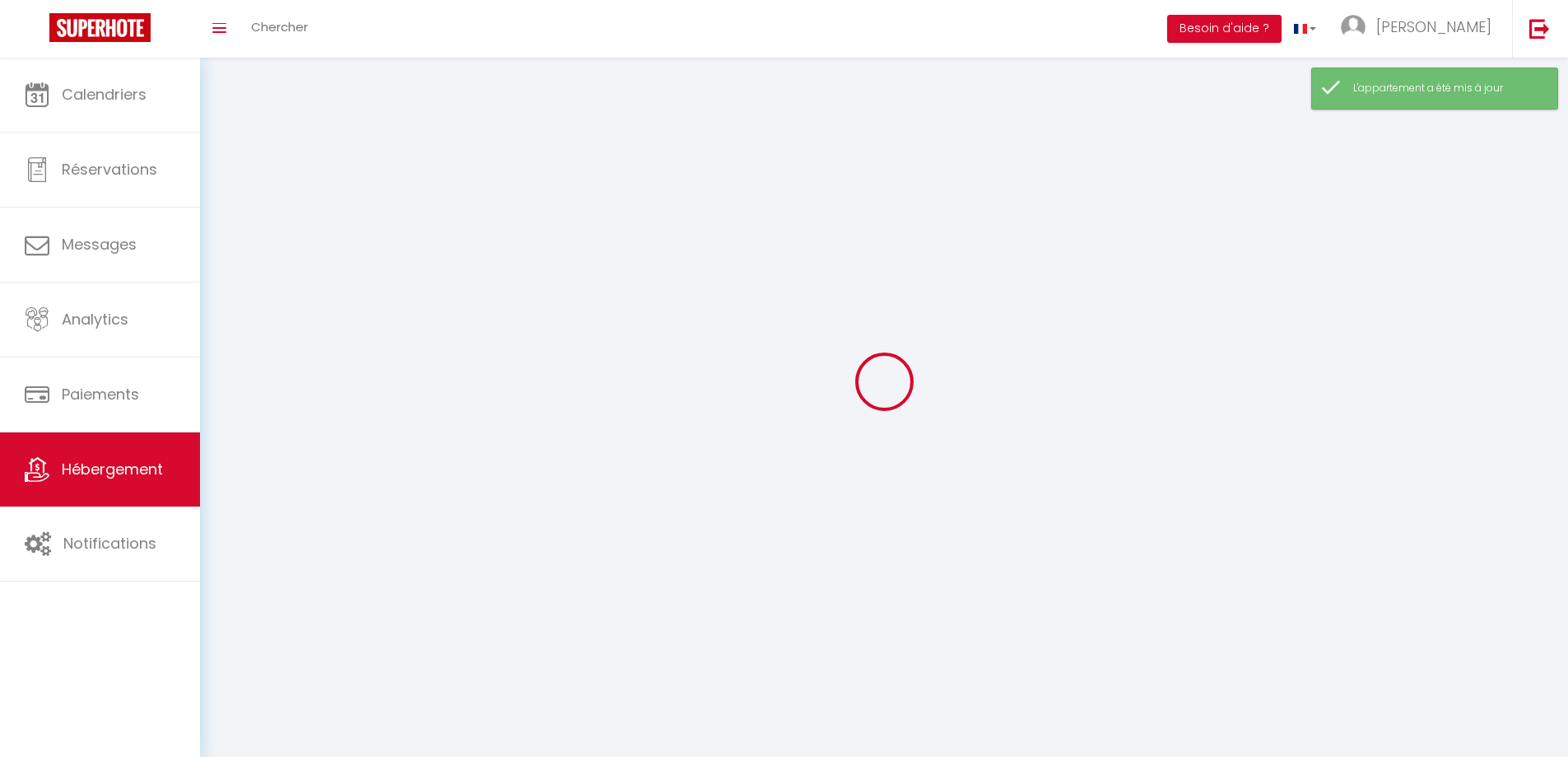
select select
checkbox input "false"
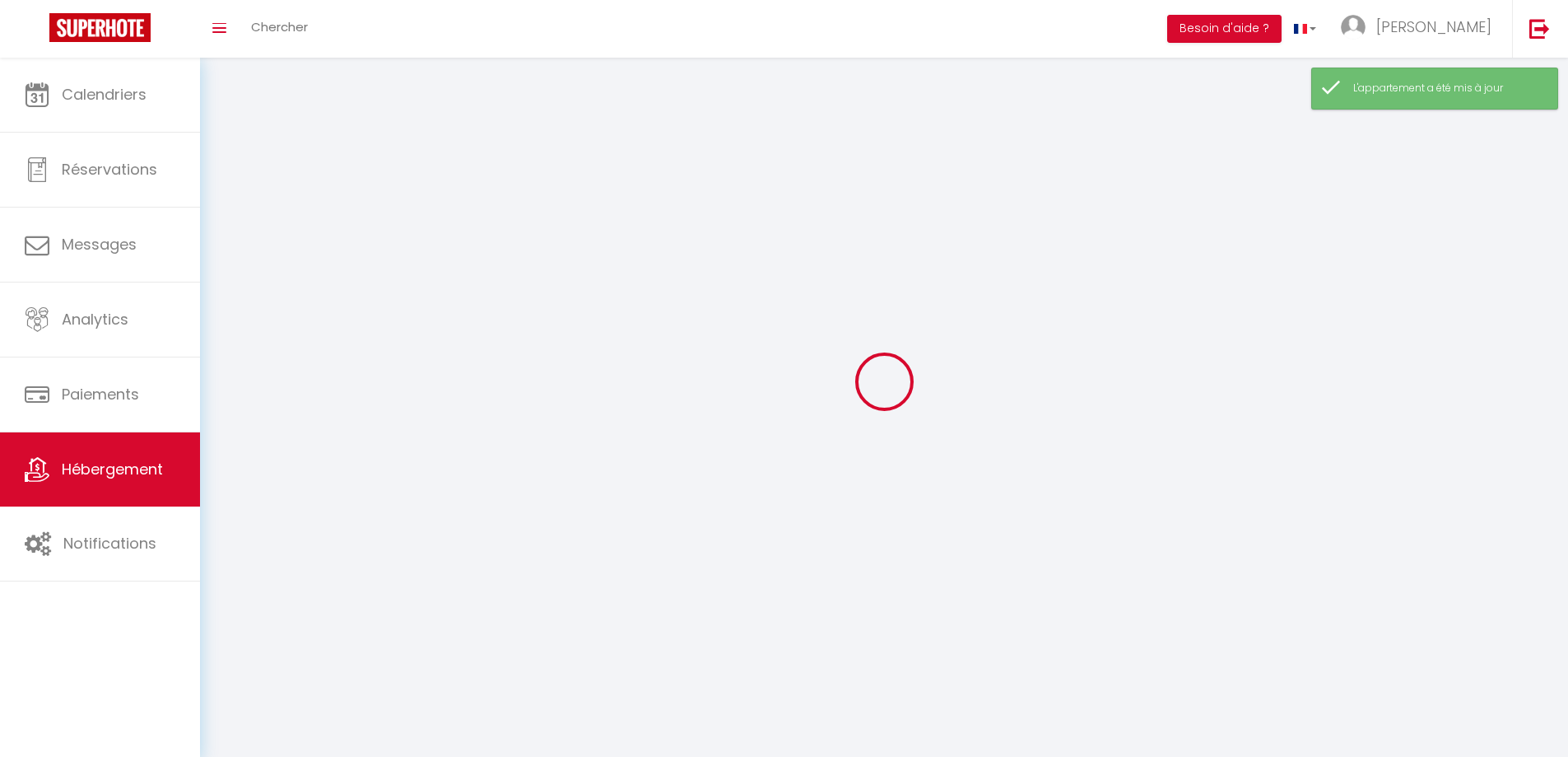
checkbox input "false"
select select
select select "1"
select select
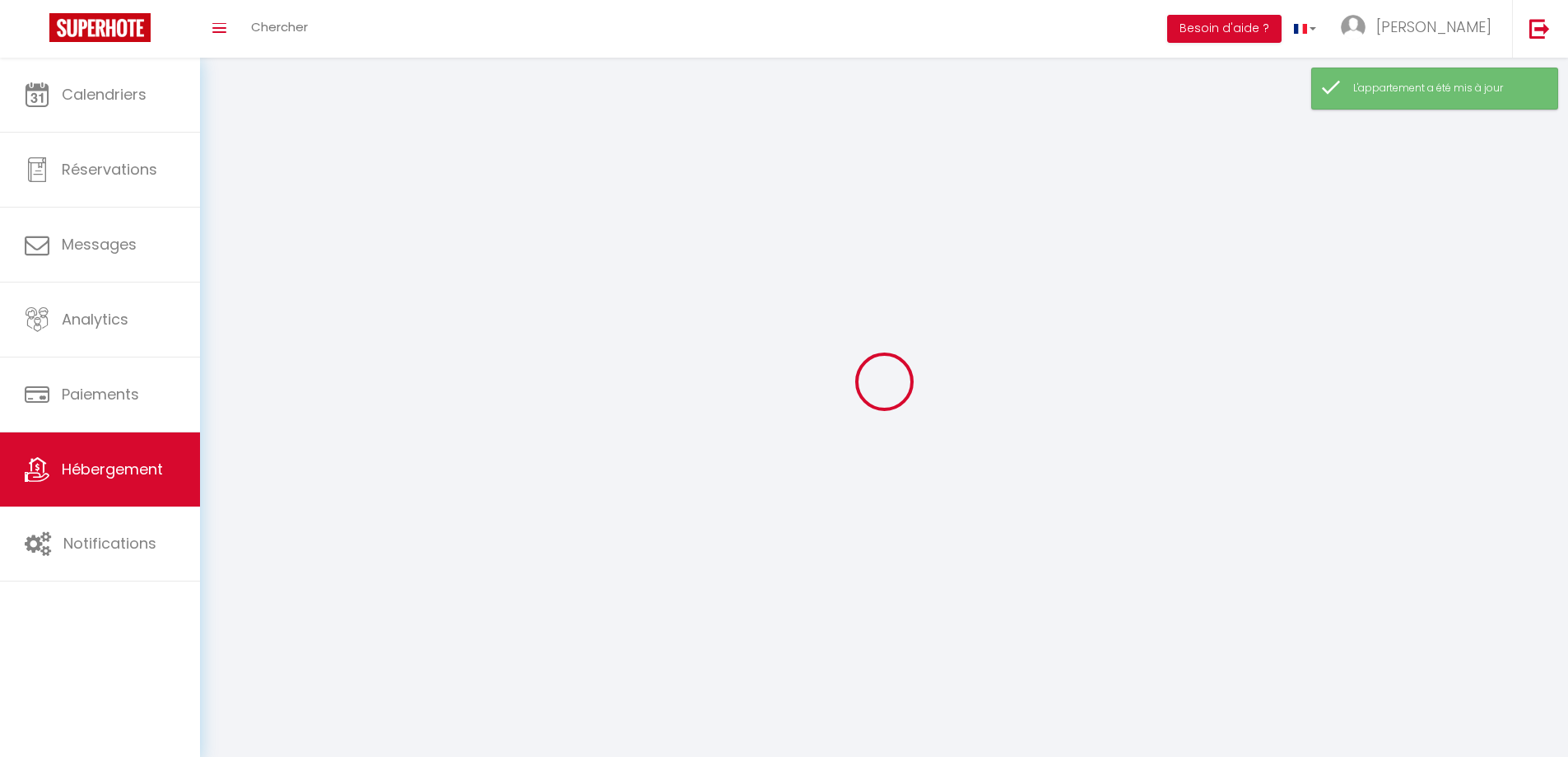
select select "28"
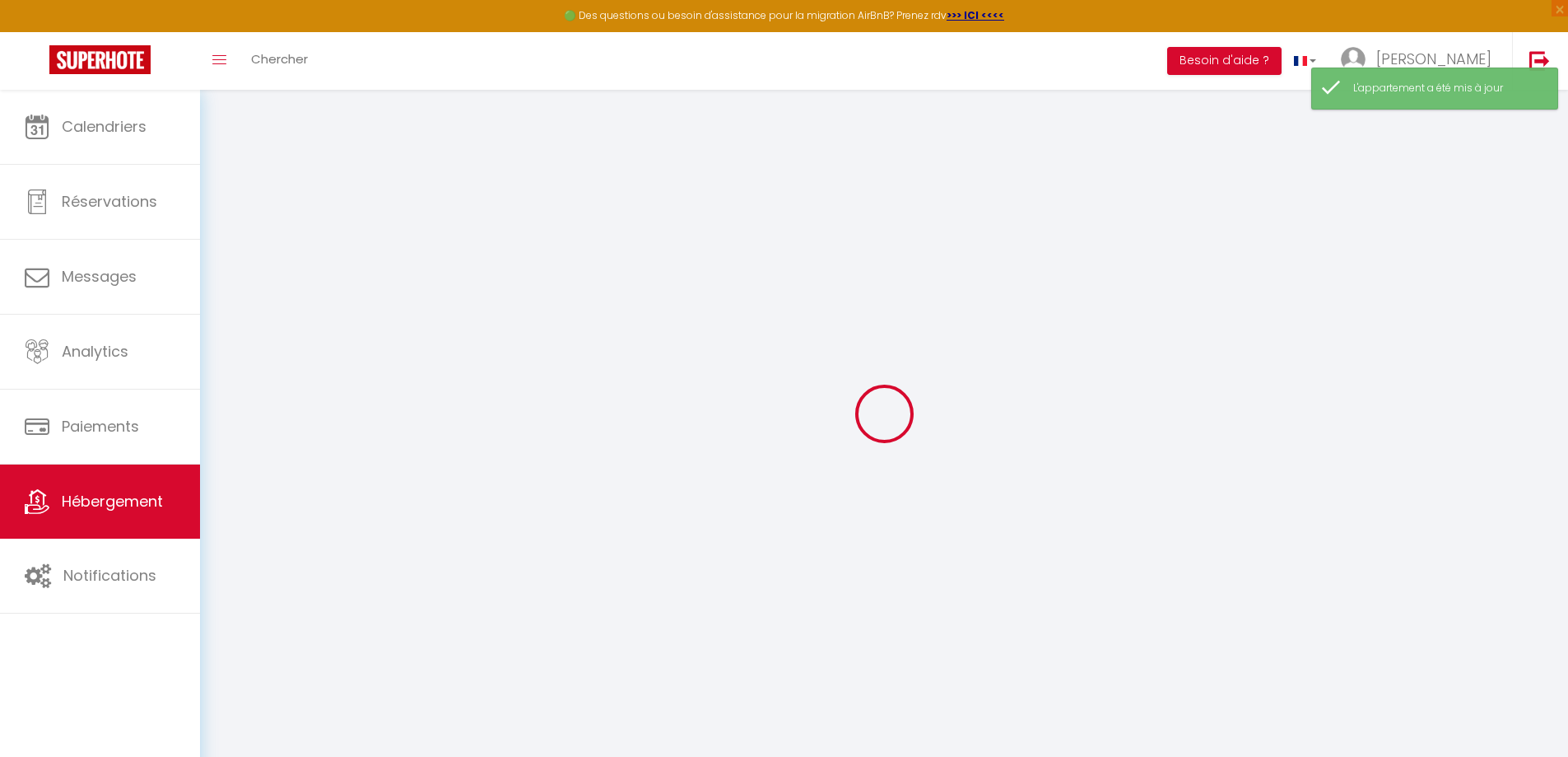
select select
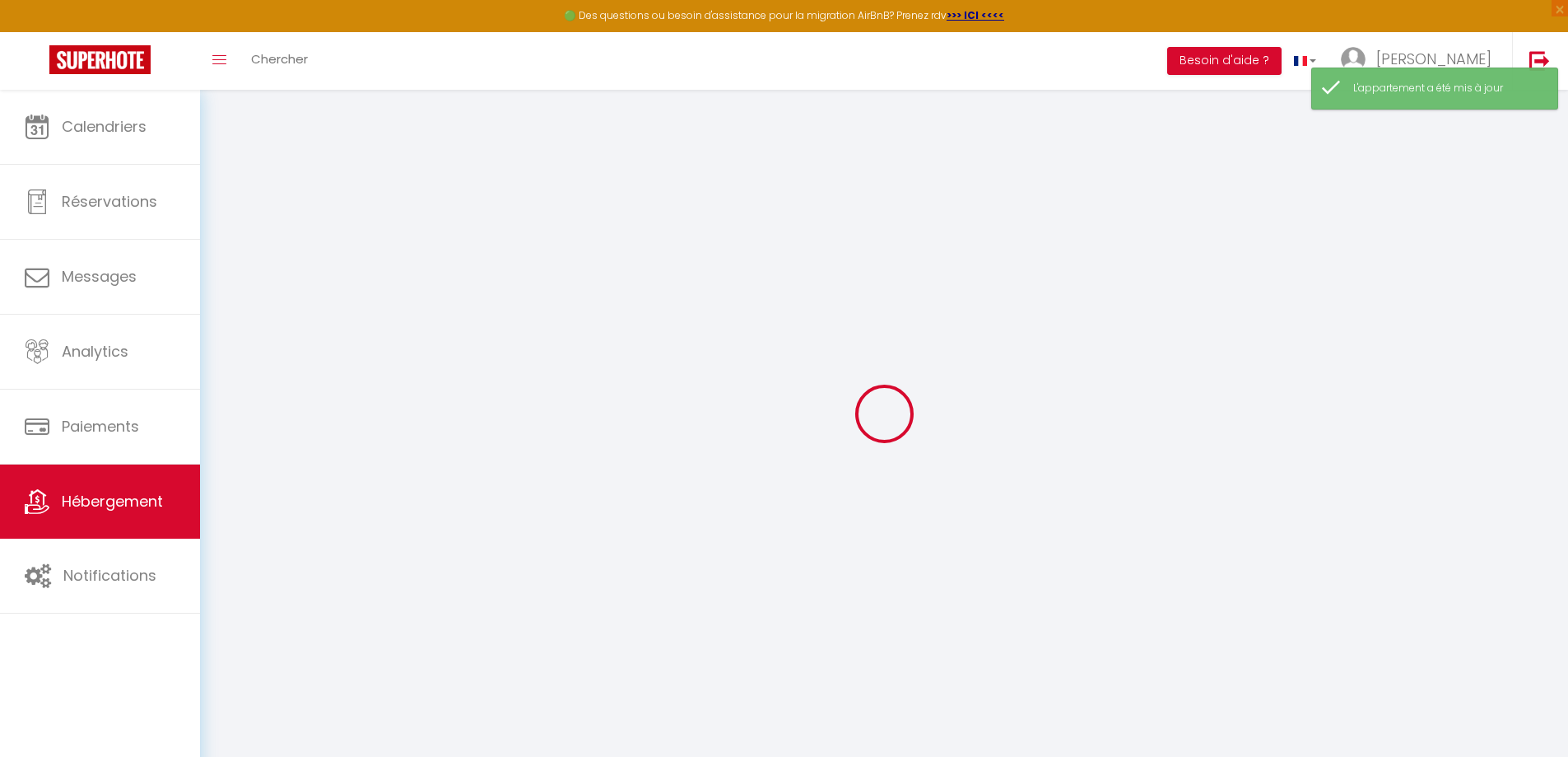
select select
checkbox input "false"
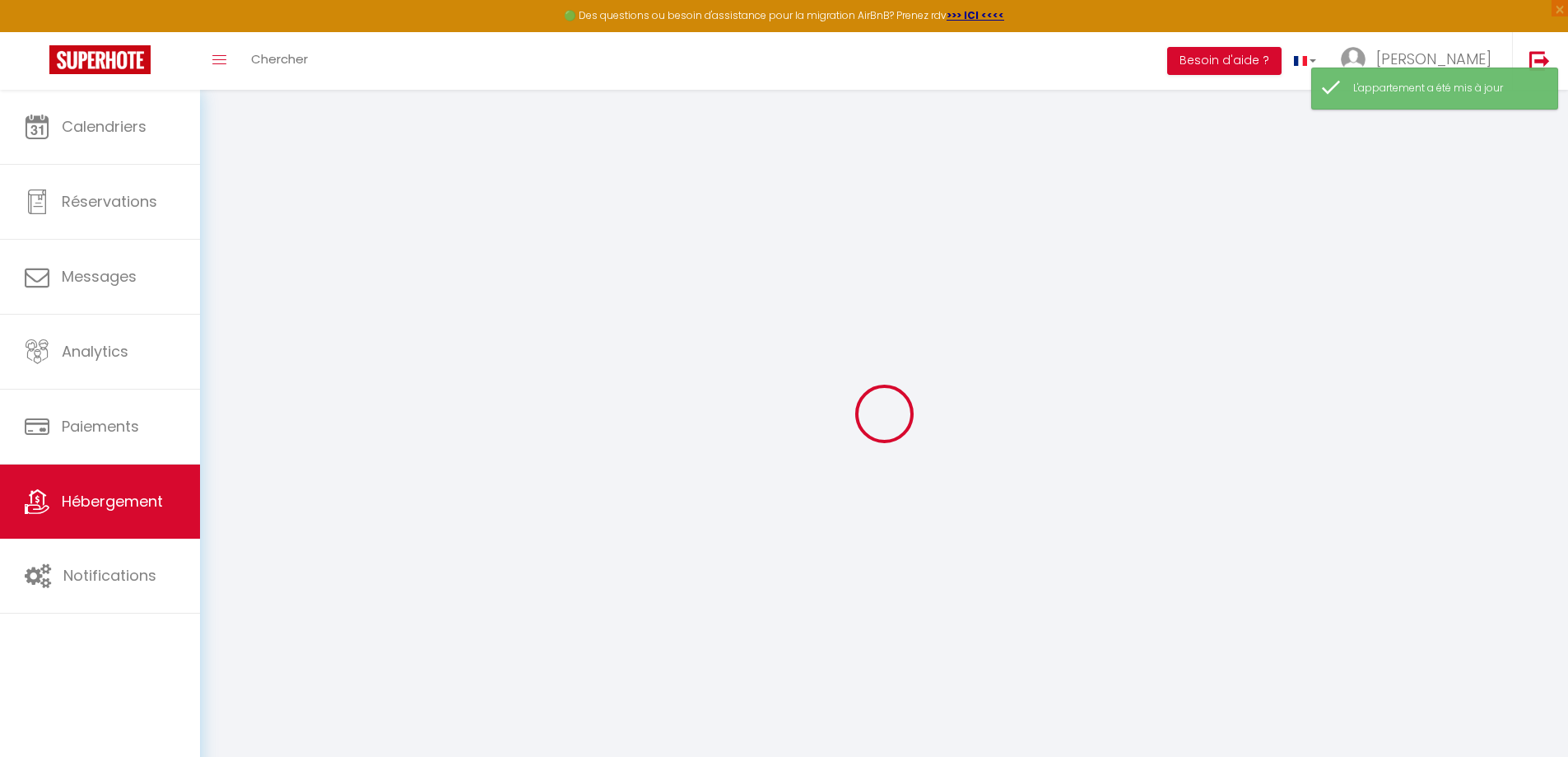
select select
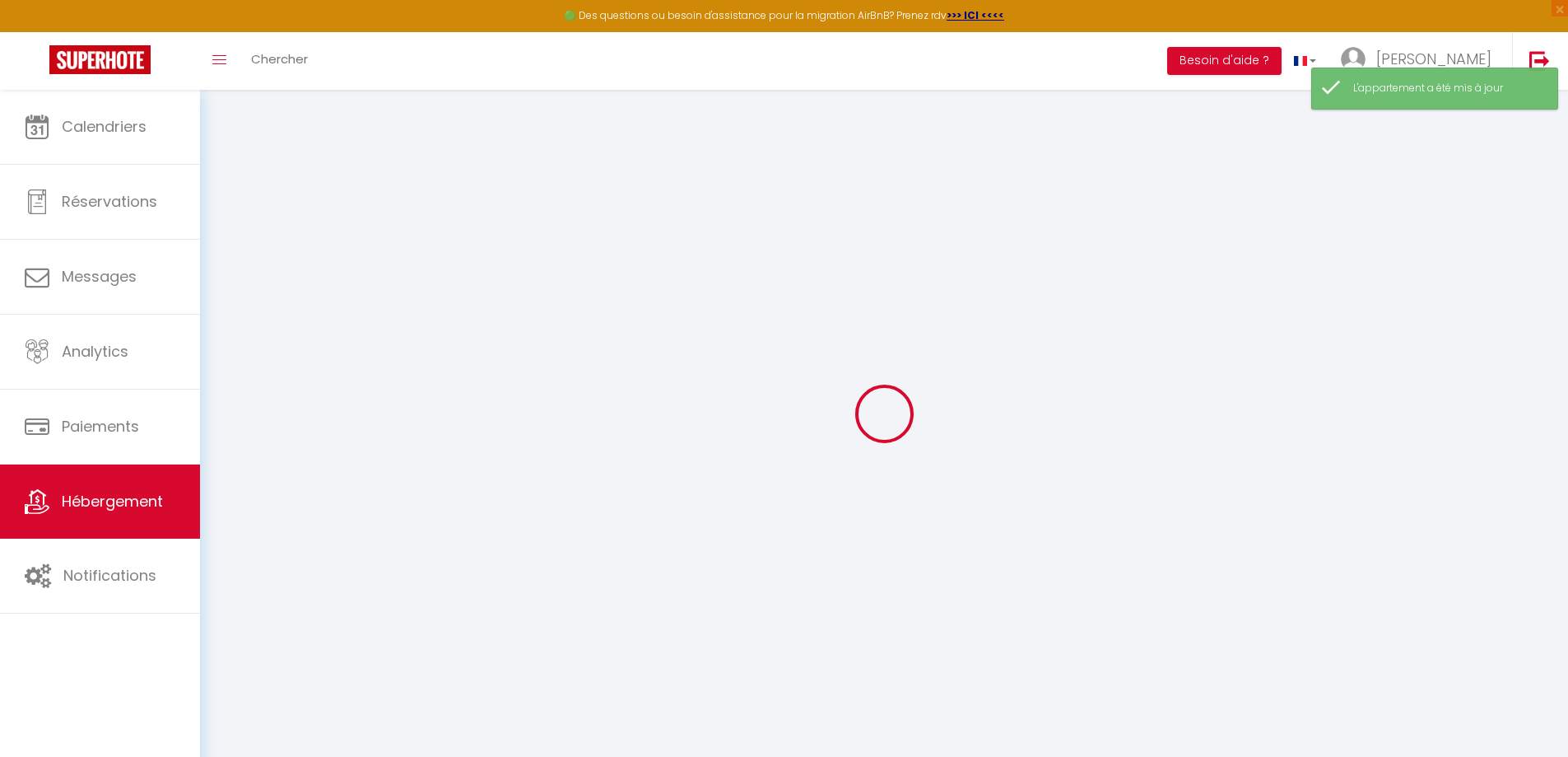
select select
checkbox input "false"
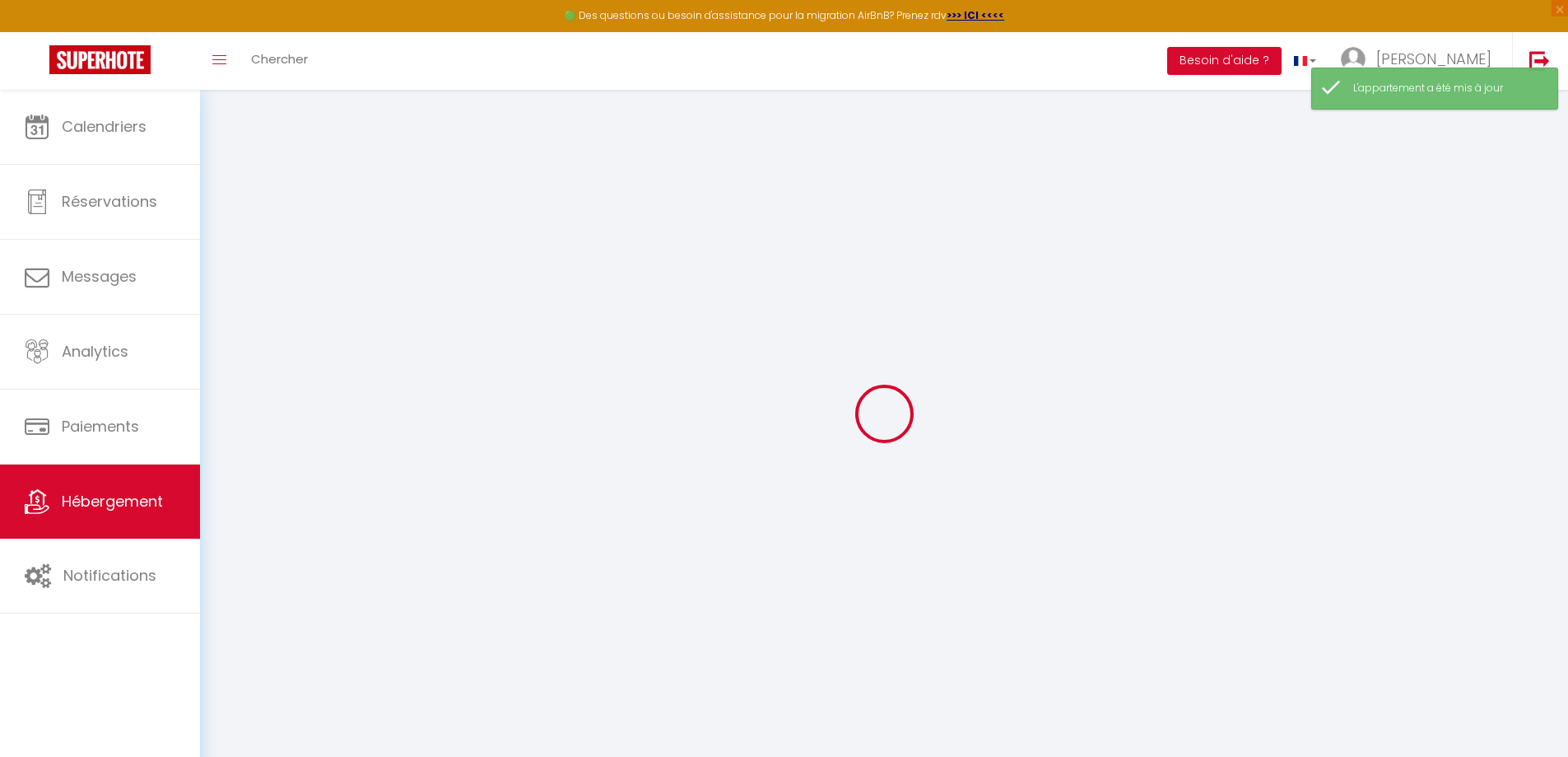
checkbox input "false"
select select
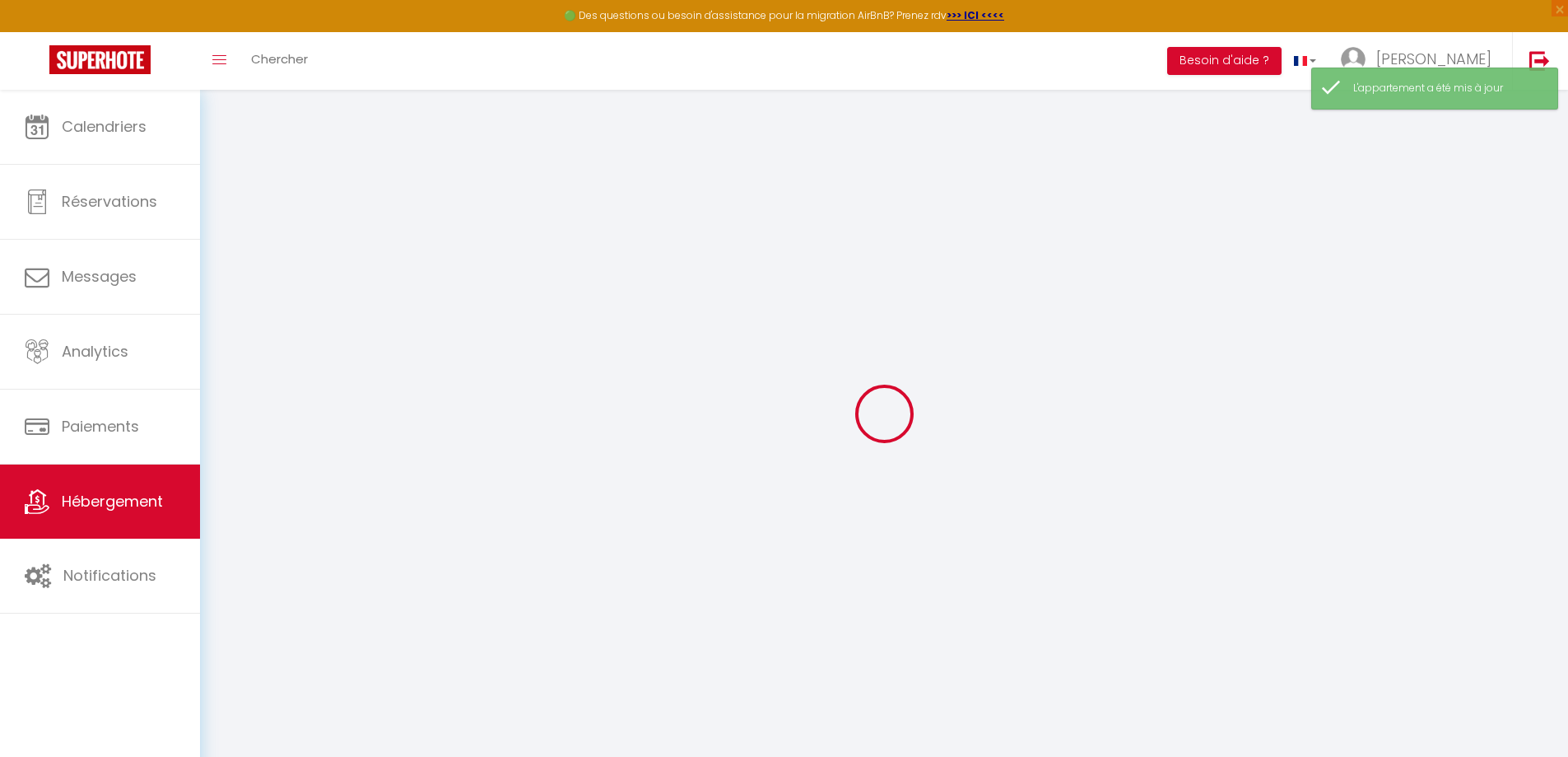
select select
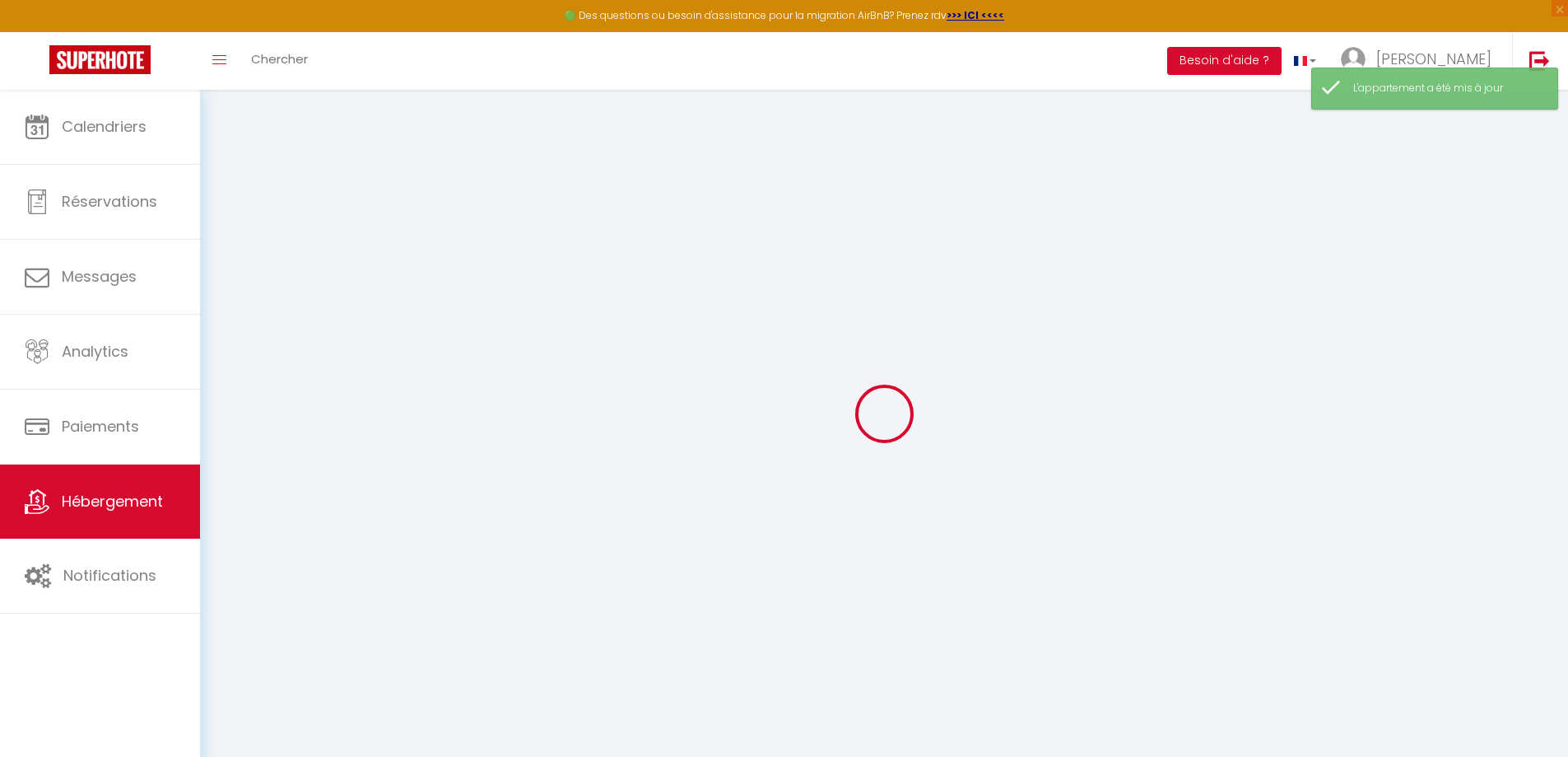
checkbox input "false"
select select
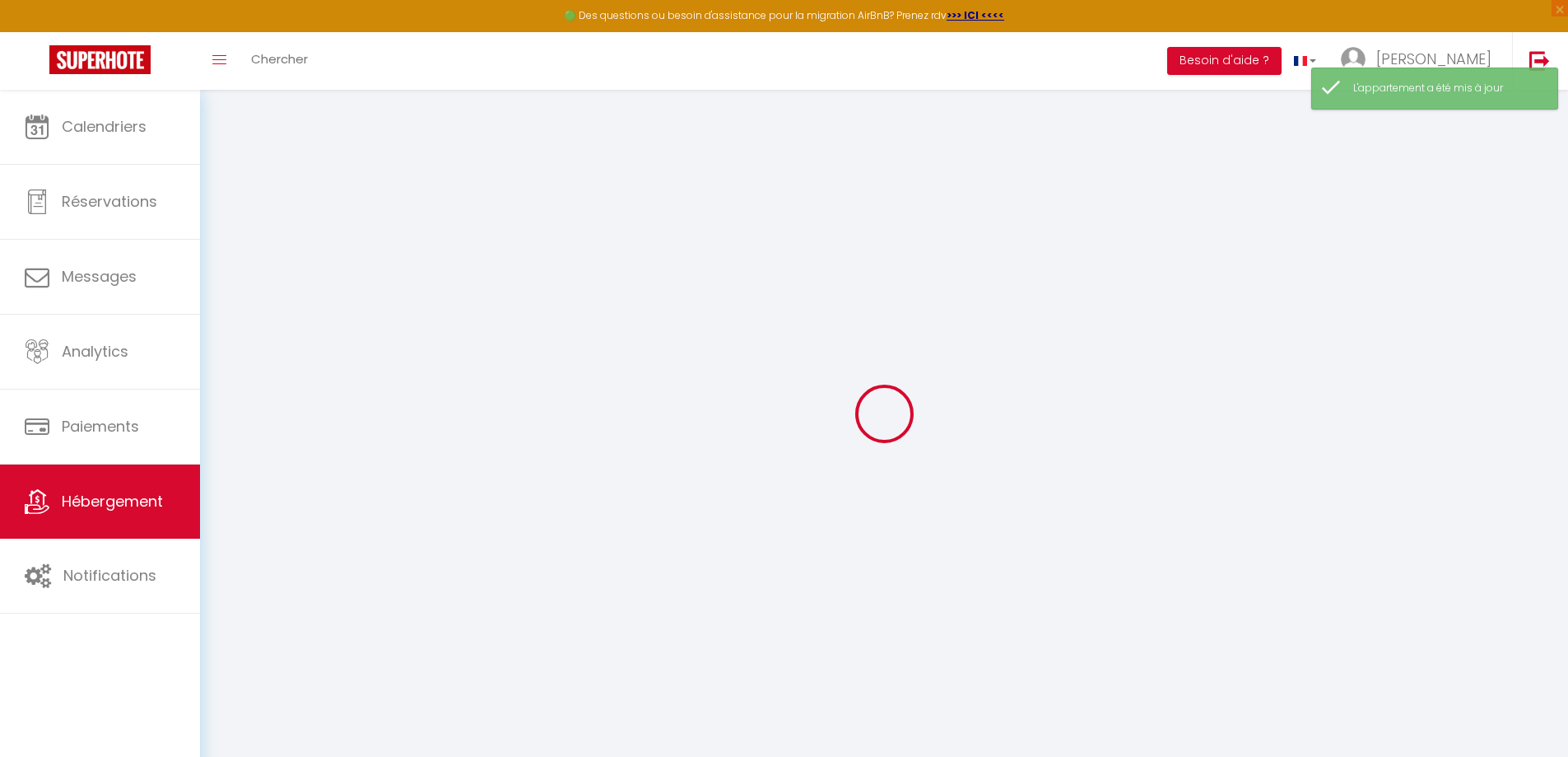
select select
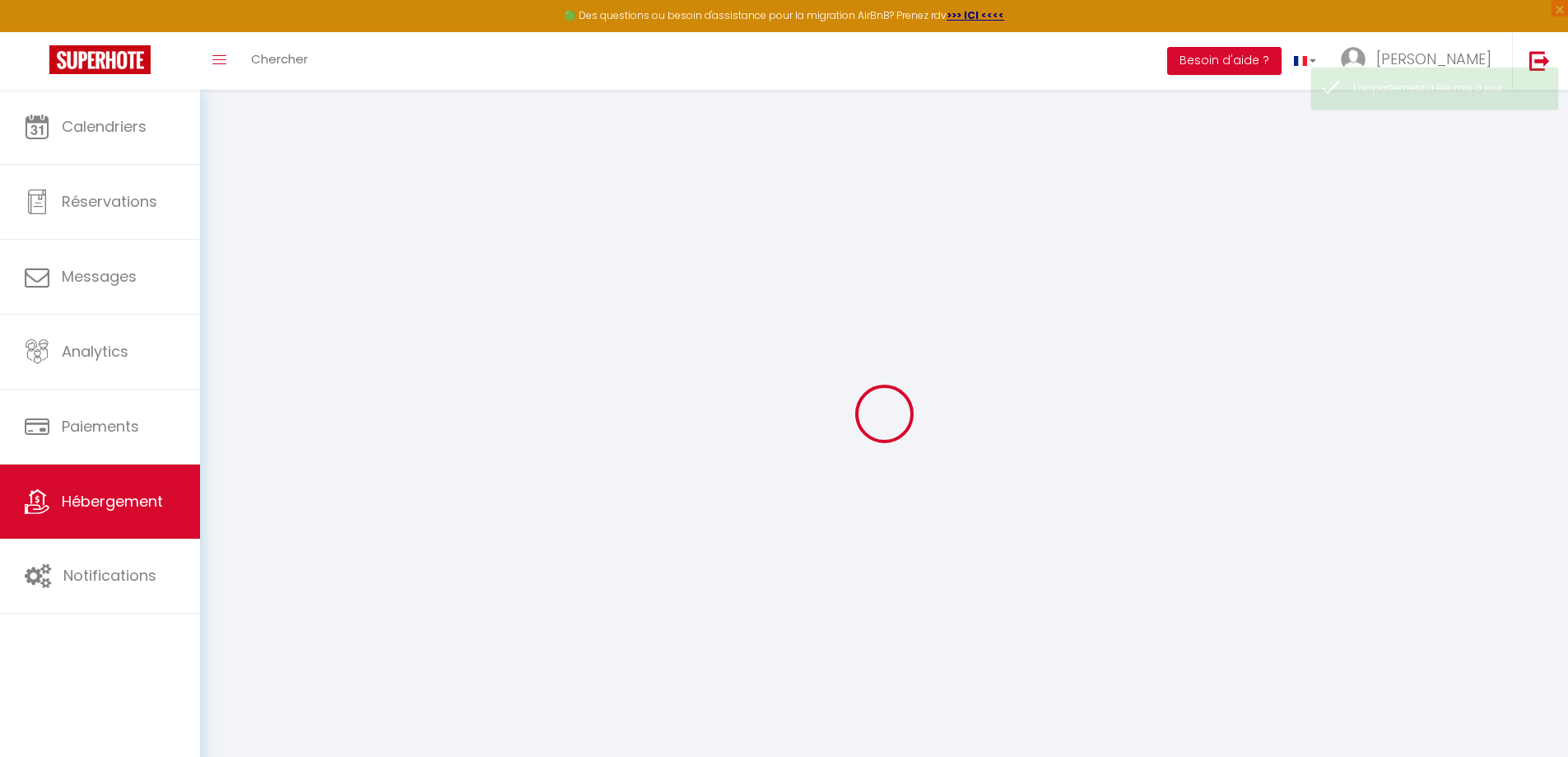
select select
checkbox input "false"
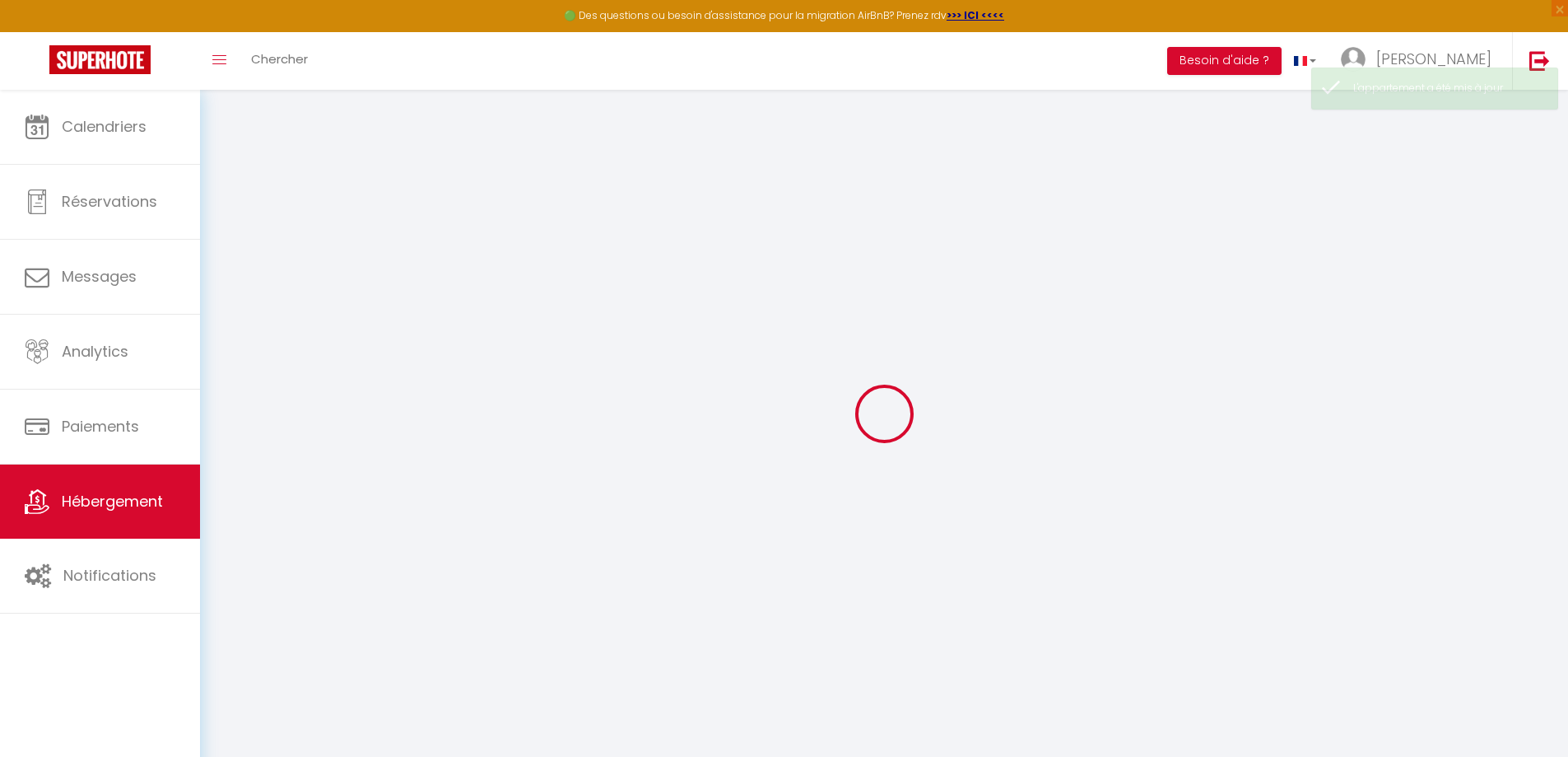
checkbox input "false"
select select
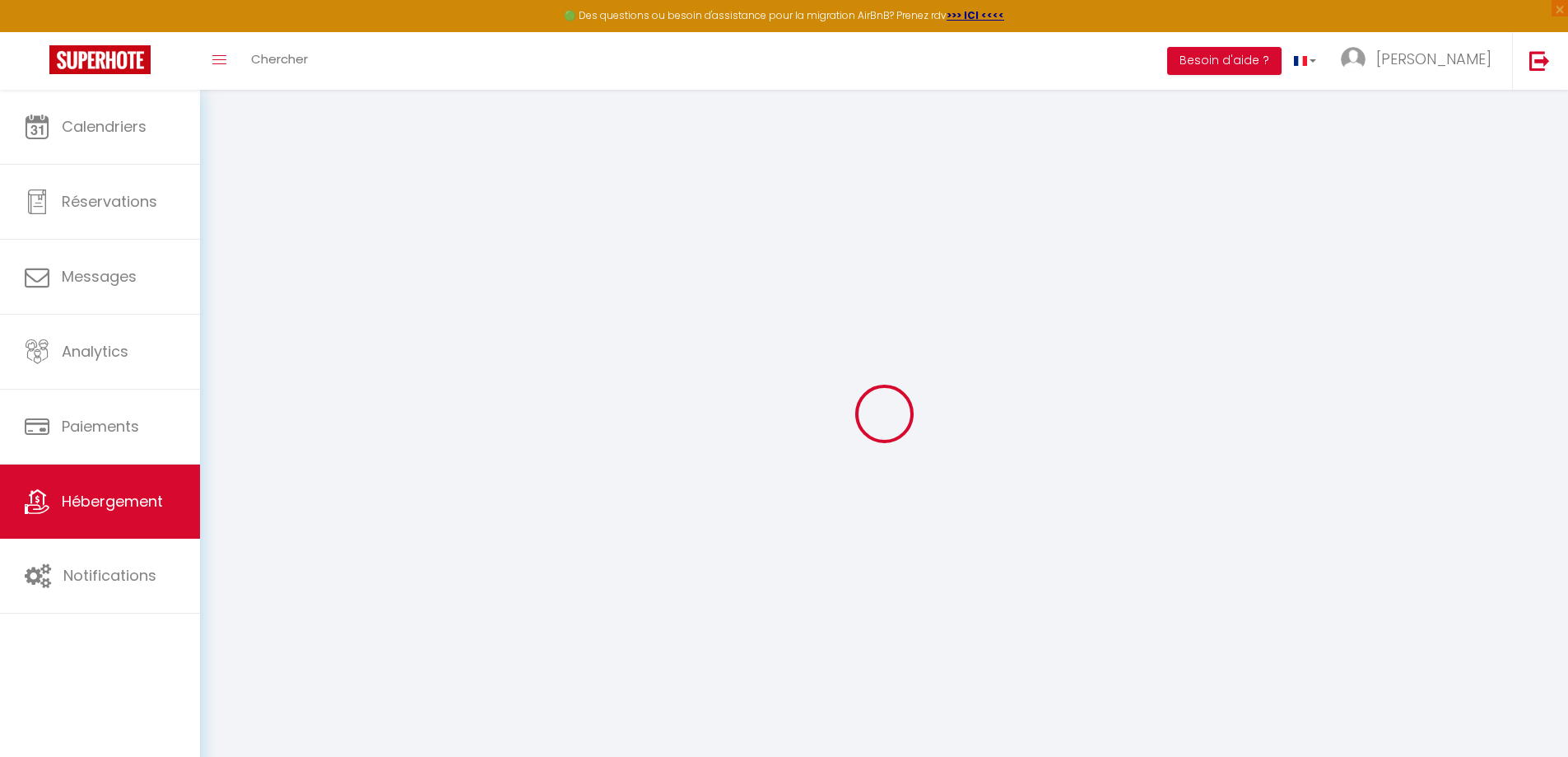
select select
checkbox input "false"
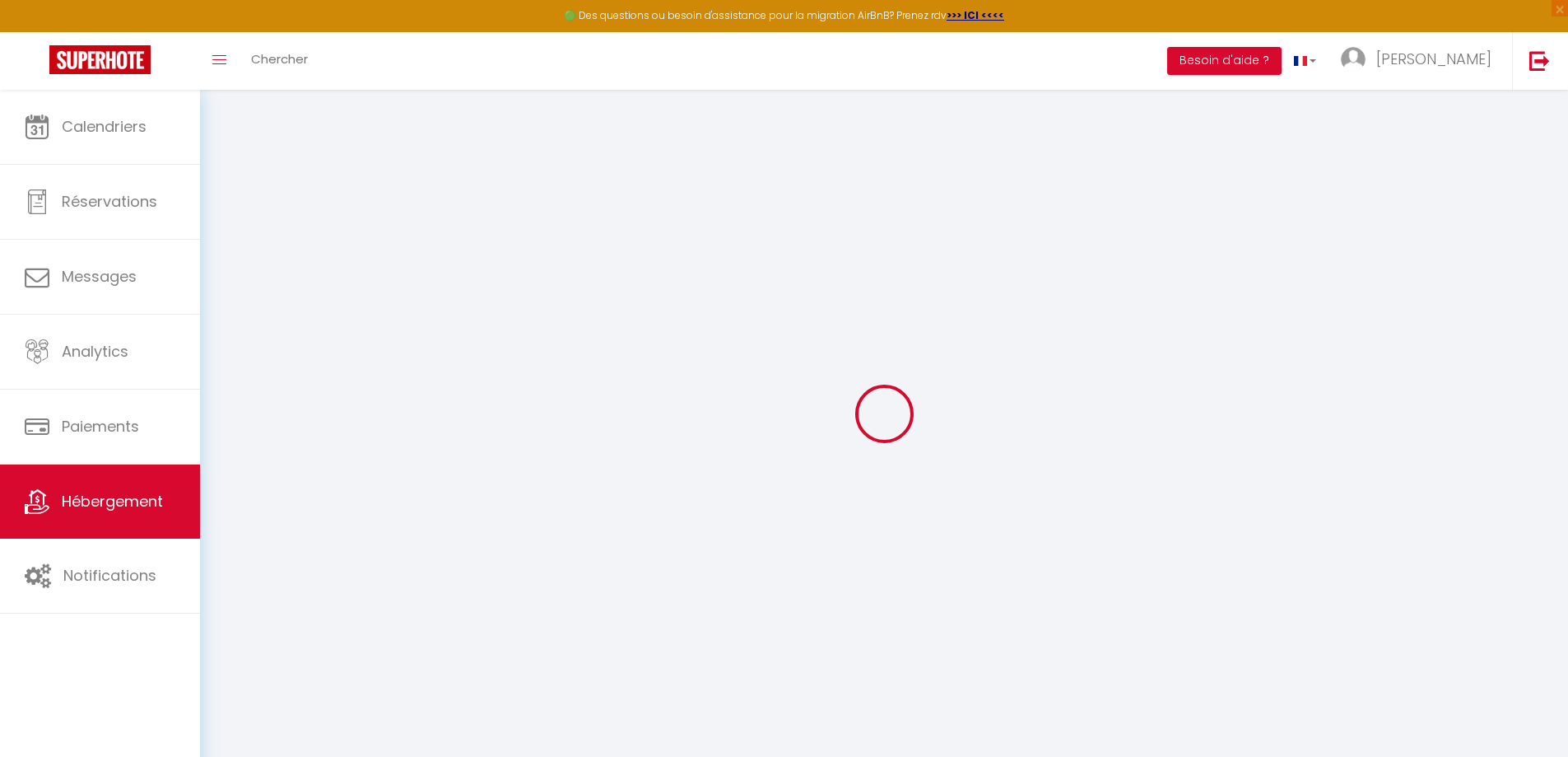
checkbox input "false"
select select
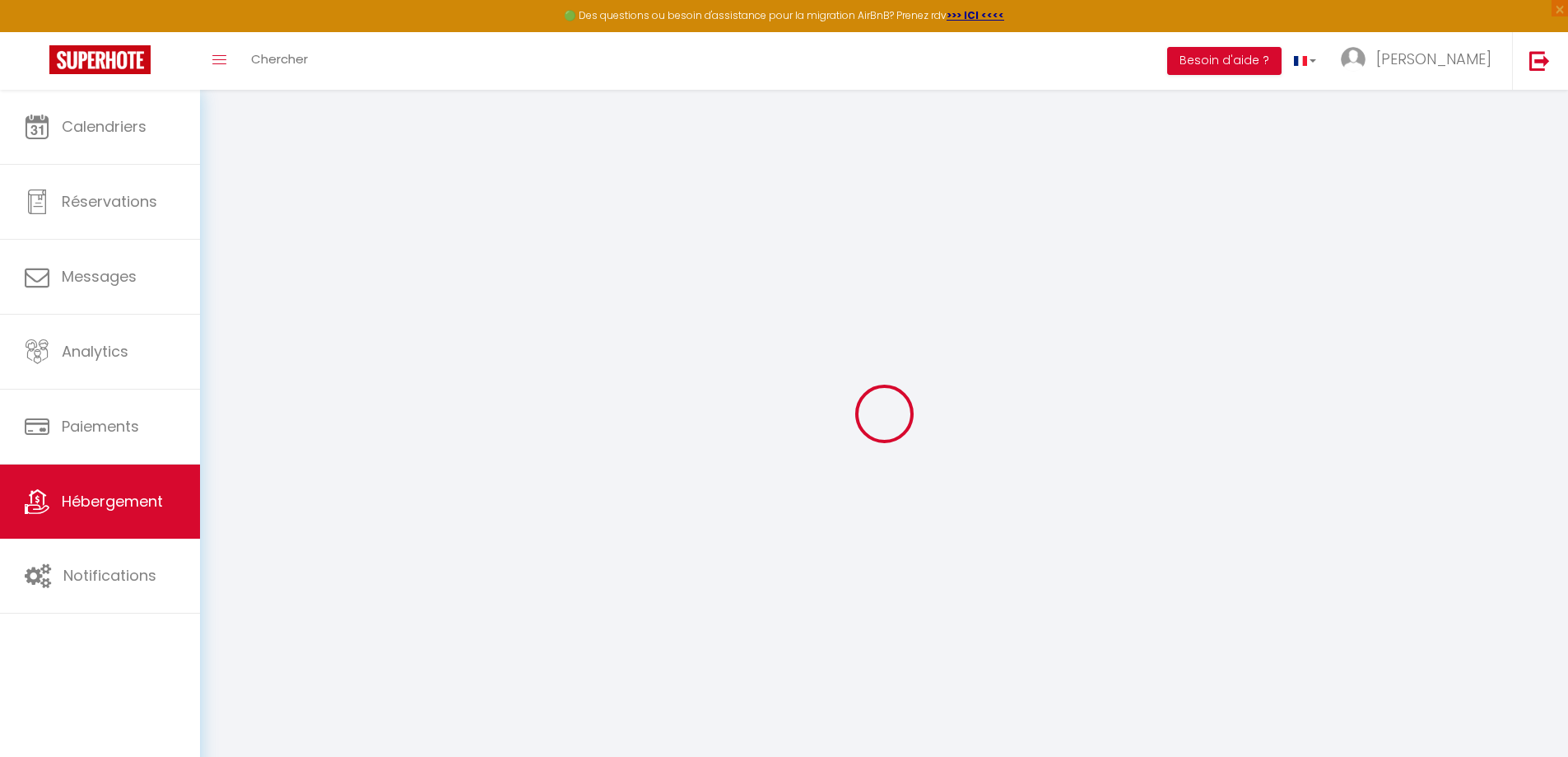
type input "[GEOGRAPHIC_DATA] [GEOGRAPHIC_DATA]"
type input "[PERSON_NAME]"
type input "TAFA"
type input "2 impasse [PERSON_NAME]"
type input "97438"
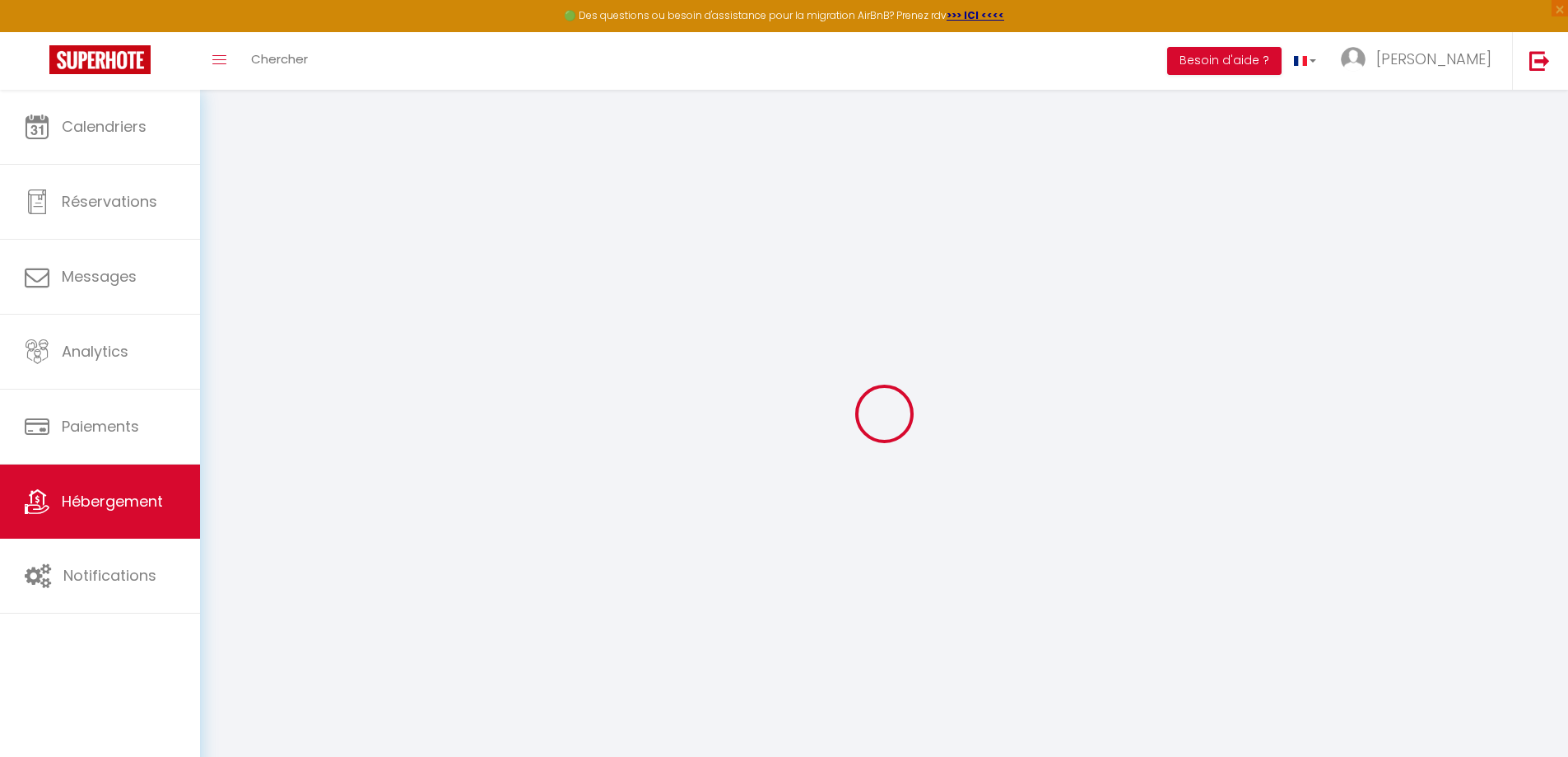
type input "SAINTE-MARIE"
select select "1"
type input "29"
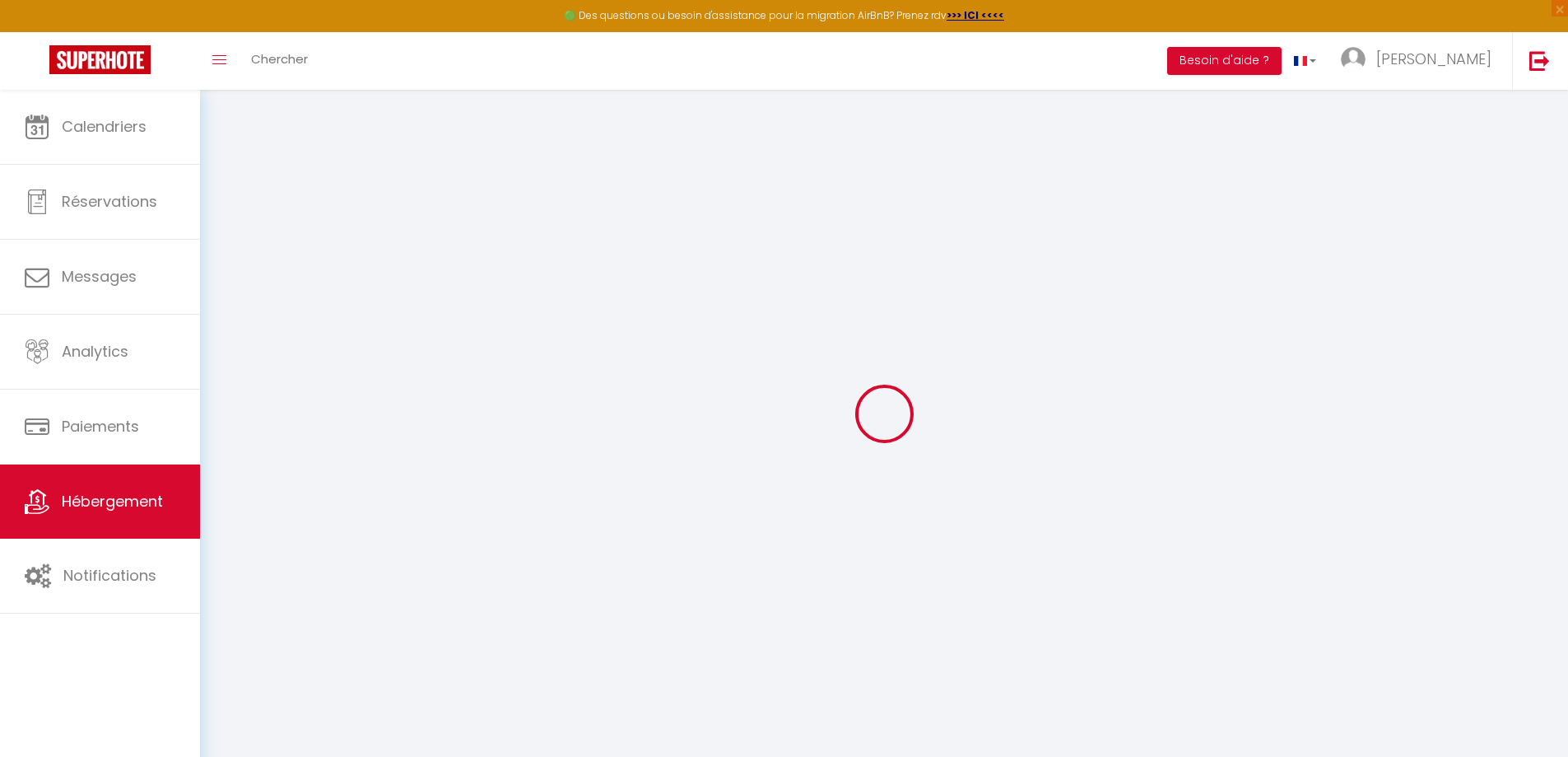
type input "150"
select select
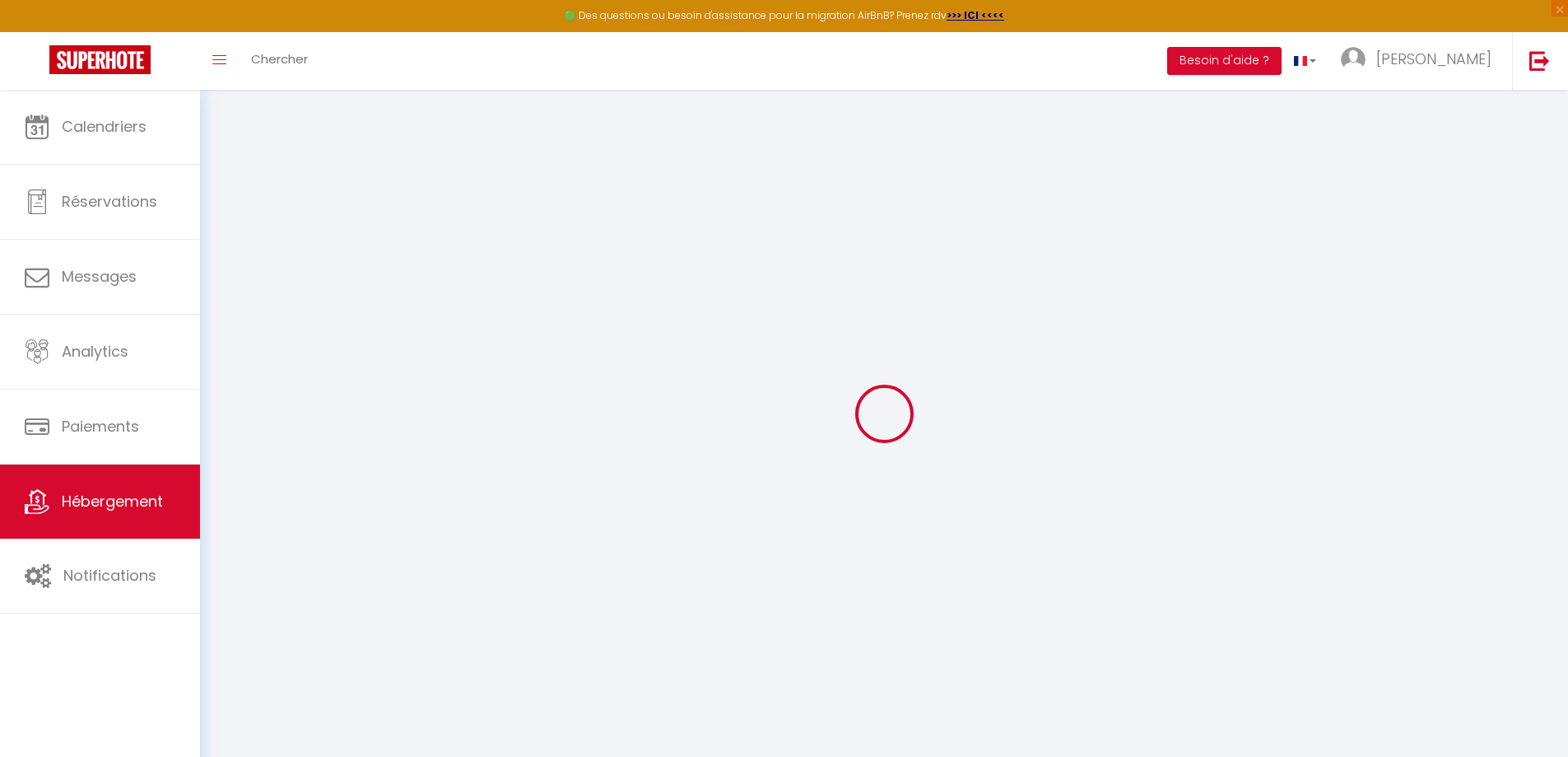
select select
type input "54 rue Miche Ha-sam"
type input "97400"
type input "Saint Denis"
select select "177"
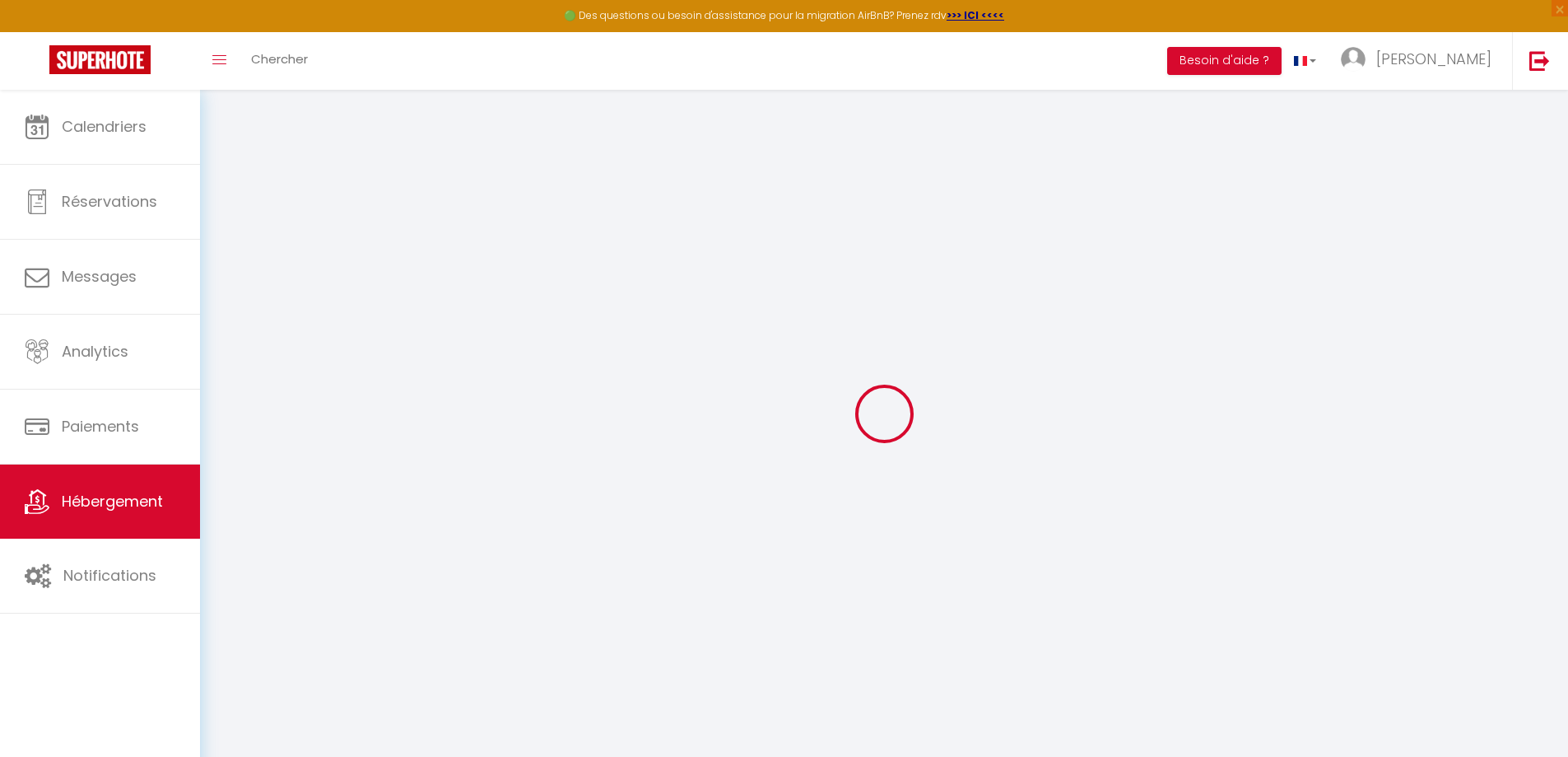
type input "[EMAIL_ADDRESS][DOMAIN_NAME]"
select select "3102"
checkbox input "false"
checkbox input "true"
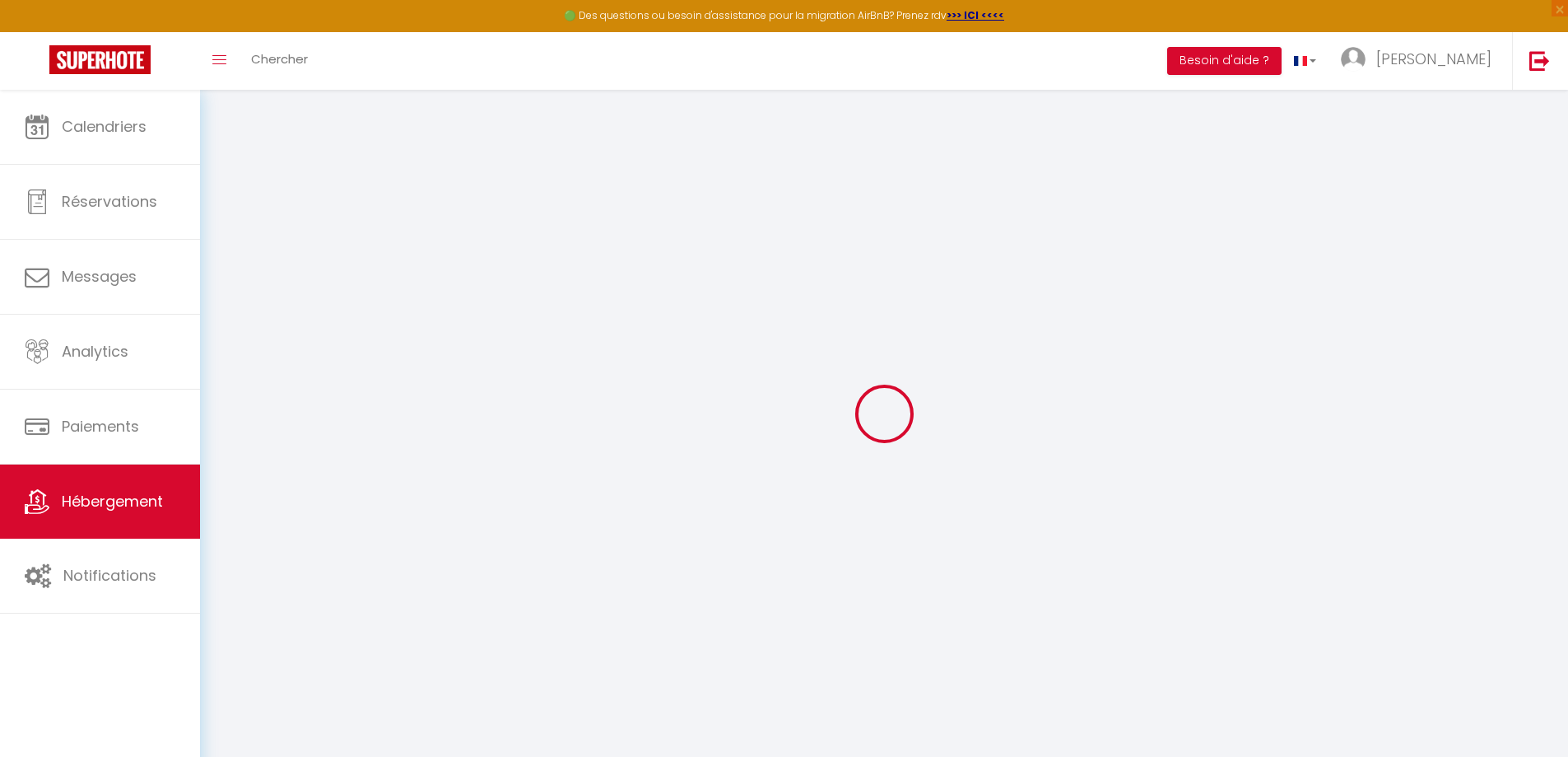
checkbox input "true"
type input "0"
checkbox input "false"
checkbox input "true"
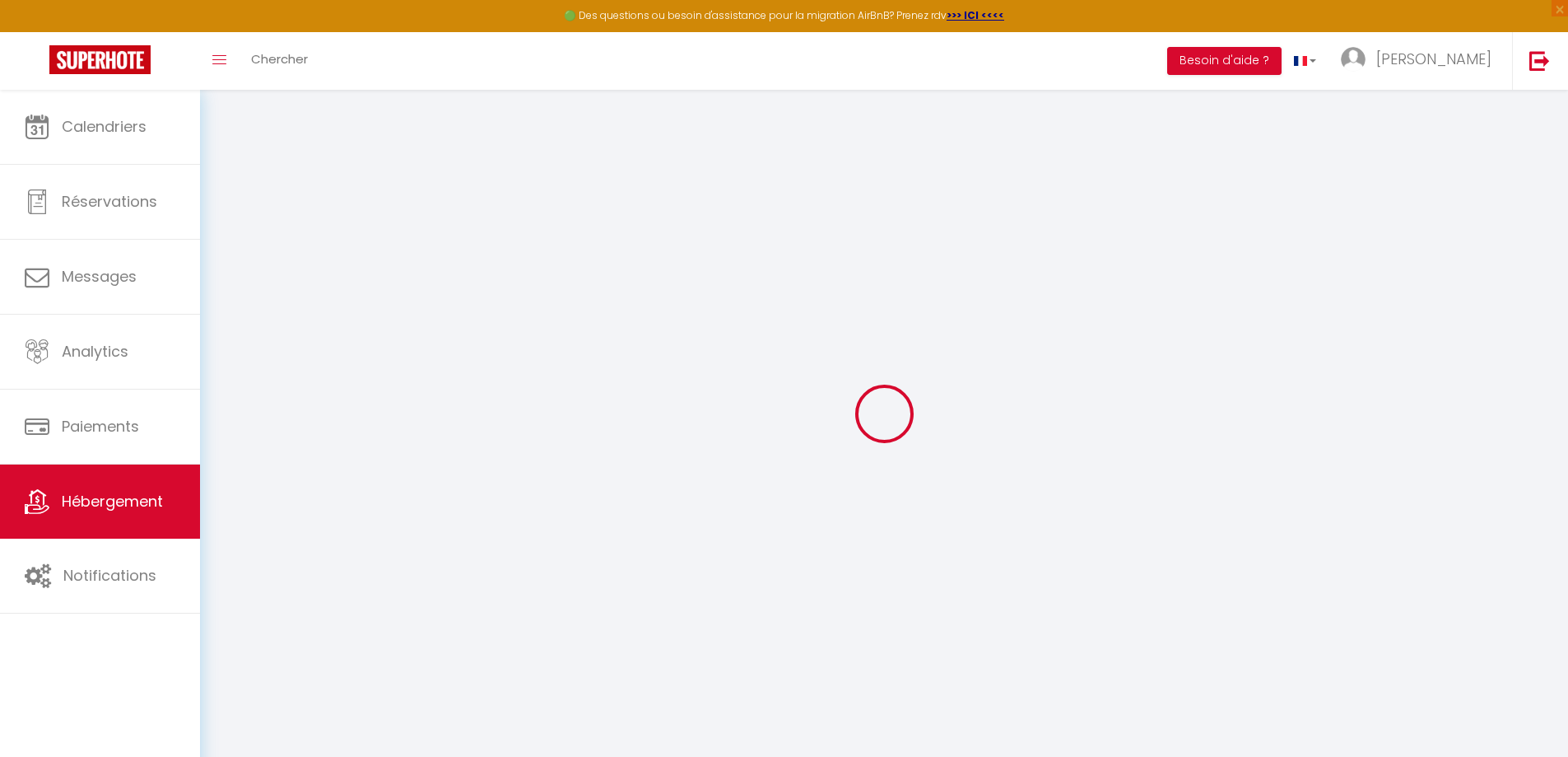
checkbox input "true"
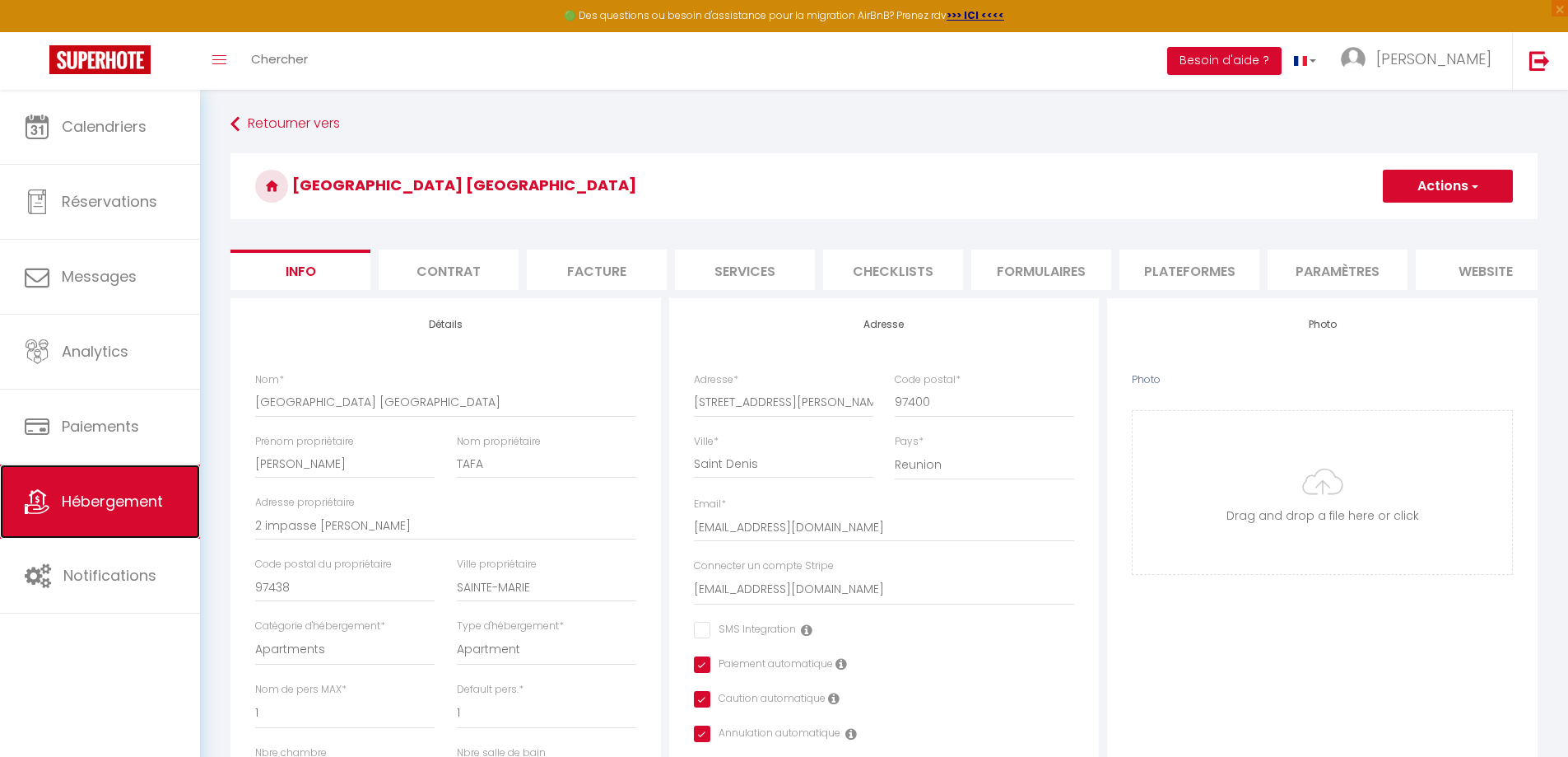
click at [139, 513] on link "Hébergement" at bounding box center [100, 501] width 200 height 74
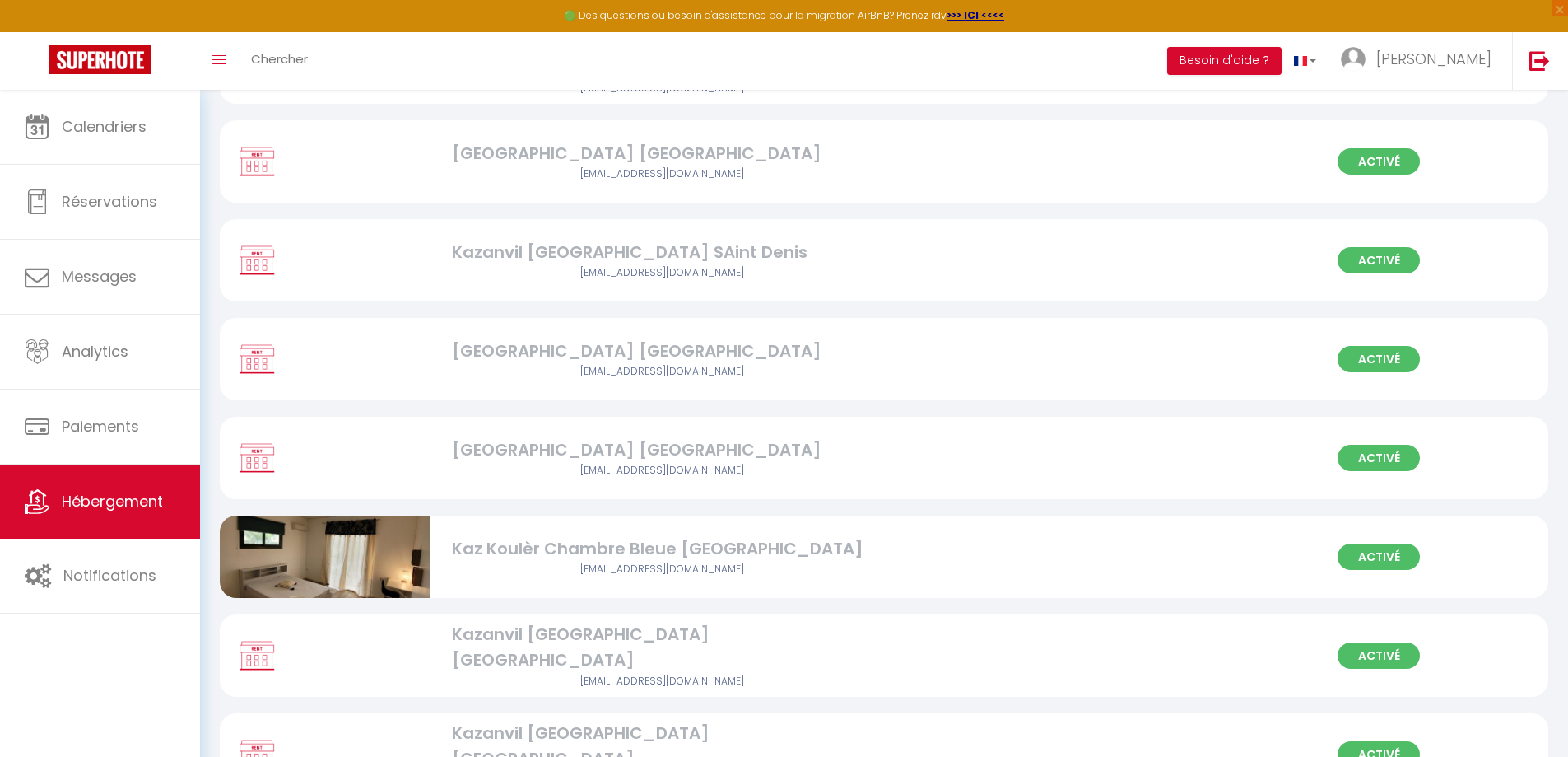
scroll to position [857, 0]
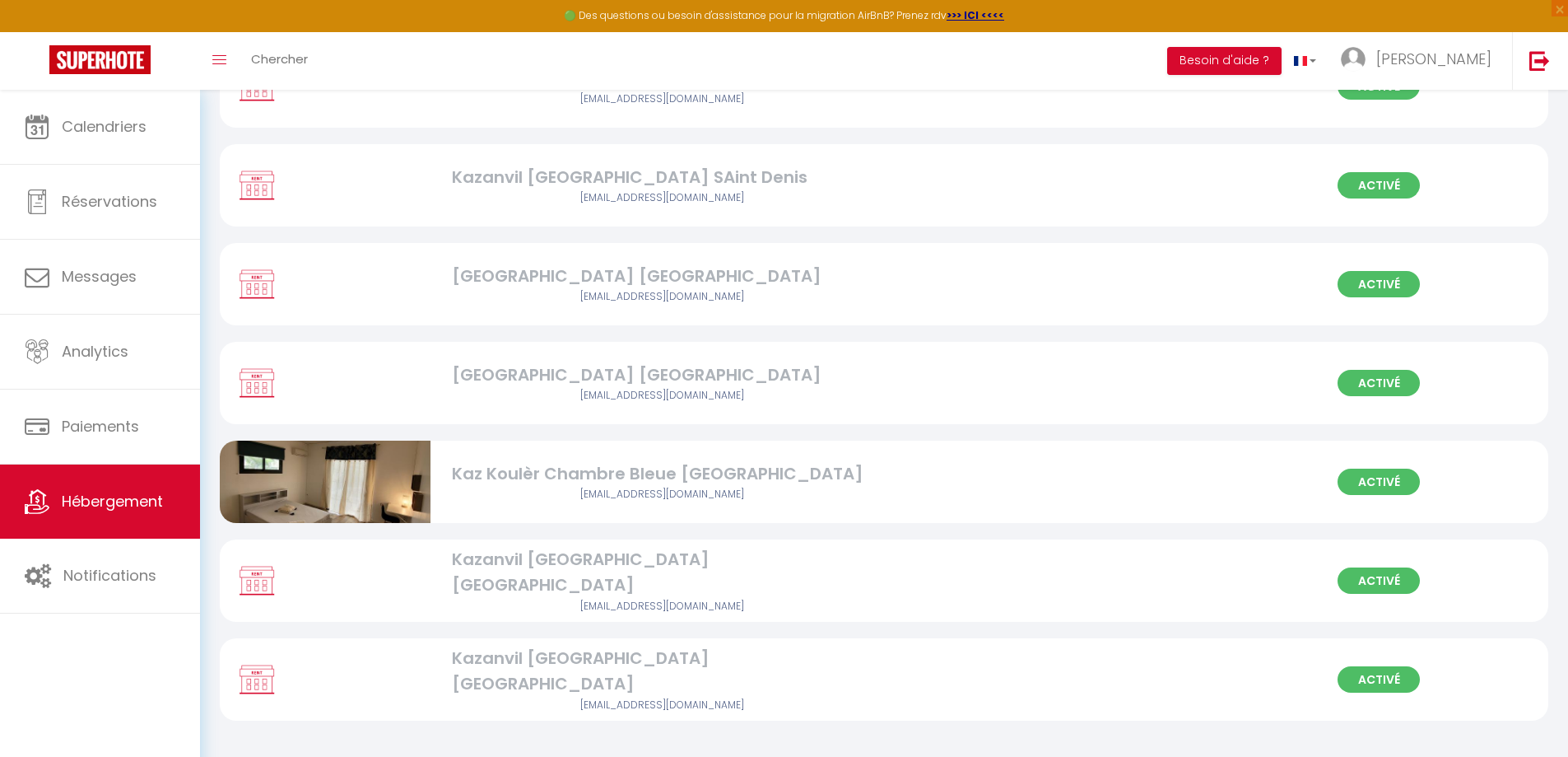
click at [595, 469] on div "Kaz Koulèr Chambre Bleue [GEOGRAPHIC_DATA]" at bounding box center [662, 474] width 421 height 25
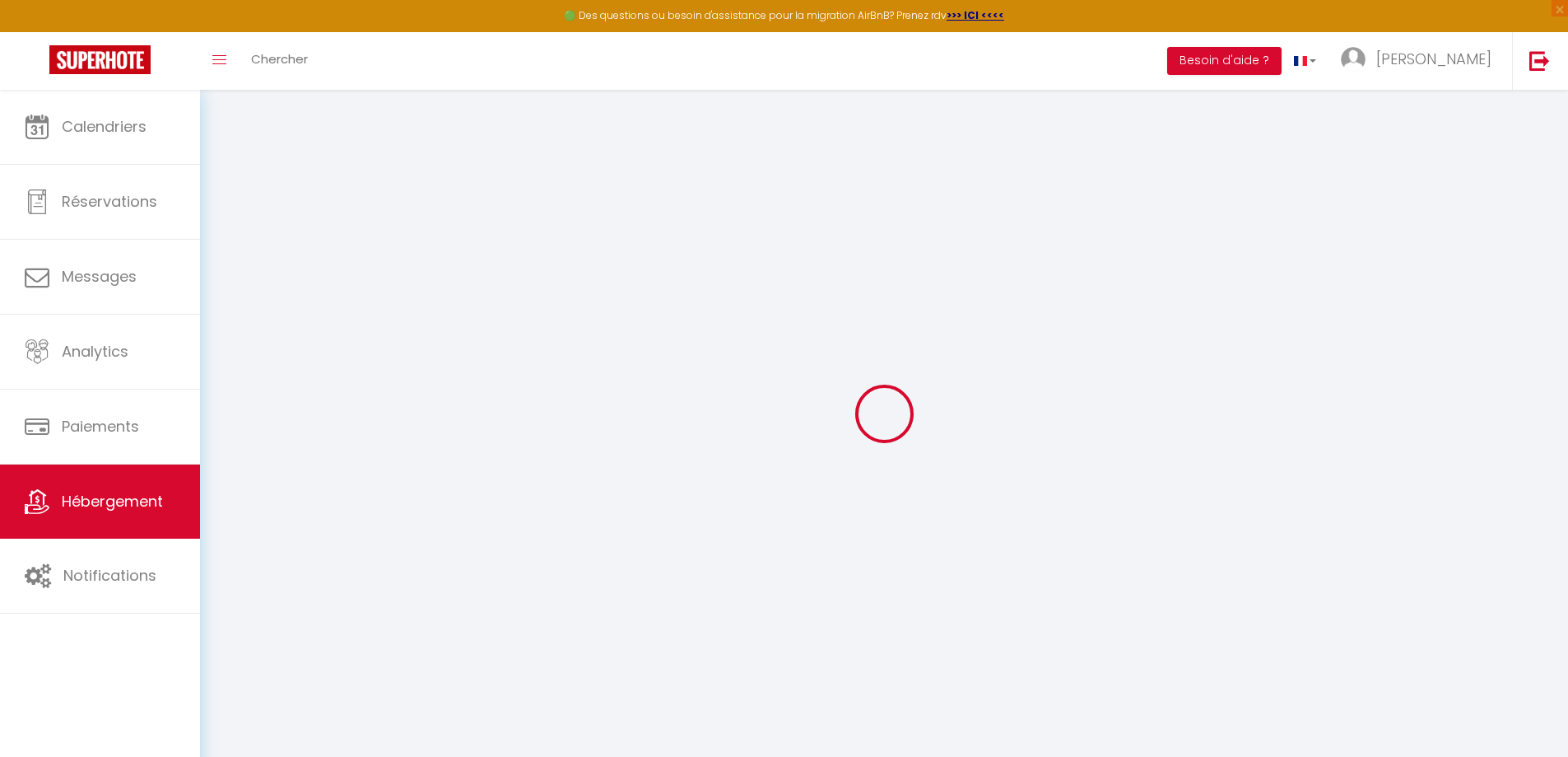
select select
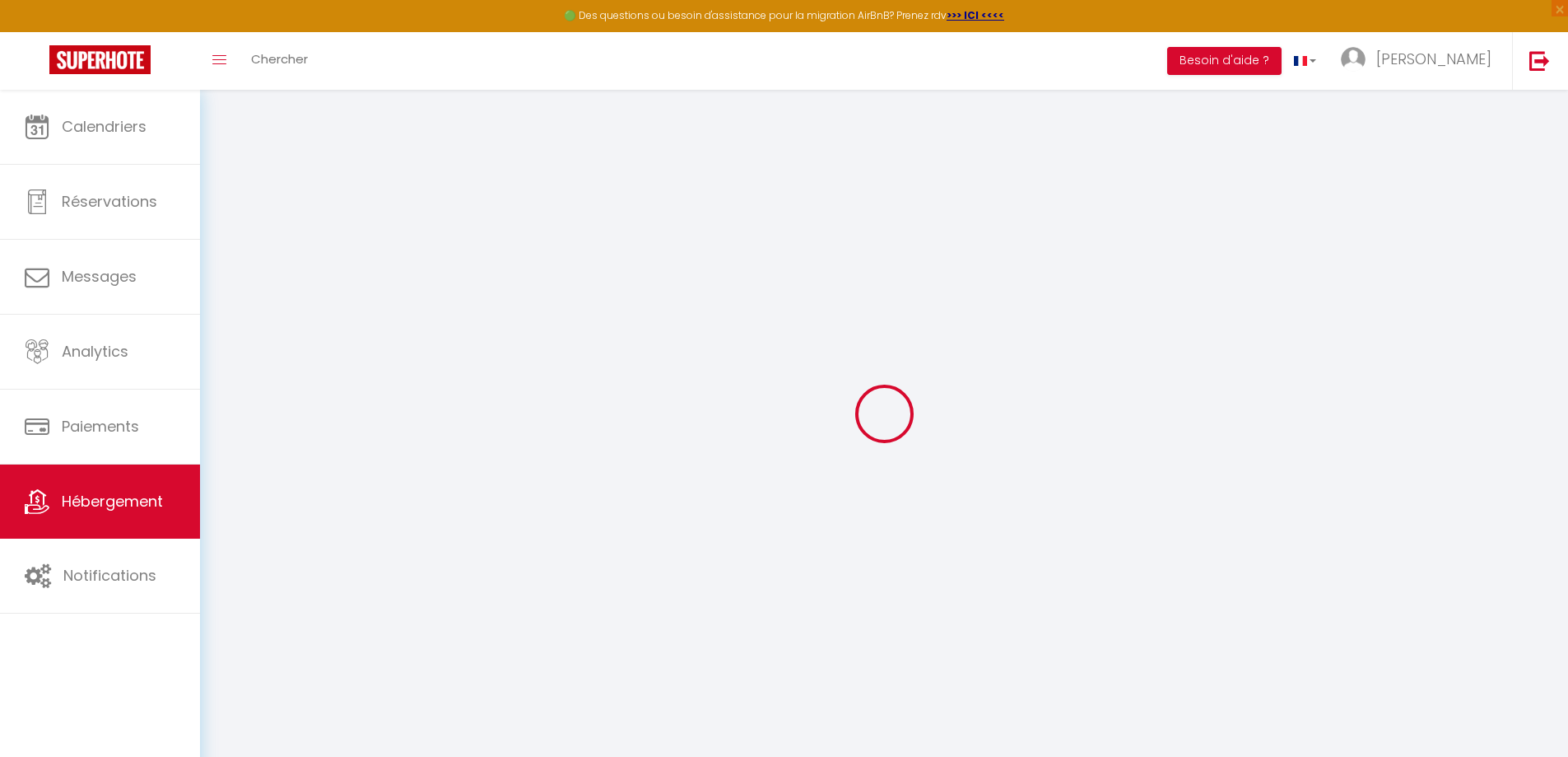
checkbox input "false"
checkbox input "true"
select select
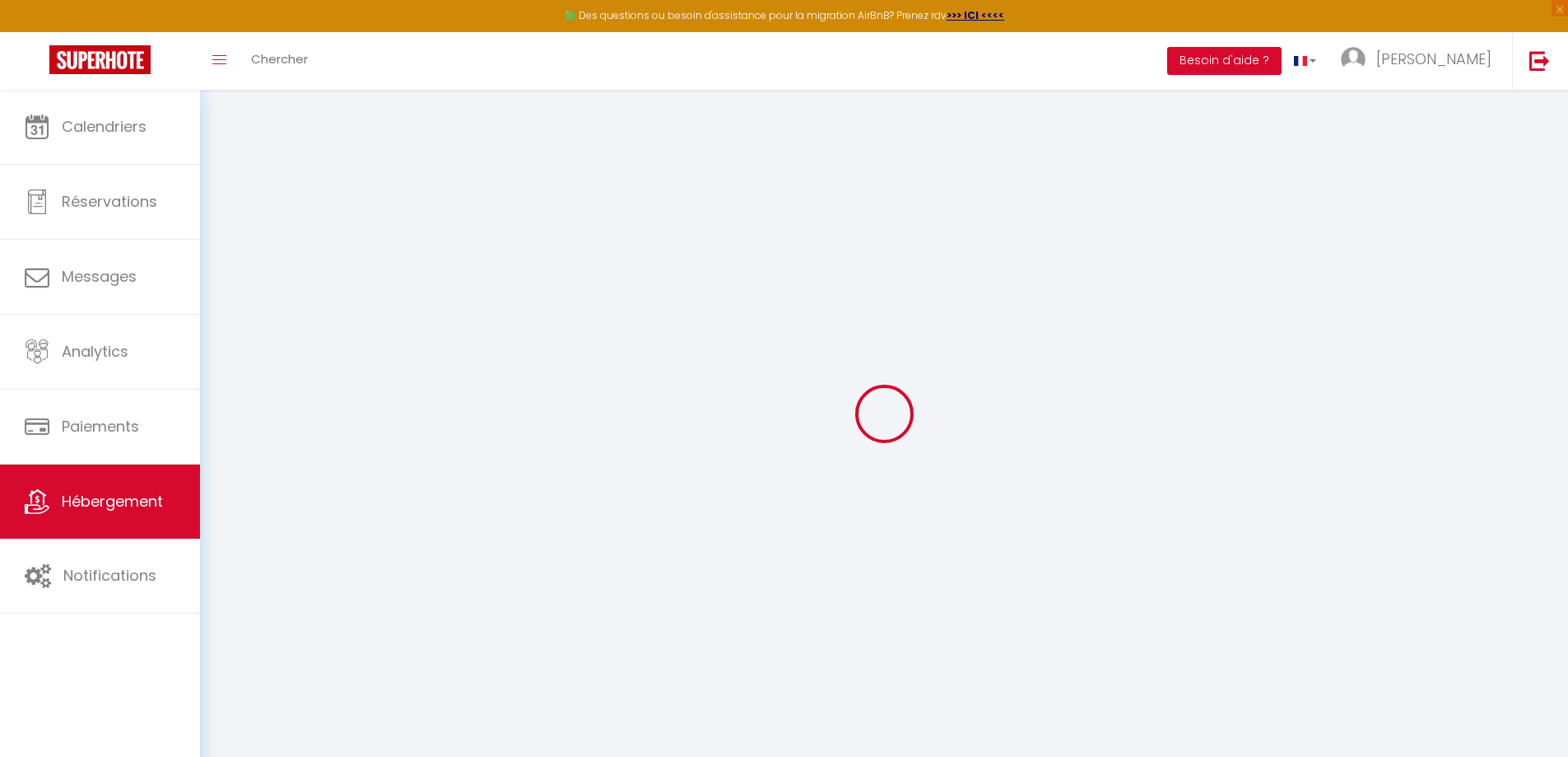
select select
checkbox input "false"
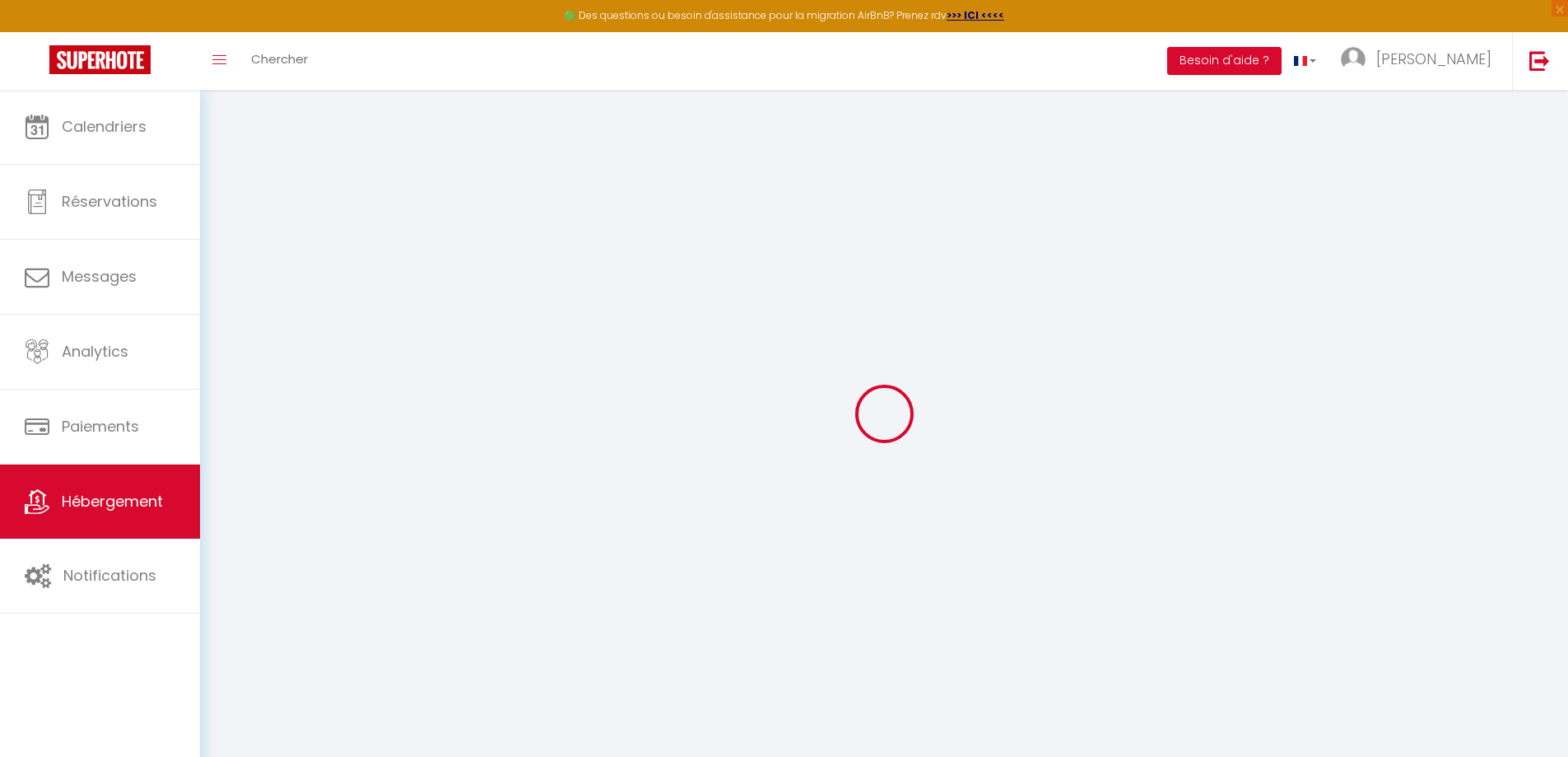
checkbox input "true"
checkbox input "false"
checkbox input "true"
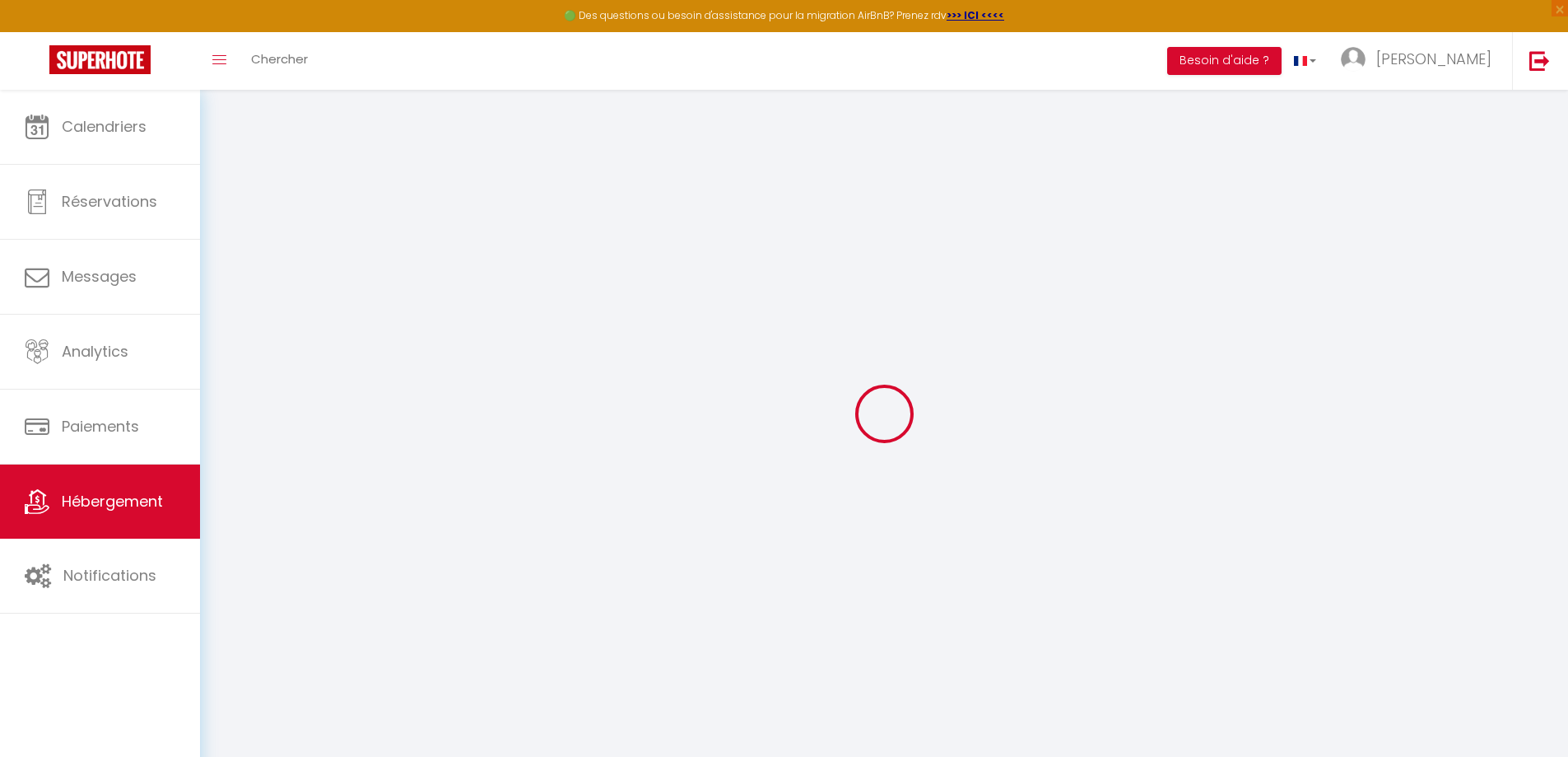
checkbox input "true"
select select "15:00"
select select "23:45"
select select "10:00"
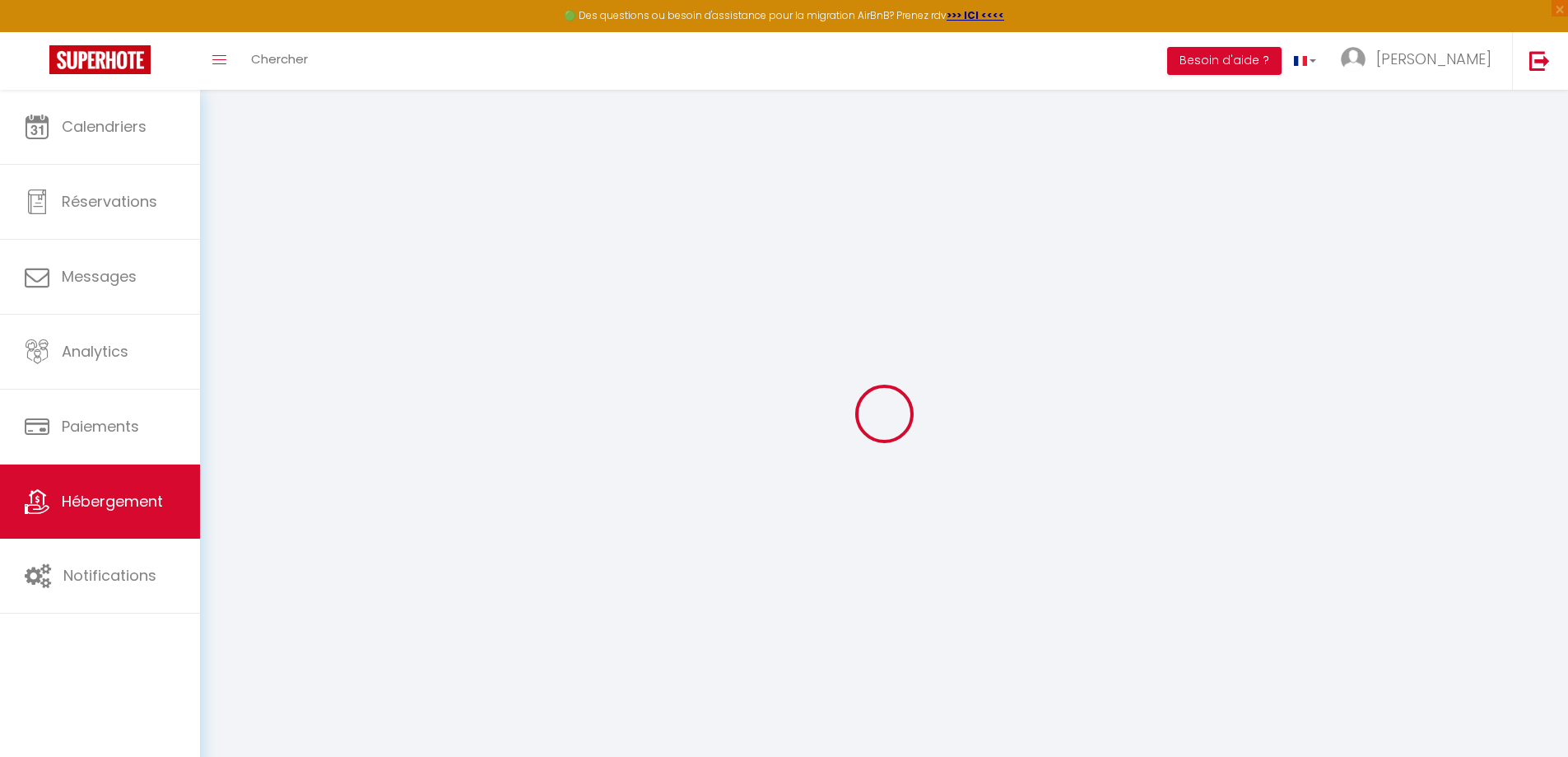
select select "30"
select select "120"
checkbox input "false"
checkbox input "true"
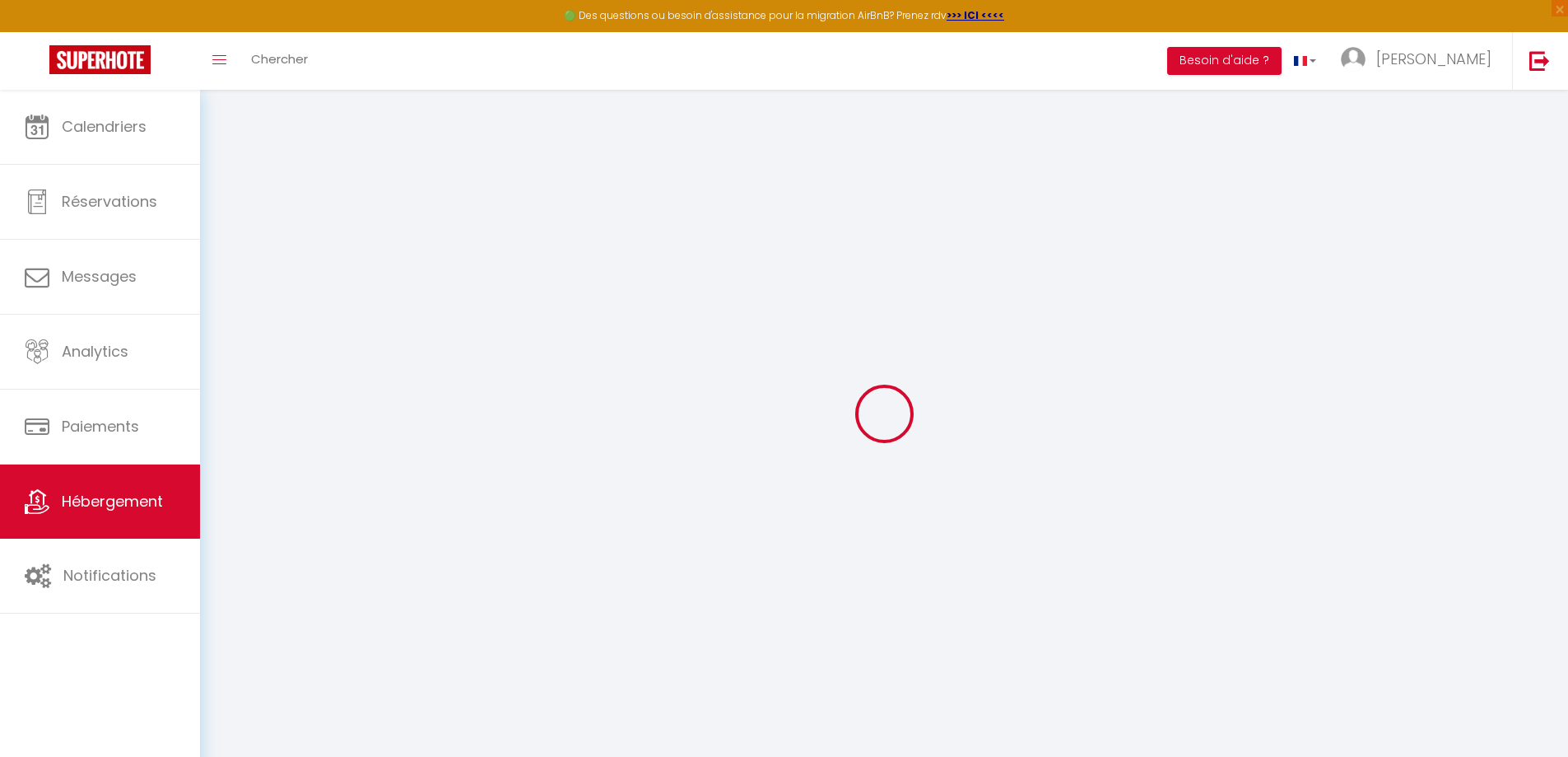
checkbox input "true"
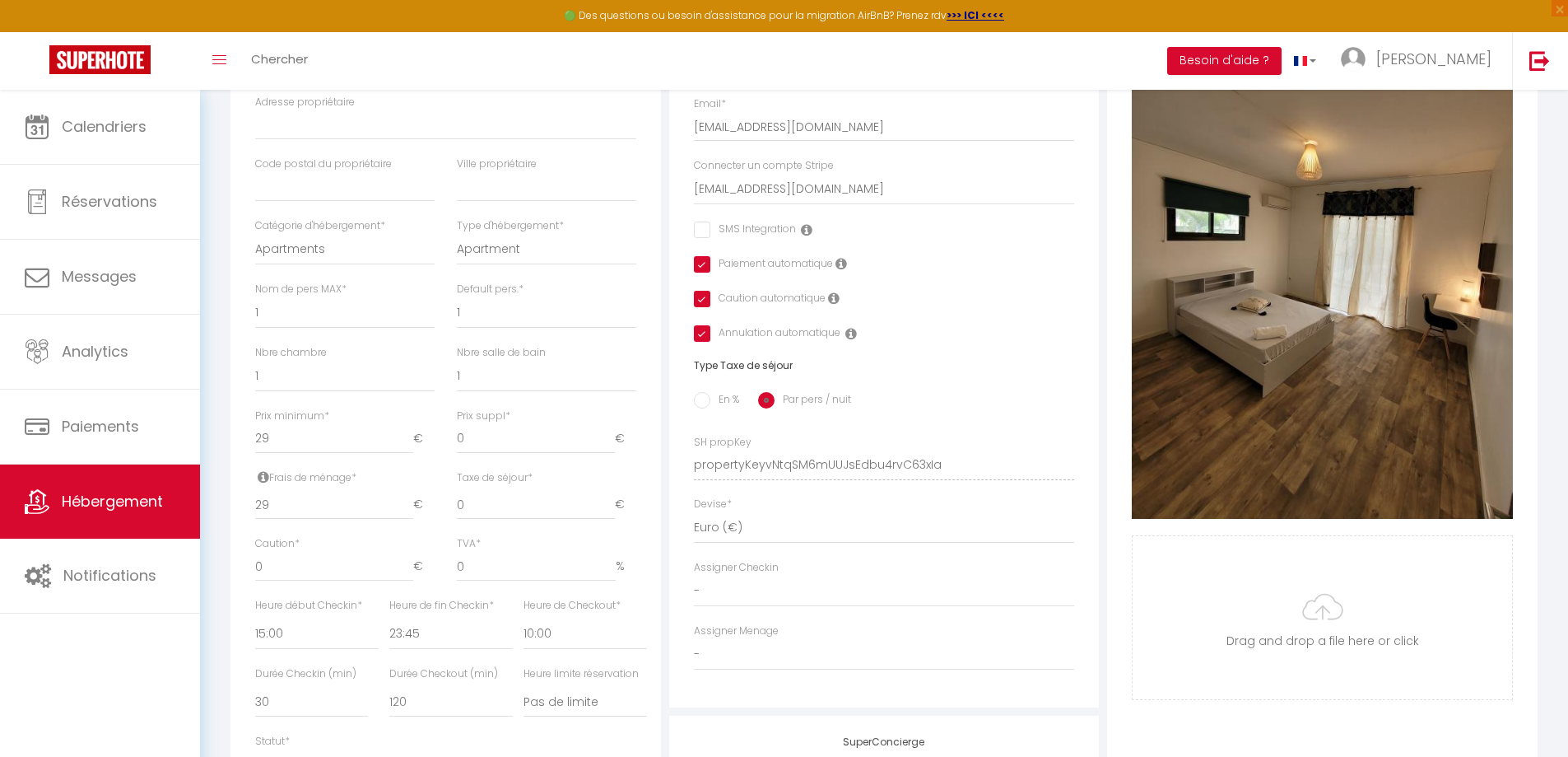
scroll to position [494, 0]
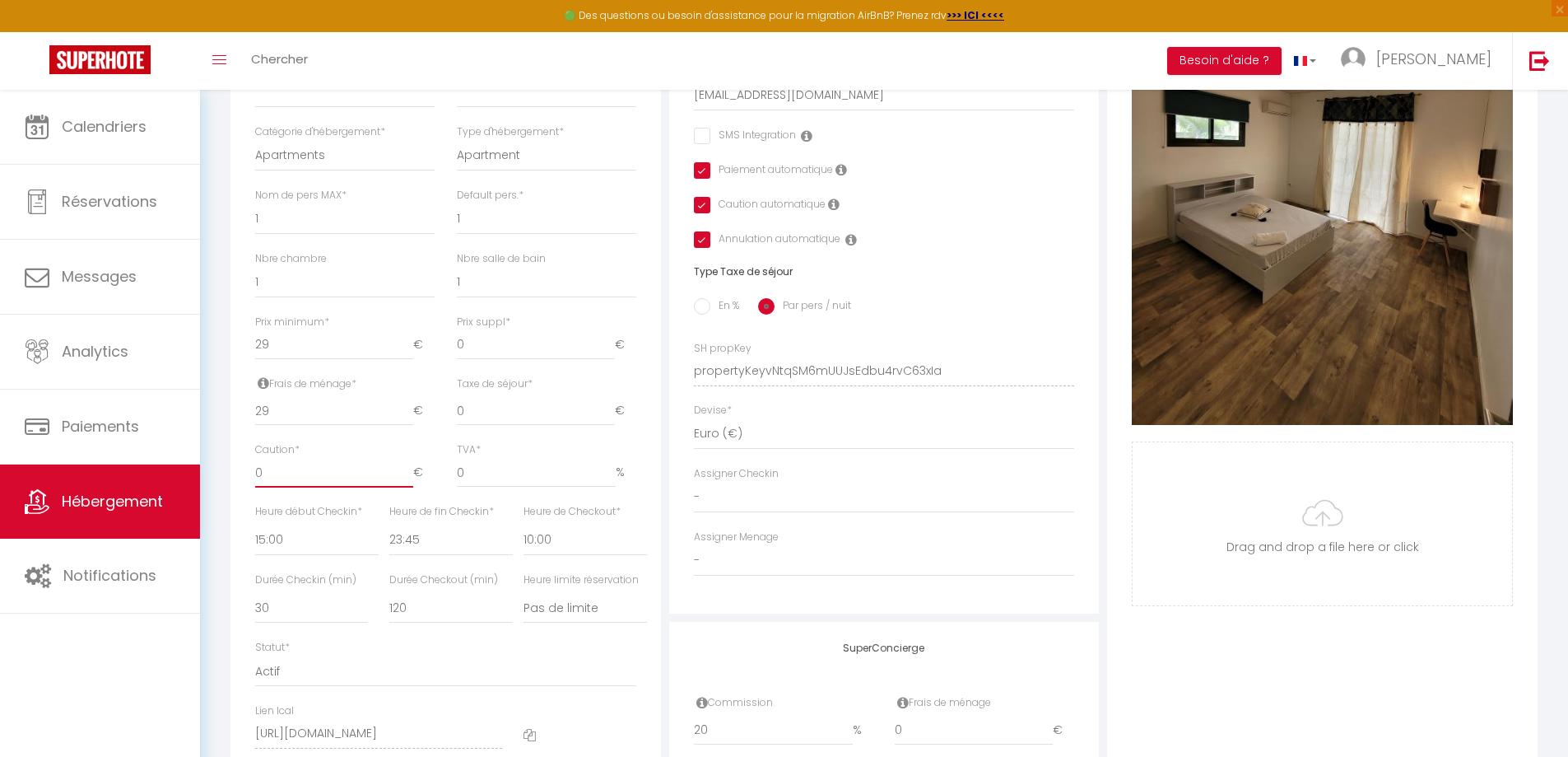
drag, startPoint x: 311, startPoint y: 487, endPoint x: 249, endPoint y: 486, distance: 62.0
click at [249, 486] on div "Caution * 0 €" at bounding box center [345, 473] width 201 height 62
type input "1"
checkbox input "false"
checkbox input "true"
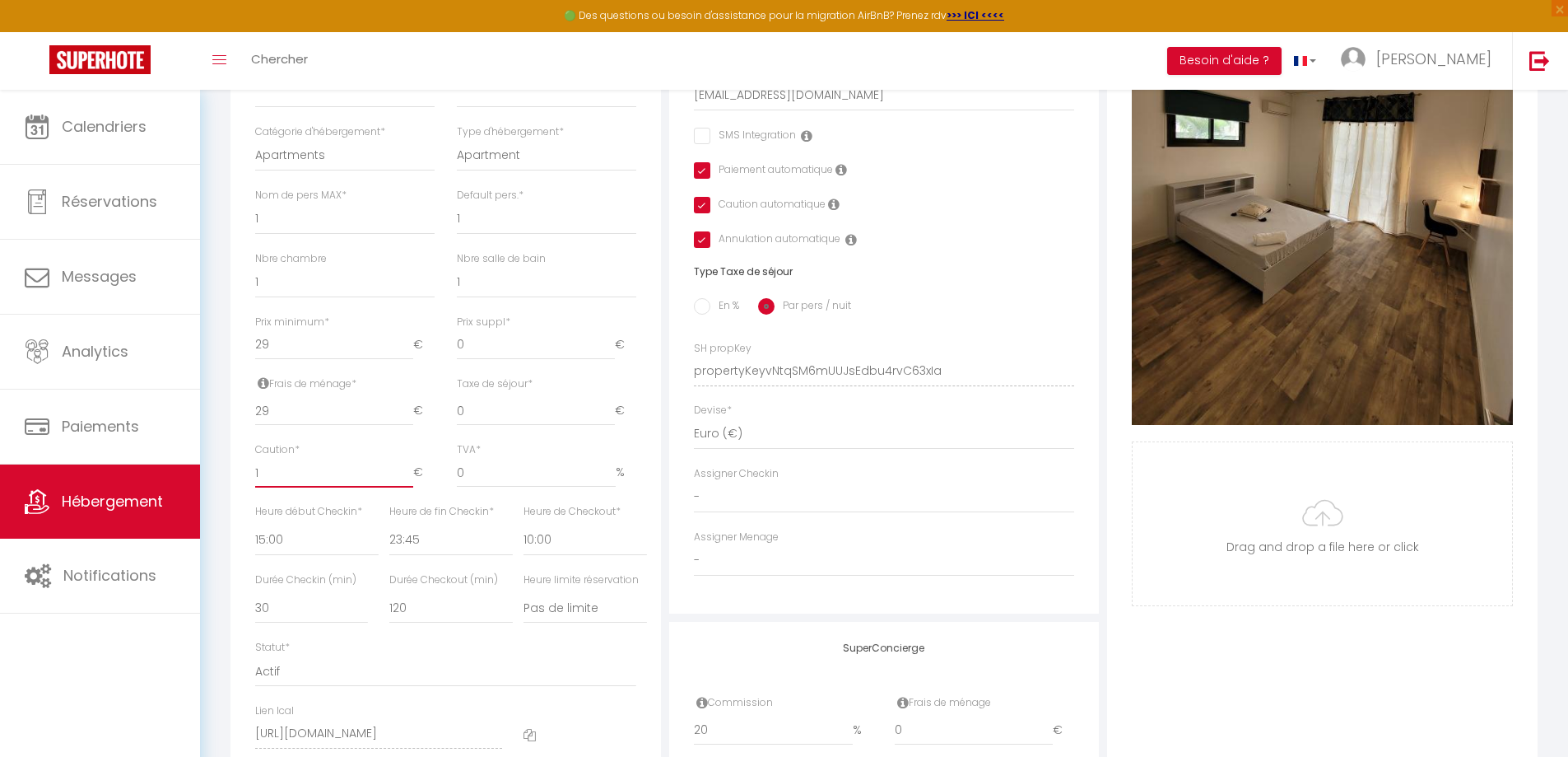
checkbox input "true"
type input "15"
checkbox input "false"
checkbox input "true"
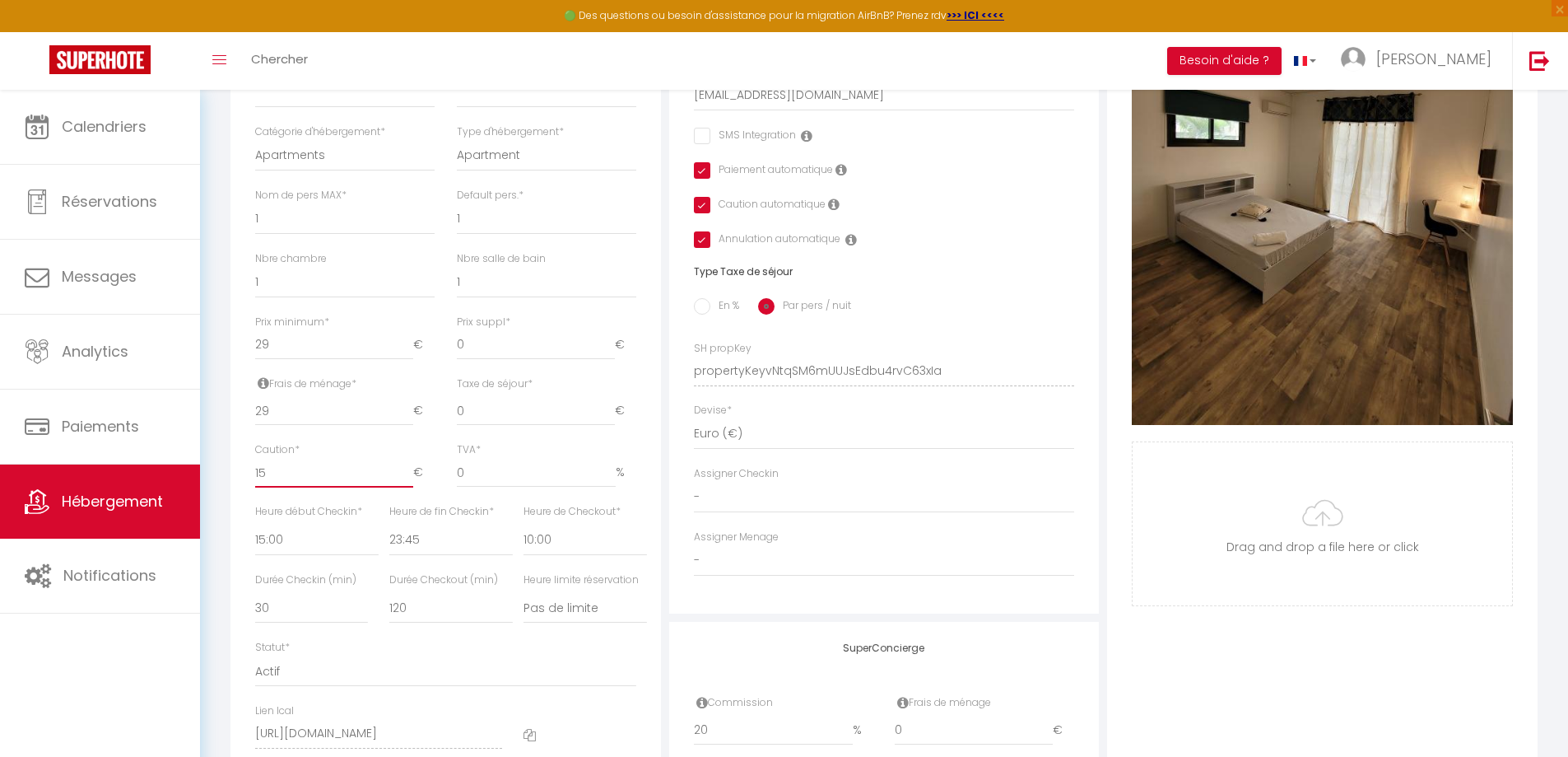
checkbox input "true"
type input "150"
checkbox input "false"
checkbox input "true"
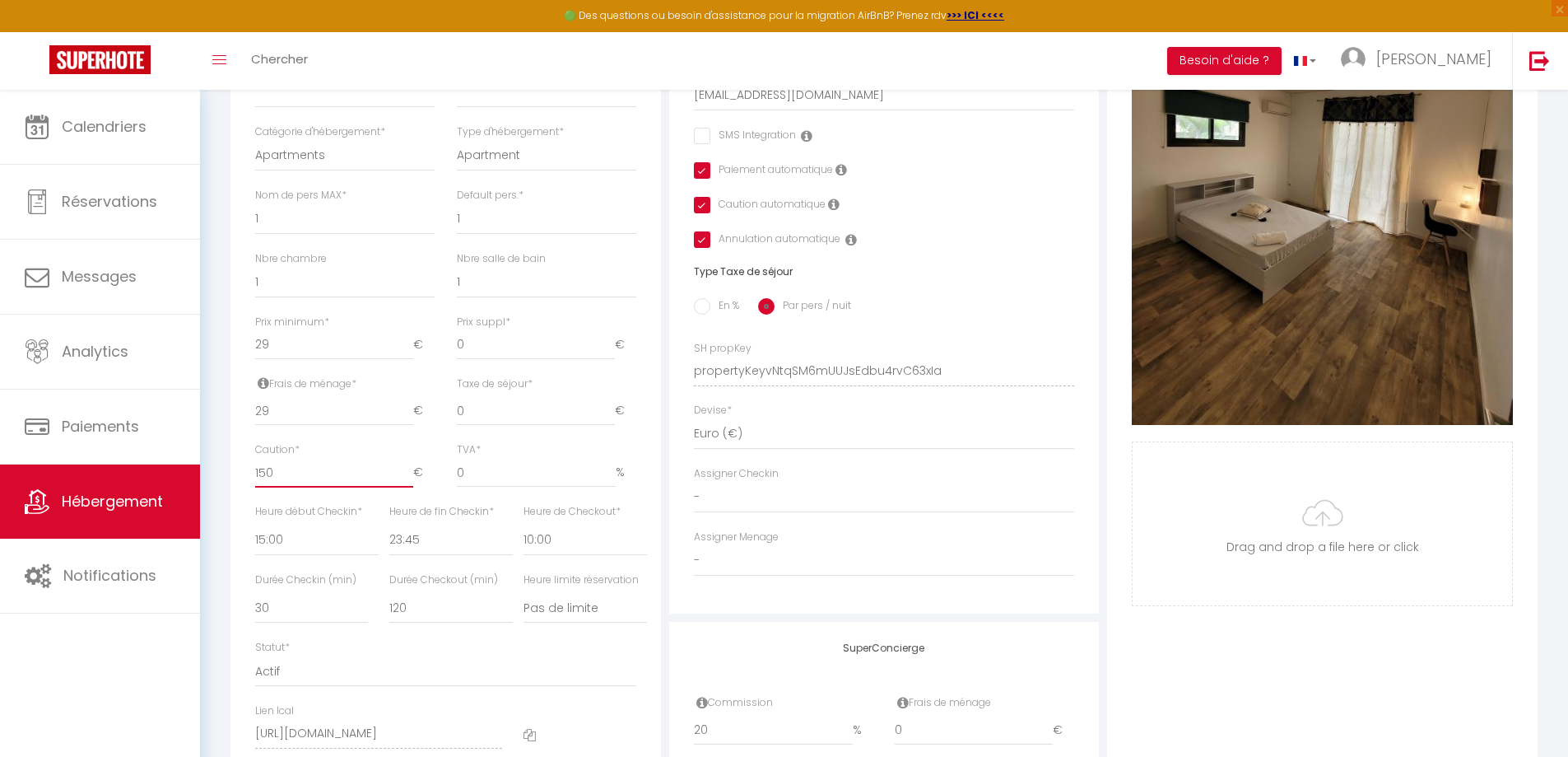
checkbox input "true"
type input "150"
click at [290, 556] on select "00:00 00:15 00:30 00:45 01:00 01:15 01:30 01:45 02:00 02:15 02:30 02:45 03:00" at bounding box center [316, 539] width 123 height 31
select select "16:00"
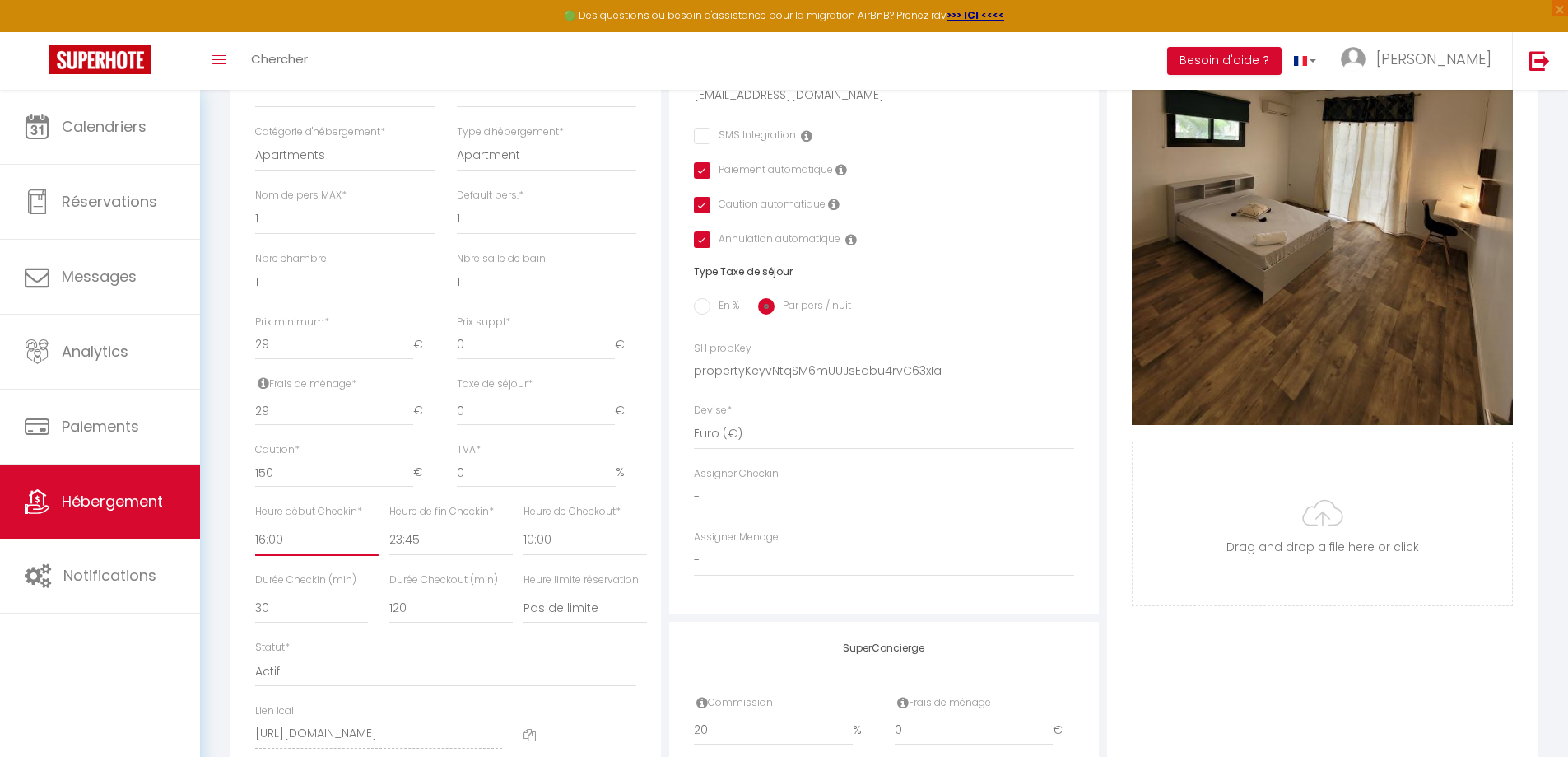
click at [255, 536] on select "00:00 00:15 00:30 00:45 01:00 01:15 01:30 01:45 02:00 02:15 02:30 02:45 03:00" at bounding box center [316, 539] width 123 height 31
checkbox input "false"
checkbox input "true"
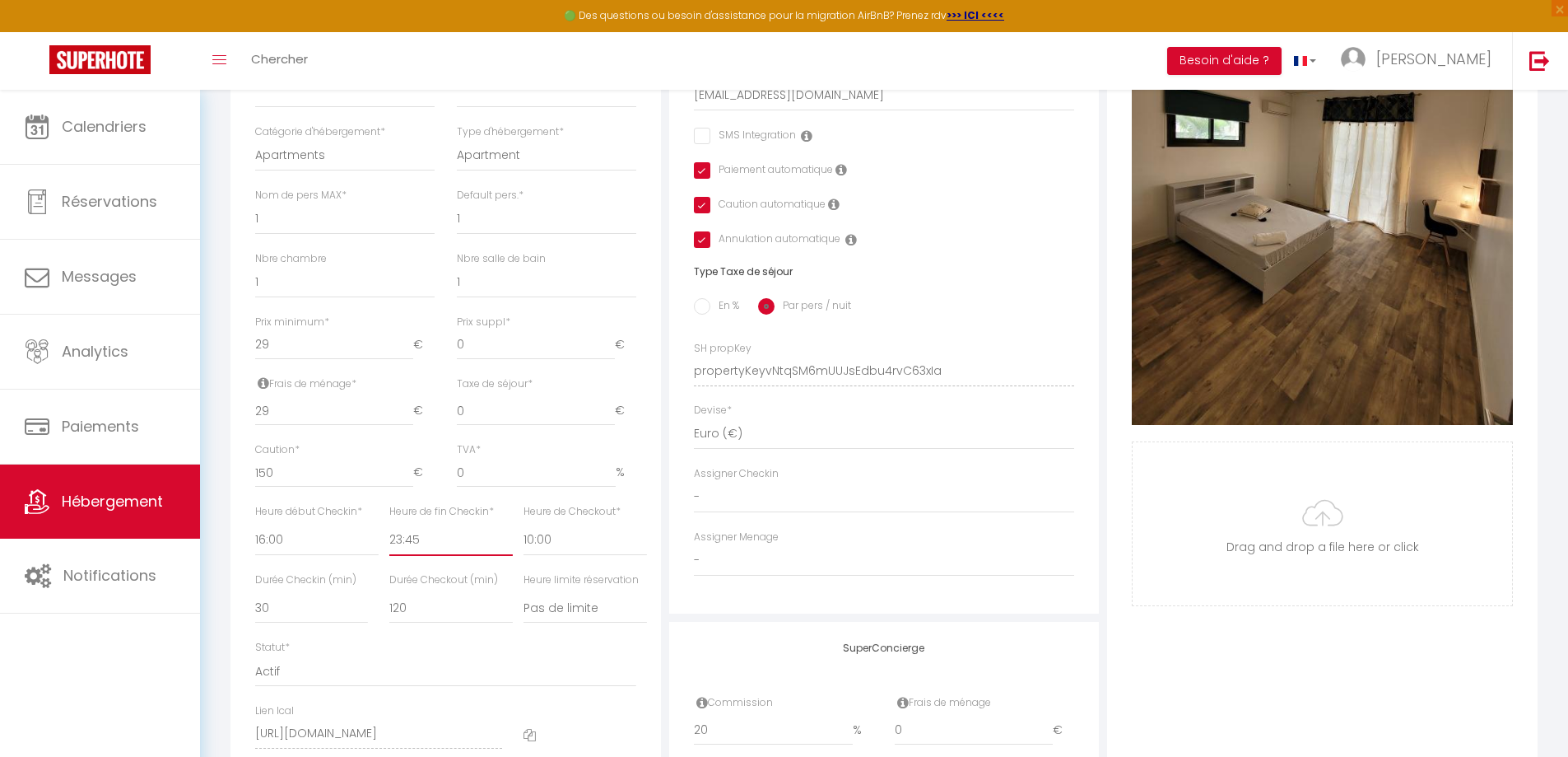
click at [441, 547] on select "00:00 00:15 00:30 00:45 01:00 01:15 01:30 01:45 02:00 02:15 02:30 02:45 03:00" at bounding box center [450, 539] width 123 height 31
select select "22:00"
click at [389, 536] on select "00:00 00:15 00:30 00:45 01:00 01:15 01:30 01:45 02:00 02:15 02:30 02:45 03:00" at bounding box center [450, 539] width 123 height 31
click at [560, 547] on select "00:00 00:15 00:30 00:45 01:00 01:15 01:30 01:45 02:00 02:15 02:30 02:45 03:00" at bounding box center [584, 539] width 123 height 31
click at [846, 566] on select "- Doriane BLANCARD Sabrina RIVIERE Gaelle DALLEAU Graziella SOURIRA Jean TINO" at bounding box center [884, 560] width 381 height 31
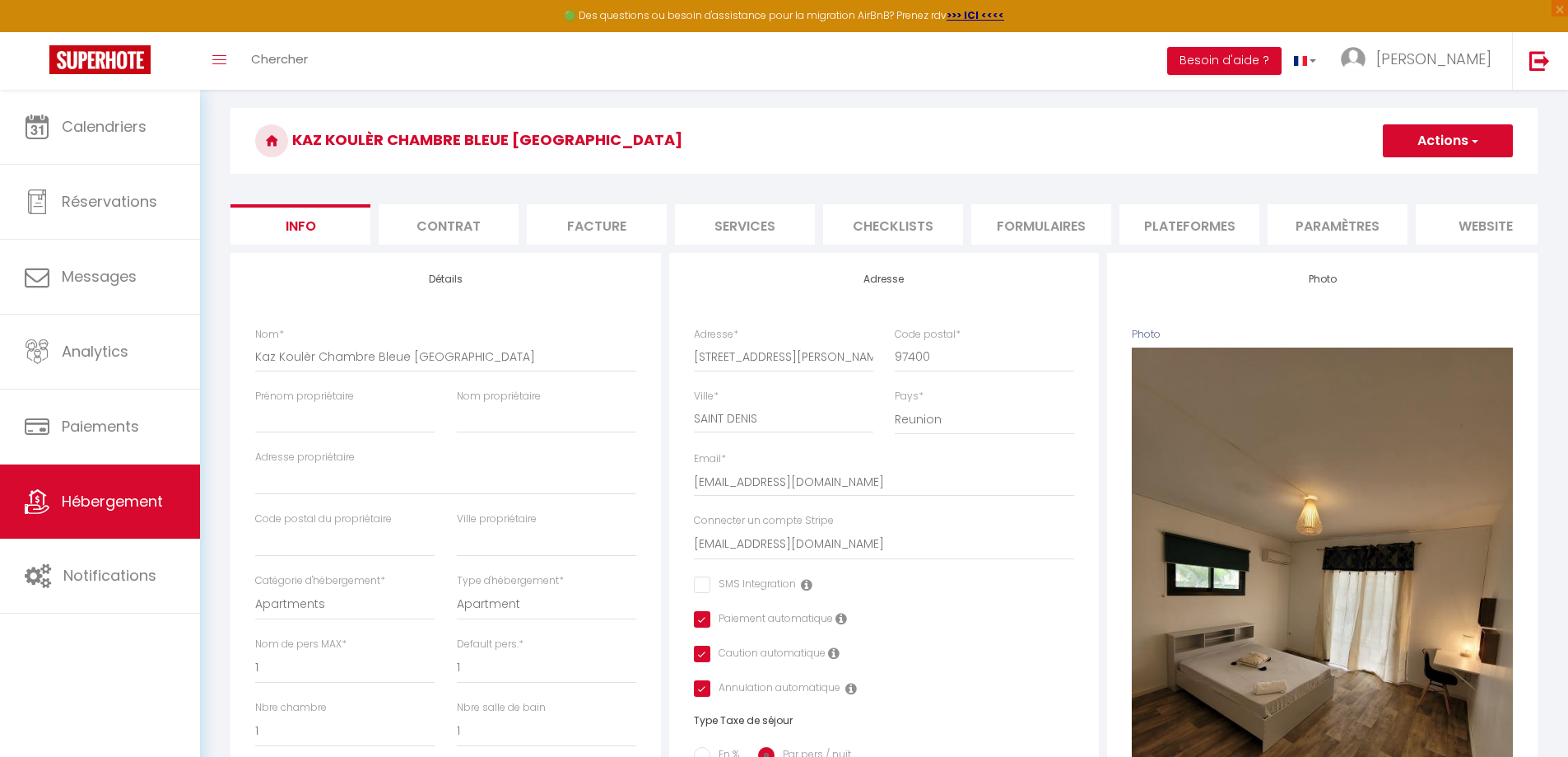
scroll to position [0, 0]
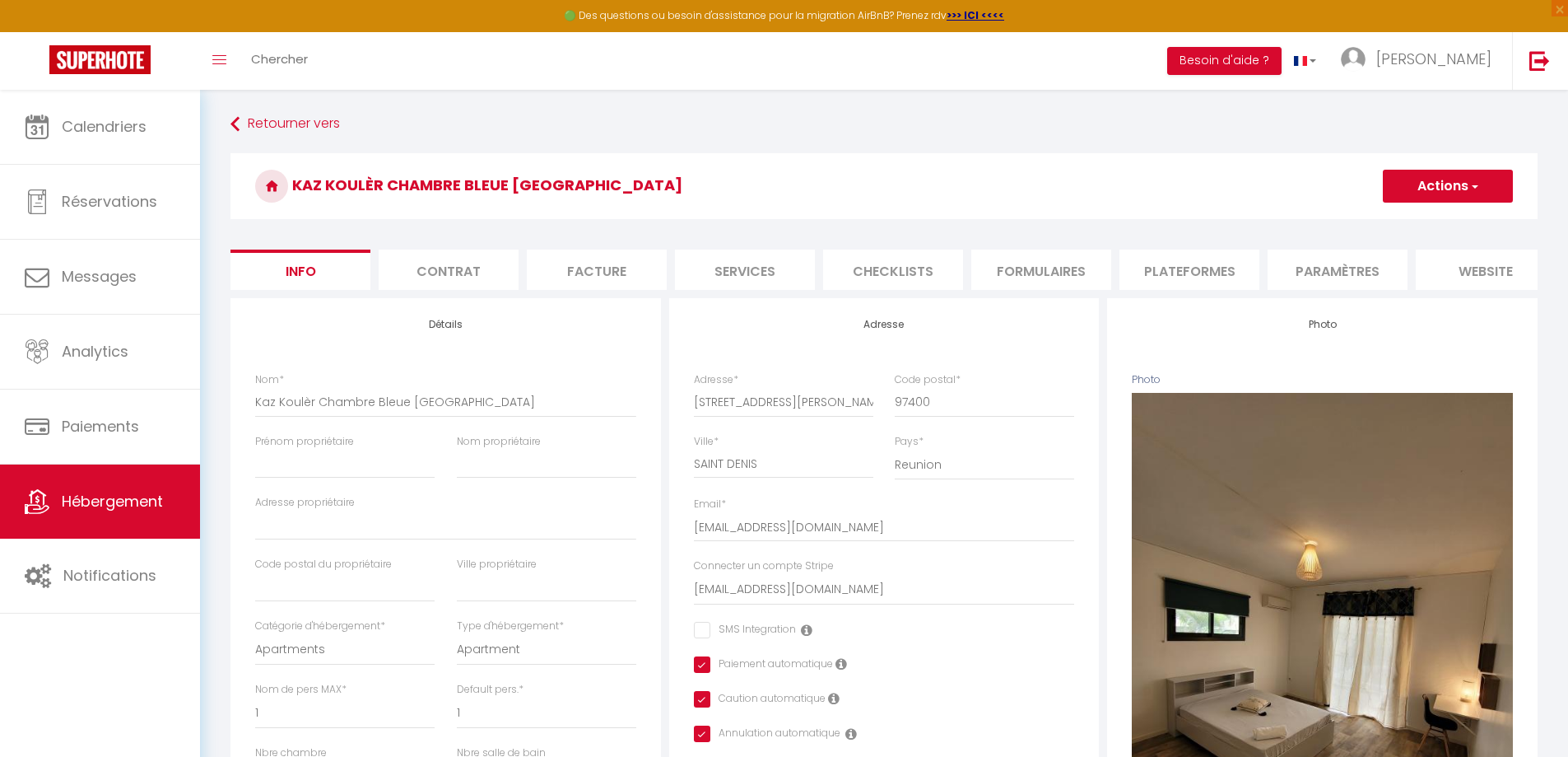
click at [1447, 179] on button "Actions" at bounding box center [1447, 186] width 130 height 33
click at [1391, 220] on input "Enregistrer" at bounding box center [1382, 223] width 61 height 17
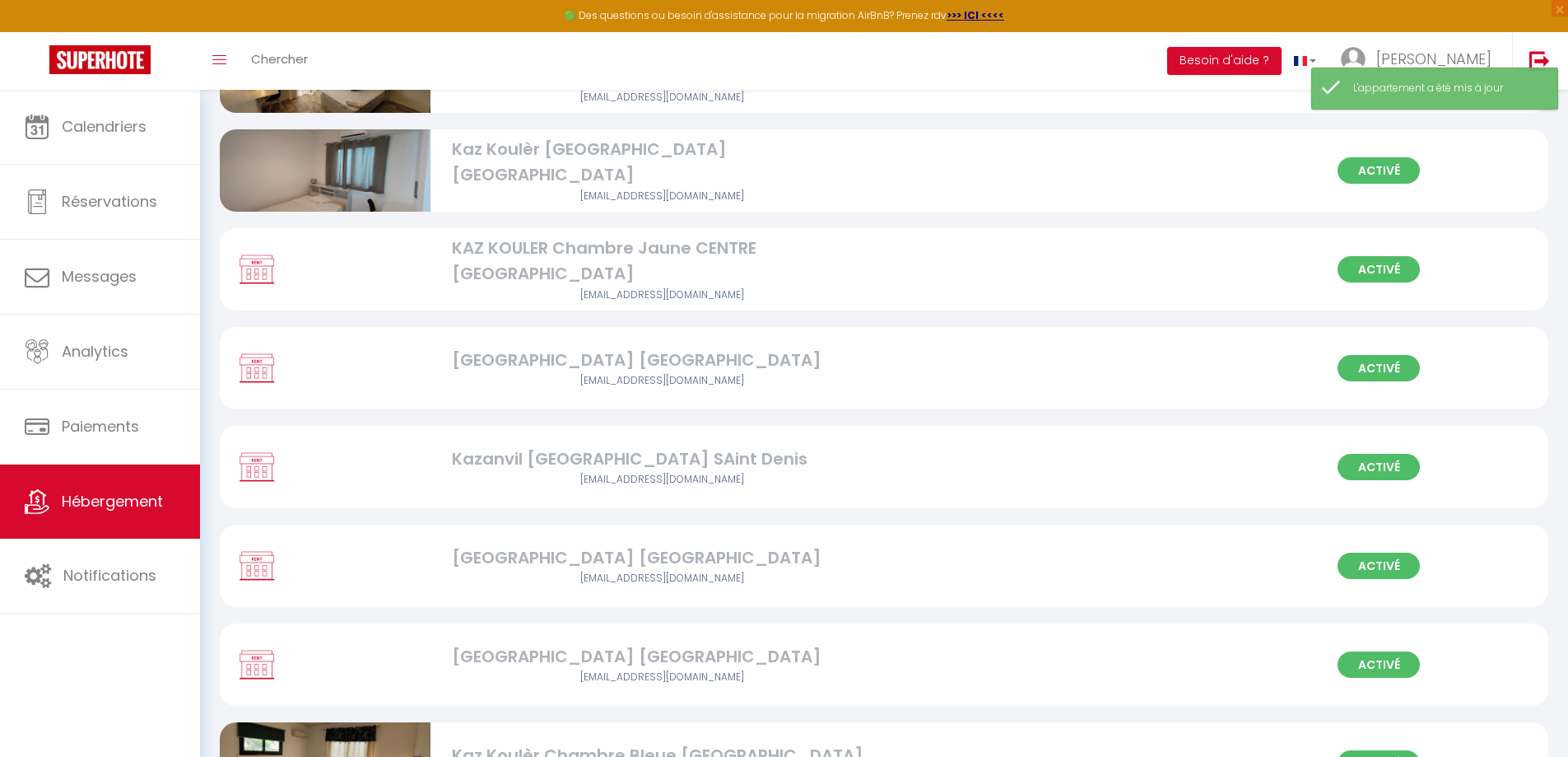
scroll to position [857, 0]
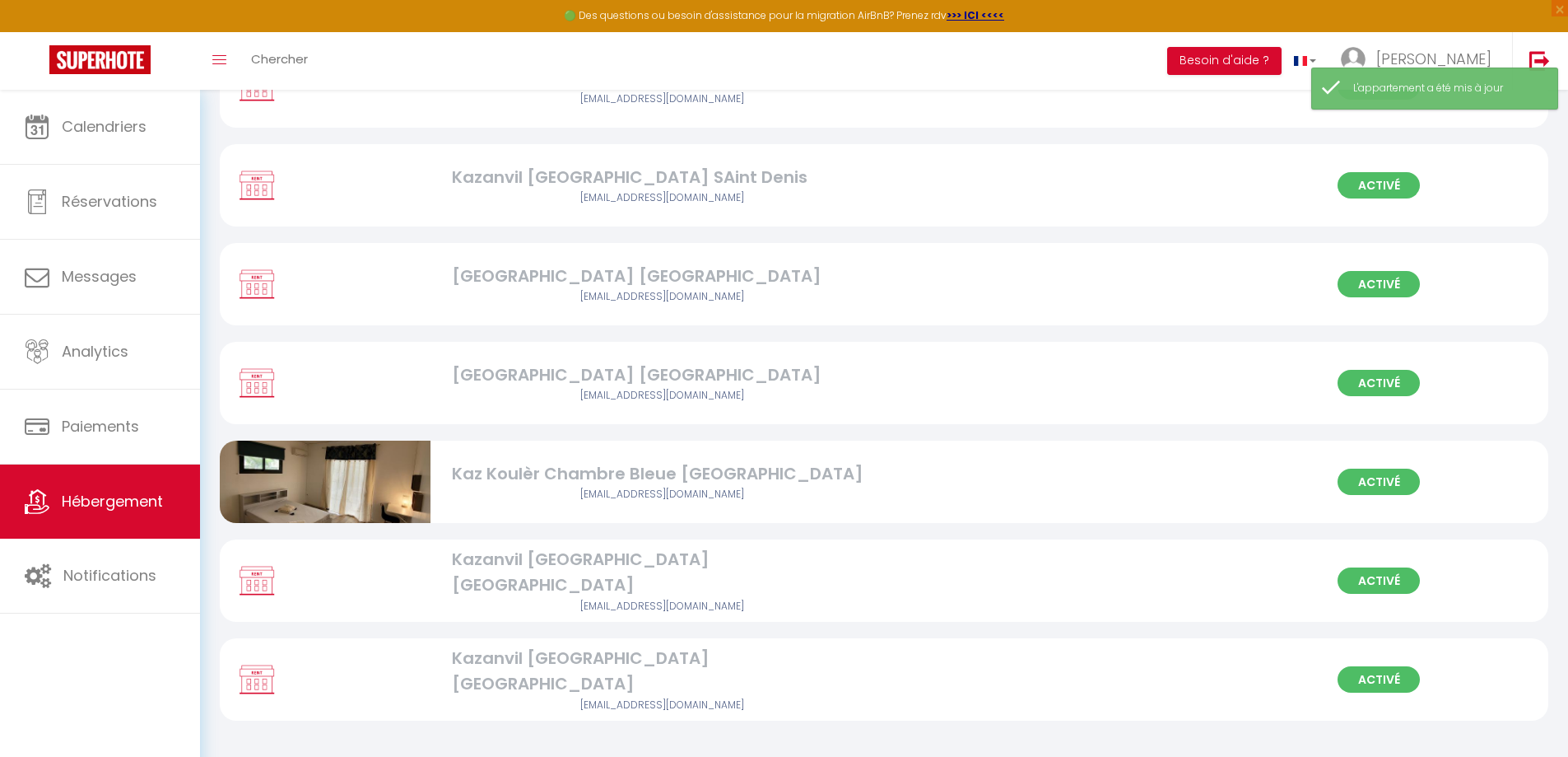
click at [647, 573] on div "Kazanvil [GEOGRAPHIC_DATA] [GEOGRAPHIC_DATA]" at bounding box center [662, 573] width 421 height 52
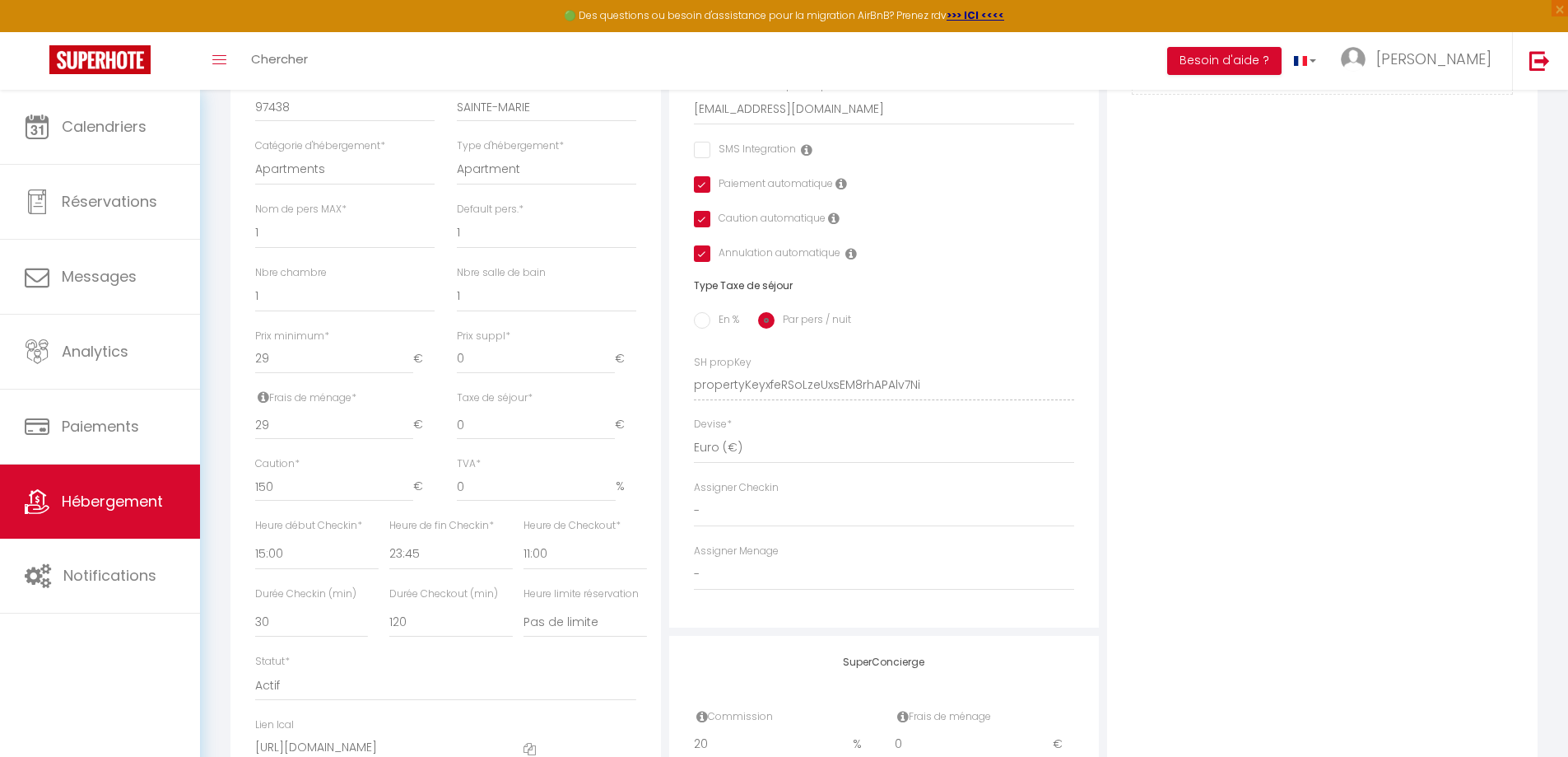
scroll to position [494, 0]
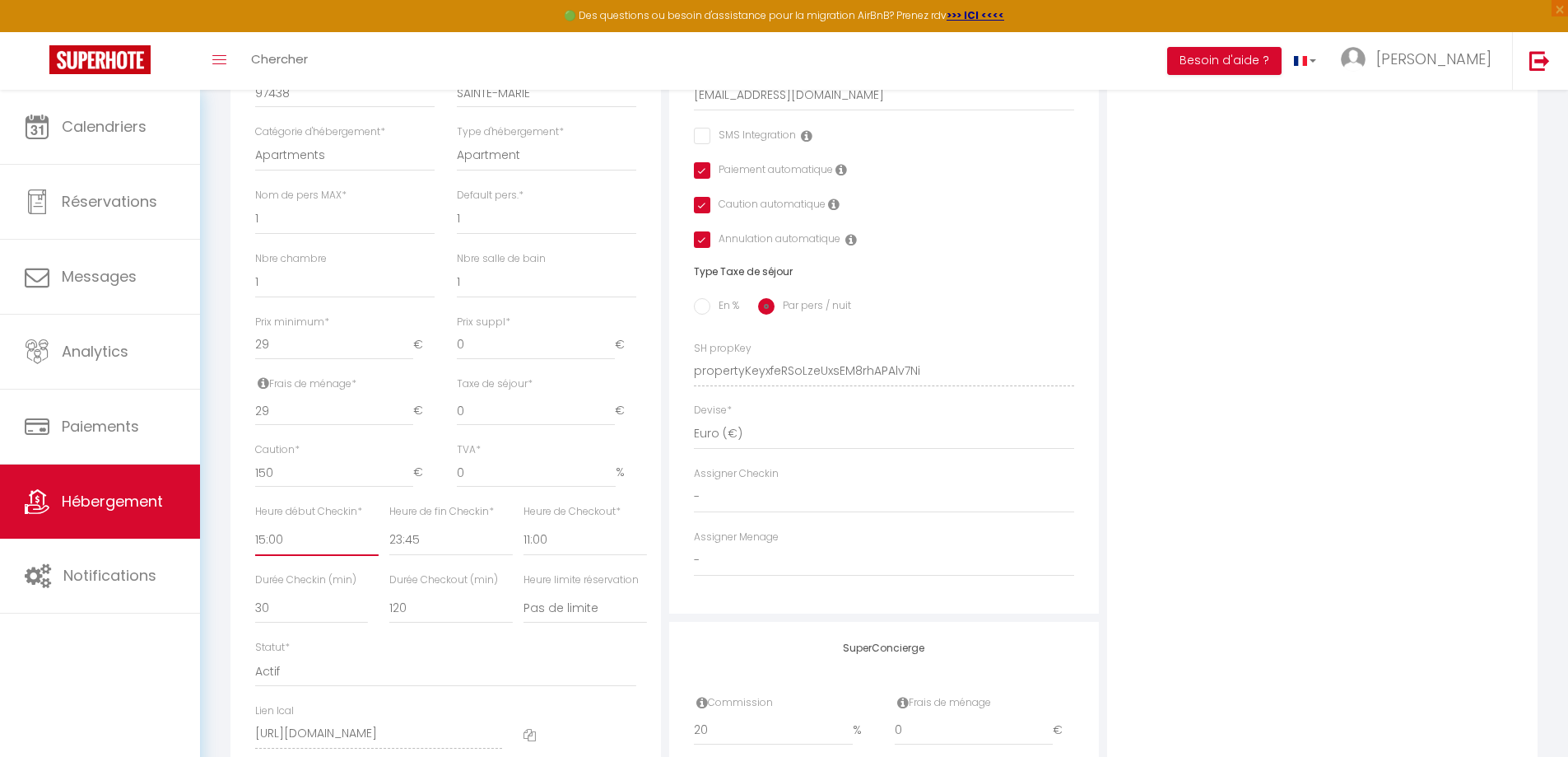
click at [300, 556] on select "00:00 00:15 00:30 00:45 01:00 01:15 01:30 01:45 02:00 02:15 02:30 02:45 03:00" at bounding box center [316, 539] width 123 height 31
click at [255, 536] on select "00:00 00:15 00:30 00:45 01:00 01:15 01:30 01:45 02:00 02:15 02:30 02:45 03:00" at bounding box center [316, 539] width 123 height 31
click at [434, 545] on select "00:00 00:15 00:30 00:45 01:00 01:15 01:30 01:45 02:00 02:15 02:30 02:45 03:00" at bounding box center [450, 539] width 123 height 31
click at [389, 536] on select "00:00 00:15 00:30 00:45 01:00 01:15 01:30 01:45 02:00 02:15 02:30 02:45 03:00" at bounding box center [450, 539] width 123 height 31
click at [563, 546] on select "00:00 00:15 00:30 00:45 01:00 01:15 01:30 01:45 02:00 02:15 02:30 02:45 03:00" at bounding box center [584, 539] width 123 height 31
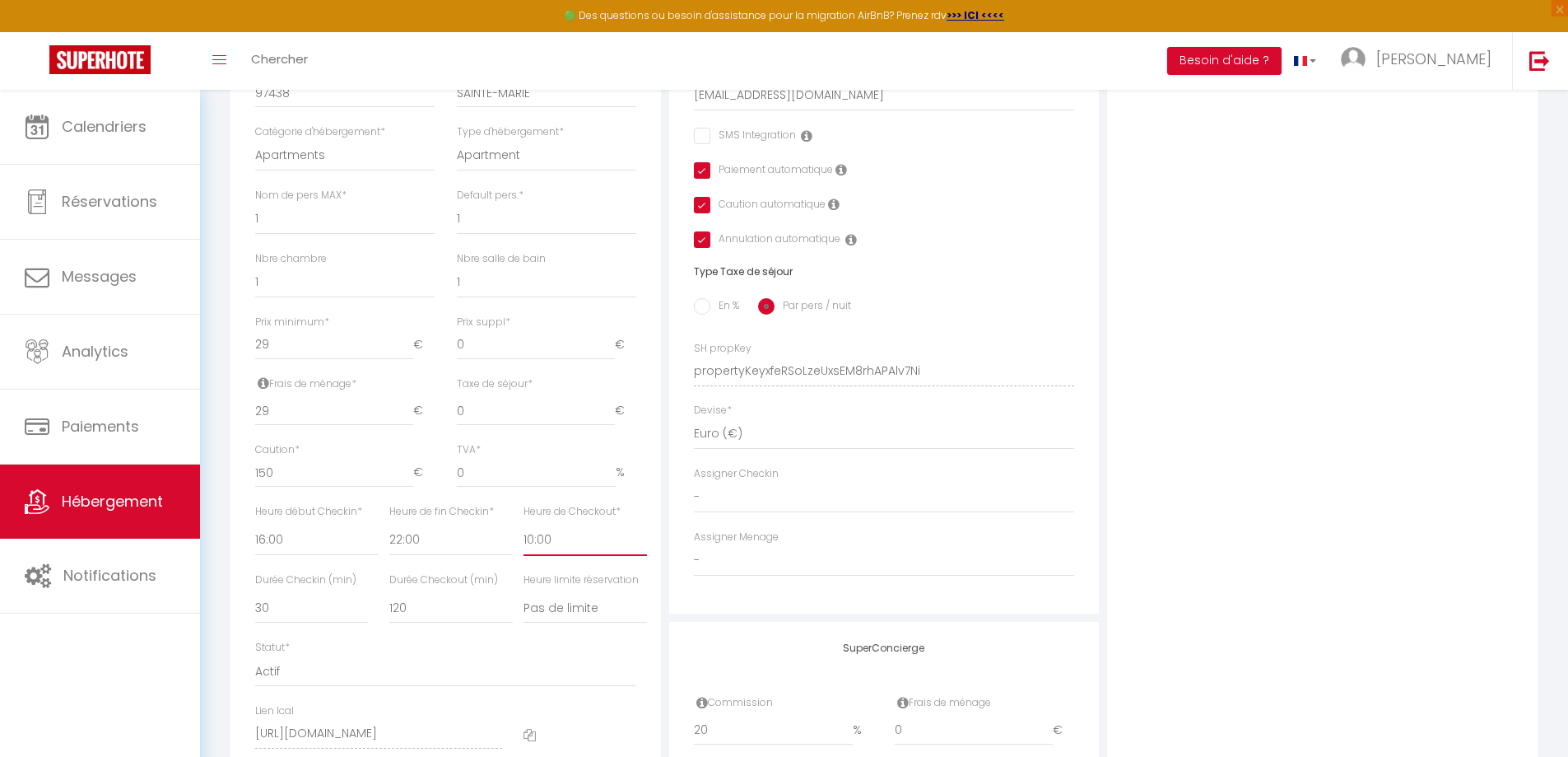
click at [523, 536] on select "00:00 00:15 00:30 00:45 01:00 01:15 01:30 01:45 02:00 02:15 02:30 02:45 03:00" at bounding box center [584, 539] width 123 height 31
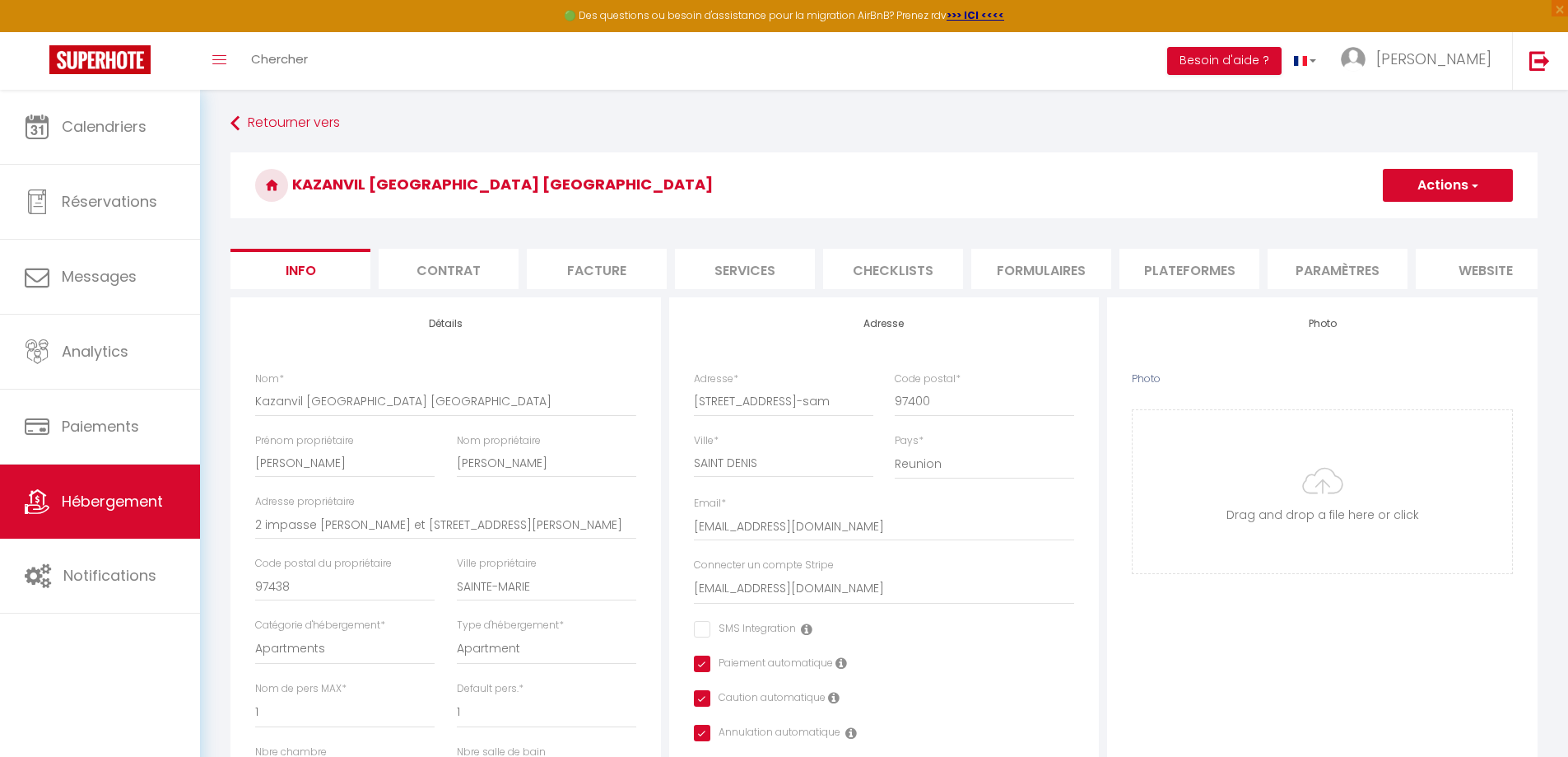
scroll to position [0, 0]
click at [1413, 189] on button "Actions" at bounding box center [1447, 186] width 130 height 33
click at [1393, 214] on input "Enregistrer" at bounding box center [1382, 223] width 61 height 17
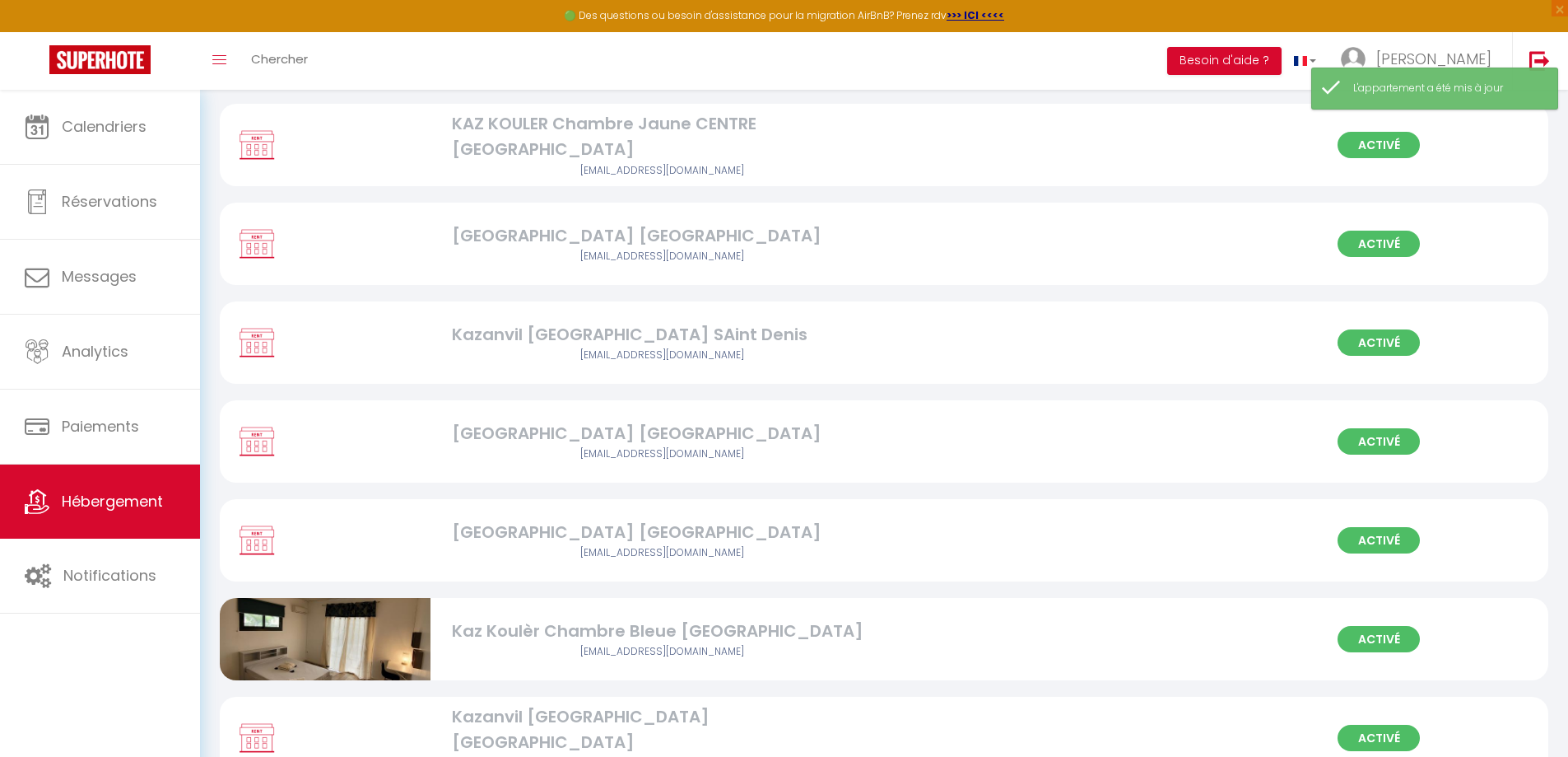
scroll to position [857, 0]
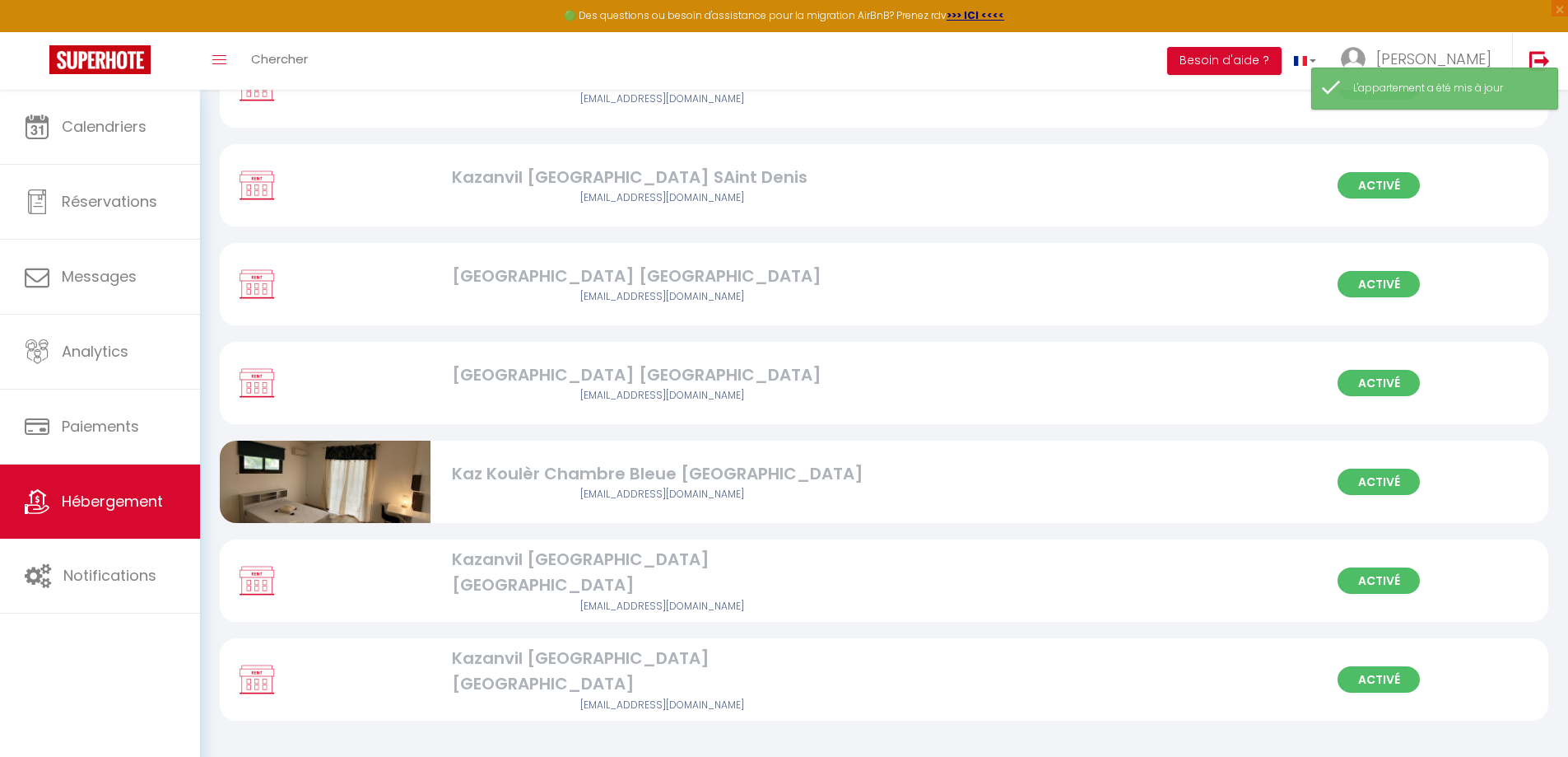
click at [769, 672] on div "Kazanvil [GEOGRAPHIC_DATA] [GEOGRAPHIC_DATA]" at bounding box center [662, 672] width 421 height 52
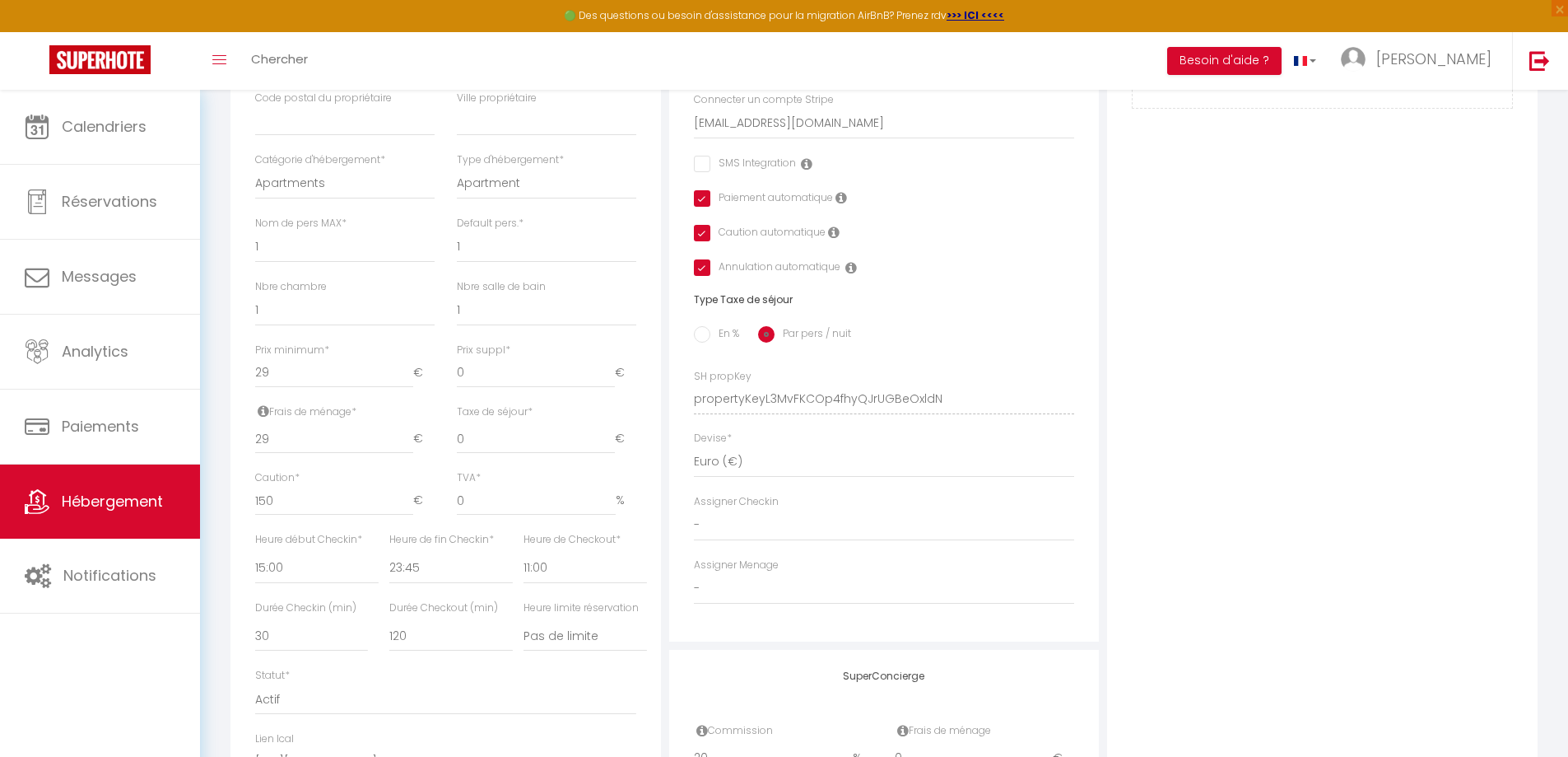
scroll to position [494, 0]
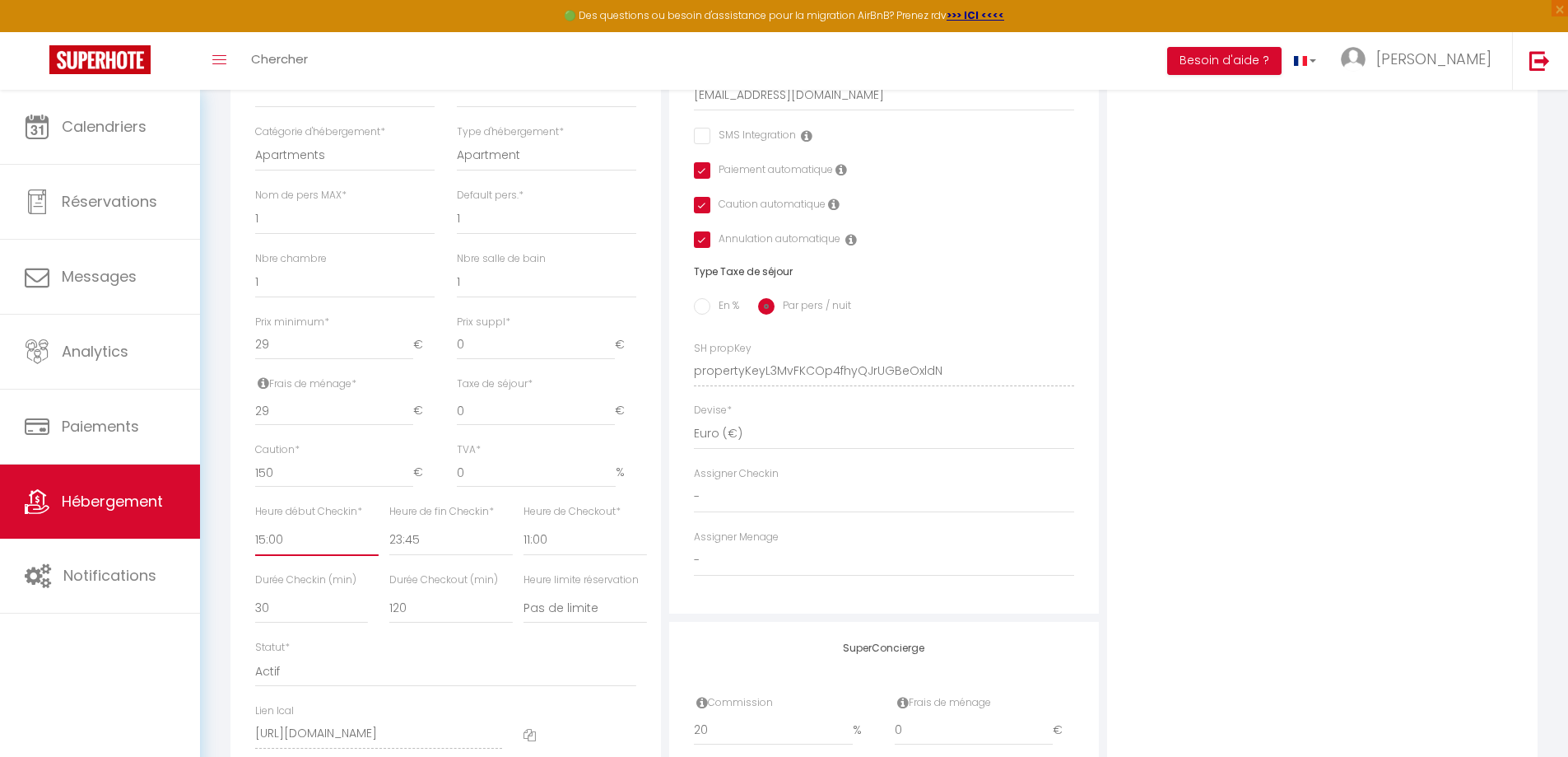
click at [319, 542] on select "00:00 00:15 00:30 00:45 01:00 01:15 01:30 01:45 02:00 02:15 02:30 02:45 03:00" at bounding box center [316, 539] width 123 height 31
click at [255, 536] on select "00:00 00:15 00:30 00:45 01:00 01:15 01:30 01:45 02:00 02:15 02:30 02:45 03:00" at bounding box center [316, 539] width 123 height 31
click at [454, 549] on select "00:00 00:15 00:30 00:45 01:00 01:15 01:30 01:45 02:00 02:15 02:30 02:45 03:00" at bounding box center [450, 539] width 123 height 31
click at [389, 536] on select "00:00 00:15 00:30 00:45 01:00 01:15 01:30 01:45 02:00 02:15 02:30 02:45 03:00" at bounding box center [450, 539] width 123 height 31
click at [552, 555] on select "00:00 00:15 00:30 00:45 01:00 01:15 01:30 01:45 02:00 02:15 02:30 02:45 03:00" at bounding box center [584, 539] width 123 height 31
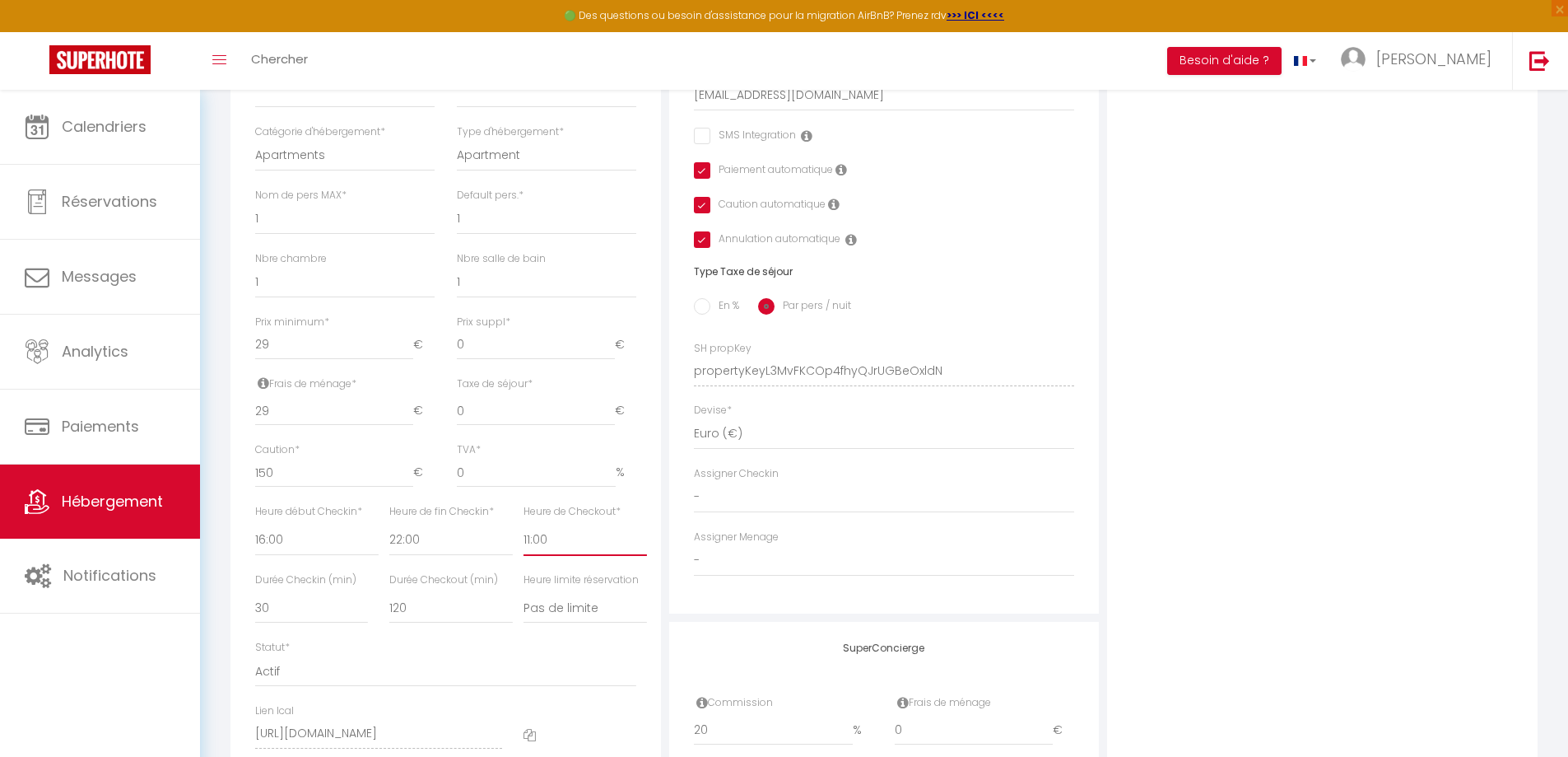
click at [523, 536] on select "00:00 00:15 00:30 00:45 01:00 01:15 01:30 01:45 02:00 02:15 02:30 02:45 03:00" at bounding box center [584, 539] width 123 height 31
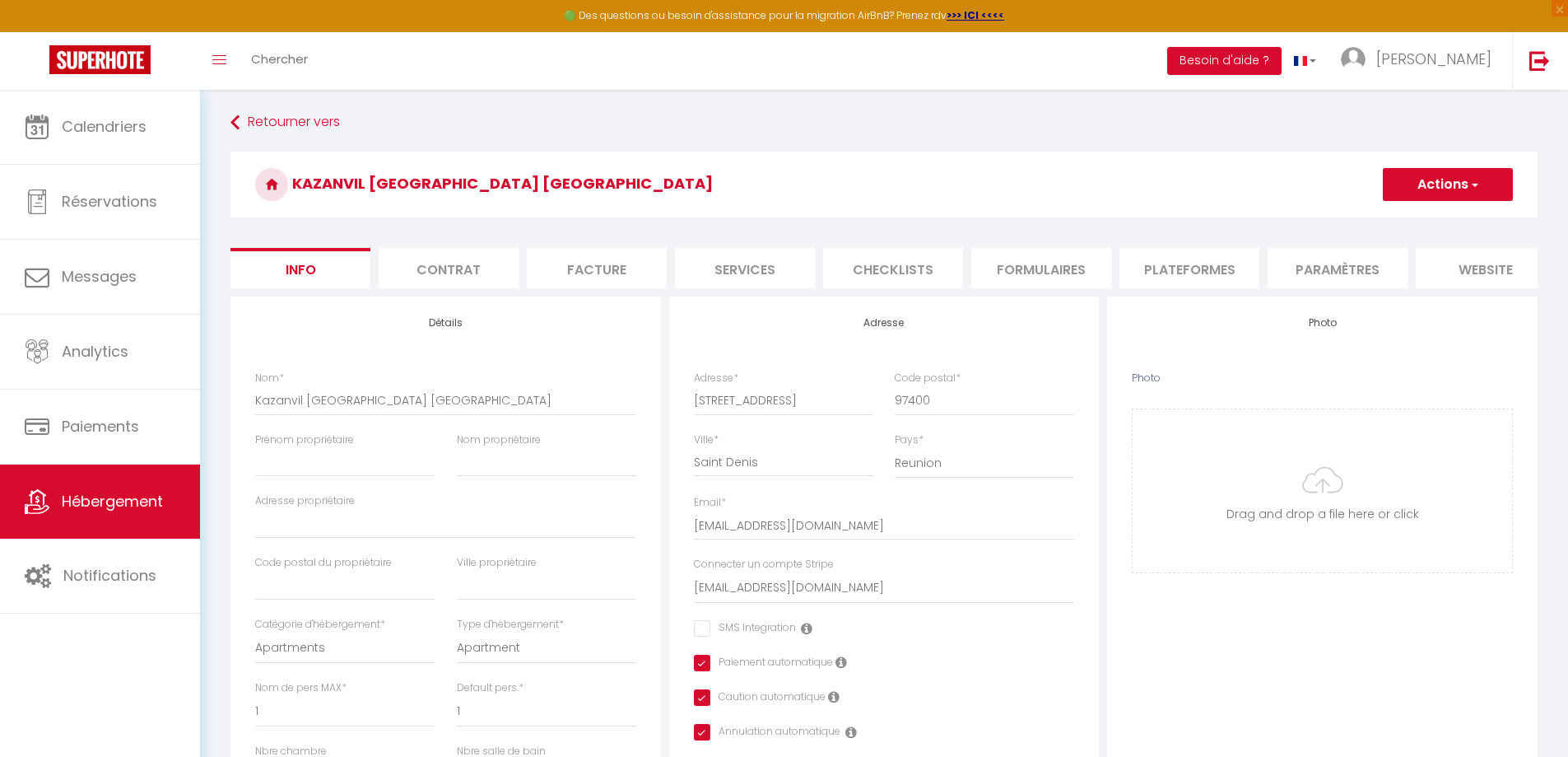
scroll to position [0, 0]
click at [1424, 193] on button "Actions" at bounding box center [1447, 186] width 130 height 33
click at [1380, 219] on input "Enregistrer" at bounding box center [1382, 223] width 61 height 17
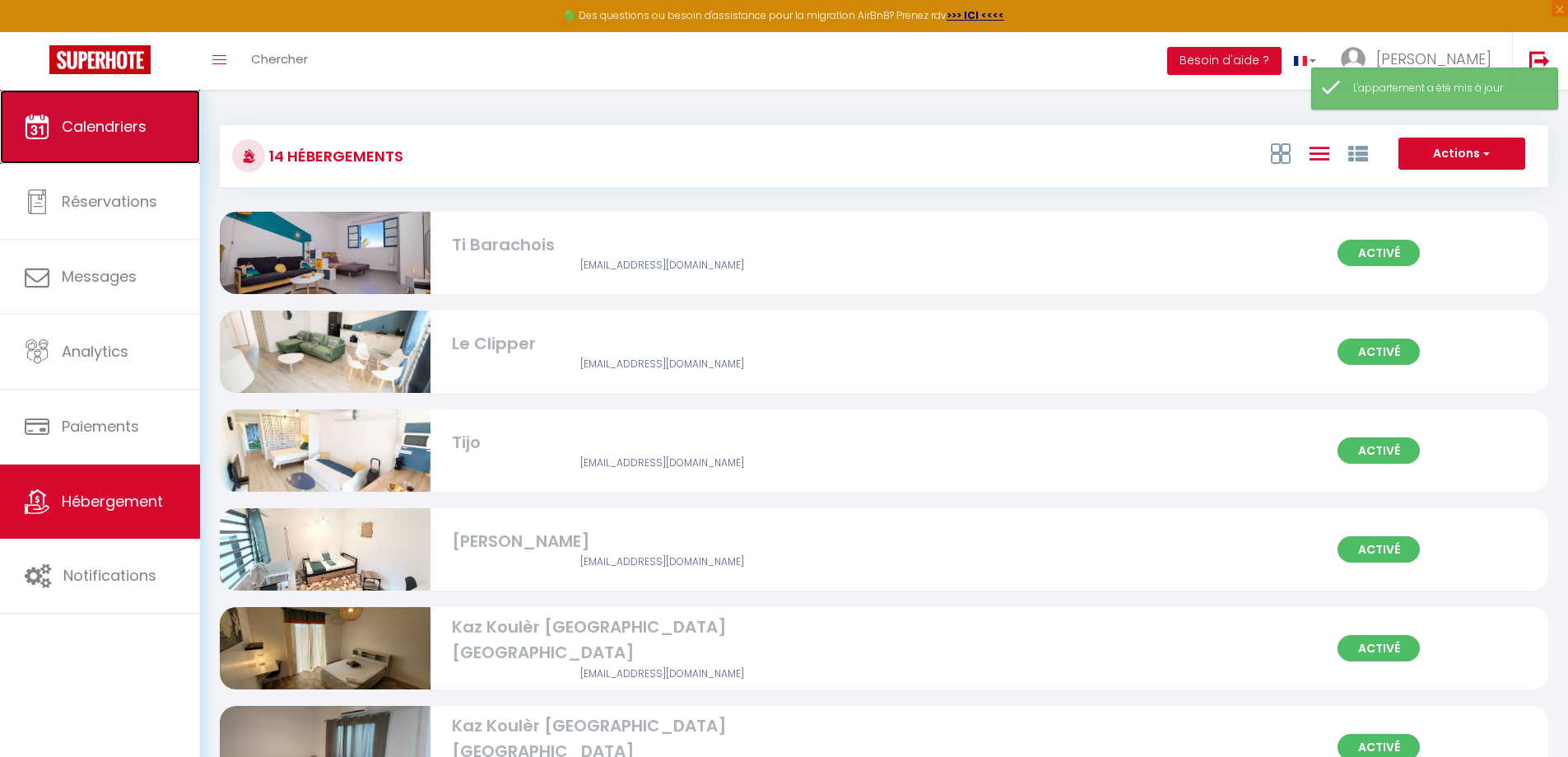
click at [90, 136] on span "Calendriers" at bounding box center [104, 126] width 85 height 21
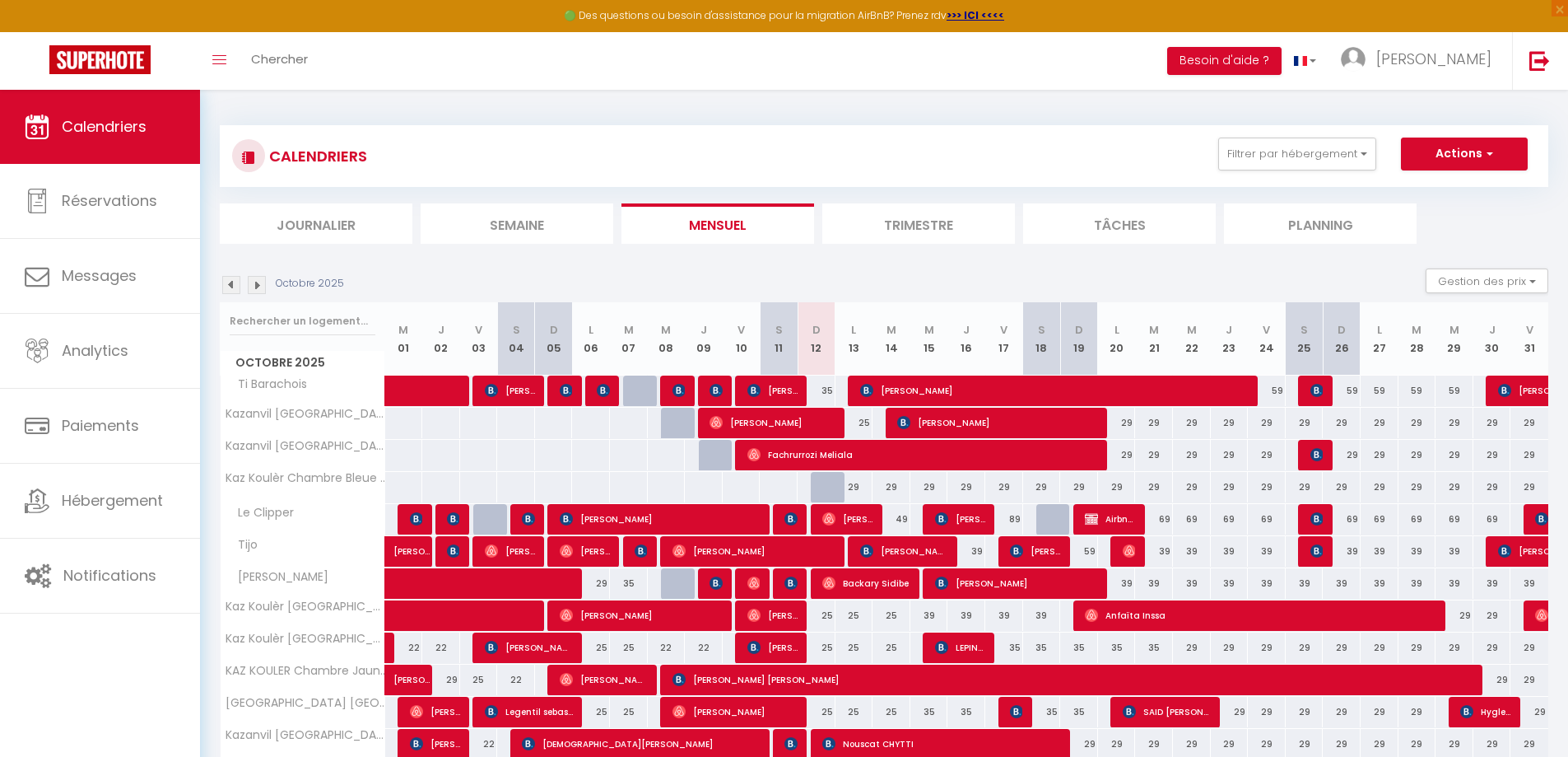
click at [854, 483] on div "29" at bounding box center [854, 487] width 38 height 30
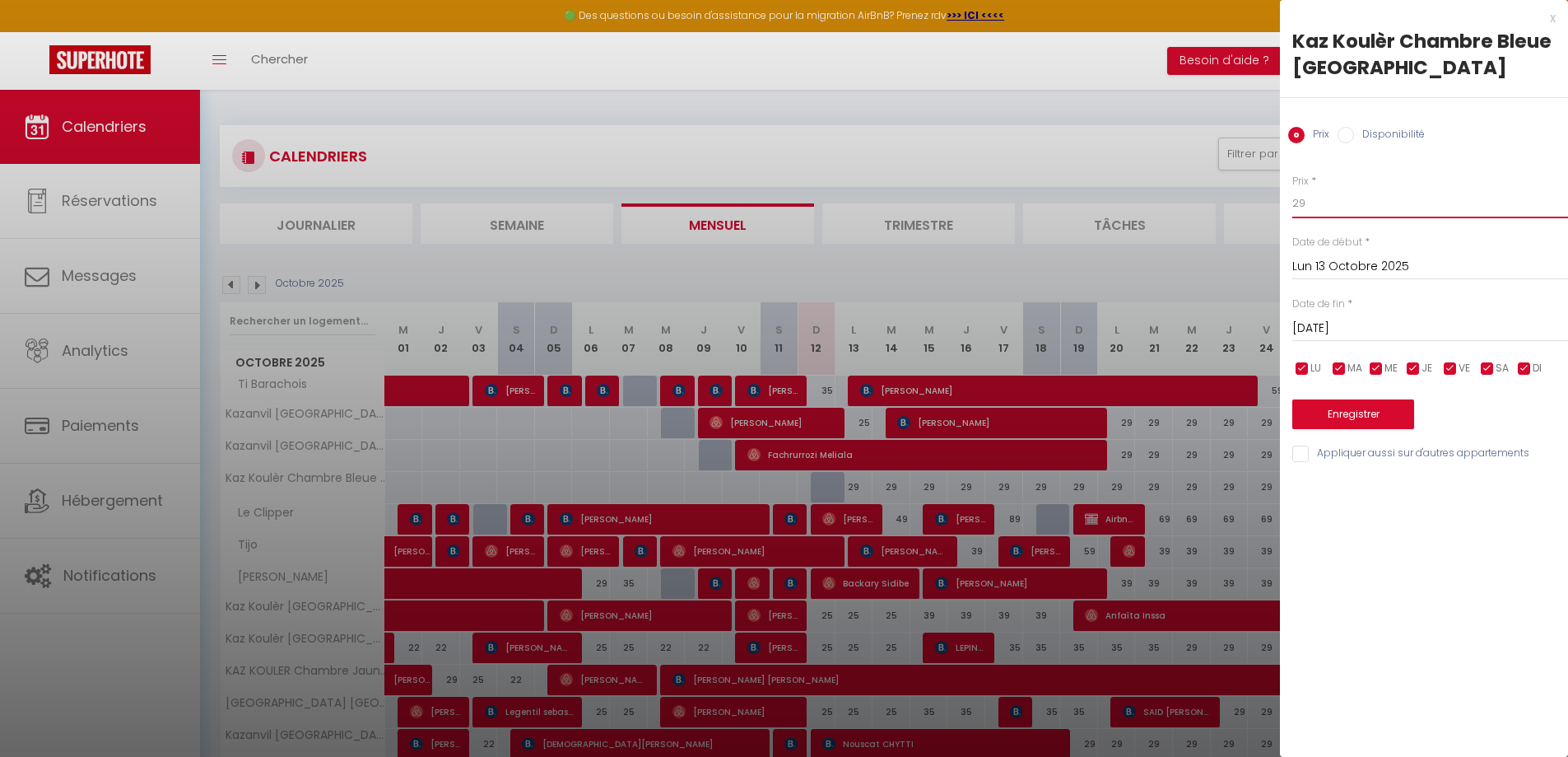
drag, startPoint x: 1336, startPoint y: 203, endPoint x: 1298, endPoint y: 206, distance: 38.1
click at [1298, 206] on input "29" at bounding box center [1430, 203] width 275 height 29
click at [1356, 415] on button "Enregistrer" at bounding box center [1354, 414] width 122 height 29
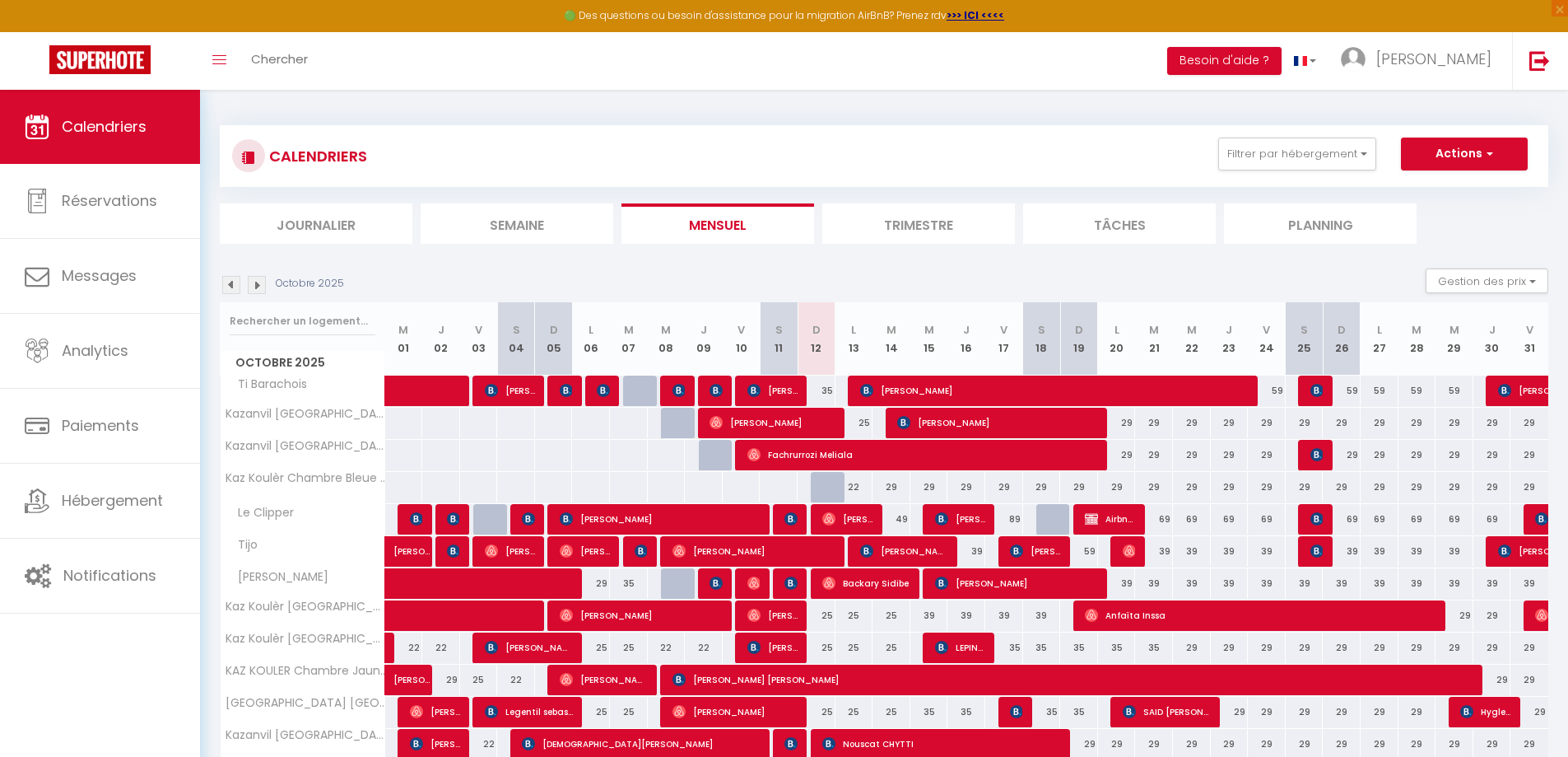
click at [825, 396] on div "35" at bounding box center [816, 390] width 38 height 30
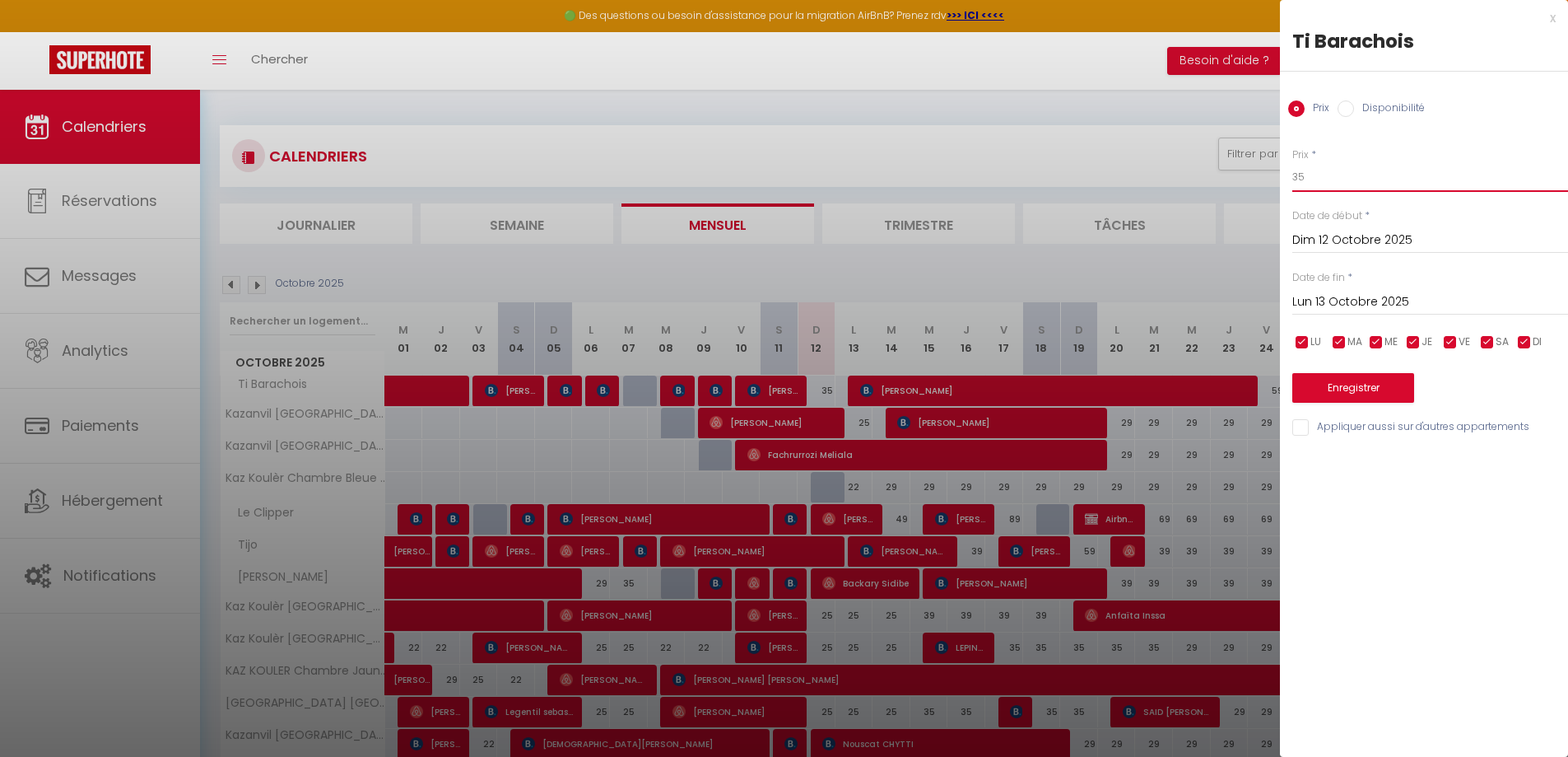
drag, startPoint x: 1324, startPoint y: 166, endPoint x: 1250, endPoint y: 172, distance: 74.2
click at [1250, 172] on body "🟢 Des questions ou besoin d'assistance pour la migration AirBnB? Prenez rdv >>>…" at bounding box center [784, 492] width 1568 height 804
click at [1363, 389] on button "Enregistrer" at bounding box center [1354, 387] width 122 height 29
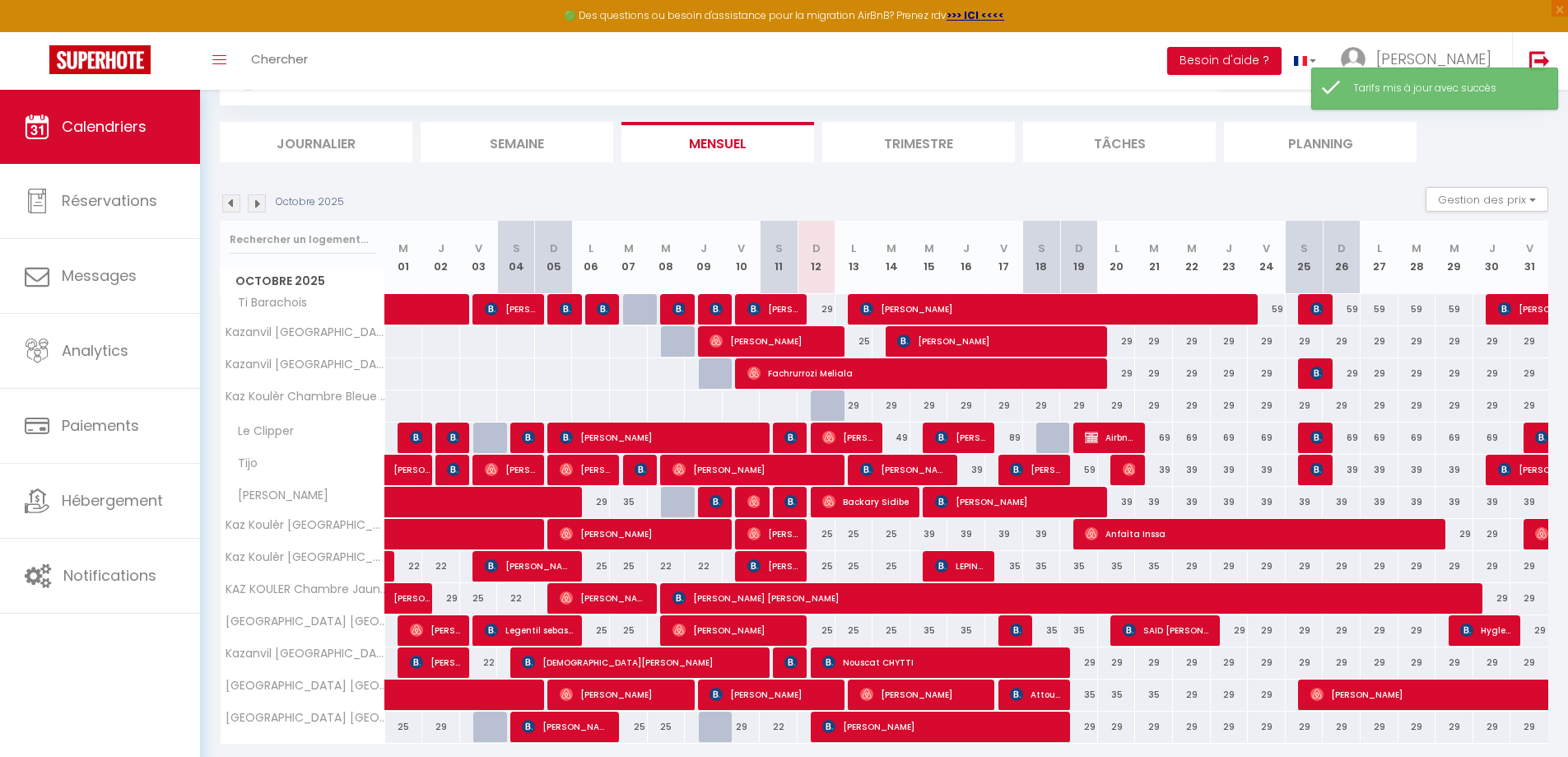
scroll to position [136, 0]
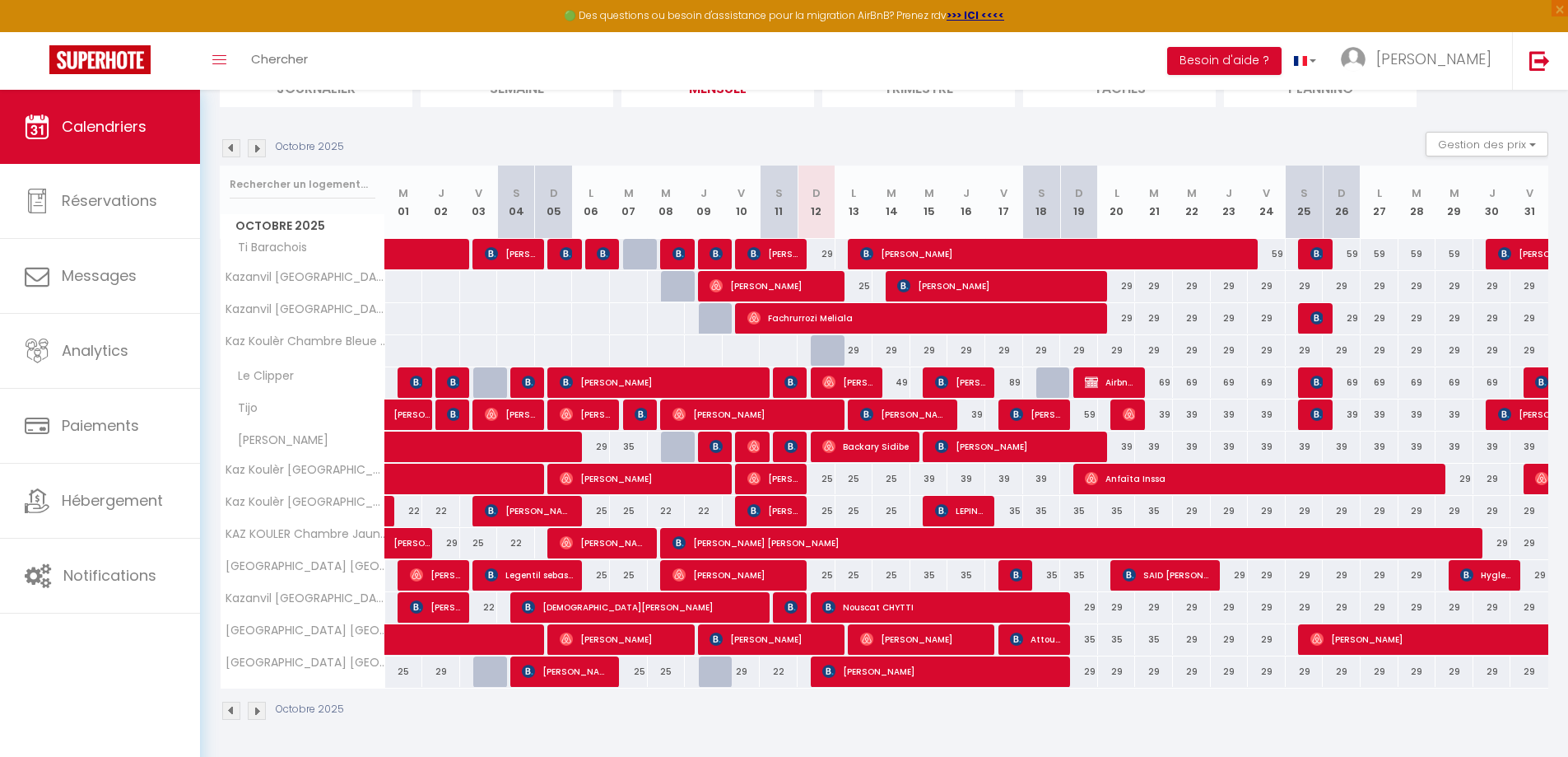
click at [826, 482] on div "25" at bounding box center [816, 479] width 38 height 30
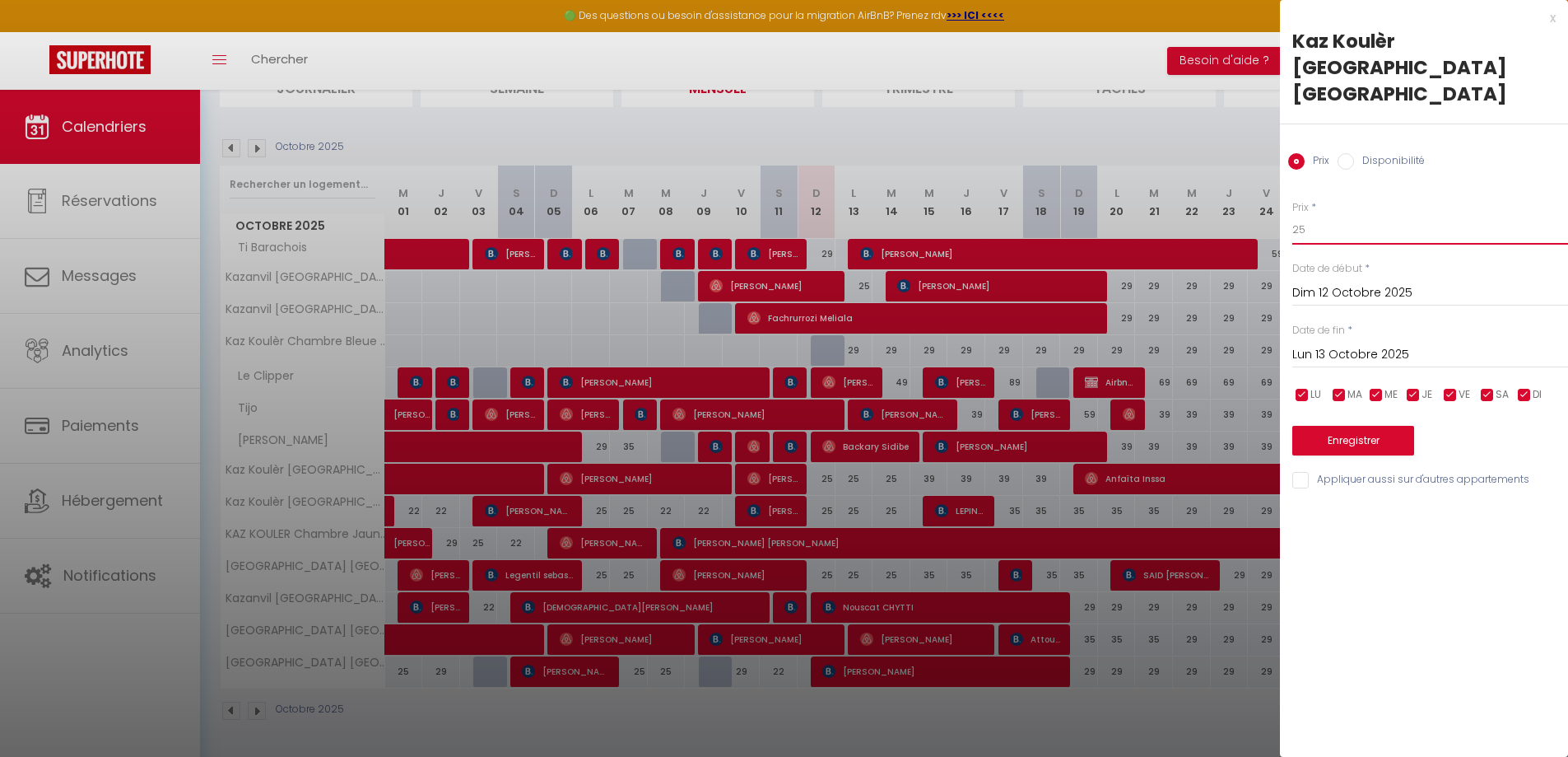
drag, startPoint x: 1311, startPoint y: 206, endPoint x: 1300, endPoint y: 205, distance: 11.0
click at [1300, 215] on input "25" at bounding box center [1430, 229] width 275 height 29
click at [1356, 344] on input "Lun 13 Octobre 2025" at bounding box center [1430, 355] width 275 height 22
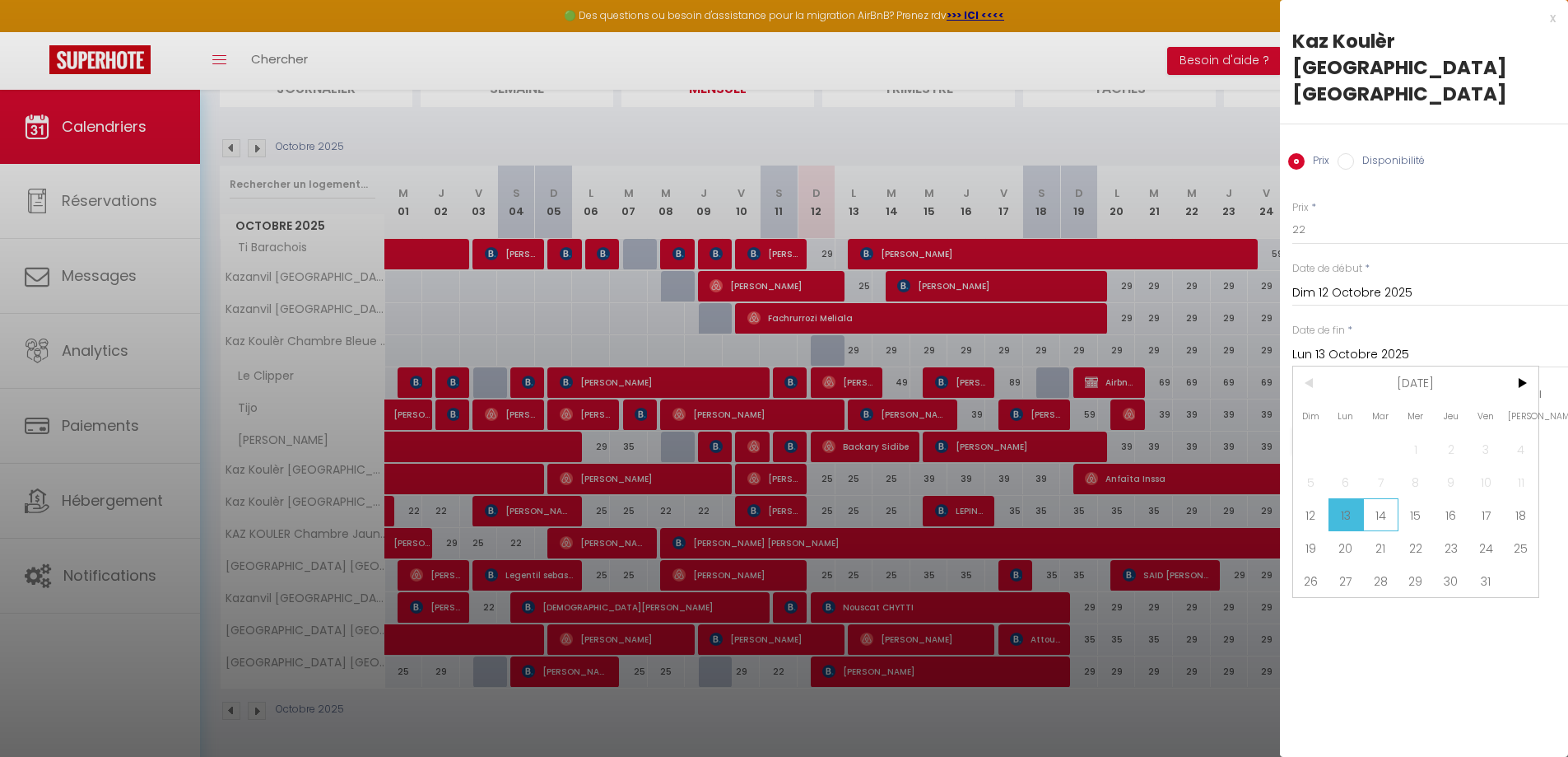
click at [1382, 498] on span "14" at bounding box center [1380, 514] width 35 height 33
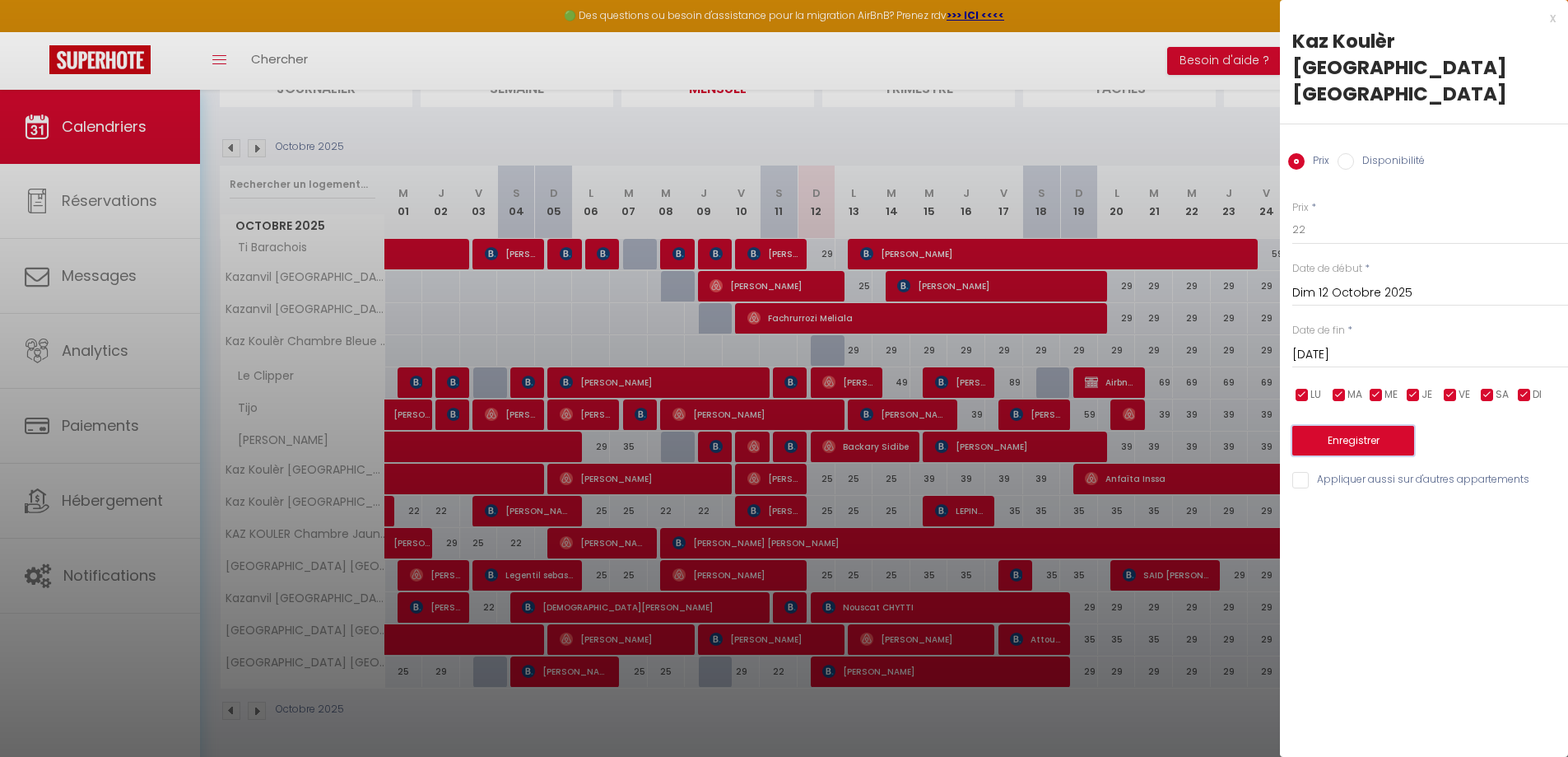
click at [1365, 425] on button "Enregistrer" at bounding box center [1354, 440] width 122 height 29
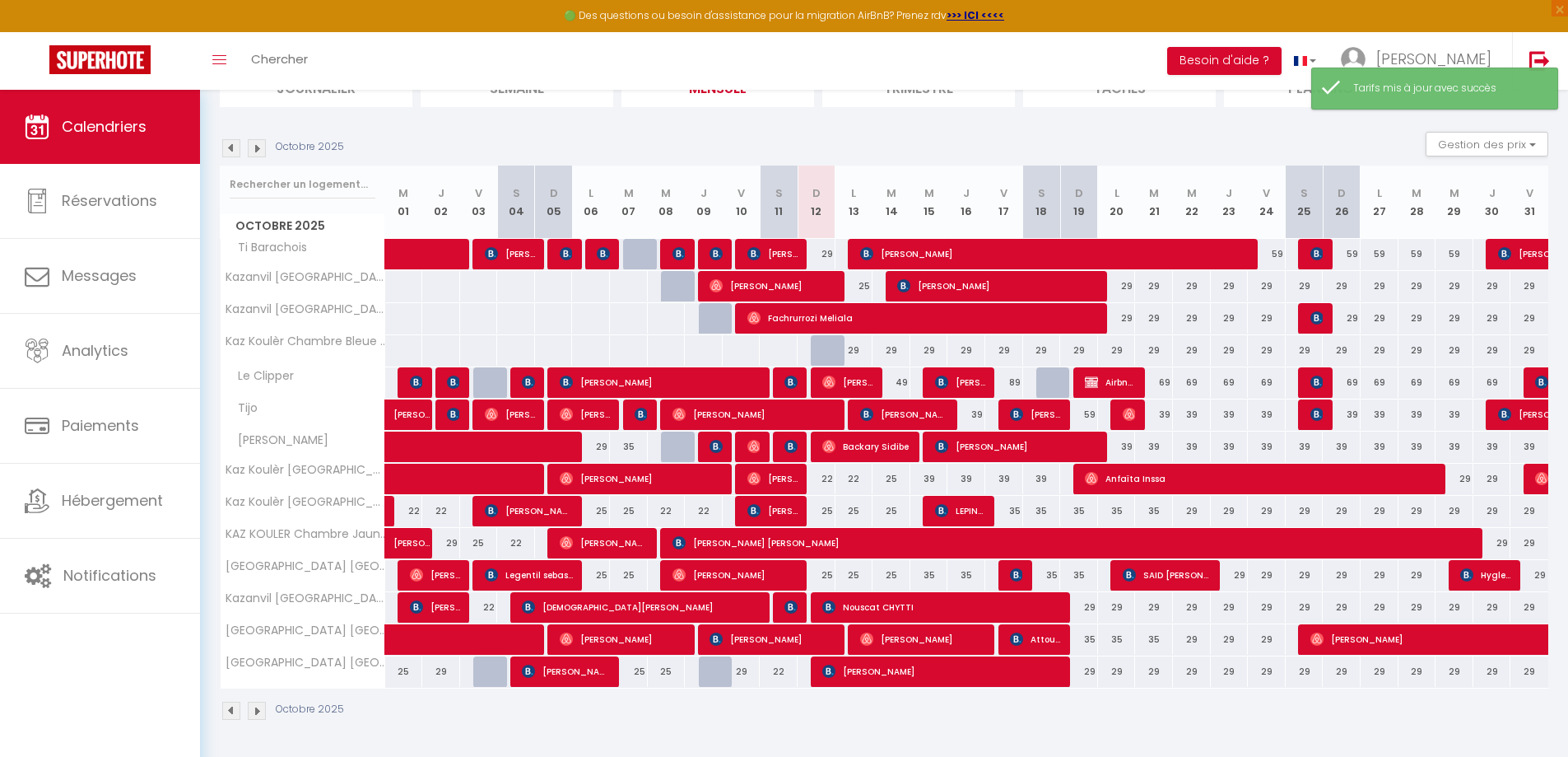
click at [823, 513] on div "25" at bounding box center [816, 511] width 38 height 30
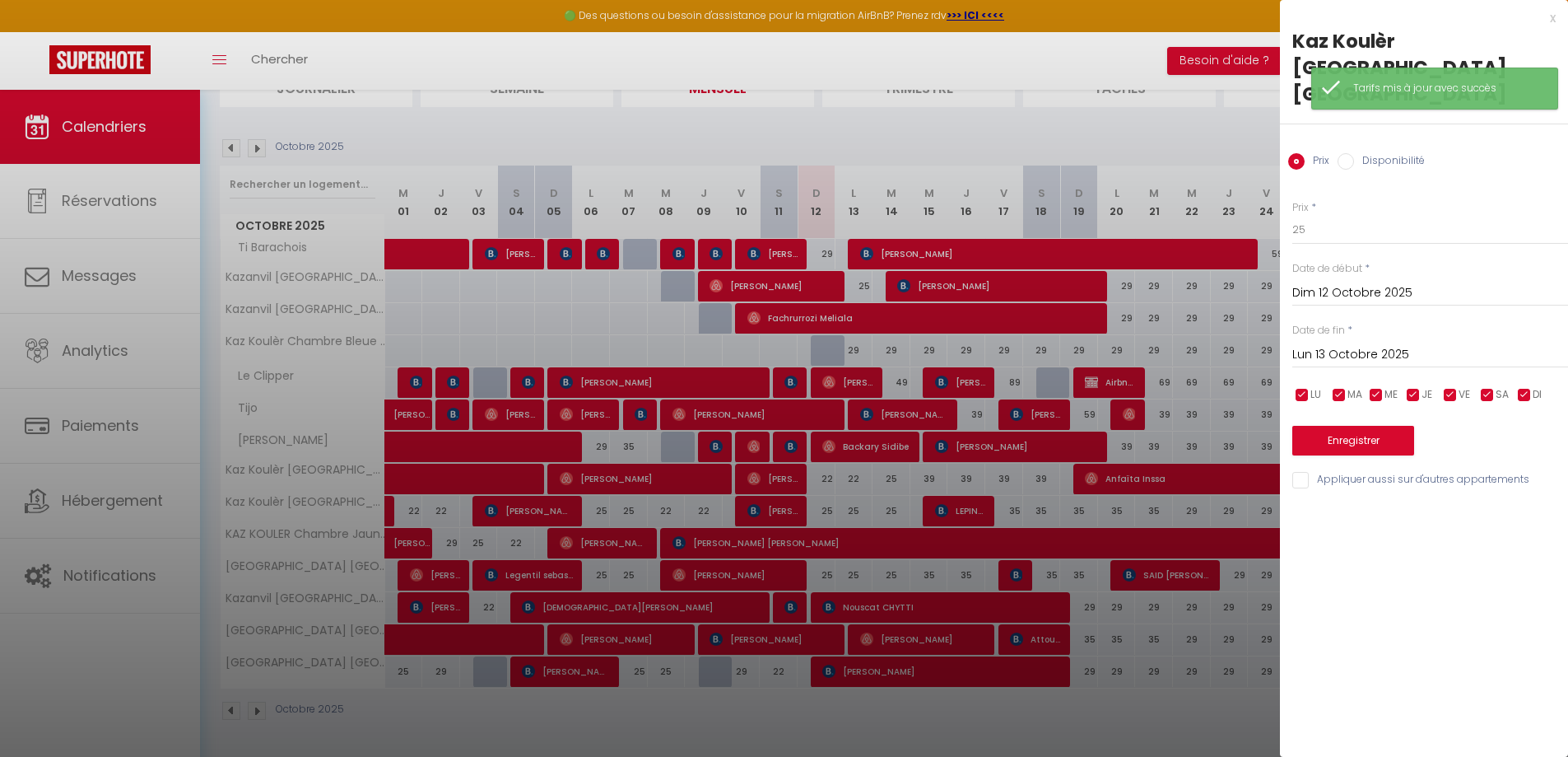
click at [1373, 344] on input "Lun 13 Octobre 2025" at bounding box center [1430, 355] width 275 height 22
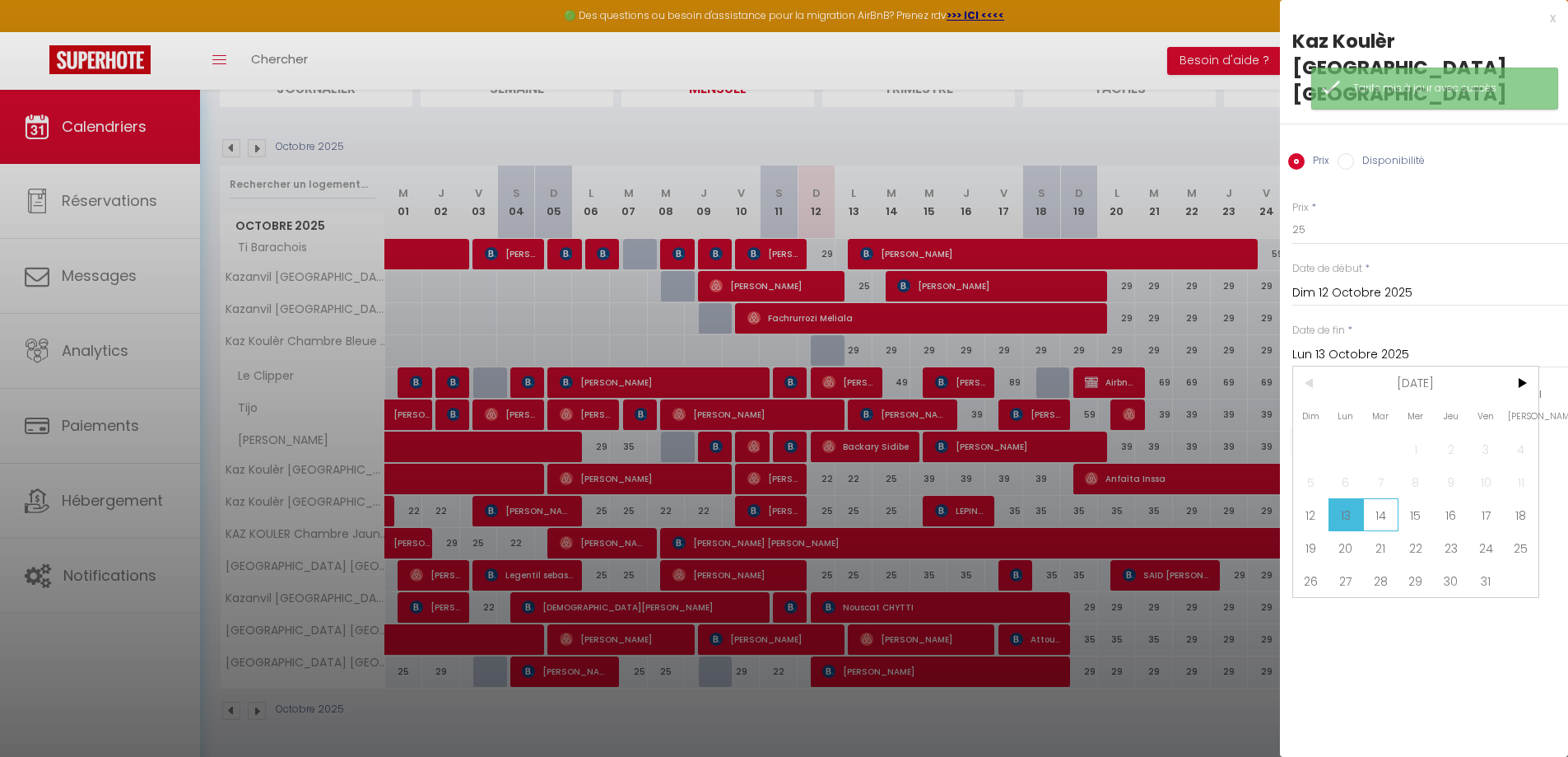
click at [1375, 498] on span "14" at bounding box center [1380, 514] width 35 height 33
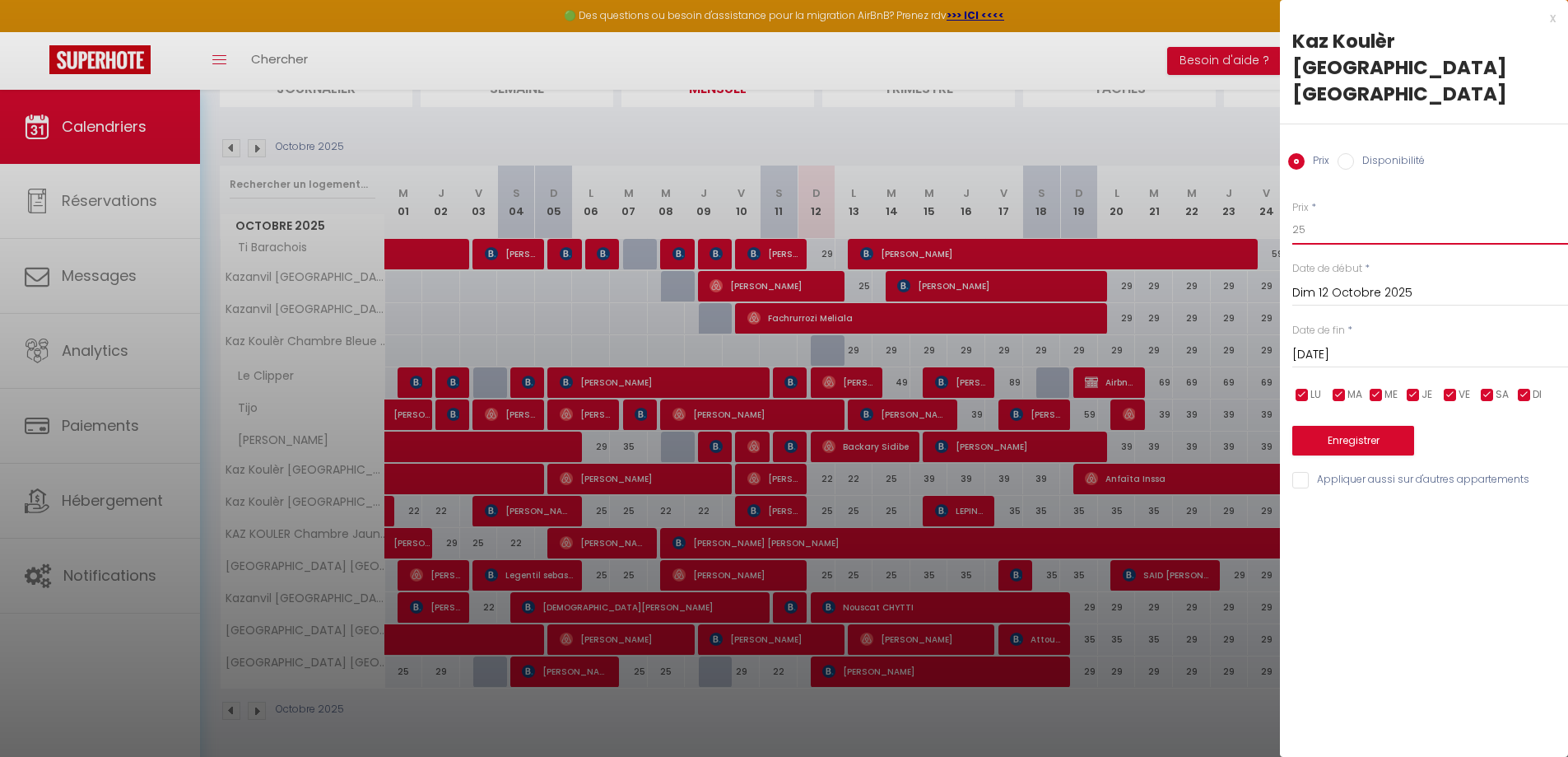
drag, startPoint x: 1304, startPoint y: 211, endPoint x: 1296, endPoint y: 209, distance: 8.2
click at [1296, 215] on input "25" at bounding box center [1430, 229] width 275 height 29
click at [1365, 425] on button "Enregistrer" at bounding box center [1354, 440] width 122 height 29
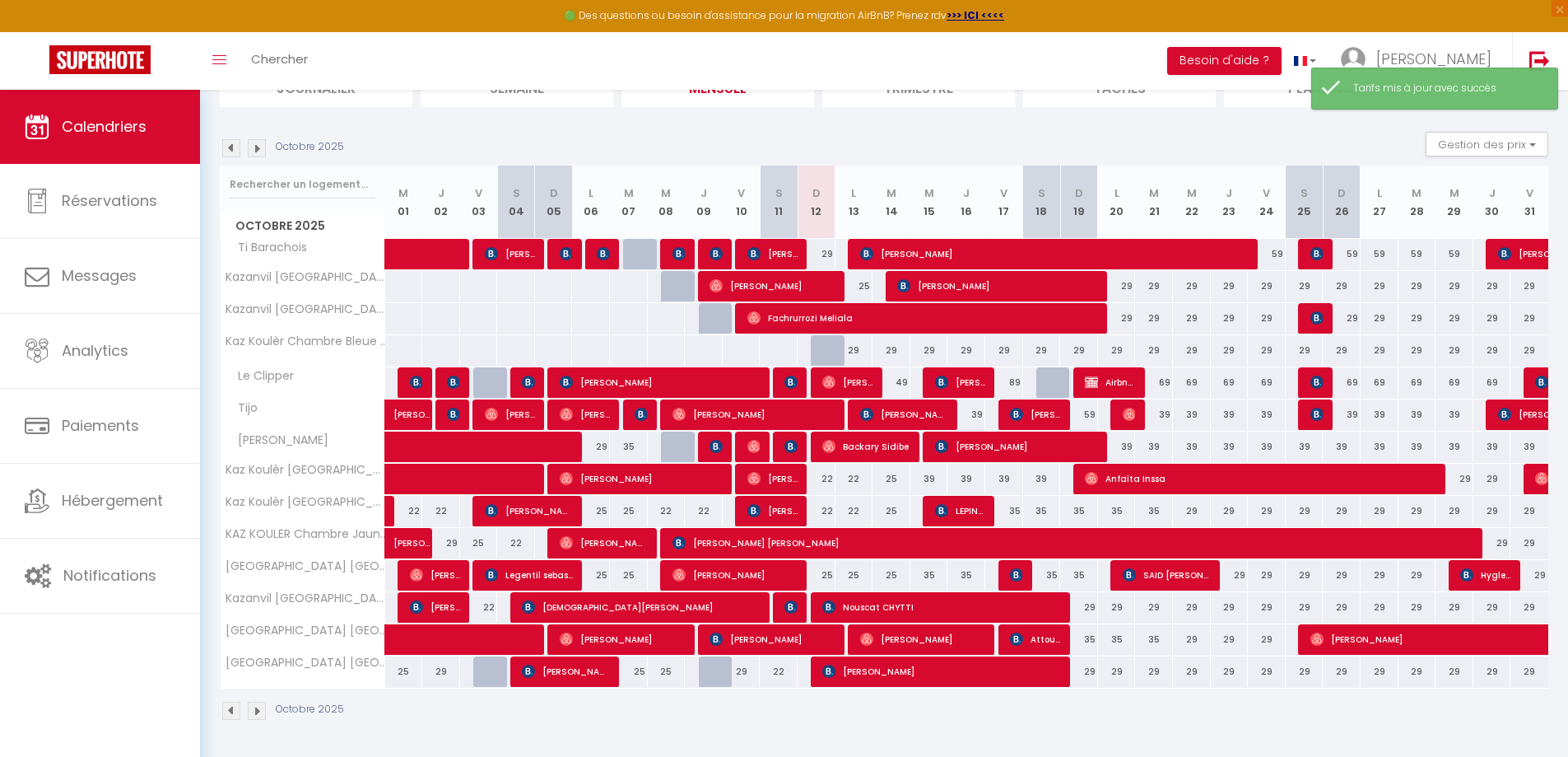
click at [830, 580] on div "25" at bounding box center [816, 575] width 38 height 30
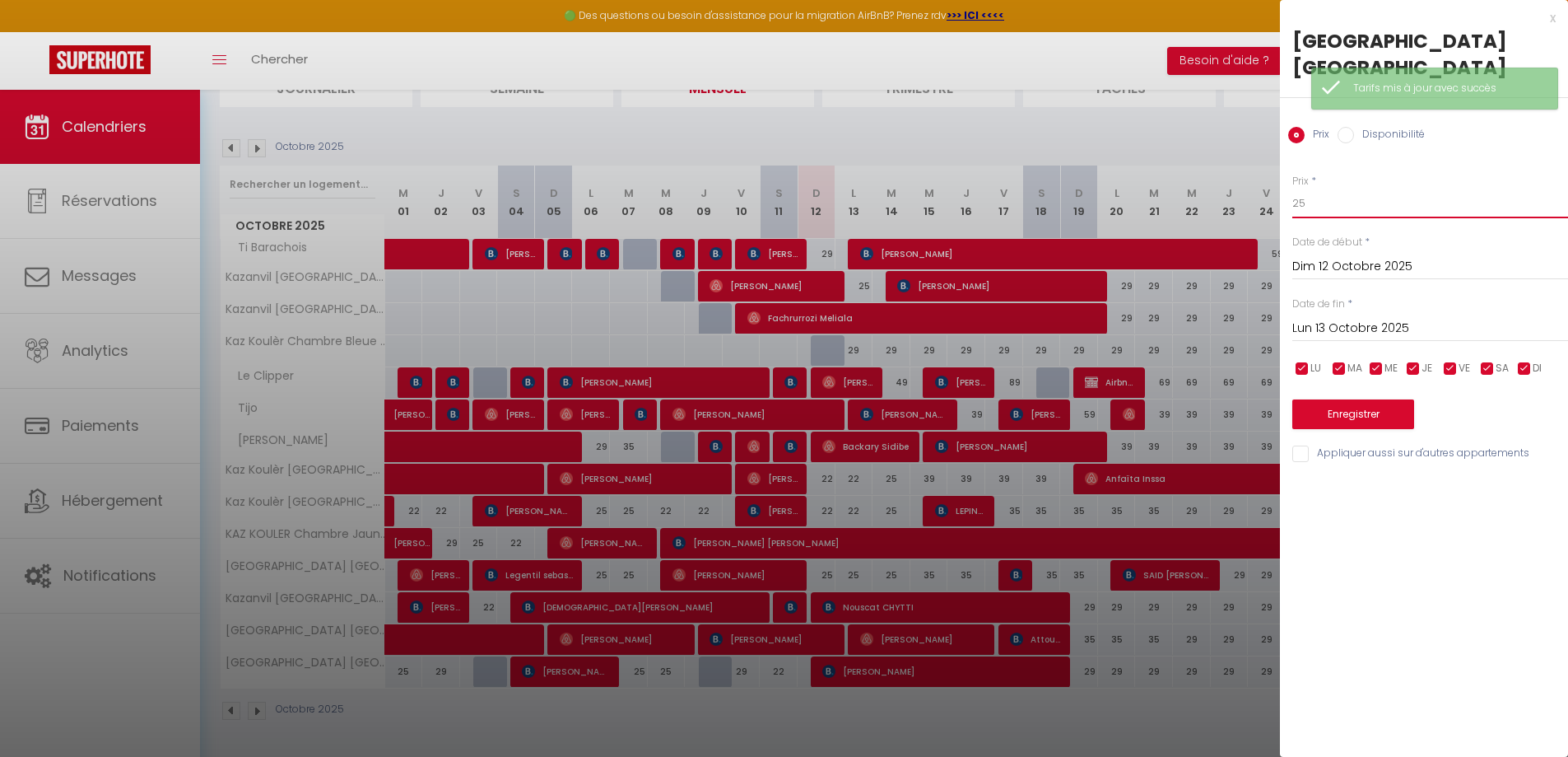
drag, startPoint x: 1347, startPoint y: 201, endPoint x: 1300, endPoint y: 209, distance: 47.7
click at [1300, 209] on input "25" at bounding box center [1430, 203] width 275 height 29
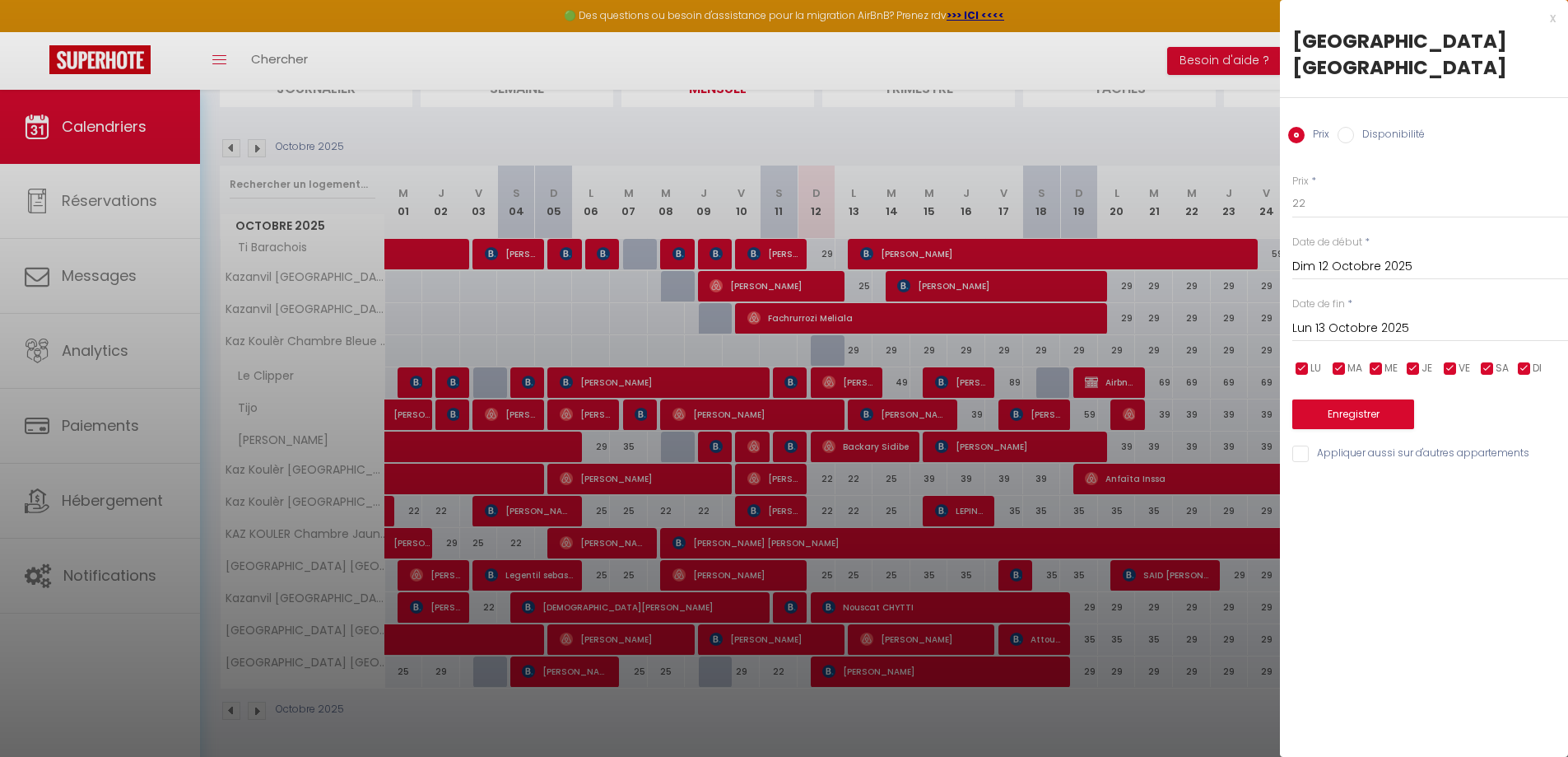
click at [1370, 322] on input "Lun 13 Octobre 2025" at bounding box center [1430, 328] width 275 height 22
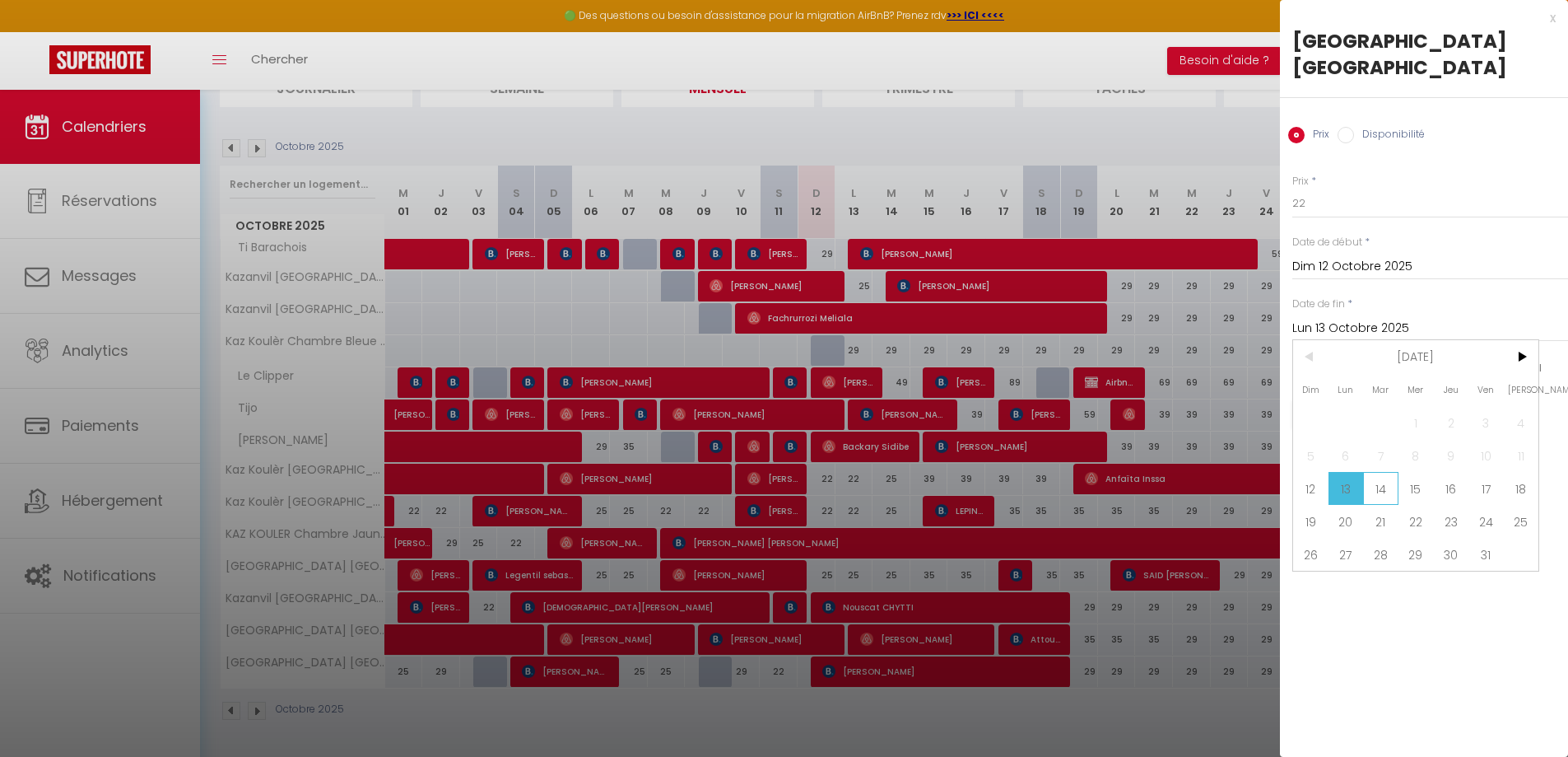
click at [1375, 487] on span "14" at bounding box center [1380, 487] width 35 height 33
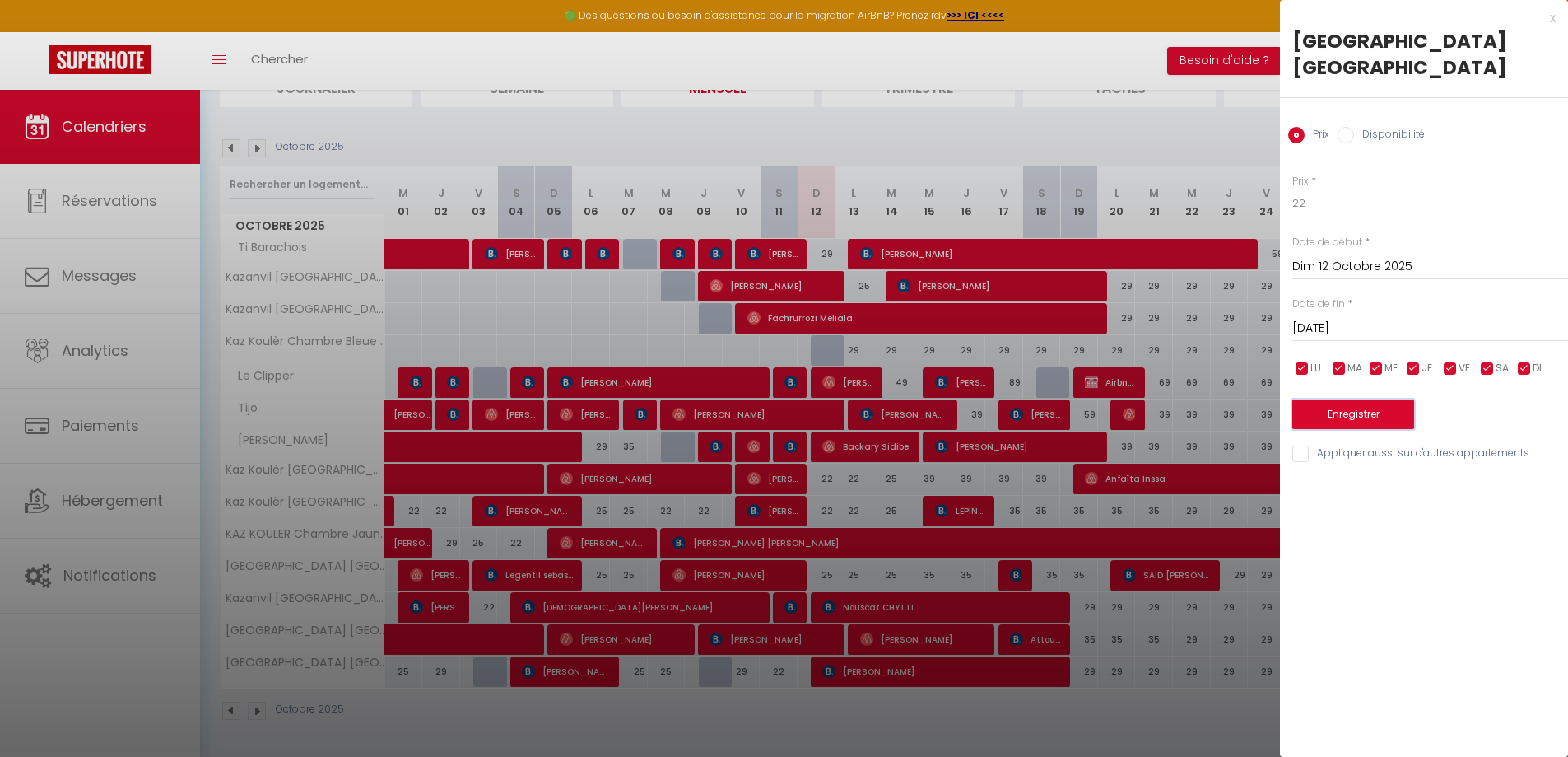
click at [1354, 409] on button "Enregistrer" at bounding box center [1354, 414] width 122 height 29
